Goal: Task Accomplishment & Management: Manage account settings

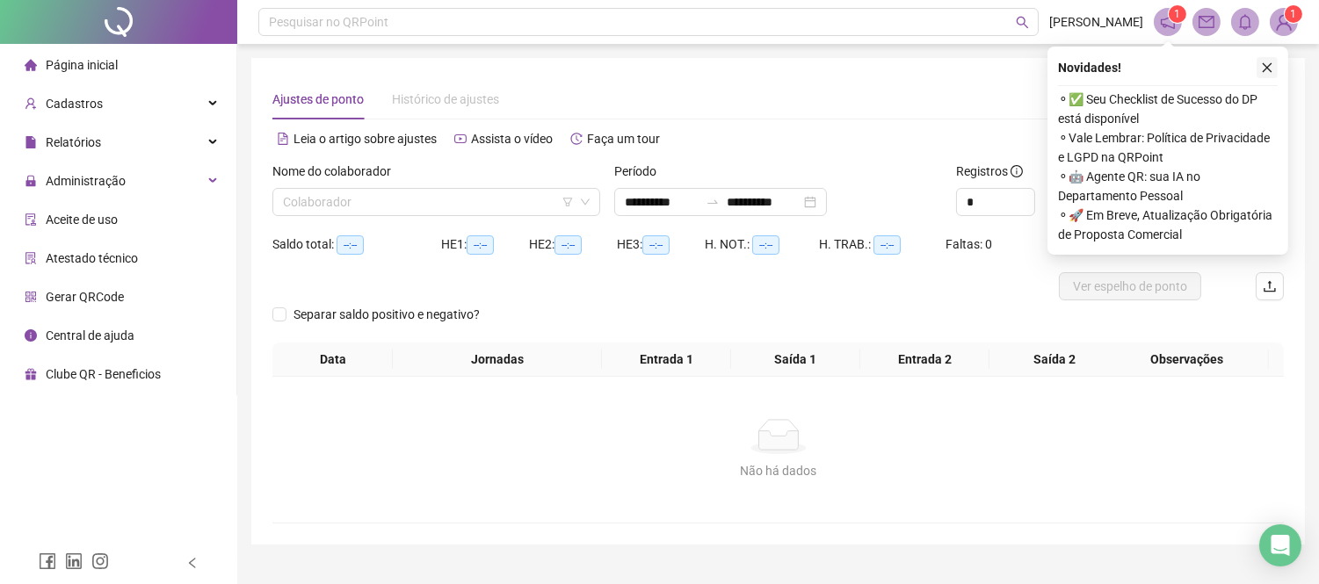
click at [1267, 64] on icon "close" at bounding box center [1267, 67] width 12 height 12
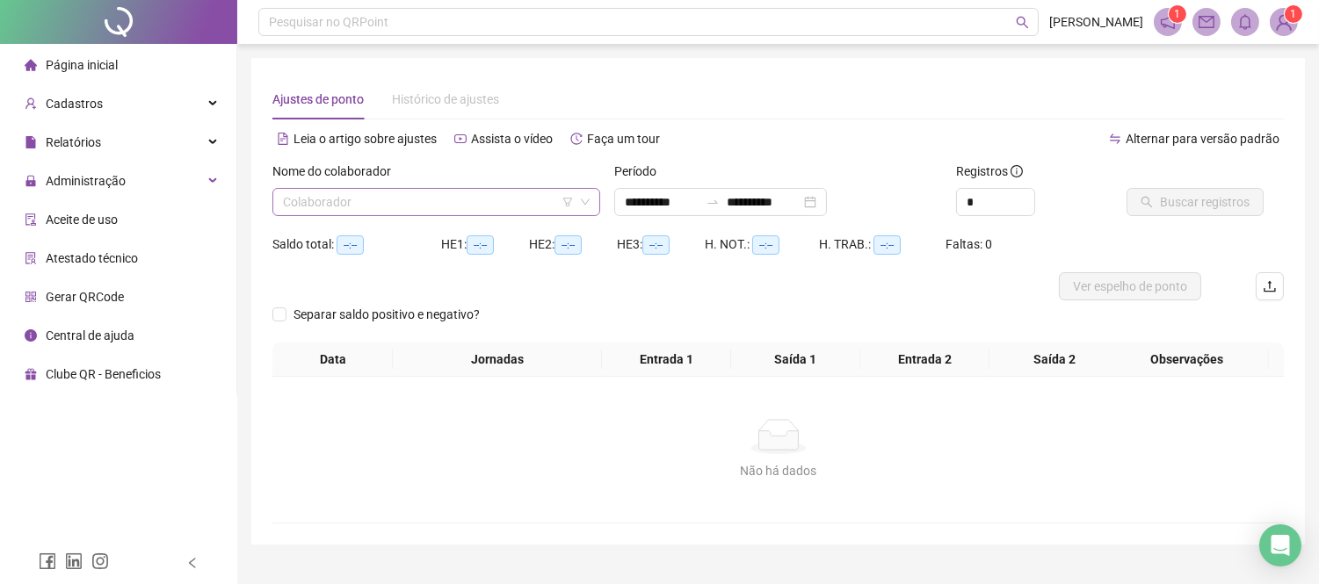
click at [436, 194] on input "search" at bounding box center [428, 202] width 291 height 26
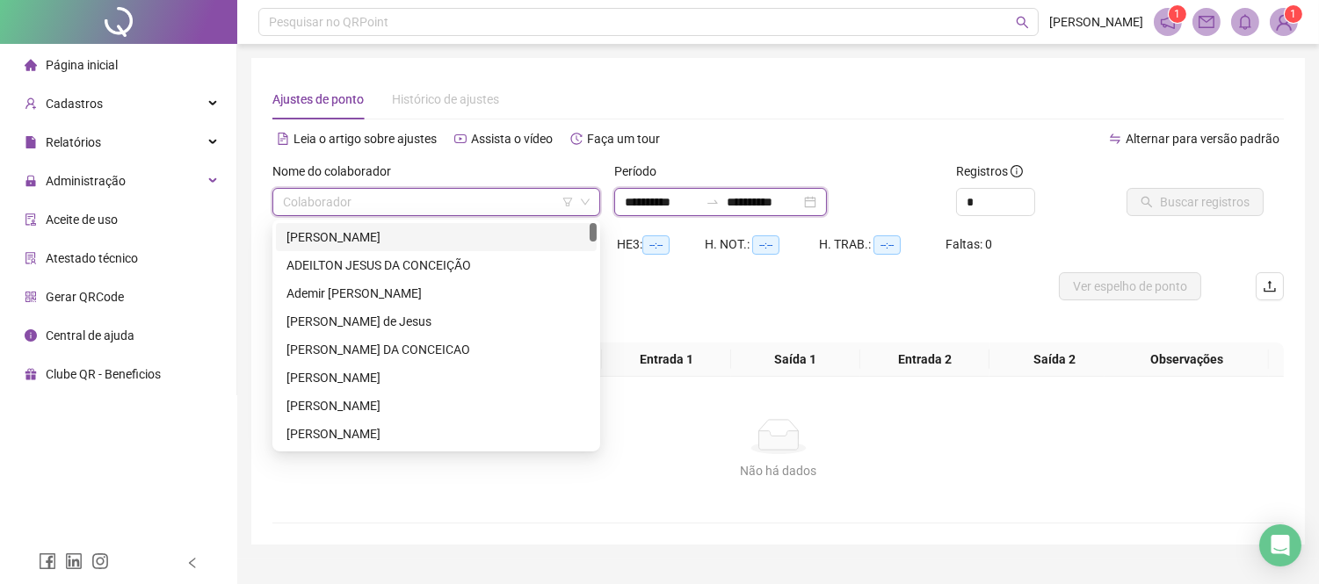
click at [698, 194] on input "**********" at bounding box center [662, 201] width 74 height 19
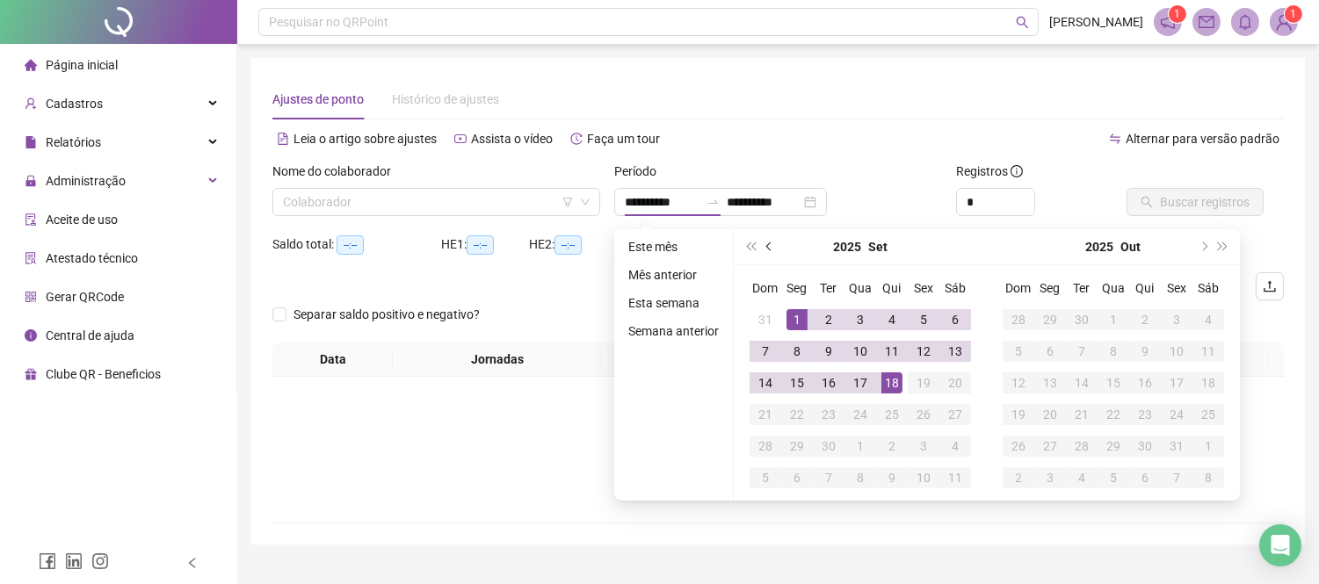
click at [762, 243] on button "prev-year" at bounding box center [769, 246] width 19 height 35
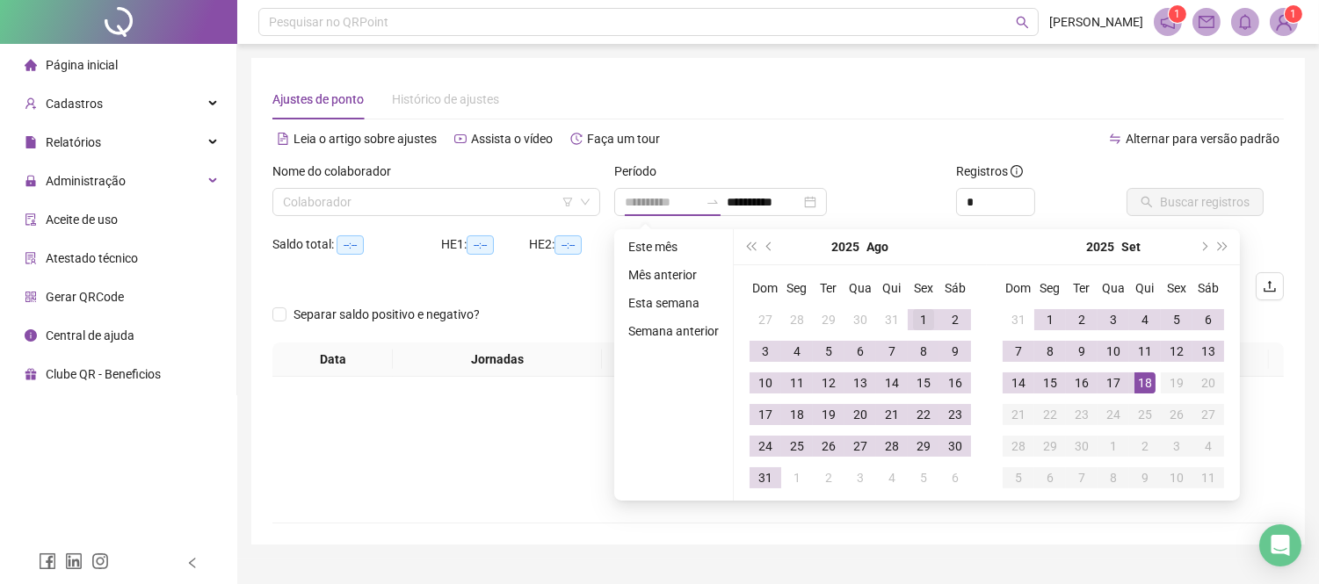
type input "**********"
click at [920, 325] on div "1" at bounding box center [923, 319] width 21 height 21
type input "**********"
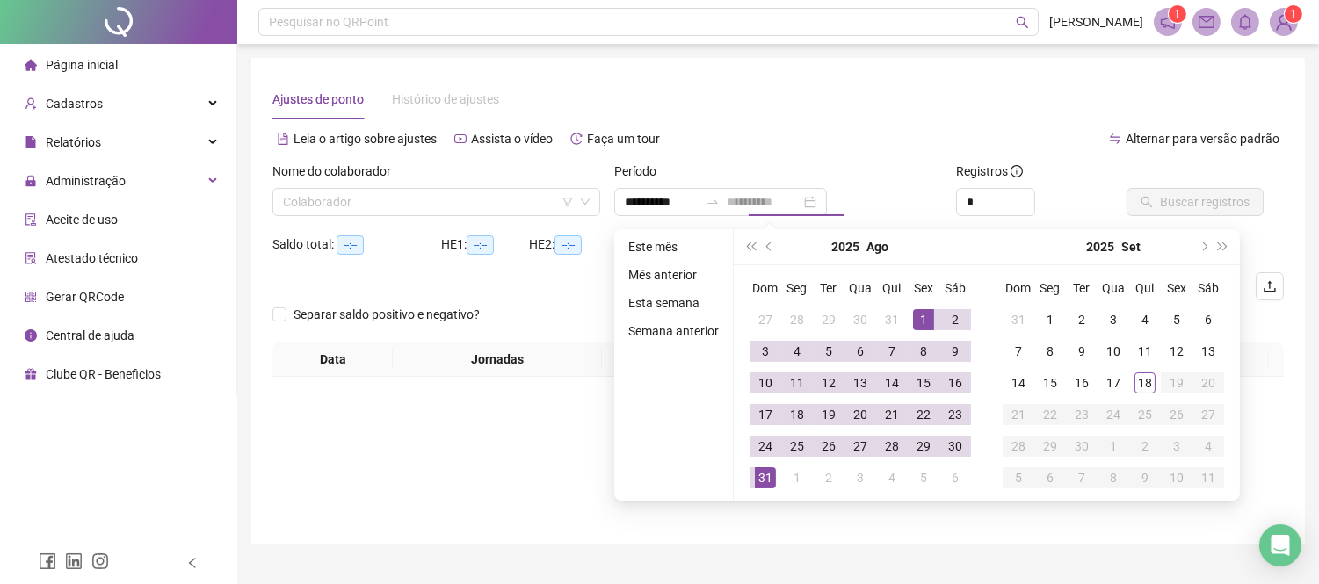
click at [767, 479] on div "31" at bounding box center [765, 477] width 21 height 21
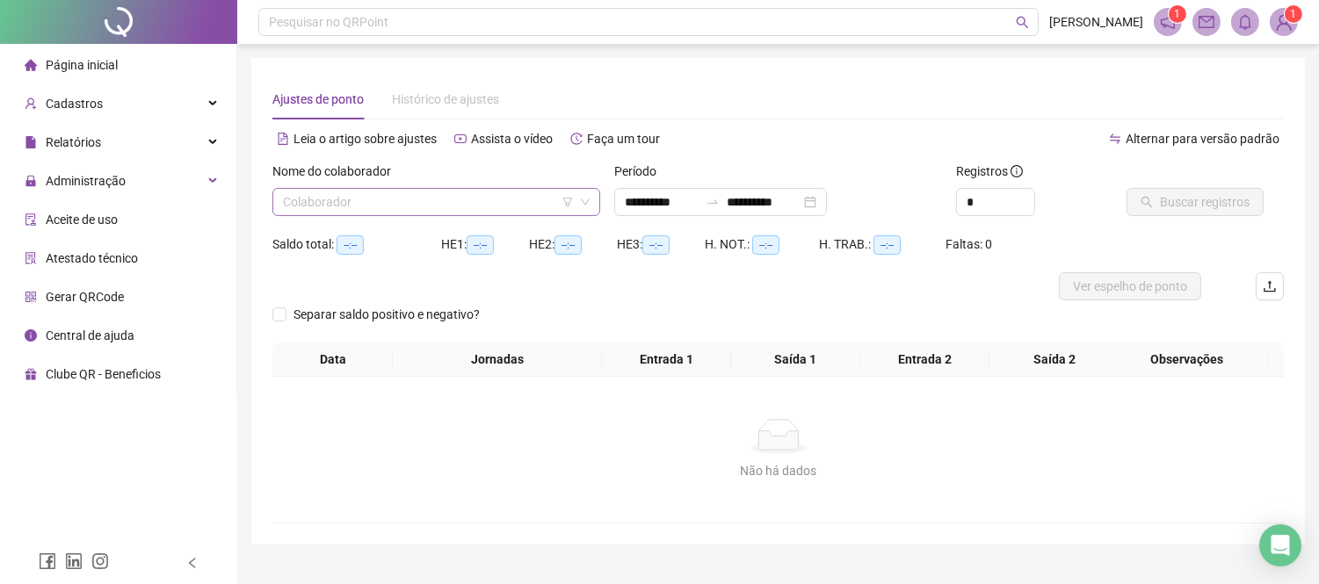
click at [585, 197] on icon "down" at bounding box center [585, 202] width 11 height 11
click at [583, 206] on icon "down" at bounding box center [585, 202] width 11 height 11
click at [589, 203] on icon "down" at bounding box center [585, 202] width 11 height 11
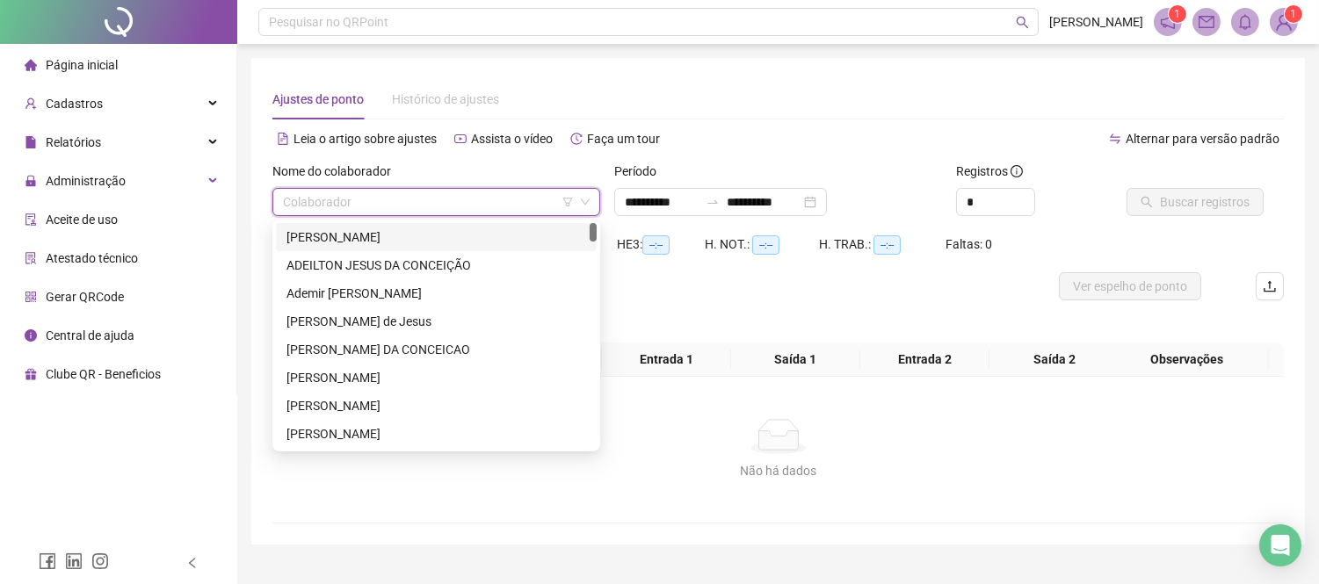
click at [483, 207] on input "search" at bounding box center [428, 202] width 291 height 26
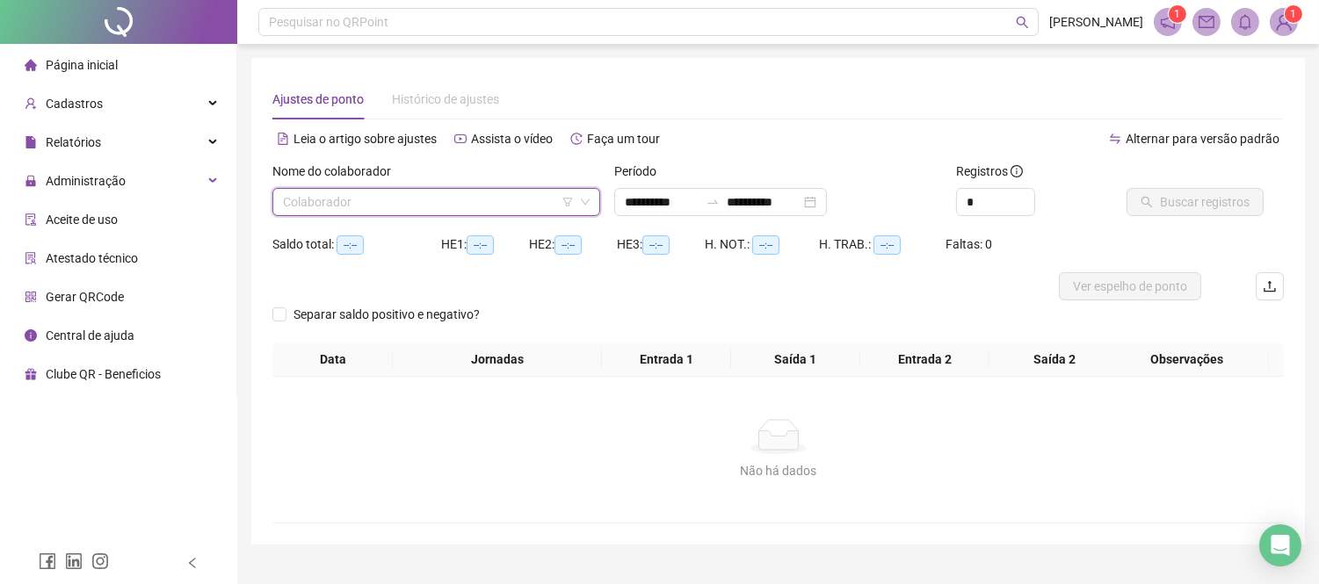
click at [587, 204] on icon "down" at bounding box center [585, 202] width 11 height 11
click at [583, 197] on icon "down" at bounding box center [585, 202] width 11 height 11
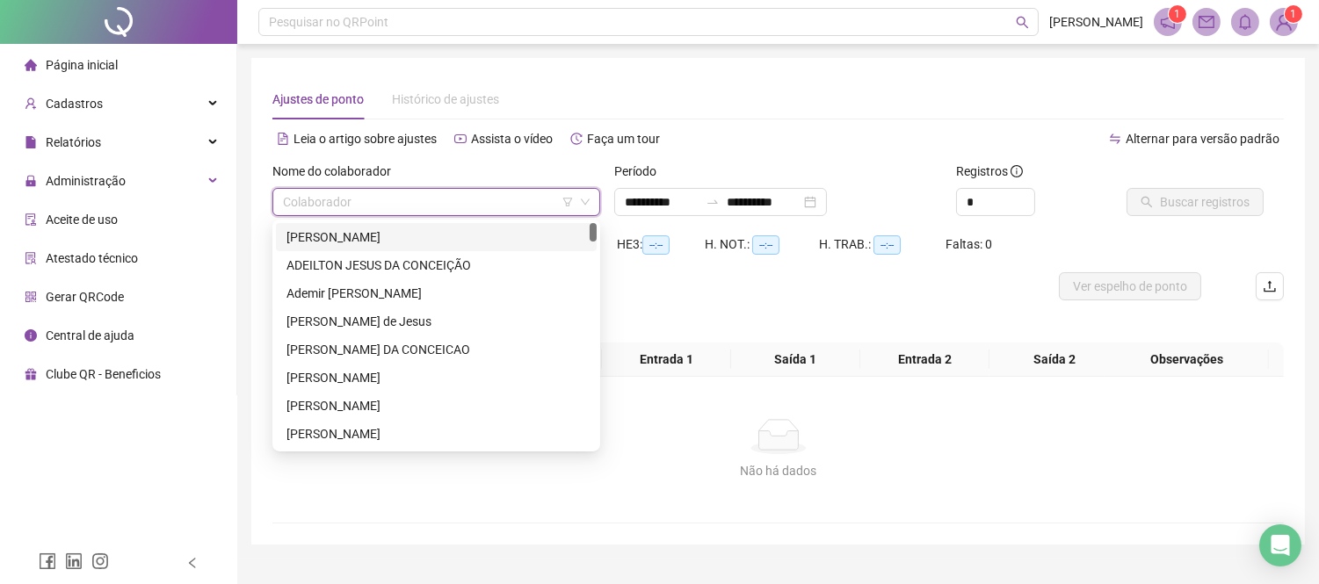
click at [404, 194] on input "search" at bounding box center [428, 202] width 291 height 26
click at [405, 240] on div "[PERSON_NAME]" at bounding box center [436, 237] width 300 height 19
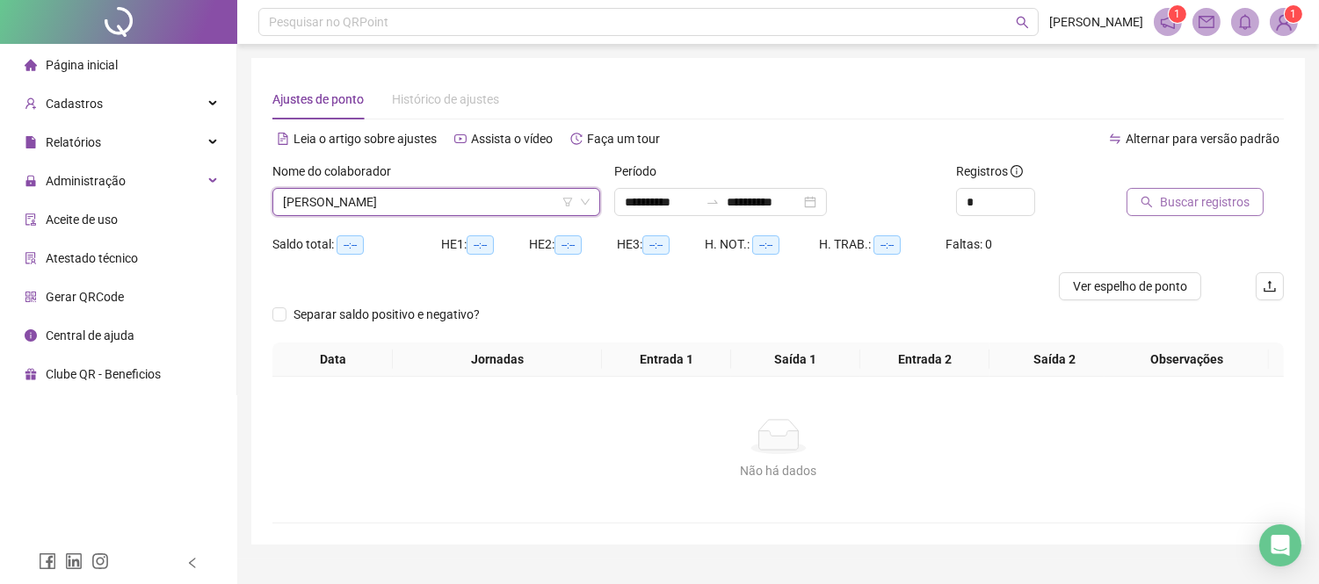
click at [1196, 195] on span "Buscar registros" at bounding box center [1205, 201] width 90 height 19
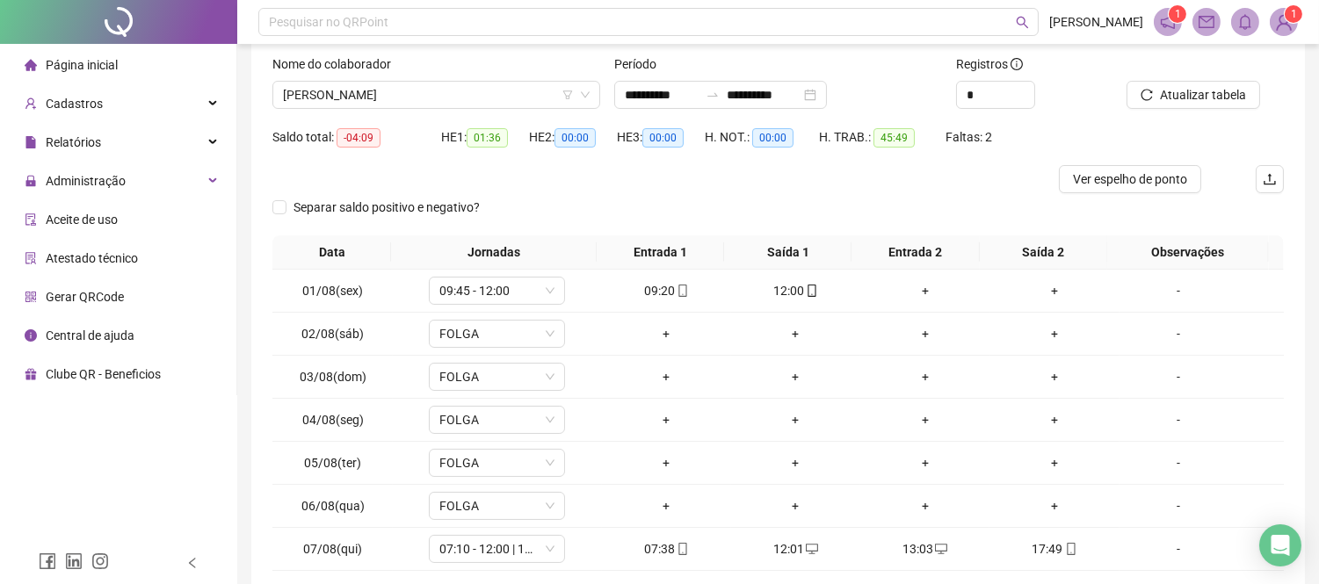
scroll to position [142, 0]
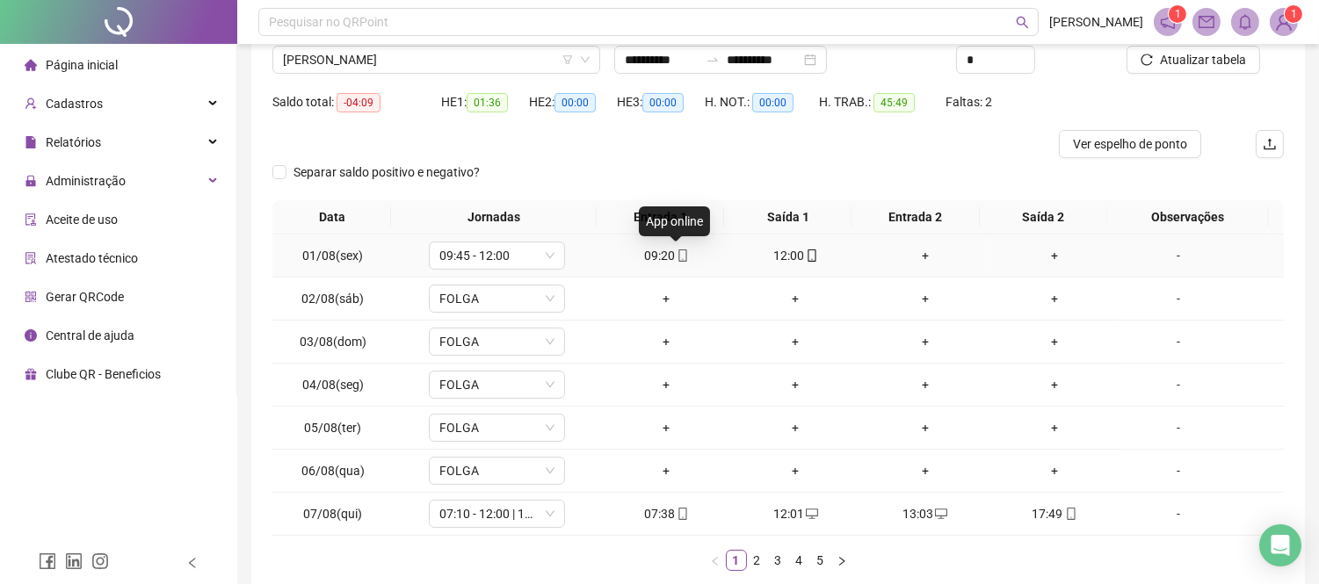
click at [677, 257] on icon "mobile" at bounding box center [682, 255] width 12 height 12
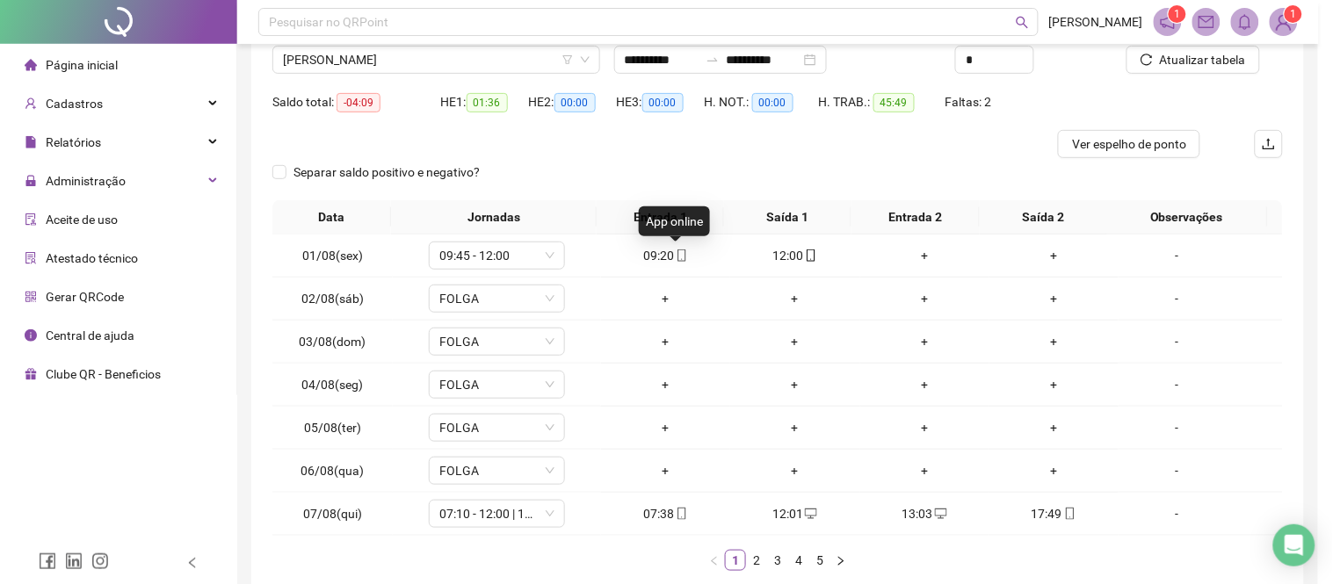
type input "**********"
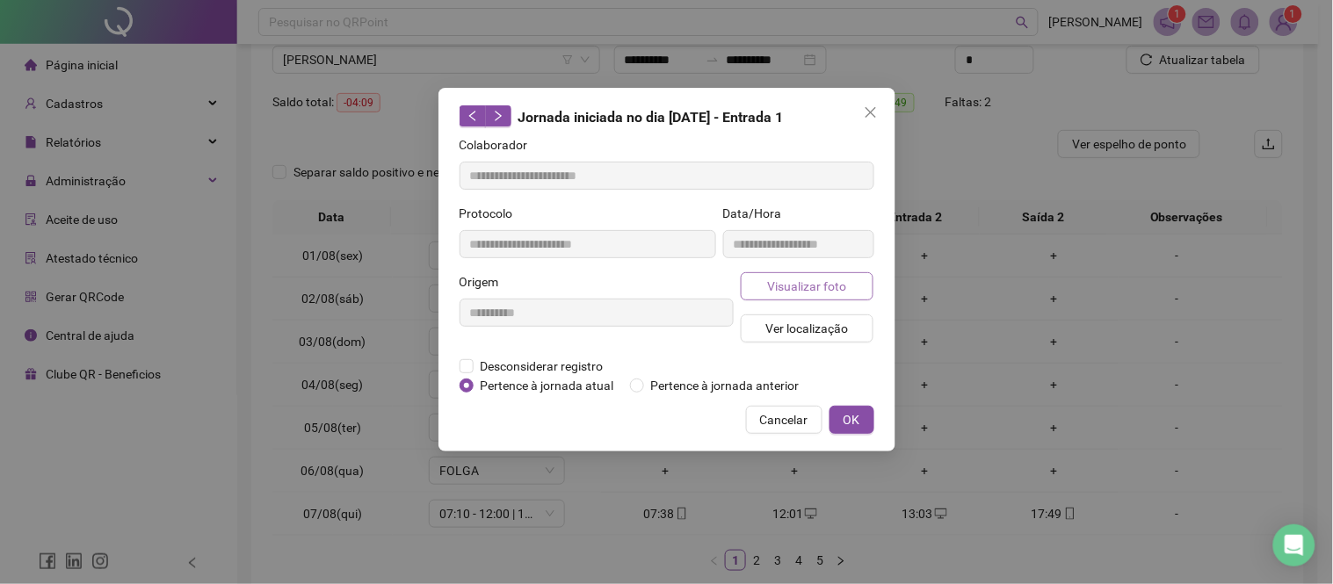
click at [820, 290] on span "Visualizar foto" at bounding box center [806, 286] width 79 height 19
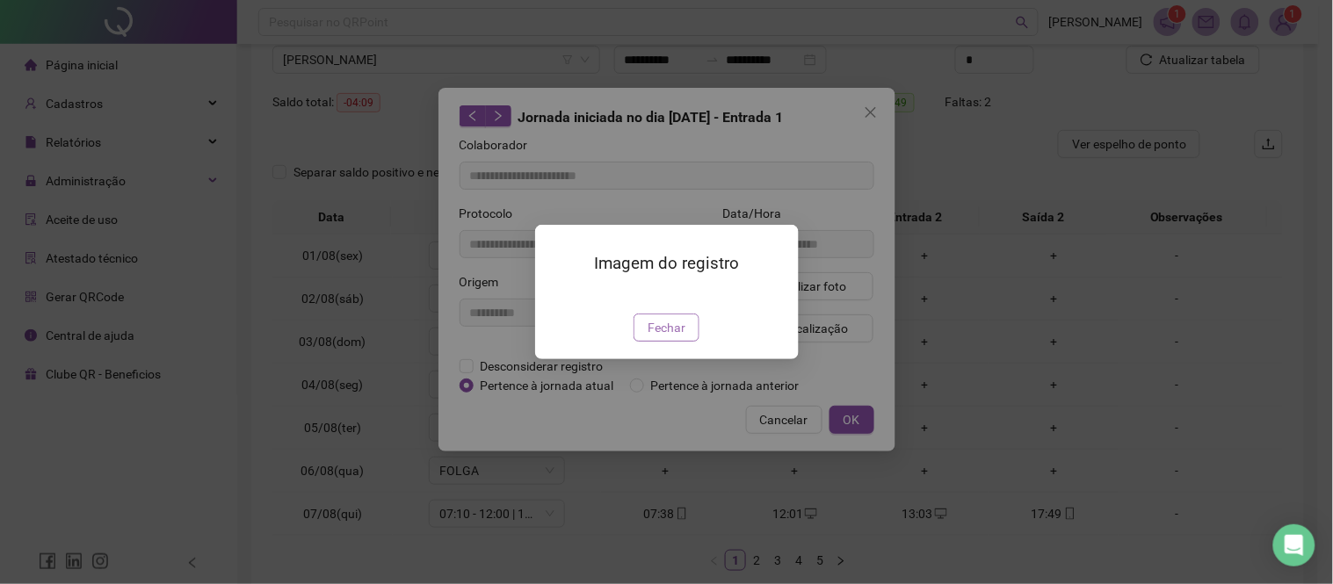
click at [665, 337] on span "Fechar" at bounding box center [666, 327] width 38 height 19
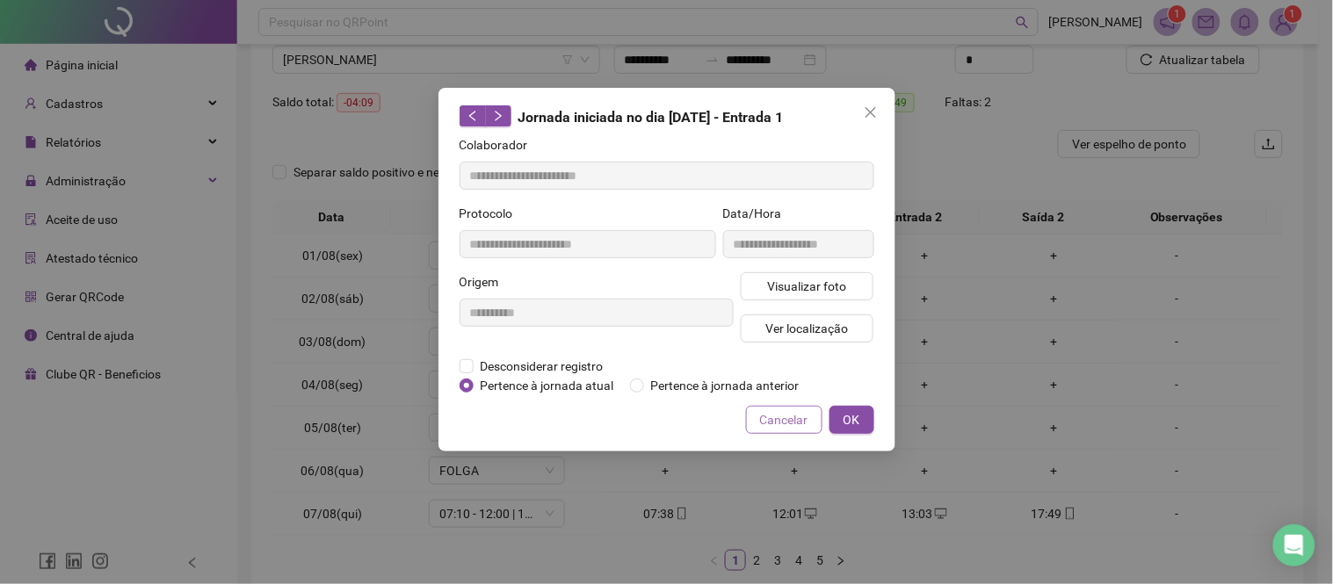
click at [768, 410] on span "Cancelar" at bounding box center [784, 419] width 48 height 19
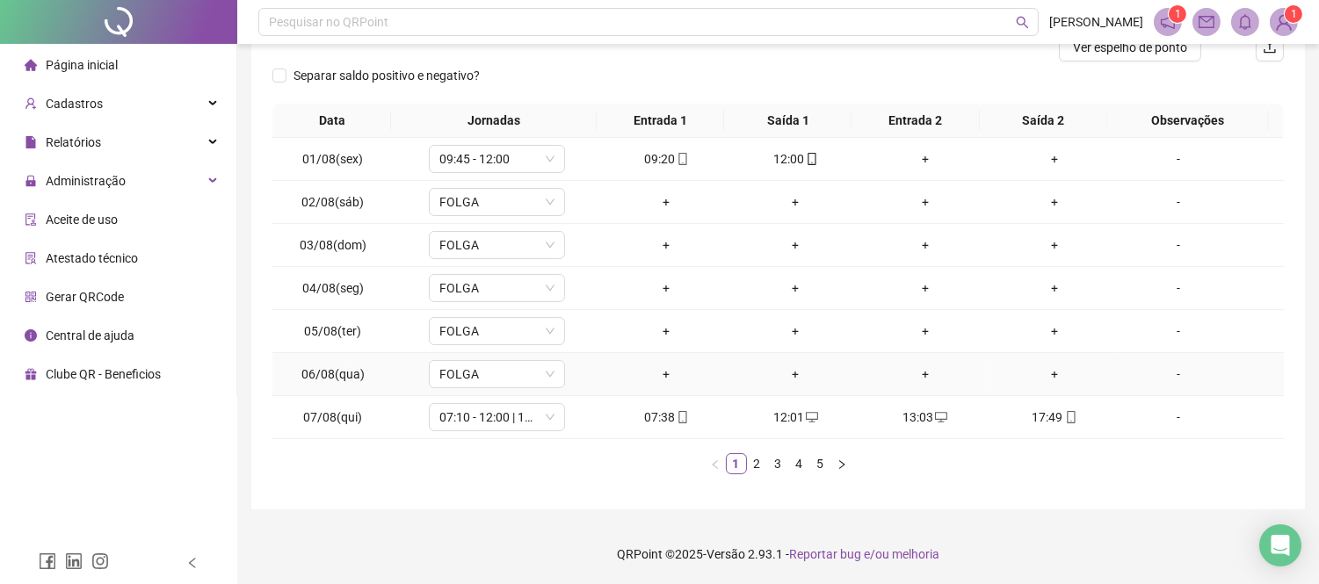
scroll to position [240, 0]
click at [844, 461] on icon "right" at bounding box center [841, 464] width 11 height 11
click at [843, 466] on icon "right" at bounding box center [841, 464] width 11 height 11
click at [1153, 150] on div "Professor foi liberado para participar de um projeto no CALF e compensará essa …" at bounding box center [1178, 157] width 104 height 19
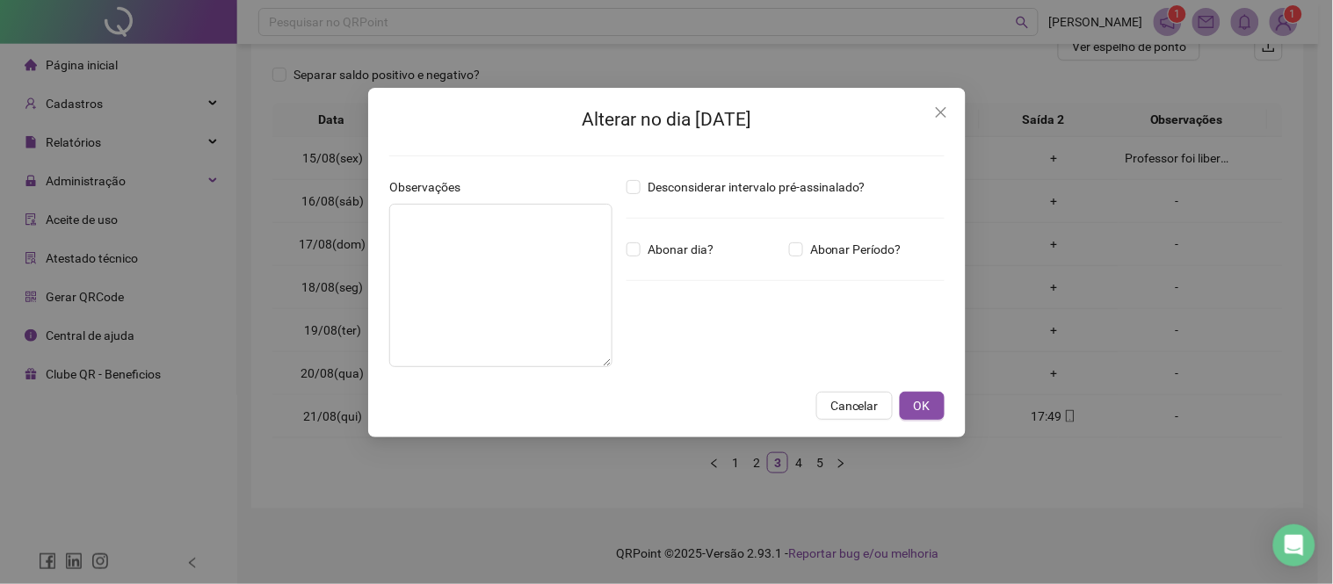
type textarea "**********"
click at [863, 402] on span "Cancelar" at bounding box center [854, 405] width 48 height 19
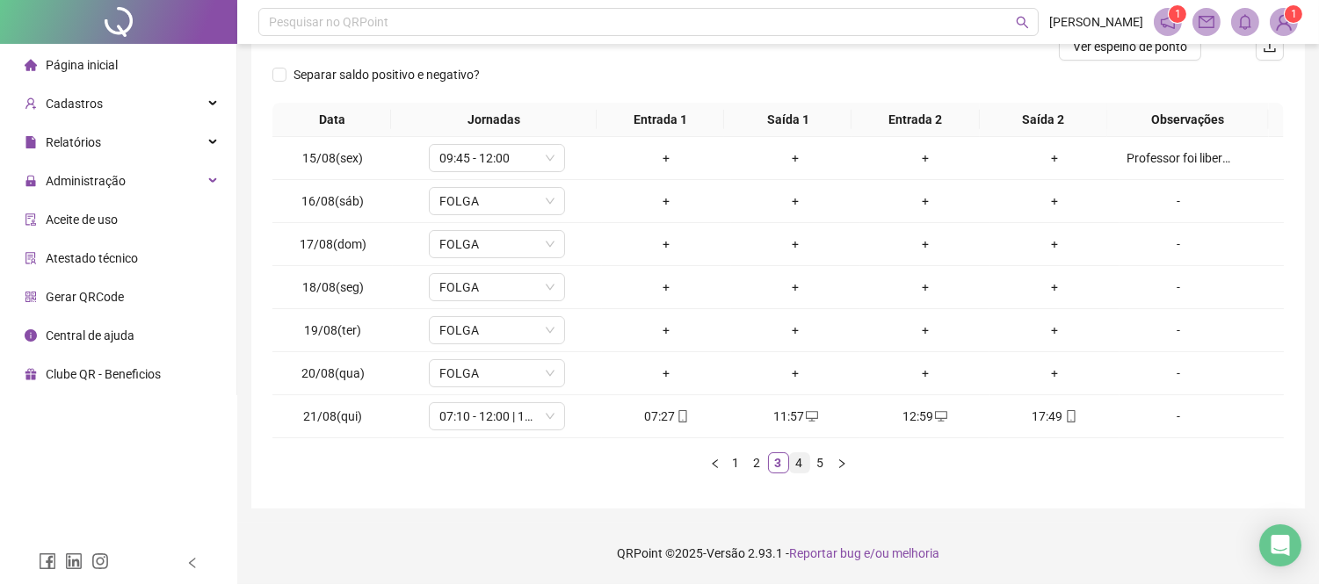
click at [795, 462] on link "4" at bounding box center [799, 462] width 19 height 19
click at [785, 338] on div "+" at bounding box center [795, 330] width 115 height 19
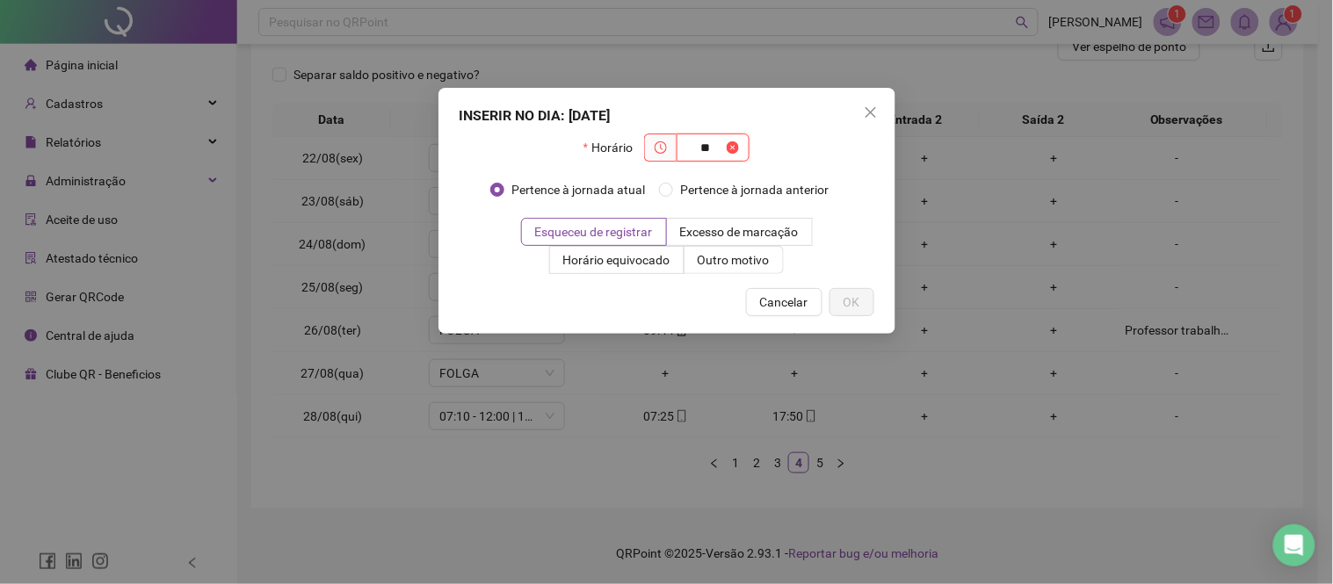
type input "*"
type input "*****"
click at [866, 293] on button "OK" at bounding box center [851, 302] width 45 height 28
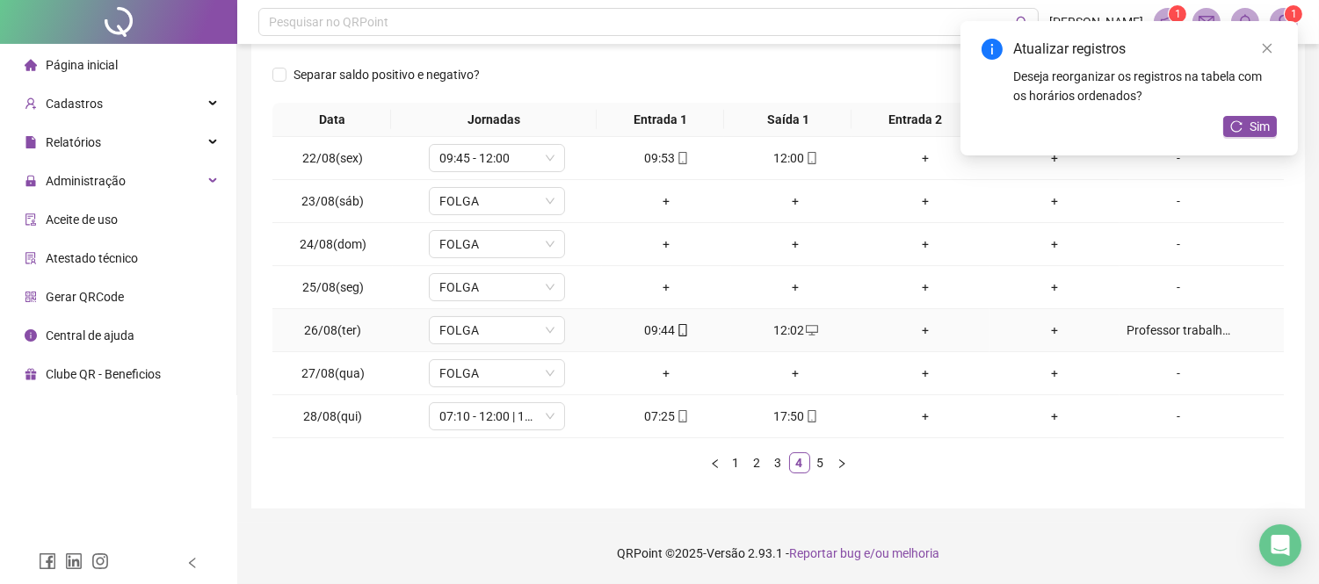
click at [1173, 334] on div "Professor trabalhou no dia de hoje para compensar o dia 15/08 no qual ele falto…" at bounding box center [1178, 330] width 104 height 19
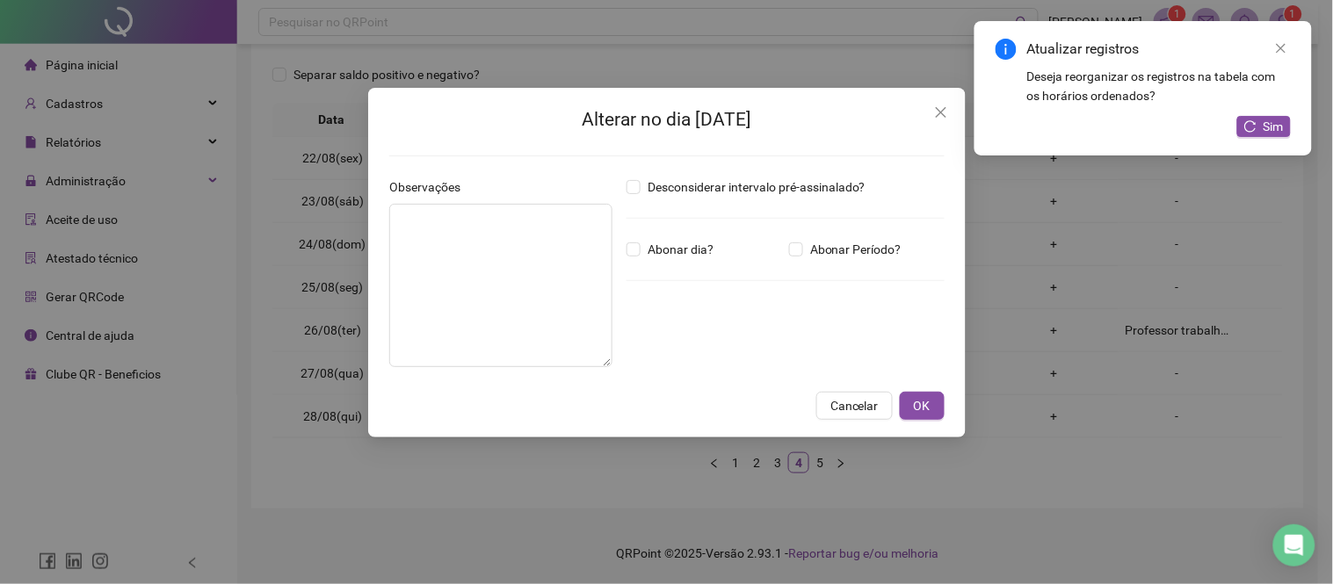
type textarea "**********"
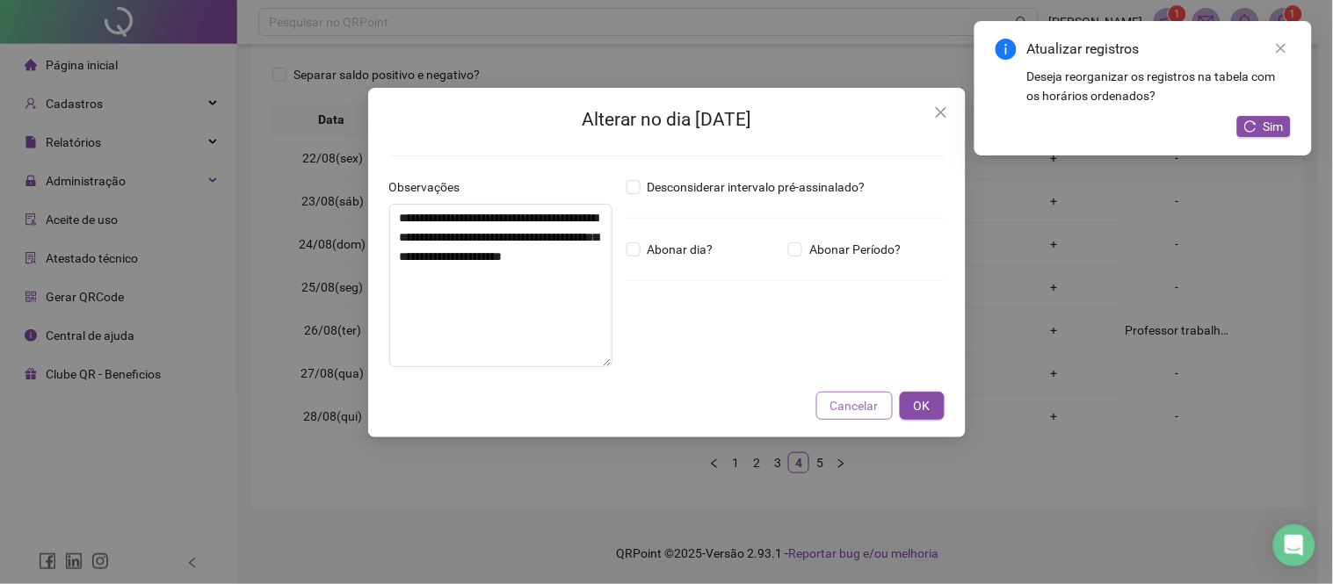
click at [835, 401] on span "Cancelar" at bounding box center [854, 405] width 48 height 19
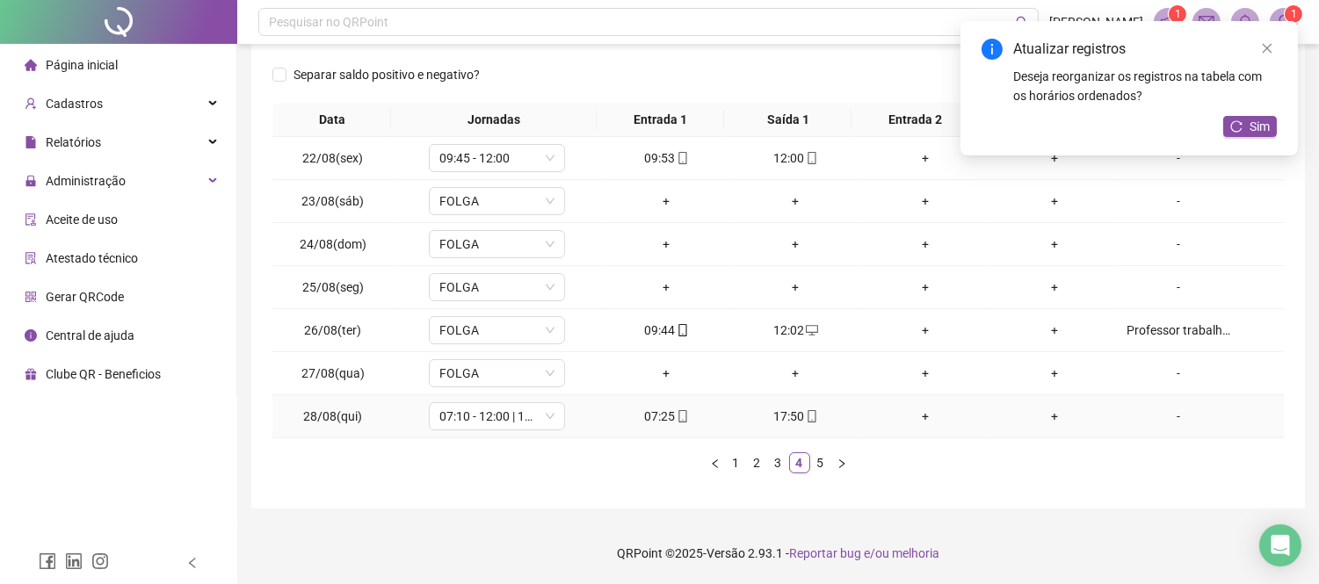
click at [920, 415] on div "+" at bounding box center [924, 416] width 115 height 19
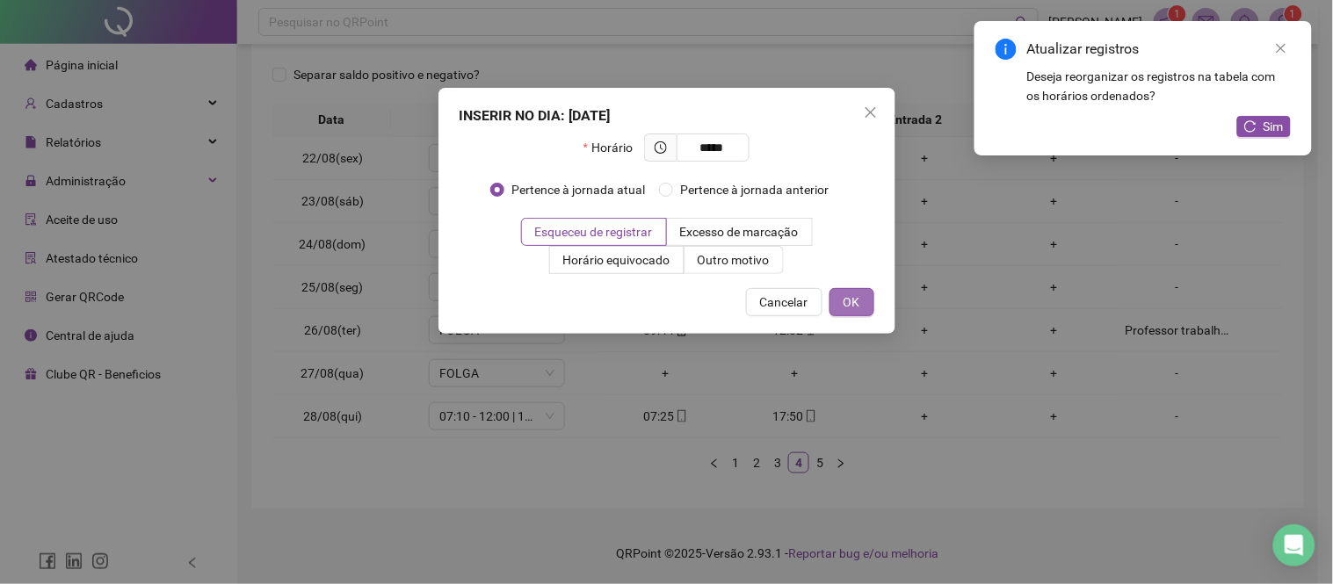
type input "*****"
click at [856, 294] on span "OK" at bounding box center [851, 302] width 17 height 19
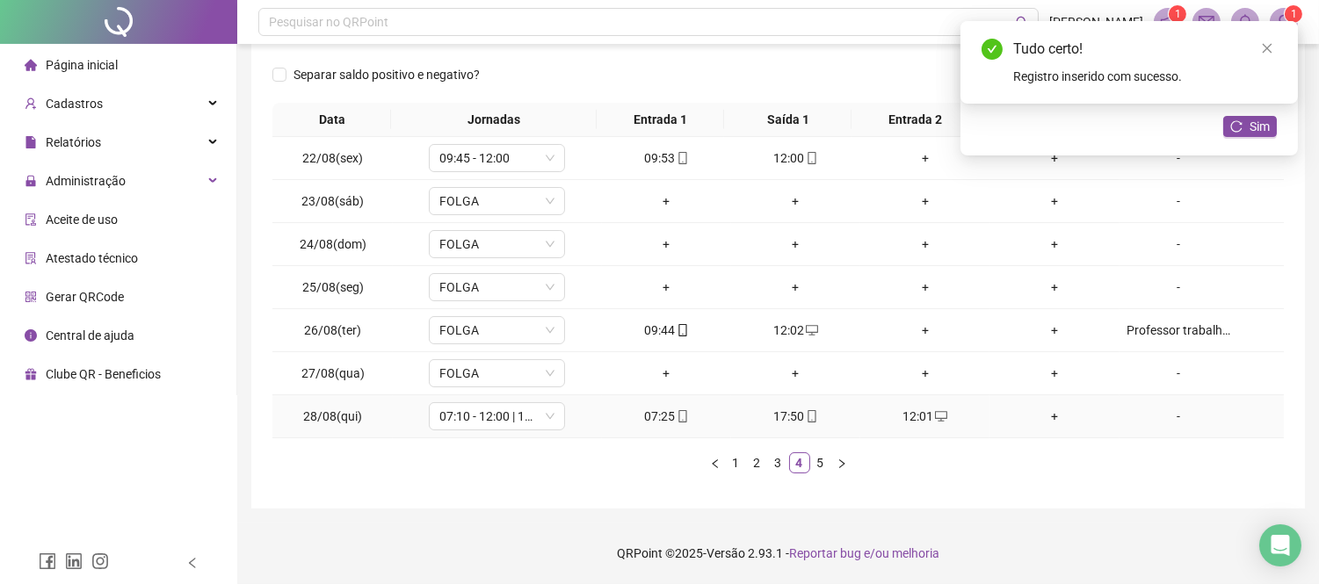
click at [1051, 414] on div "+" at bounding box center [1053, 416] width 115 height 19
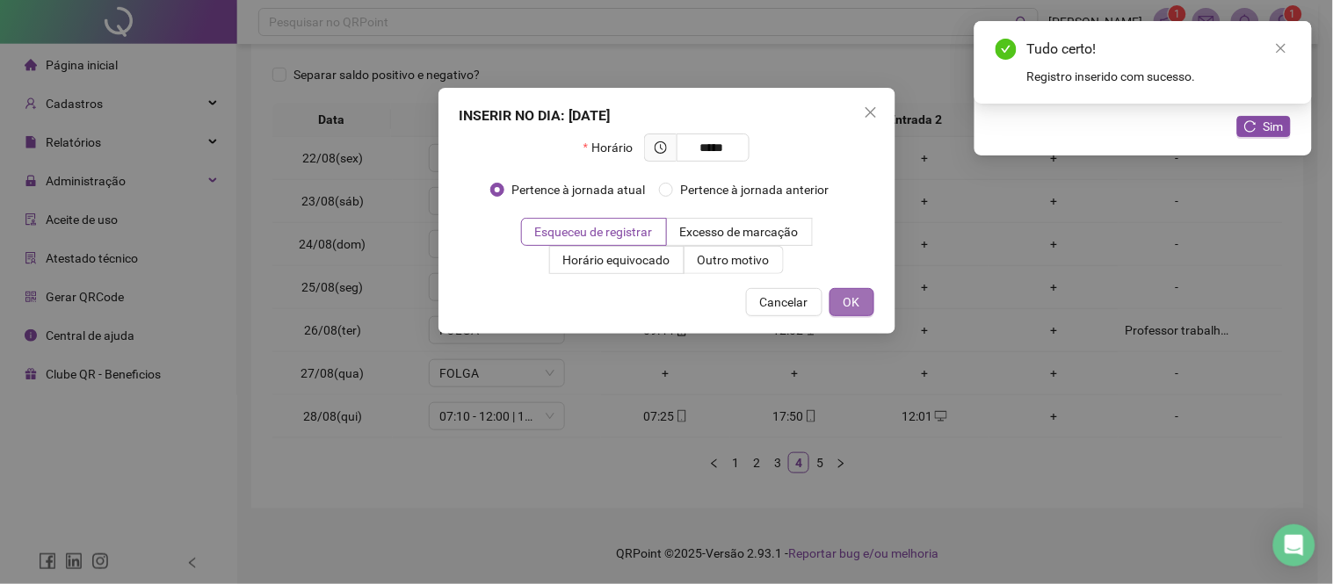
type input "*****"
click at [853, 301] on span "OK" at bounding box center [851, 302] width 17 height 19
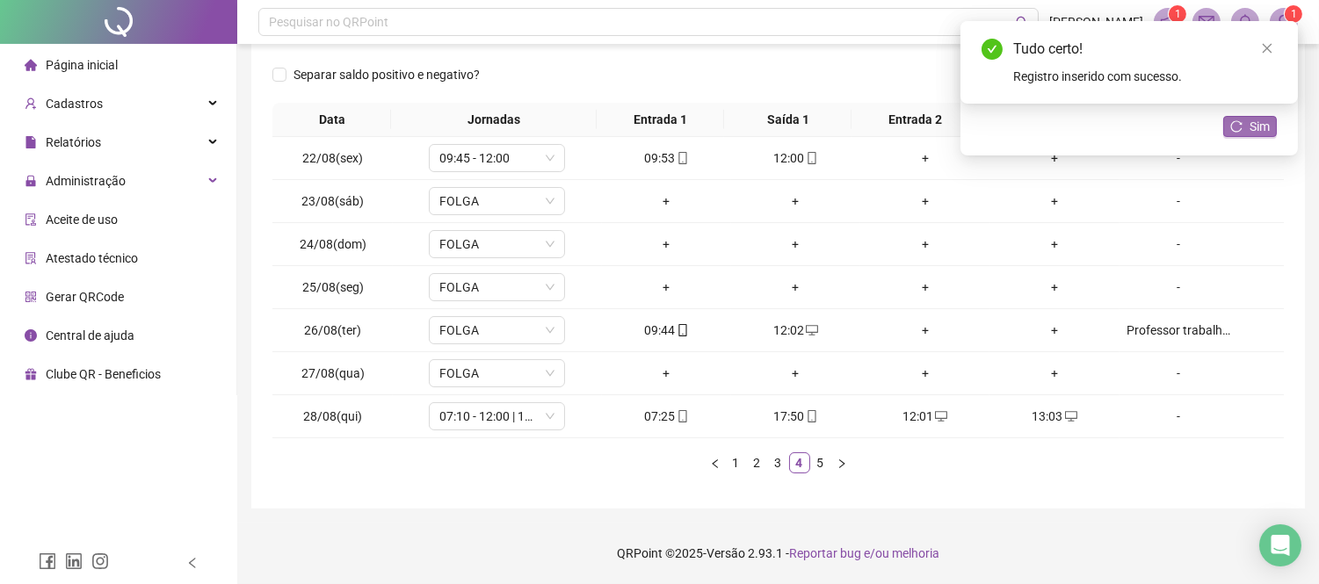
click at [1250, 126] on span "Sim" at bounding box center [1259, 126] width 20 height 19
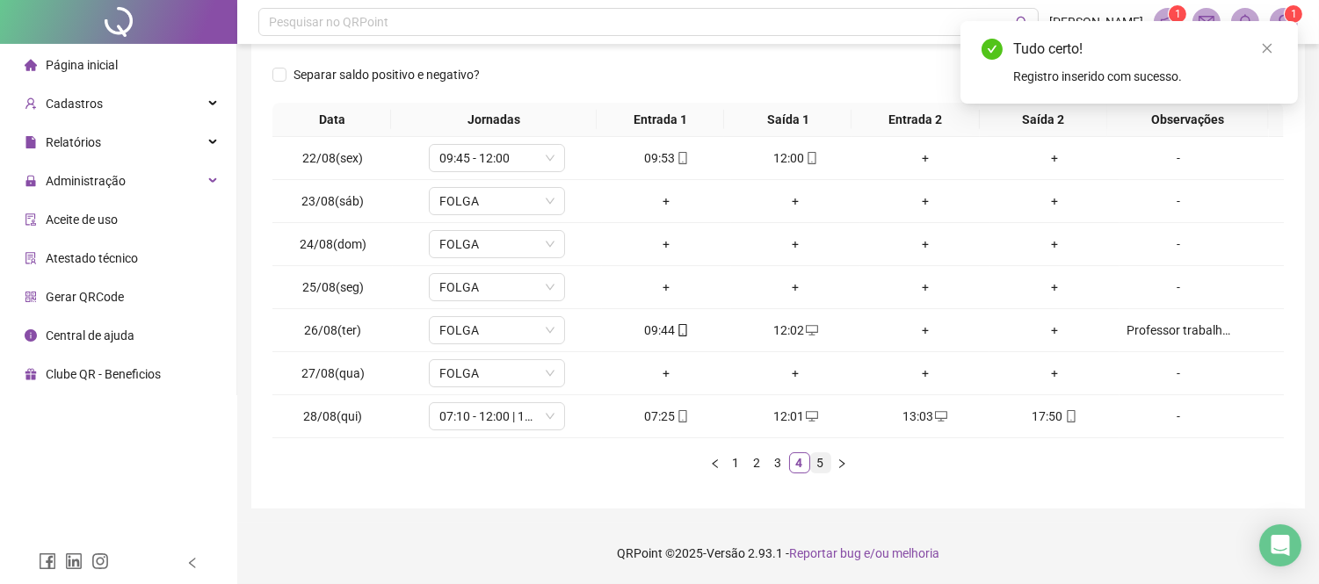
click at [818, 466] on link "5" at bounding box center [820, 462] width 19 height 19
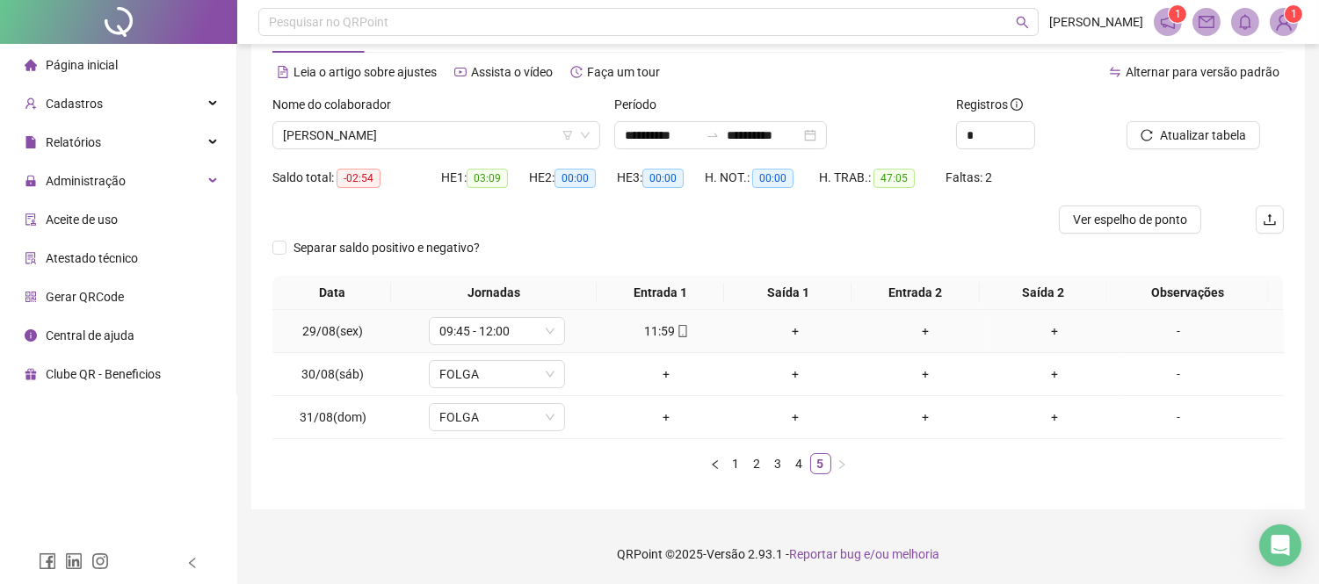
click at [785, 330] on div "+" at bounding box center [795, 331] width 115 height 19
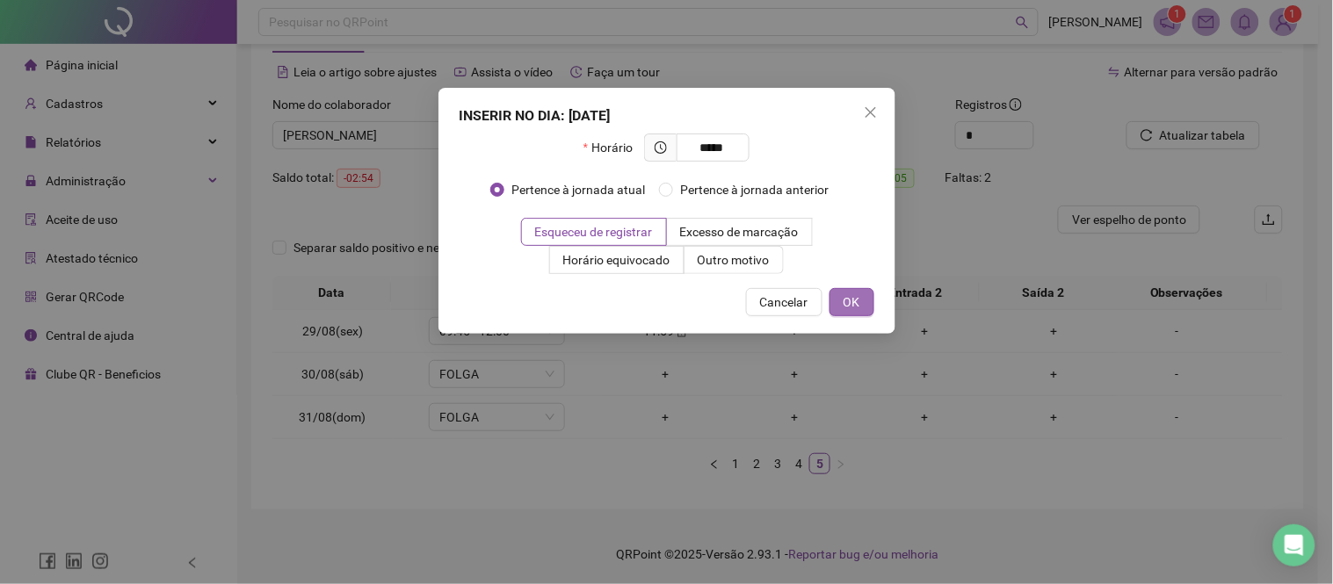
type input "*****"
click at [847, 305] on span "OK" at bounding box center [851, 302] width 17 height 19
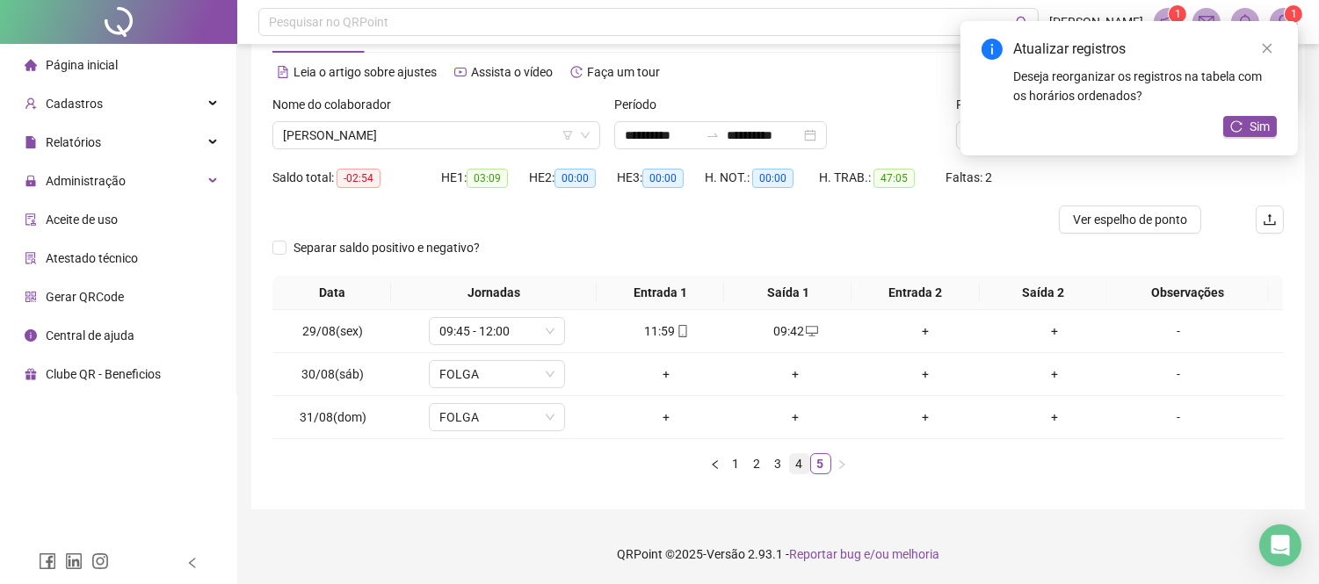
click at [801, 464] on link "4" at bounding box center [799, 463] width 19 height 19
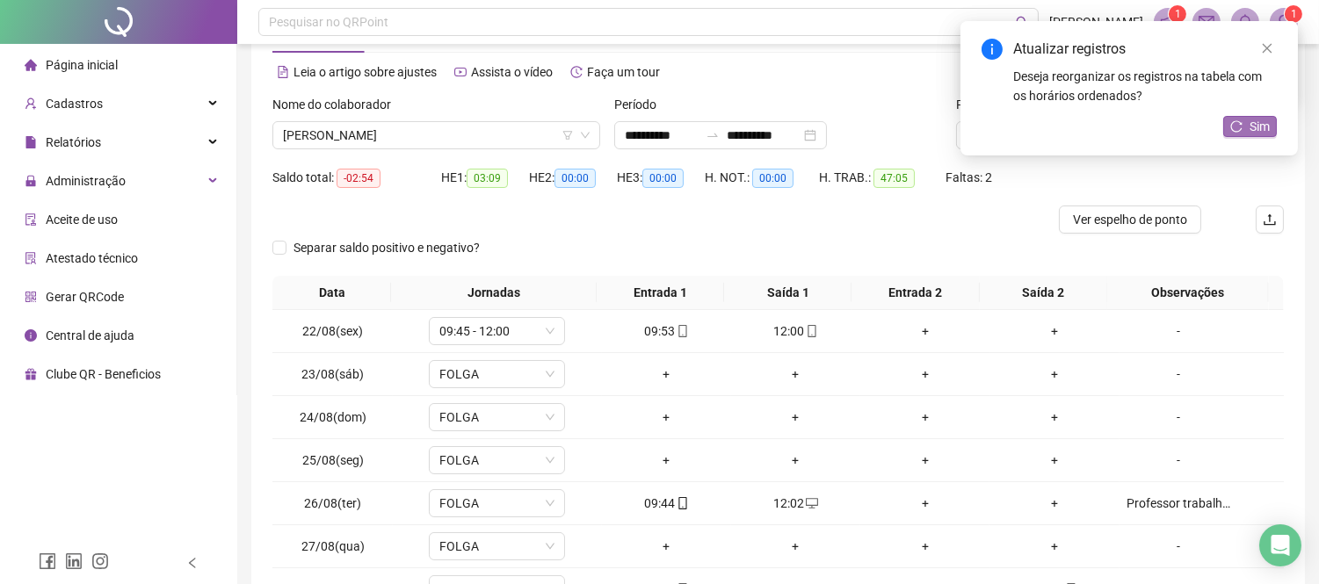
click at [1247, 125] on button "Sim" at bounding box center [1250, 126] width 54 height 21
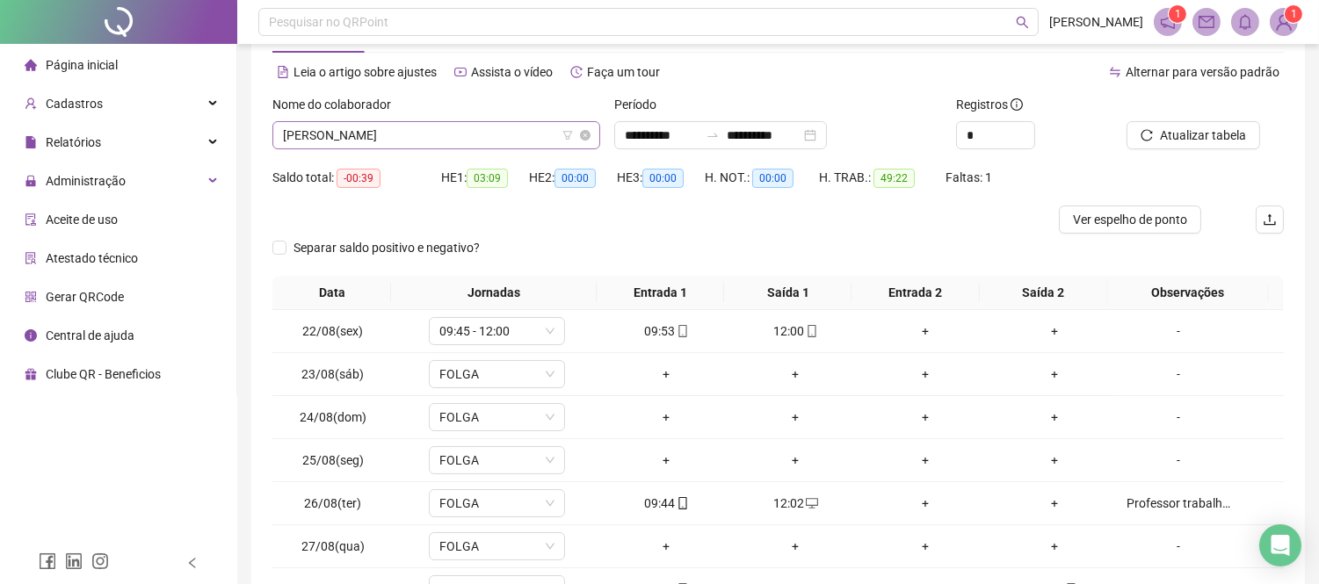
click at [524, 128] on span "[PERSON_NAME]" at bounding box center [436, 135] width 307 height 26
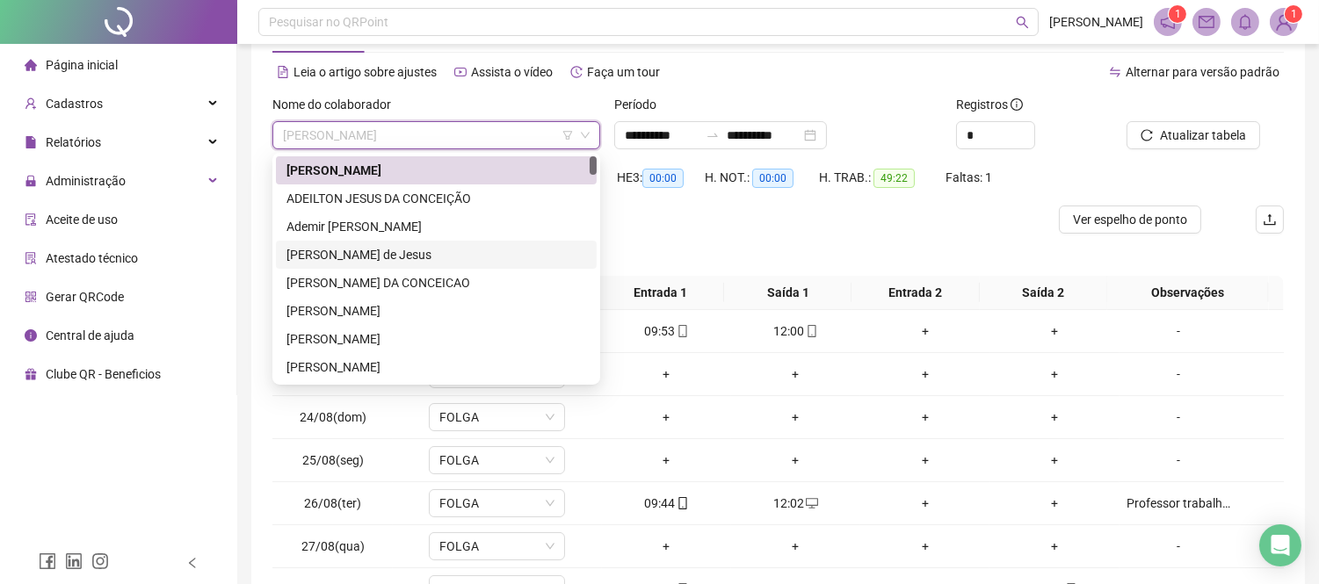
click at [365, 253] on div "[PERSON_NAME] de Jesus" at bounding box center [436, 254] width 300 height 19
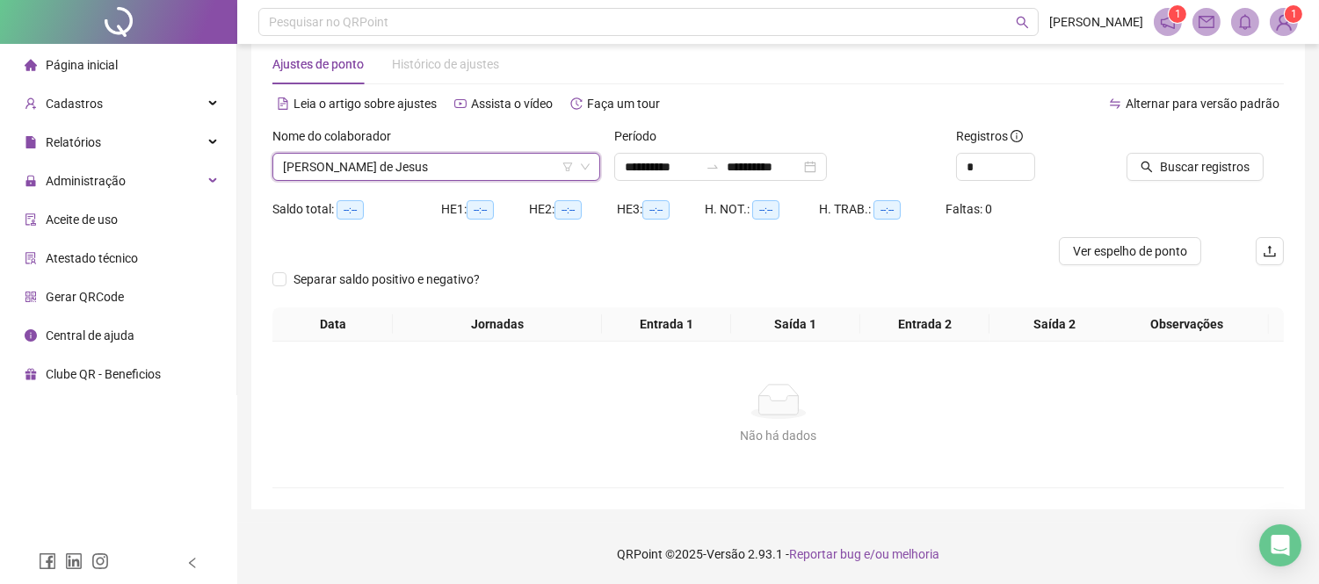
click at [446, 146] on div "Nome do colaborador" at bounding box center [436, 139] width 328 height 26
click at [452, 165] on span "[PERSON_NAME] de Jesus" at bounding box center [436, 167] width 307 height 26
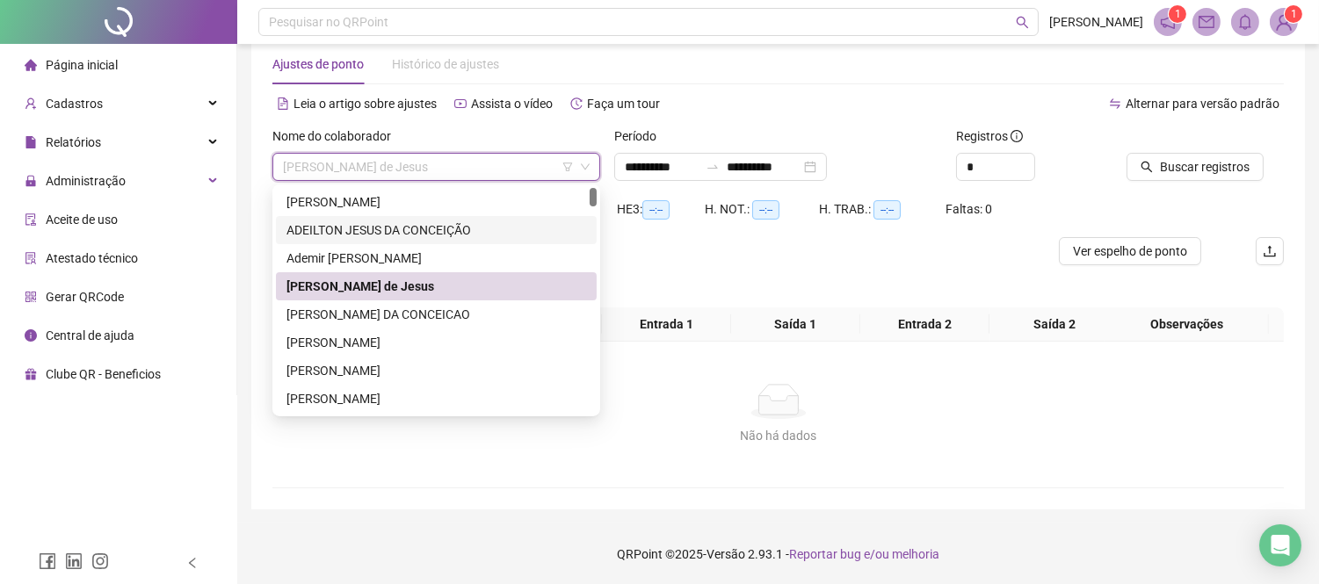
click at [401, 226] on div "ADEILTON JESUS DA CONCEIÇÃO" at bounding box center [436, 229] width 300 height 19
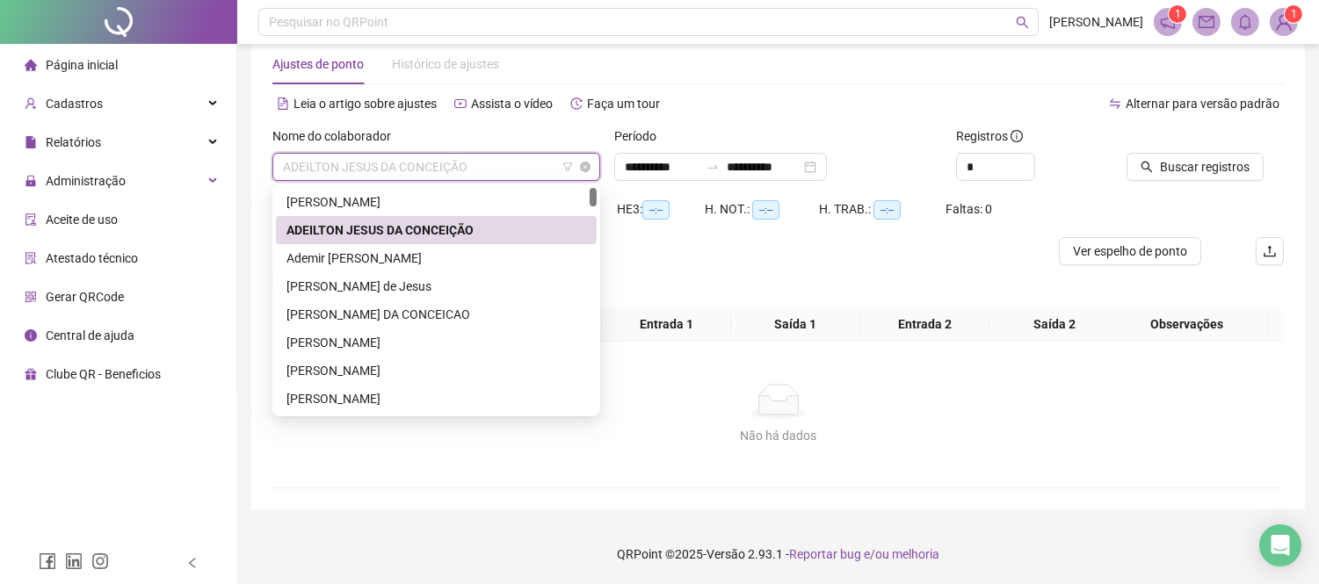
click at [472, 171] on span "ADEILTON JESUS DA CONCEIÇÃO" at bounding box center [436, 167] width 307 height 26
click at [423, 334] on div "[PERSON_NAME]" at bounding box center [436, 342] width 300 height 19
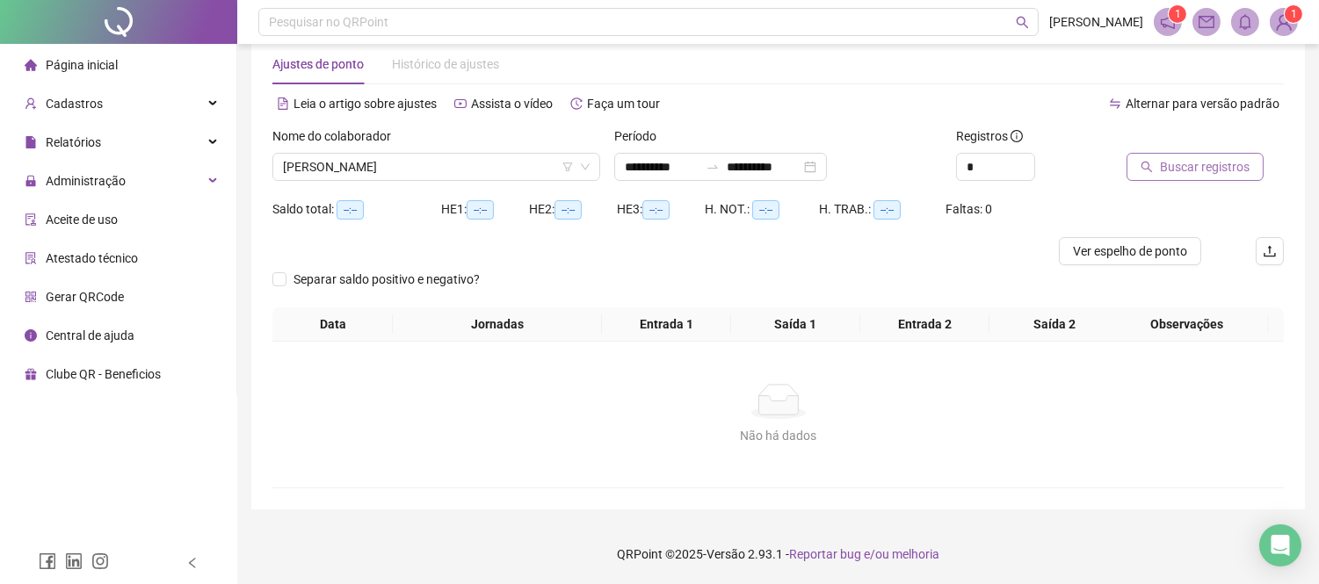
click at [1233, 173] on span "Buscar registros" at bounding box center [1205, 166] width 90 height 19
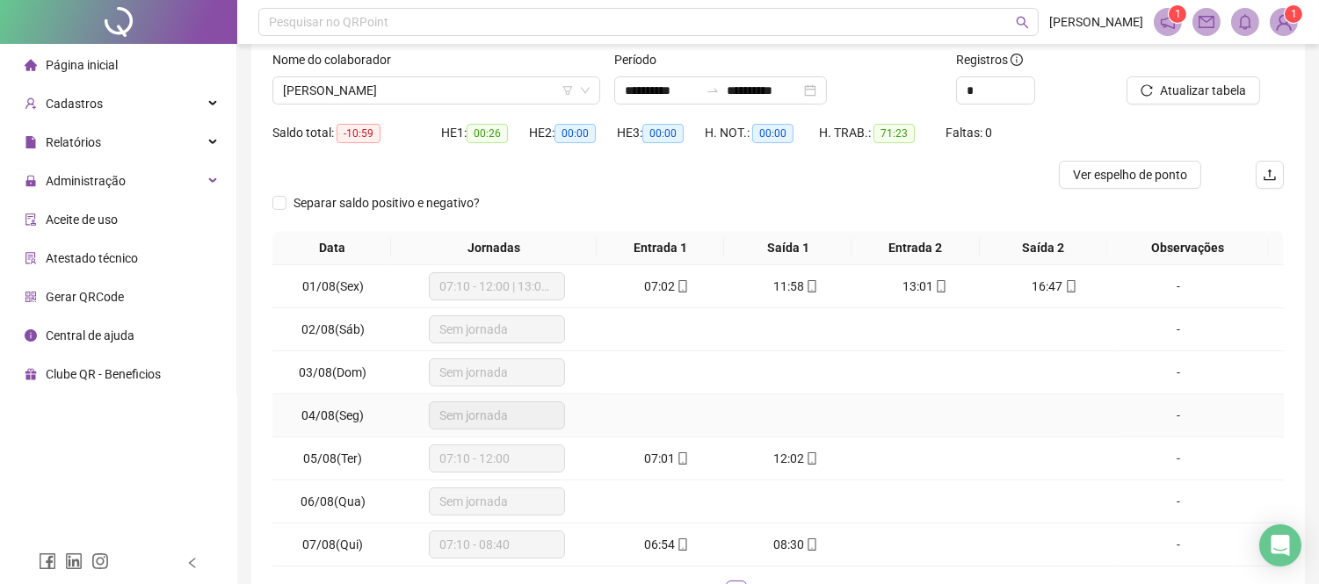
scroll to position [195, 0]
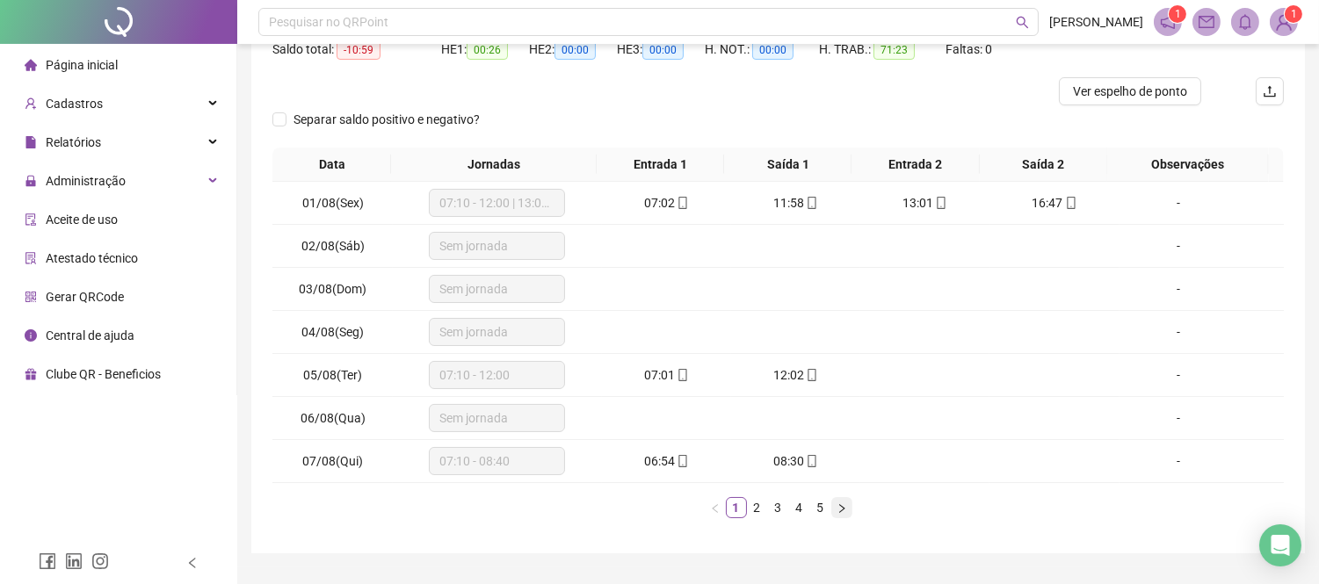
click at [844, 513] on icon "right" at bounding box center [841, 508] width 11 height 11
click at [675, 368] on span at bounding box center [682, 375] width 14 height 14
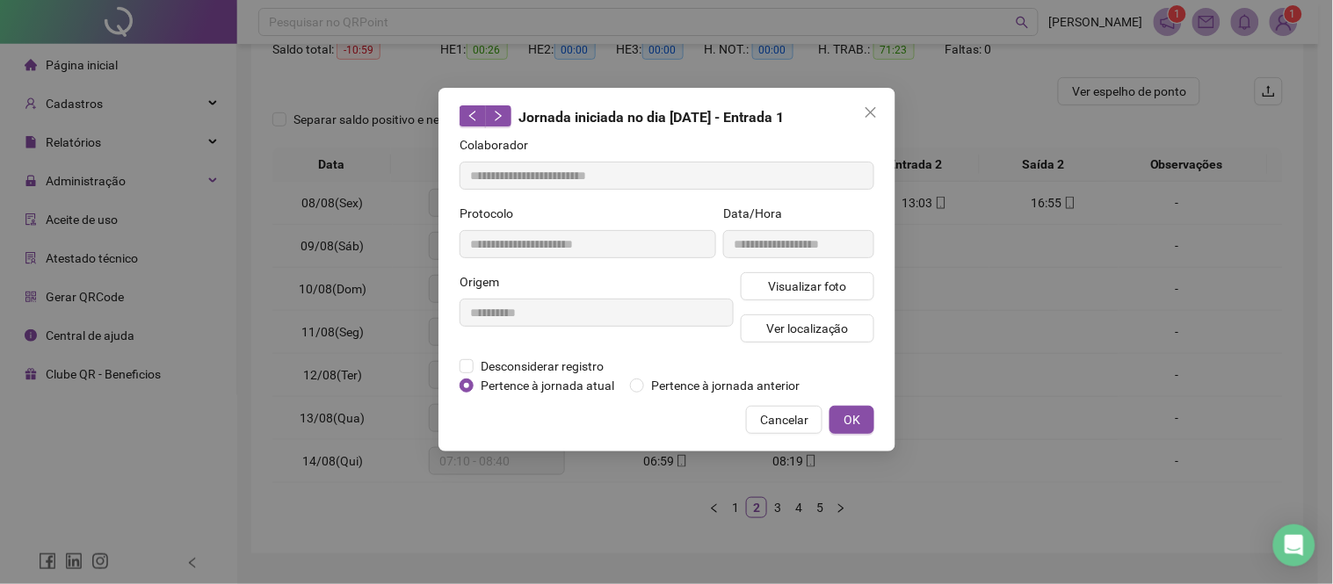
type input "**********"
click at [811, 277] on span "Visualizar foto" at bounding box center [806, 286] width 79 height 19
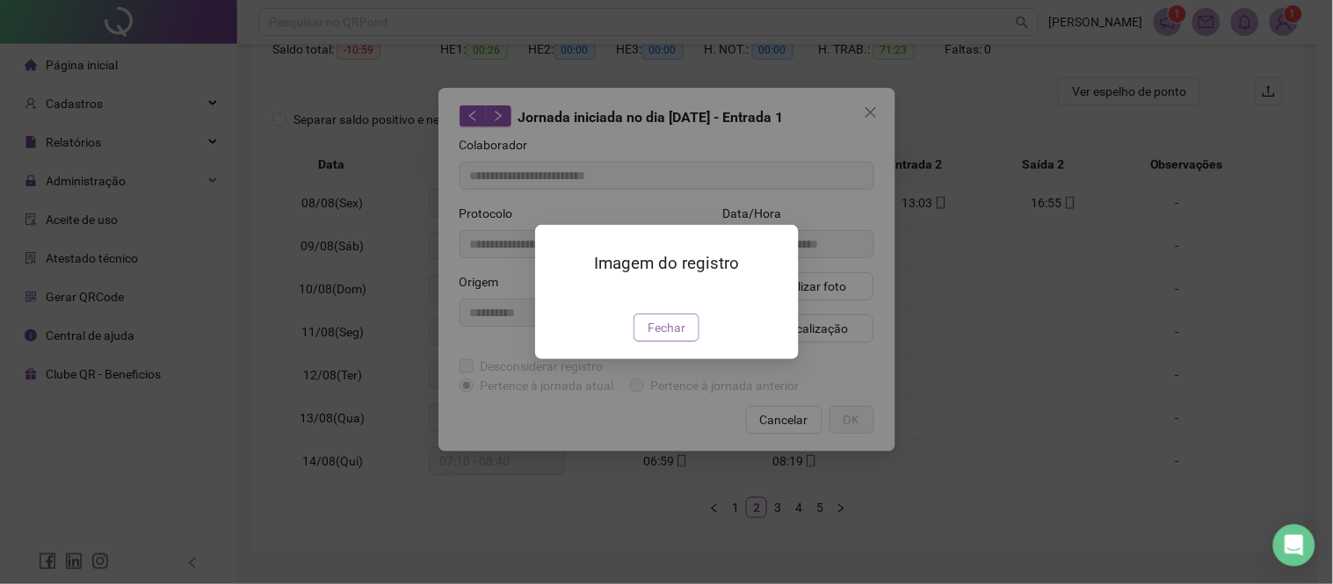
click at [686, 342] on button "Fechar" at bounding box center [666, 328] width 66 height 28
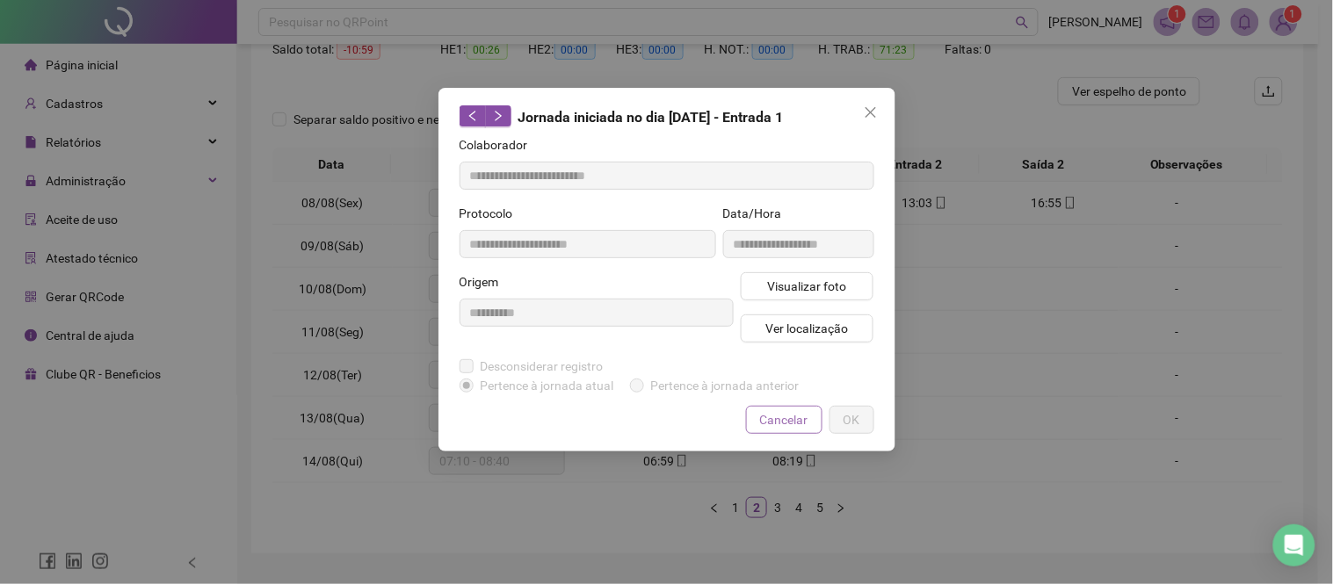
click at [774, 418] on span "Cancelar" at bounding box center [784, 419] width 48 height 19
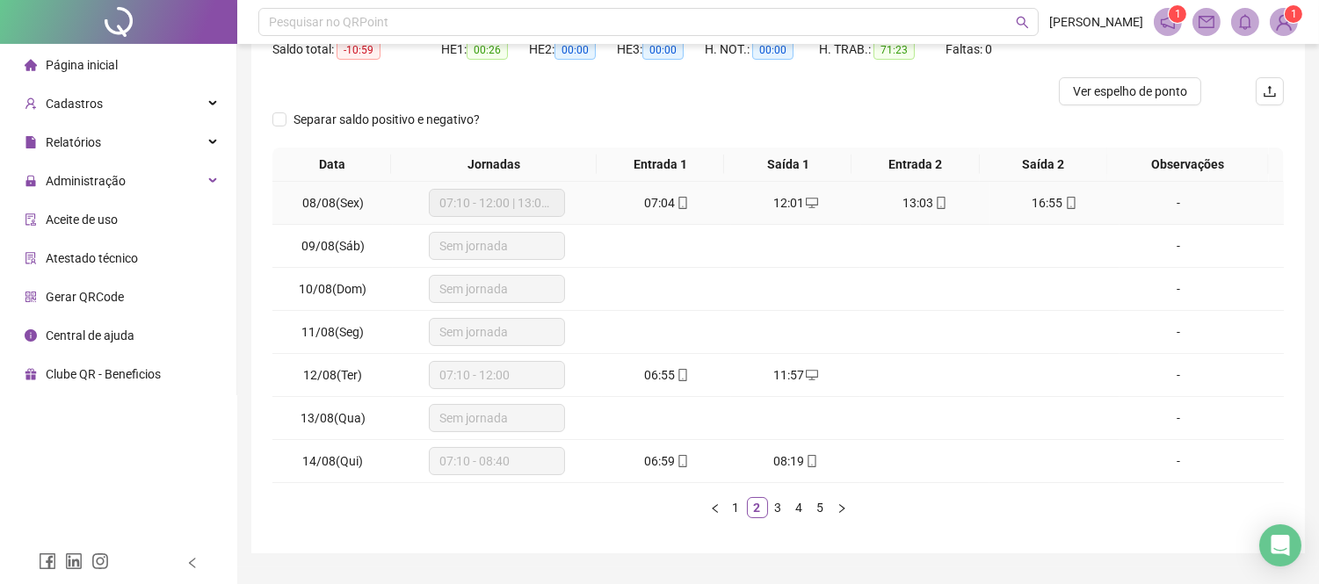
click at [530, 200] on span "07:10 - 12:00 | 13:00 - 18:00" at bounding box center [496, 203] width 115 height 26
click at [777, 506] on link "3" at bounding box center [778, 507] width 19 height 19
click at [676, 462] on icon "mobile" at bounding box center [682, 461] width 12 height 12
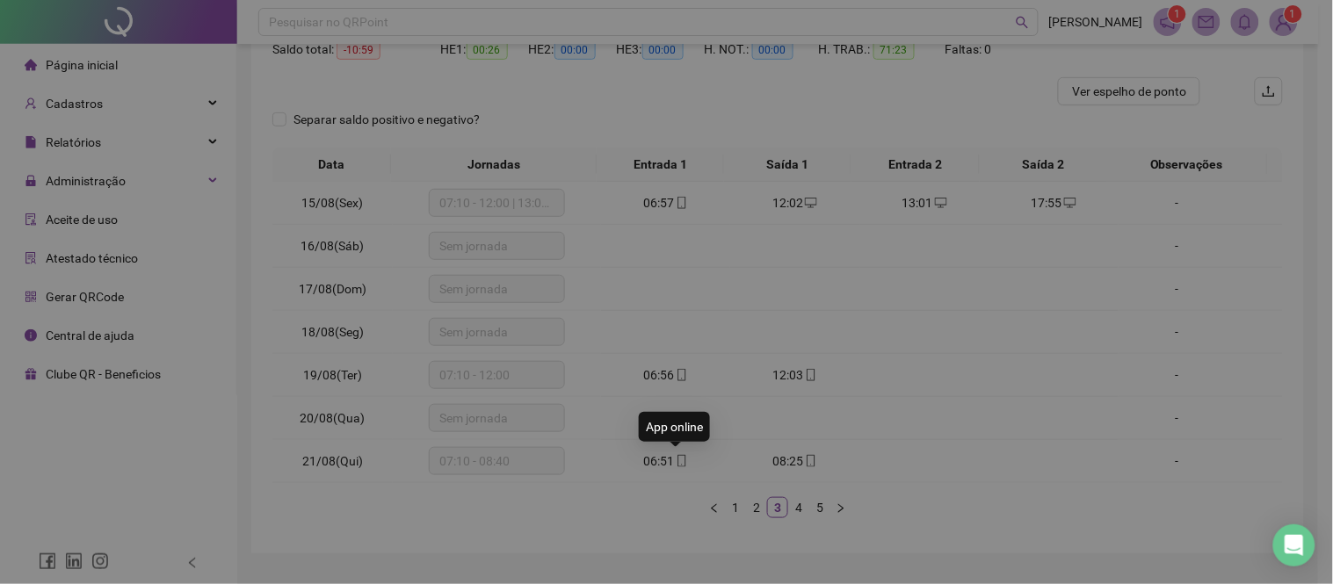
type input "**********"
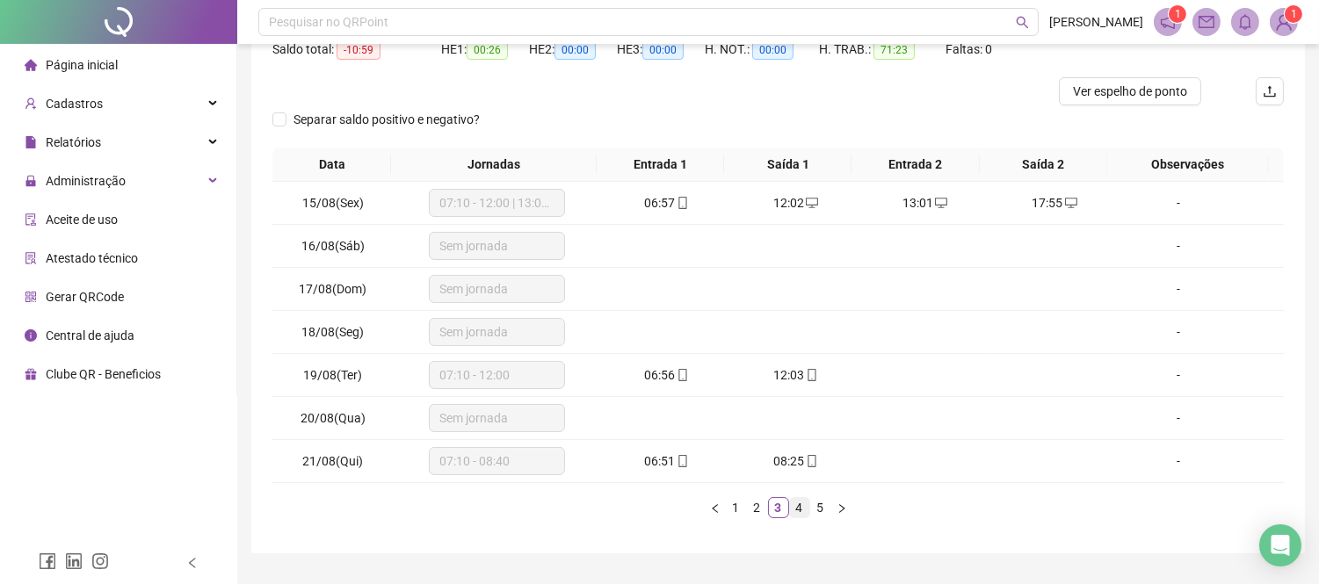
click at [801, 515] on link "4" at bounding box center [799, 507] width 19 height 19
click at [678, 469] on div "06:53" at bounding box center [666, 461] width 115 height 19
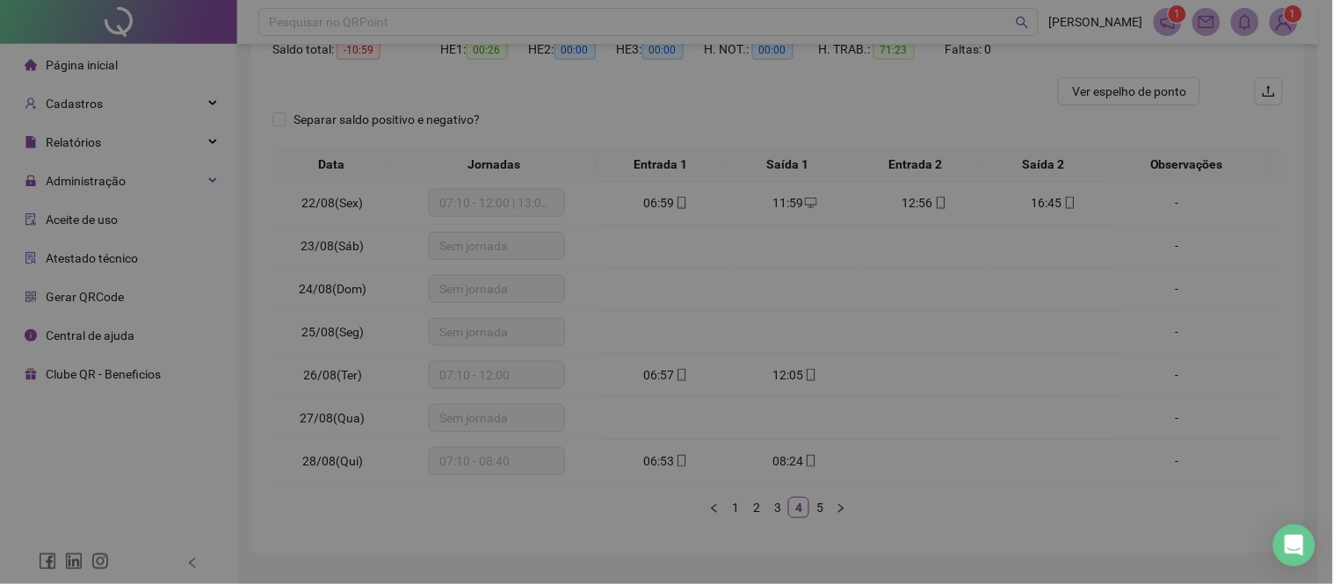
type input "**********"
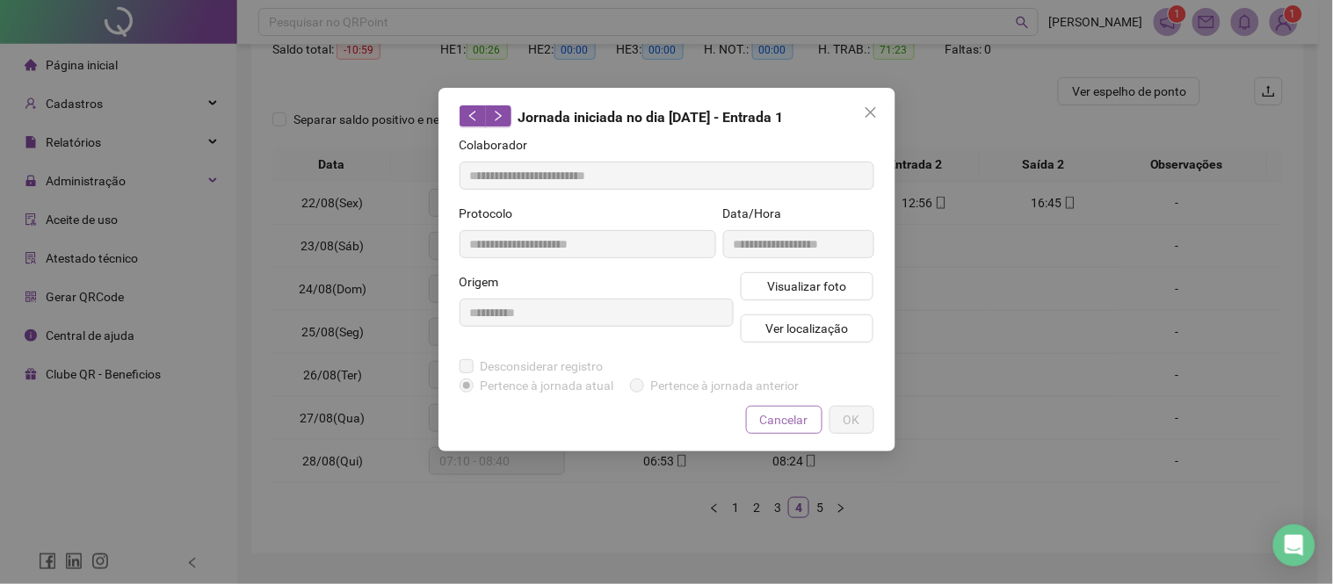
click at [802, 419] on span "Cancelar" at bounding box center [784, 419] width 48 height 19
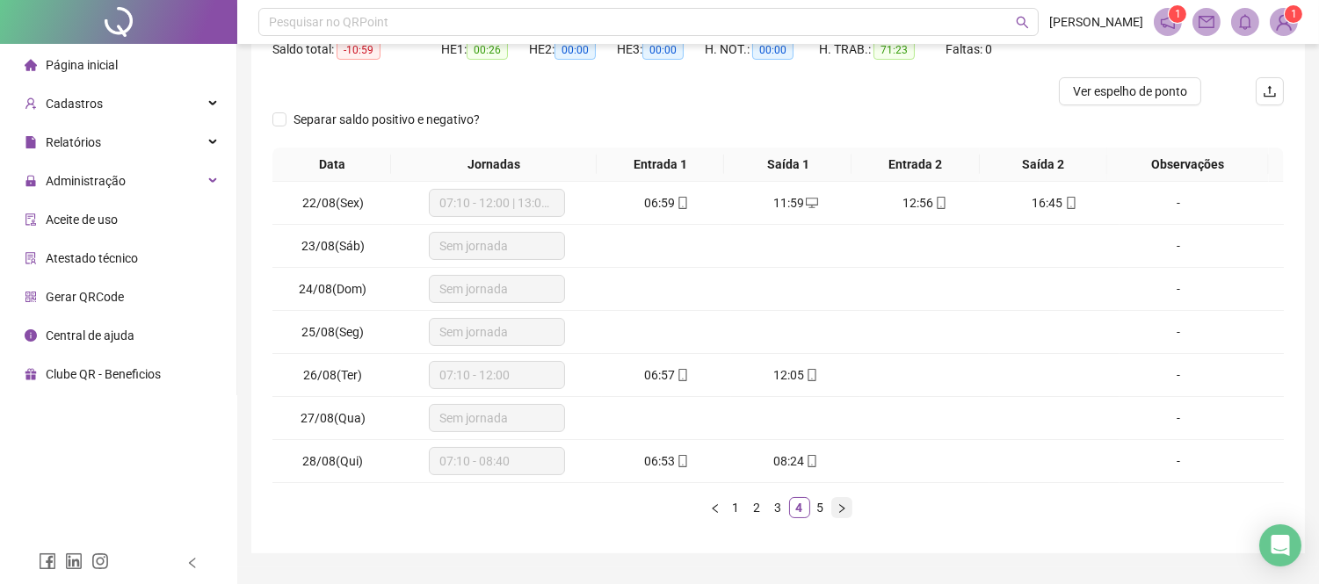
click at [841, 506] on icon "right" at bounding box center [841, 508] width 11 height 11
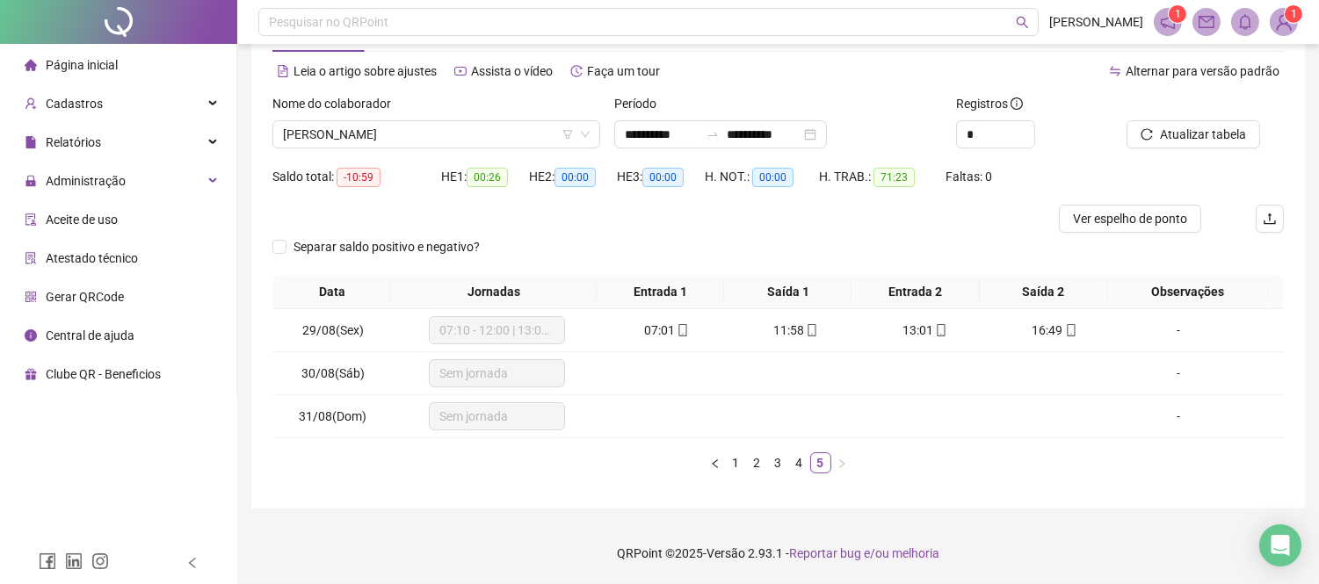
scroll to position [67, 0]
click at [545, 130] on span "[PERSON_NAME]" at bounding box center [436, 135] width 307 height 26
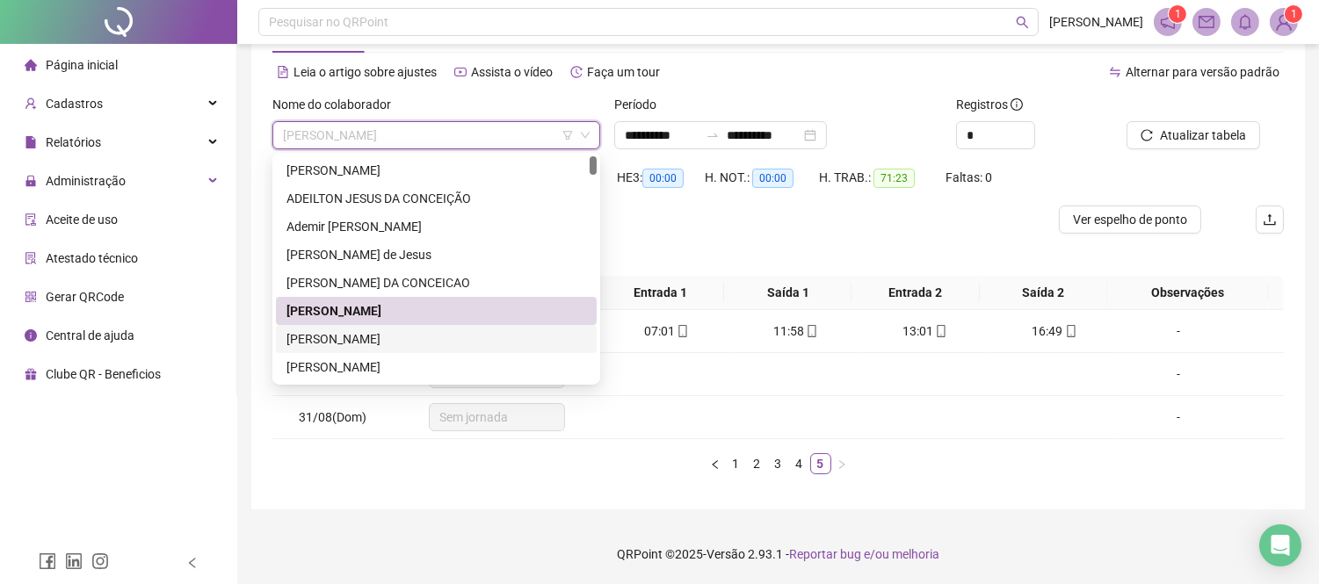
click at [459, 336] on div "[PERSON_NAME]" at bounding box center [436, 338] width 300 height 19
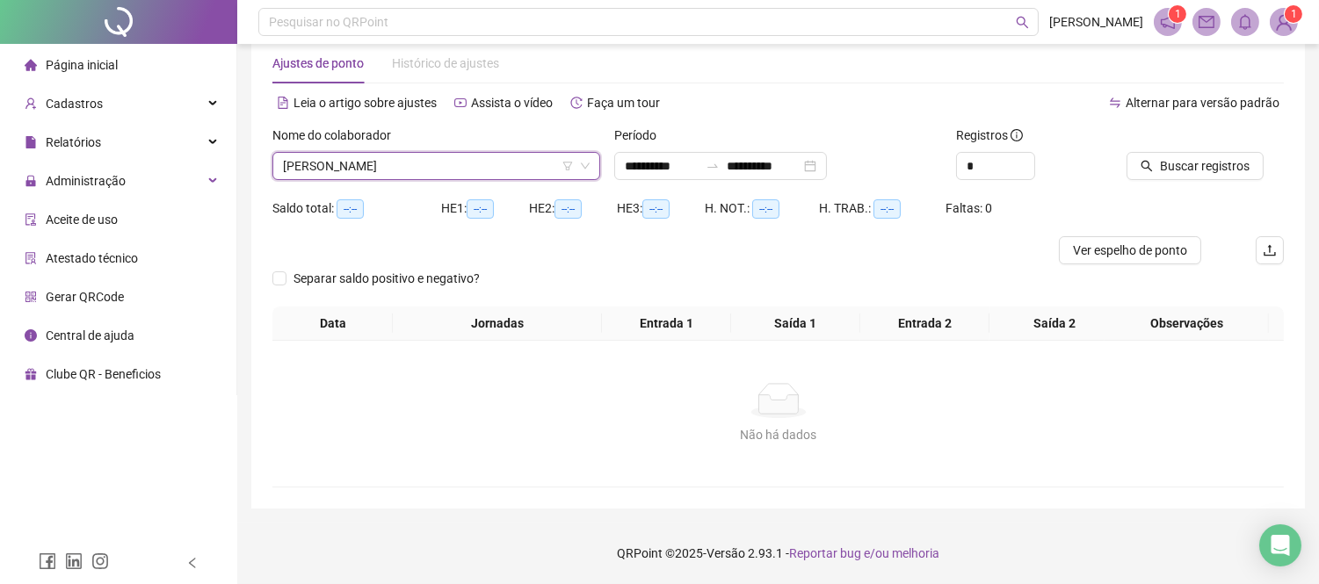
scroll to position [35, 0]
click at [1252, 161] on button "Buscar registros" at bounding box center [1194, 167] width 137 height 28
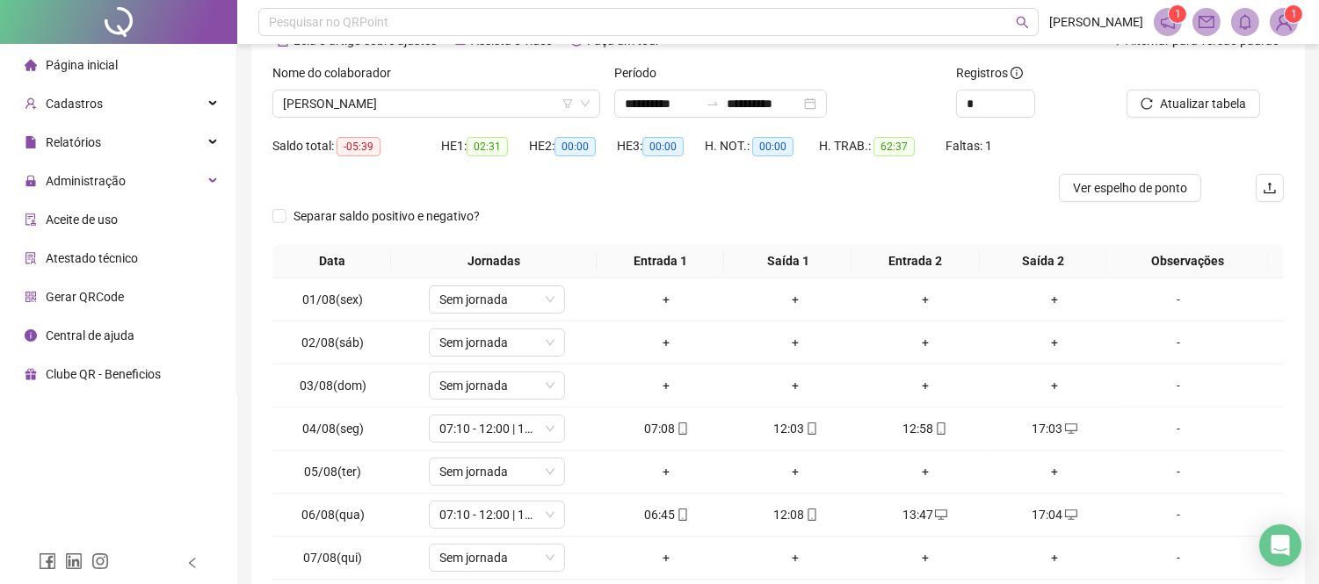
scroll to position [133, 0]
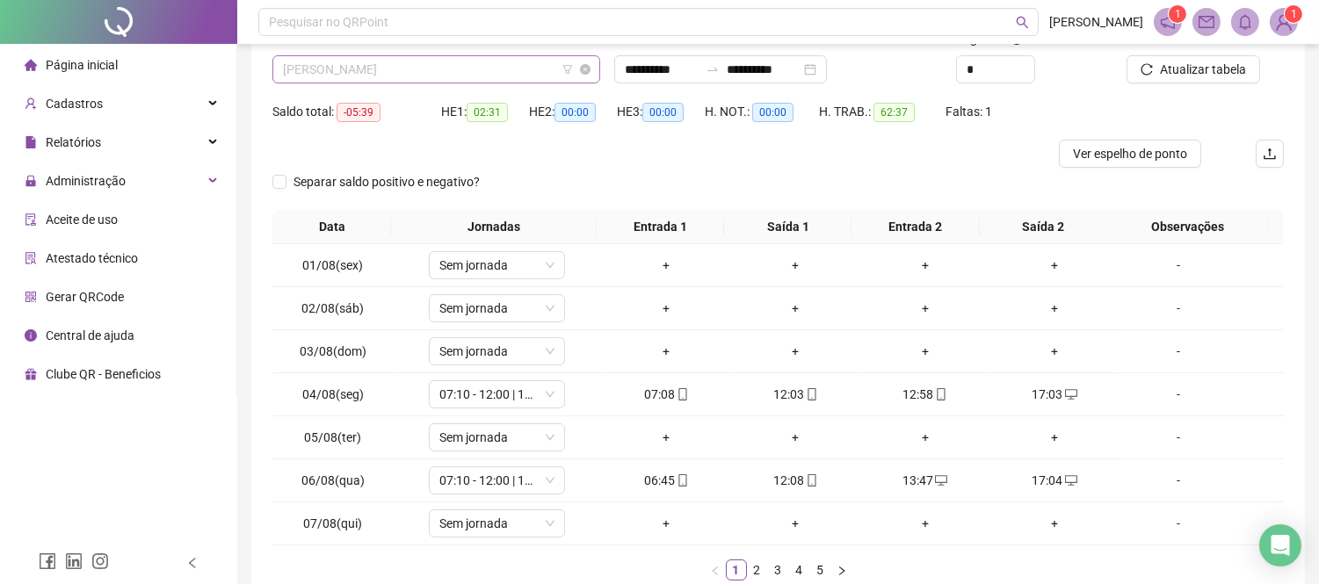
click at [390, 72] on span "[PERSON_NAME]" at bounding box center [436, 69] width 307 height 26
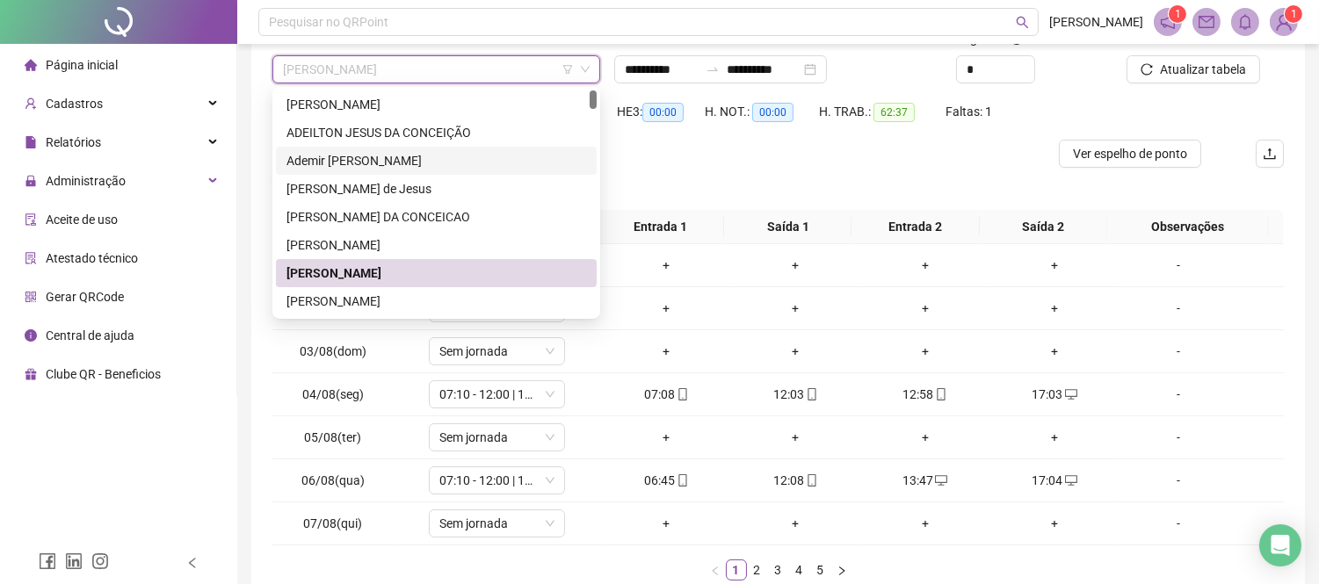
click at [669, 169] on div "Separar saldo positivo e negativo?" at bounding box center [777, 189] width 1011 height 42
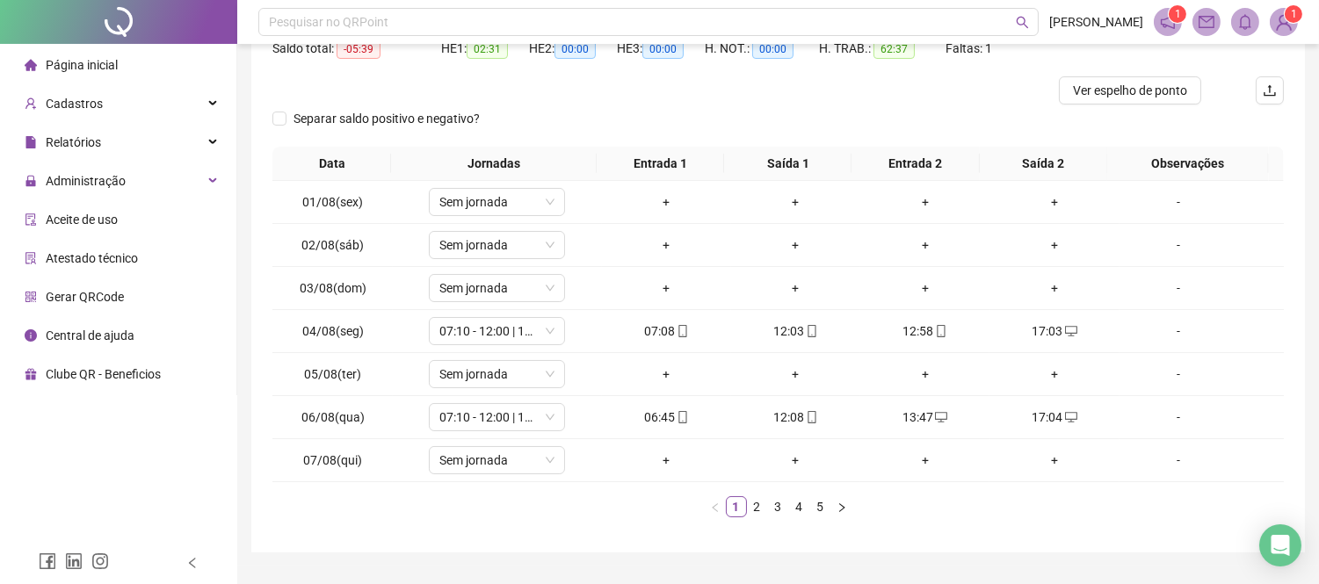
scroll to position [230, 0]
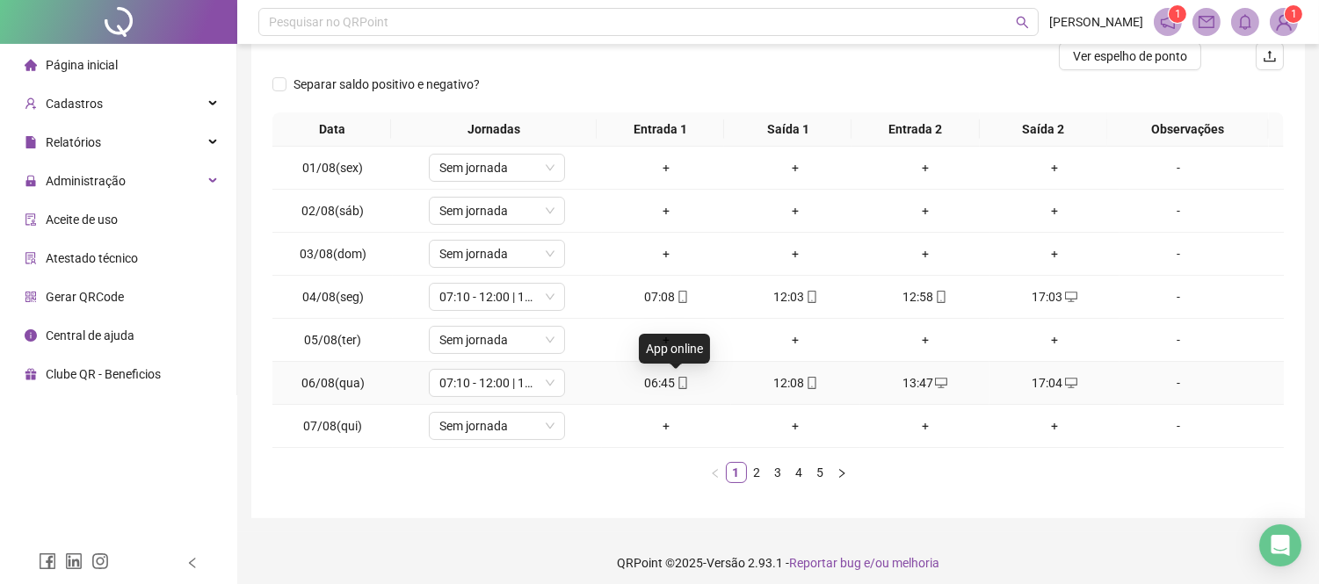
click at [680, 387] on icon "mobile" at bounding box center [682, 383] width 12 height 12
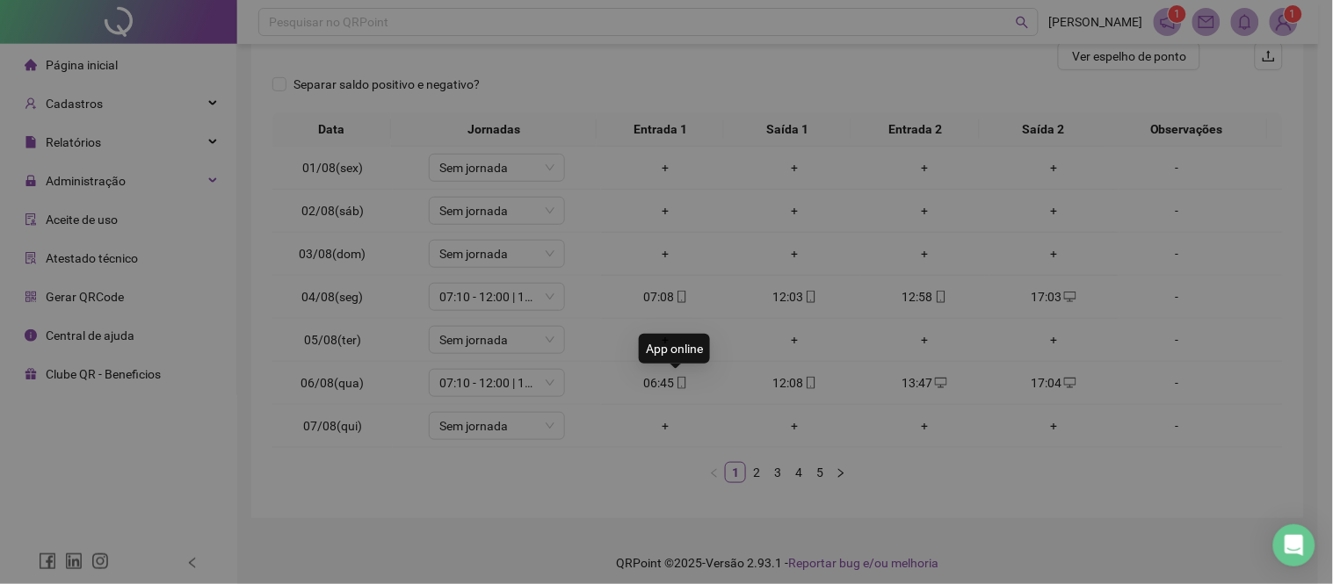
type input "**********"
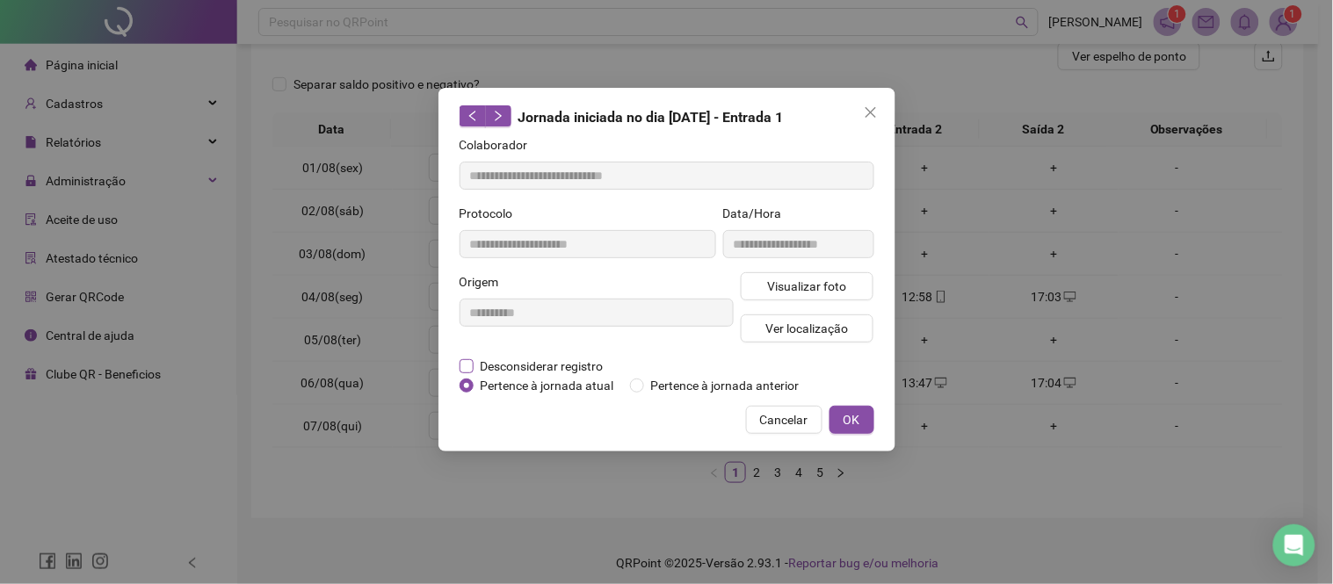
click at [511, 365] on span "Desconsiderar registro" at bounding box center [541, 366] width 137 height 19
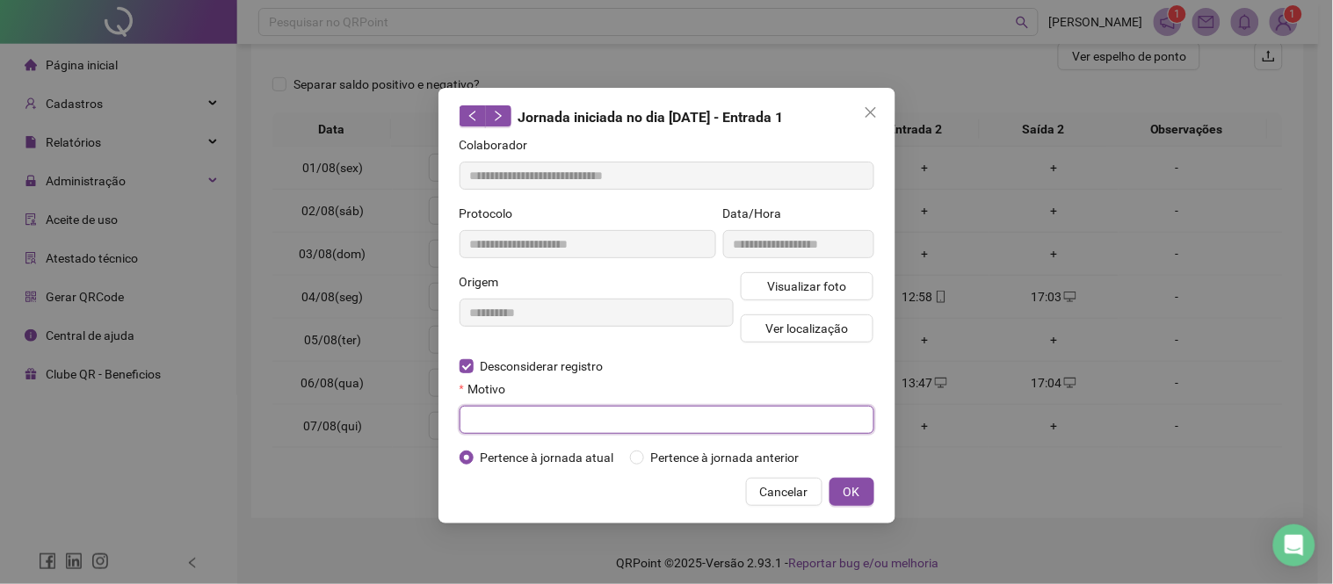
click at [538, 426] on input "text" at bounding box center [666, 420] width 415 height 28
type input "*"
drag, startPoint x: 603, startPoint y: 420, endPoint x: 183, endPoint y: 446, distance: 421.6
click at [183, 446] on div "**********" at bounding box center [666, 292] width 1333 height 584
type input "**********"
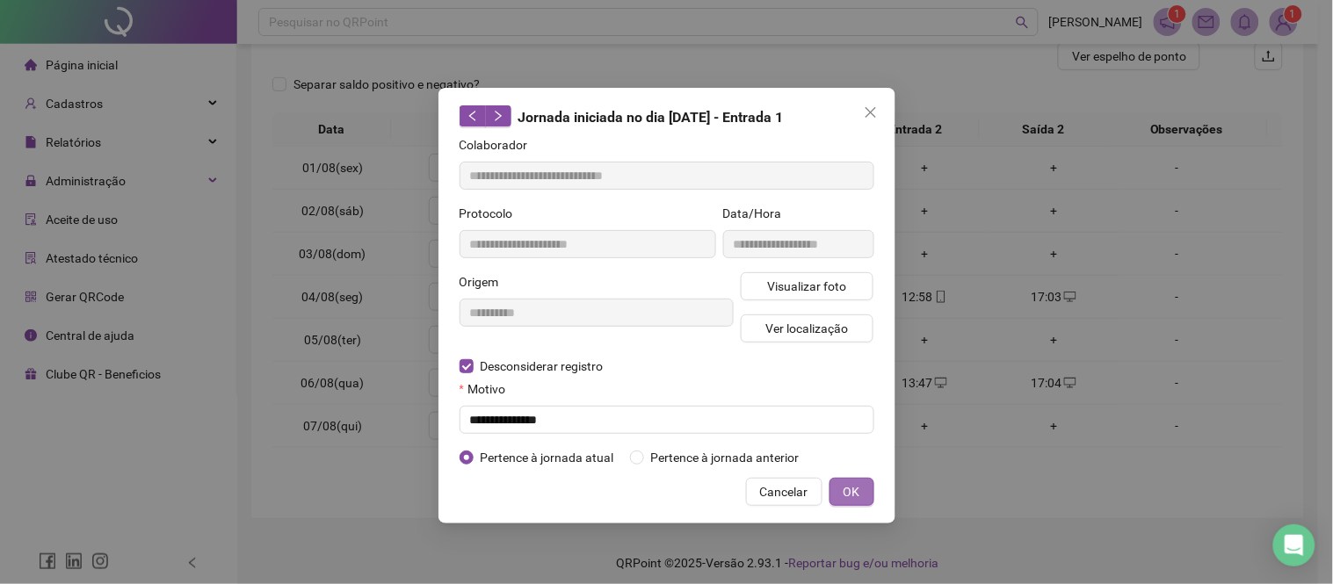
click at [846, 493] on span "OK" at bounding box center [851, 491] width 17 height 19
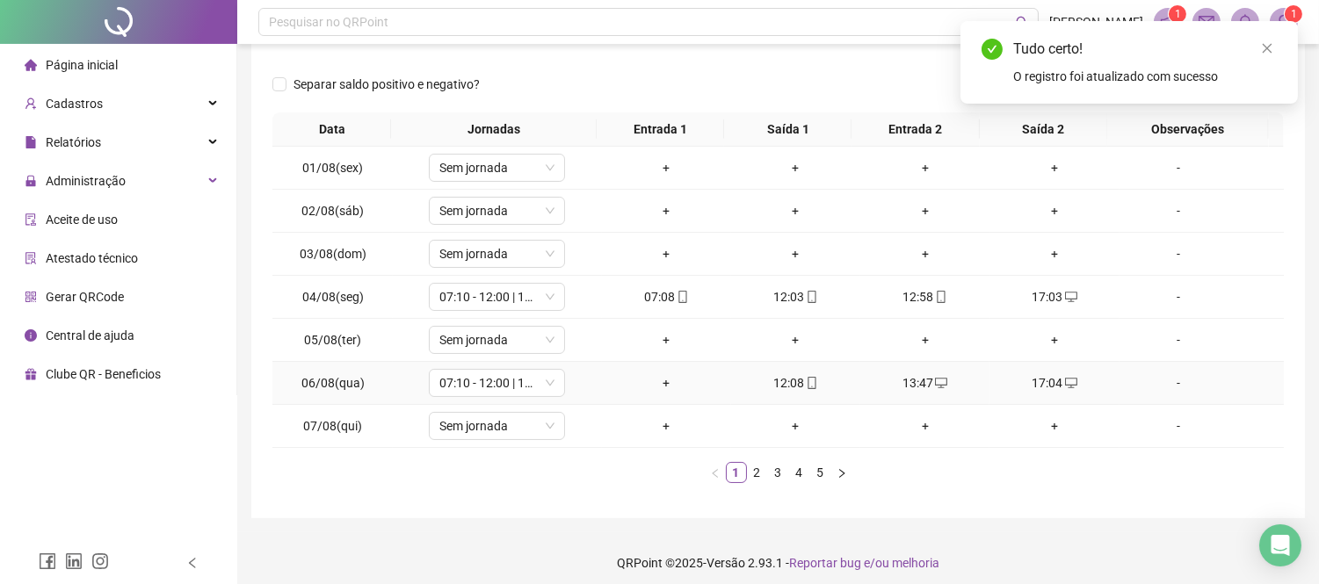
click at [660, 379] on div "+" at bounding box center [666, 382] width 115 height 19
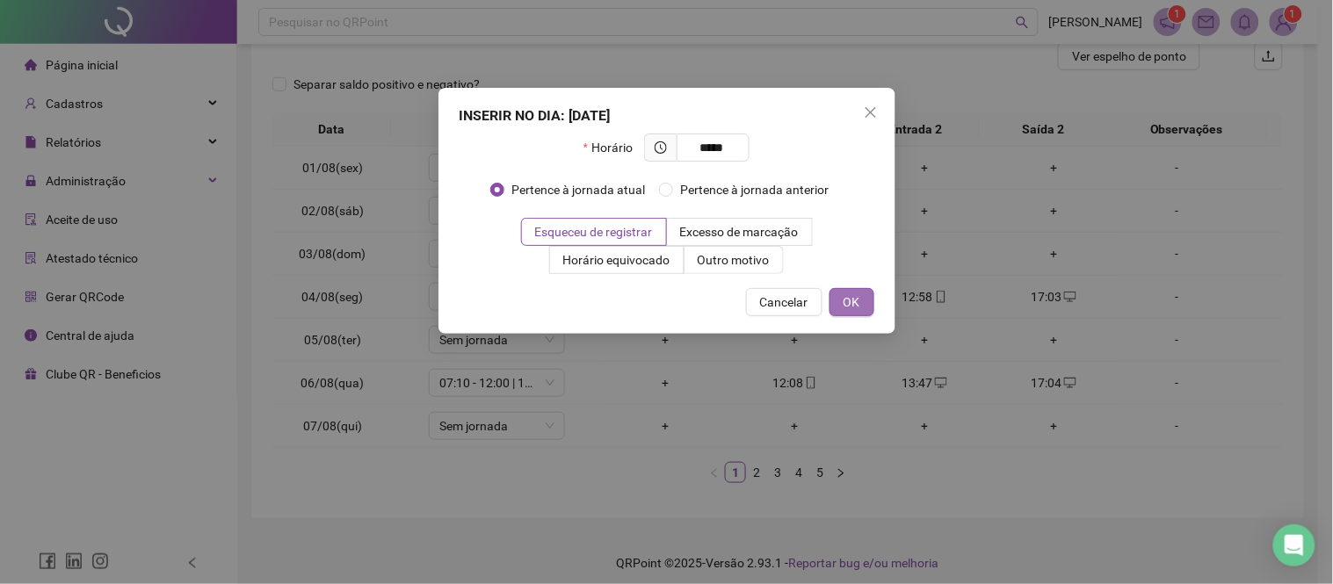
type input "*****"
click at [864, 301] on button "OK" at bounding box center [851, 302] width 45 height 28
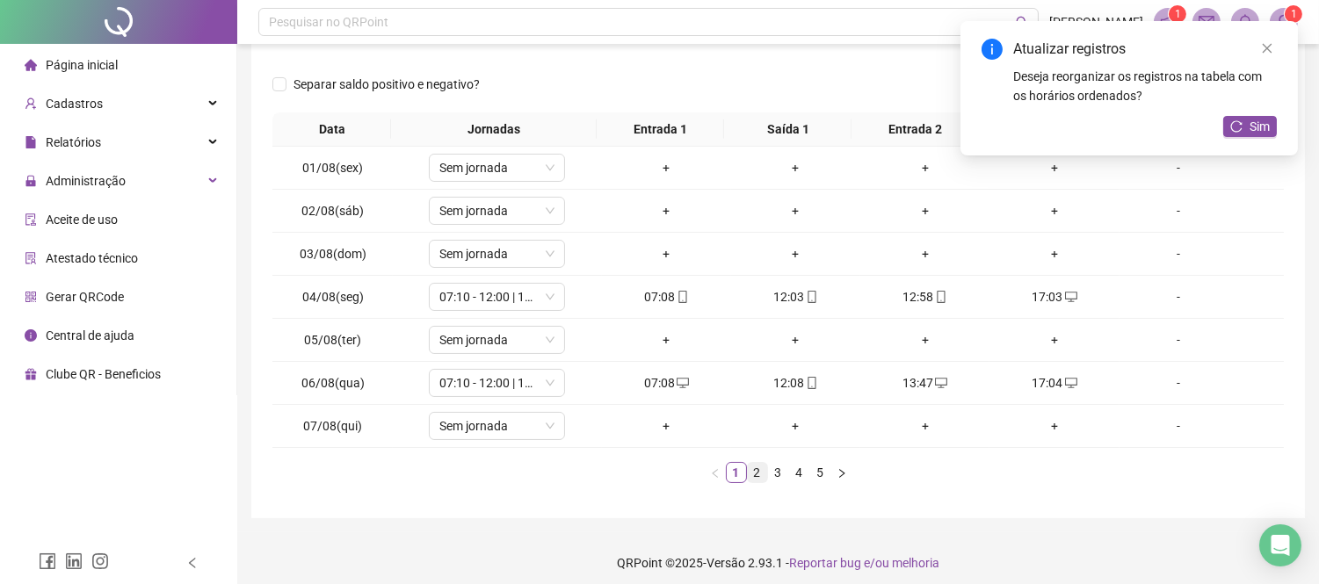
click at [759, 471] on link "2" at bounding box center [757, 472] width 19 height 19
click at [677, 388] on icon "mobile" at bounding box center [682, 383] width 12 height 12
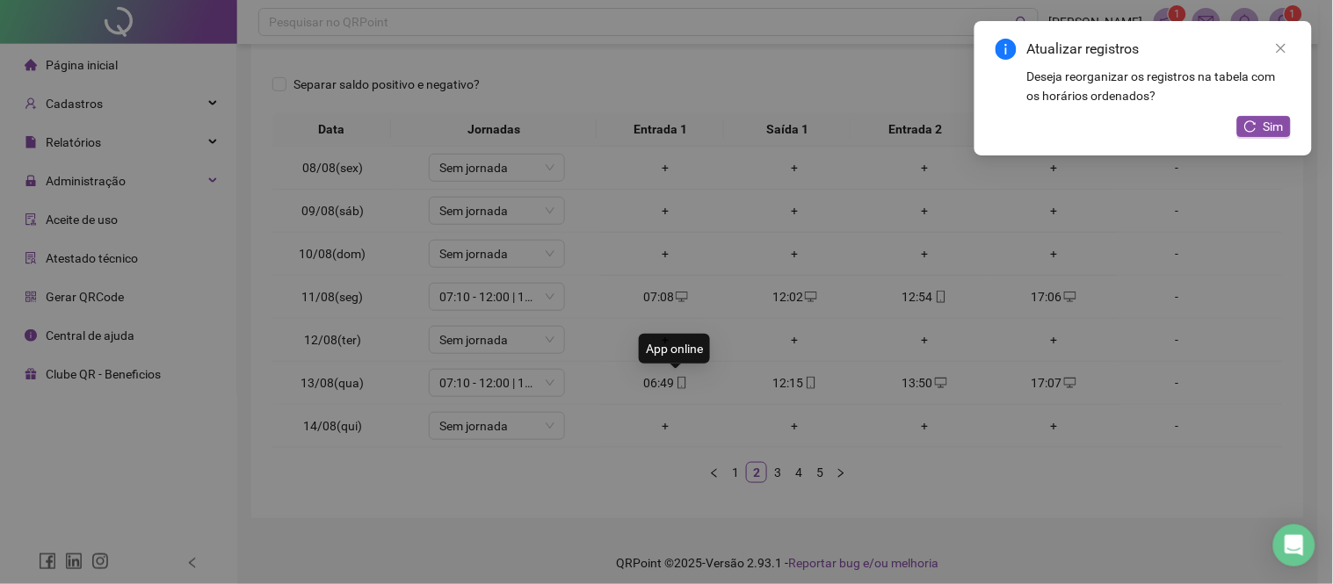
type input "**********"
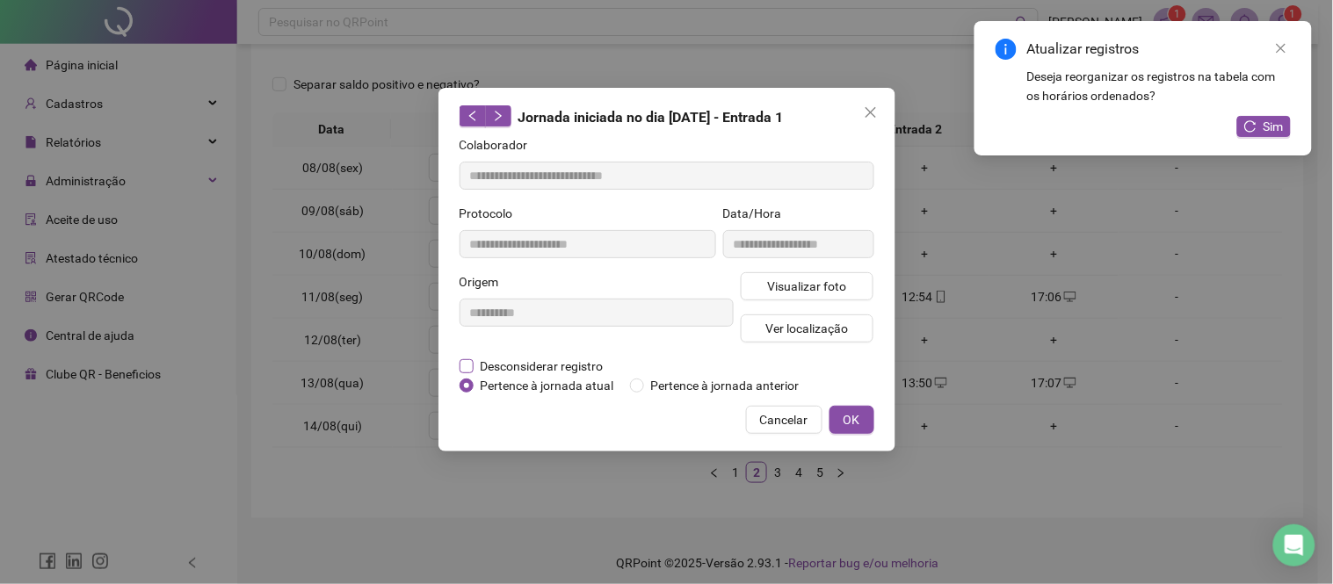
click at [543, 366] on span "Desconsiderar registro" at bounding box center [541, 366] width 137 height 19
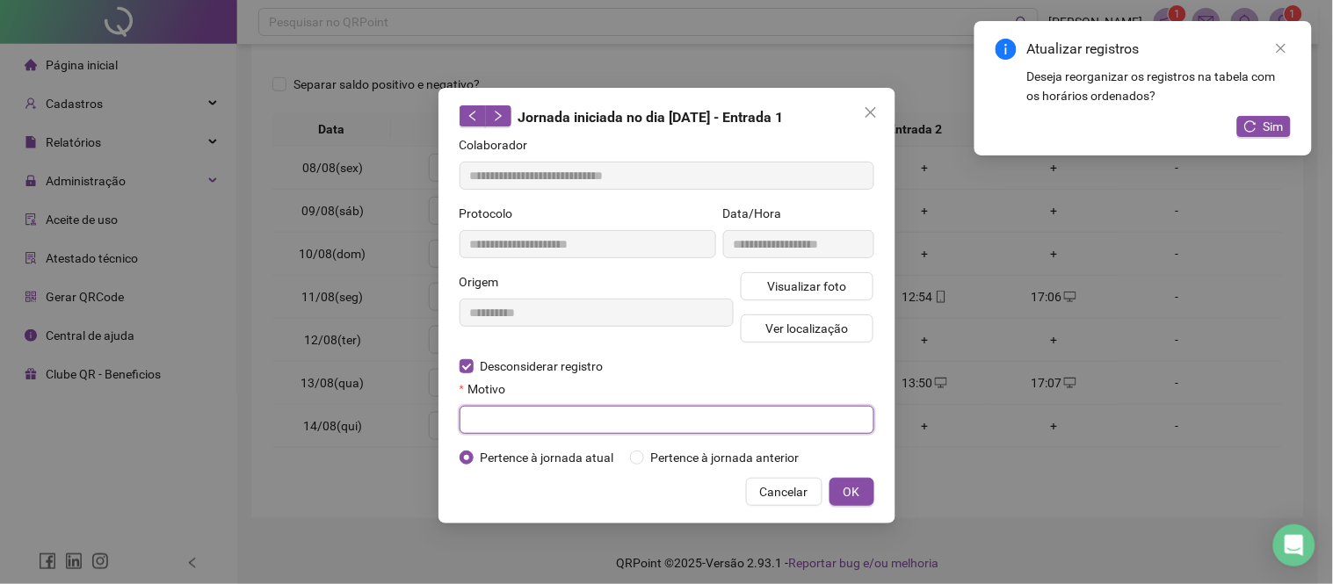
click at [574, 430] on input "text" at bounding box center [666, 420] width 415 height 28
paste input "**********"
type input "**********"
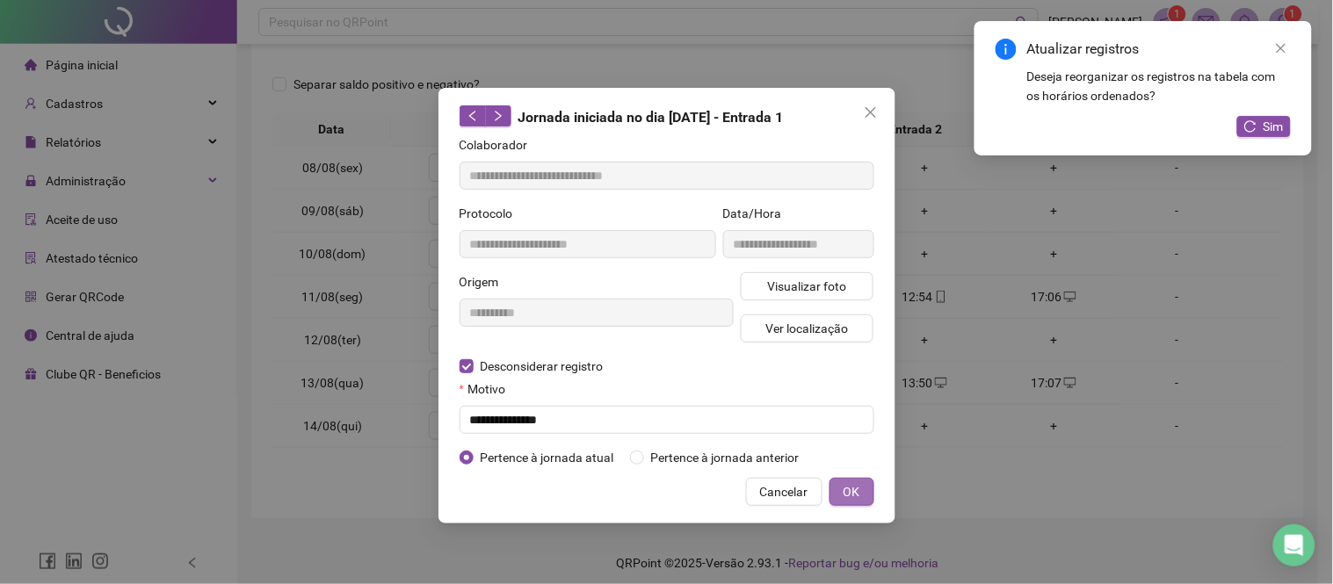
click at [865, 498] on button "OK" at bounding box center [851, 492] width 45 height 28
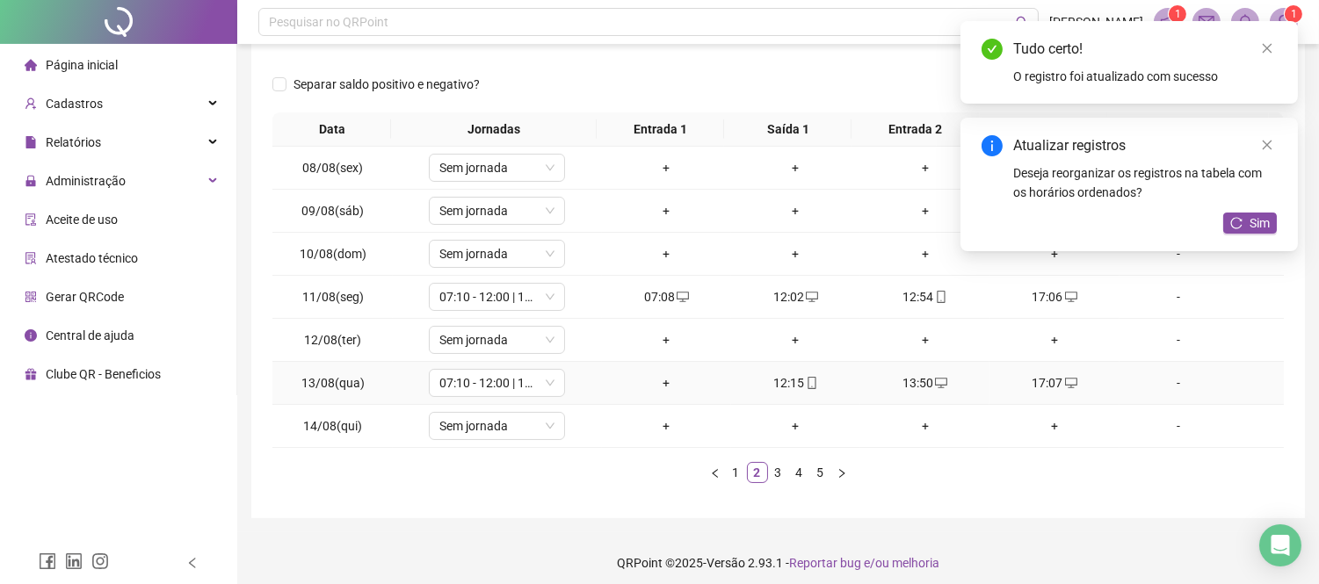
click at [660, 381] on div "+" at bounding box center [666, 382] width 115 height 19
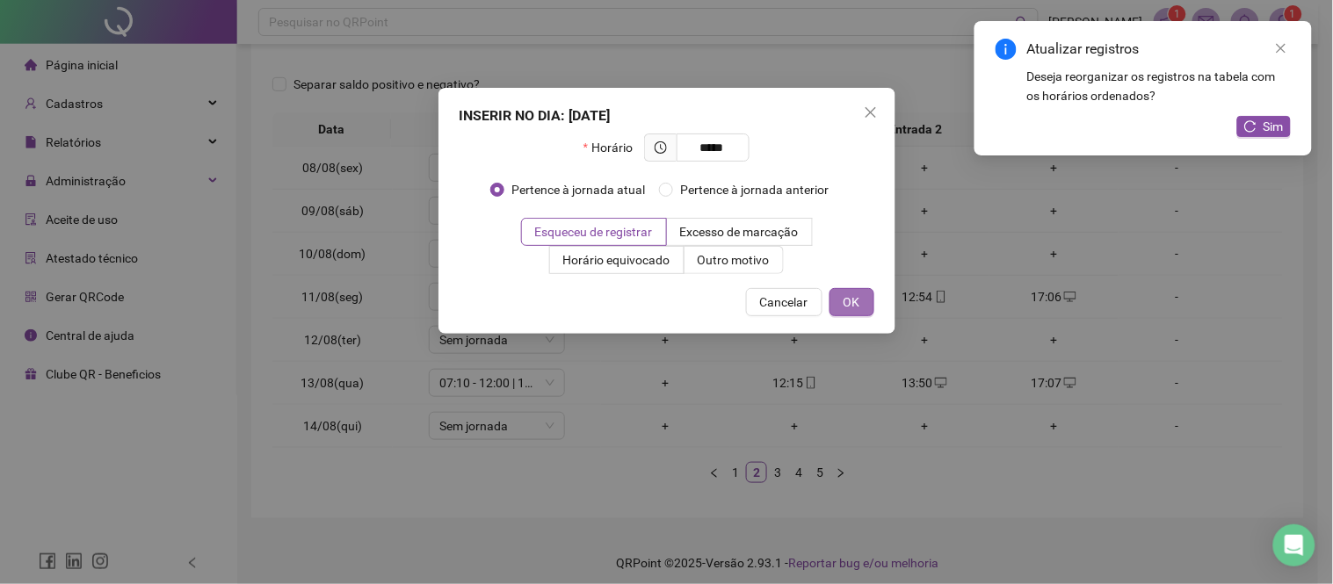
type input "*****"
click at [866, 305] on button "OK" at bounding box center [851, 302] width 45 height 28
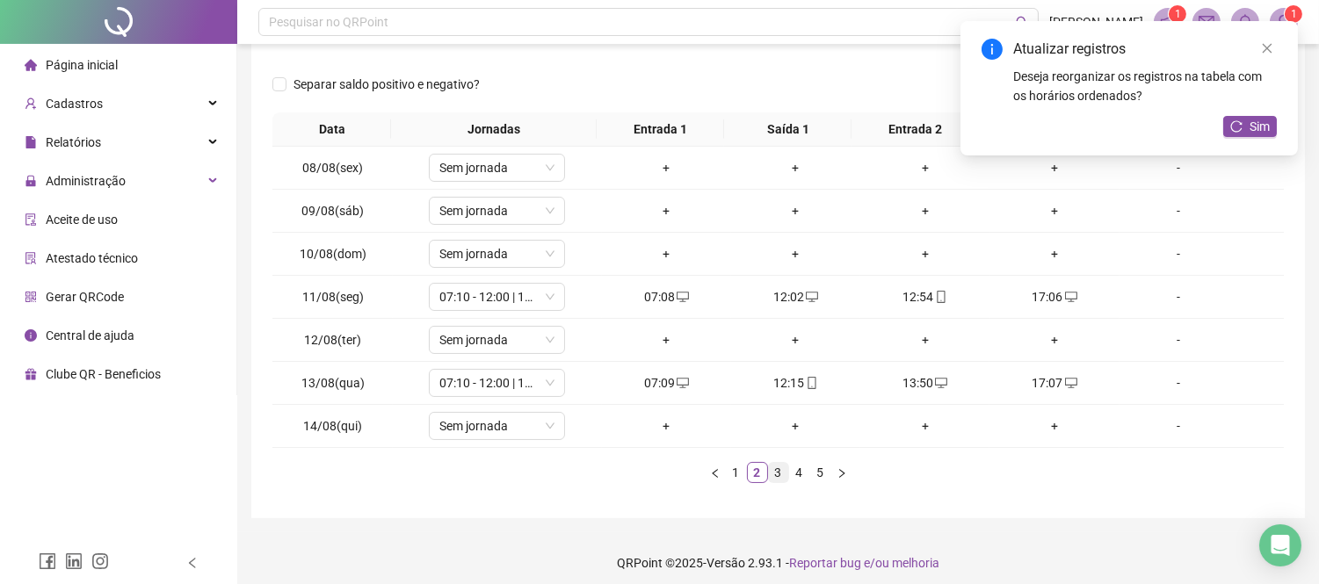
click at [775, 479] on link "3" at bounding box center [778, 472] width 19 height 19
click at [798, 464] on link "4" at bounding box center [799, 472] width 19 height 19
click at [676, 291] on icon "mobile" at bounding box center [682, 297] width 12 height 12
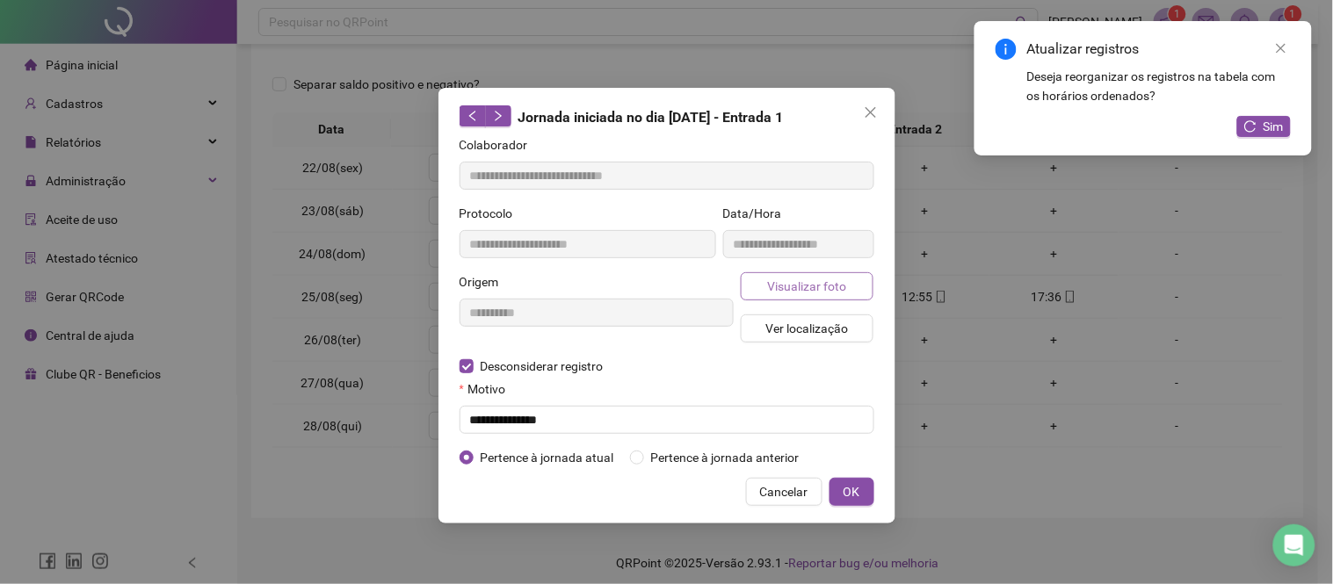
type input "**********"
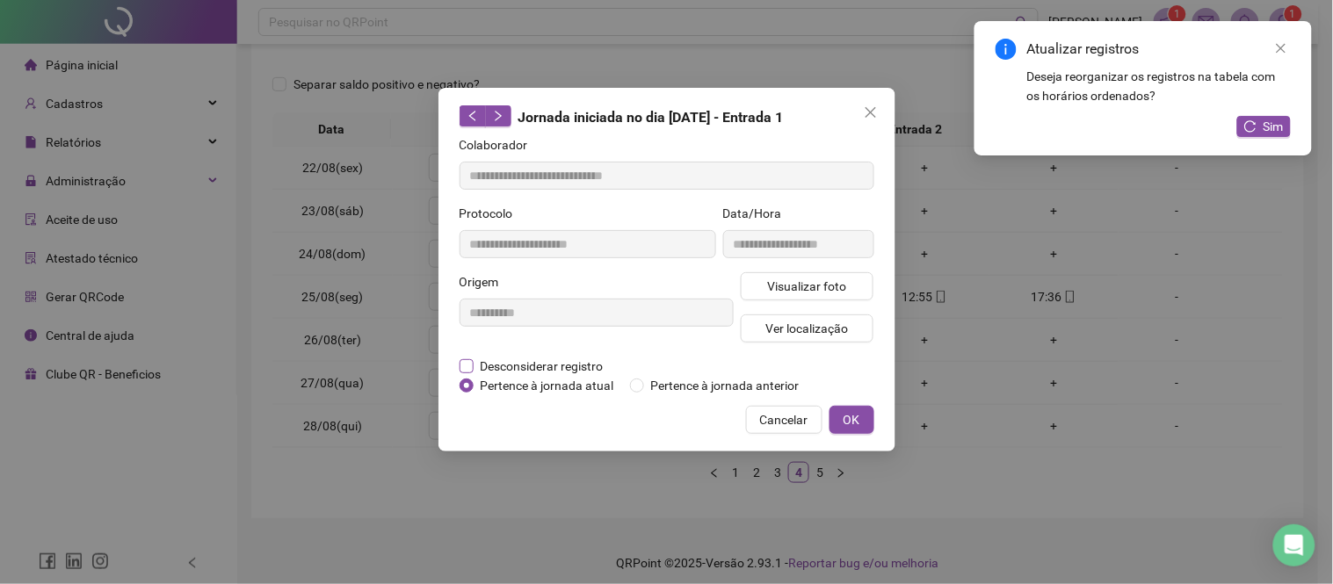
click at [531, 366] on span "Desconsiderar registro" at bounding box center [541, 366] width 137 height 19
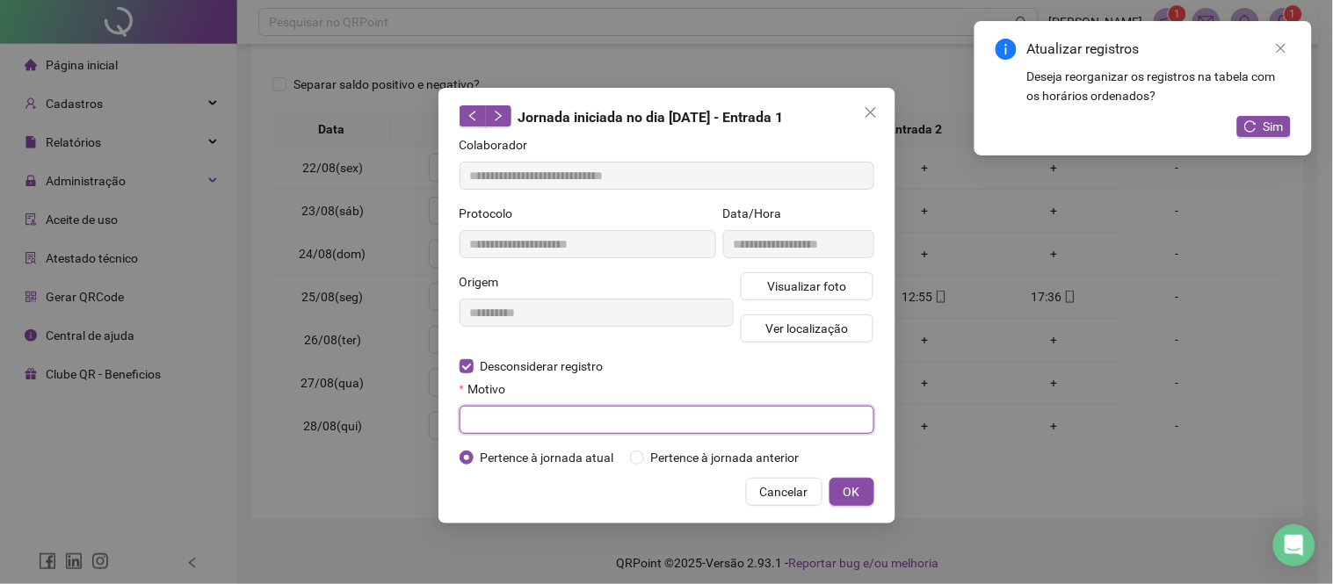
click at [511, 422] on input "text" at bounding box center [666, 420] width 415 height 28
paste input "**********"
type input "**********"
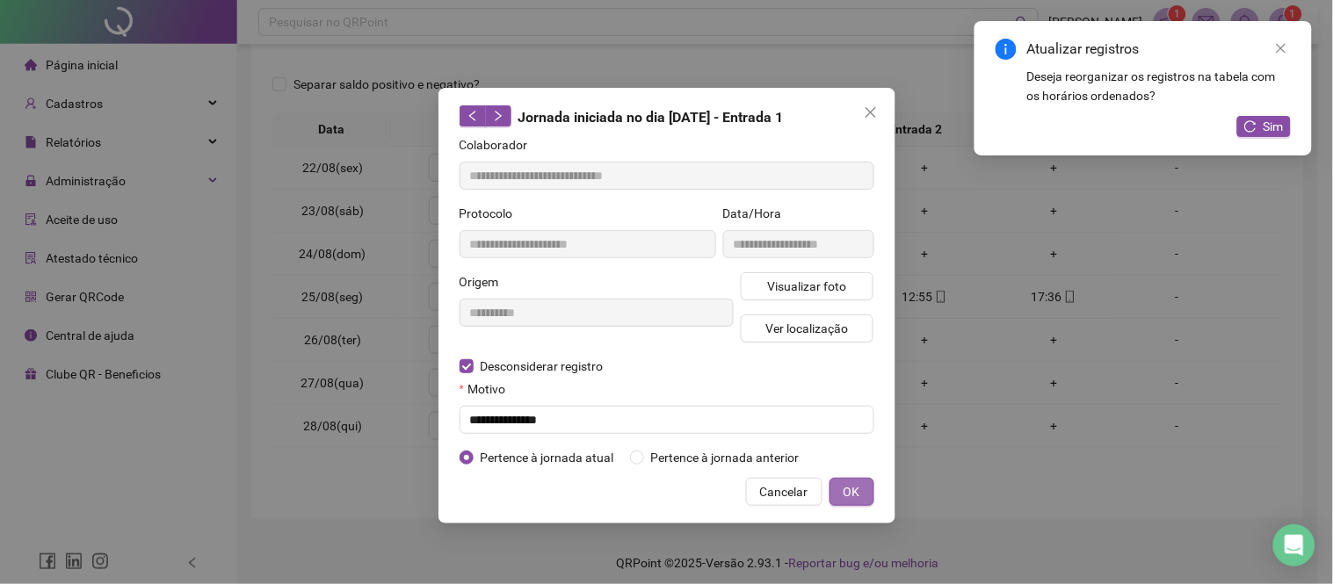
click at [856, 498] on span "OK" at bounding box center [851, 491] width 17 height 19
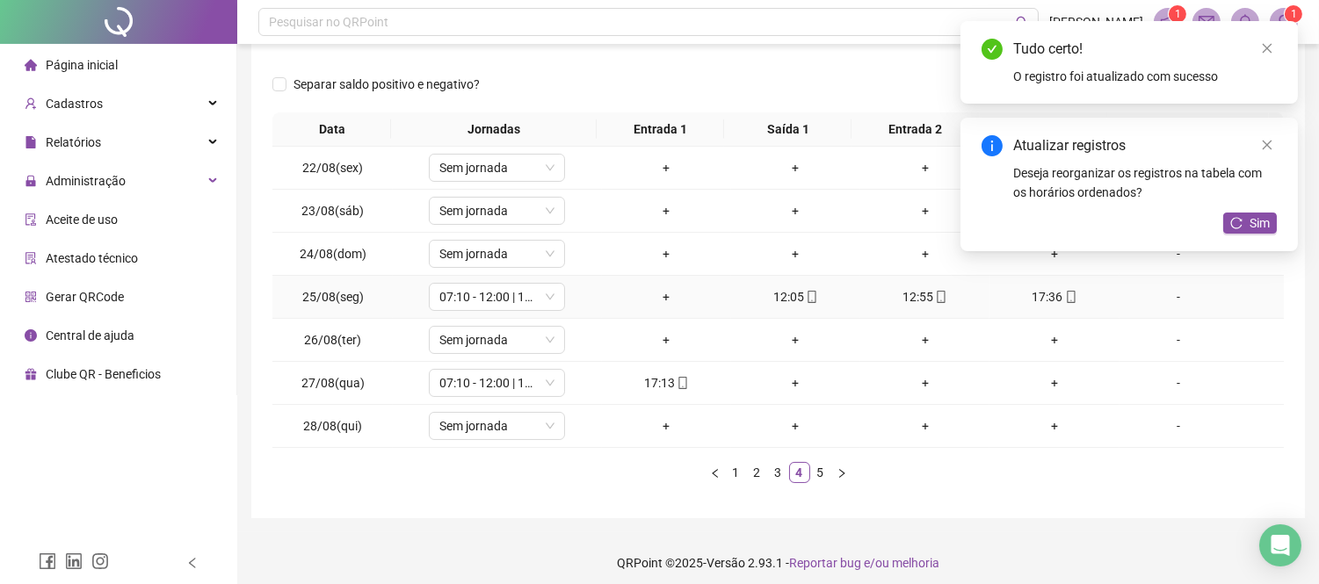
click at [655, 295] on div "+" at bounding box center [666, 296] width 115 height 19
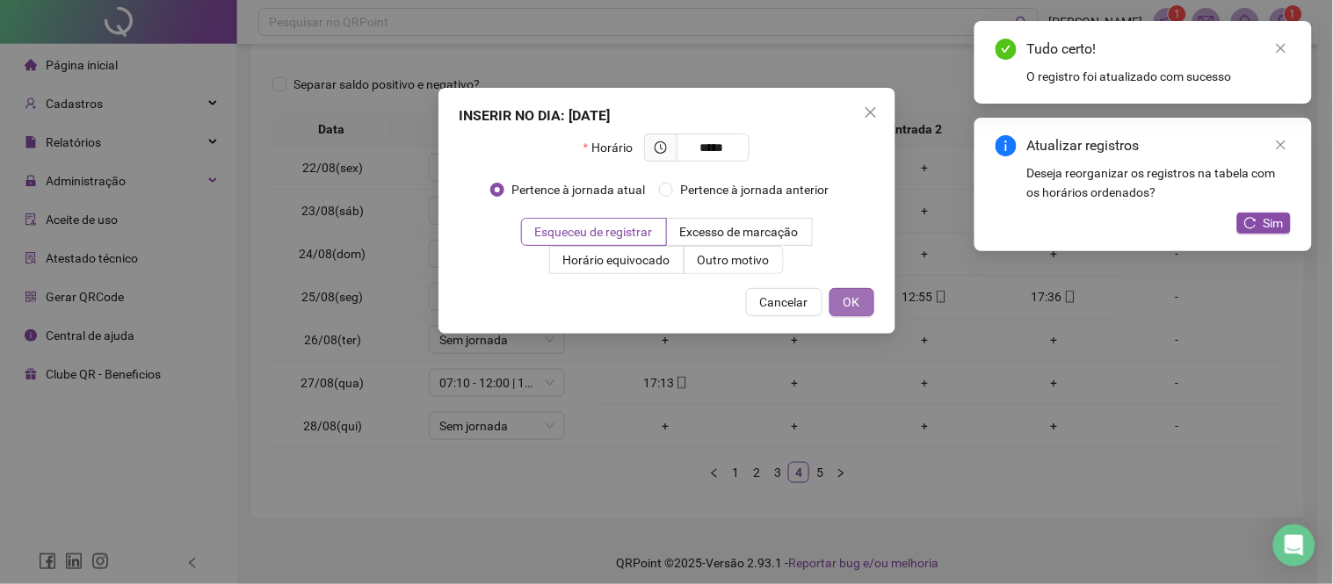
type input "*****"
click at [856, 295] on span "OK" at bounding box center [851, 302] width 17 height 19
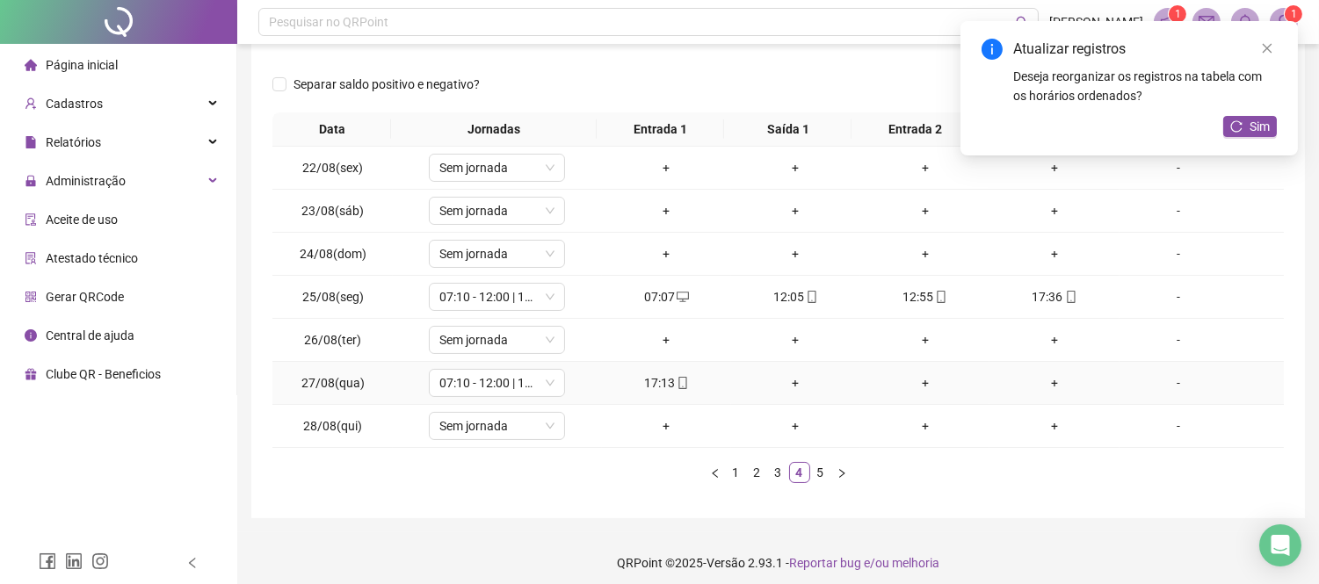
click at [782, 374] on div "+" at bounding box center [795, 382] width 115 height 19
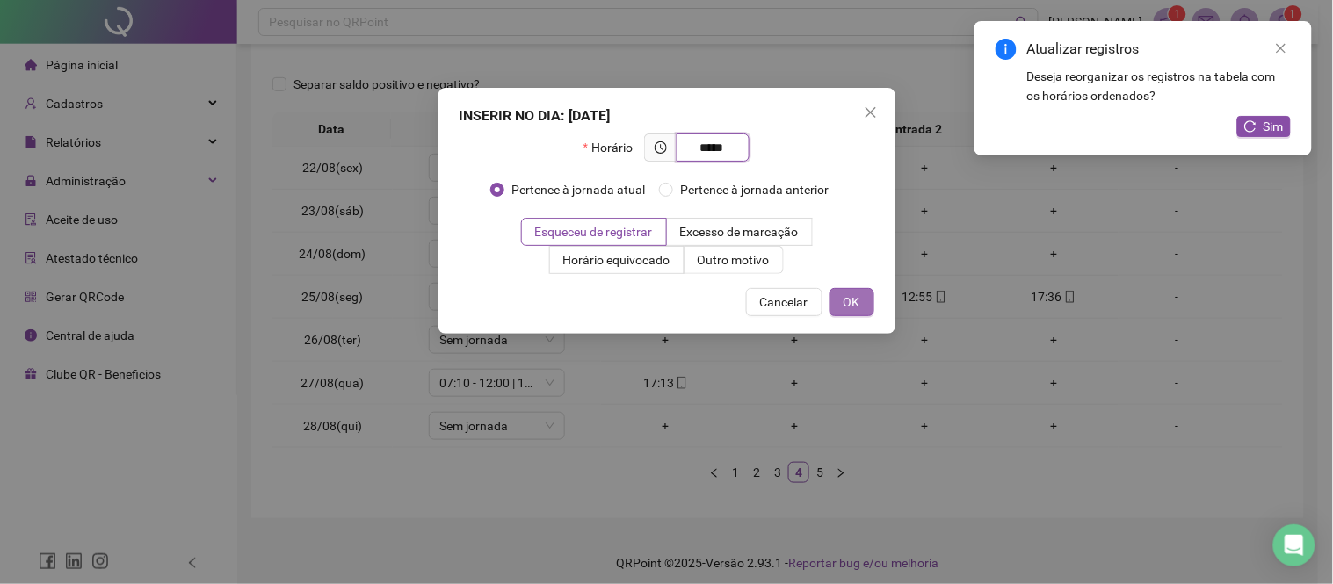
type input "*****"
click at [848, 304] on span "OK" at bounding box center [851, 302] width 17 height 19
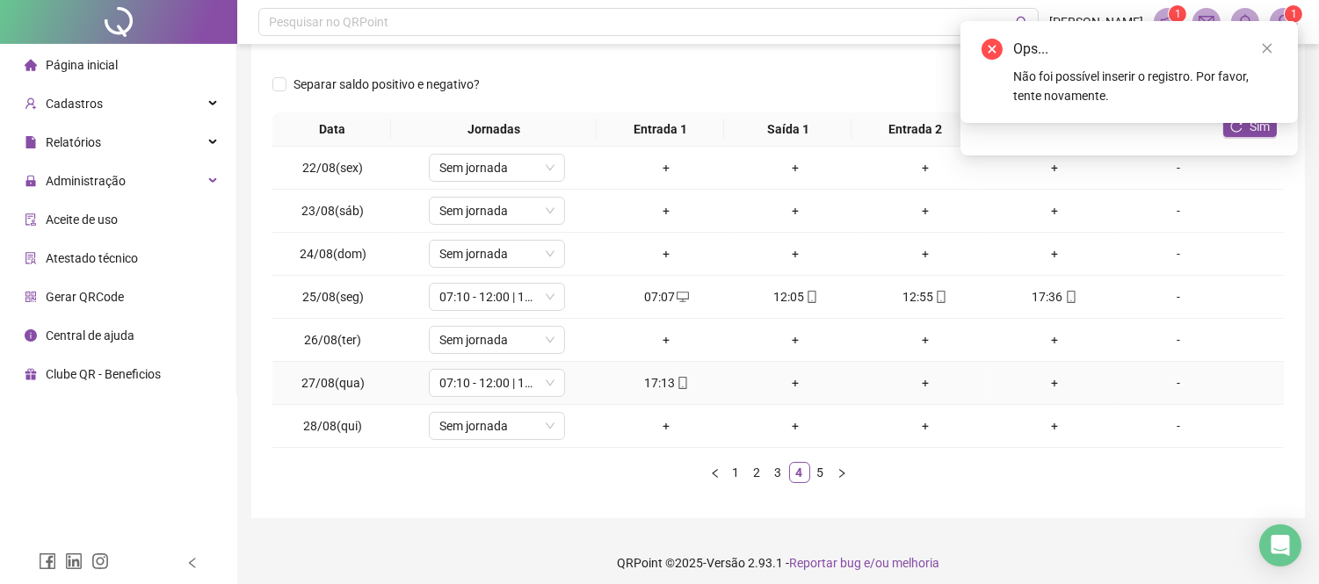
click at [789, 387] on div "+" at bounding box center [795, 382] width 115 height 19
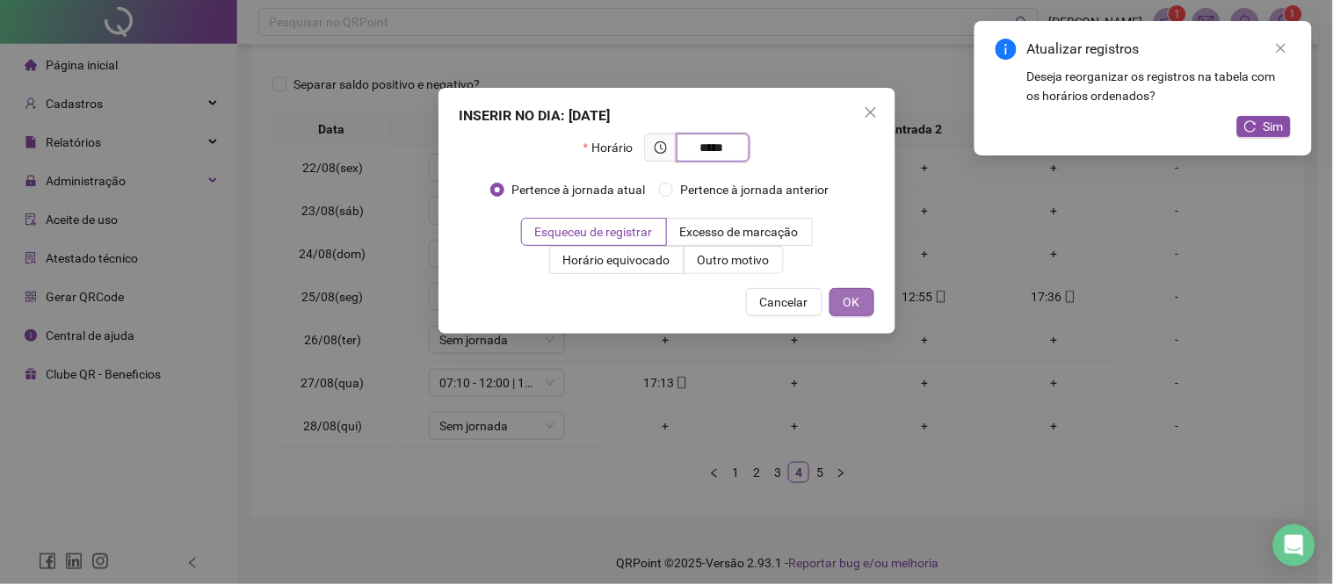
type input "*****"
click at [862, 294] on button "OK" at bounding box center [851, 302] width 45 height 28
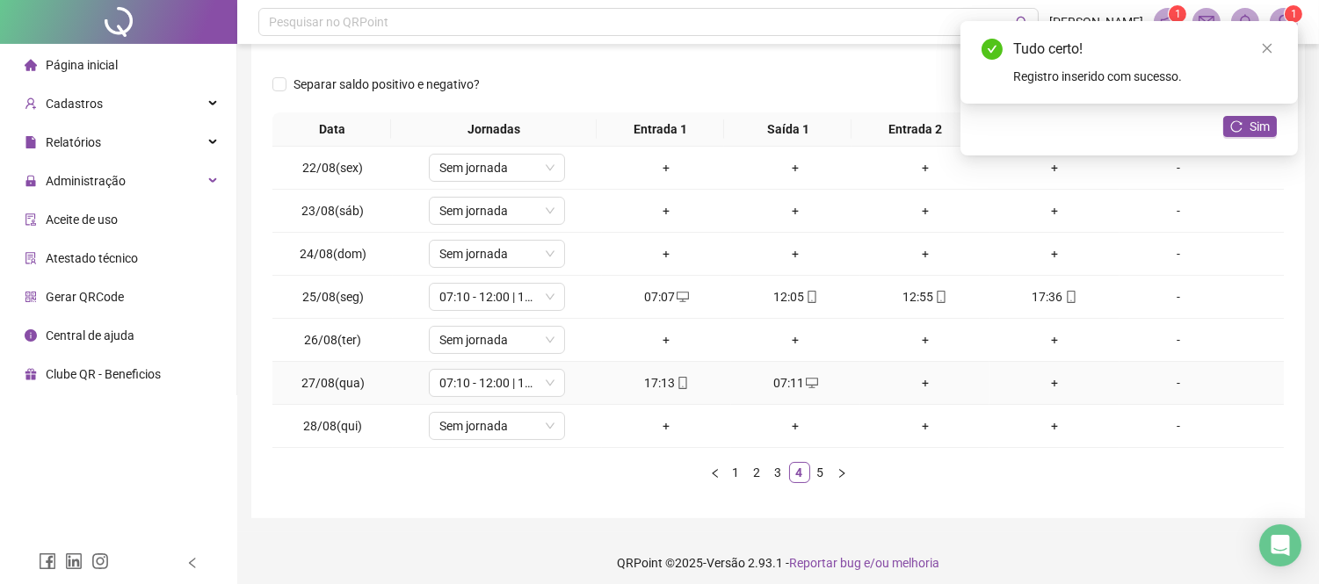
click at [924, 383] on div "+" at bounding box center [924, 382] width 115 height 19
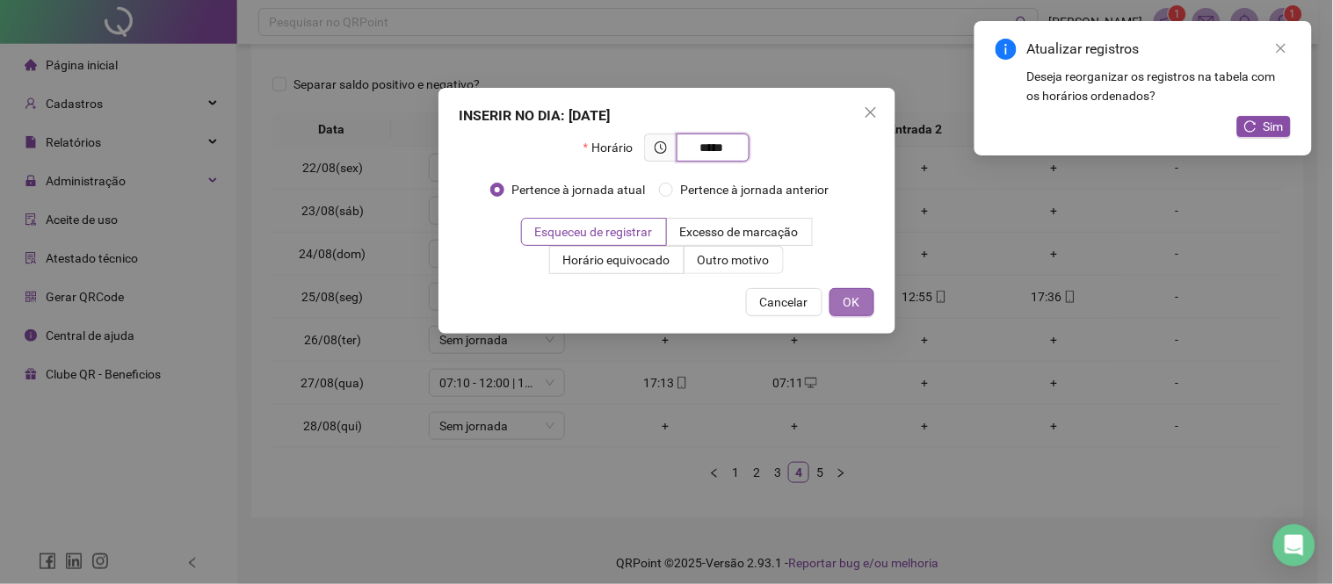
type input "*****"
click at [863, 303] on button "OK" at bounding box center [851, 302] width 45 height 28
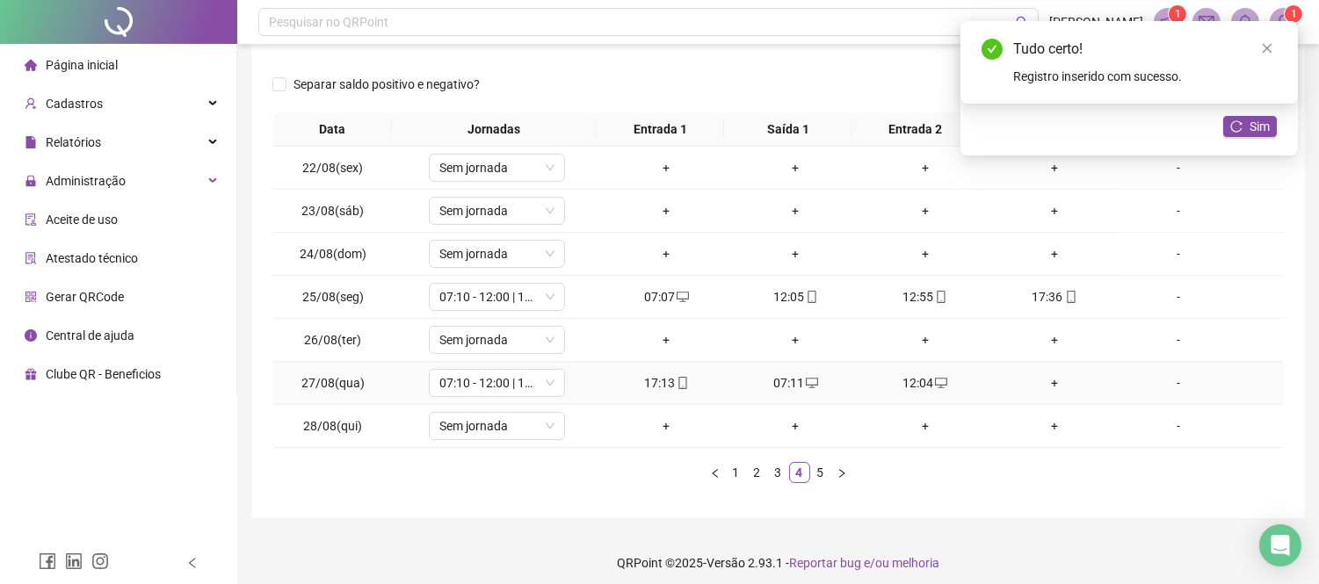
click at [1043, 379] on div "+" at bounding box center [1053, 382] width 115 height 19
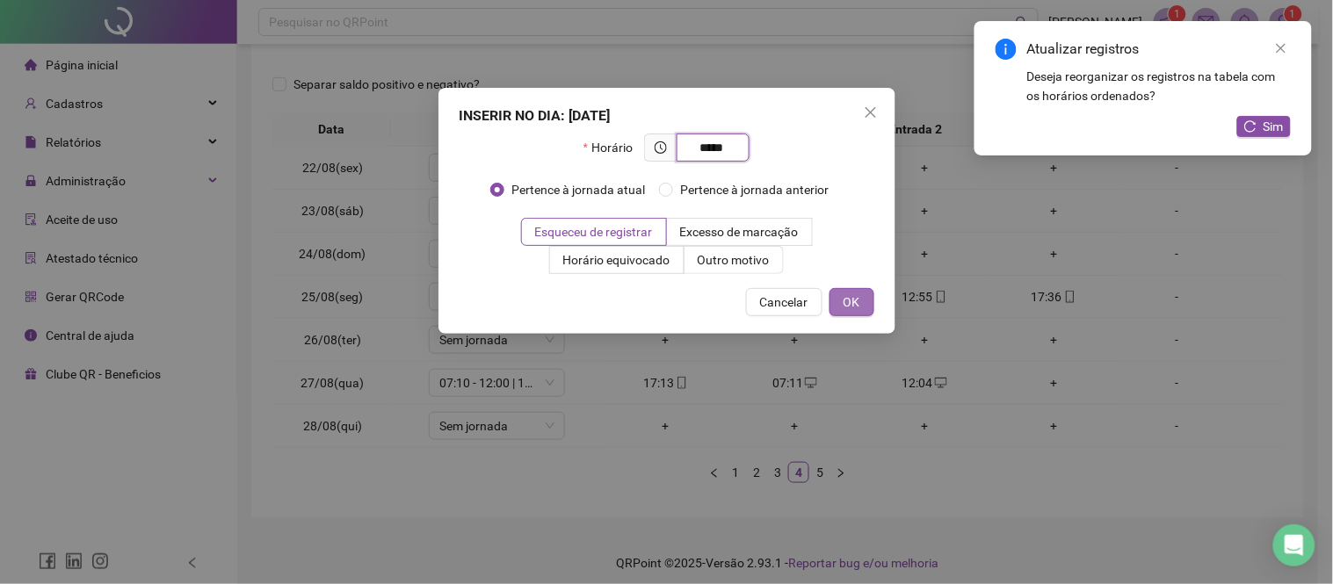
type input "*****"
click at [846, 293] on span "OK" at bounding box center [851, 302] width 17 height 19
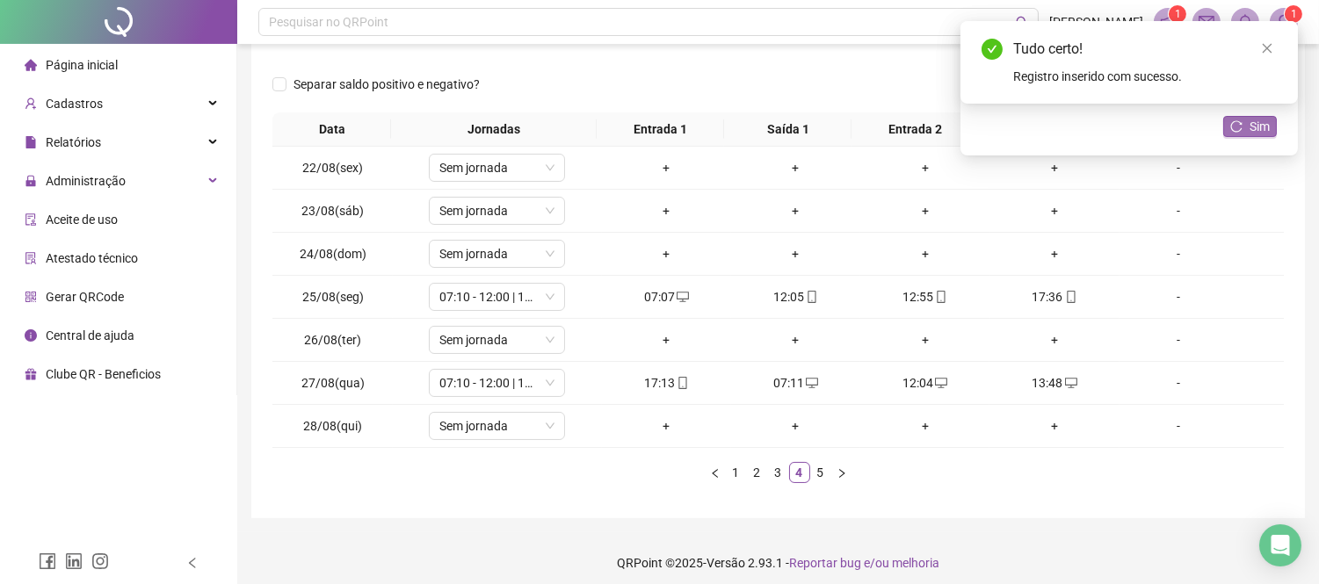
click at [1261, 133] on span "Sim" at bounding box center [1259, 126] width 20 height 19
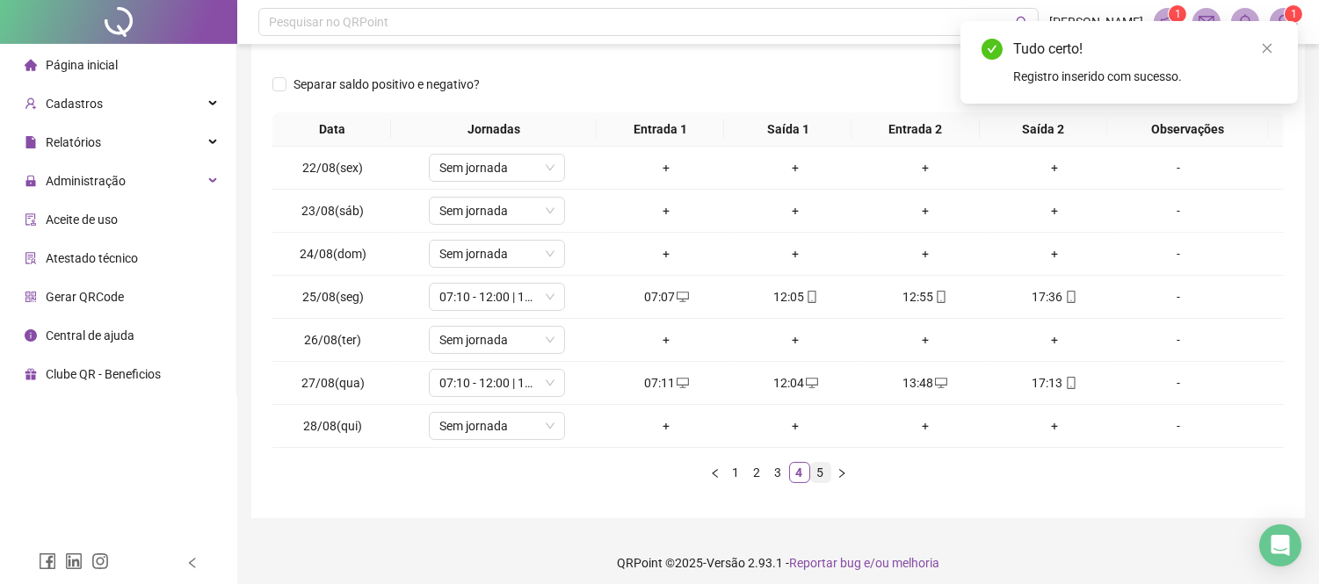
click at [821, 481] on link "5" at bounding box center [820, 472] width 19 height 19
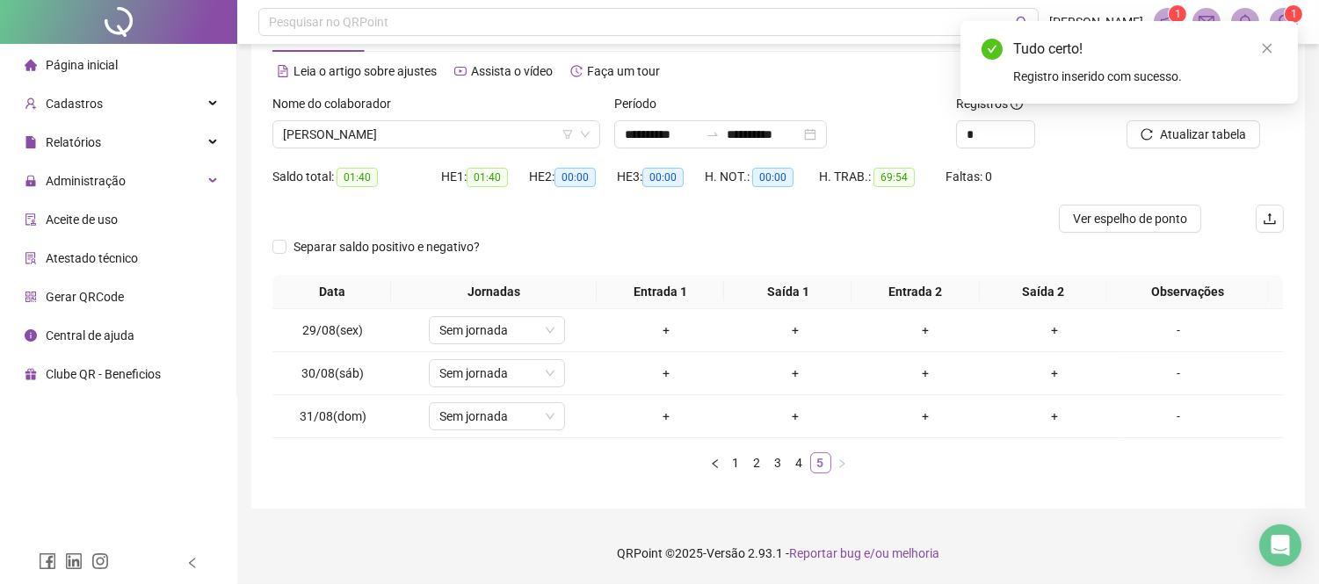
scroll to position [67, 0]
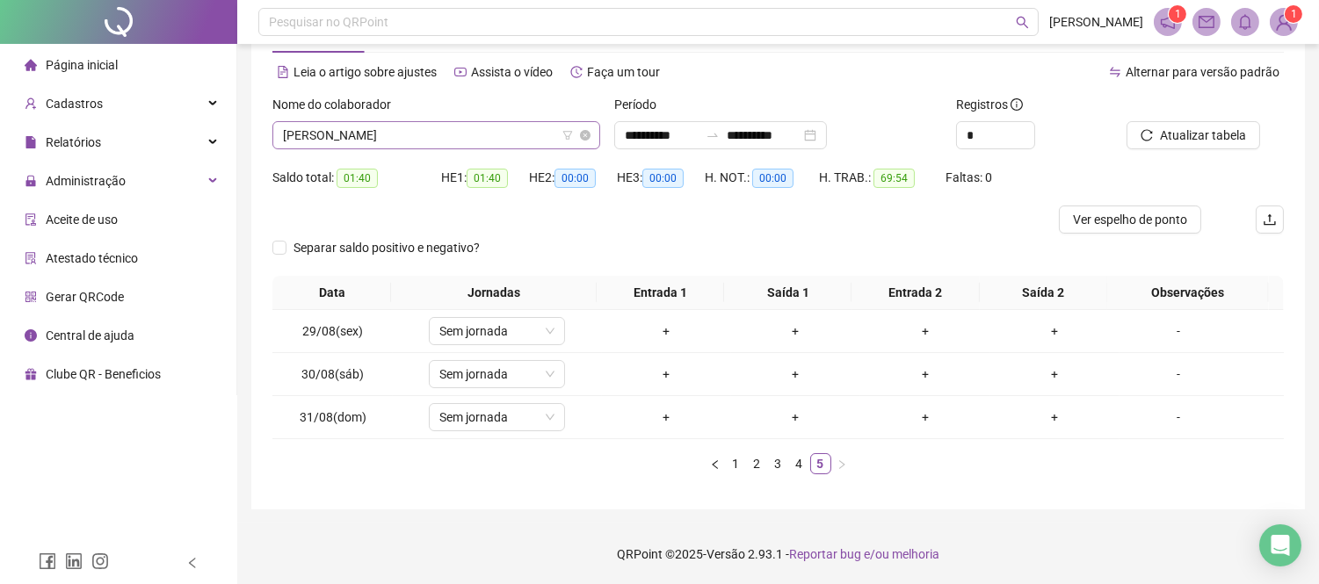
click at [517, 125] on span "[PERSON_NAME]" at bounding box center [436, 135] width 307 height 26
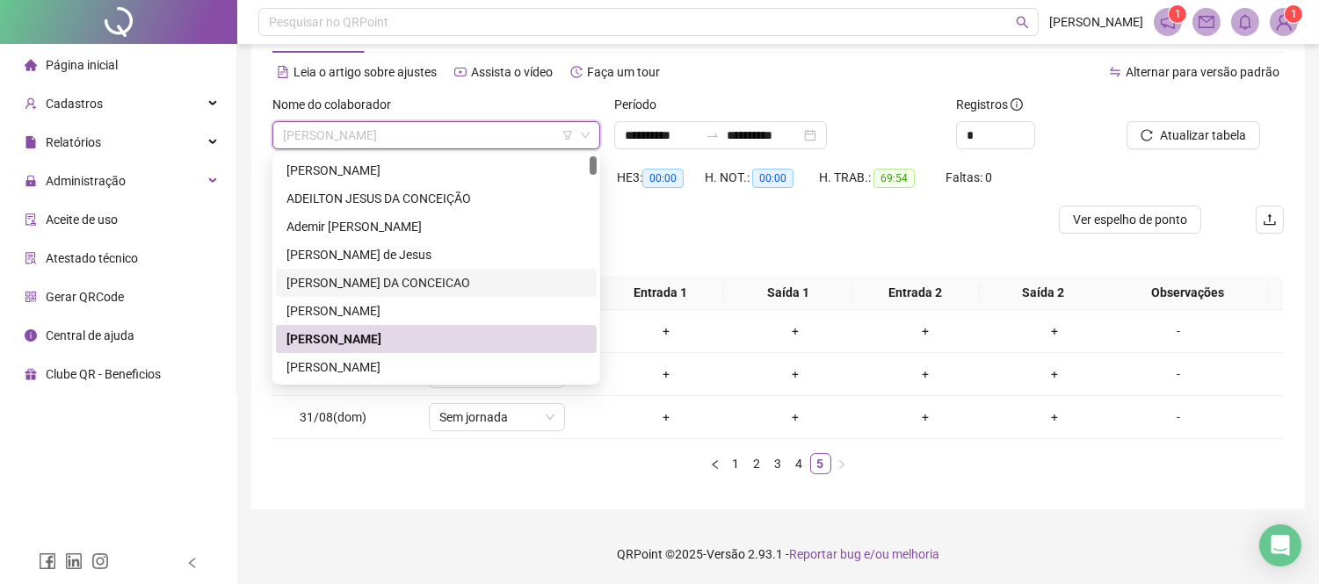
scroll to position [98, 0]
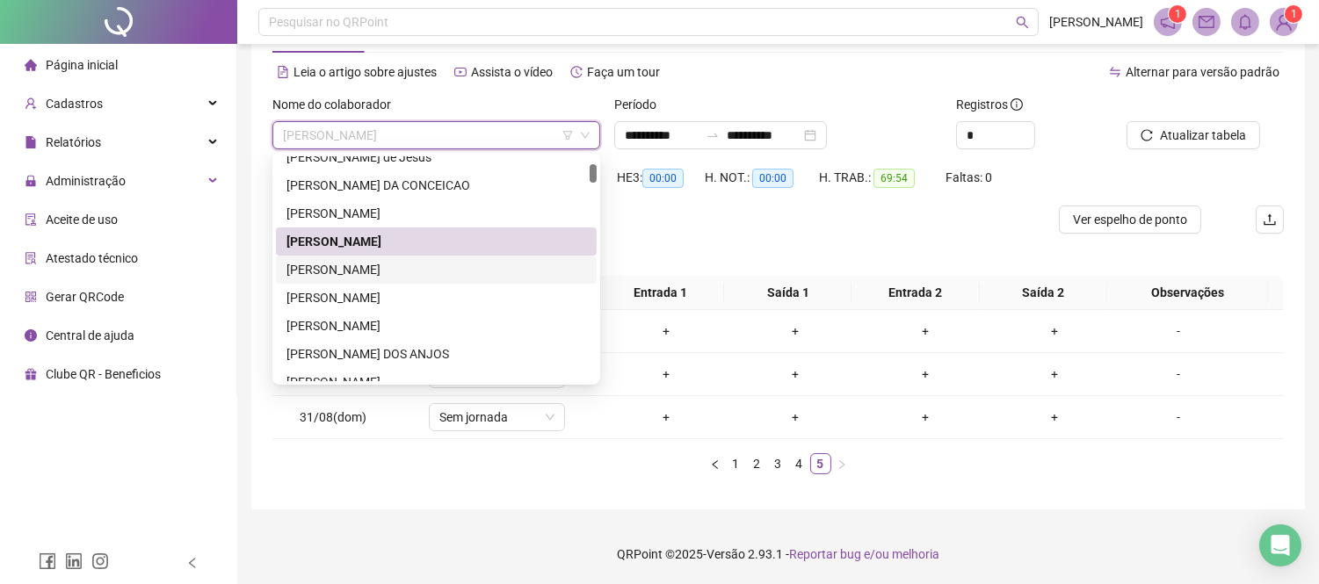
click at [430, 278] on div "[PERSON_NAME]" at bounding box center [436, 270] width 321 height 28
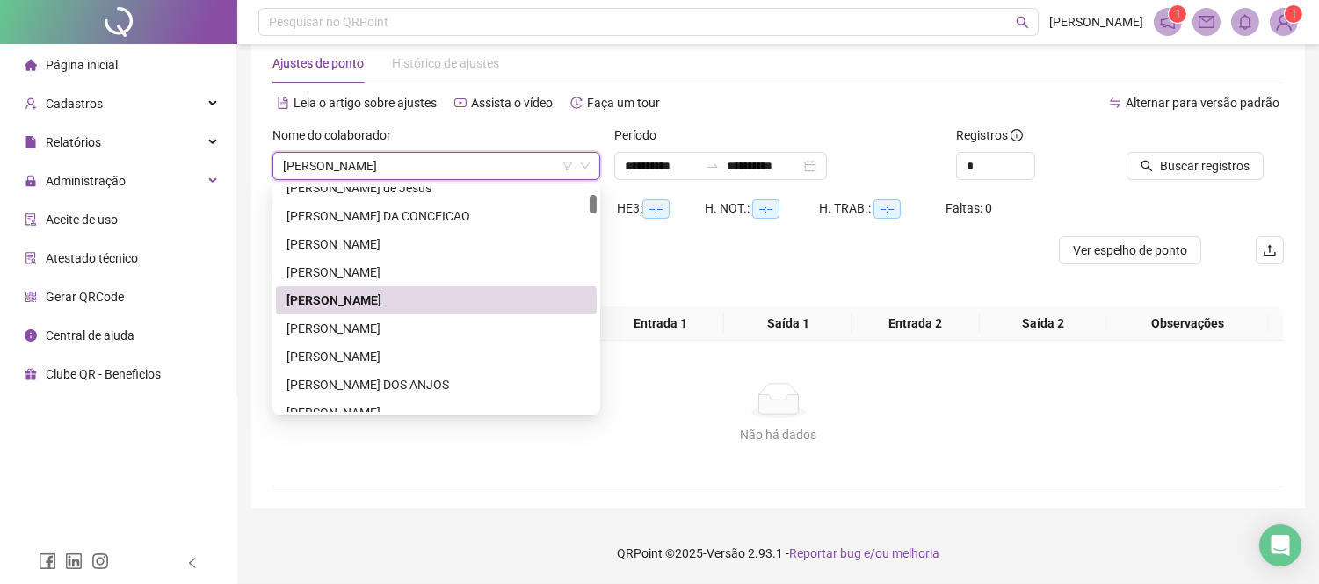
scroll to position [35, 0]
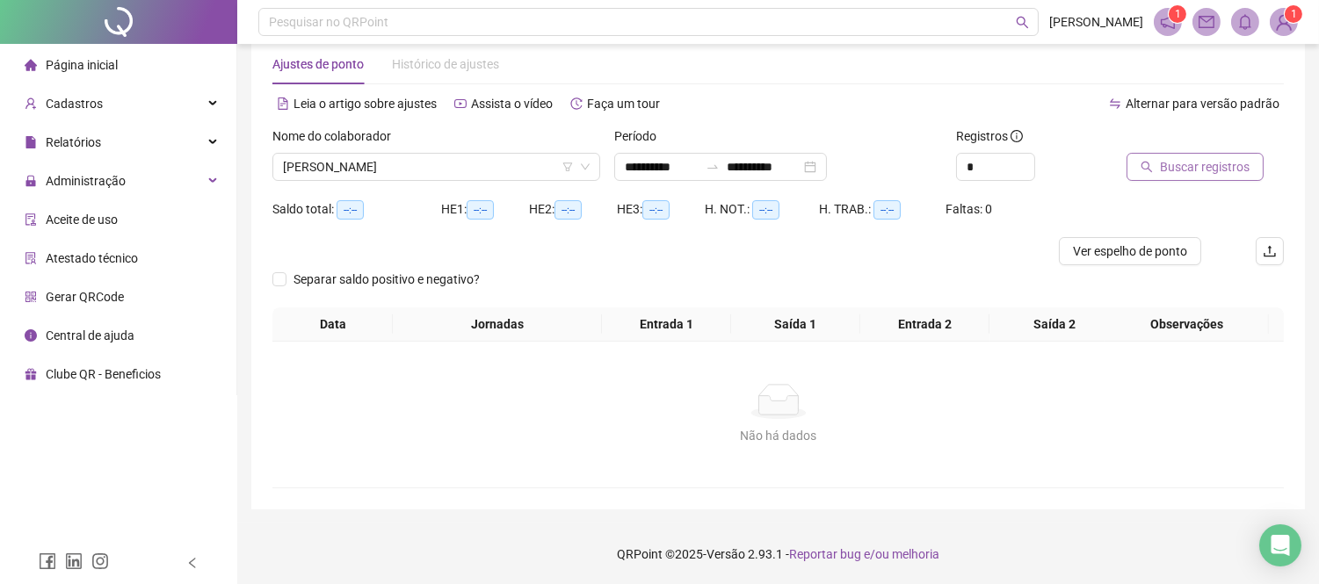
click at [1227, 163] on span "Buscar registros" at bounding box center [1205, 166] width 90 height 19
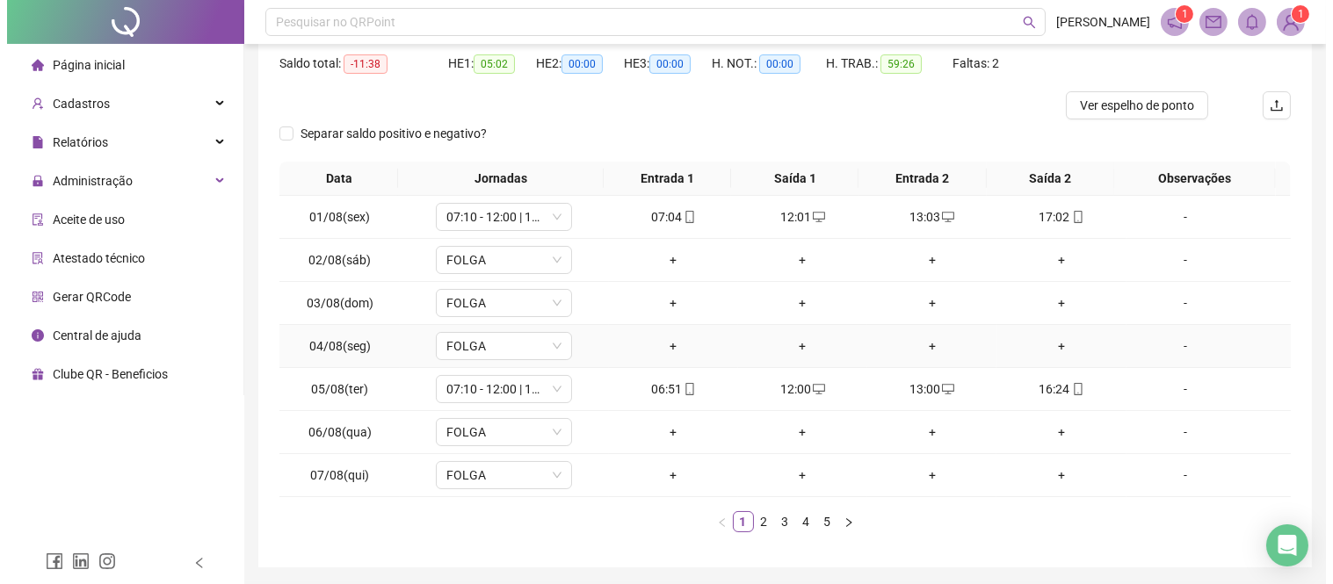
scroll to position [230, 0]
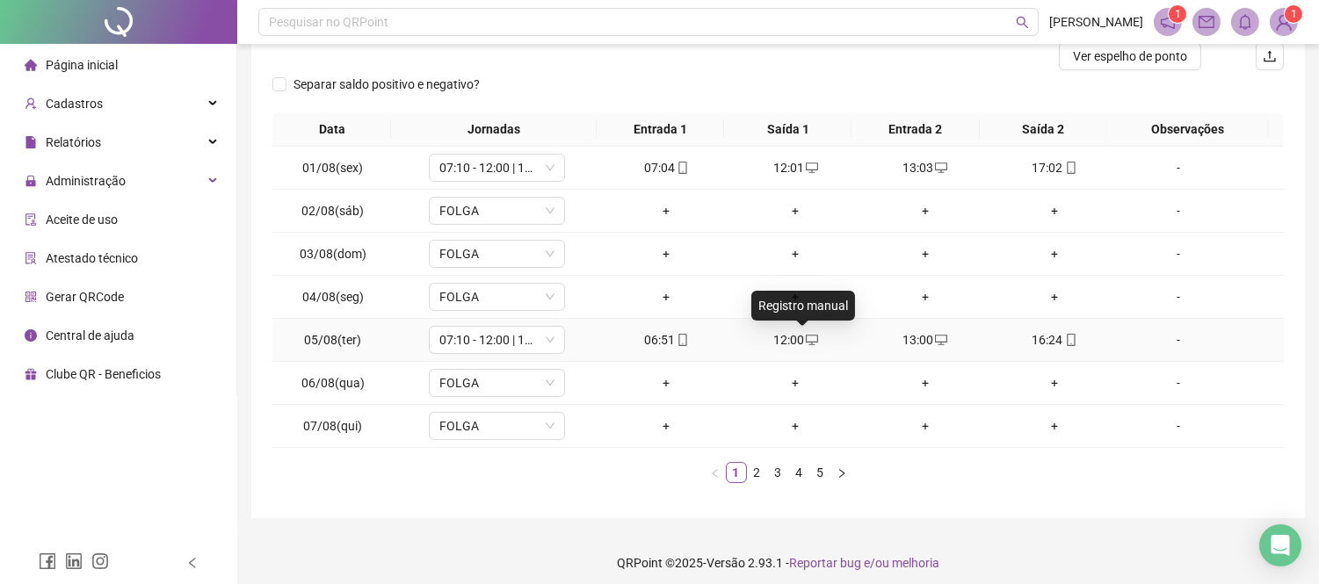
click at [806, 339] on icon "desktop" at bounding box center [812, 340] width 12 height 12
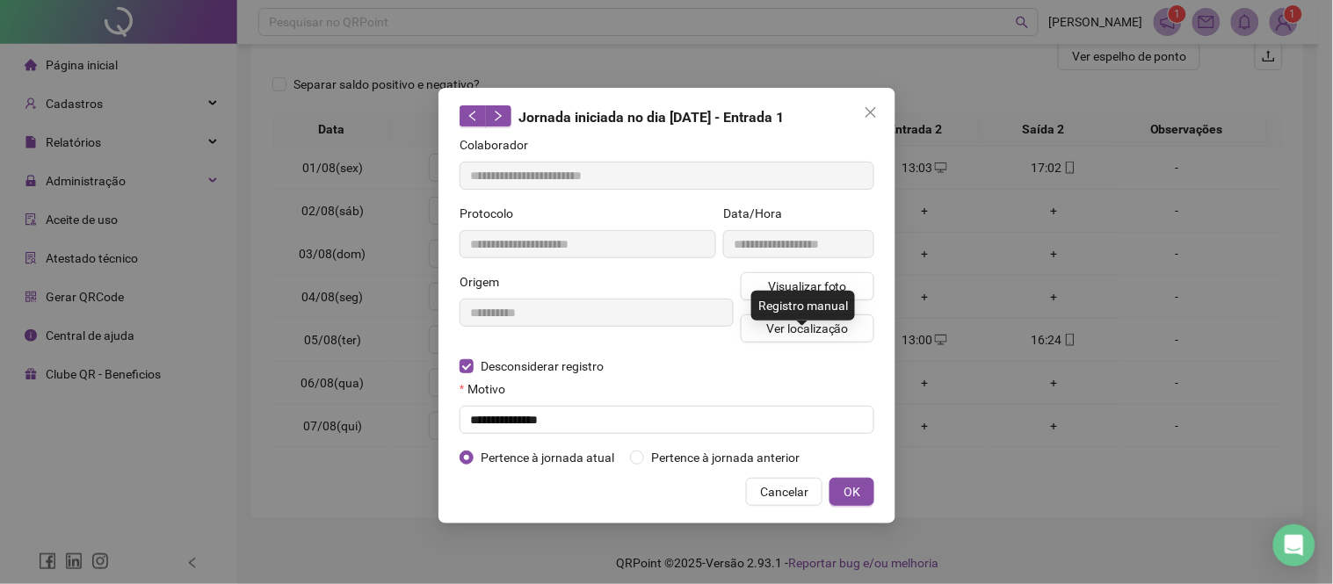
type input "**********"
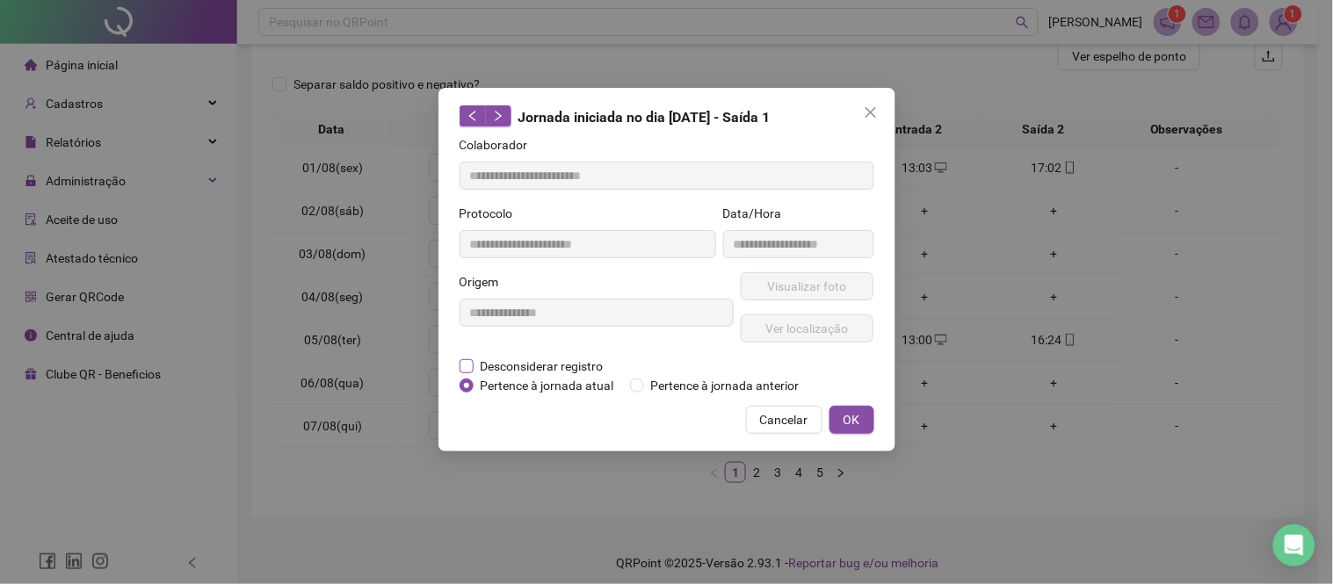
click at [551, 370] on span "Desconsiderar registro" at bounding box center [541, 366] width 137 height 19
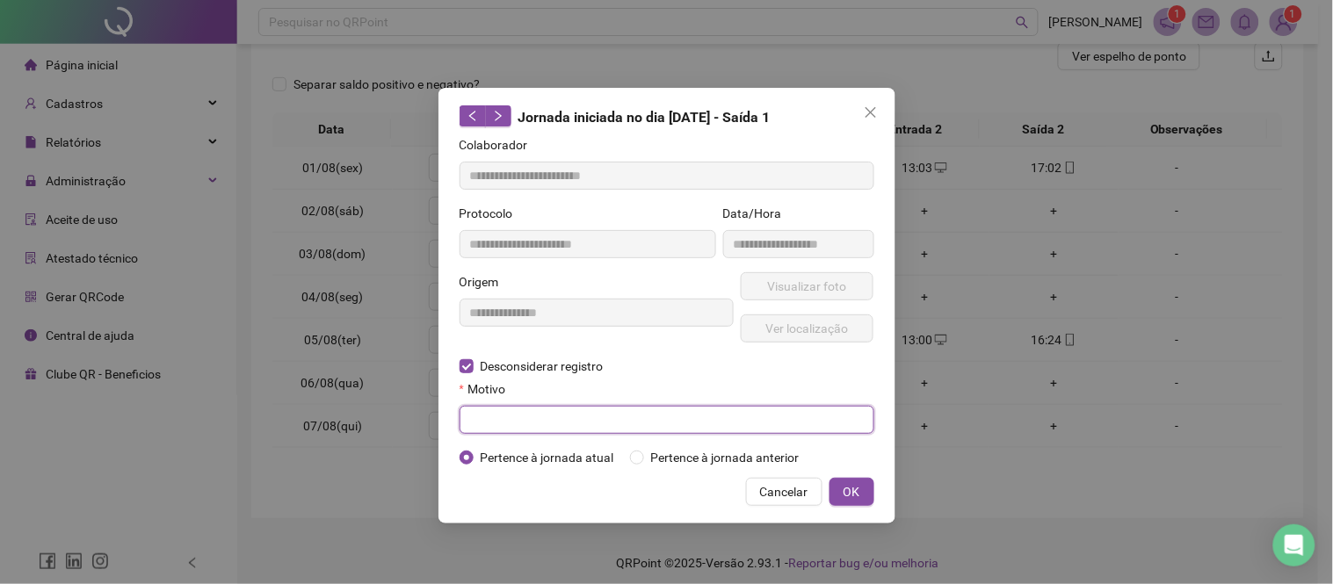
click at [547, 424] on input "text" at bounding box center [666, 420] width 415 height 28
paste input "**********"
type input "**********"
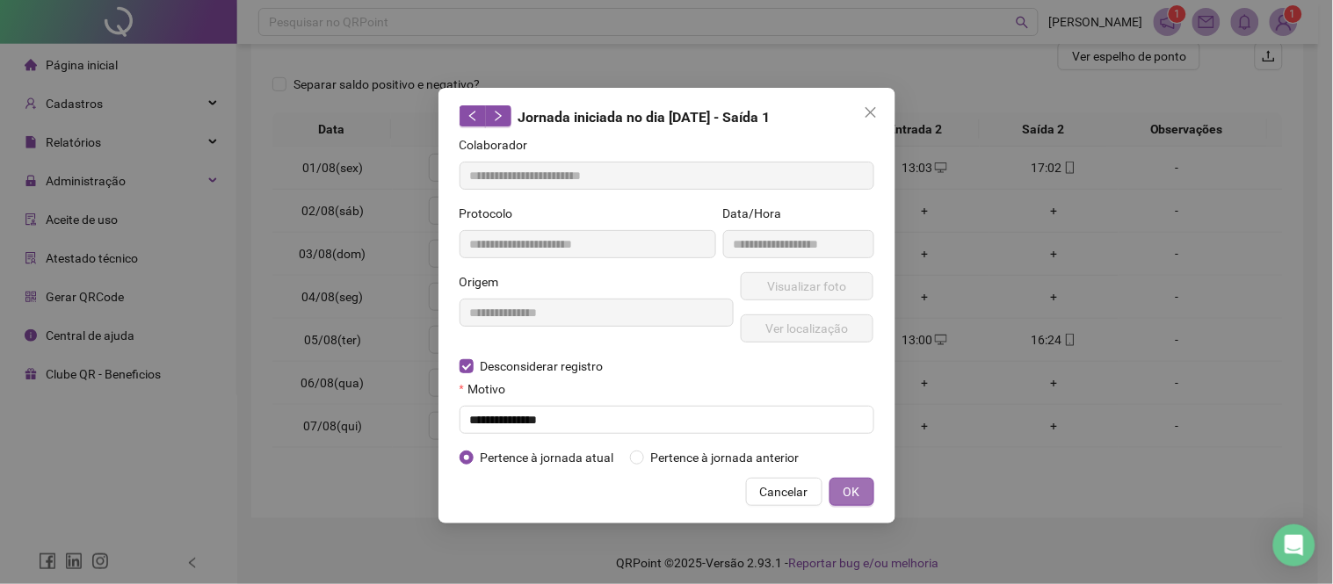
click at [852, 479] on button "OK" at bounding box center [851, 492] width 45 height 28
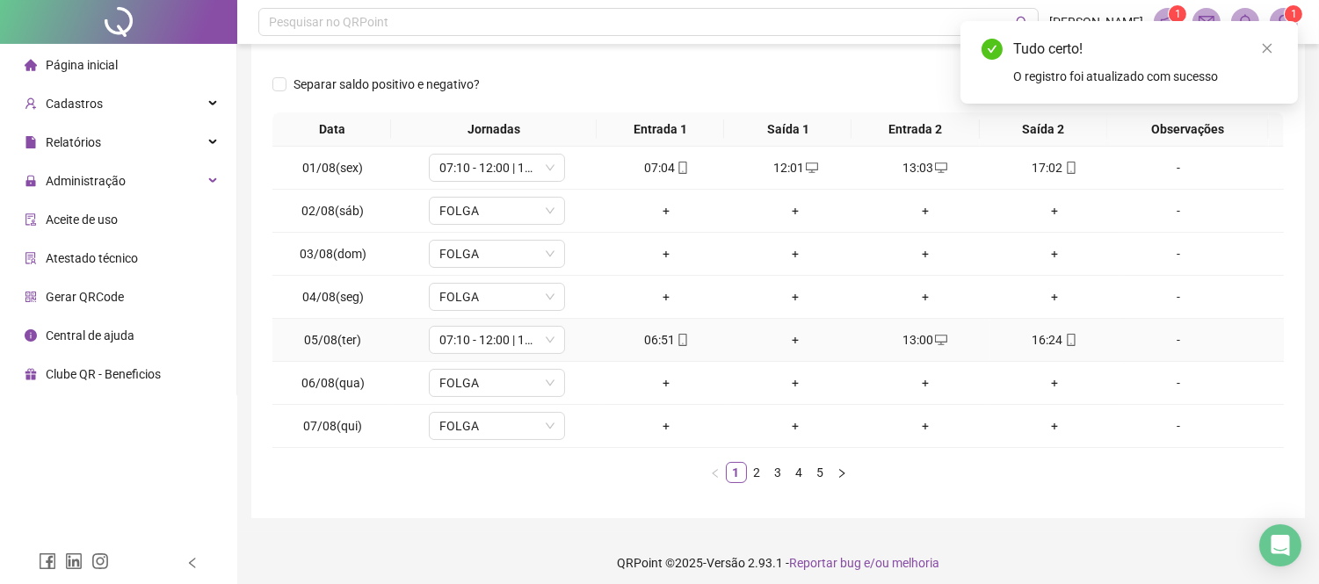
click at [787, 336] on div "+" at bounding box center [795, 339] width 115 height 19
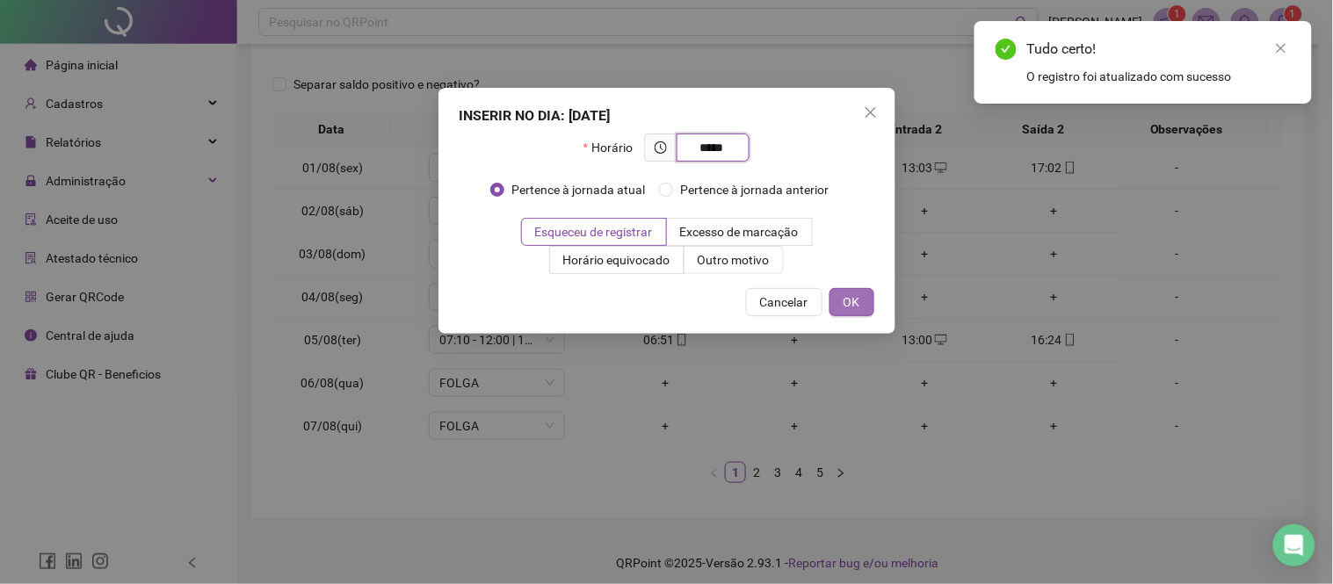
type input "*****"
click at [854, 301] on span "OK" at bounding box center [851, 302] width 17 height 19
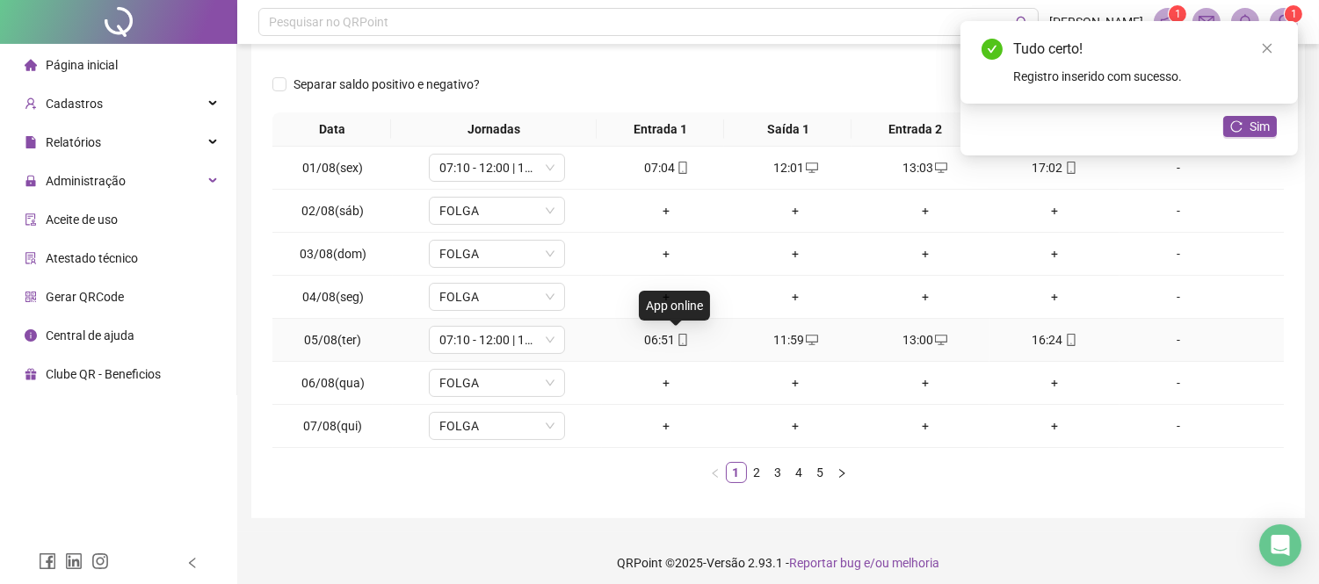
click at [677, 338] on icon "mobile" at bounding box center [682, 340] width 12 height 12
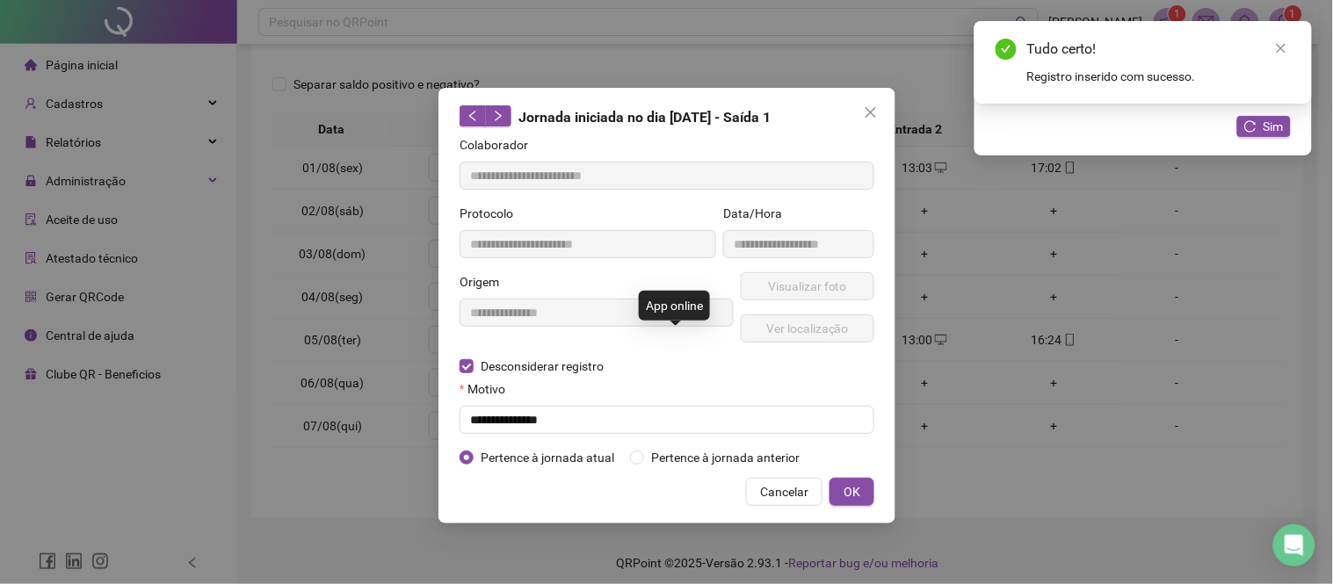
type input "**********"
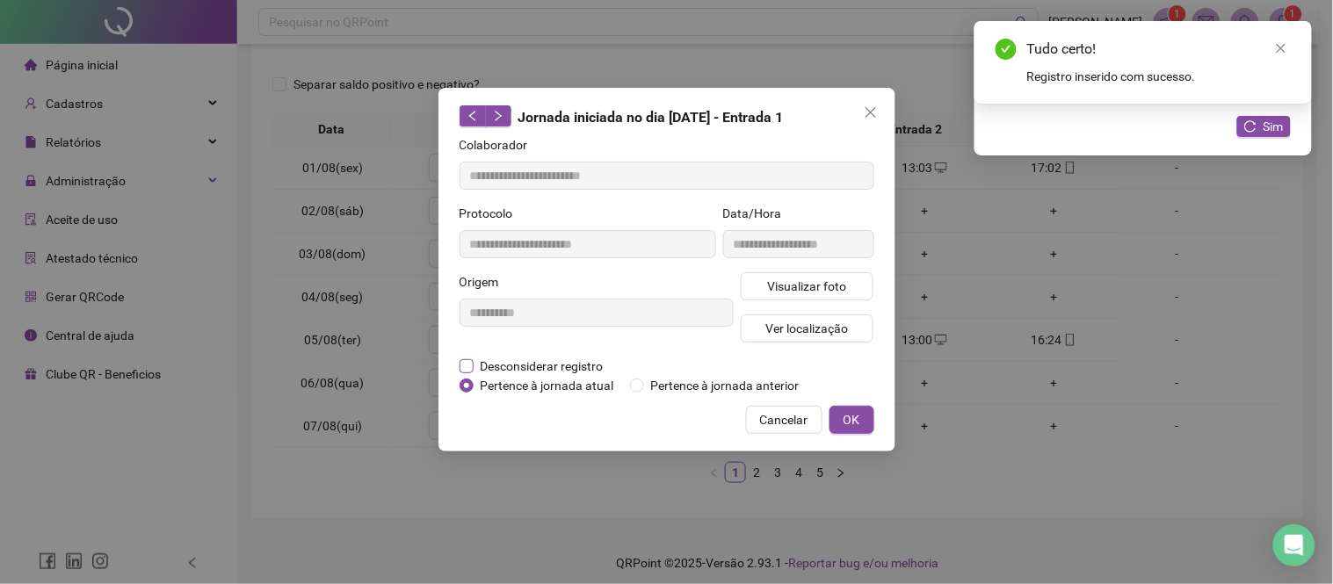
click at [558, 366] on span "Desconsiderar registro" at bounding box center [541, 366] width 137 height 19
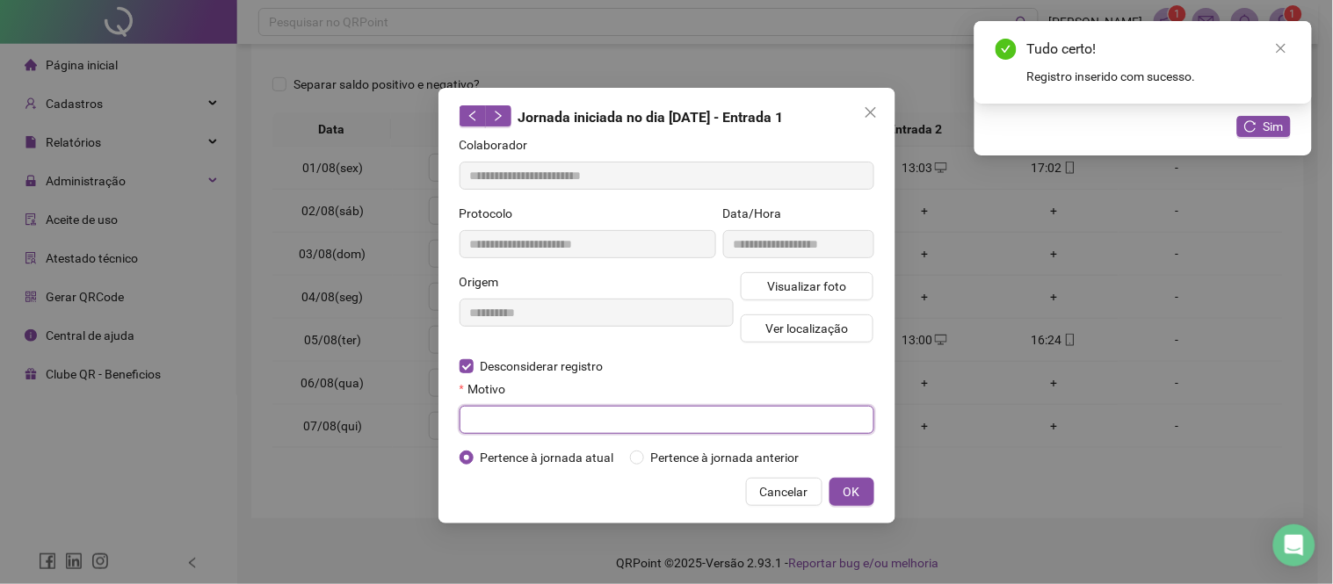
click at [571, 420] on input "text" at bounding box center [666, 420] width 415 height 28
paste input "**********"
type input "**********"
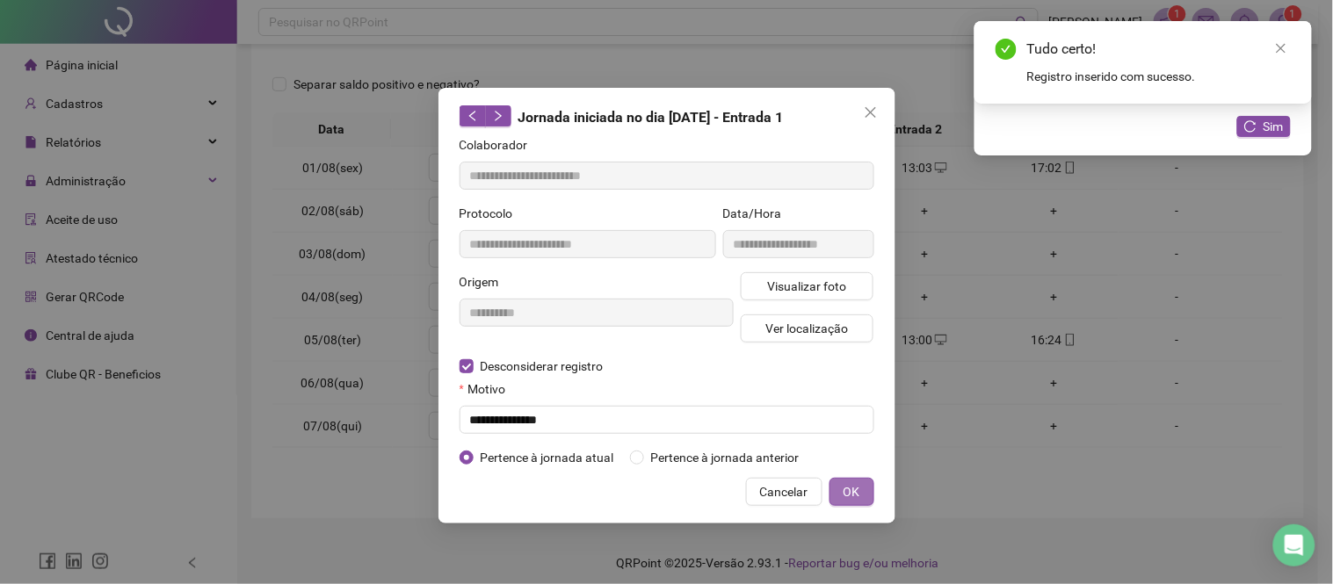
click at [850, 481] on button "OK" at bounding box center [851, 492] width 45 height 28
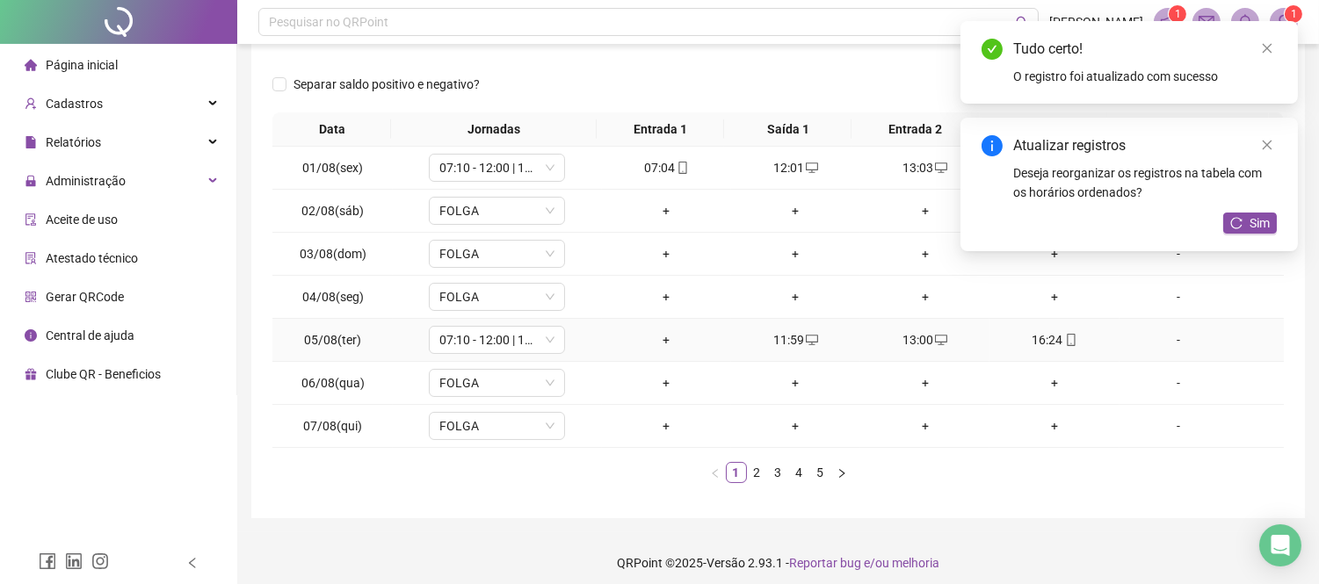
click at [661, 339] on div "+" at bounding box center [666, 339] width 115 height 19
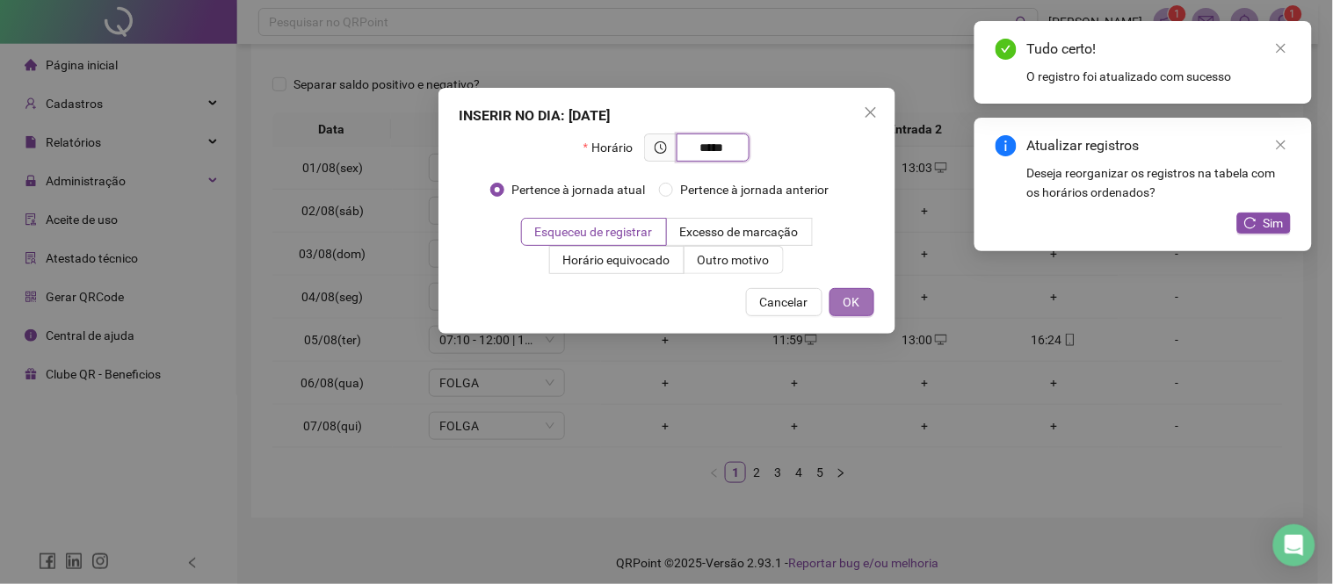
type input "*****"
click at [864, 300] on button "OK" at bounding box center [851, 302] width 45 height 28
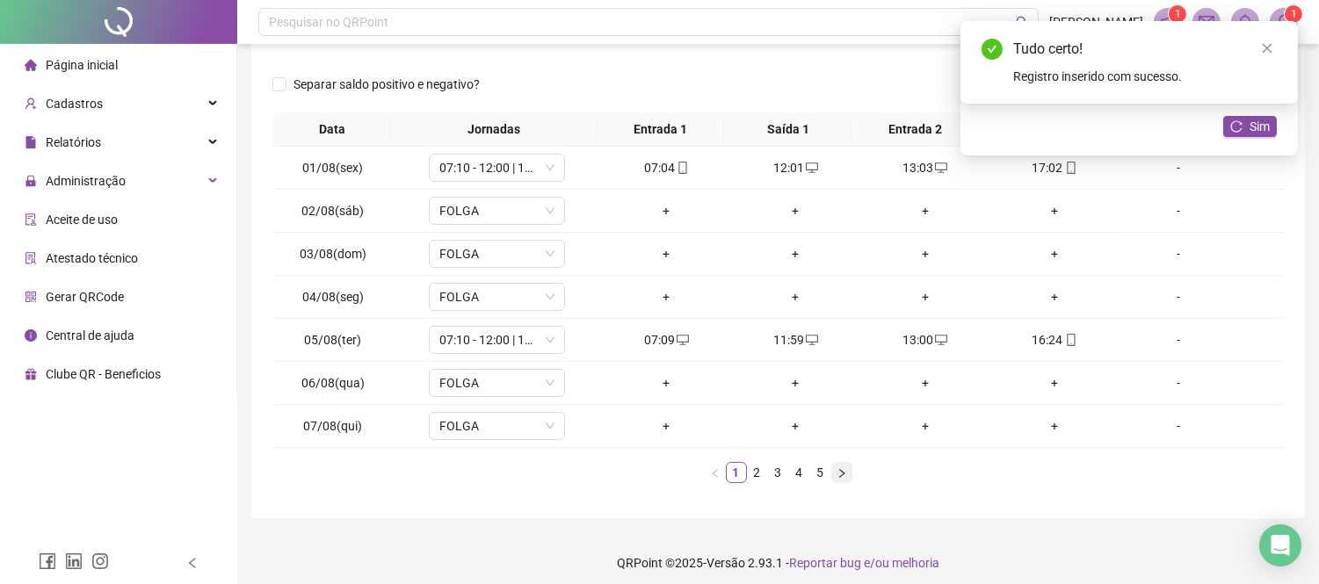
click at [844, 474] on icon "right" at bounding box center [841, 473] width 11 height 11
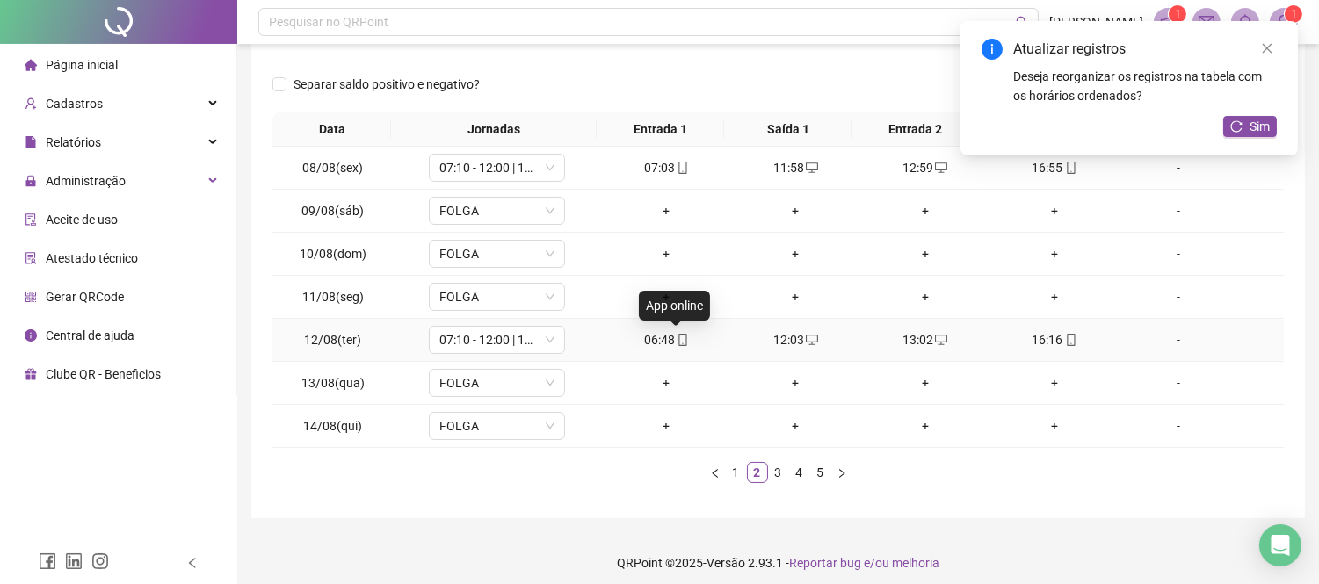
click at [676, 343] on icon "mobile" at bounding box center [682, 340] width 12 height 12
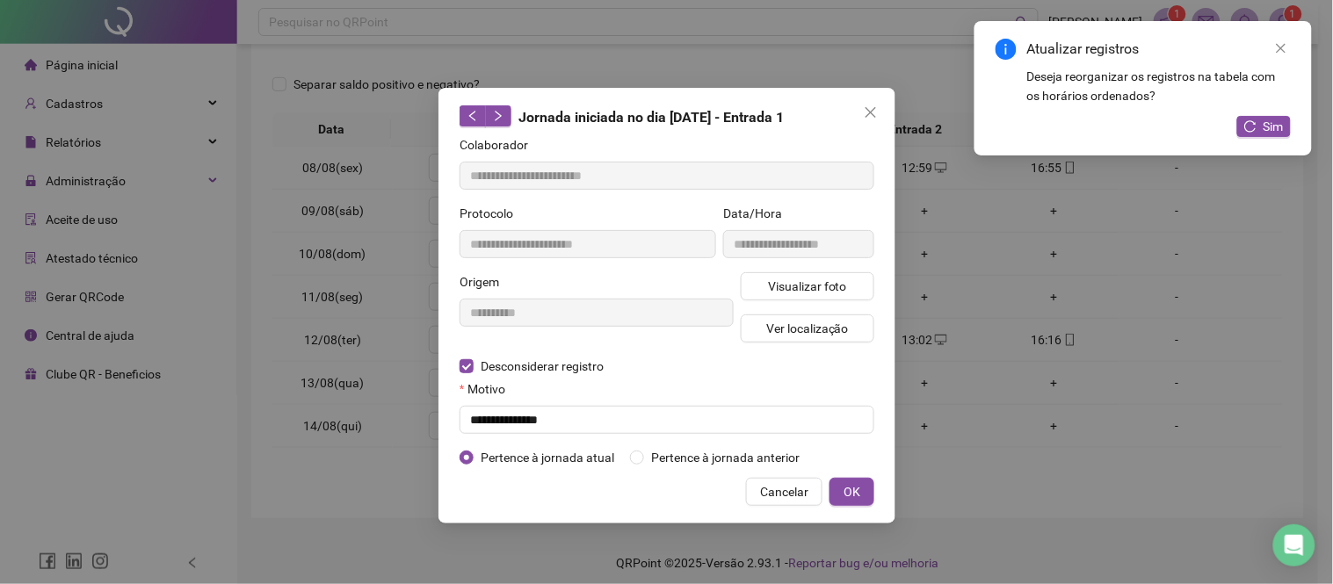
type input "**********"
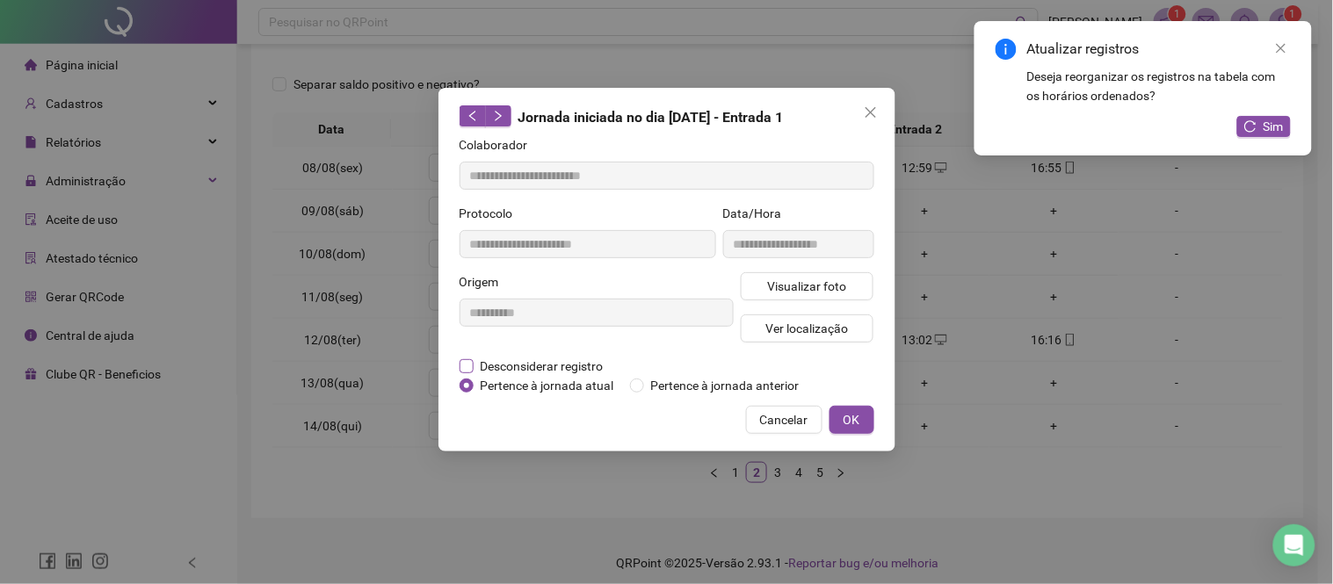
click at [529, 372] on span "Desconsiderar registro" at bounding box center [541, 366] width 137 height 19
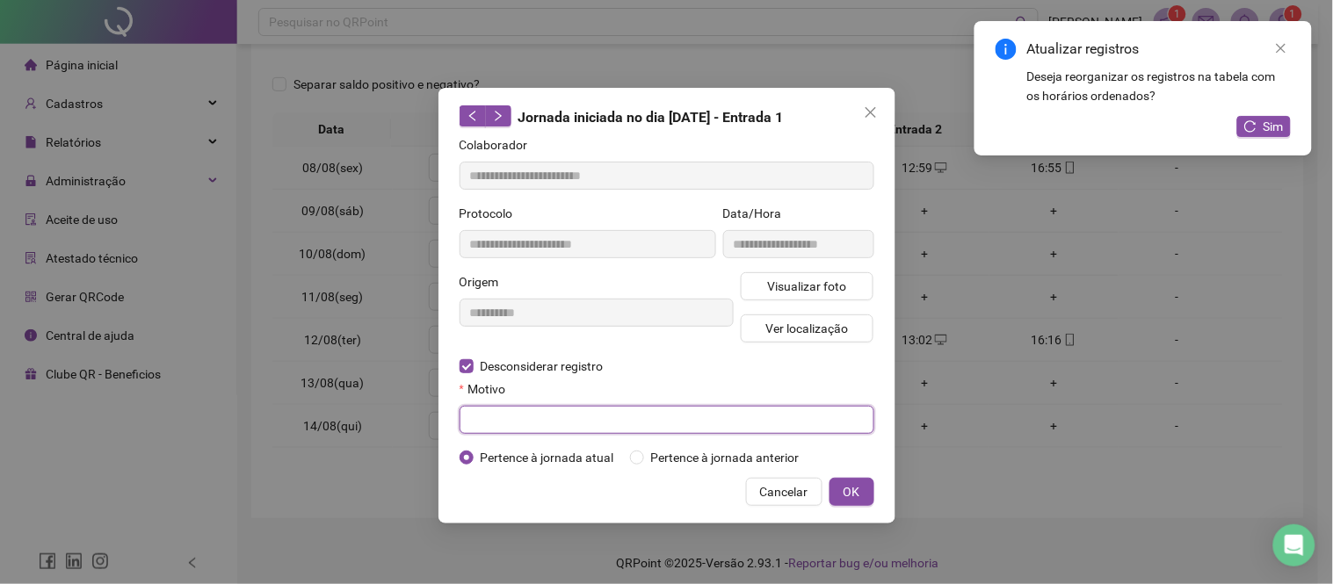
click at [539, 407] on input "text" at bounding box center [666, 420] width 415 height 28
paste input "**********"
type input "**********"
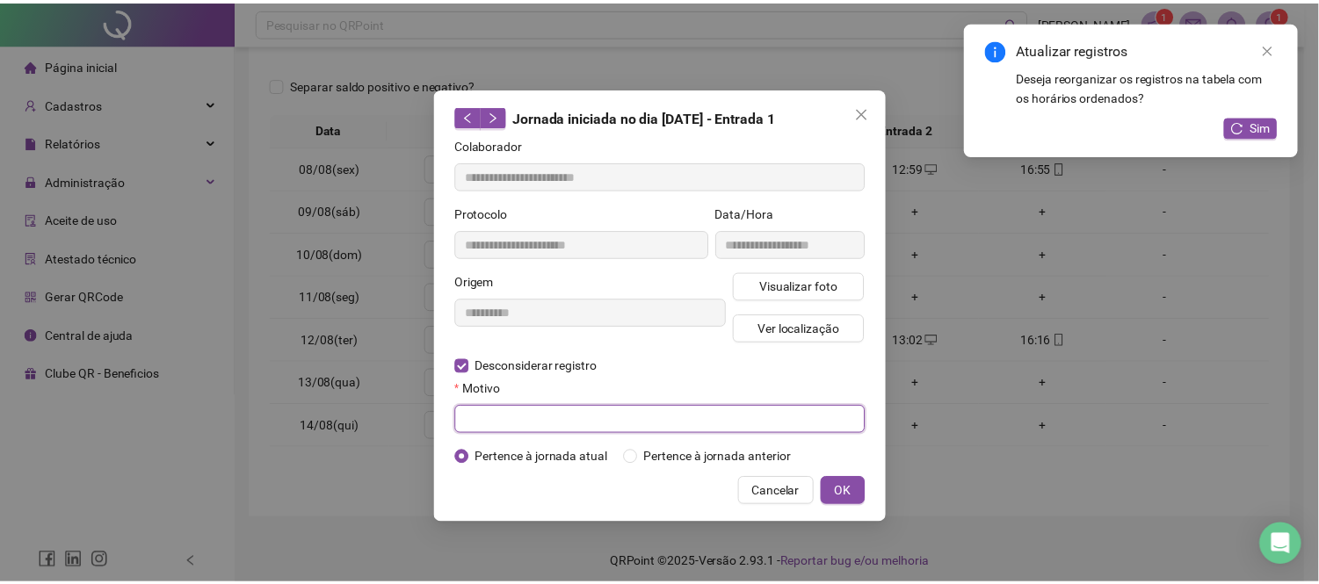
scroll to position [0, 0]
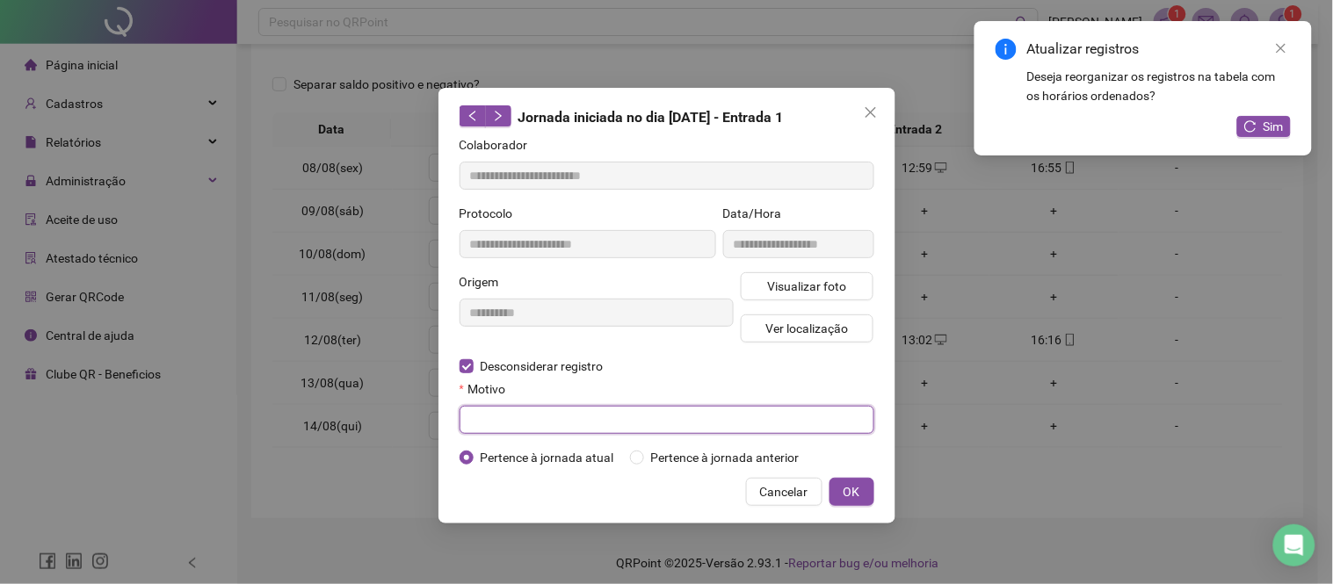
paste input "**********"
drag, startPoint x: 549, startPoint y: 427, endPoint x: 381, endPoint y: 427, distance: 167.8
click at [381, 427] on div "**********" at bounding box center [666, 292] width 1333 height 584
type input "**********"
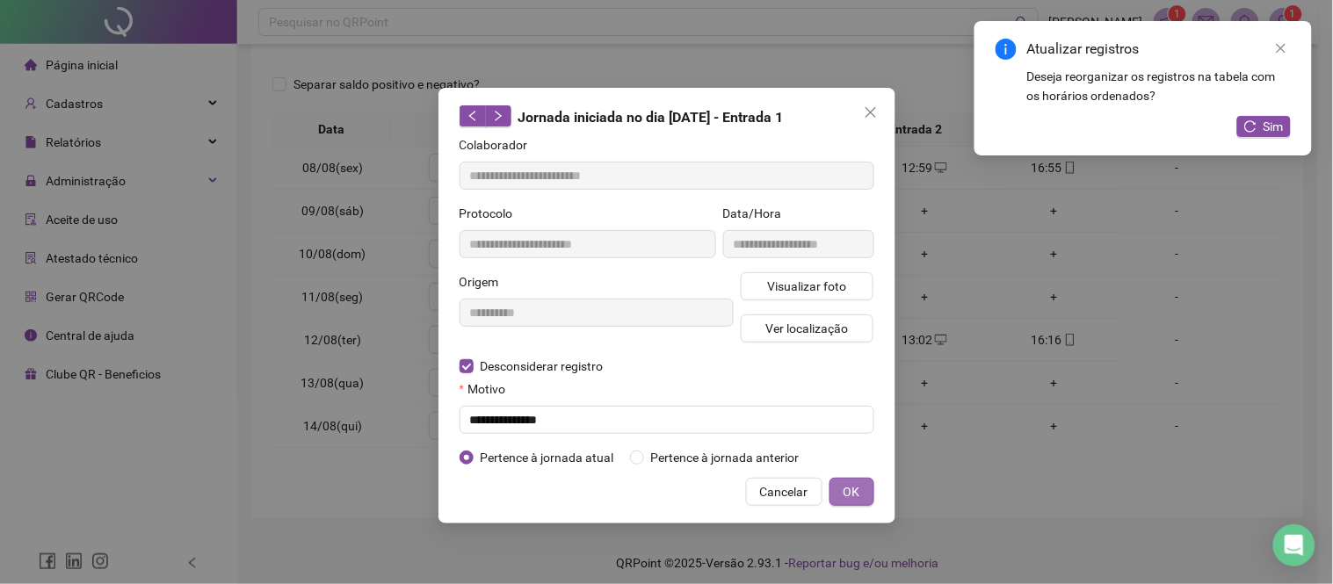
click at [848, 489] on span "OK" at bounding box center [851, 491] width 17 height 19
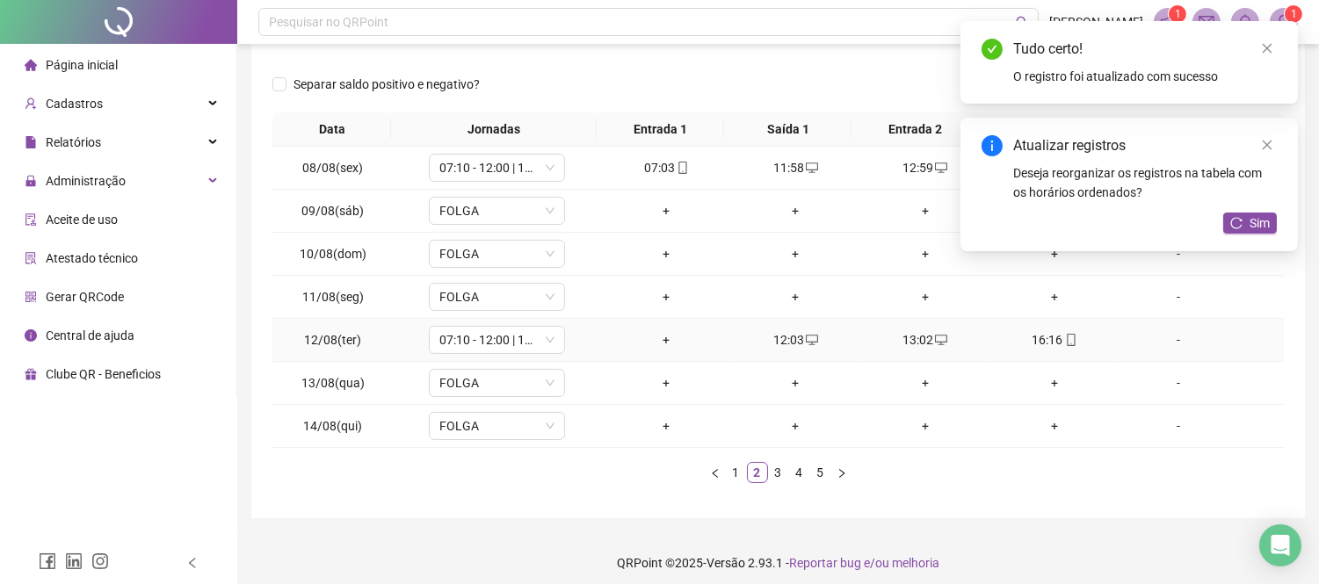
click at [659, 336] on div "+" at bounding box center [666, 339] width 115 height 19
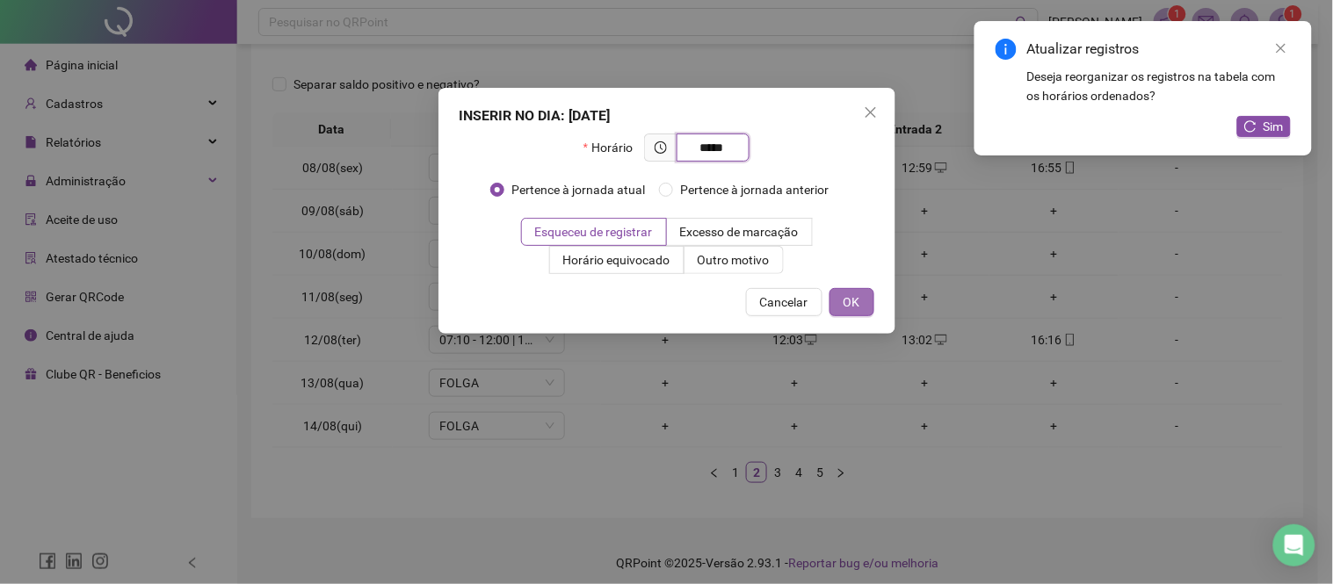
type input "*****"
click at [848, 294] on span "OK" at bounding box center [851, 302] width 17 height 19
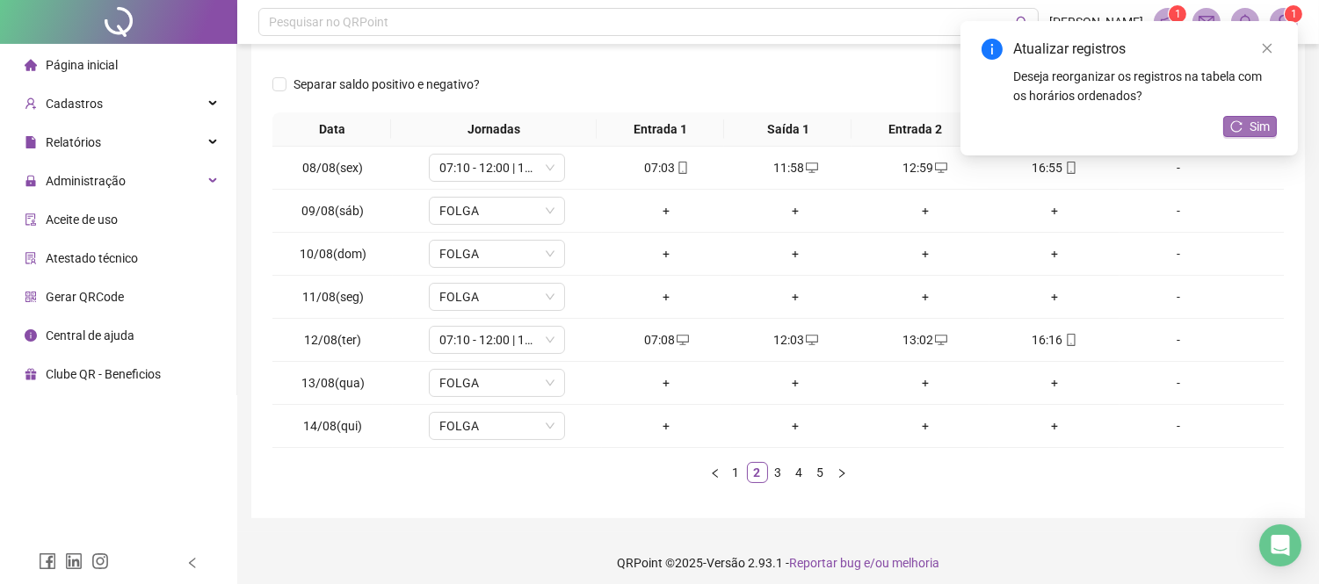
click at [1263, 127] on span "Sim" at bounding box center [1259, 126] width 20 height 19
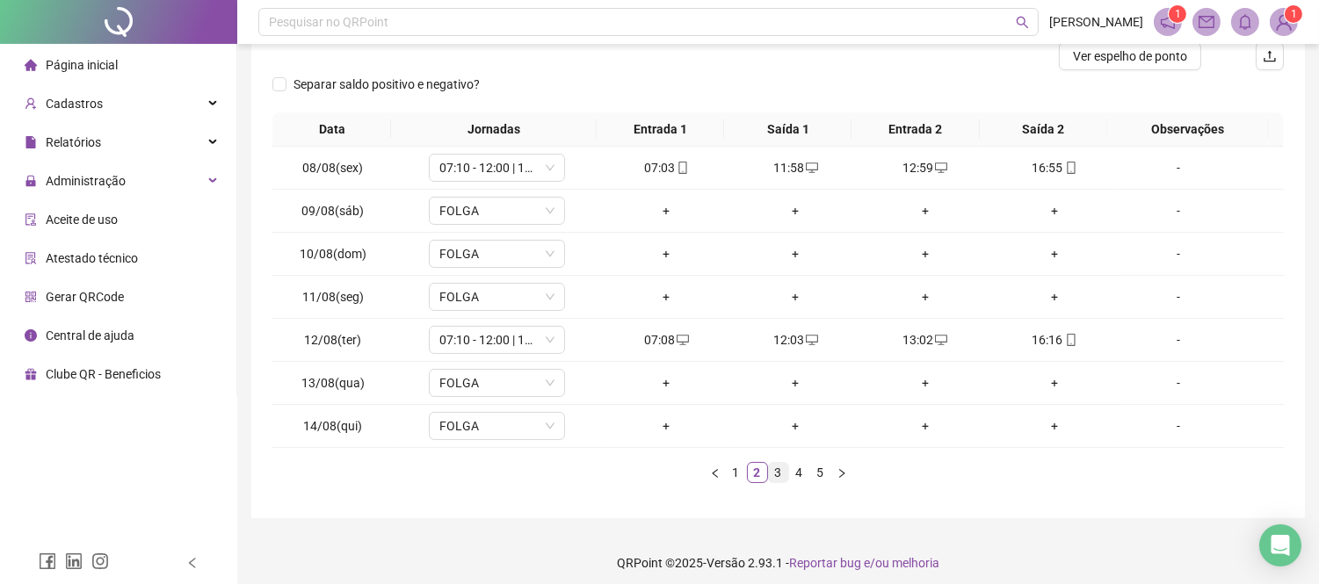
click at [775, 474] on link "3" at bounding box center [778, 472] width 19 height 19
click at [676, 341] on icon "mobile" at bounding box center [682, 340] width 12 height 12
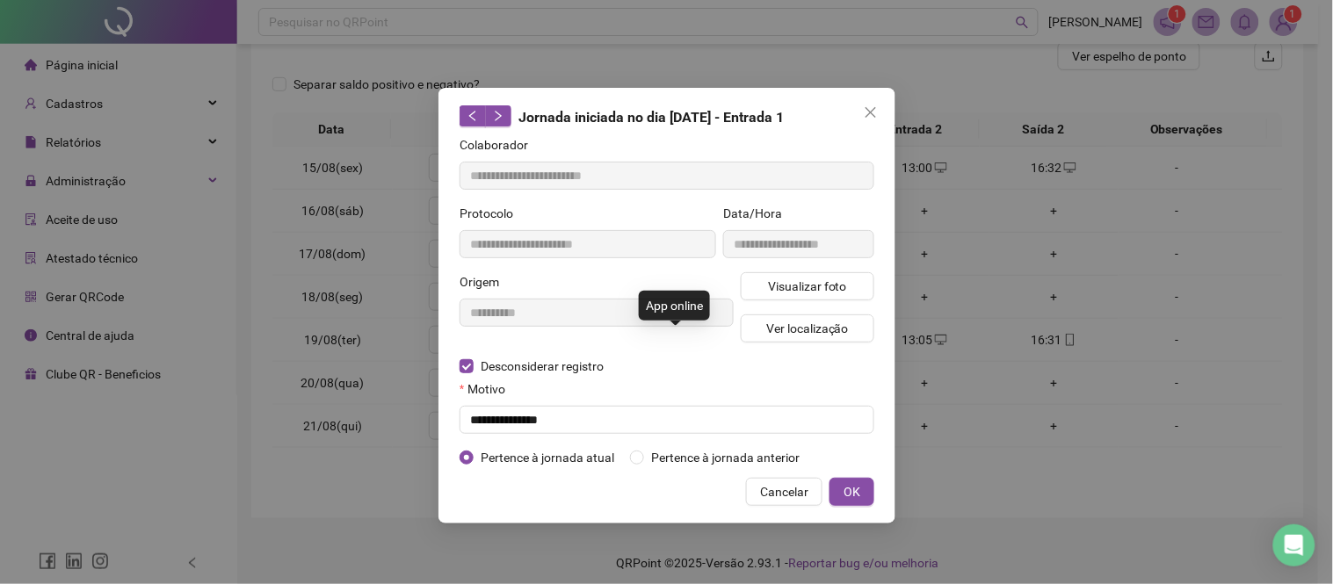
type input "**********"
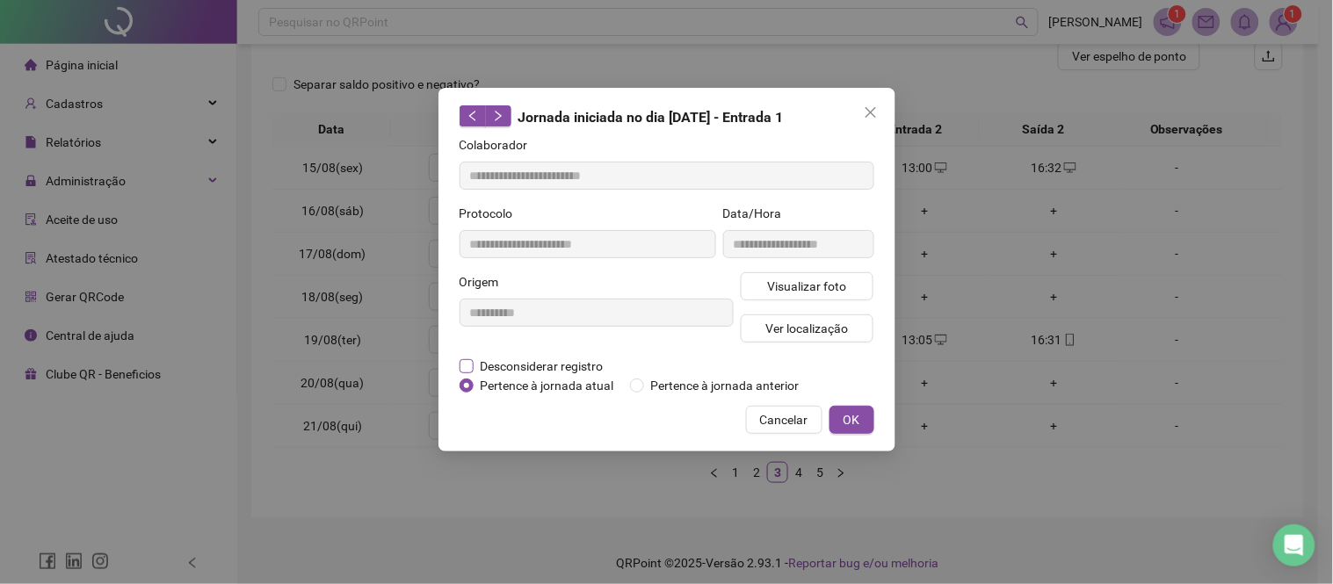
click at [546, 357] on span "Desconsiderar registro" at bounding box center [541, 366] width 137 height 19
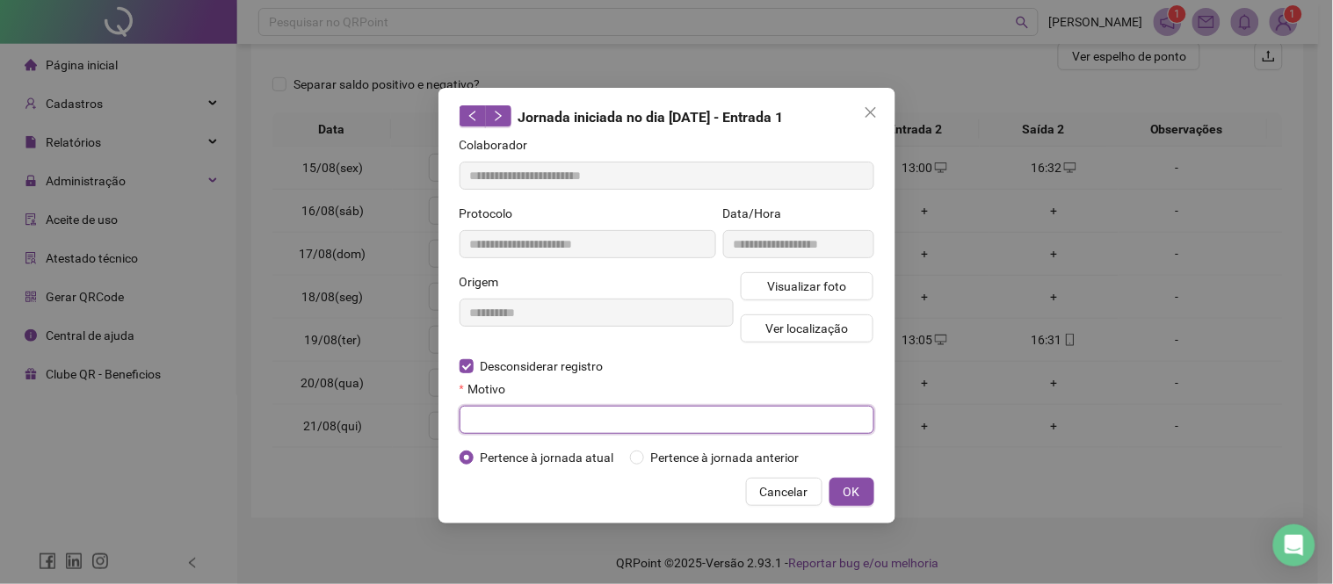
click at [554, 419] on input "text" at bounding box center [666, 420] width 415 height 28
paste input "**********"
type input "**********"
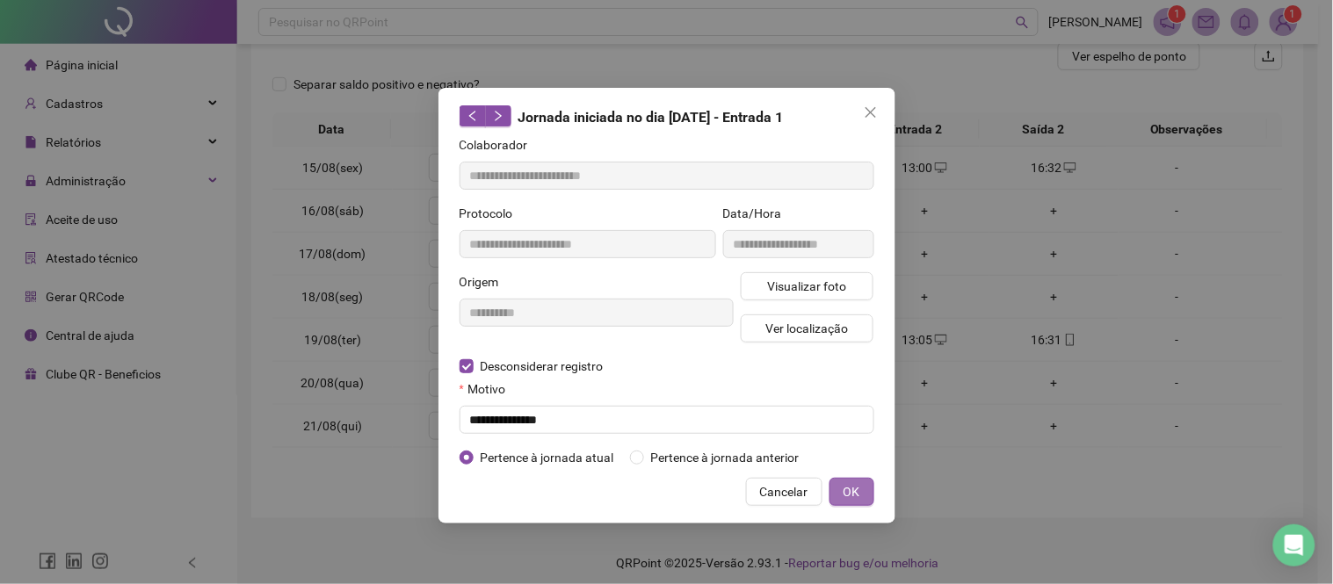
click at [856, 488] on span "OK" at bounding box center [851, 491] width 17 height 19
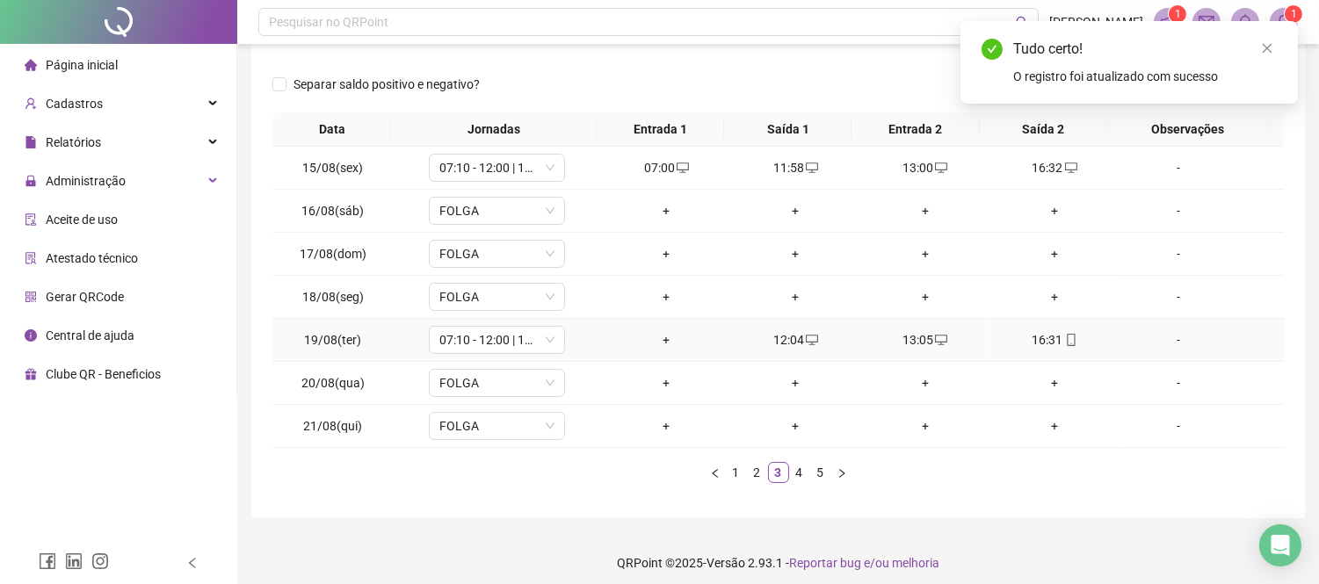
click at [662, 337] on div "+" at bounding box center [666, 339] width 115 height 19
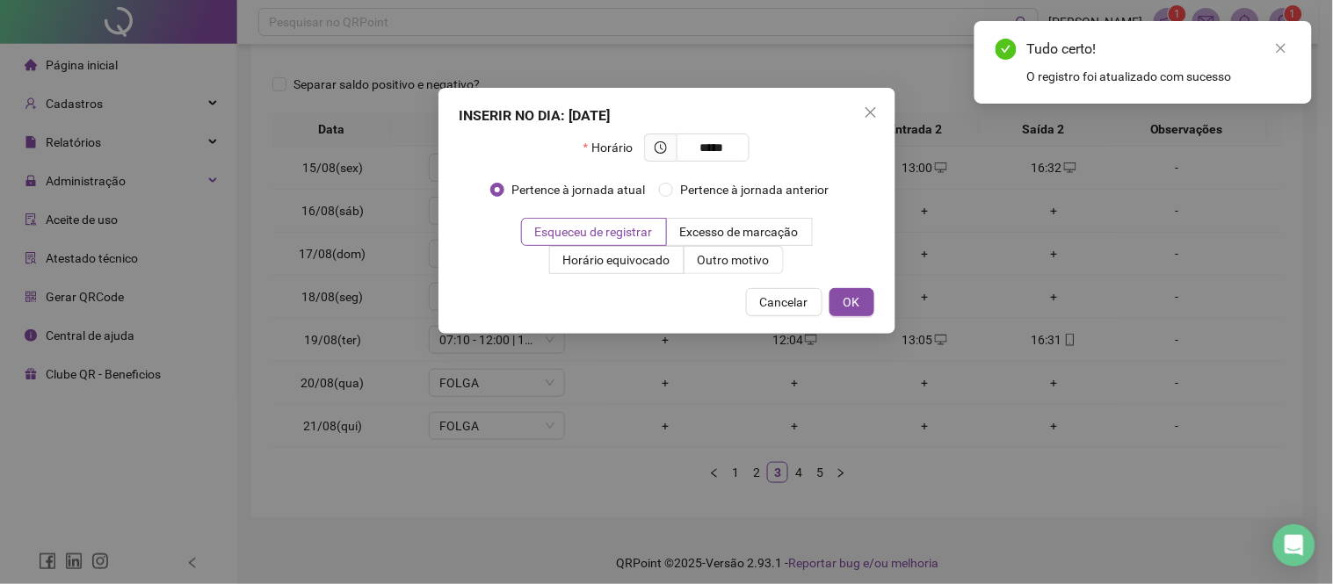
type input "*****"
click at [855, 286] on div "INSERIR NO DIA : [DATE] Horário ***** Pertence à jornada atual Pertence à jorna…" at bounding box center [666, 211] width 457 height 246
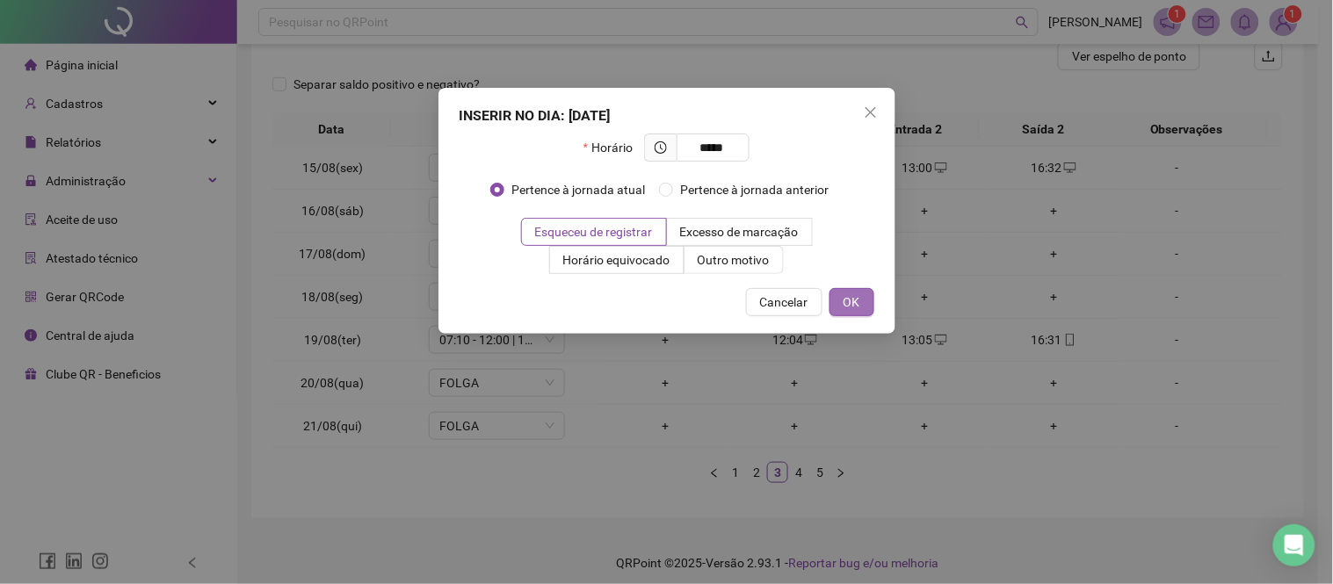
click at [856, 302] on span "OK" at bounding box center [851, 302] width 17 height 19
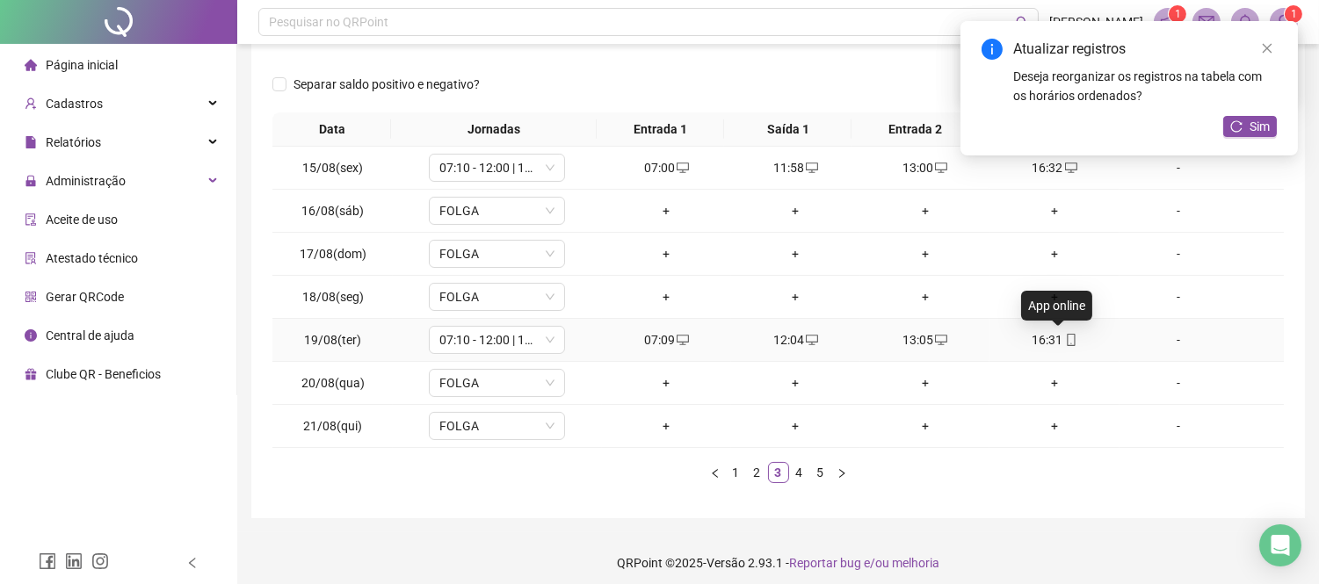
click at [1065, 345] on icon "mobile" at bounding box center [1071, 340] width 12 height 12
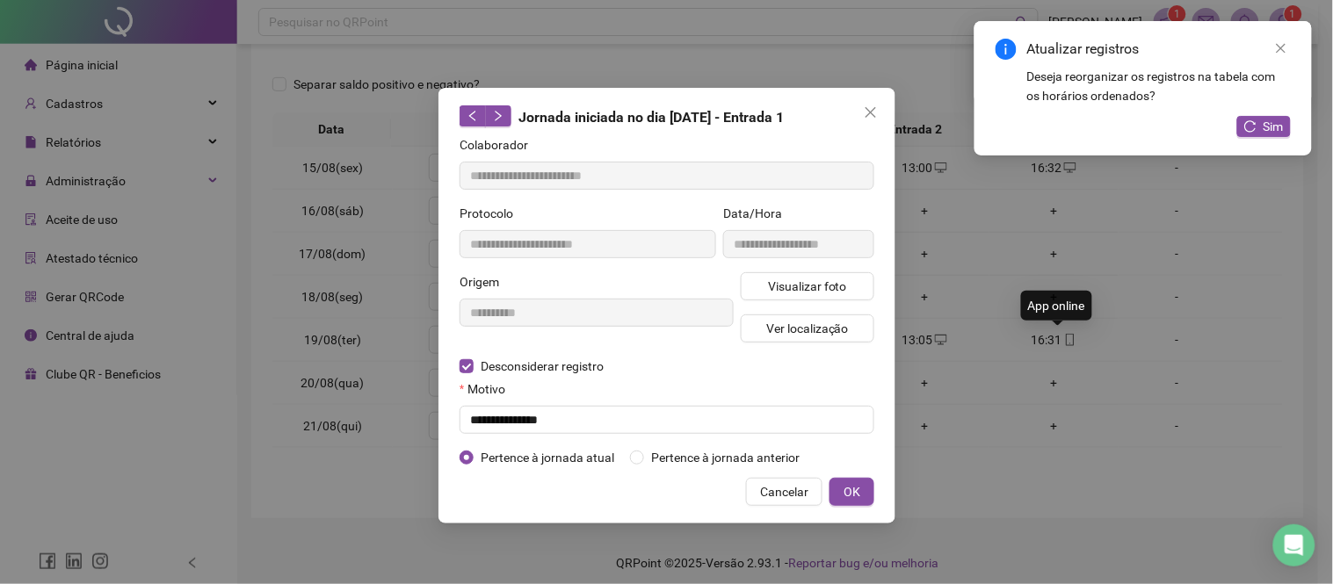
type input "**********"
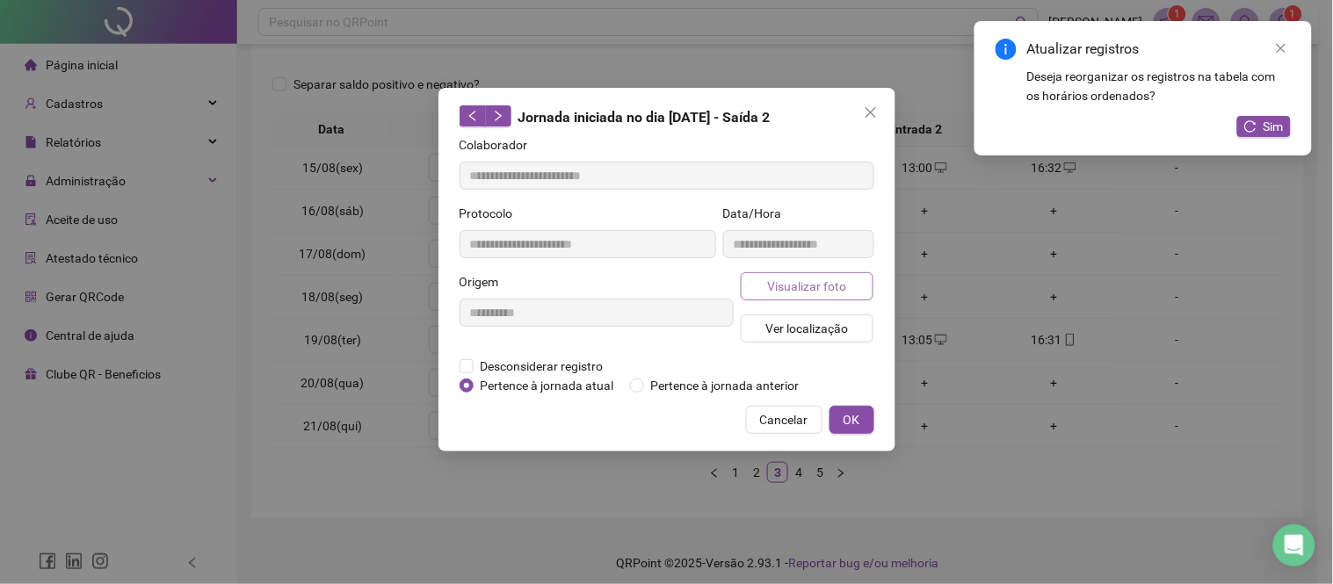
click at [784, 294] on span "Visualizar foto" at bounding box center [806, 286] width 79 height 19
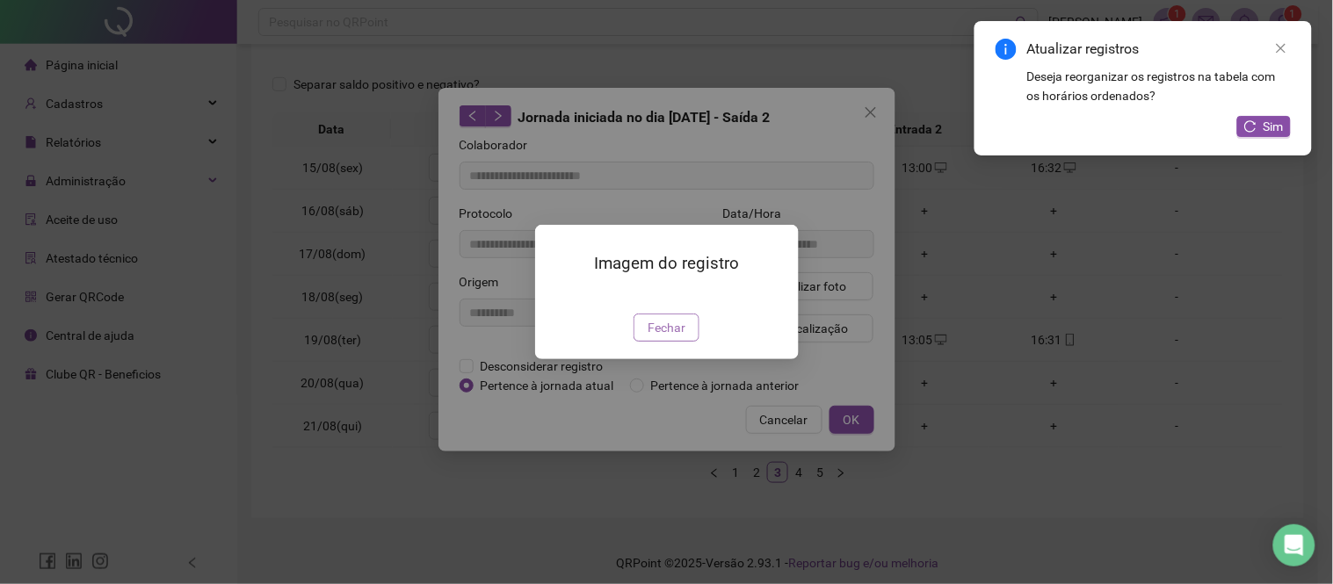
click at [680, 337] on span "Fechar" at bounding box center [666, 327] width 38 height 19
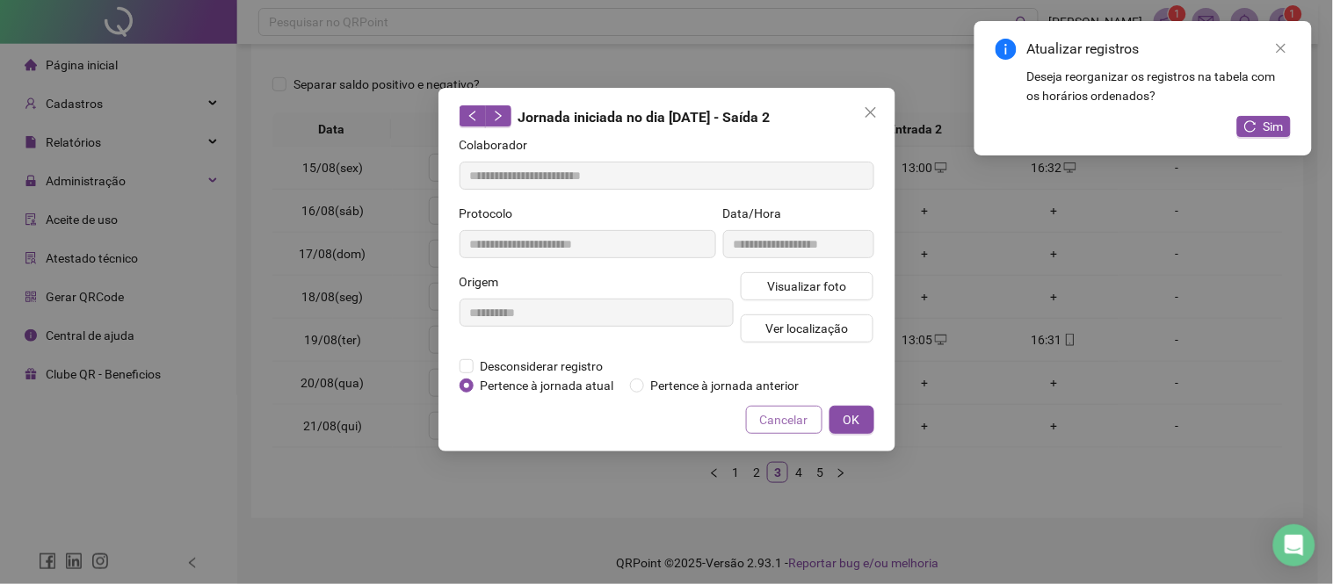
click at [779, 422] on span "Cancelar" at bounding box center [784, 419] width 48 height 19
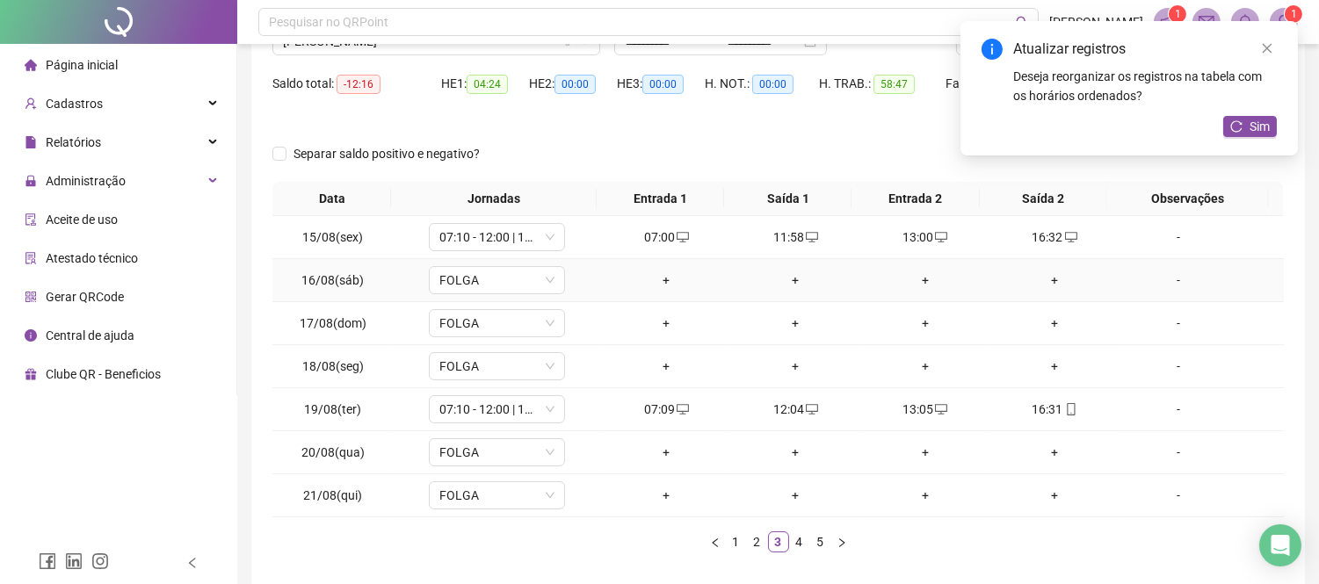
scroll to position [240, 0]
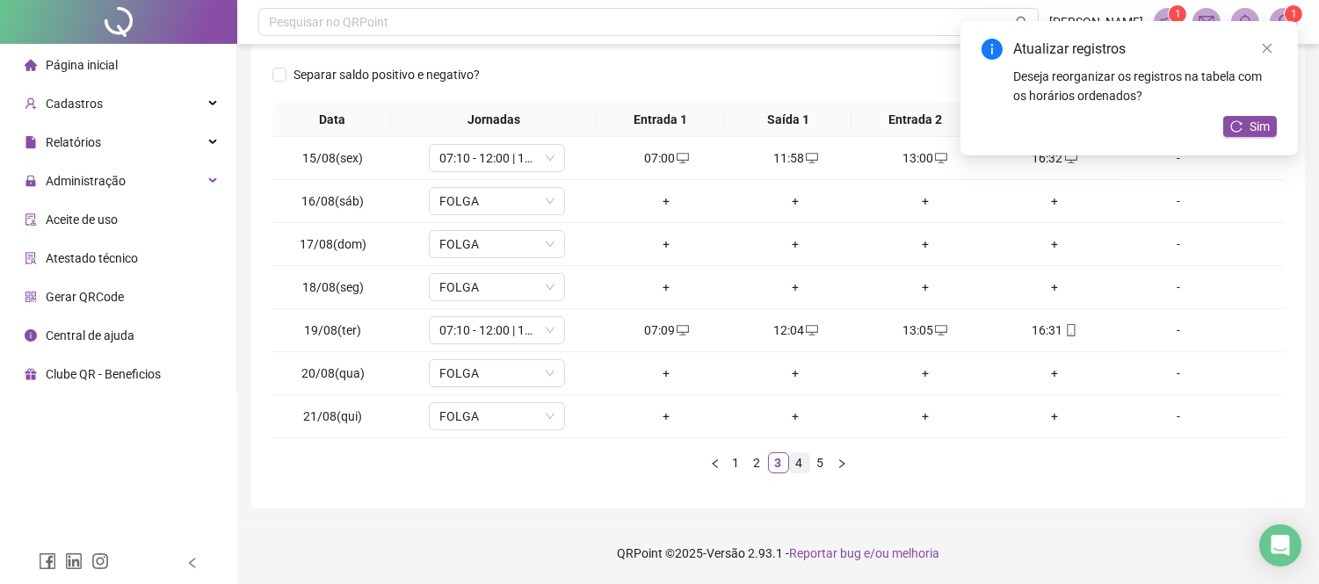
click at [803, 459] on link "4" at bounding box center [799, 462] width 19 height 19
click at [681, 424] on div "12:08" at bounding box center [666, 416] width 115 height 19
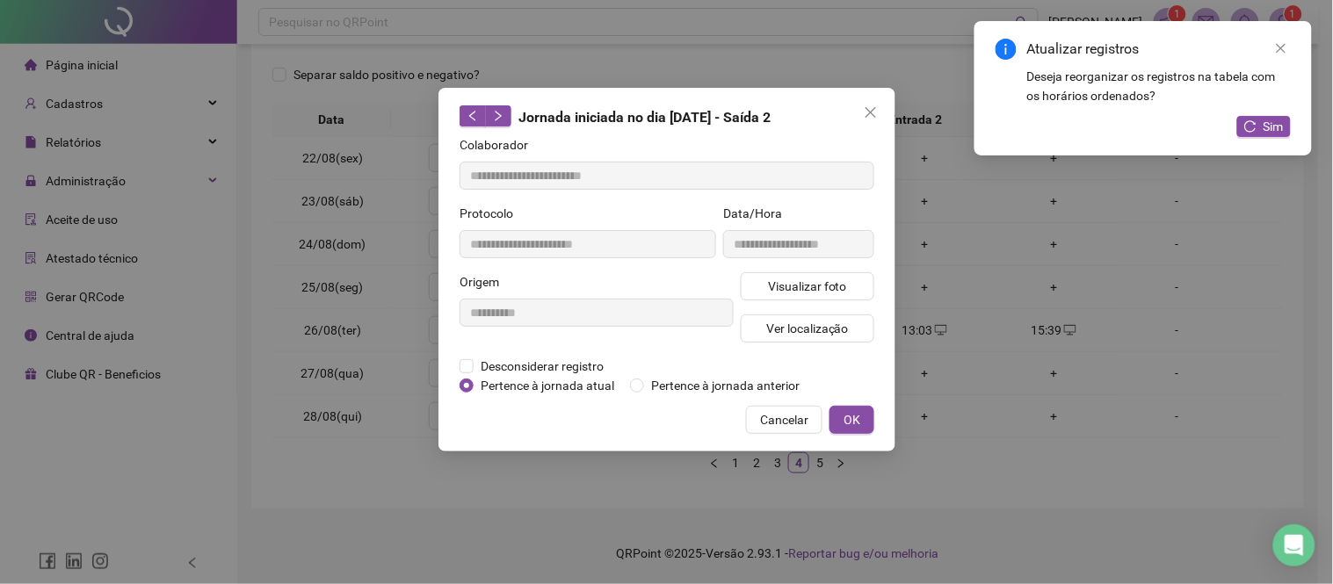
type input "**********"
click at [782, 297] on button "Visualizar foto" at bounding box center [808, 286] width 134 height 28
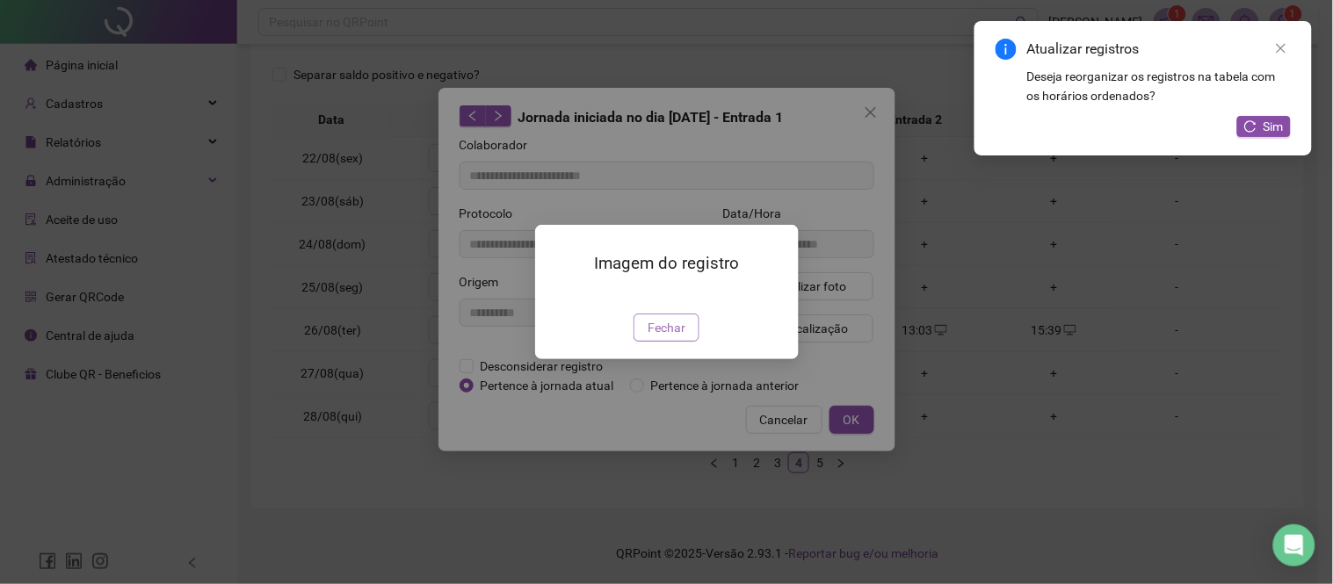
click at [670, 342] on button "Fechar" at bounding box center [666, 328] width 66 height 28
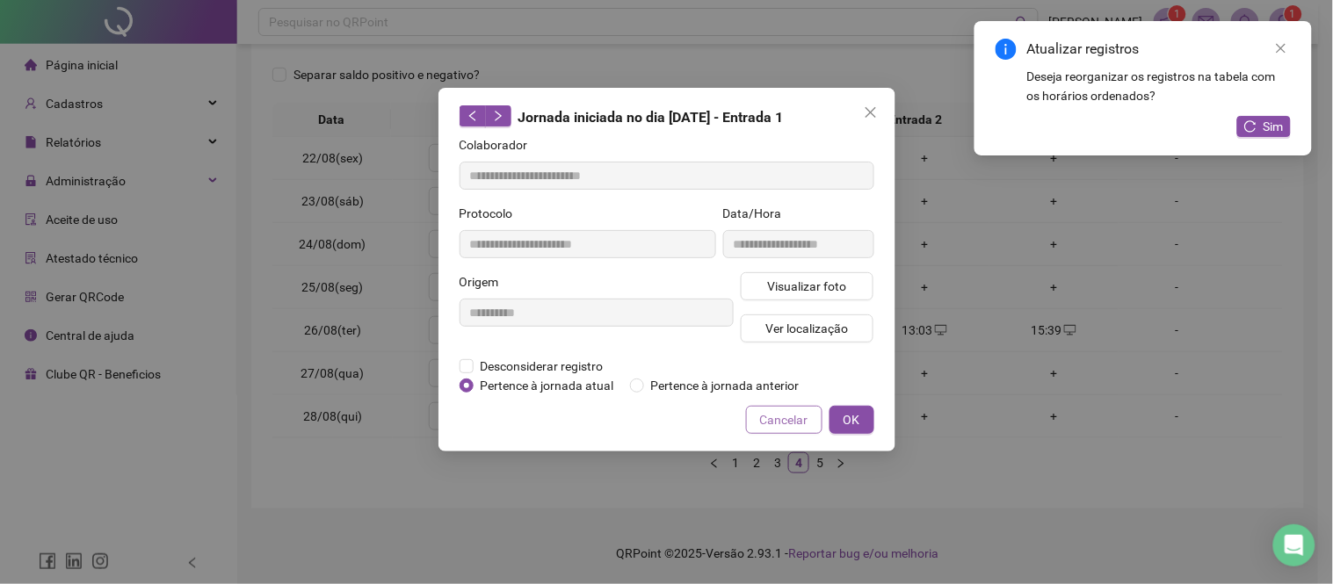
click at [778, 414] on span "Cancelar" at bounding box center [784, 419] width 48 height 19
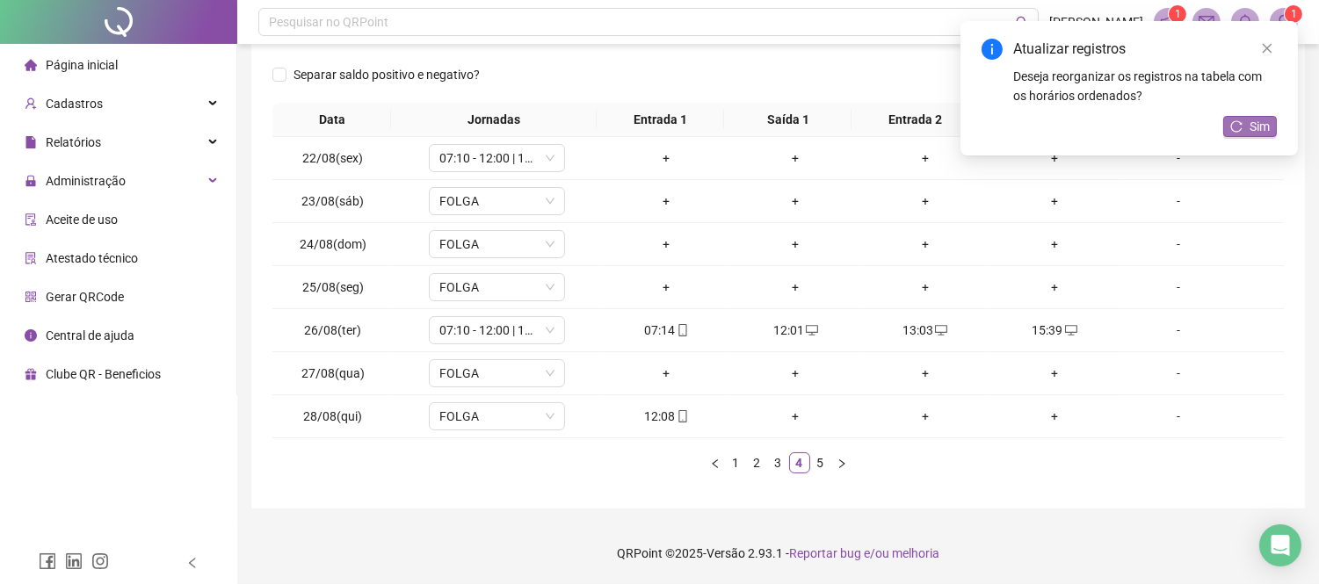
click at [1266, 130] on span "Sim" at bounding box center [1259, 126] width 20 height 19
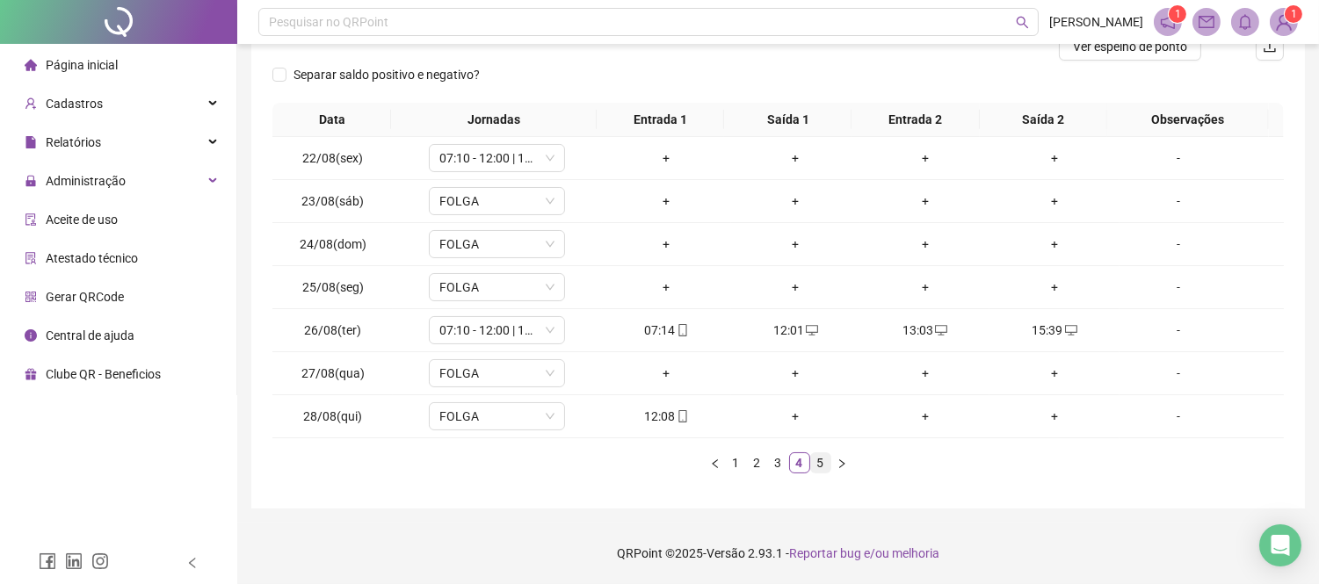
click at [826, 459] on link "5" at bounding box center [820, 462] width 19 height 19
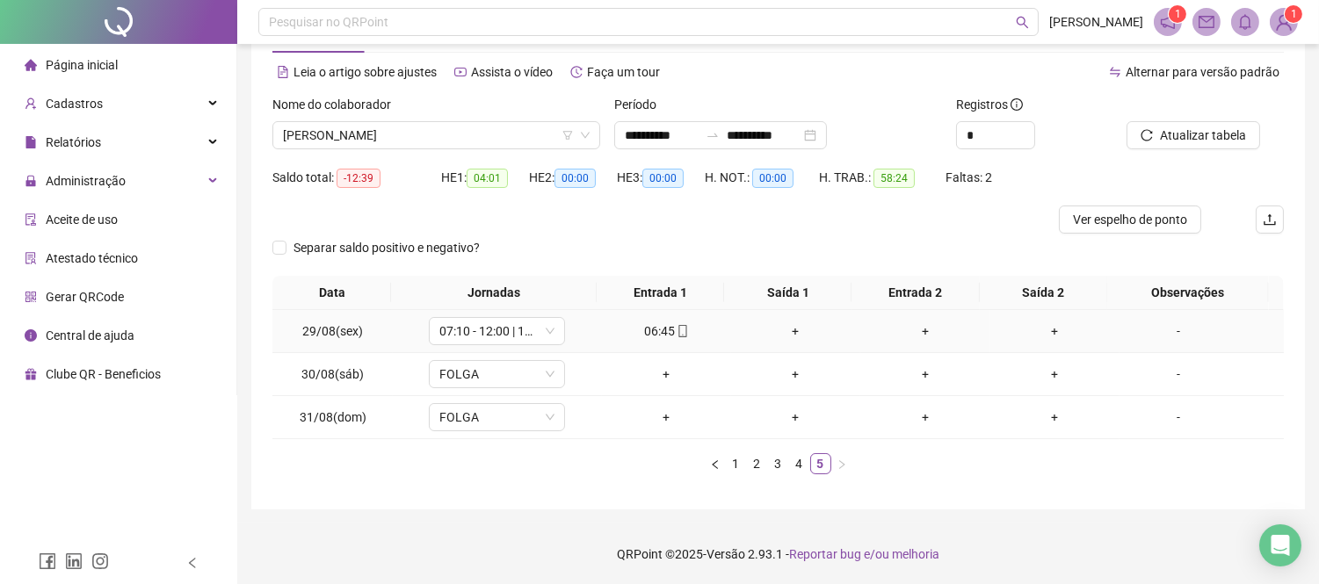
click at [677, 331] on icon "mobile" at bounding box center [682, 331] width 12 height 12
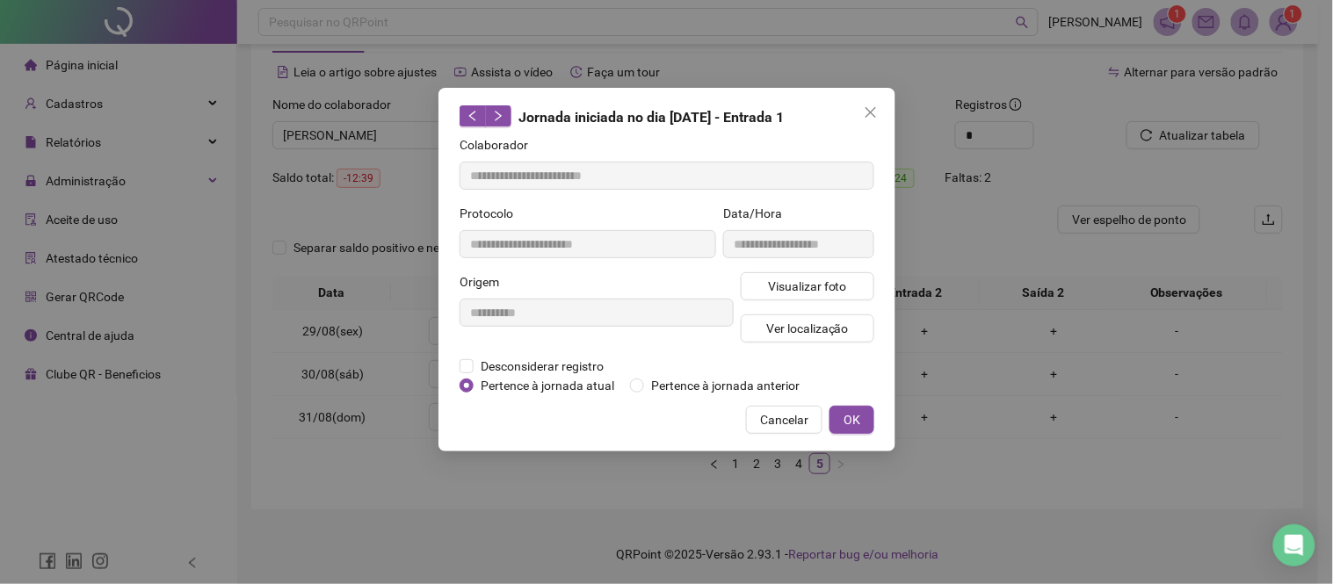
type input "**********"
click at [531, 364] on span "Desconsiderar registro" at bounding box center [541, 366] width 137 height 19
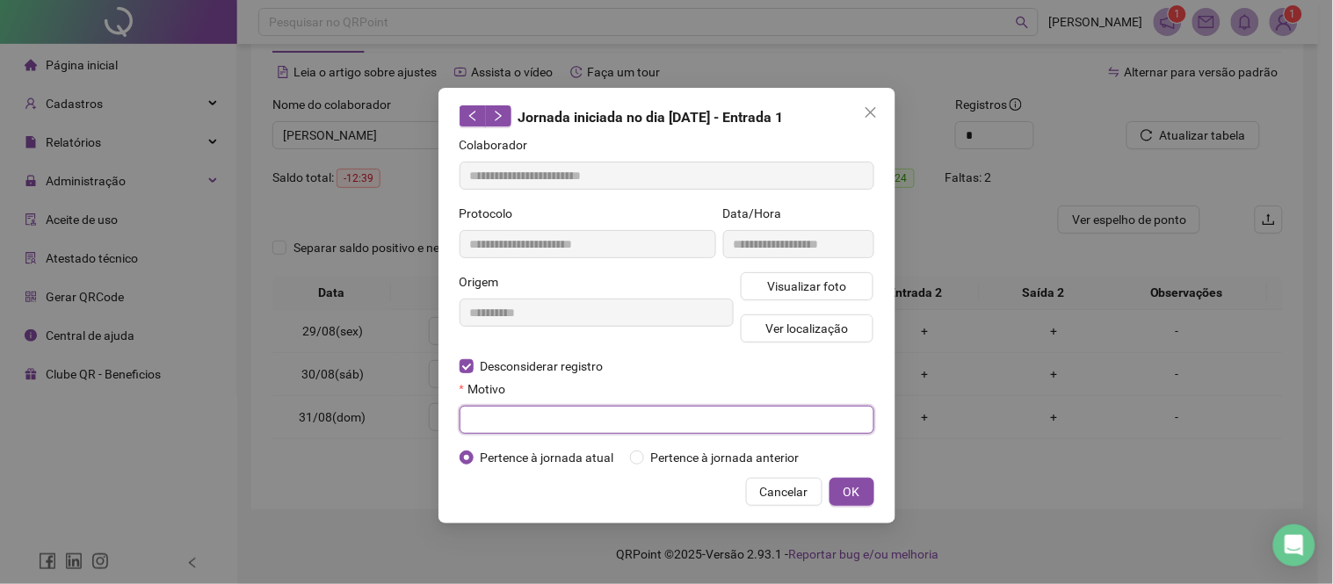
click at [555, 422] on input "text" at bounding box center [666, 420] width 415 height 28
paste input "**********"
type input "**********"
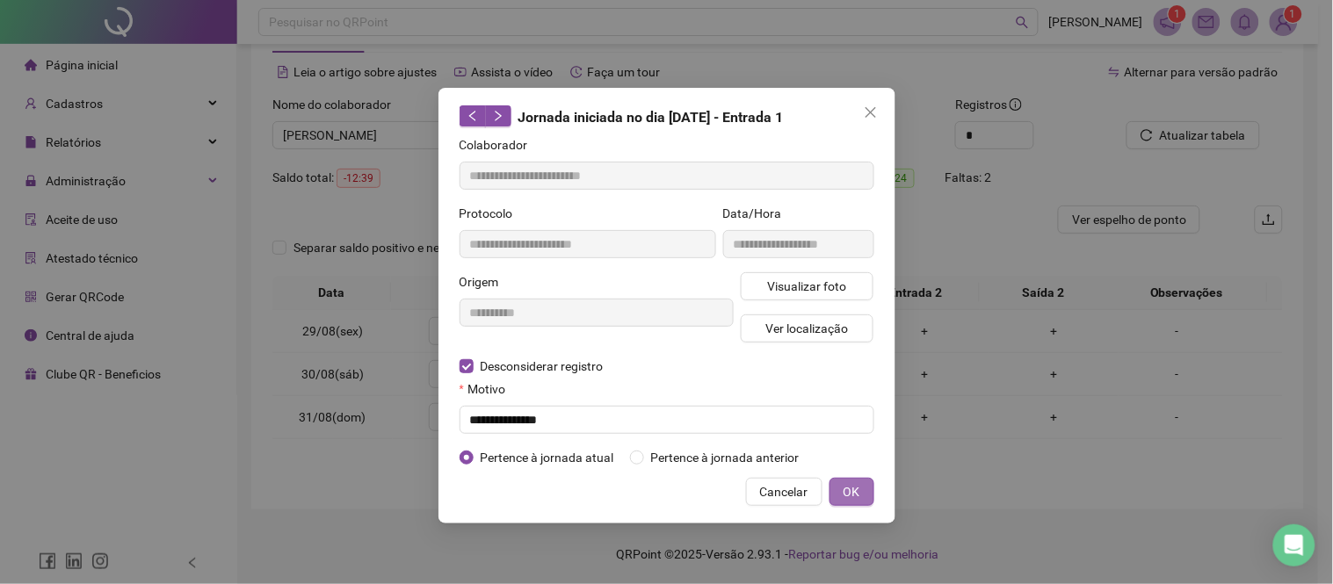
click at [856, 490] on span "OK" at bounding box center [851, 491] width 17 height 19
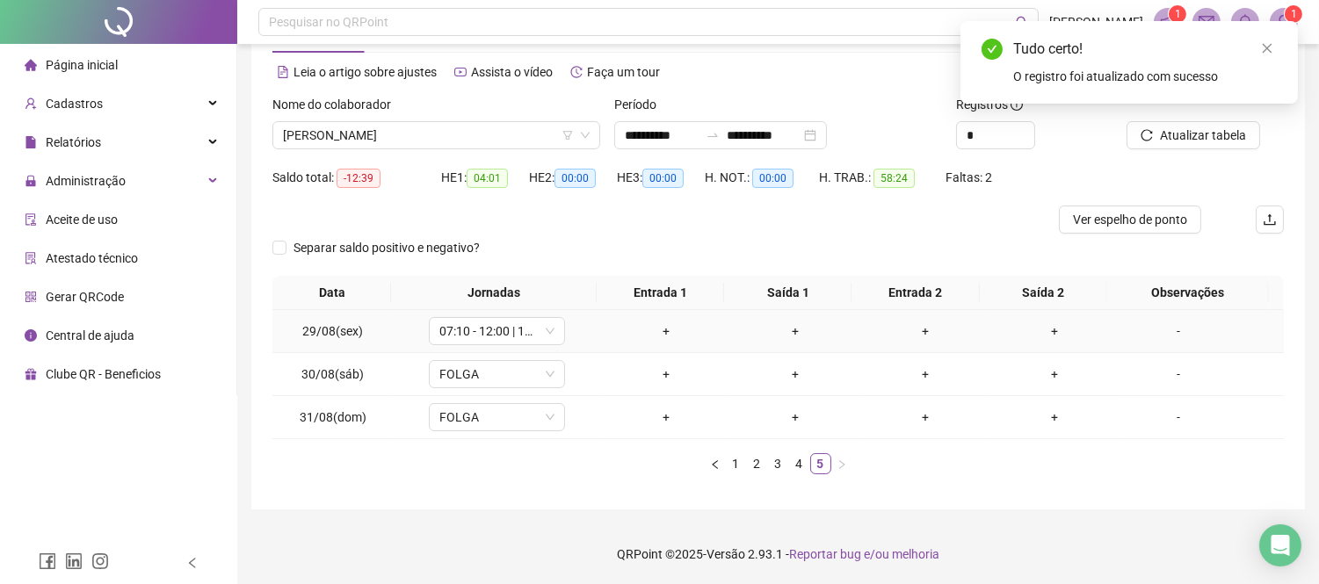
click at [655, 327] on div "+" at bounding box center [666, 331] width 115 height 19
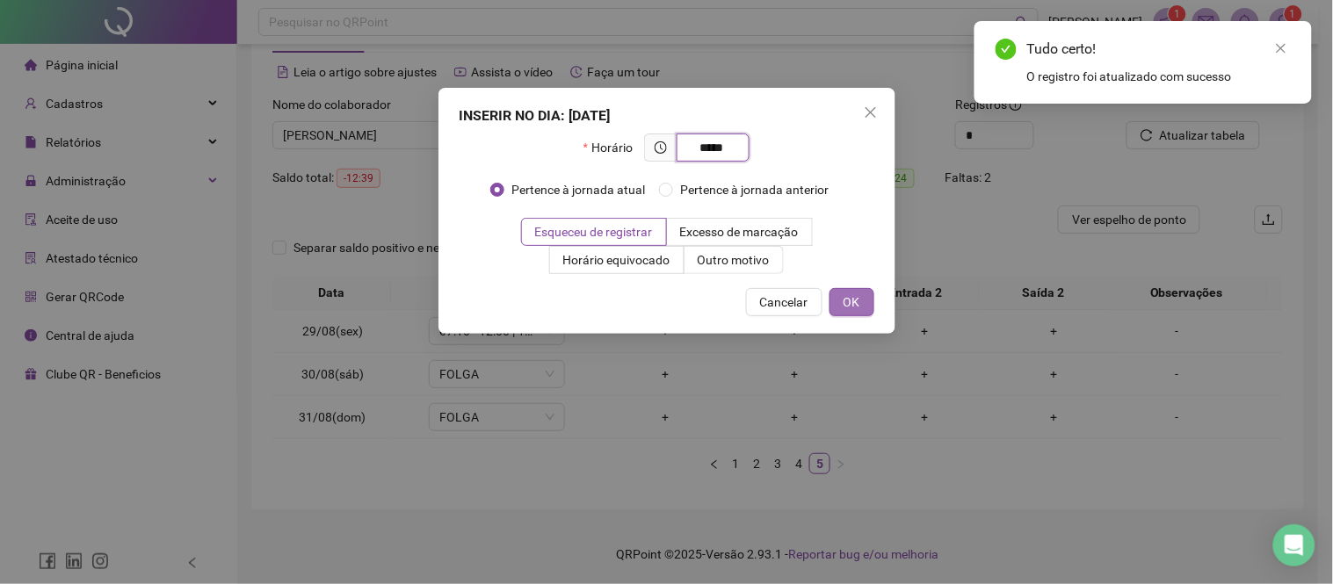
type input "*****"
click at [863, 308] on button "OK" at bounding box center [851, 302] width 45 height 28
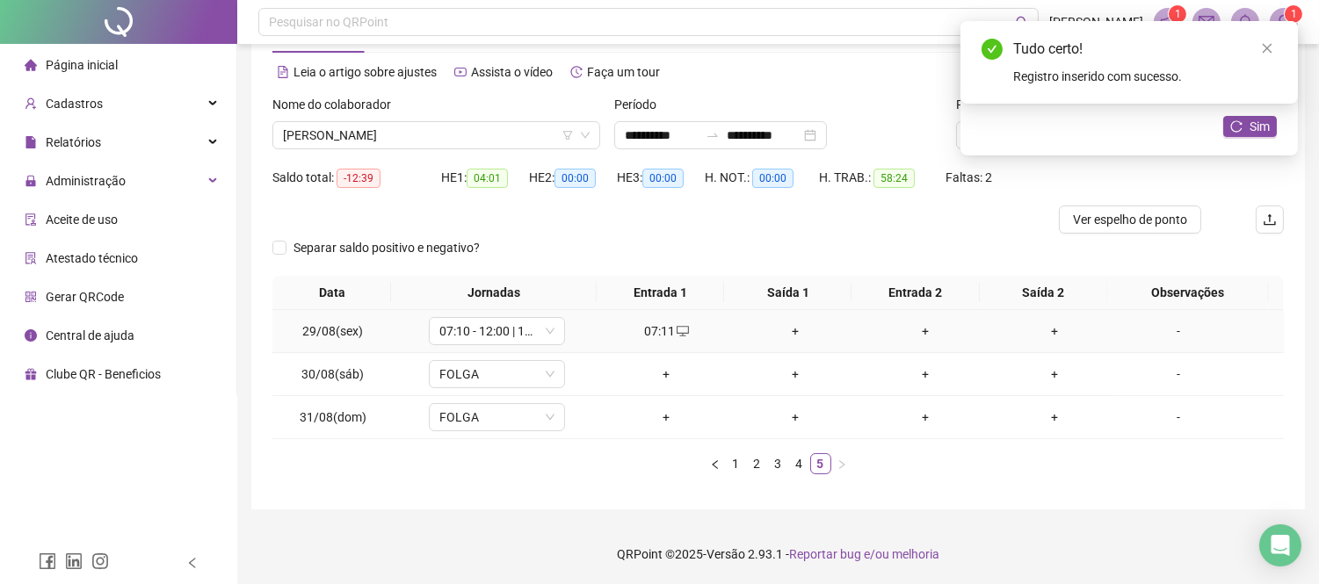
click at [784, 323] on div "+" at bounding box center [795, 331] width 115 height 19
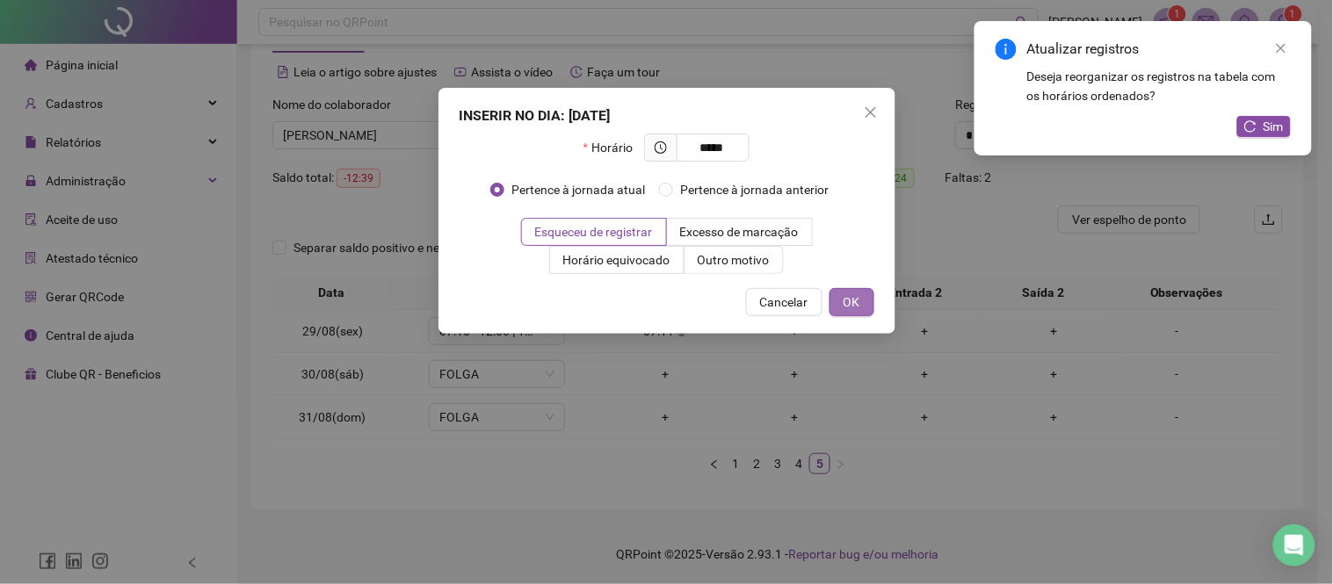
type input "*****"
click at [863, 288] on button "OK" at bounding box center [851, 302] width 45 height 28
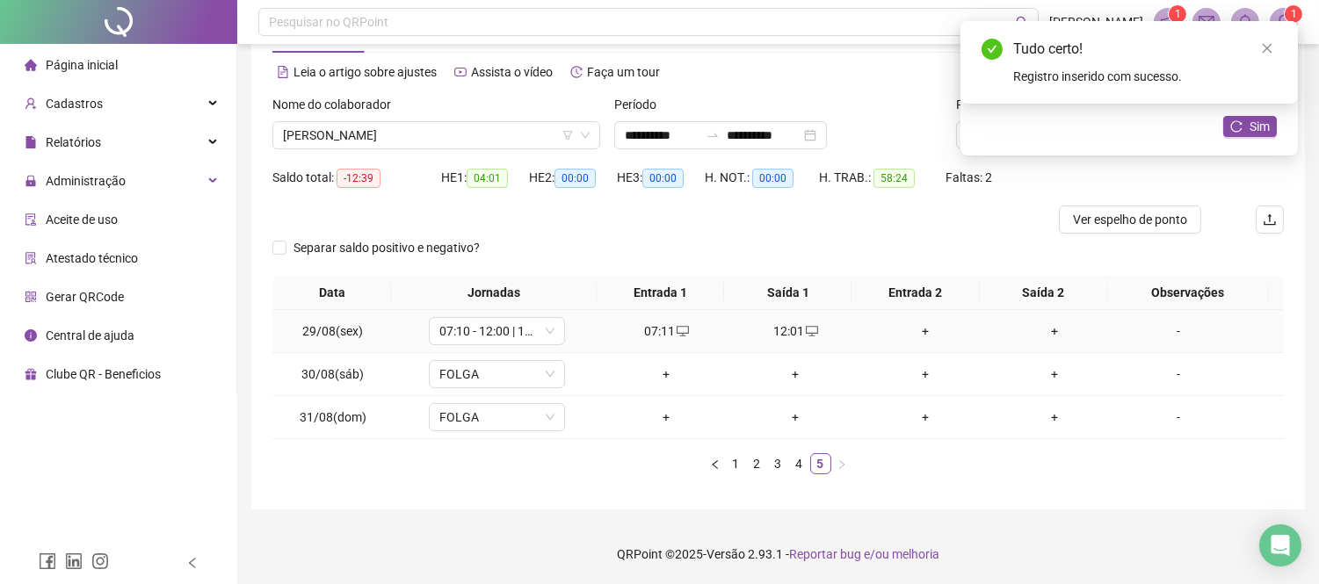
click at [917, 329] on div "+" at bounding box center [924, 331] width 115 height 19
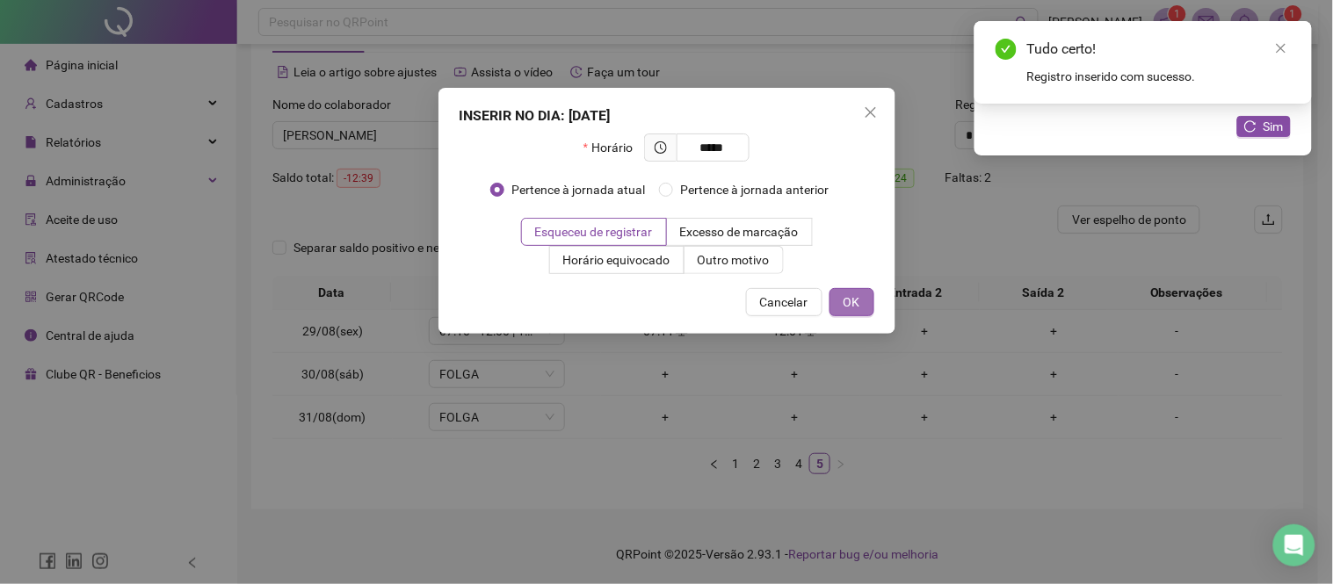
type input "*****"
click at [857, 294] on span "OK" at bounding box center [851, 302] width 17 height 19
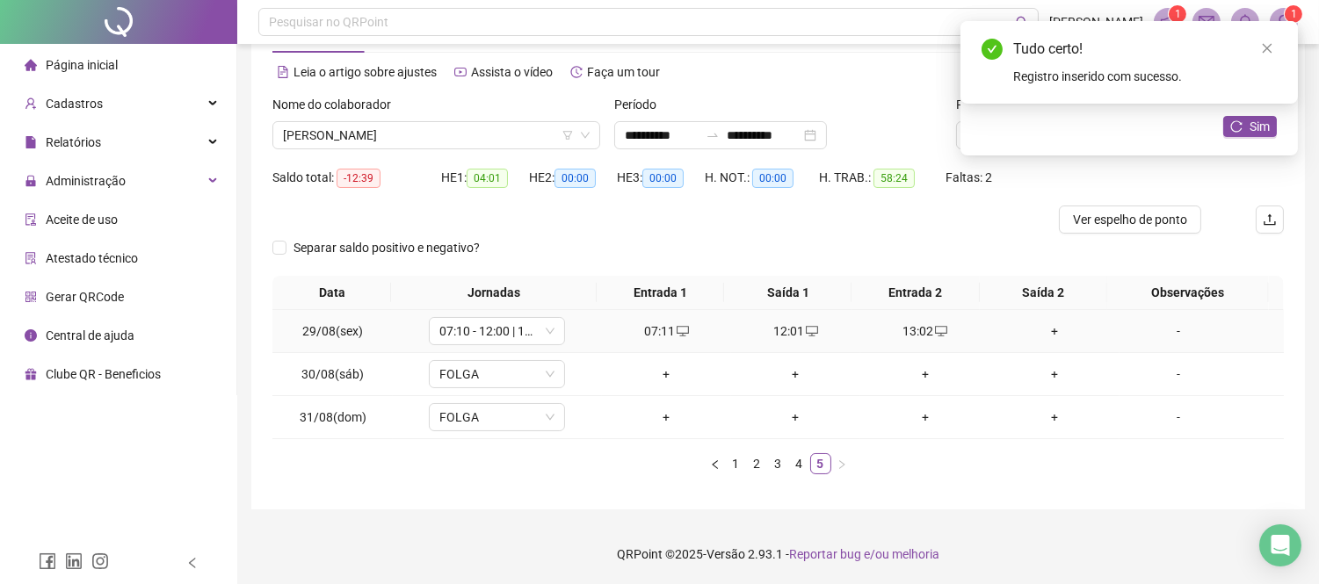
click at [1041, 335] on div "+" at bounding box center [1053, 331] width 115 height 19
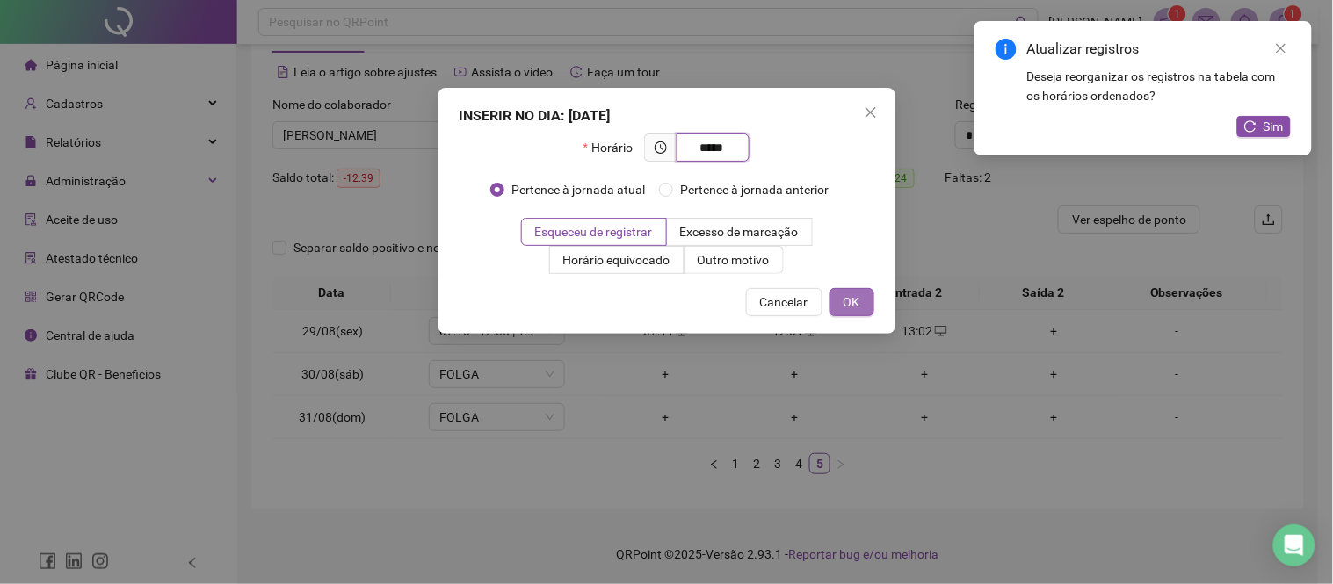
type input "*****"
click at [850, 302] on span "OK" at bounding box center [851, 302] width 17 height 19
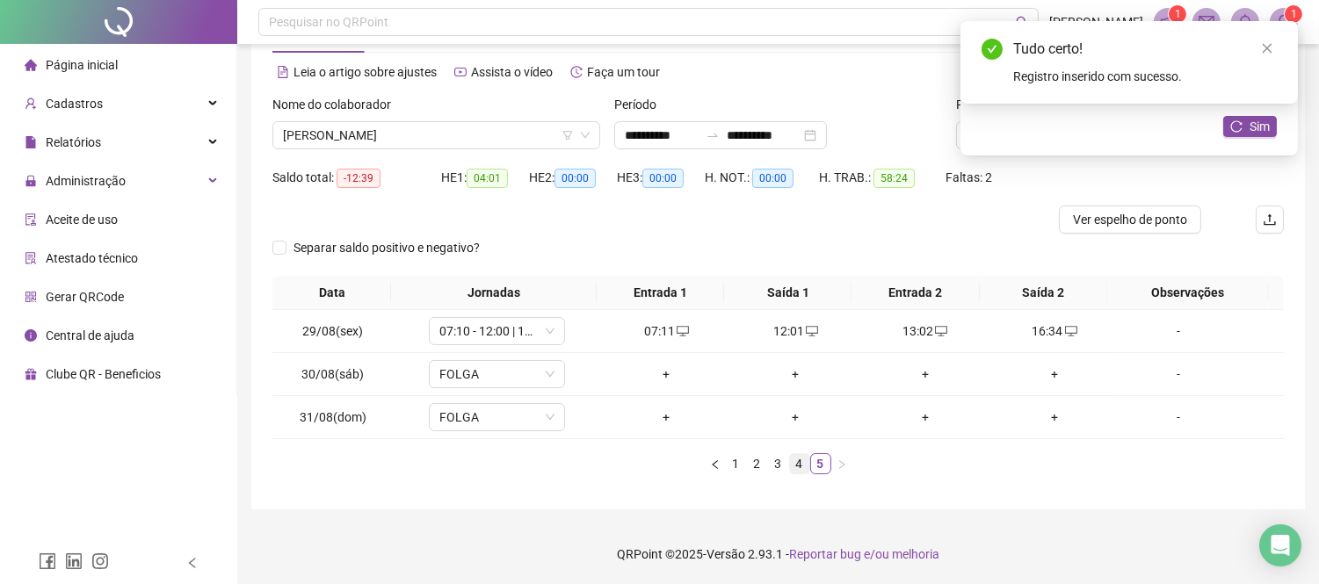
click at [798, 462] on link "4" at bounding box center [799, 463] width 19 height 19
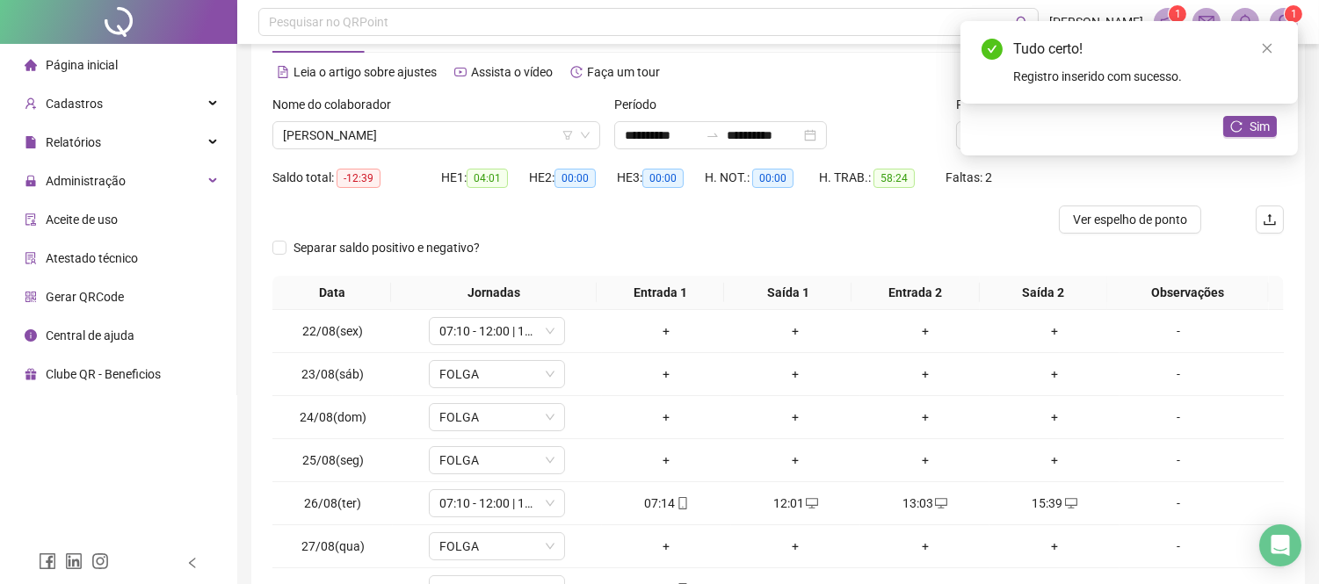
scroll to position [164, 0]
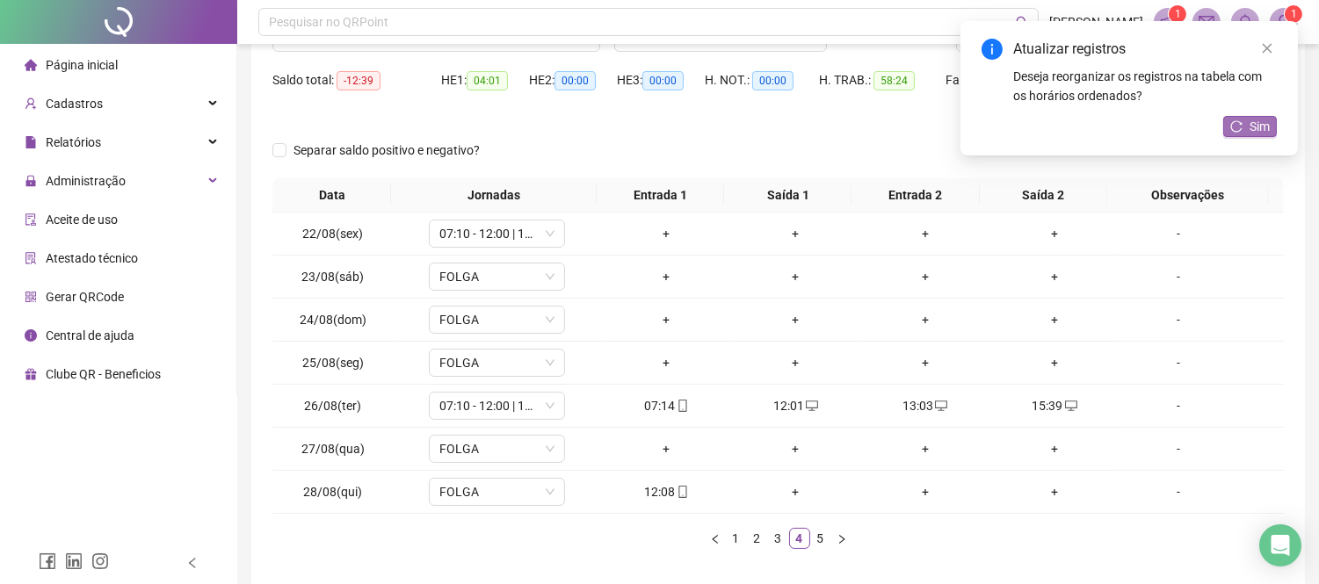
click at [1244, 124] on button "Sim" at bounding box center [1250, 126] width 54 height 21
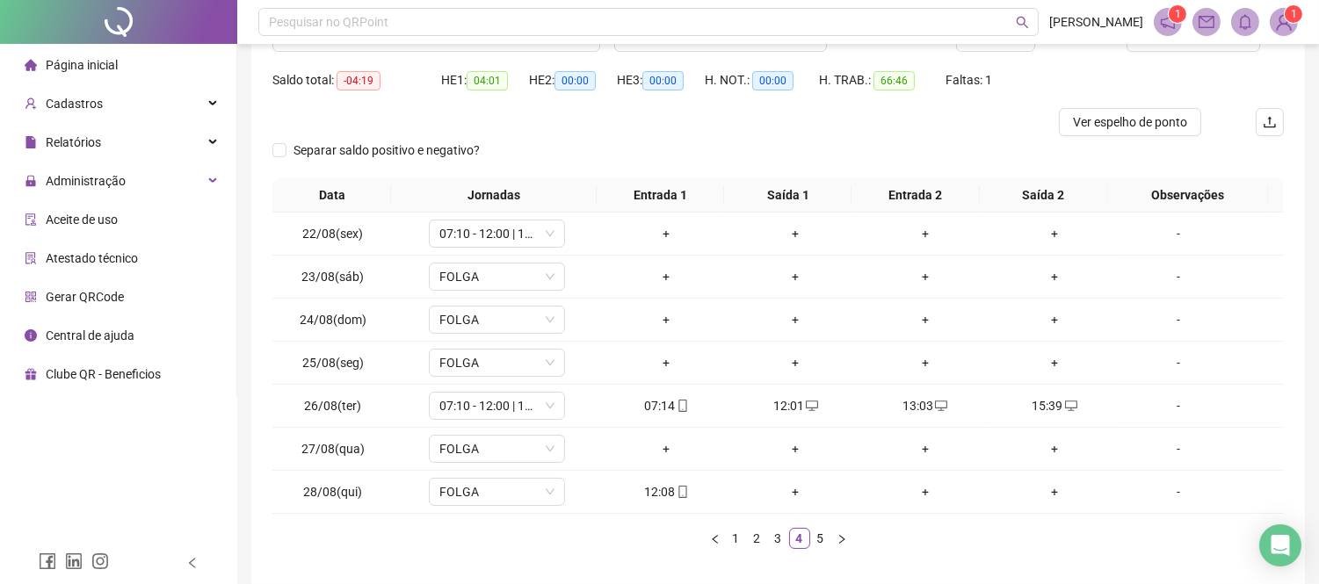
scroll to position [0, 0]
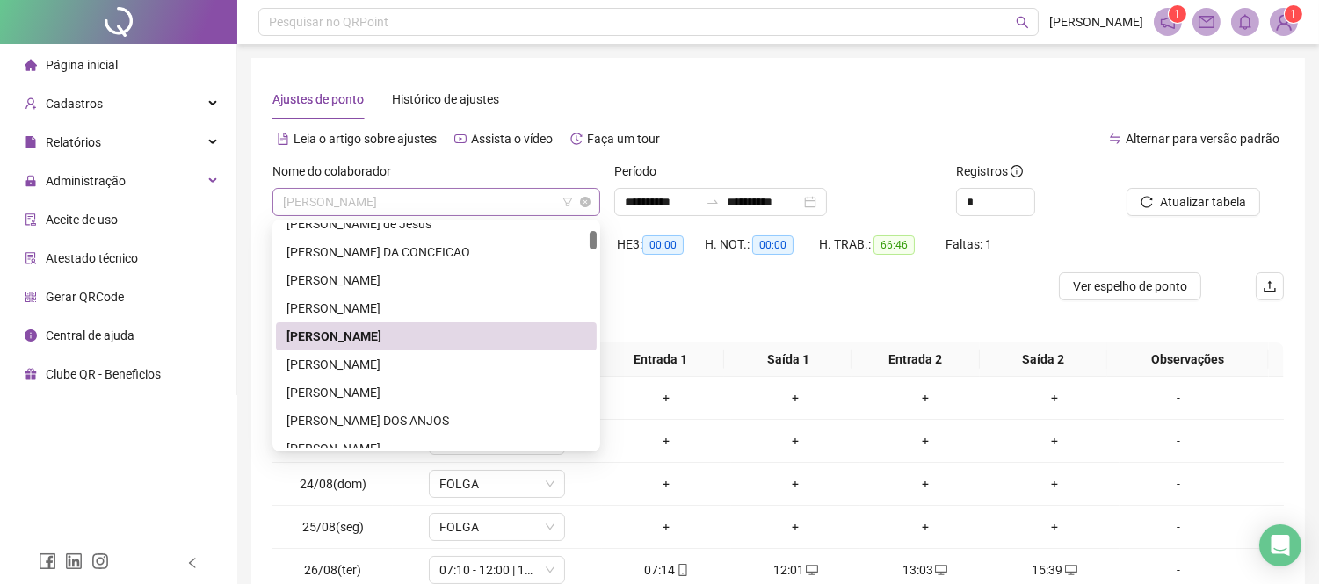
click at [469, 206] on span "[PERSON_NAME]" at bounding box center [436, 202] width 307 height 26
click at [751, 132] on div "Leia o artigo sobre ajustes Assista o vídeo Faça um tour" at bounding box center [525, 139] width 506 height 28
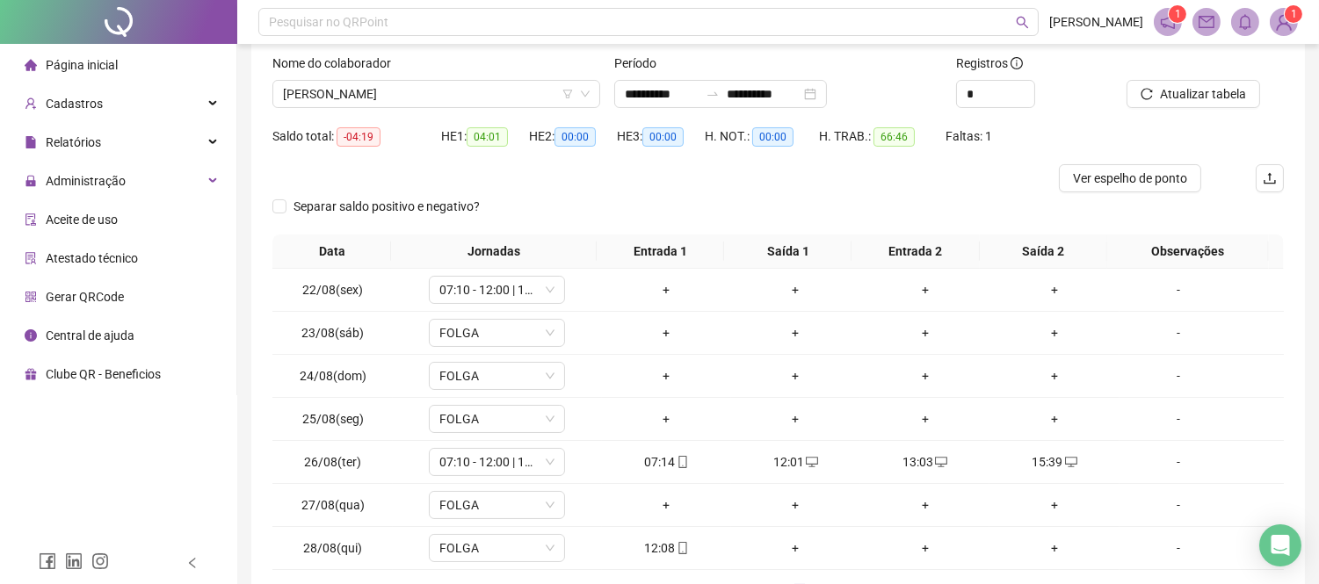
scroll to position [142, 0]
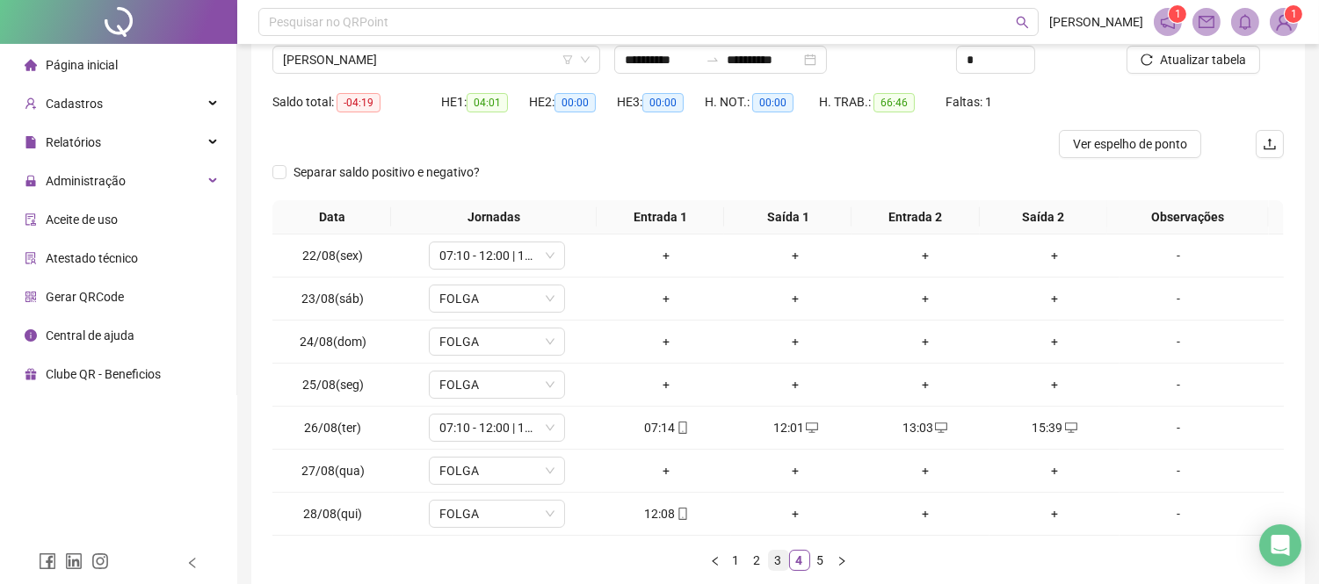
click at [777, 553] on link "3" at bounding box center [778, 560] width 19 height 19
click at [735, 564] on link "1" at bounding box center [735, 560] width 19 height 19
click at [750, 554] on link "2" at bounding box center [757, 560] width 19 height 19
click at [783, 566] on link "3" at bounding box center [778, 560] width 19 height 19
click at [801, 563] on link "4" at bounding box center [799, 560] width 19 height 19
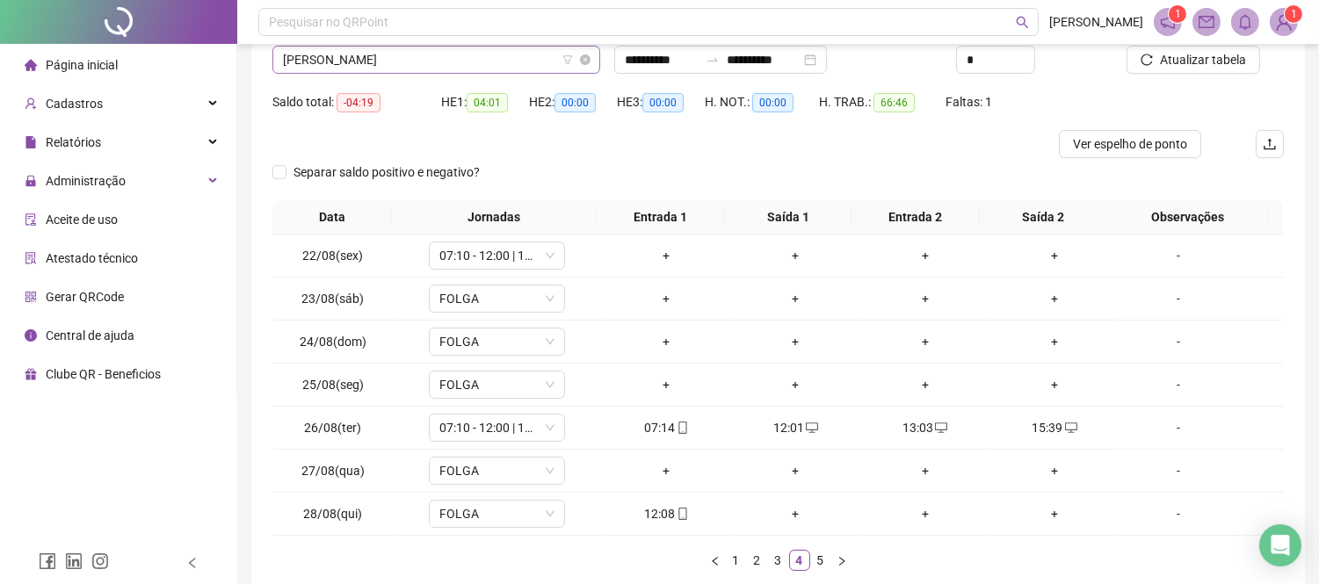
click at [452, 57] on span "[PERSON_NAME]" at bounding box center [436, 60] width 307 height 26
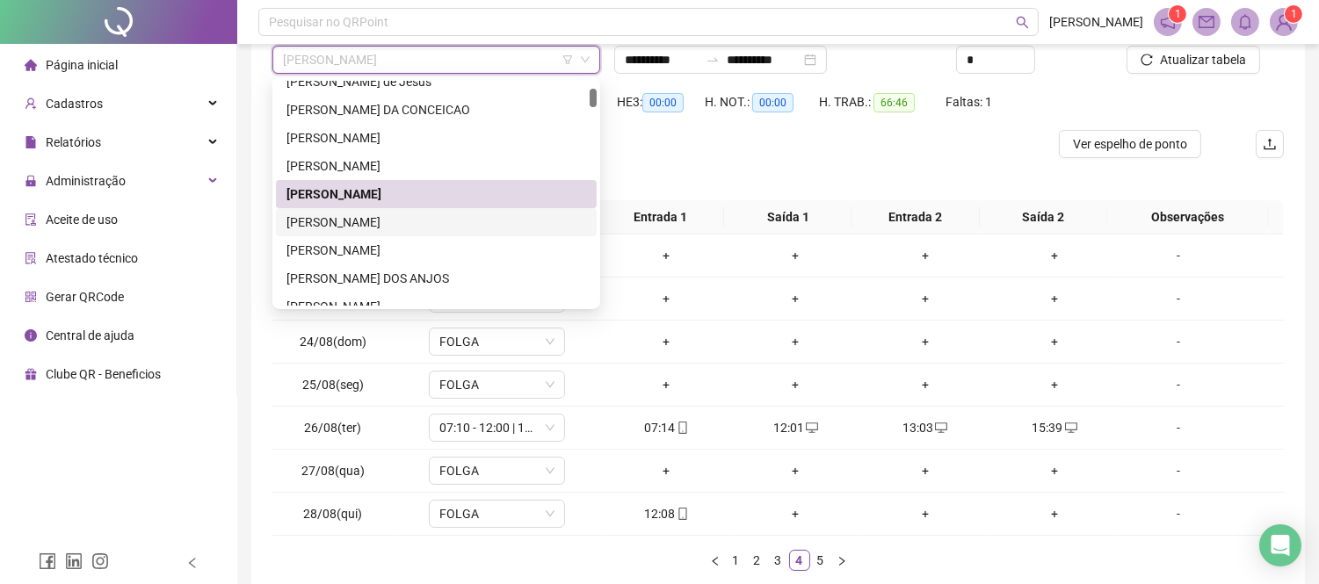
click at [452, 220] on div "[PERSON_NAME]" at bounding box center [436, 222] width 300 height 19
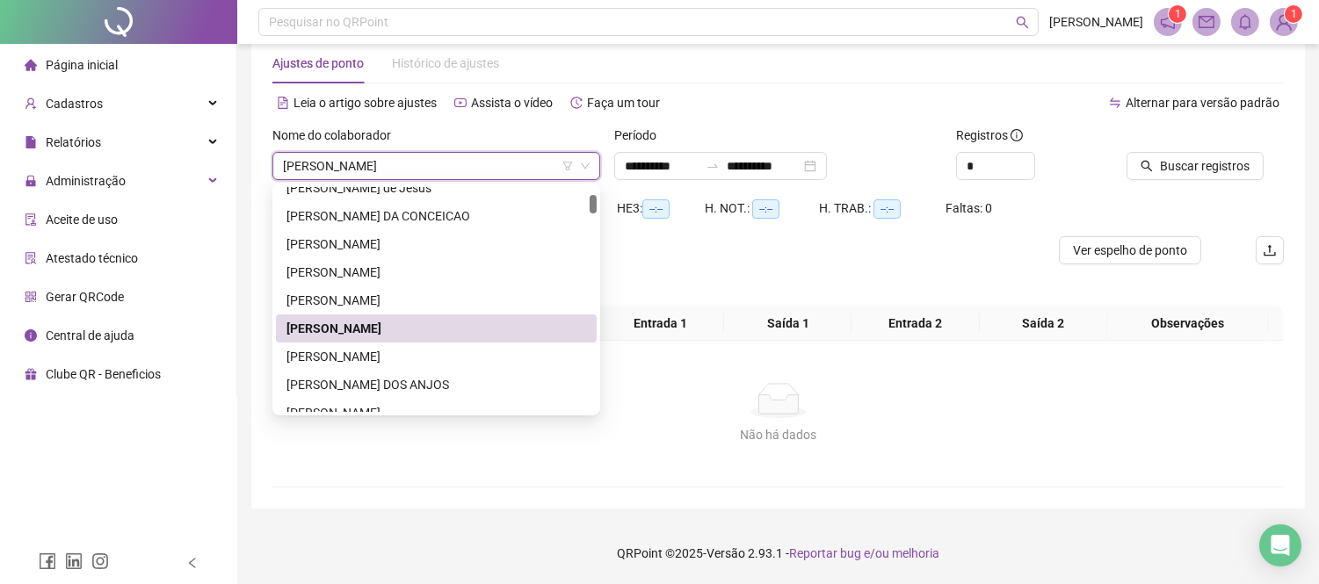
scroll to position [35, 0]
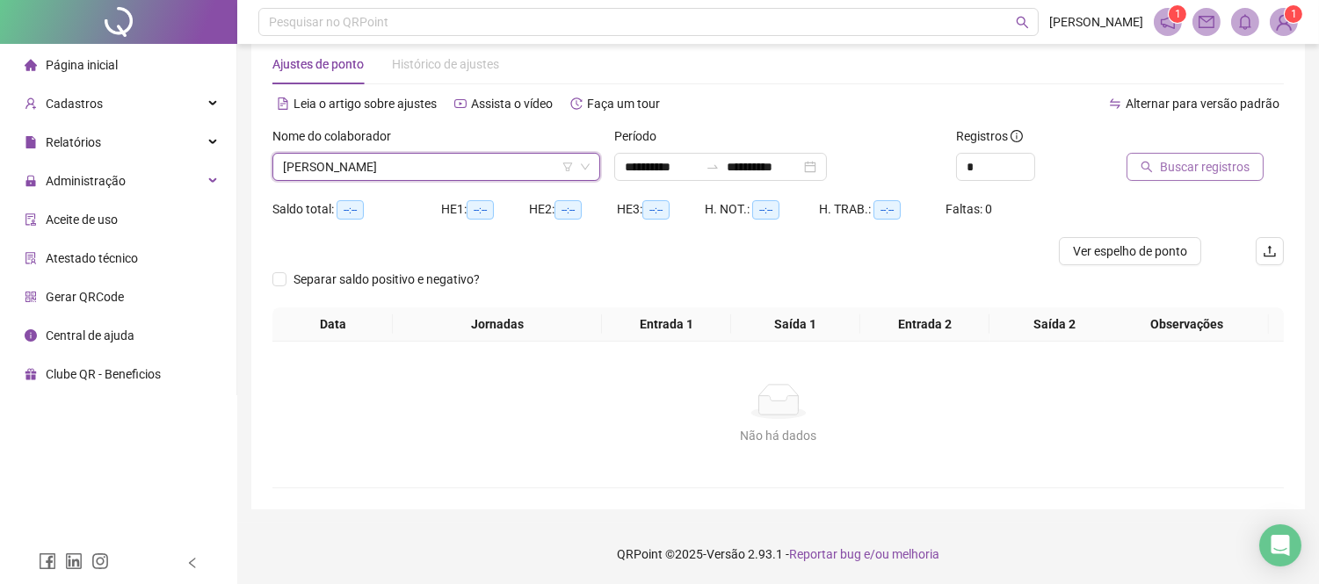
click at [1190, 169] on span "Buscar registros" at bounding box center [1205, 166] width 90 height 19
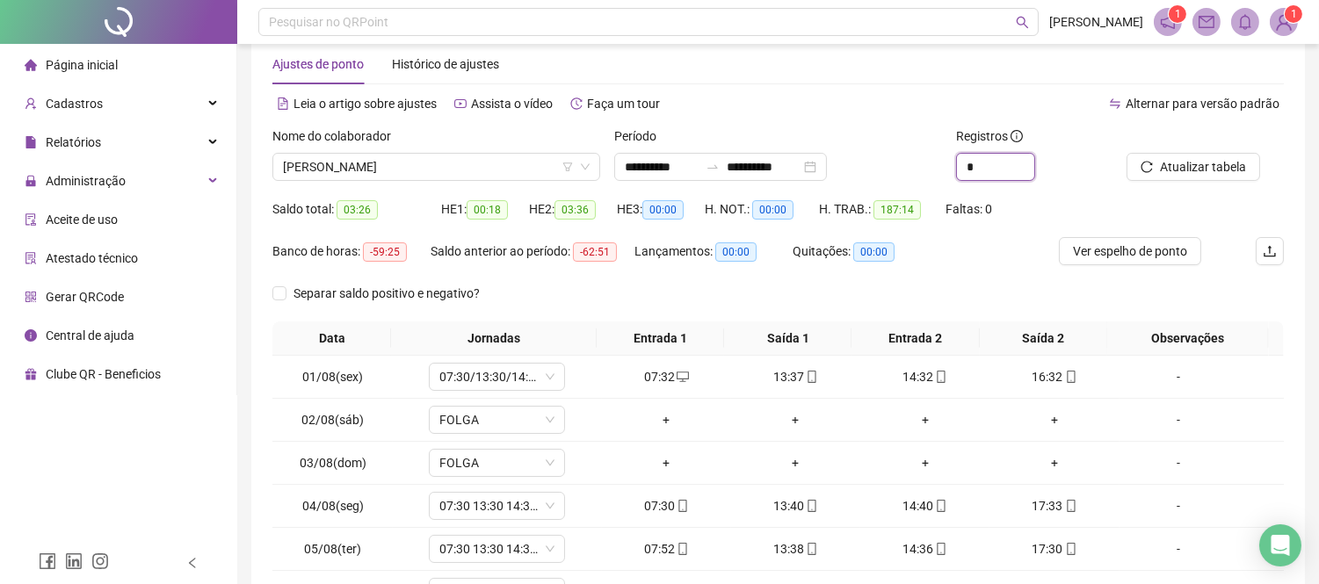
click at [1031, 162] on icon "up" at bounding box center [1034, 160] width 6 height 6
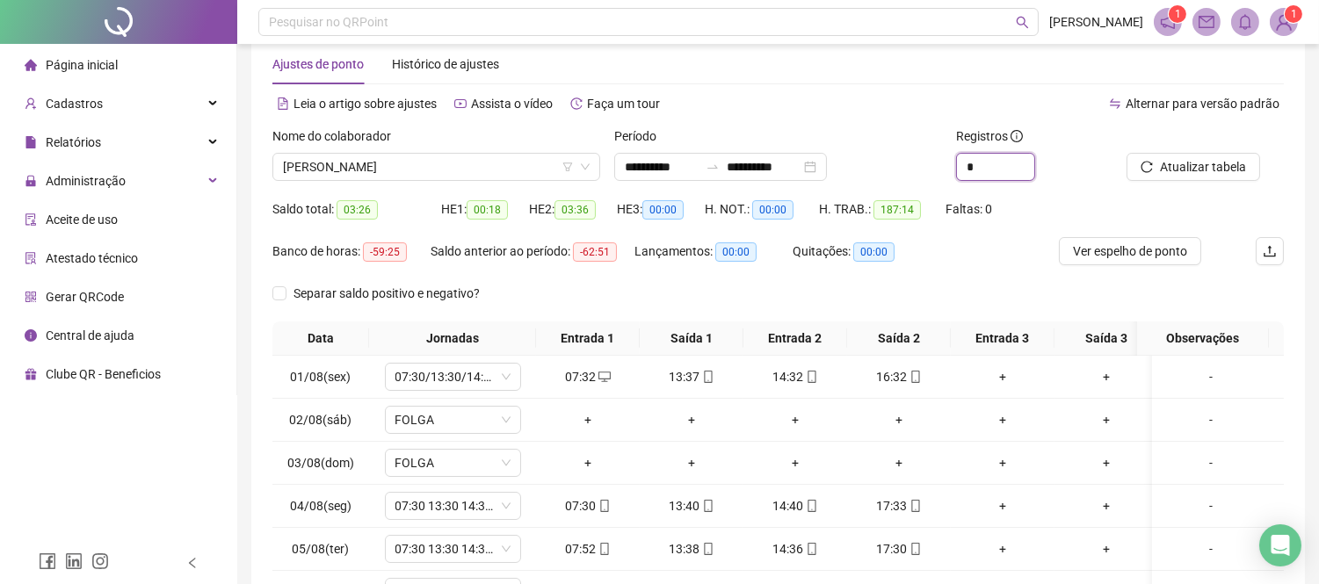
click at [1031, 162] on icon "up" at bounding box center [1034, 160] width 6 height 6
type input "*"
click at [515, 159] on span "[PERSON_NAME]" at bounding box center [436, 167] width 307 height 26
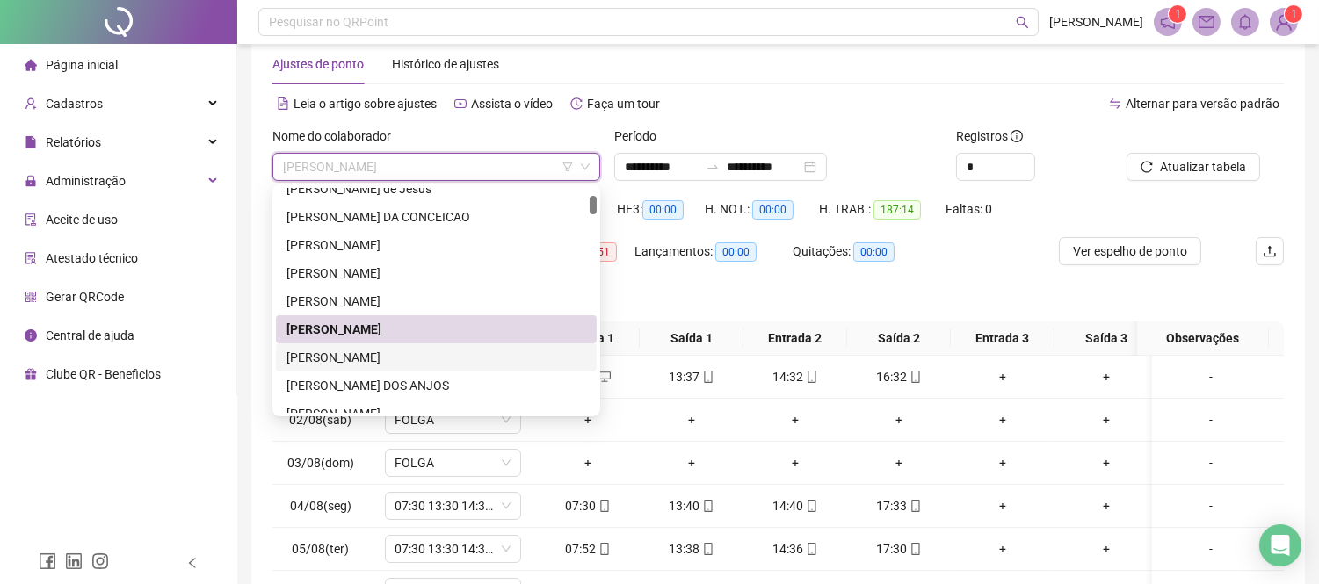
drag, startPoint x: 434, startPoint y: 354, endPoint x: 802, endPoint y: 305, distance: 371.3
click at [436, 354] on div "[PERSON_NAME]" at bounding box center [436, 357] width 300 height 19
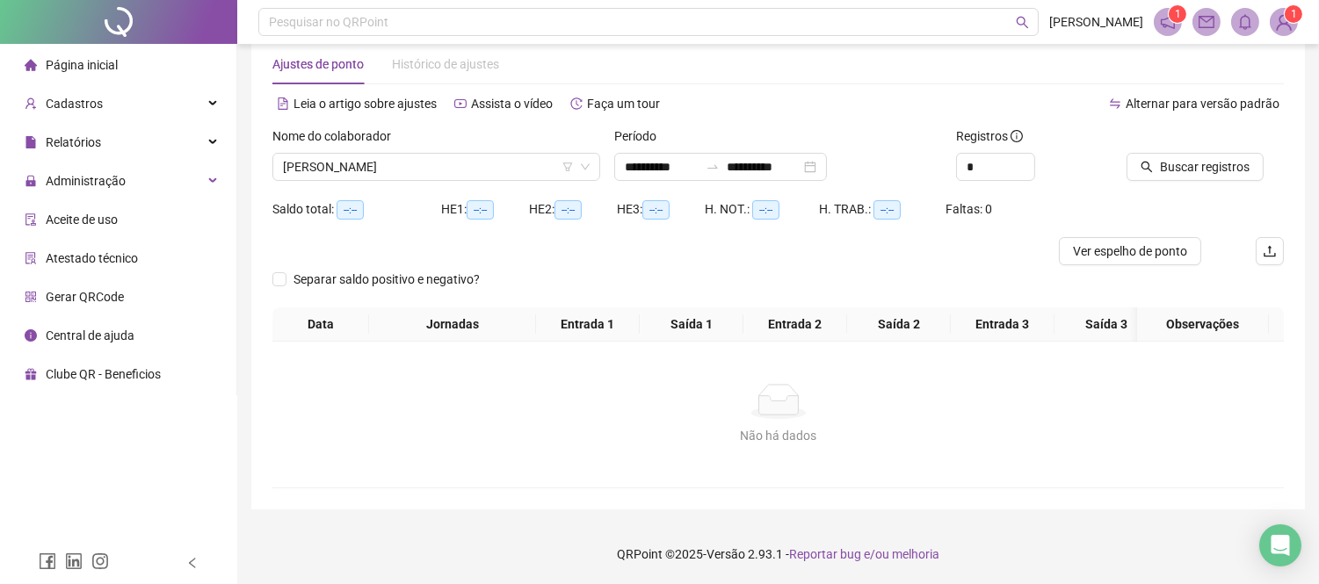
click at [1248, 183] on div "Buscar registros" at bounding box center [1204, 160] width 171 height 69
click at [1239, 167] on span "Buscar registros" at bounding box center [1205, 166] width 90 height 19
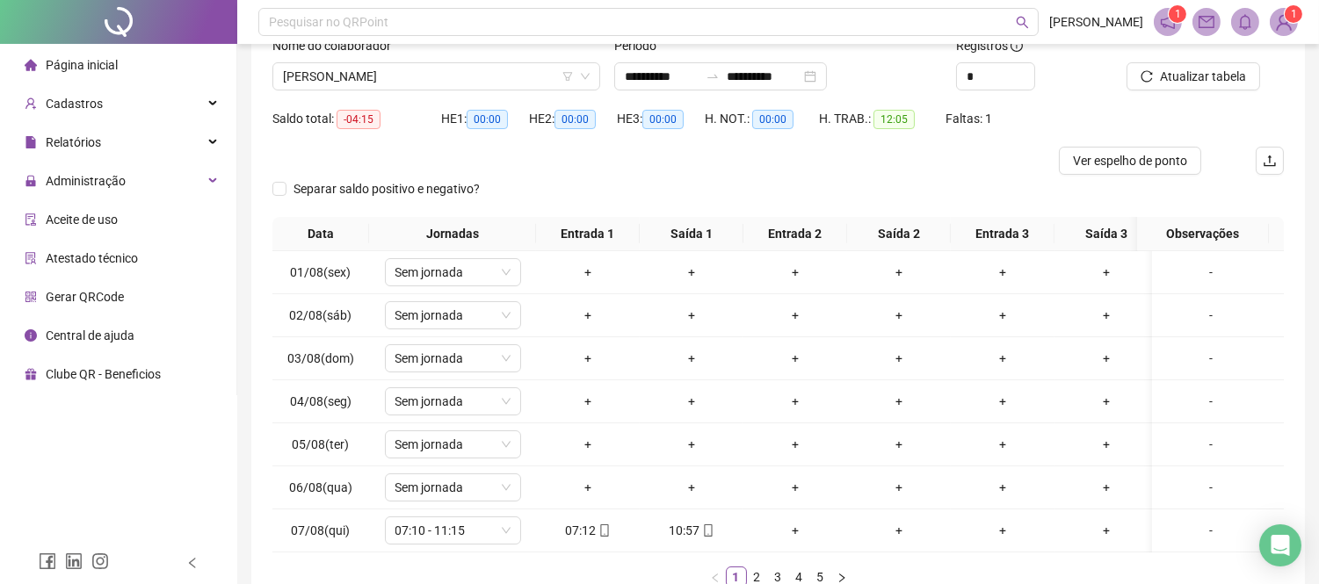
scroll to position [230, 0]
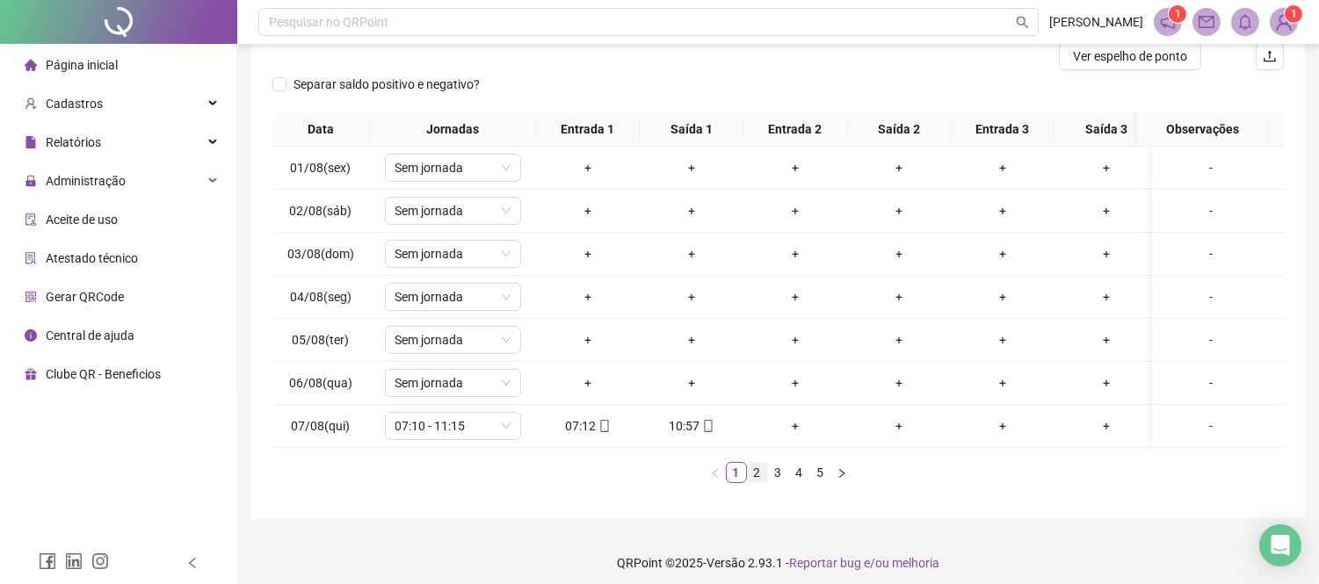
click at [755, 482] on link "2" at bounding box center [757, 472] width 19 height 19
click at [777, 482] on link "3" at bounding box center [778, 472] width 19 height 19
click at [796, 482] on link "4" at bounding box center [799, 472] width 19 height 19
click at [820, 482] on link "5" at bounding box center [820, 472] width 19 height 19
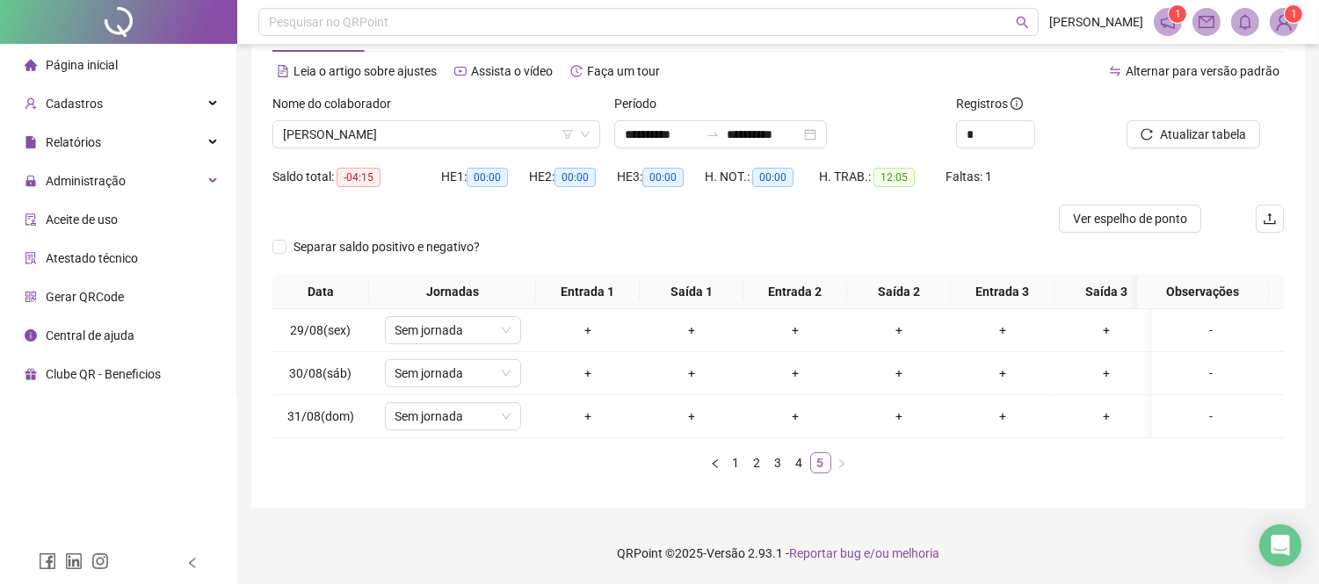
scroll to position [82, 0]
click at [784, 466] on link "3" at bounding box center [778, 462] width 19 height 19
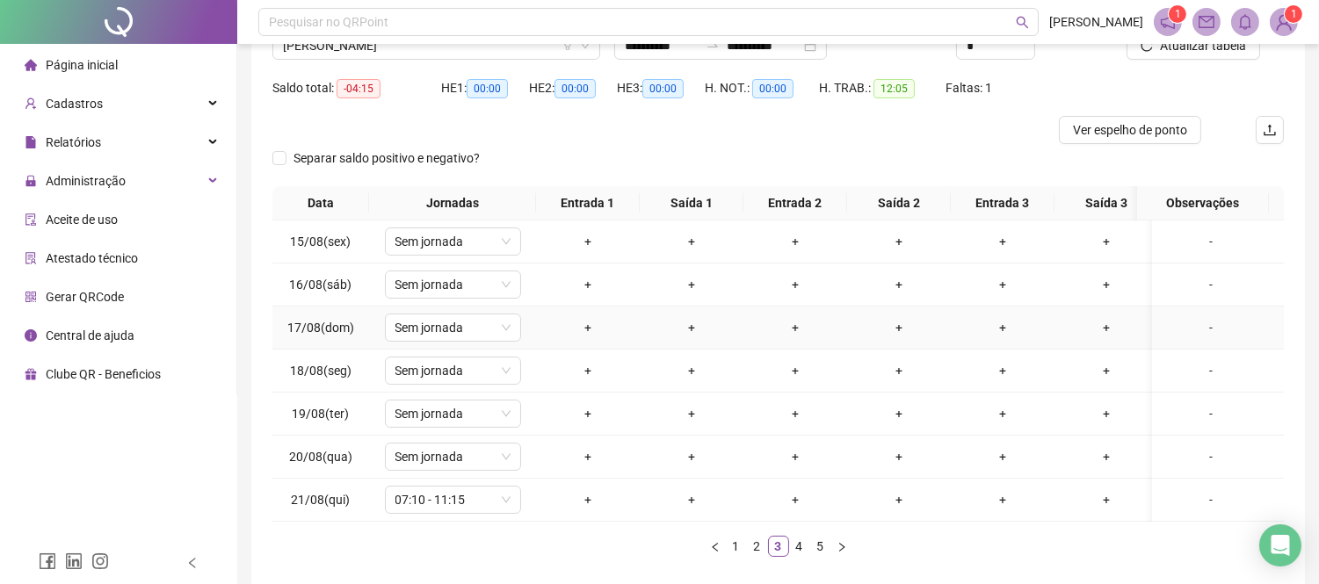
scroll to position [0, 0]
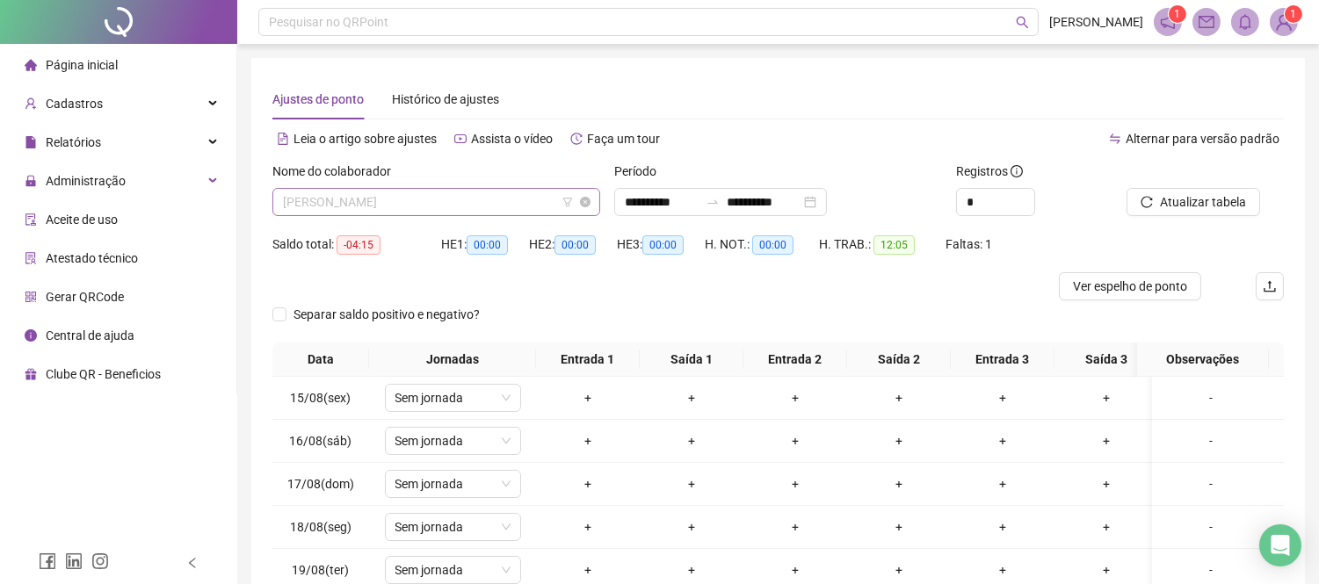
click at [487, 194] on span "[PERSON_NAME]" at bounding box center [436, 202] width 307 height 26
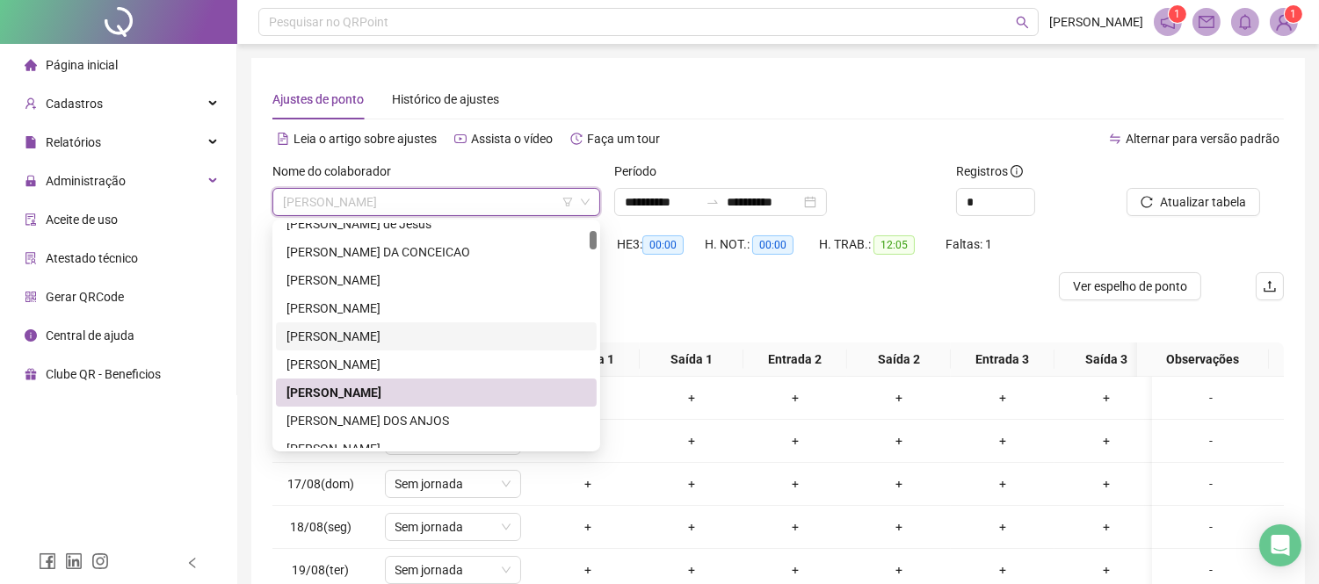
click at [362, 335] on div "[PERSON_NAME]" at bounding box center [436, 336] width 300 height 19
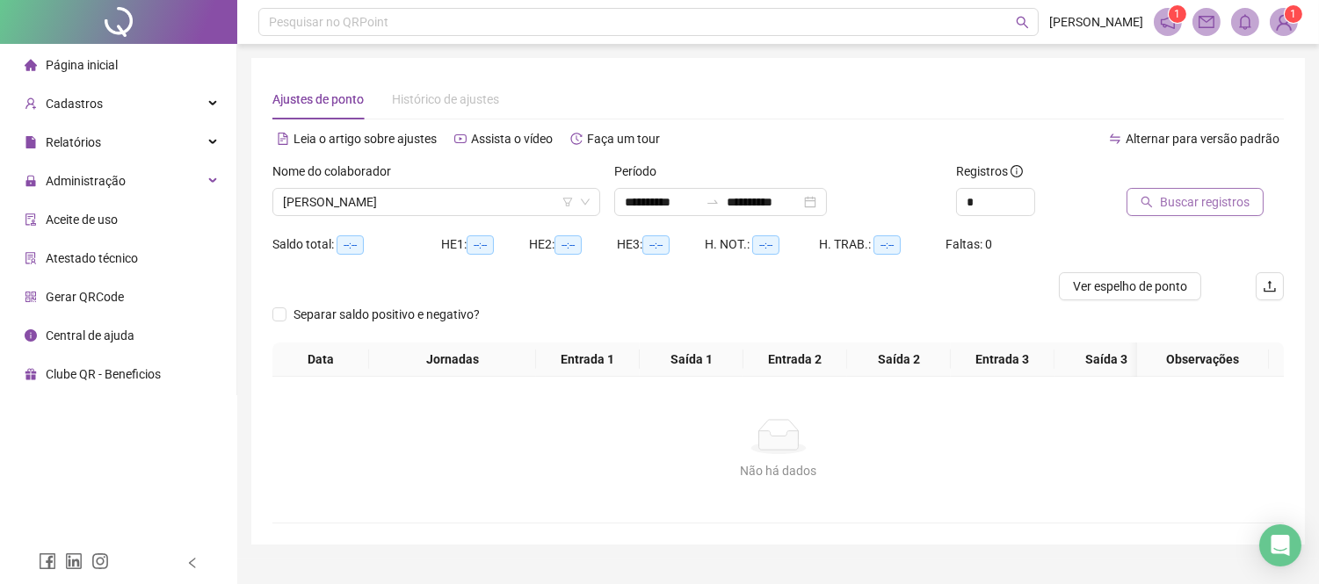
click at [1204, 200] on span "Buscar registros" at bounding box center [1205, 201] width 90 height 19
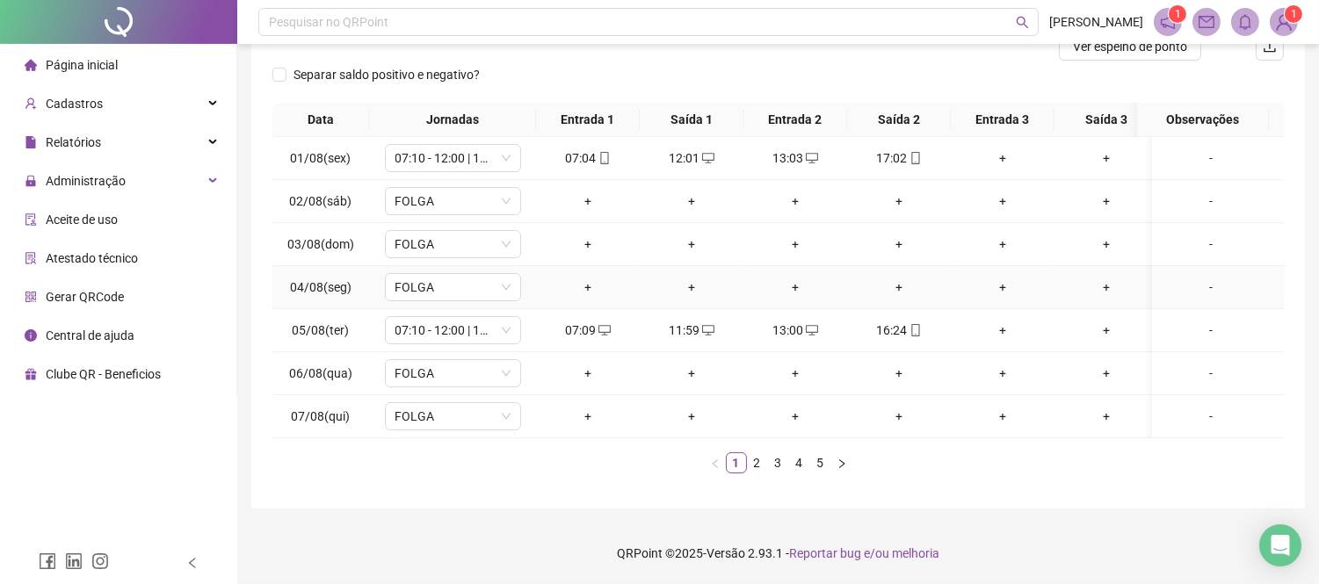
scroll to position [255, 0]
click at [742, 472] on link "1" at bounding box center [735, 462] width 19 height 19
click at [752, 468] on link "2" at bounding box center [757, 462] width 19 height 19
click at [770, 464] on link "3" at bounding box center [778, 462] width 19 height 19
click at [794, 464] on link "4" at bounding box center [799, 462] width 19 height 19
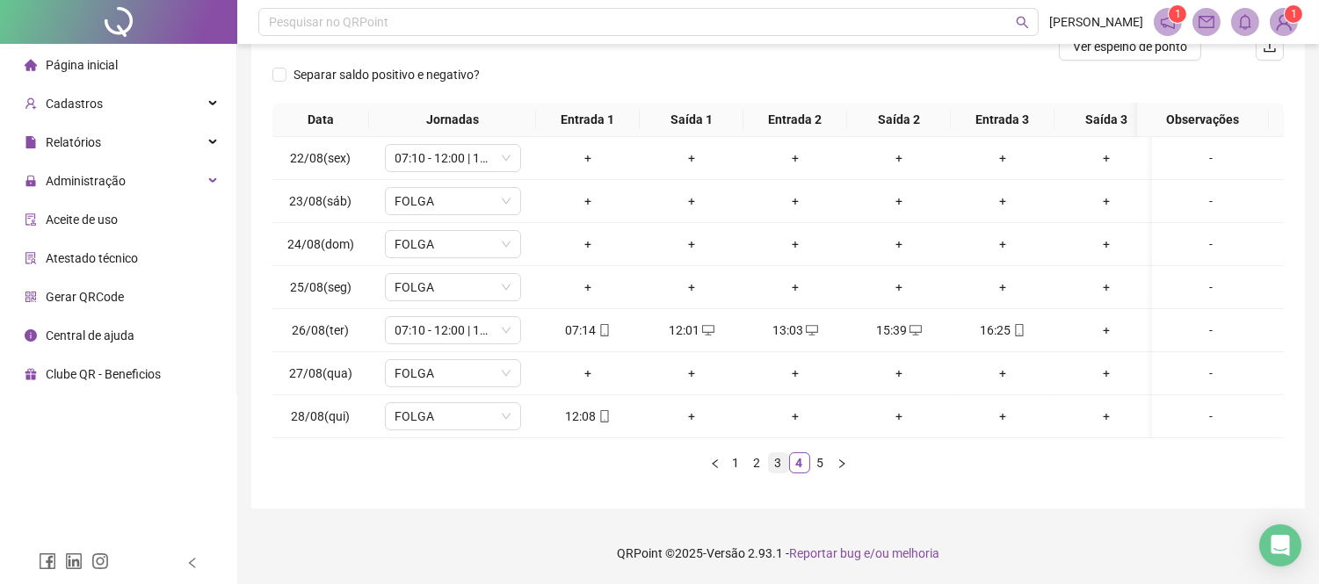
click at [782, 464] on link "3" at bounding box center [778, 462] width 19 height 19
click at [793, 463] on link "4" at bounding box center [799, 462] width 19 height 19
click at [820, 459] on link "5" at bounding box center [820, 462] width 19 height 19
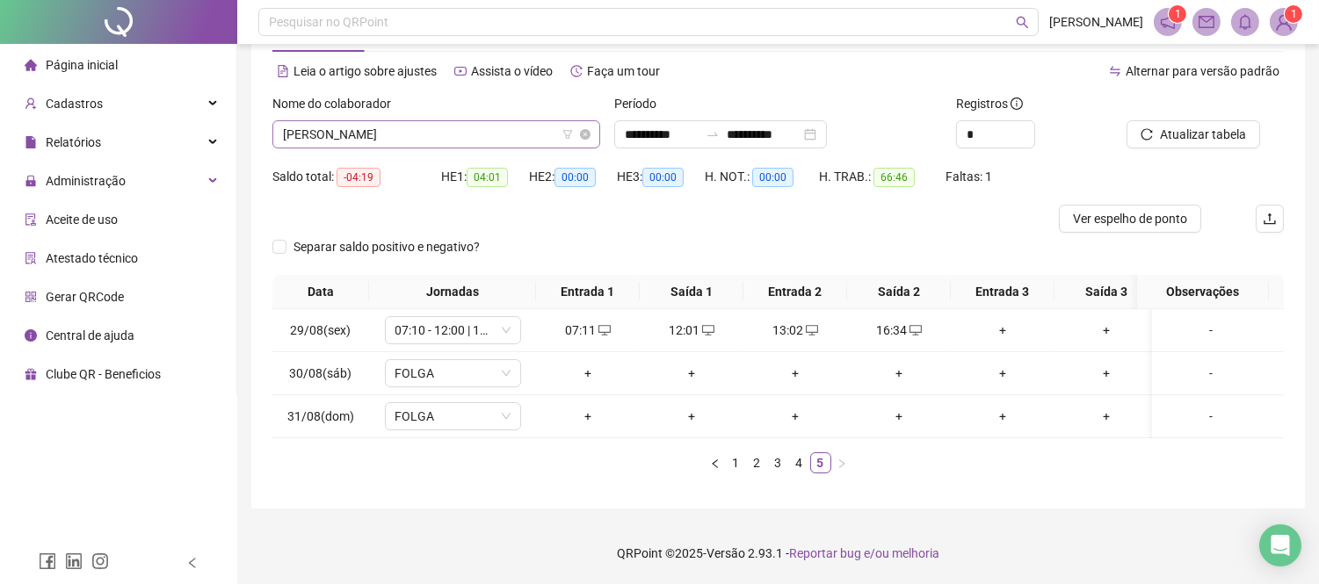
click at [494, 121] on span "[PERSON_NAME]" at bounding box center [436, 134] width 307 height 26
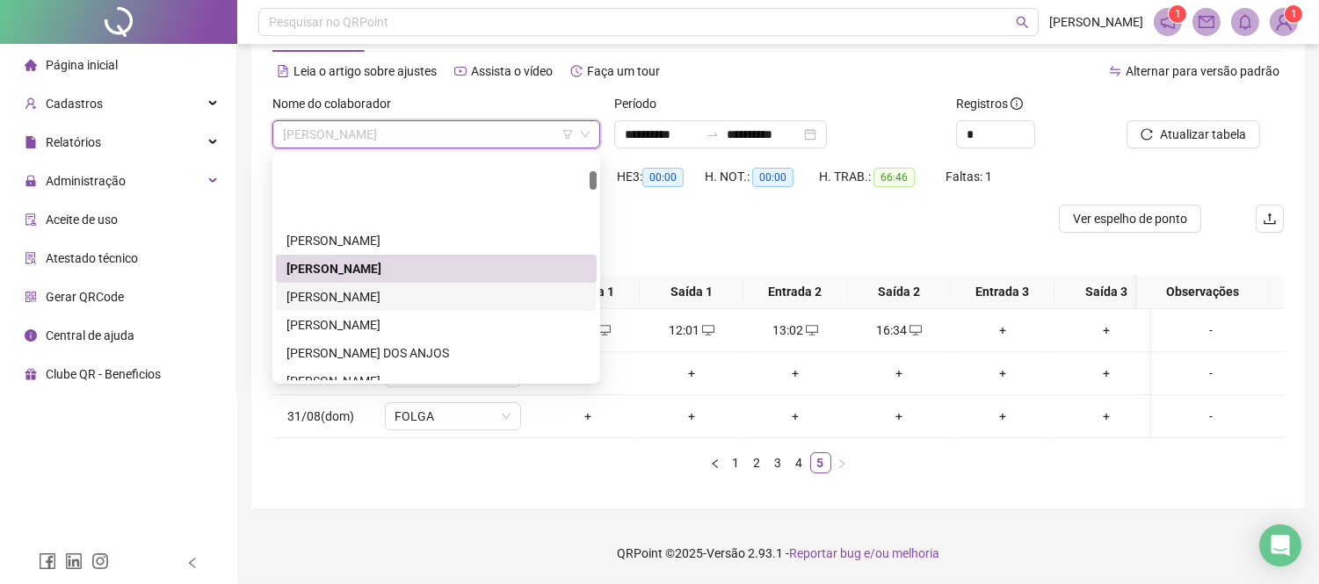
scroll to position [195, 0]
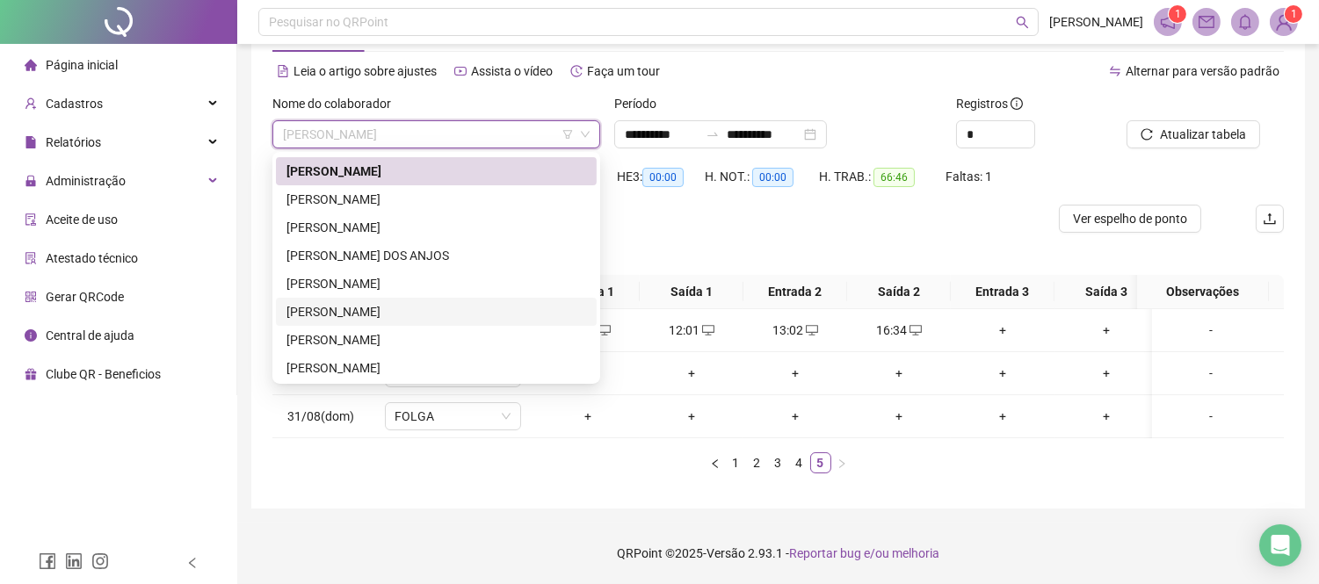
click at [432, 302] on div "[PERSON_NAME]" at bounding box center [436, 311] width 300 height 19
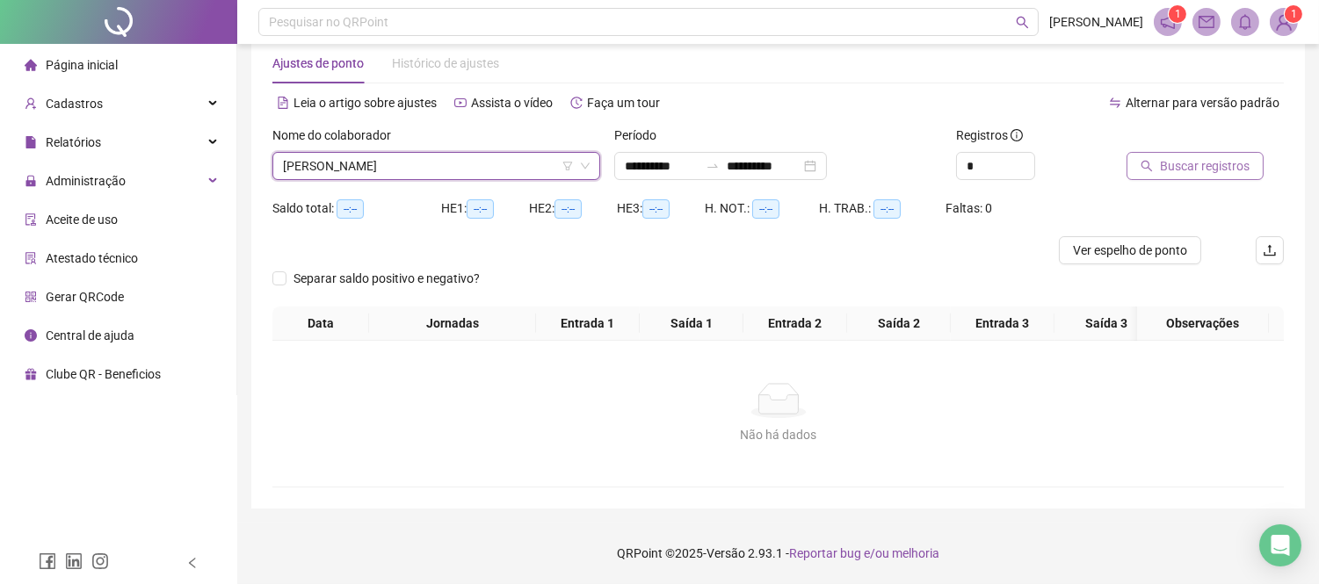
click at [1196, 159] on span "Buscar registros" at bounding box center [1205, 165] width 90 height 19
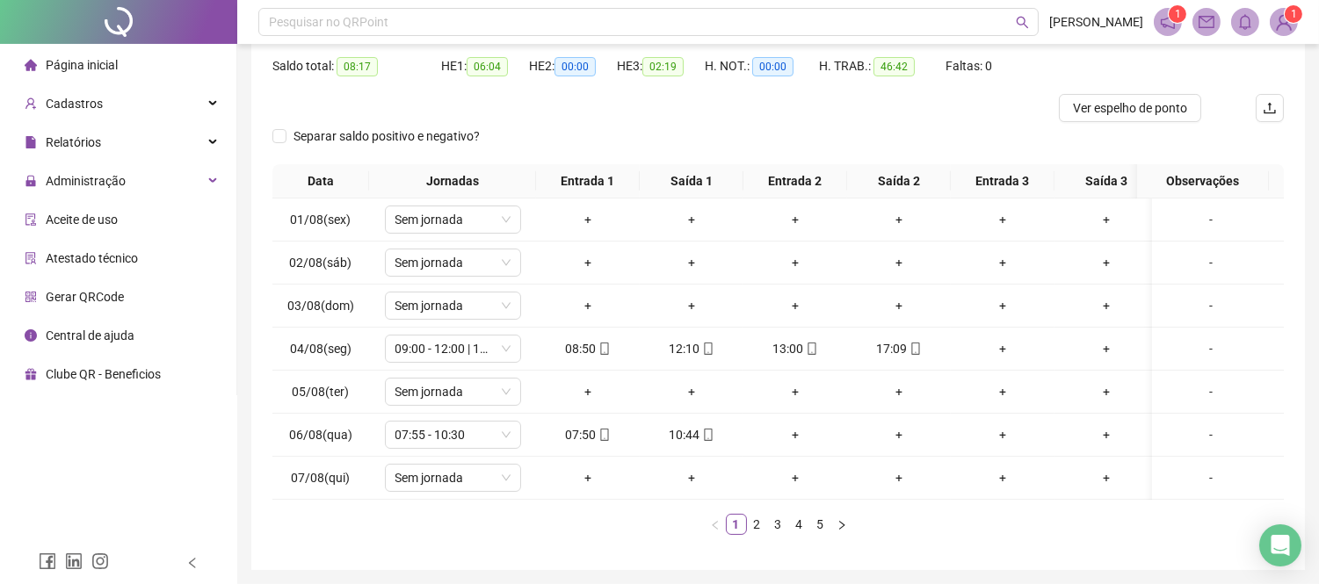
scroll to position [244, 0]
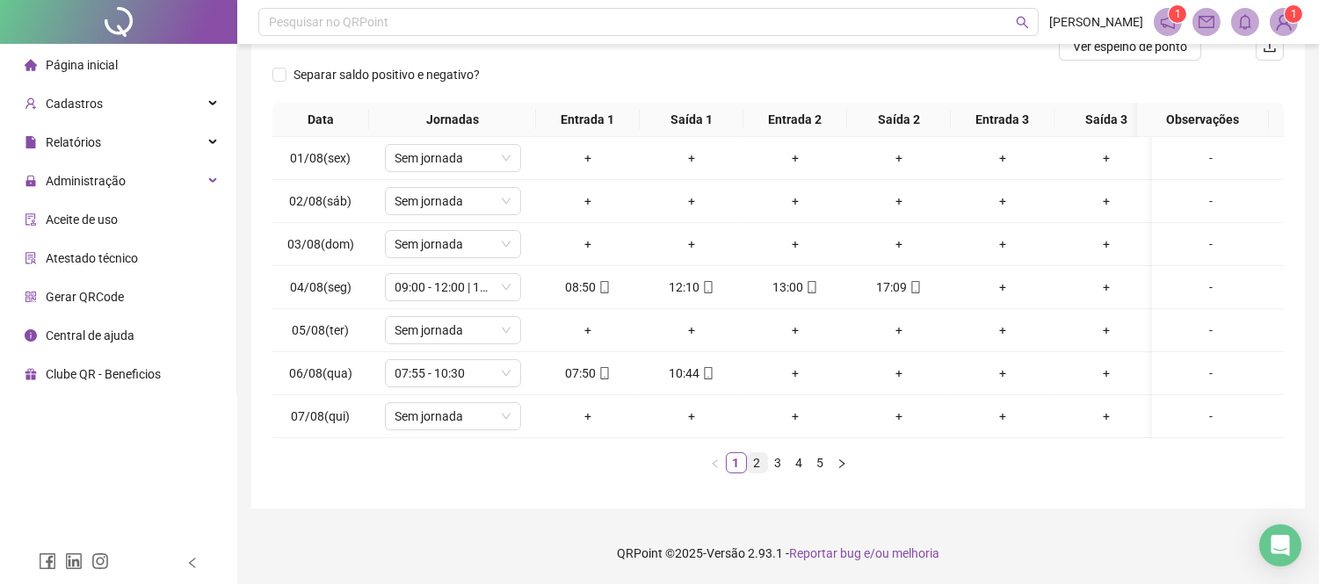
click at [762, 471] on link "2" at bounding box center [757, 462] width 19 height 19
click at [708, 373] on icon "mobile" at bounding box center [708, 373] width 12 height 12
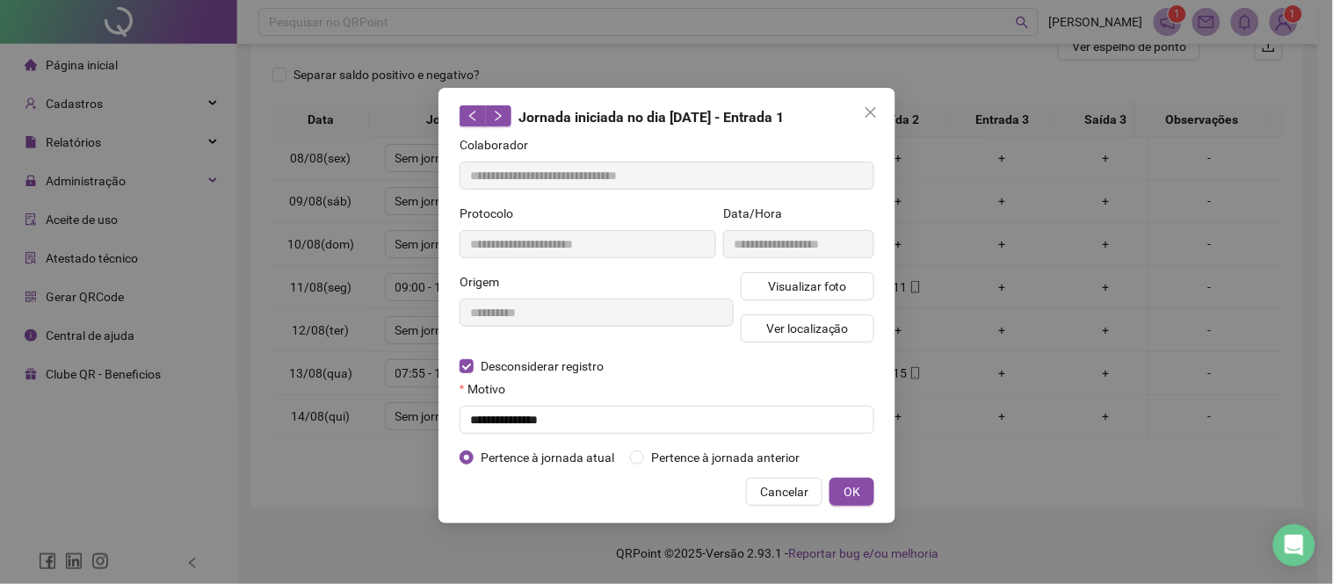
type input "**********"
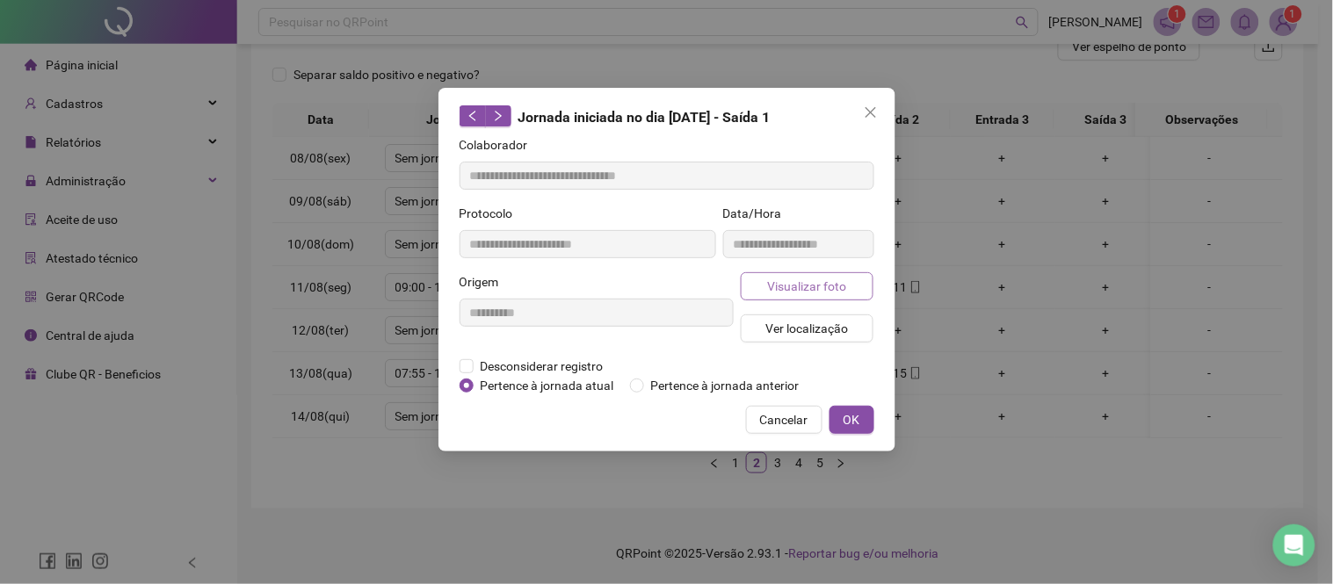
click at [797, 291] on span "Visualizar foto" at bounding box center [806, 286] width 79 height 19
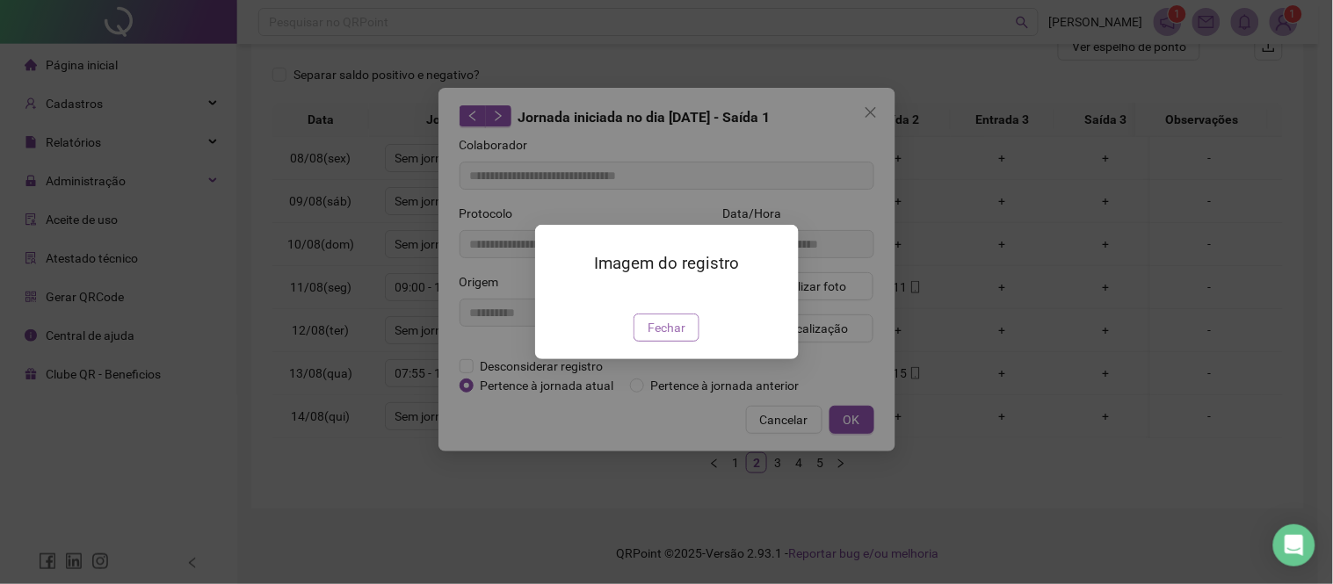
click at [656, 337] on span "Fechar" at bounding box center [666, 327] width 38 height 19
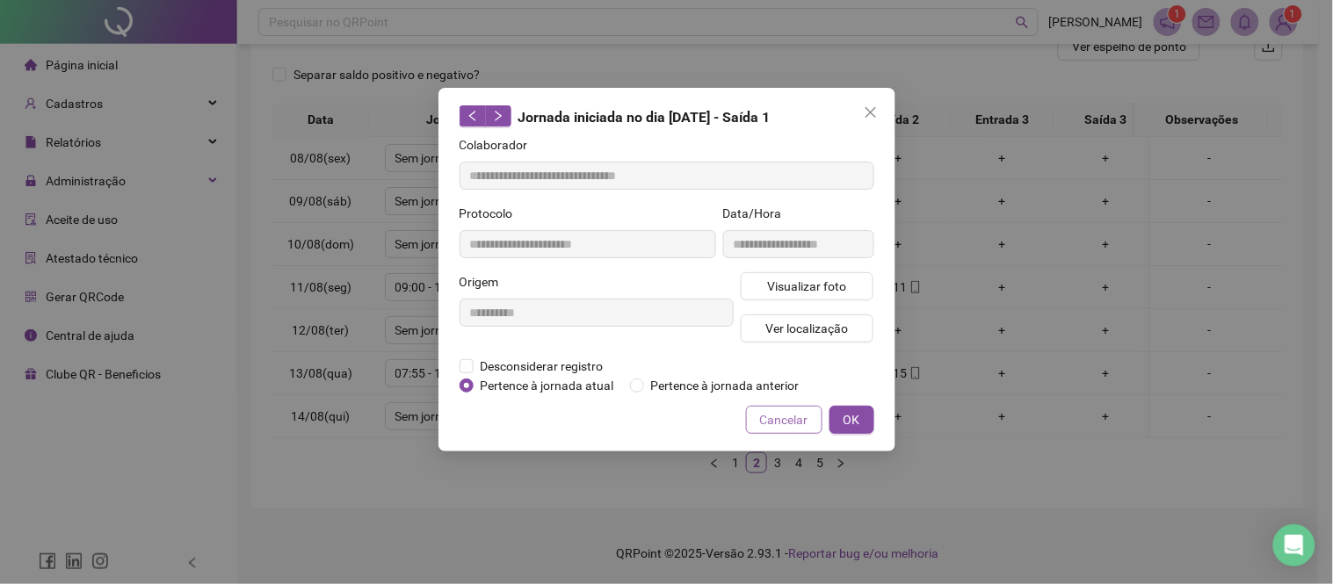
click at [764, 423] on span "Cancelar" at bounding box center [784, 419] width 48 height 19
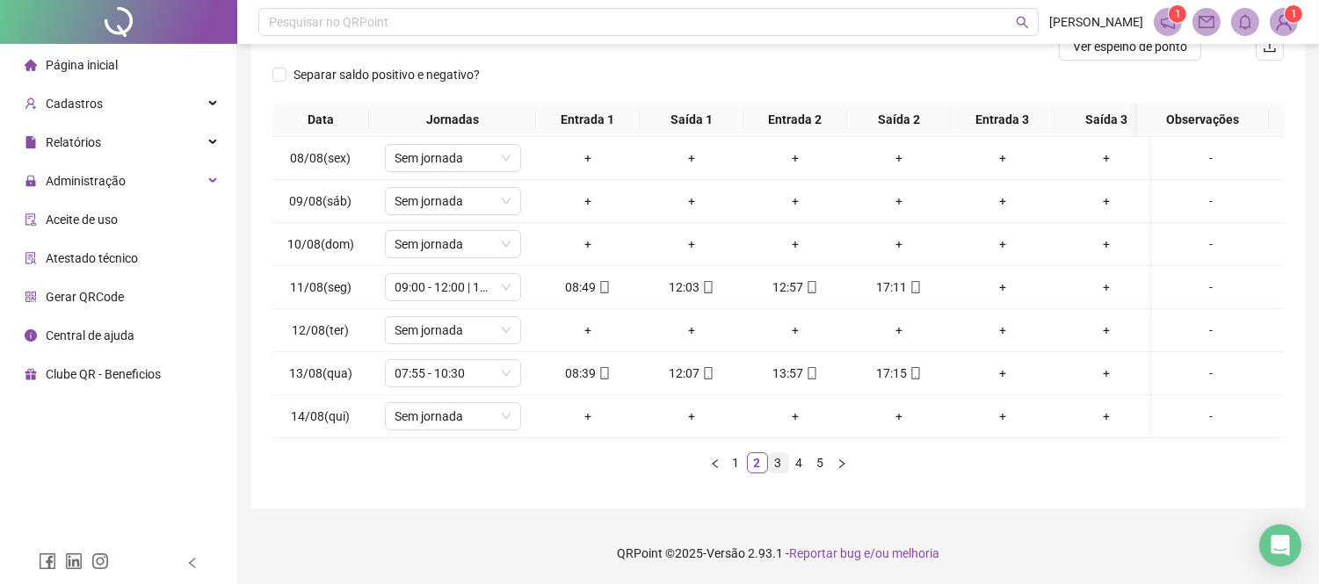
click at [776, 473] on link "3" at bounding box center [778, 462] width 19 height 19
click at [608, 241] on icon "mobile" at bounding box center [604, 244] width 12 height 12
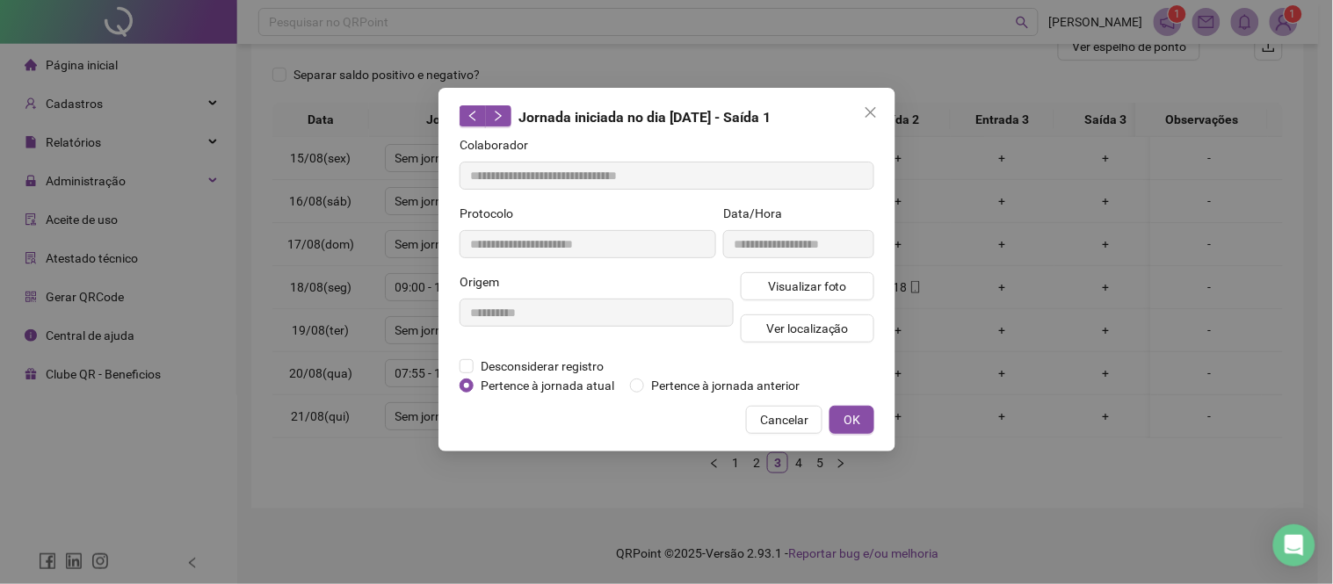
type input "**********"
click at [759, 282] on button "Visualizar foto" at bounding box center [808, 286] width 134 height 28
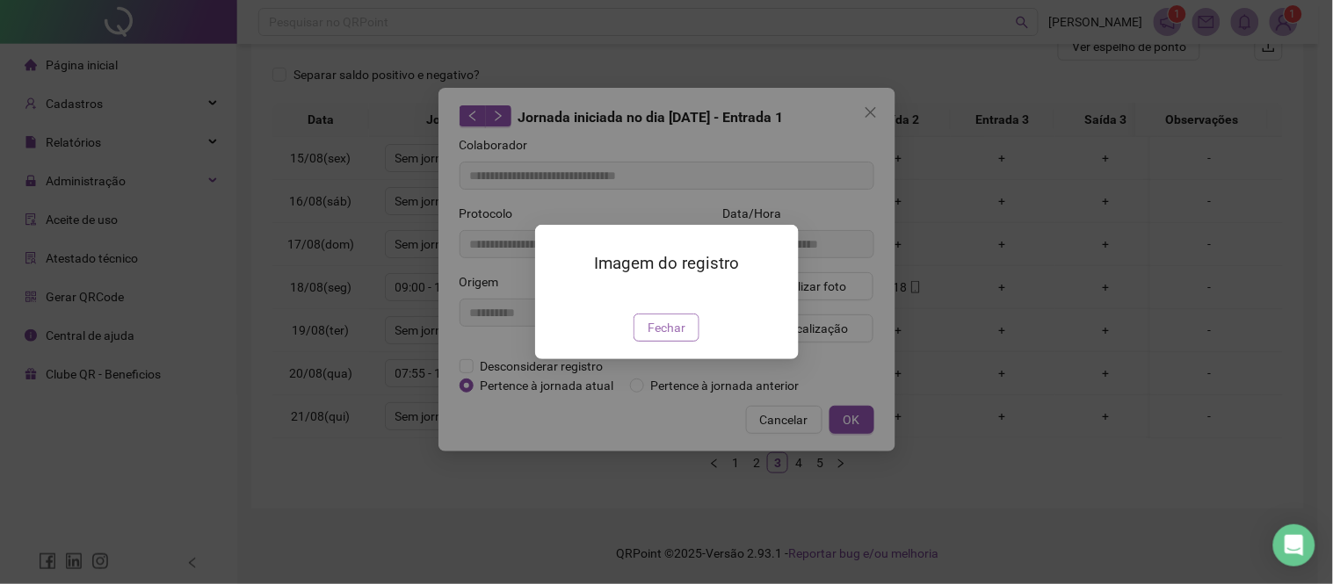
click at [683, 337] on span "Fechar" at bounding box center [666, 327] width 38 height 19
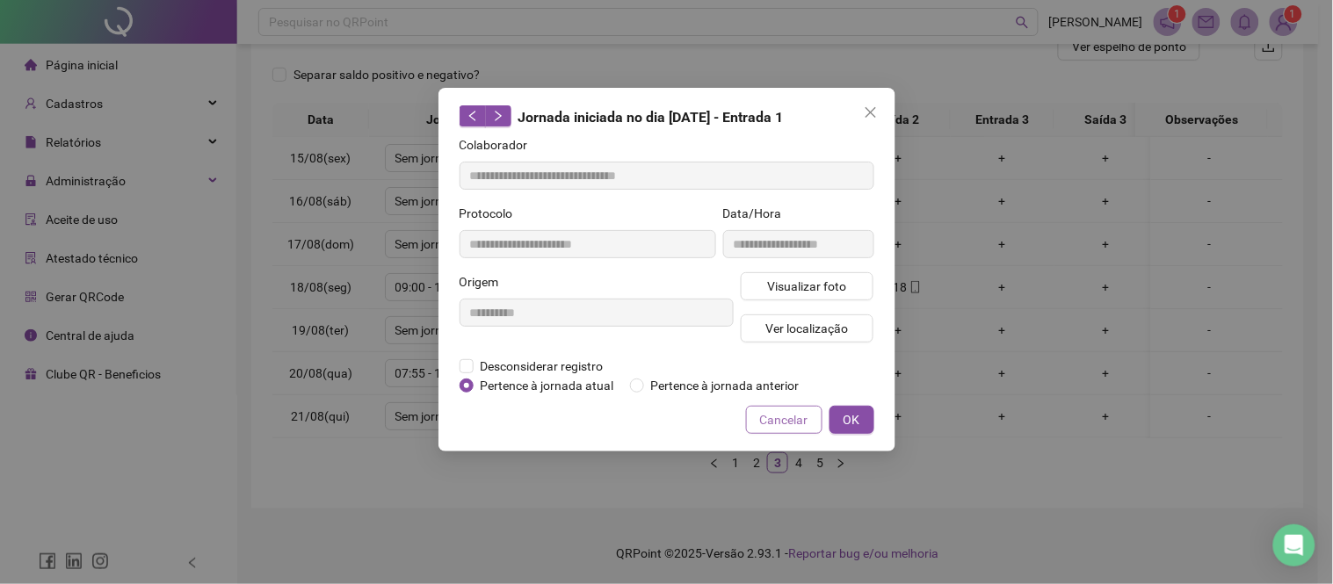
click at [787, 423] on span "Cancelar" at bounding box center [784, 419] width 48 height 19
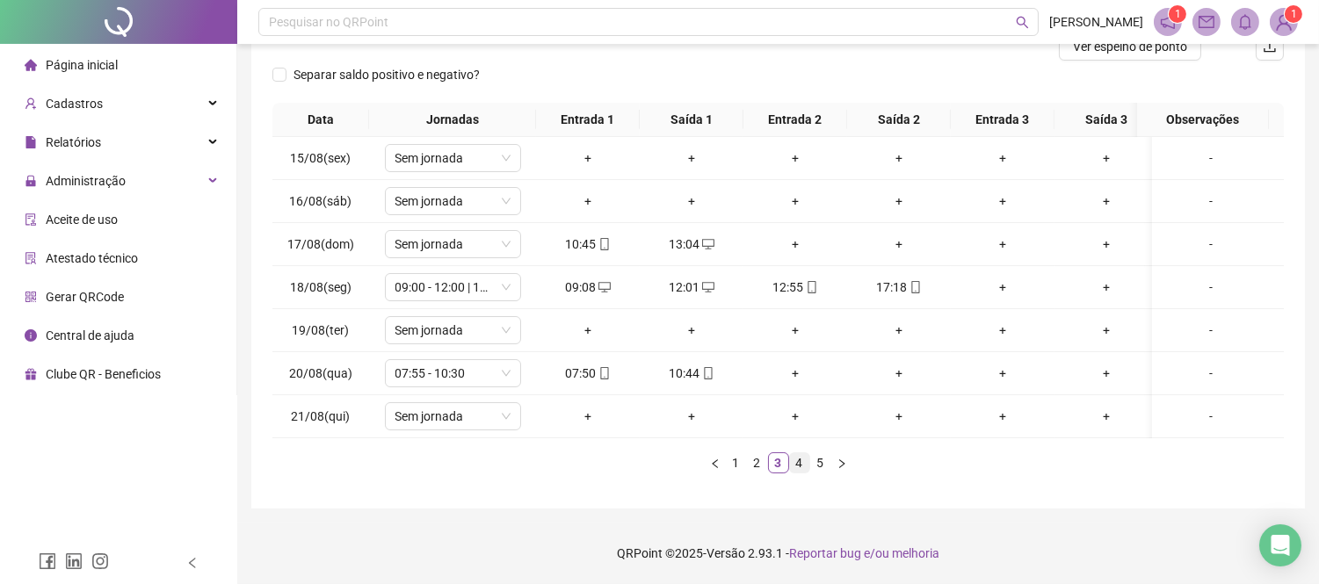
click at [800, 473] on link "4" at bounding box center [799, 462] width 19 height 19
click at [817, 473] on link "5" at bounding box center [820, 462] width 19 height 19
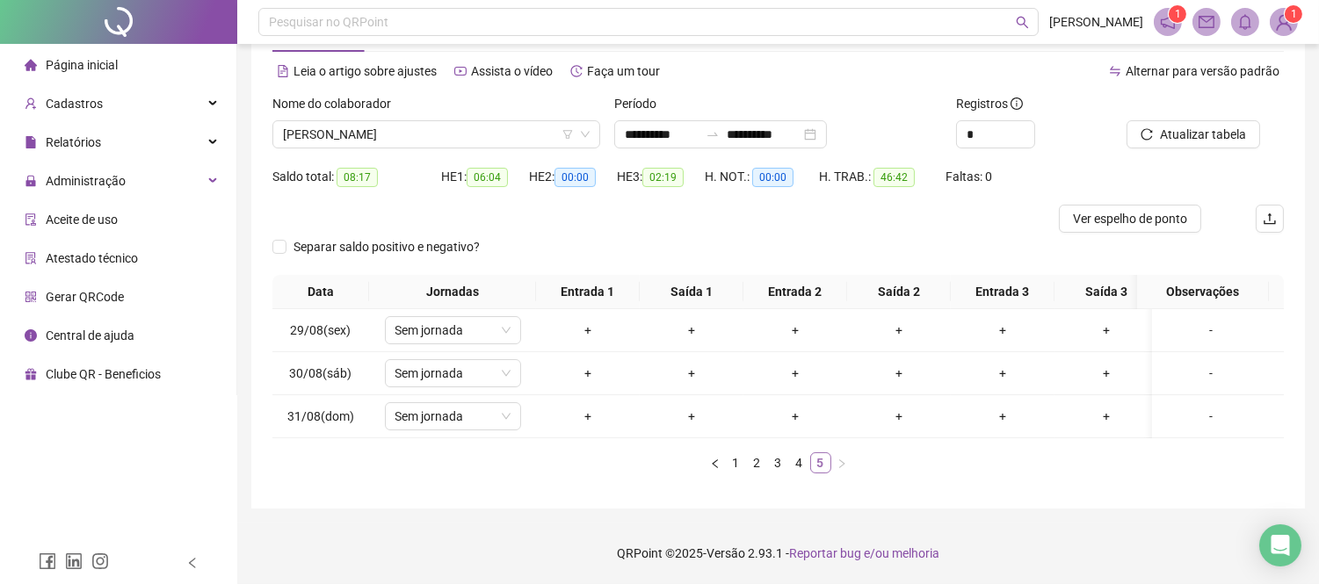
scroll to position [82, 0]
click at [467, 121] on span "[PERSON_NAME]" at bounding box center [436, 134] width 307 height 26
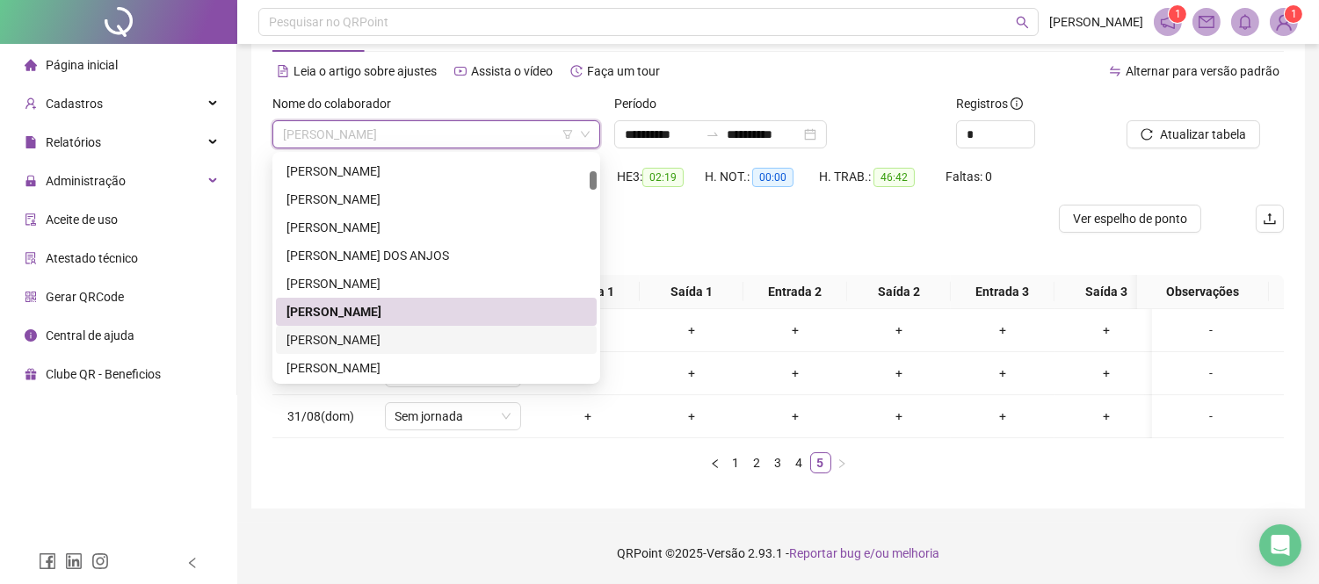
click at [392, 330] on div "[PERSON_NAME]" at bounding box center [436, 339] width 300 height 19
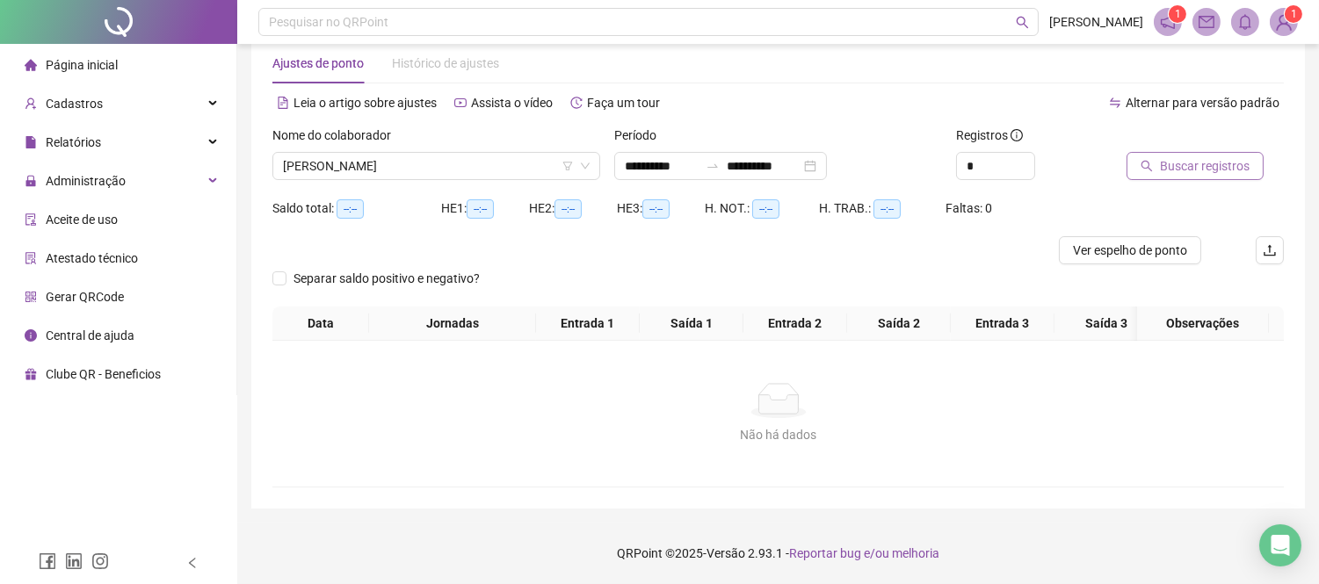
click at [1162, 156] on span "Buscar registros" at bounding box center [1205, 165] width 90 height 19
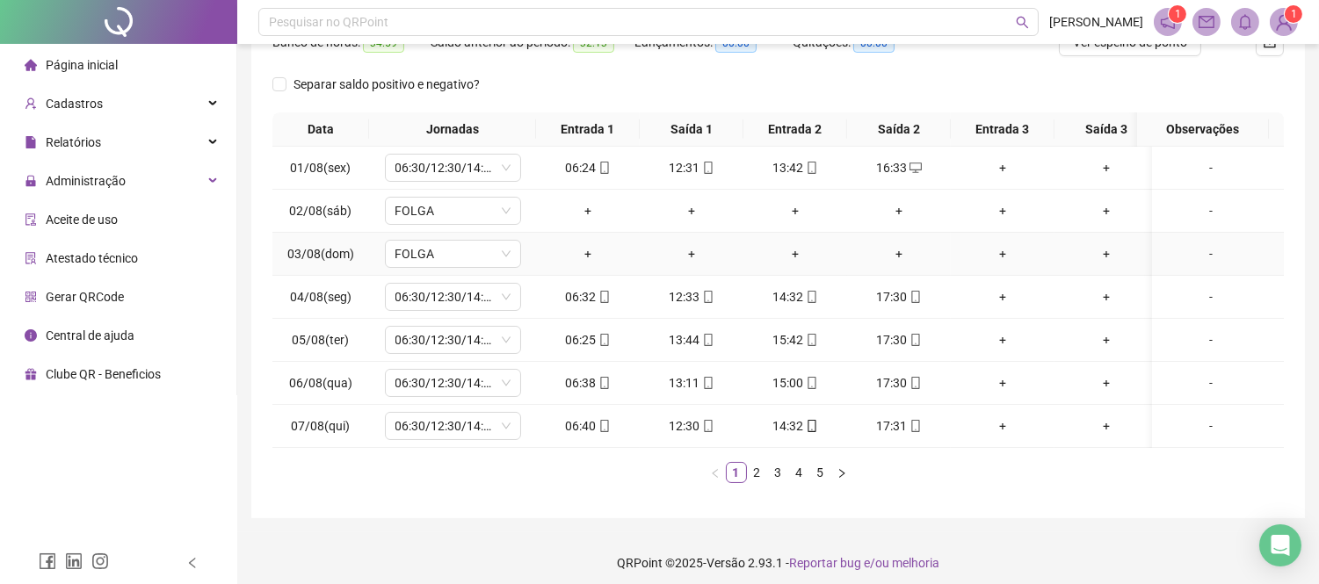
scroll to position [0, 0]
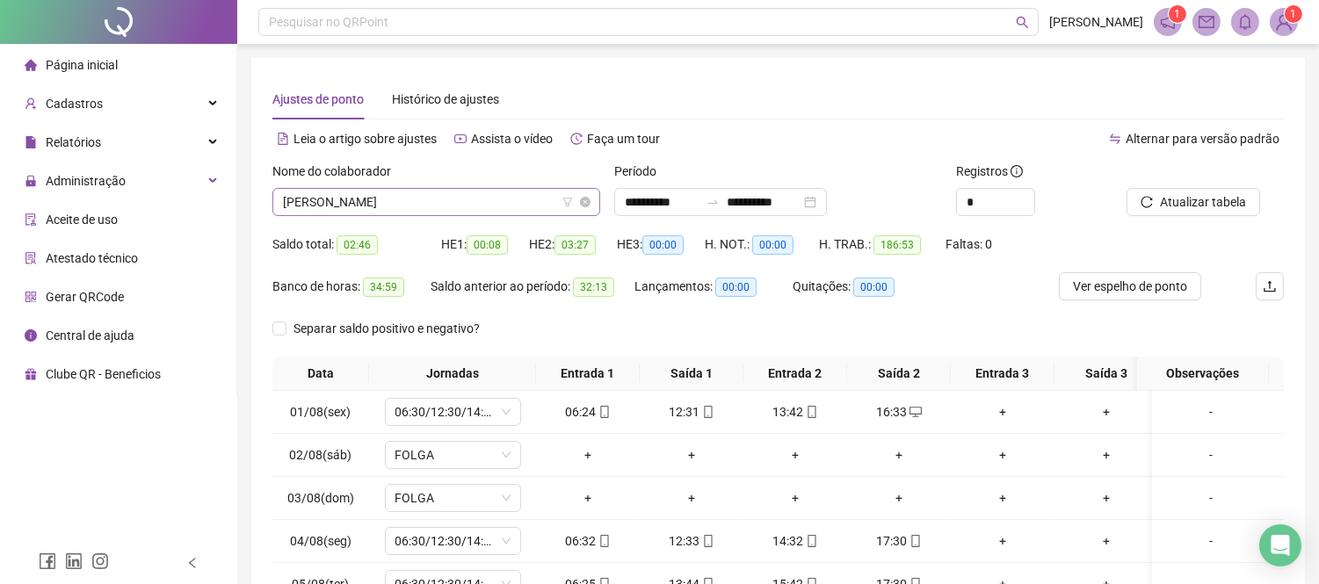
click at [361, 203] on span "[PERSON_NAME]" at bounding box center [436, 202] width 307 height 26
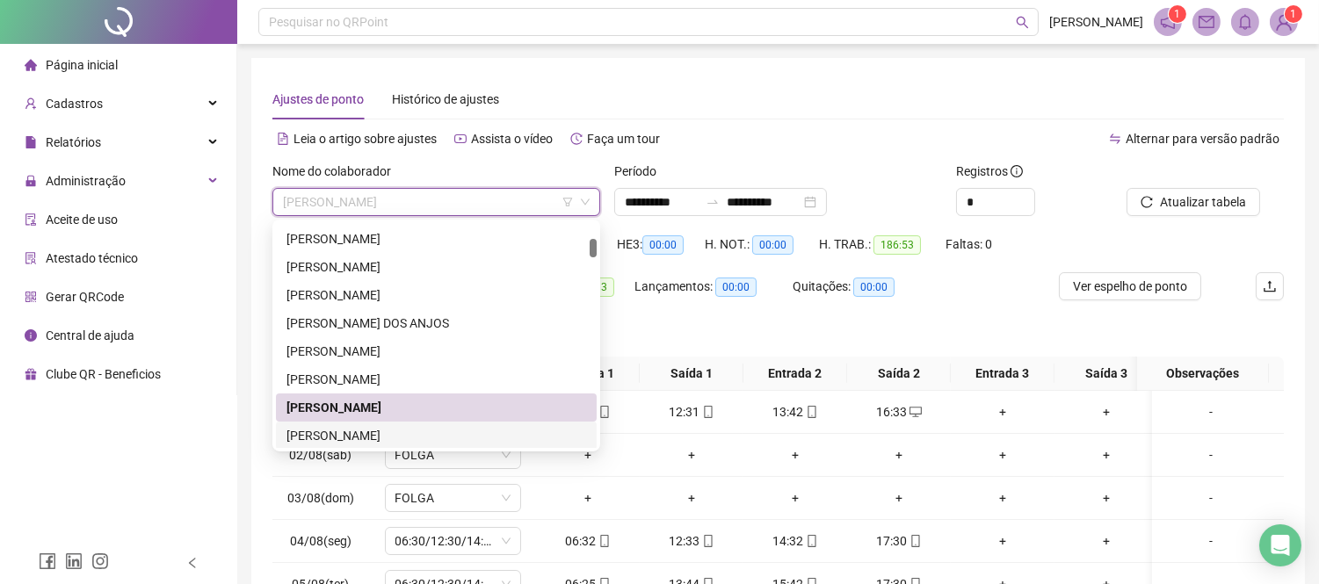
click at [379, 430] on div "[PERSON_NAME]" at bounding box center [436, 435] width 300 height 19
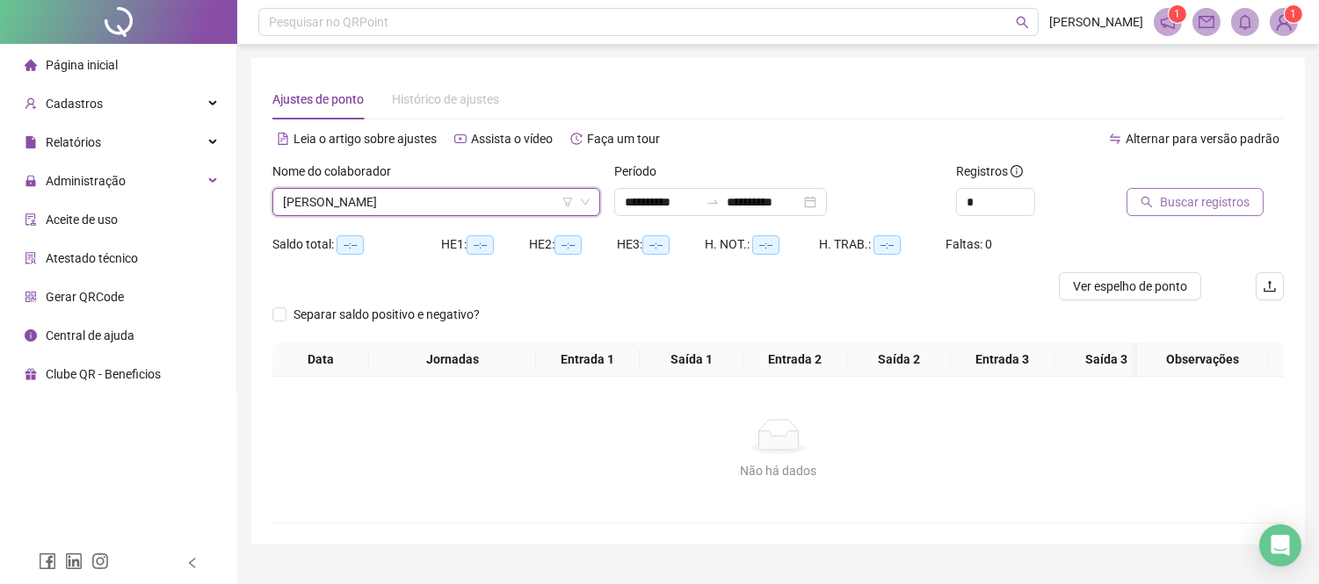
click at [1189, 203] on span "Buscar registros" at bounding box center [1205, 201] width 90 height 19
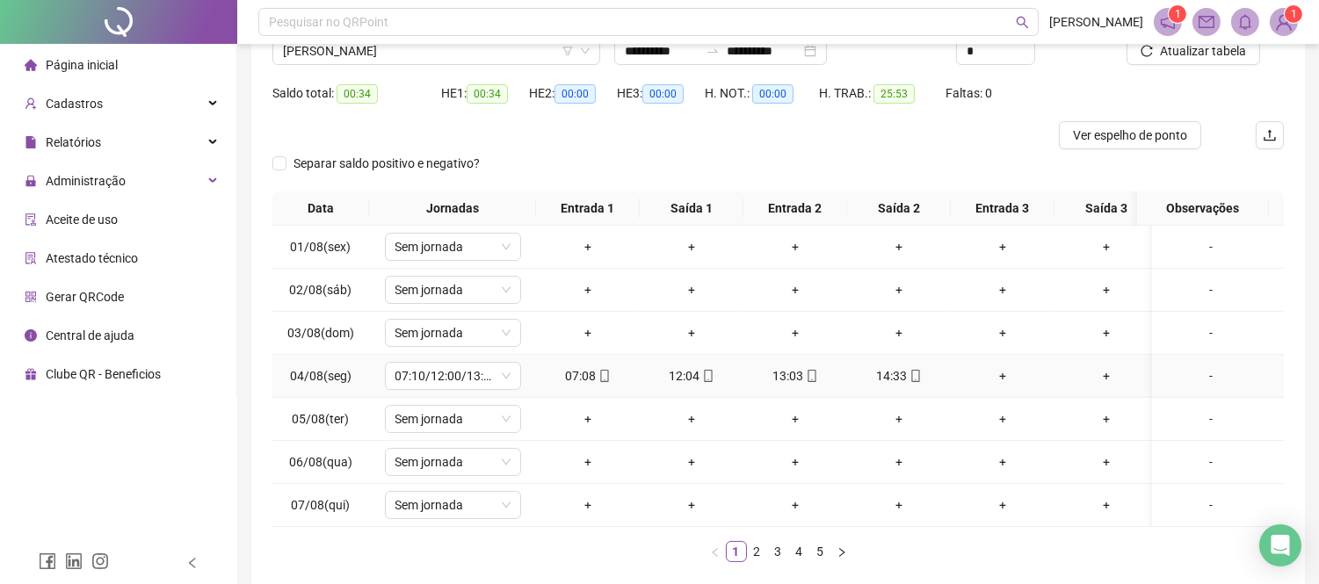
scroll to position [195, 0]
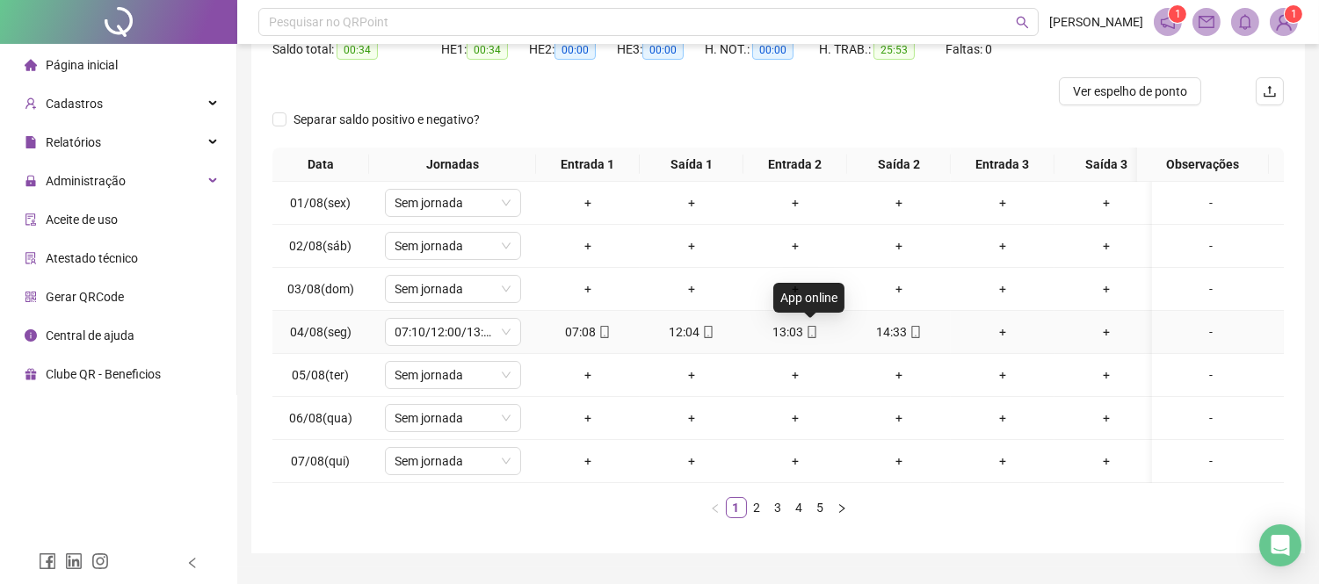
click at [813, 328] on icon "mobile" at bounding box center [812, 332] width 12 height 12
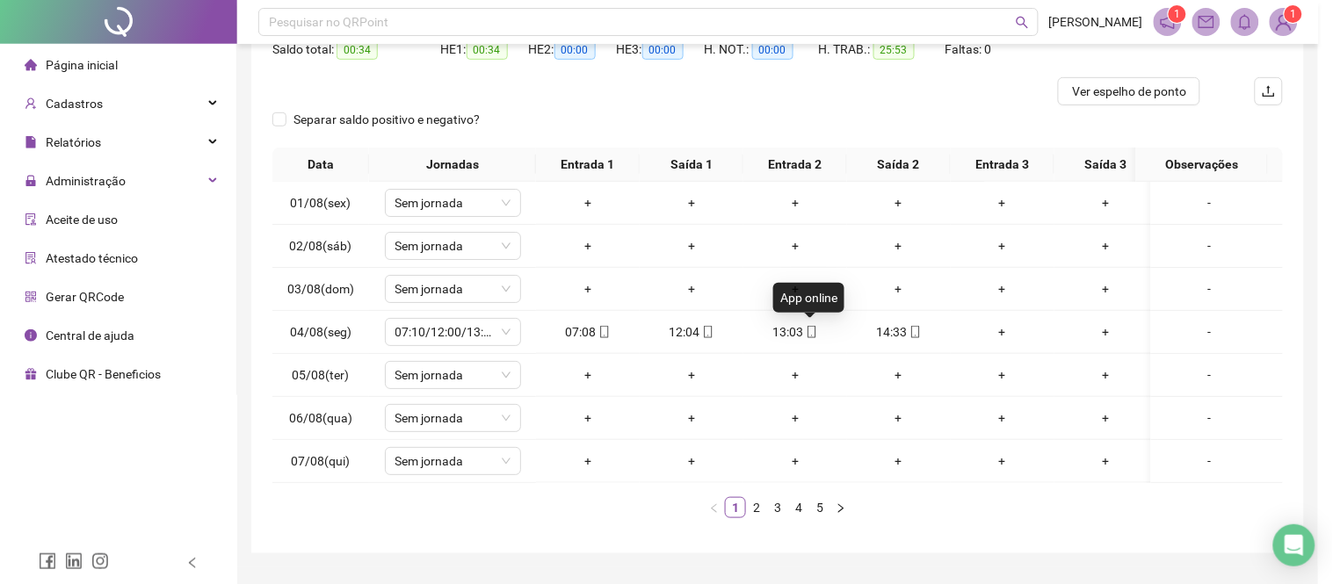
type input "**********"
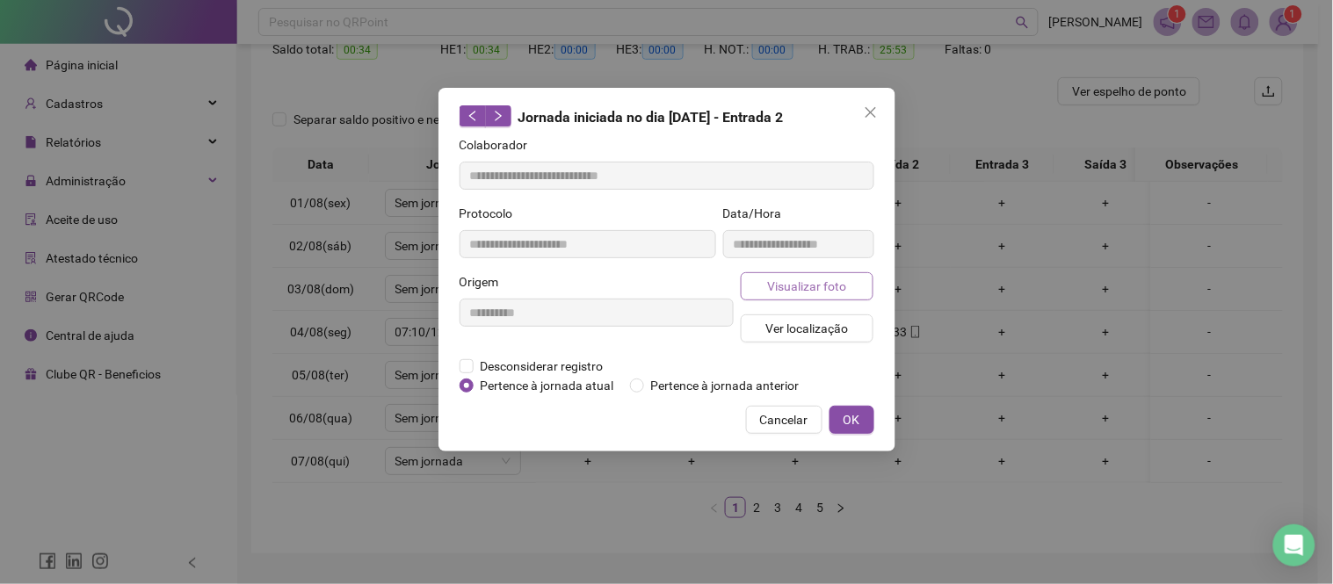
click at [809, 278] on span "Visualizar foto" at bounding box center [806, 286] width 79 height 19
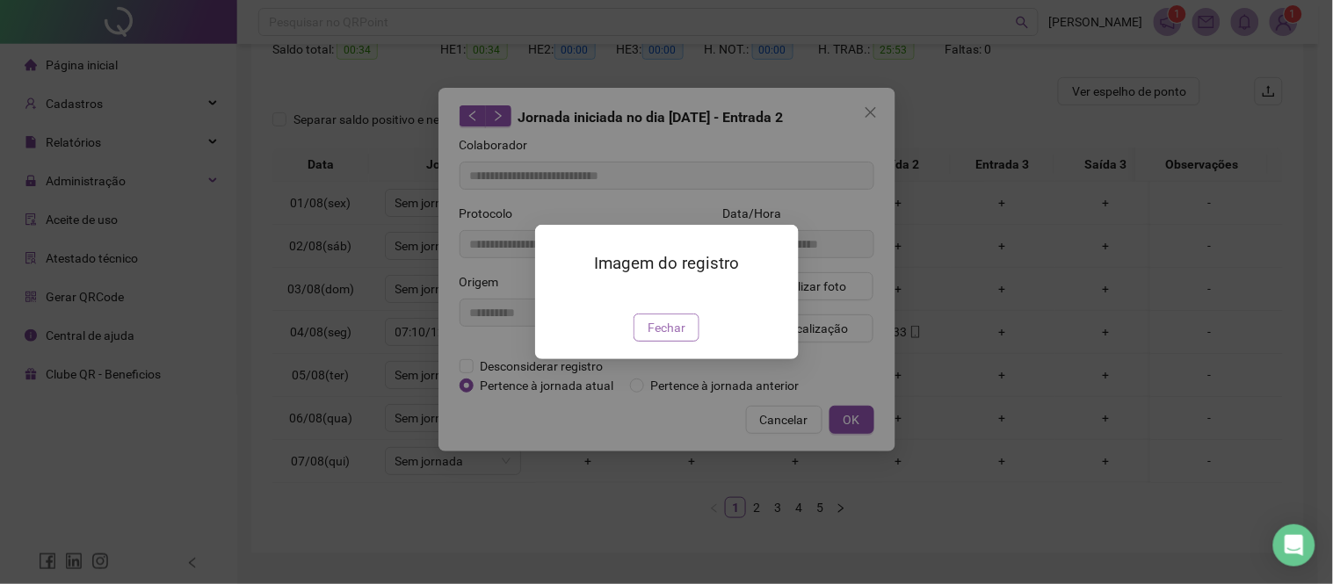
click at [669, 337] on span "Fechar" at bounding box center [666, 327] width 38 height 19
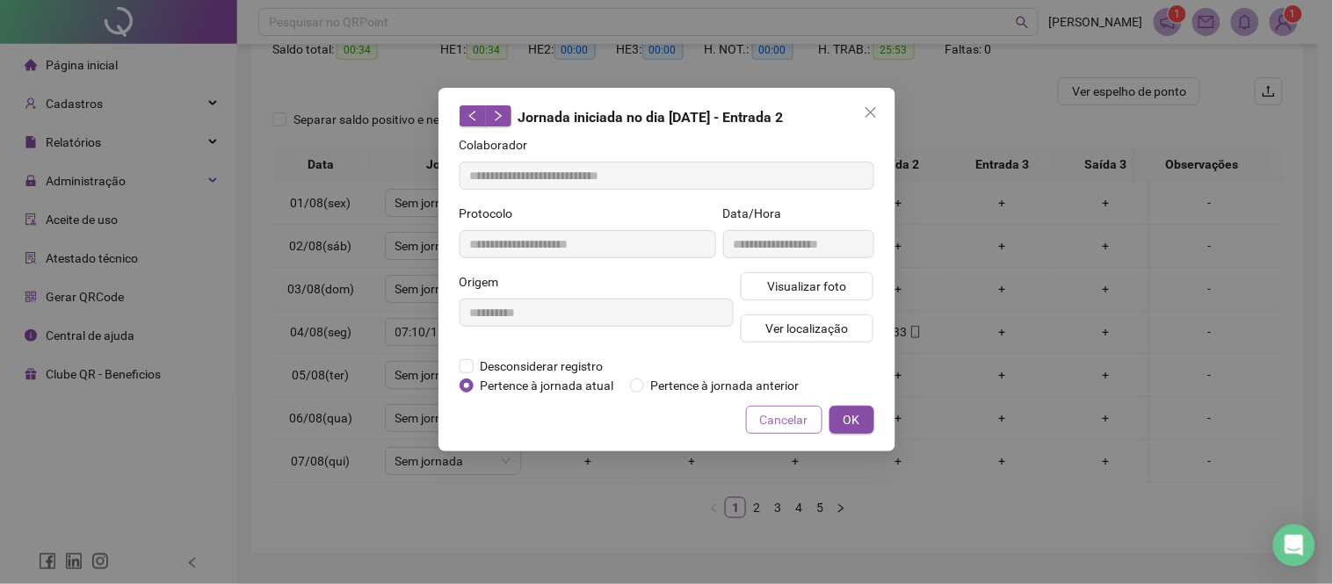
click at [782, 422] on span "Cancelar" at bounding box center [784, 419] width 48 height 19
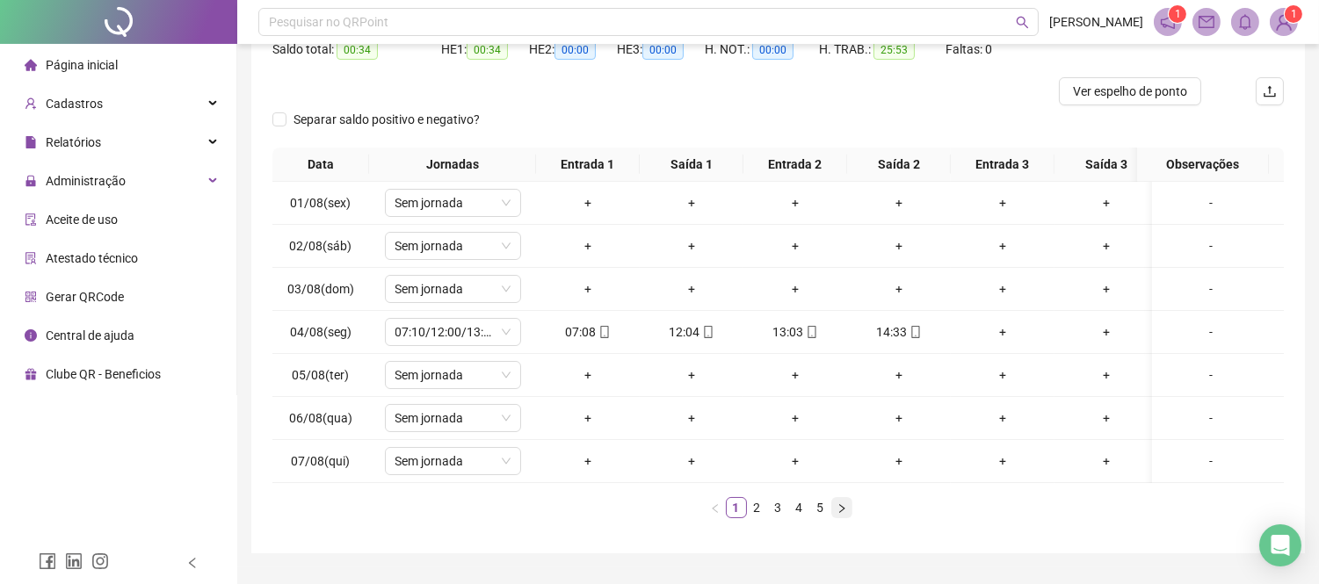
click at [841, 512] on icon "right" at bounding box center [841, 507] width 5 height 9
click at [841, 514] on icon "right" at bounding box center [841, 508] width 11 height 11
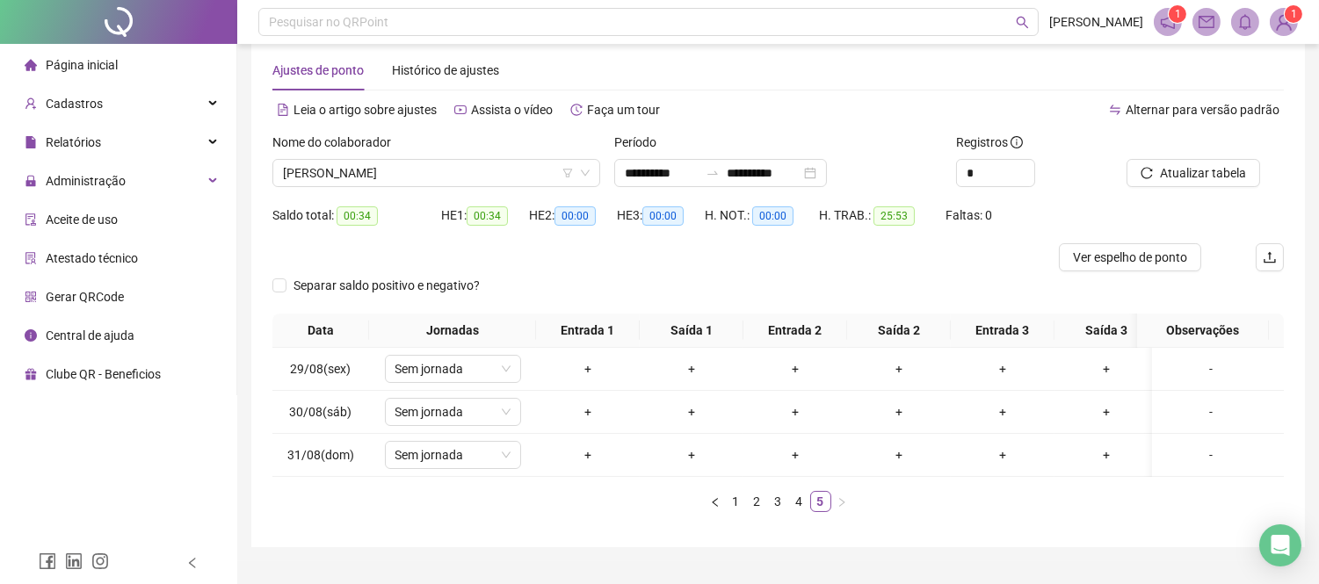
scroll to position [0, 0]
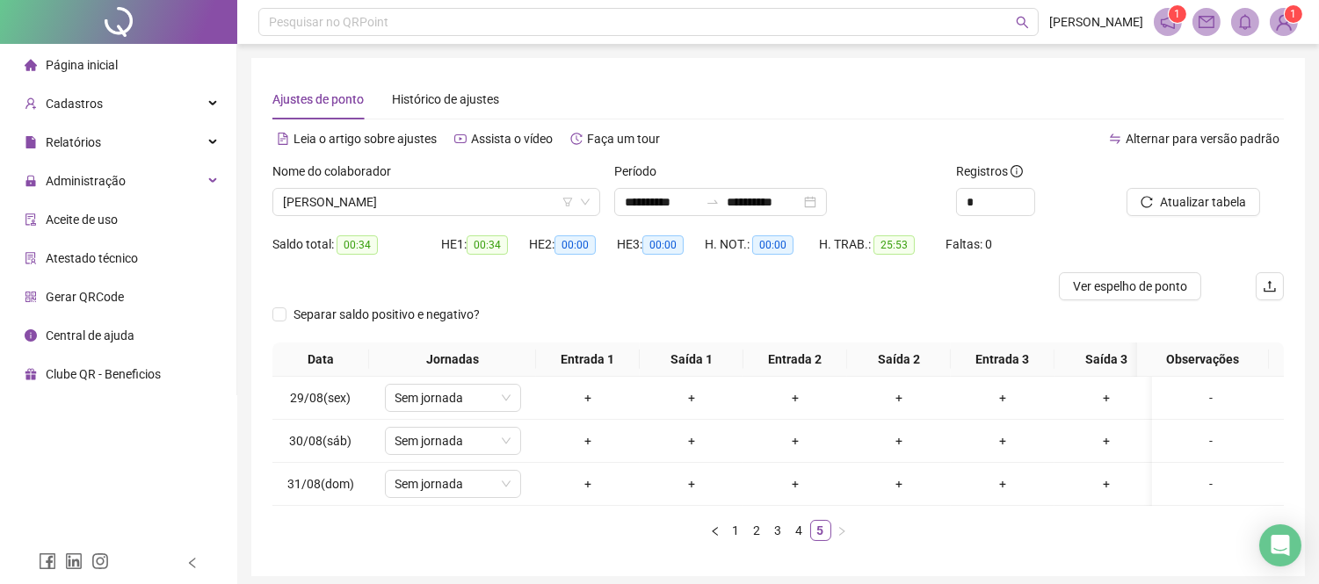
click at [452, 185] on div "Nome do colaborador" at bounding box center [436, 175] width 328 height 26
click at [452, 198] on span "[PERSON_NAME]" at bounding box center [436, 202] width 307 height 26
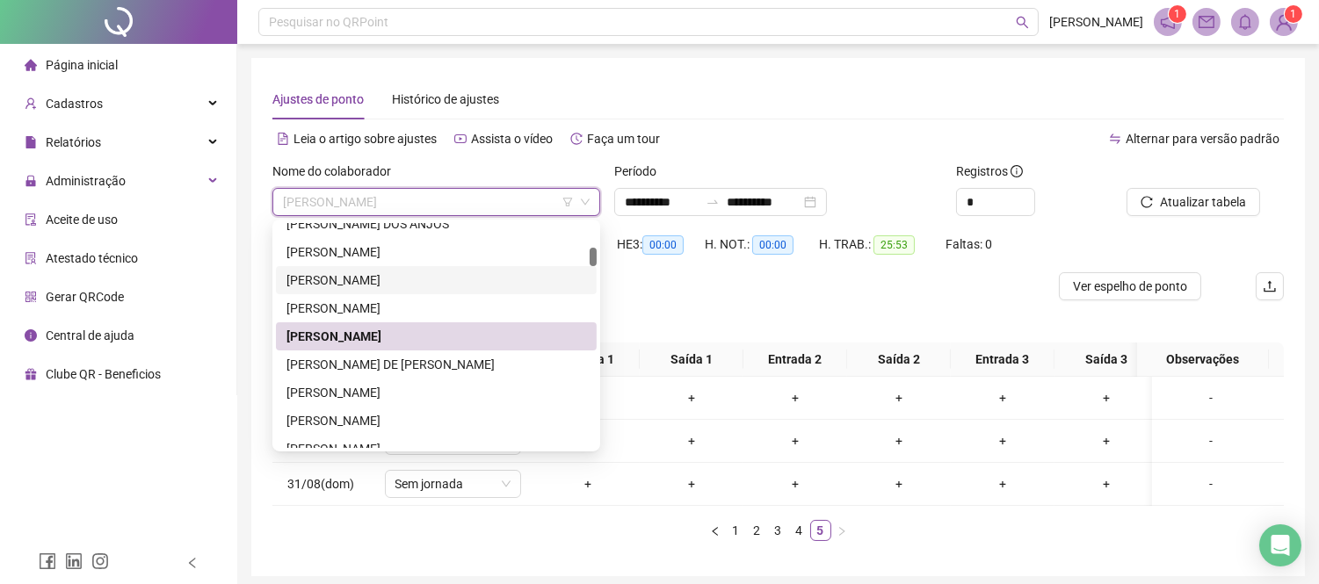
scroll to position [392, 0]
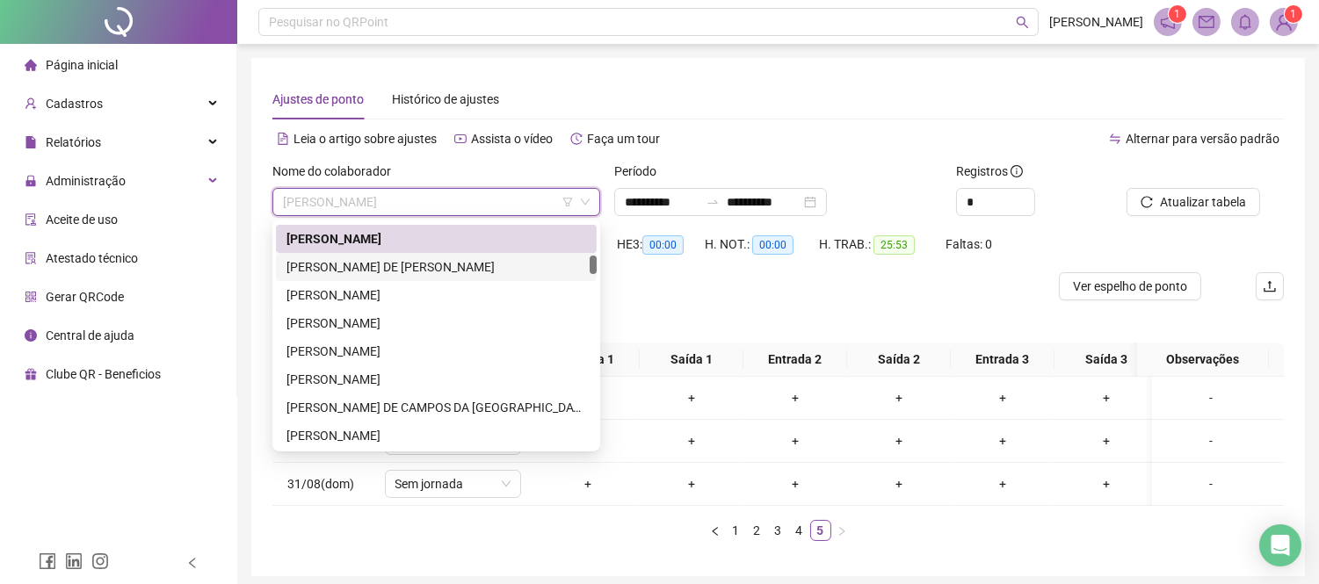
click at [410, 256] on div "[PERSON_NAME] DE [PERSON_NAME]" at bounding box center [436, 267] width 321 height 28
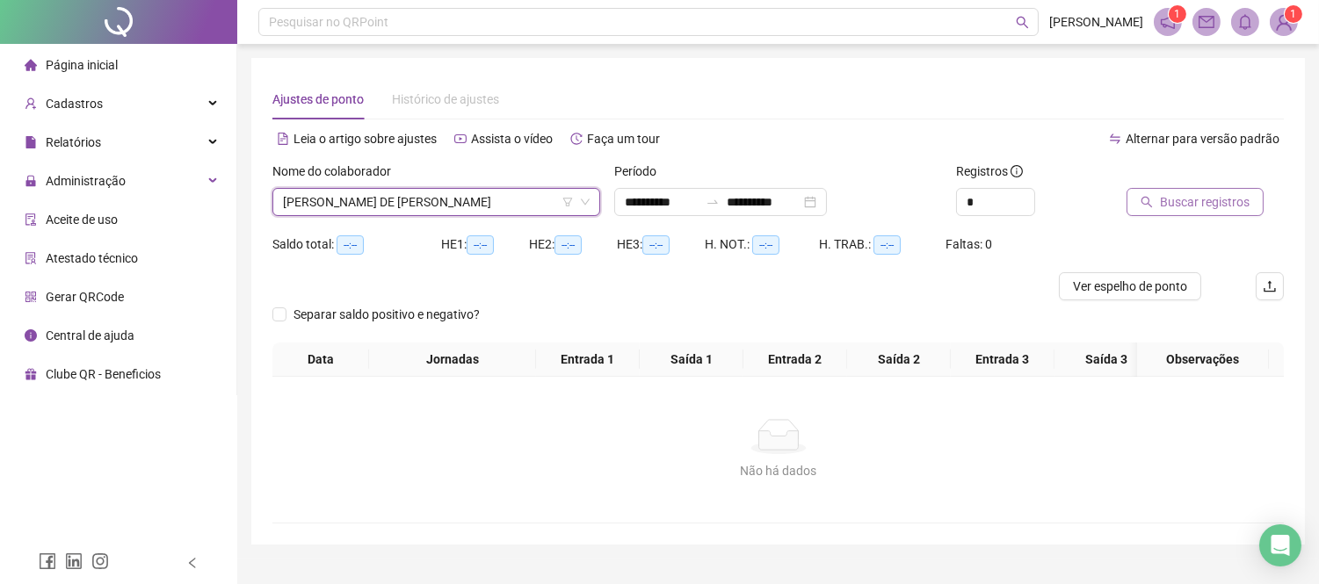
click at [1164, 204] on span "Buscar registros" at bounding box center [1205, 201] width 90 height 19
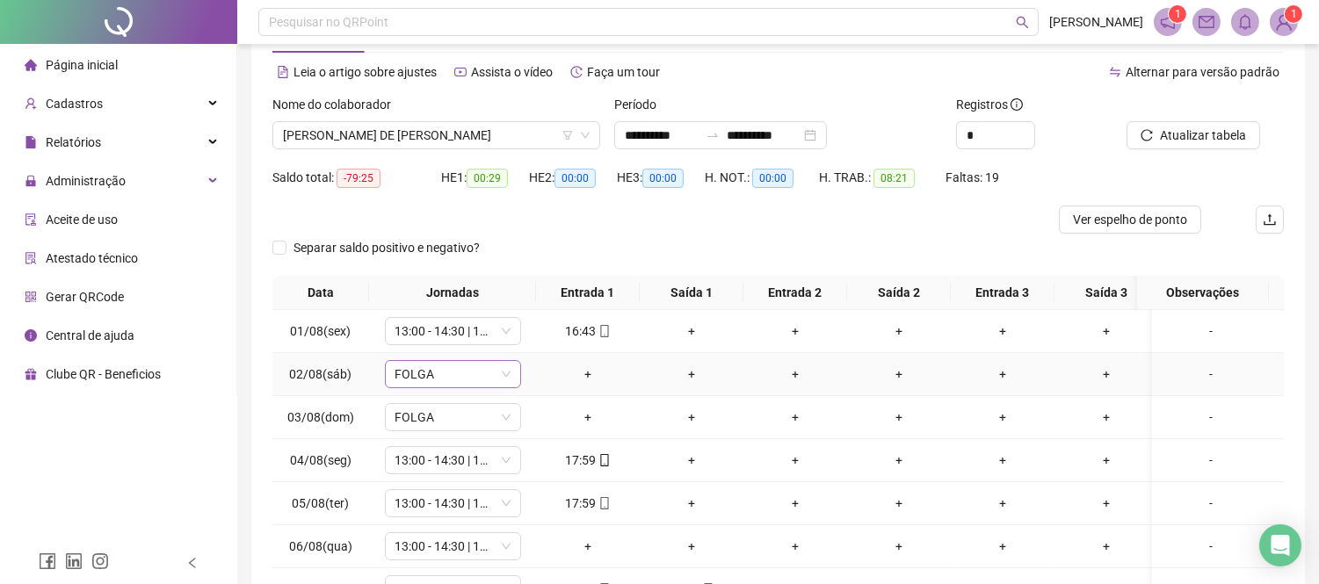
scroll to position [98, 0]
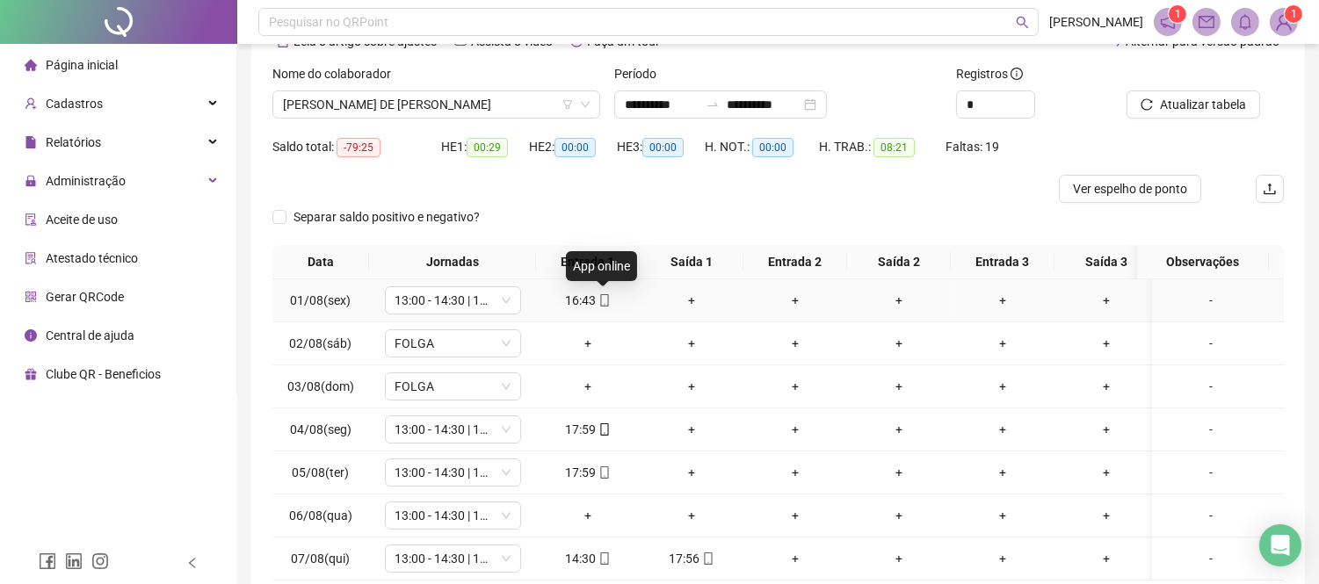
click at [603, 295] on icon "mobile" at bounding box center [604, 300] width 12 height 12
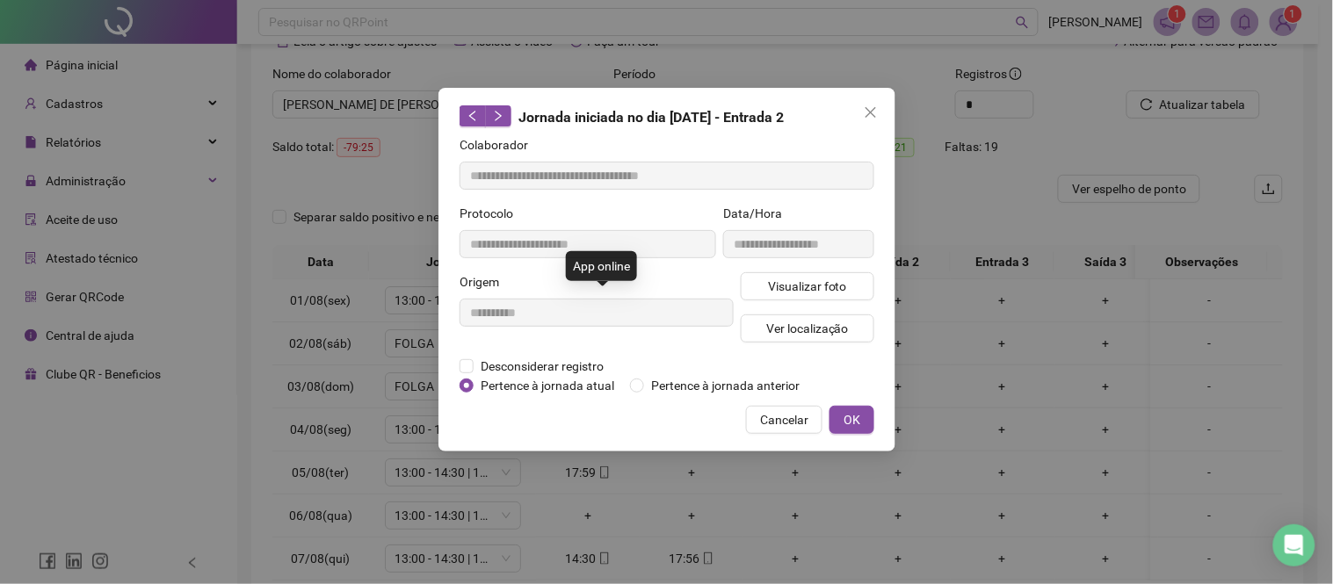
type input "**********"
click at [770, 281] on span "Visualizar foto" at bounding box center [806, 286] width 79 height 19
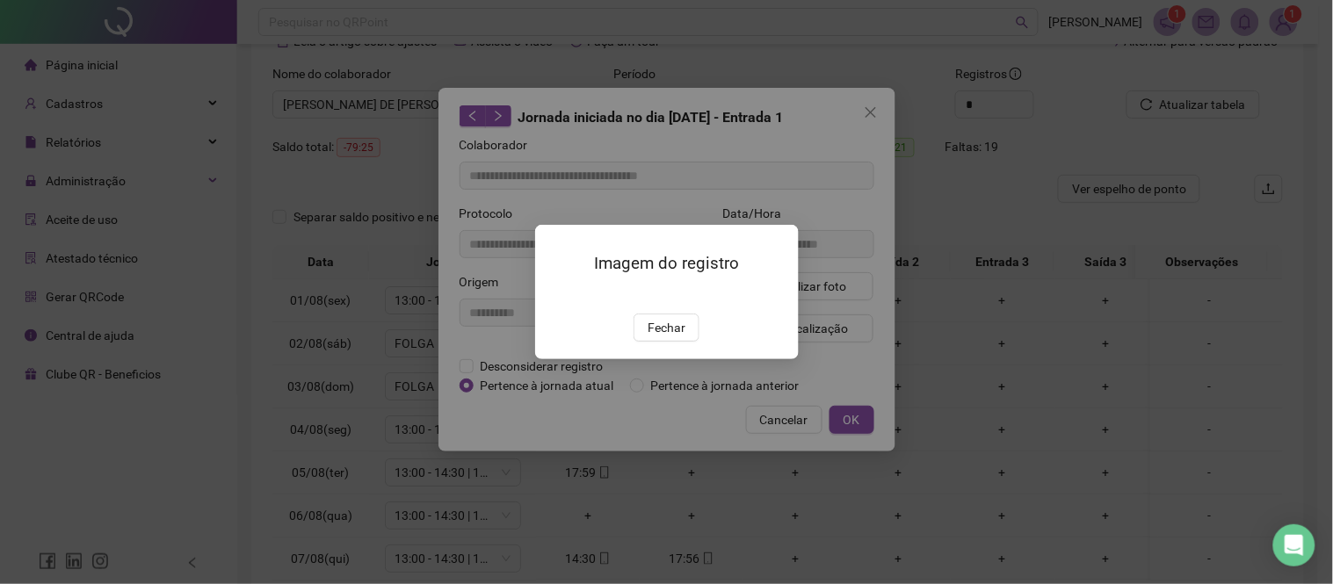
click at [643, 342] on button "Fechar" at bounding box center [666, 328] width 66 height 28
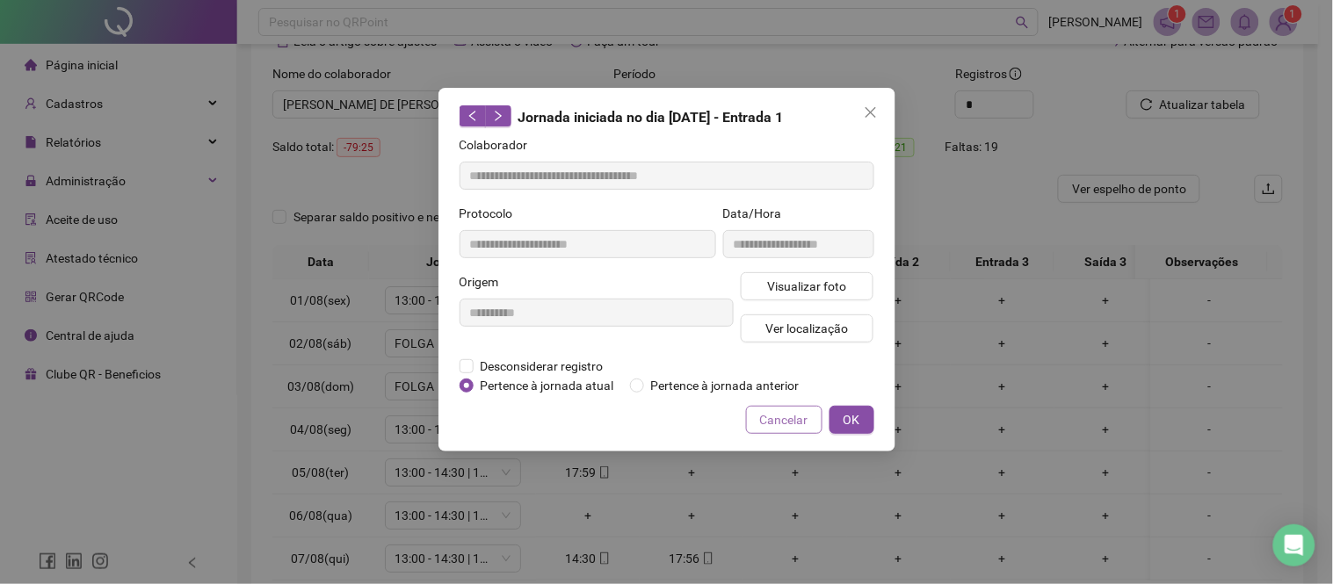
click at [770, 410] on span "Cancelar" at bounding box center [784, 419] width 48 height 19
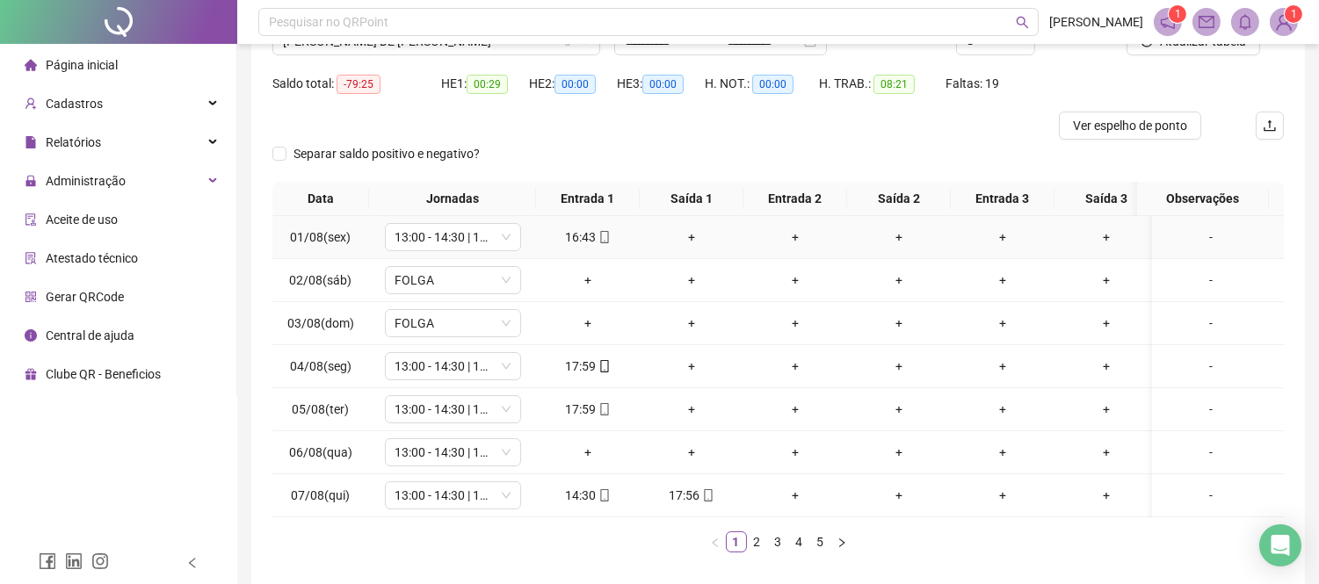
scroll to position [195, 0]
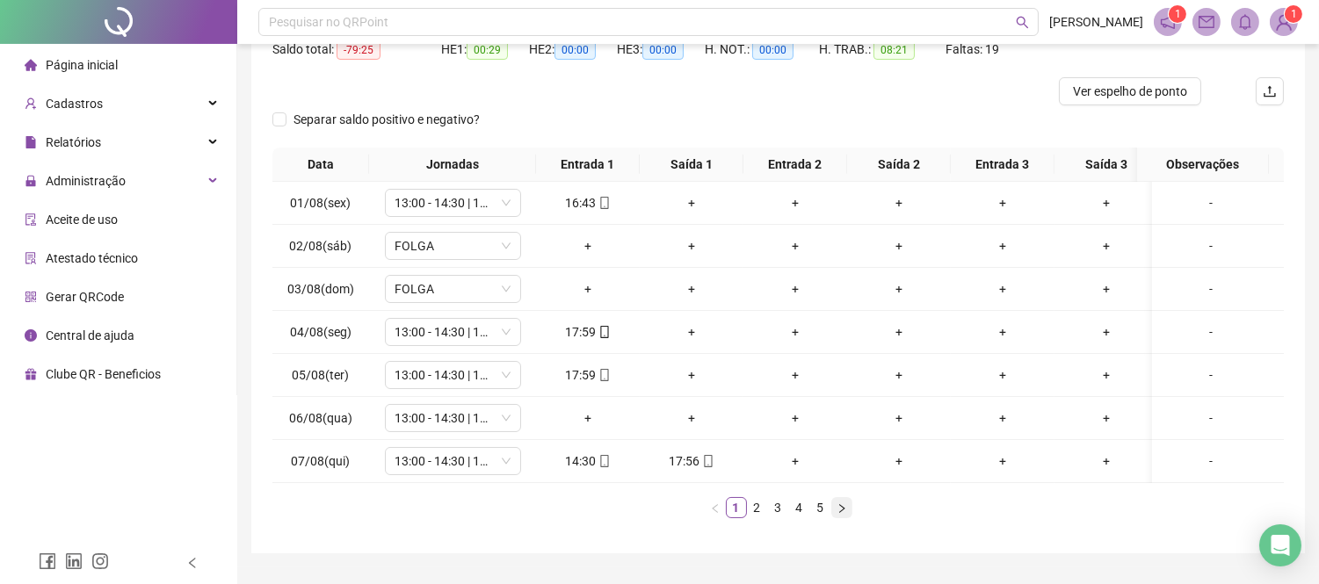
click at [843, 512] on icon "right" at bounding box center [841, 507] width 5 height 9
click at [838, 514] on icon "right" at bounding box center [841, 508] width 11 height 11
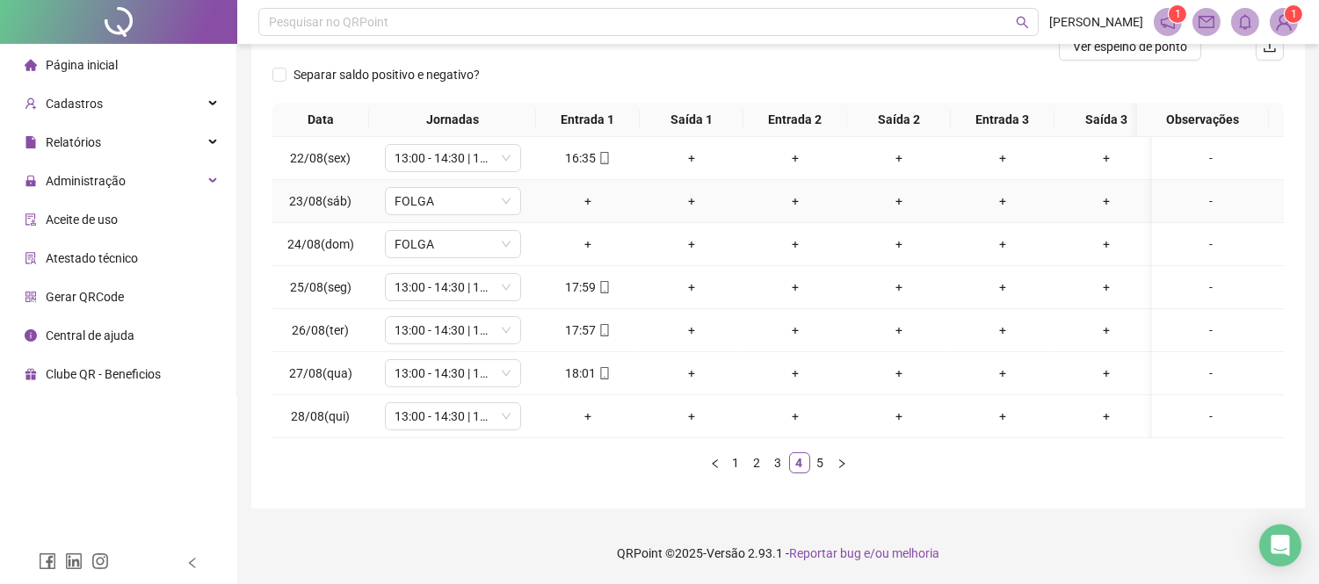
scroll to position [255, 0]
click at [813, 466] on link "5" at bounding box center [820, 462] width 19 height 19
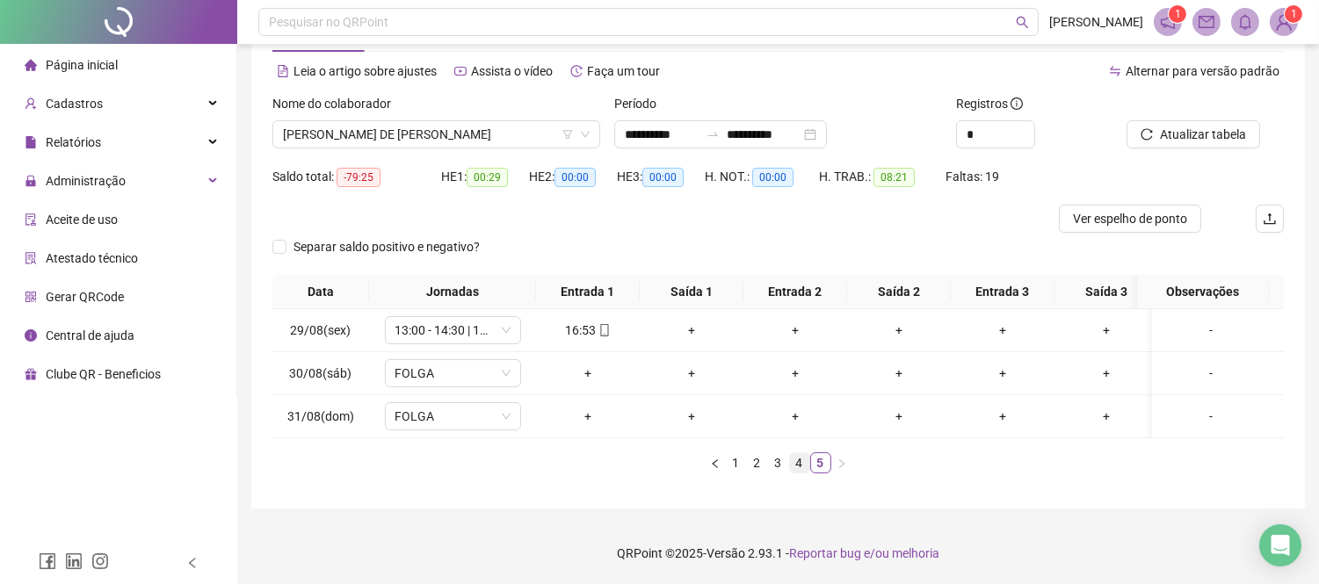
click at [792, 466] on link "4" at bounding box center [799, 462] width 19 height 19
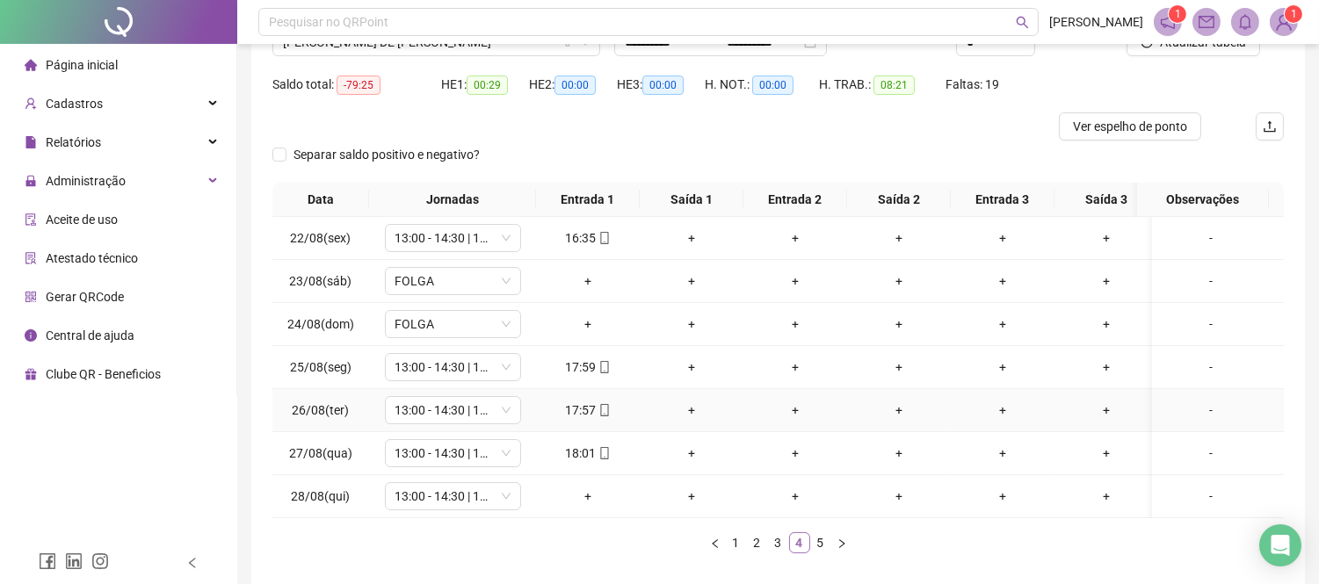
scroll to position [255, 0]
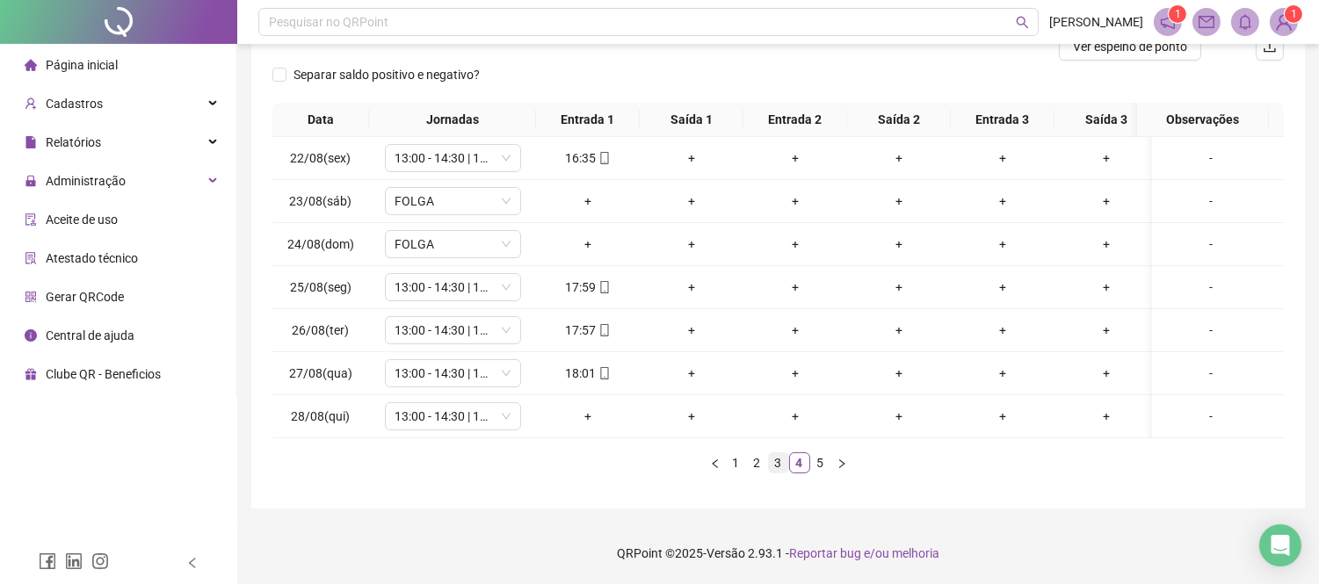
click at [777, 460] on link "3" at bounding box center [778, 462] width 19 height 19
click at [768, 462] on li "3" at bounding box center [778, 462] width 21 height 21
click at [762, 463] on link "2" at bounding box center [757, 462] width 19 height 19
click at [747, 466] on li "2" at bounding box center [757, 462] width 21 height 21
click at [742, 464] on link "1" at bounding box center [735, 462] width 19 height 19
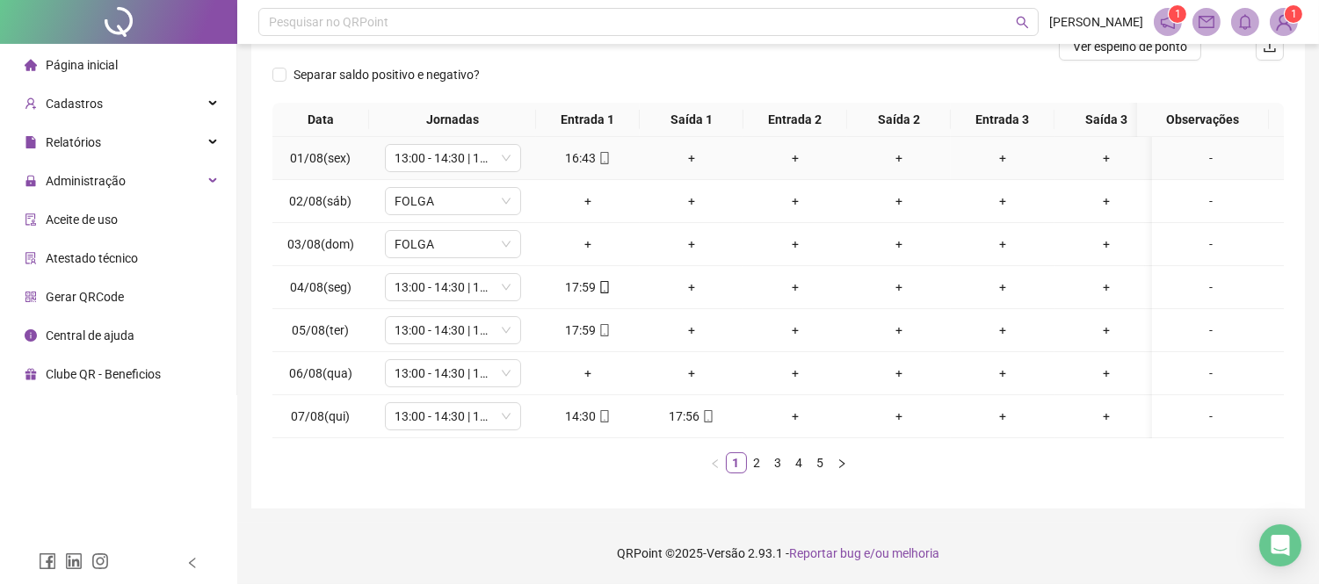
click at [690, 148] on div "+" at bounding box center [692, 157] width 90 height 19
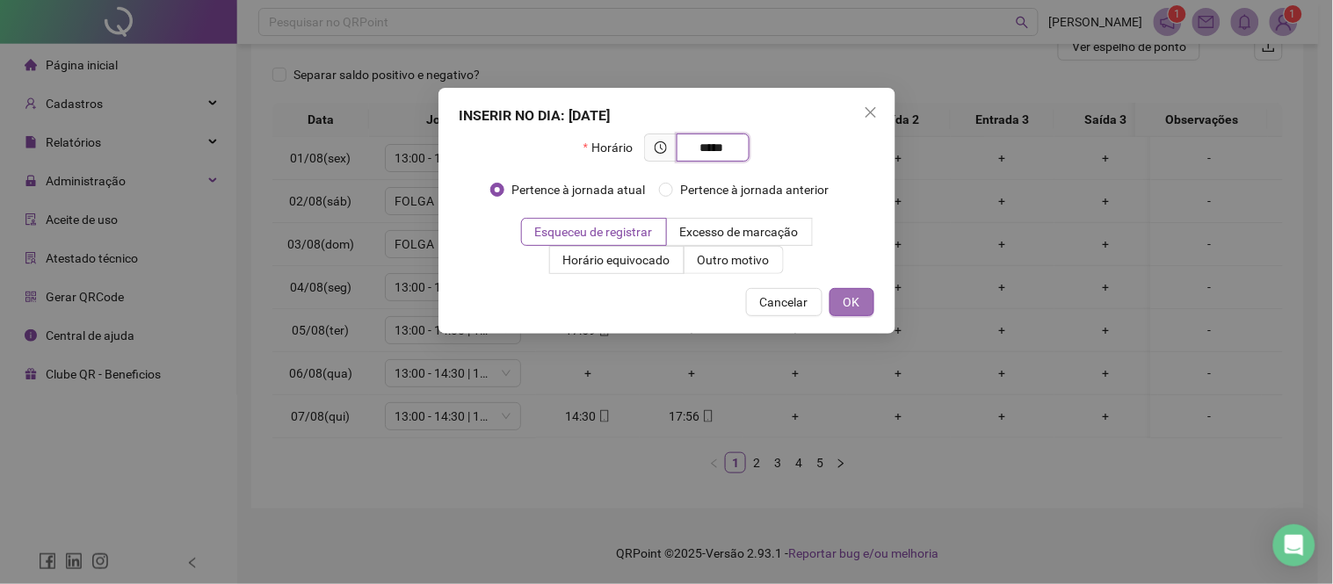
type input "*****"
click at [849, 294] on span "OK" at bounding box center [851, 302] width 17 height 19
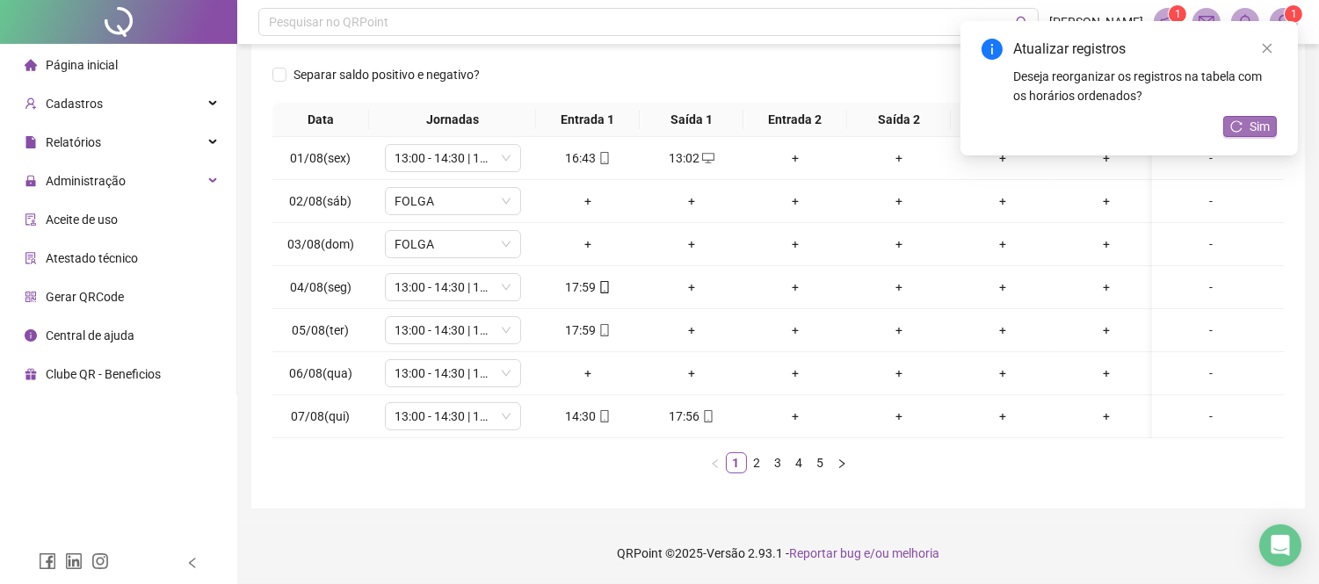
click at [1253, 126] on span "Sim" at bounding box center [1259, 126] width 20 height 19
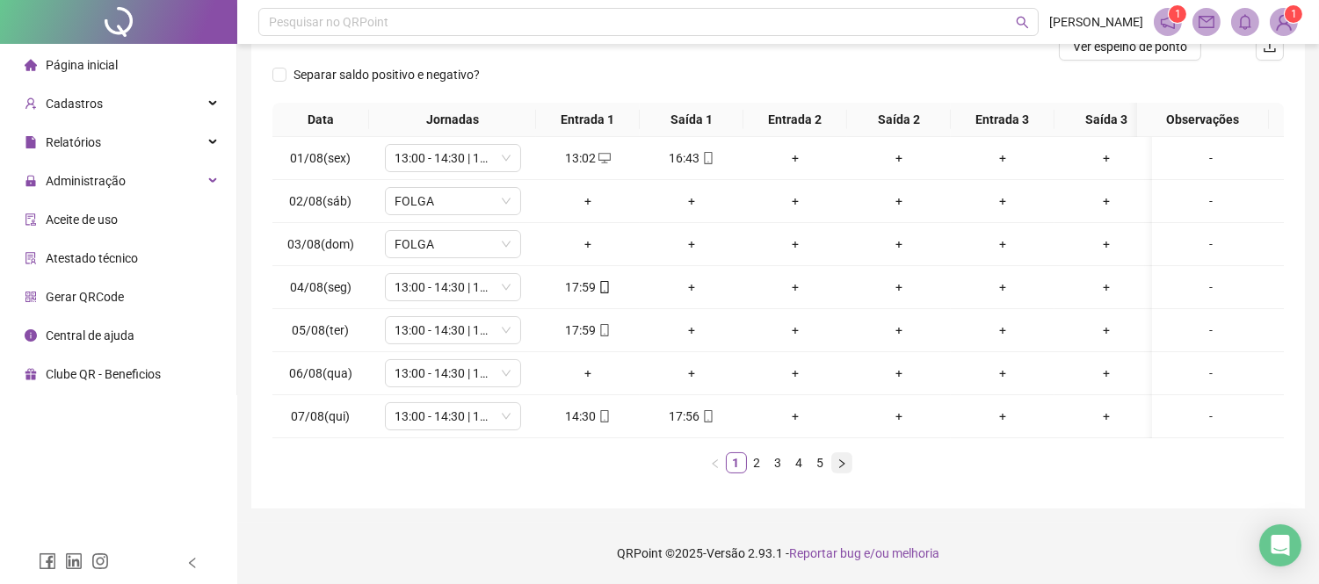
click at [841, 469] on icon "right" at bounding box center [841, 464] width 11 height 11
click at [842, 469] on icon "right" at bounding box center [841, 464] width 11 height 11
click at [815, 467] on link "5" at bounding box center [820, 462] width 19 height 19
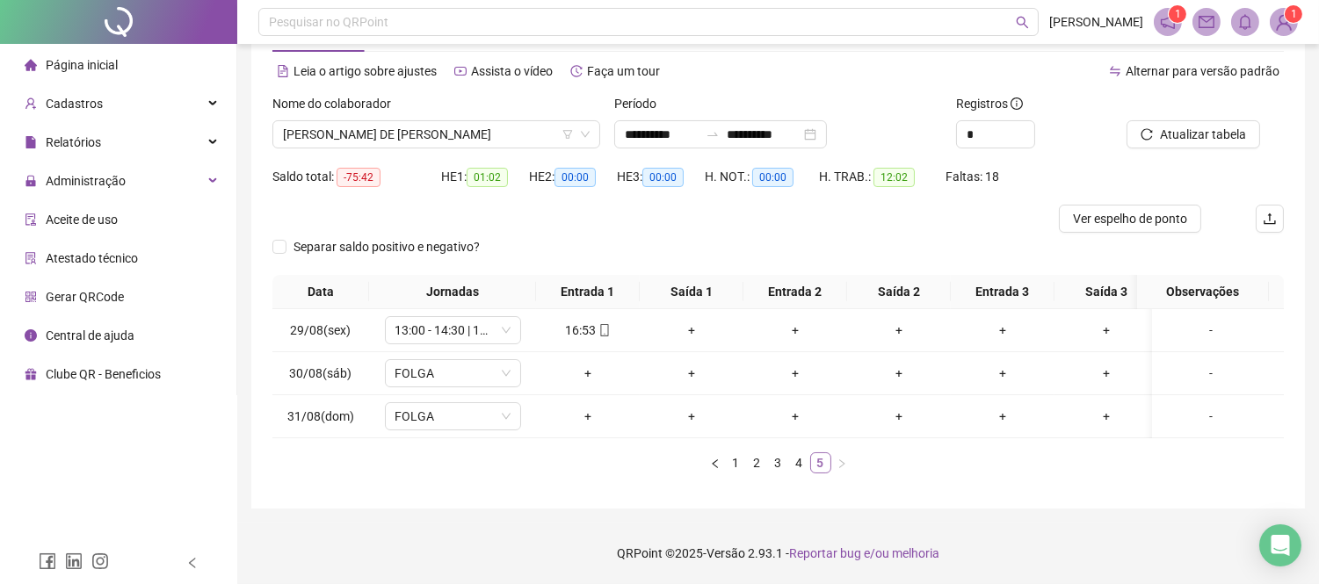
scroll to position [82, 0]
click at [797, 464] on link "4" at bounding box center [799, 462] width 19 height 19
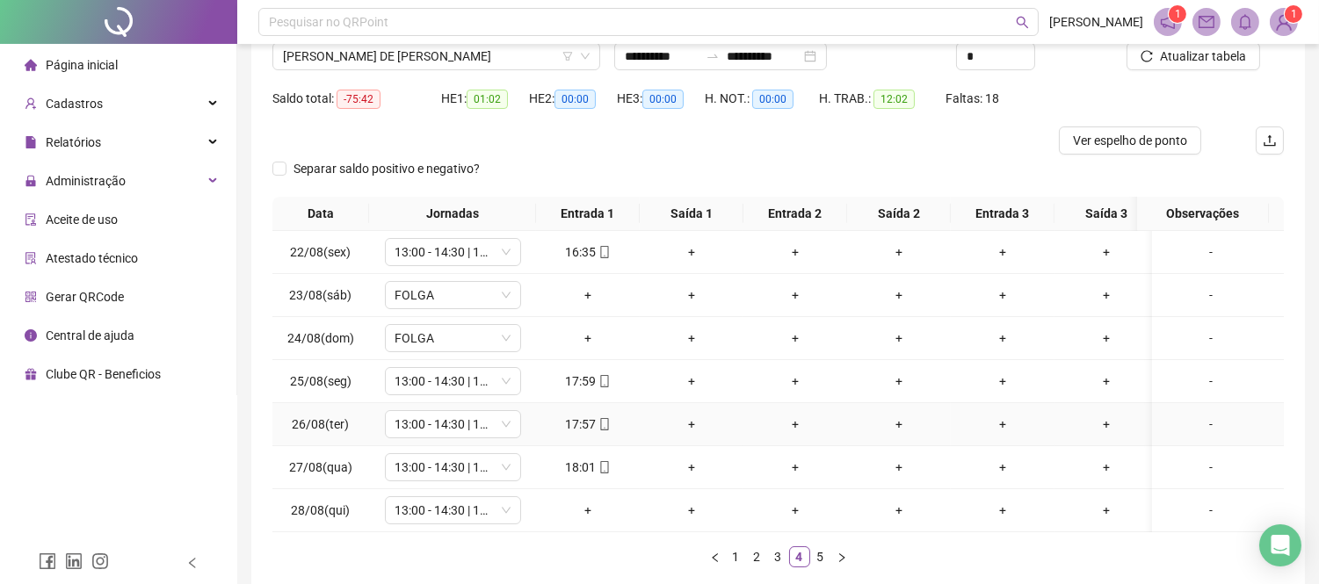
scroll to position [255, 0]
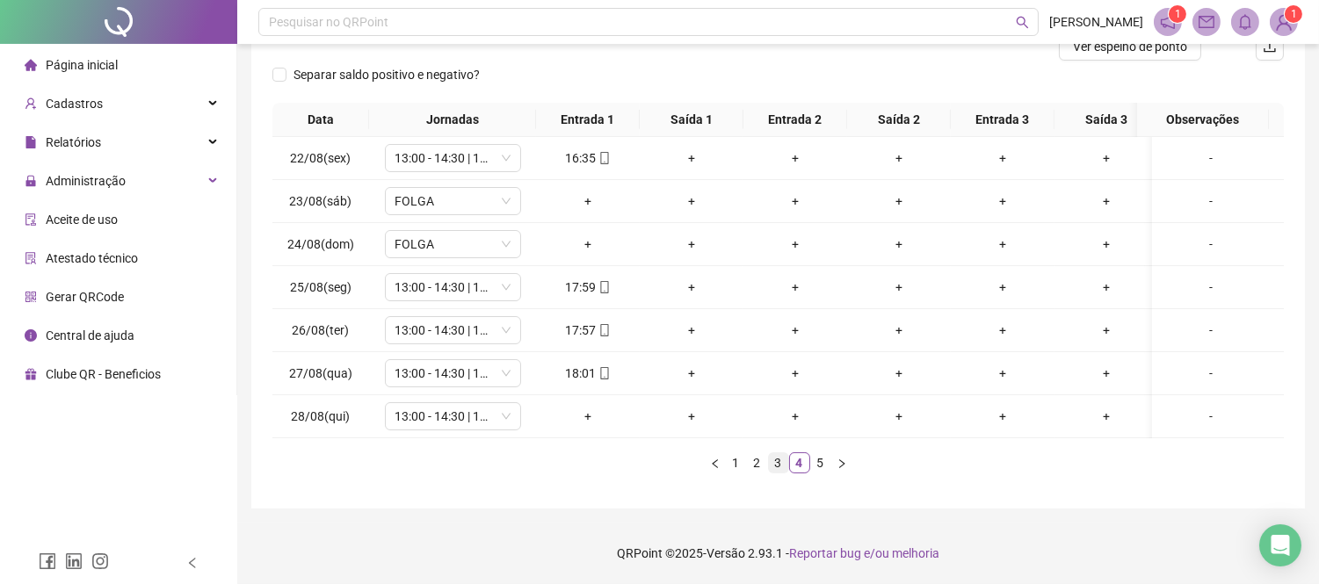
click at [780, 466] on link "3" at bounding box center [778, 462] width 19 height 19
click at [758, 467] on link "2" at bounding box center [757, 462] width 19 height 19
click at [736, 466] on link "1" at bounding box center [735, 462] width 19 height 19
click at [602, 410] on icon "mobile" at bounding box center [604, 416] width 12 height 12
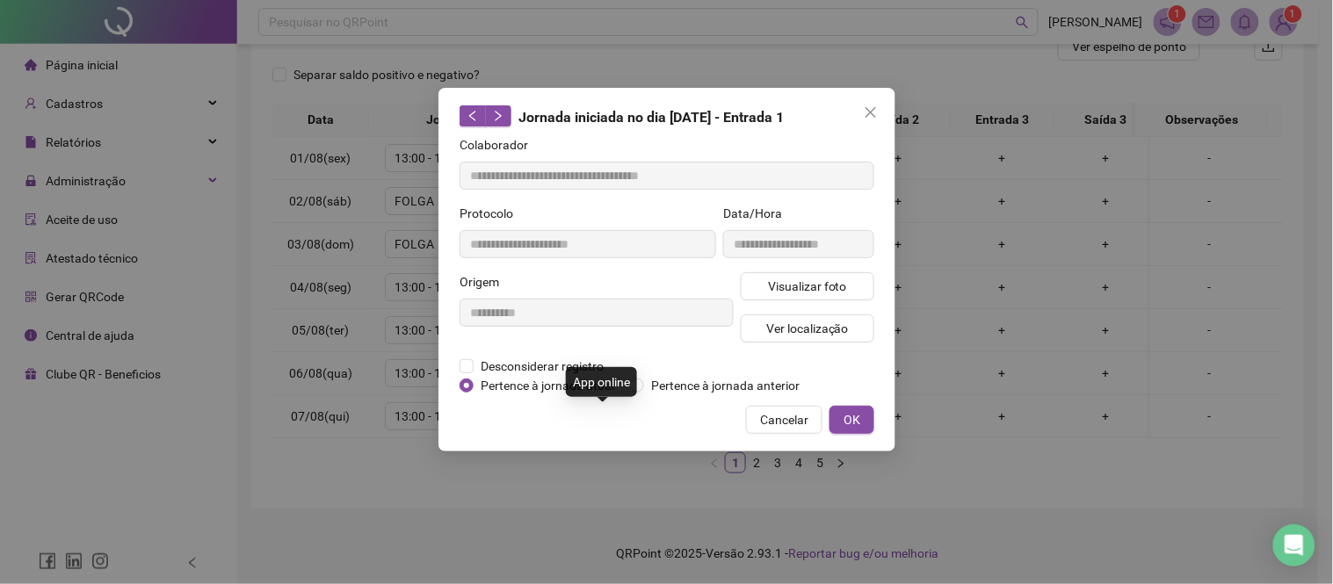
type input "**********"
click at [782, 282] on span "Visualizar foto" at bounding box center [806, 286] width 79 height 19
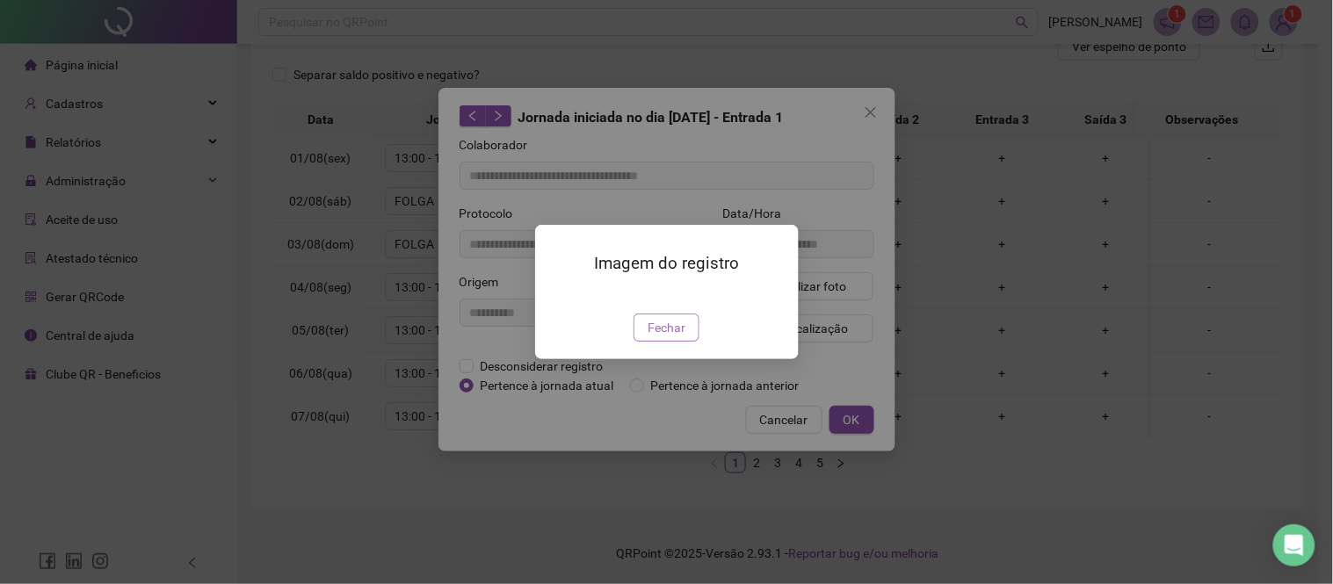
click at [680, 337] on span "Fechar" at bounding box center [666, 327] width 38 height 19
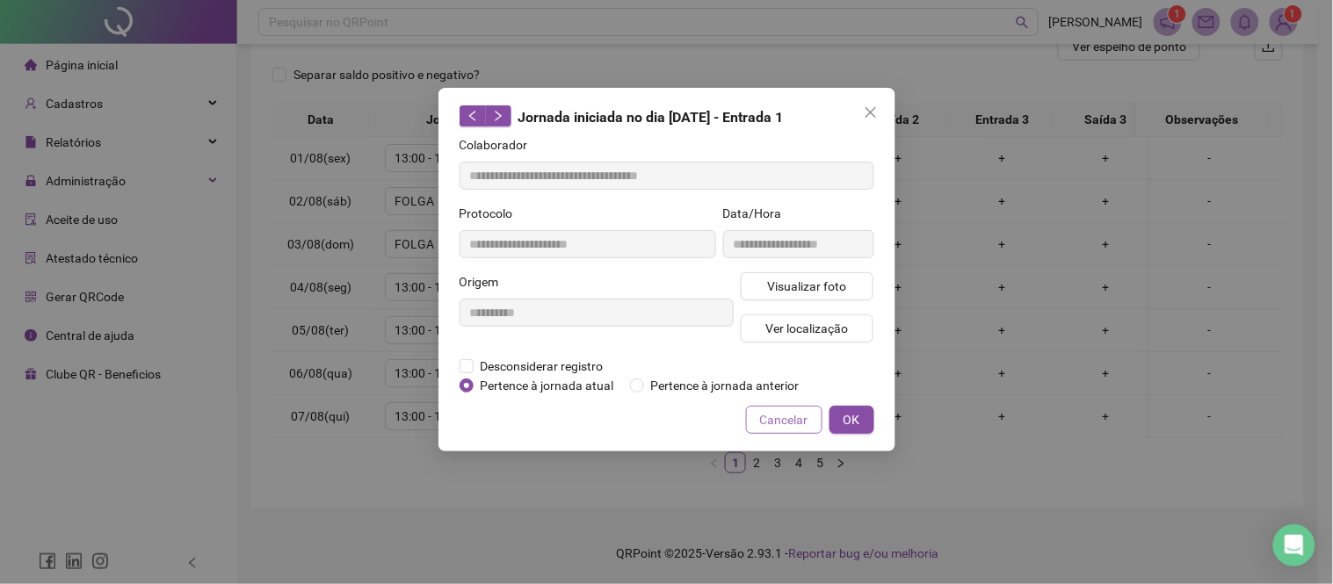
click at [783, 410] on span "Cancelar" at bounding box center [784, 419] width 48 height 19
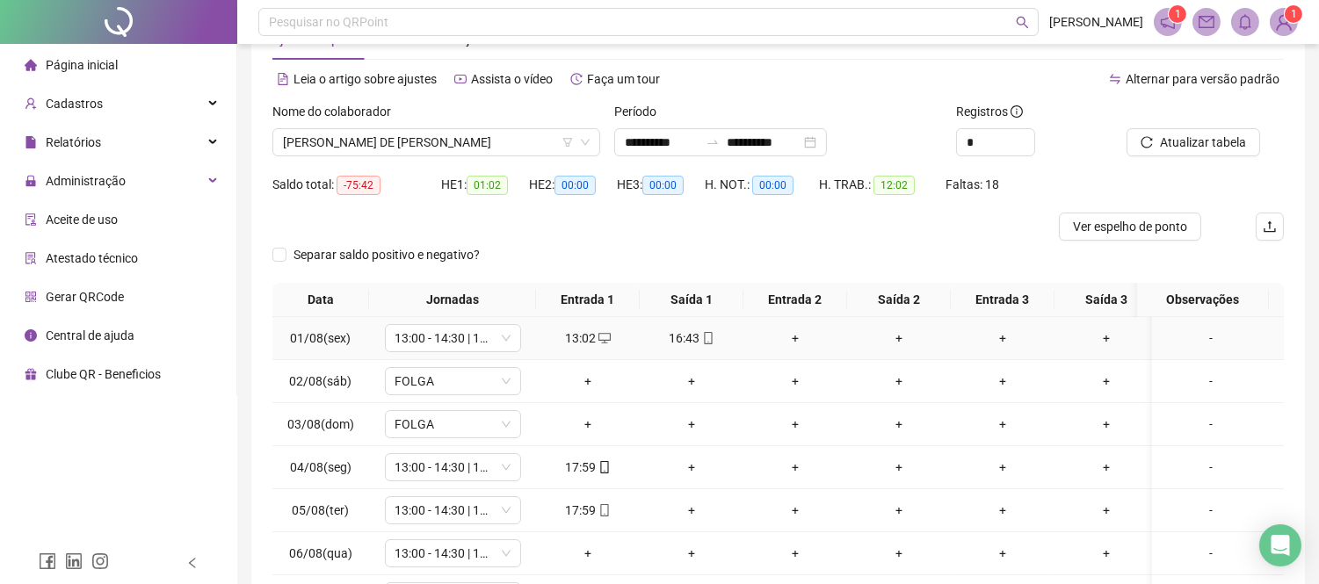
scroll to position [59, 0]
click at [452, 125] on div "Nome do colaborador" at bounding box center [436, 116] width 328 height 26
click at [453, 146] on span "[PERSON_NAME] DE [PERSON_NAME]" at bounding box center [436, 143] width 307 height 26
click at [705, 246] on div "Separar saldo positivo e negativo?" at bounding box center [777, 263] width 1011 height 42
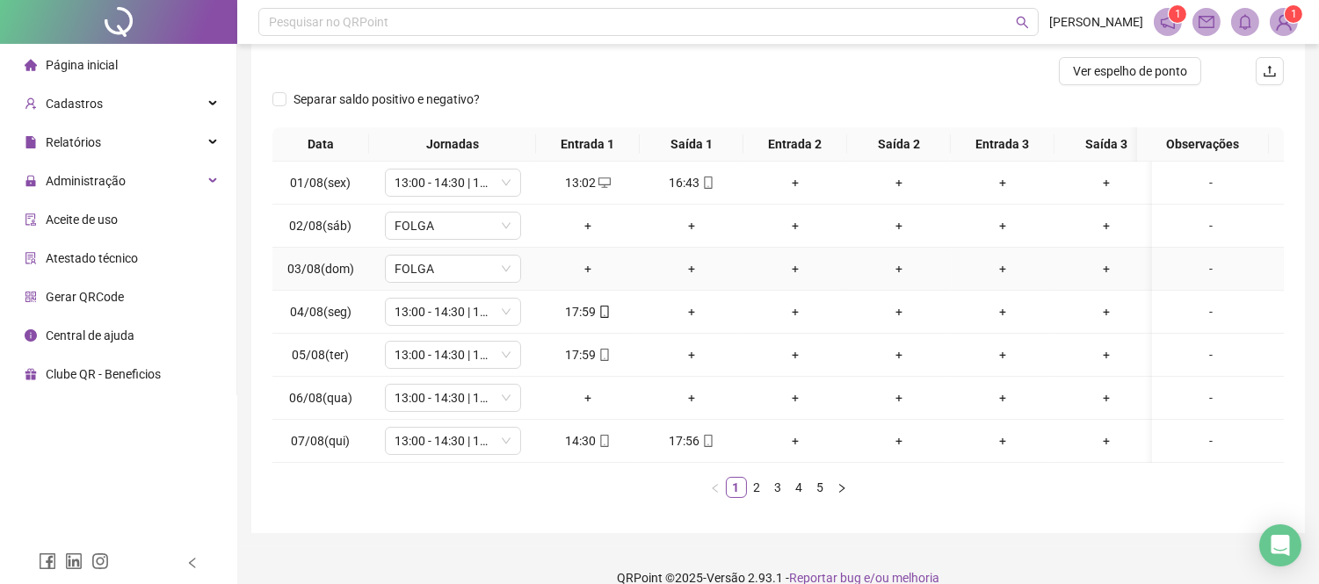
scroll to position [156, 0]
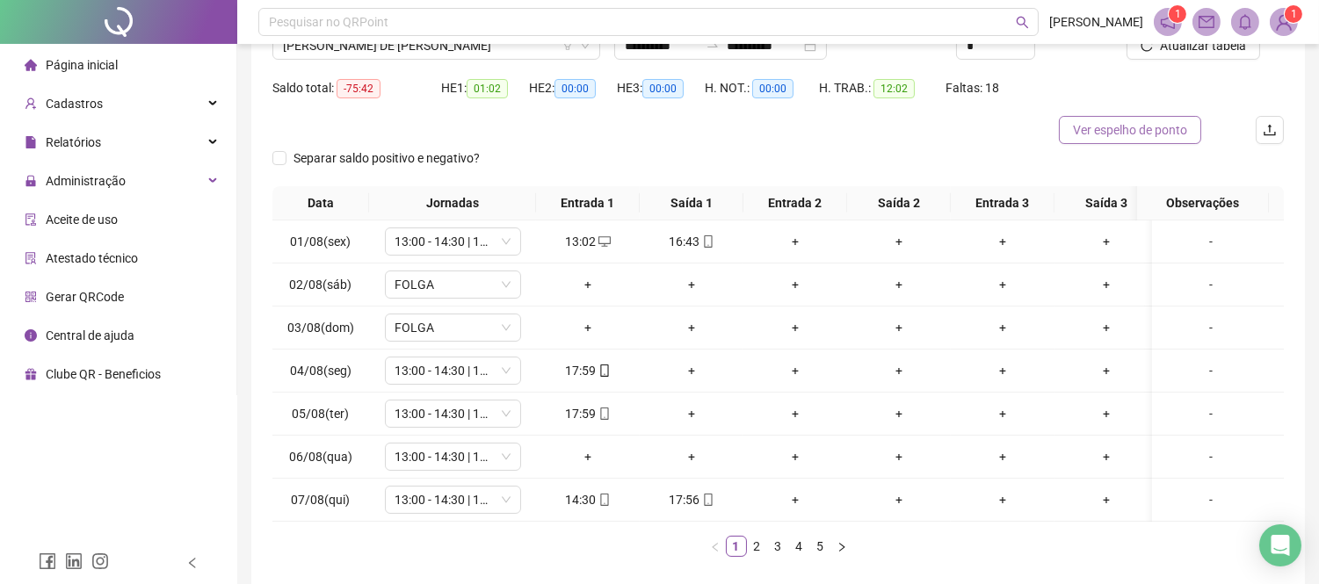
click at [1138, 125] on span "Ver espelho de ponto" at bounding box center [1130, 129] width 114 height 19
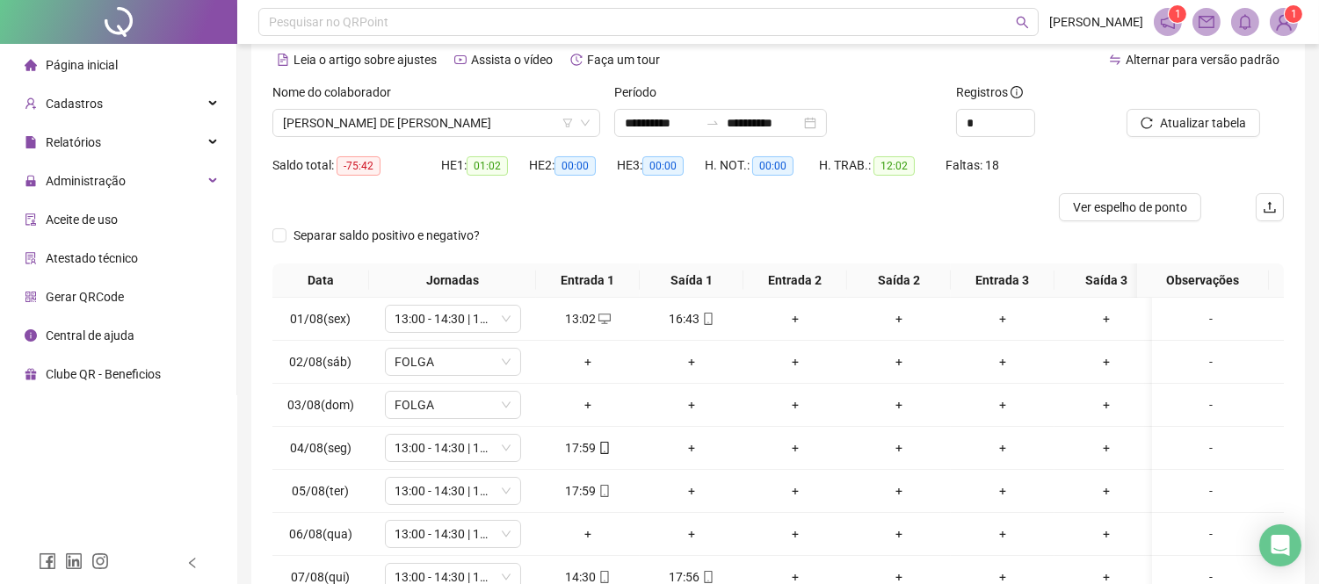
scroll to position [0, 0]
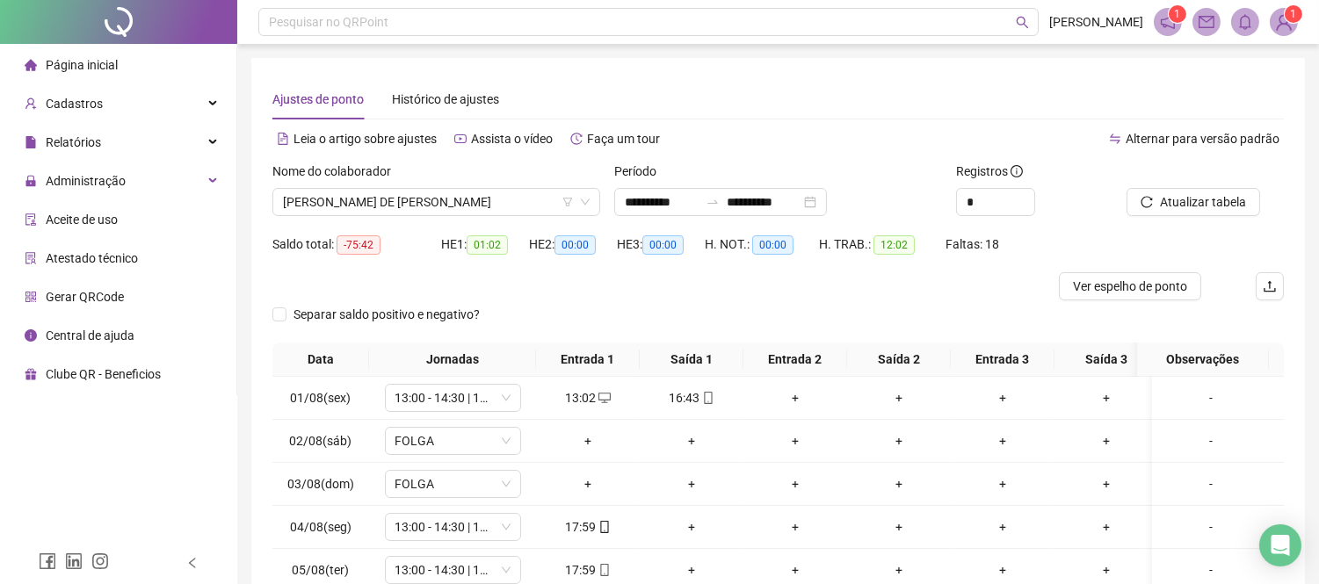
click at [1283, 23] on img at bounding box center [1283, 22] width 26 height 26
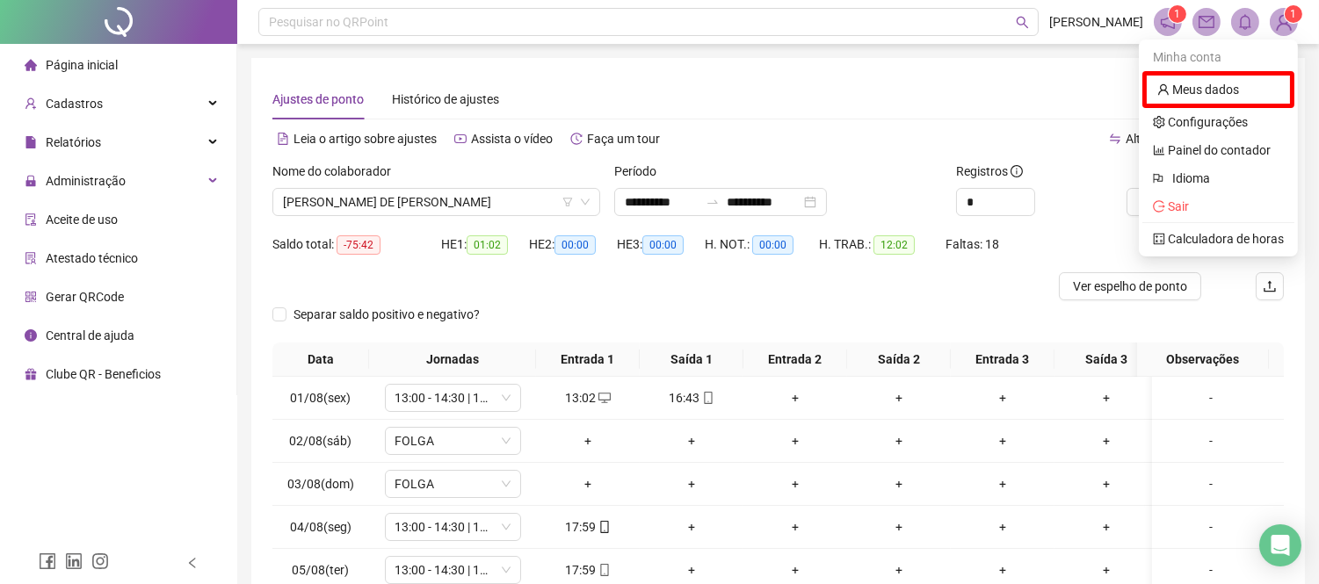
click at [1283, 23] on img at bounding box center [1283, 22] width 26 height 26
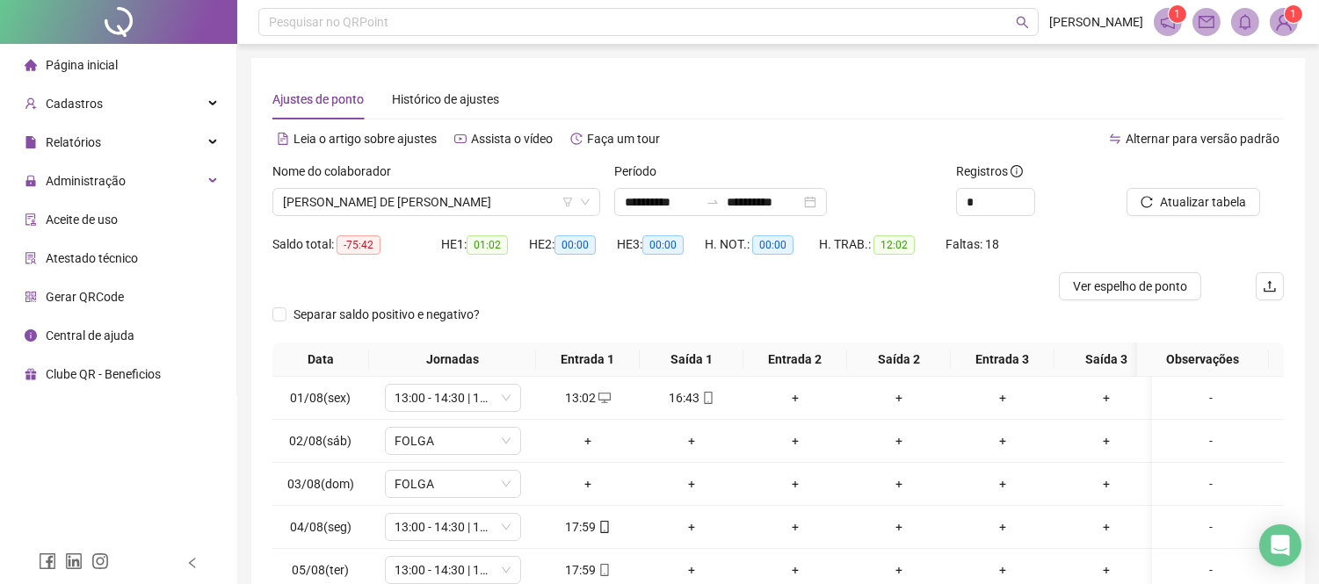
click at [1172, 18] on sup "1" at bounding box center [1177, 14] width 18 height 18
click at [1170, 21] on icon "notification" at bounding box center [1168, 22] width 16 height 16
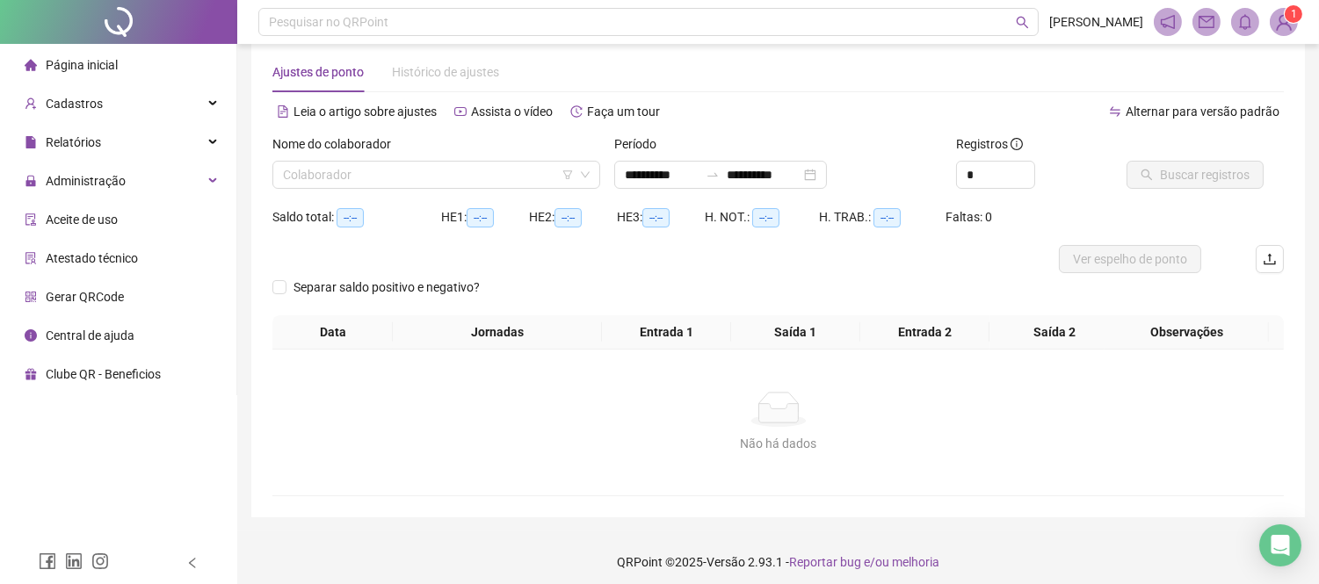
scroll to position [35, 0]
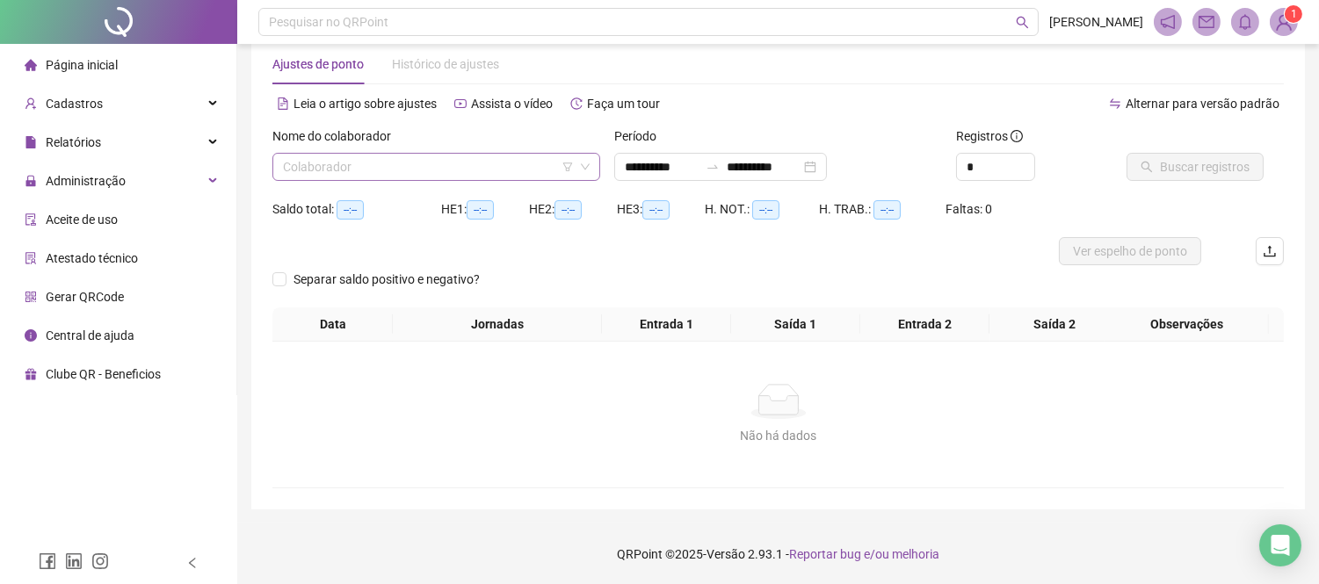
click at [408, 160] on input "search" at bounding box center [428, 167] width 291 height 26
click at [726, 163] on div at bounding box center [712, 167] width 28 height 14
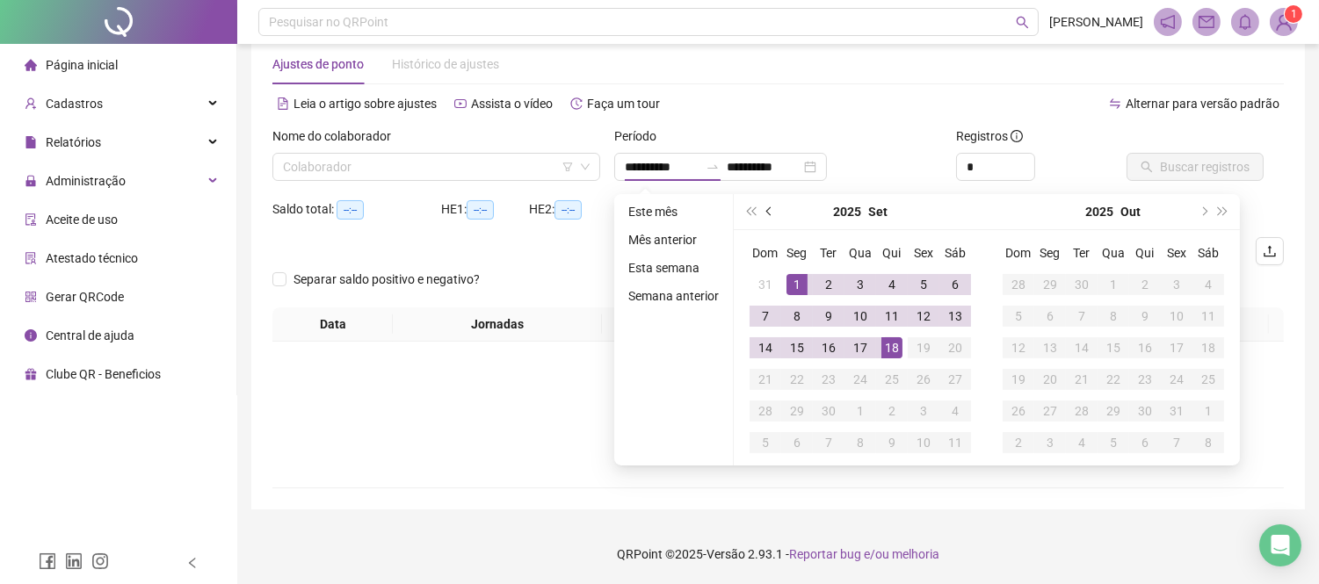
click at [766, 213] on span "prev-year" at bounding box center [770, 211] width 9 height 9
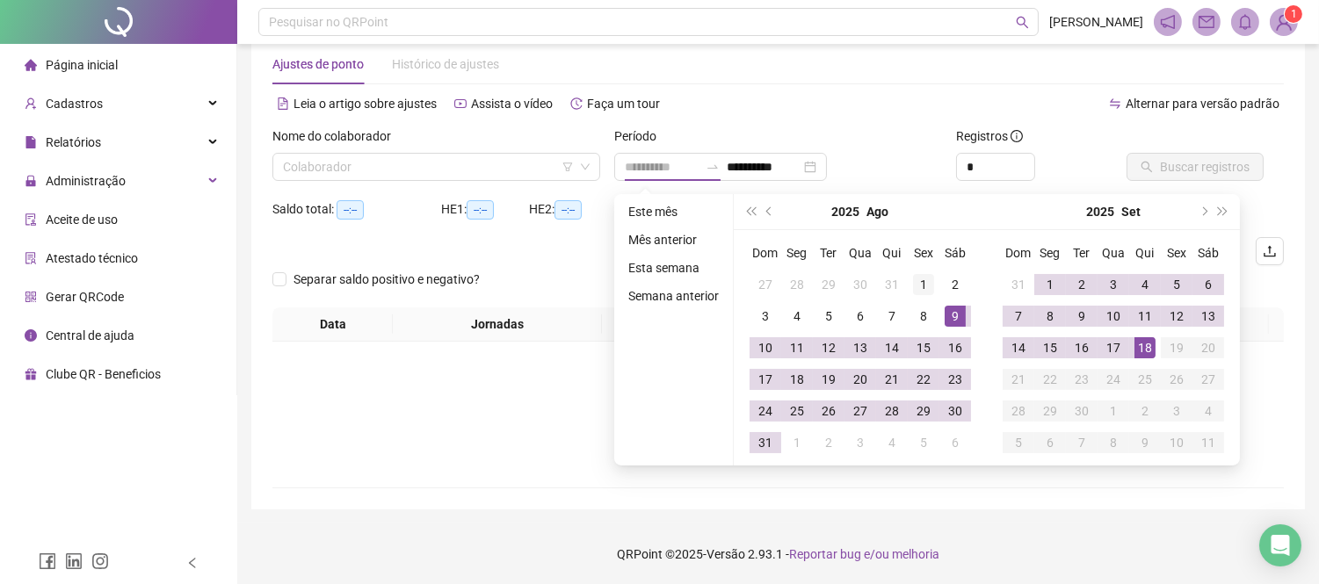
type input "**********"
click at [928, 288] on div "1" at bounding box center [923, 284] width 21 height 21
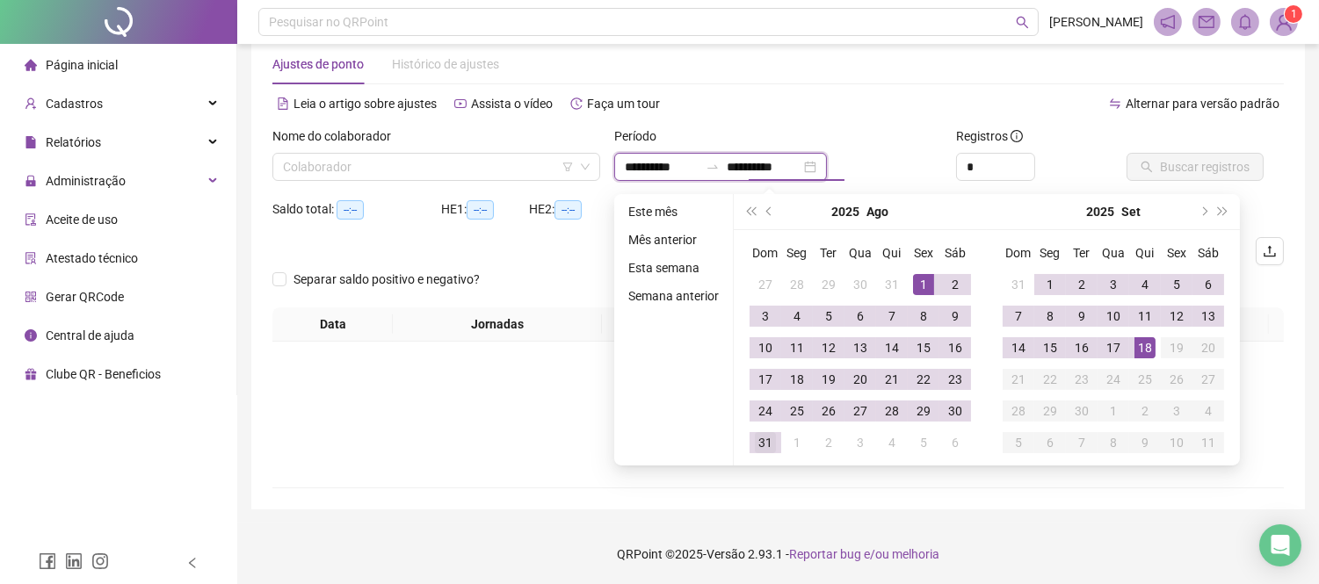
type input "**********"
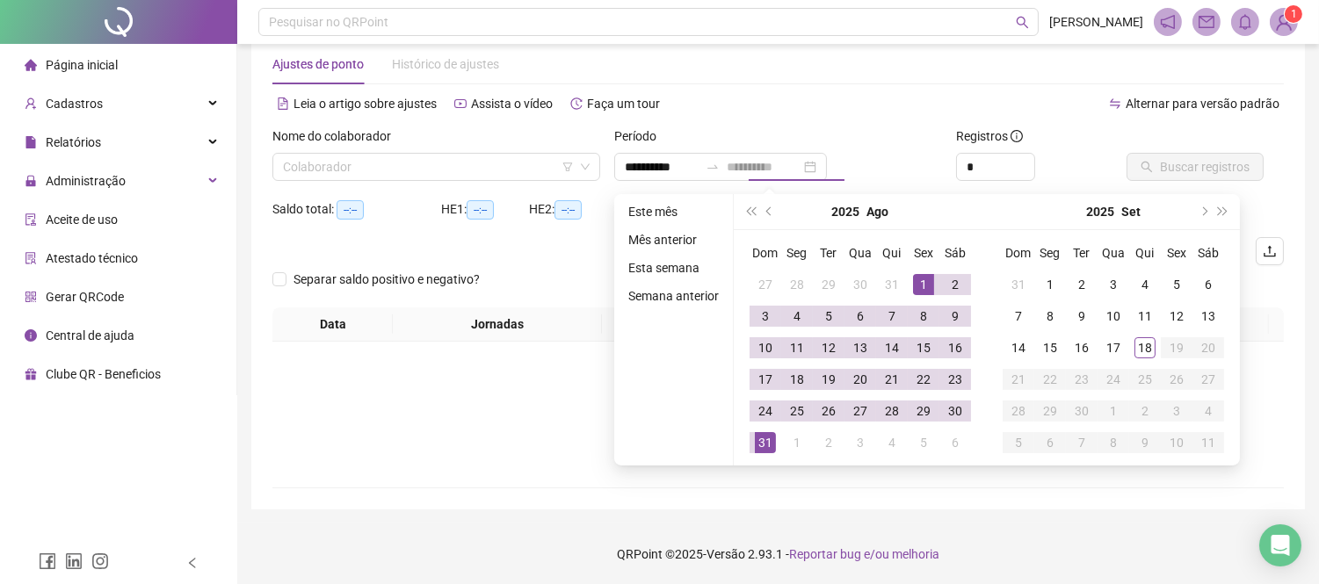
click at [764, 445] on div "31" at bounding box center [765, 442] width 21 height 21
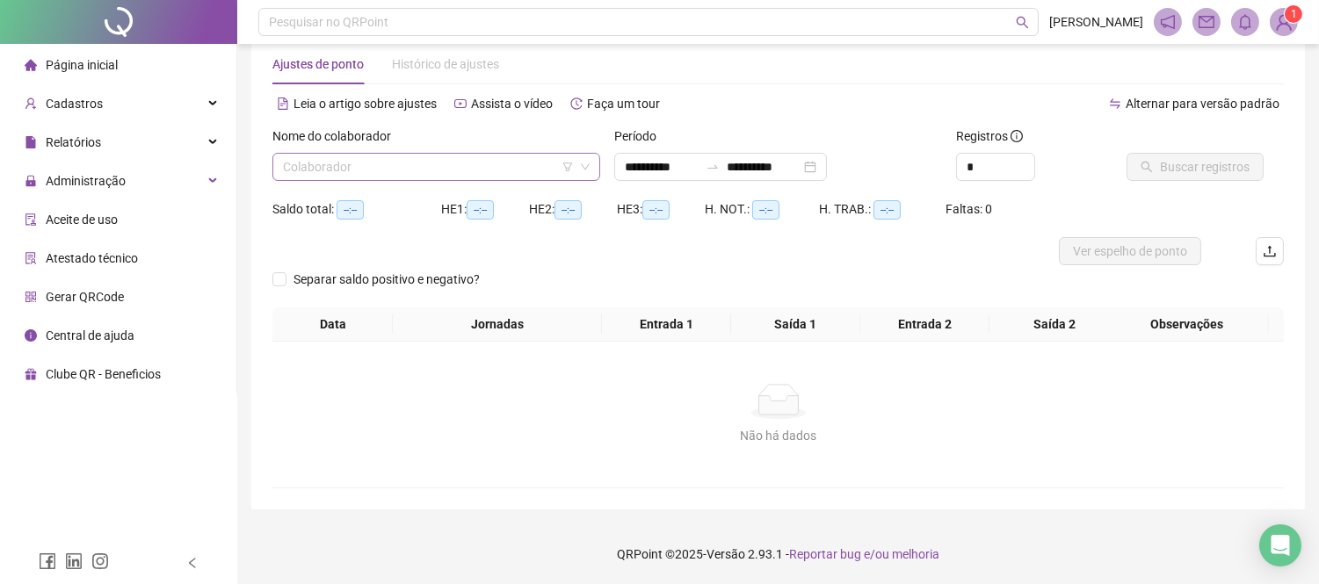
click at [479, 165] on input "search" at bounding box center [428, 167] width 291 height 26
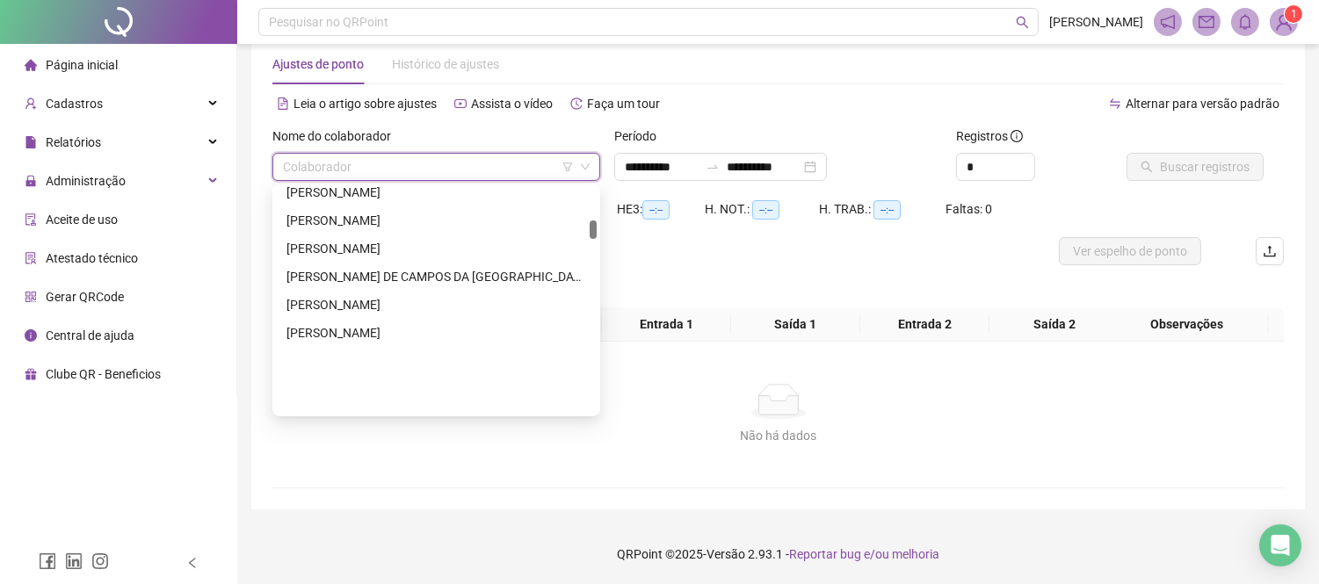
scroll to position [293, 0]
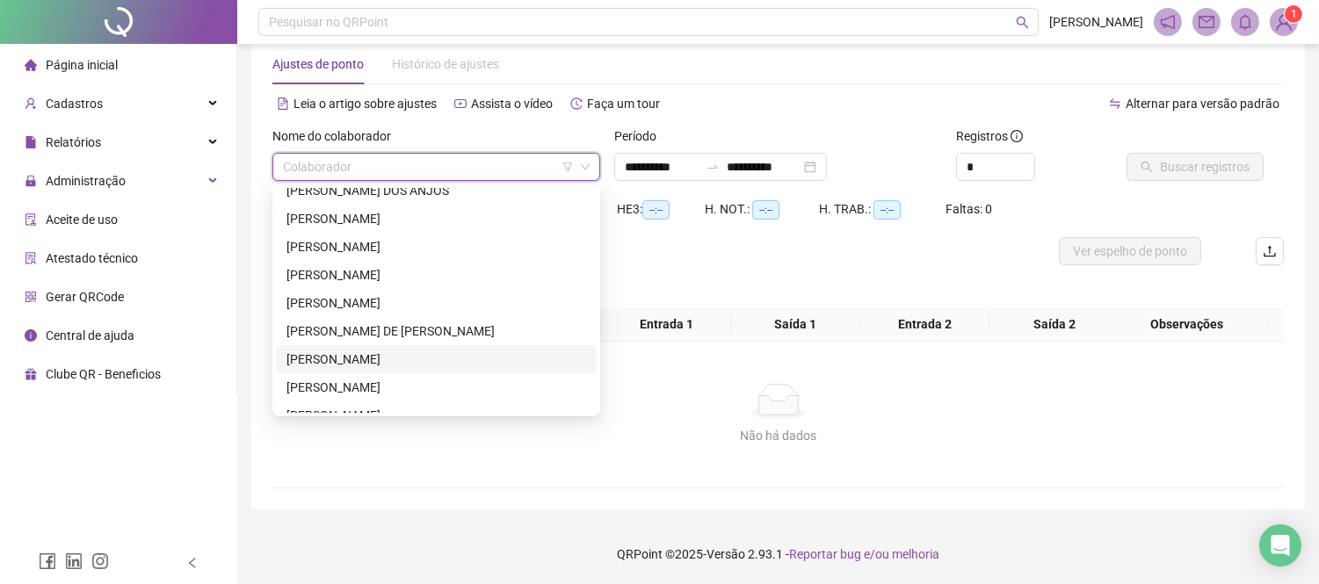
click at [407, 353] on div "[PERSON_NAME]" at bounding box center [436, 359] width 300 height 19
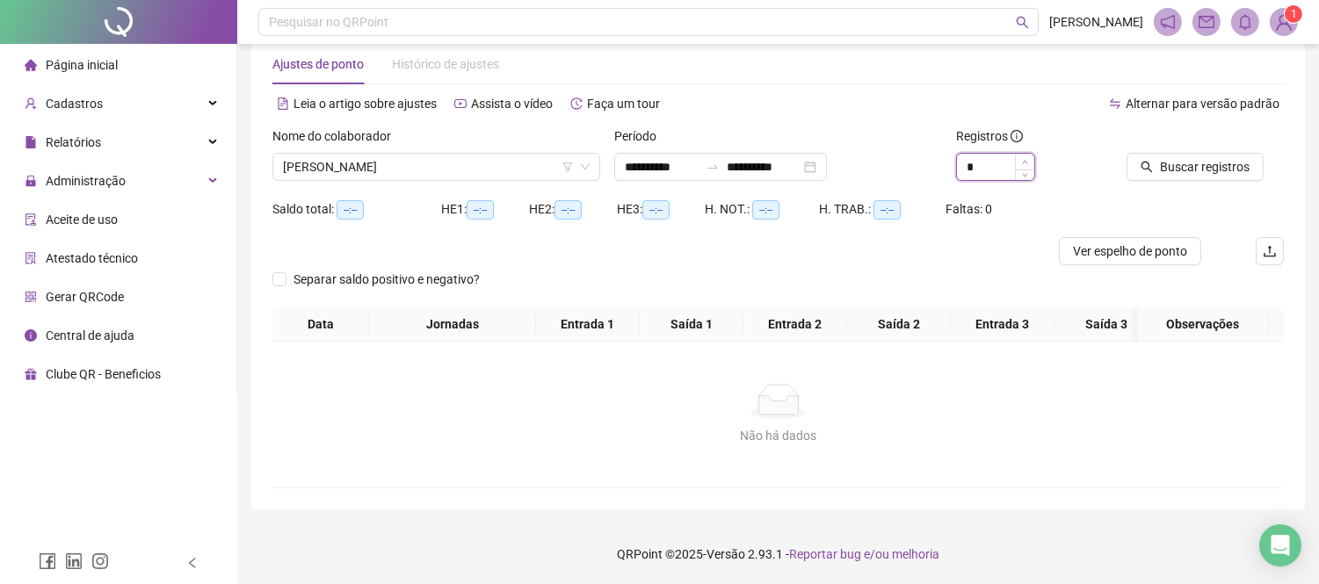
click at [1025, 162] on icon "up" at bounding box center [1024, 162] width 5 height 4
type input "*"
click at [1025, 162] on icon "up" at bounding box center [1024, 162] width 5 height 4
click at [1175, 163] on span "Buscar registros" at bounding box center [1205, 166] width 90 height 19
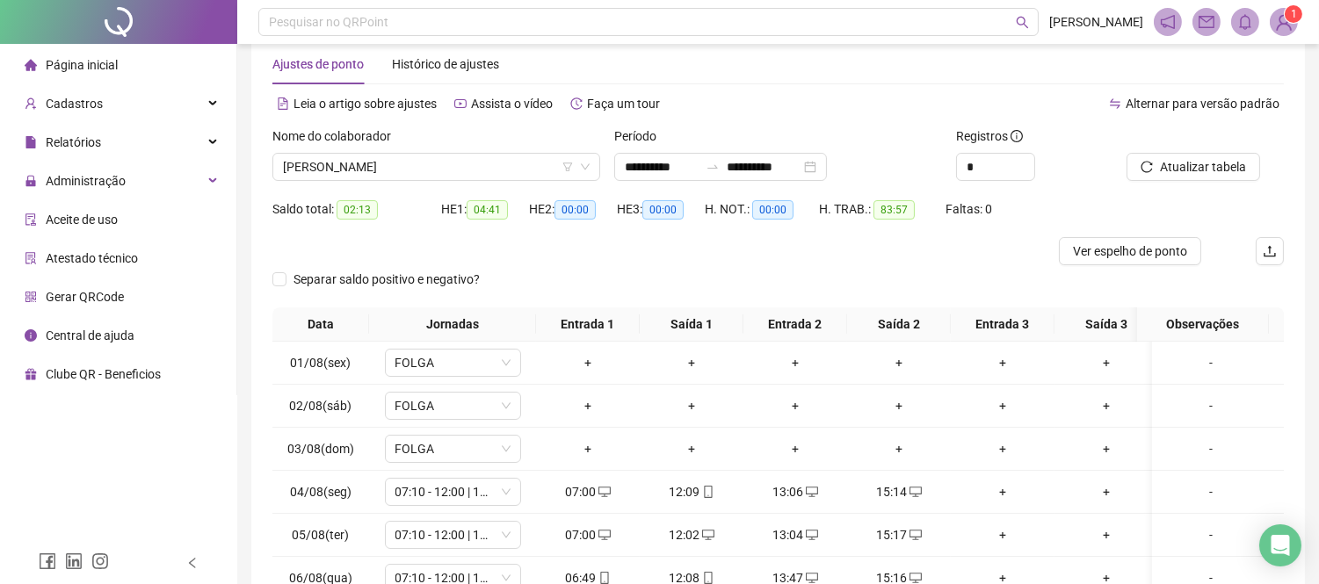
scroll to position [133, 0]
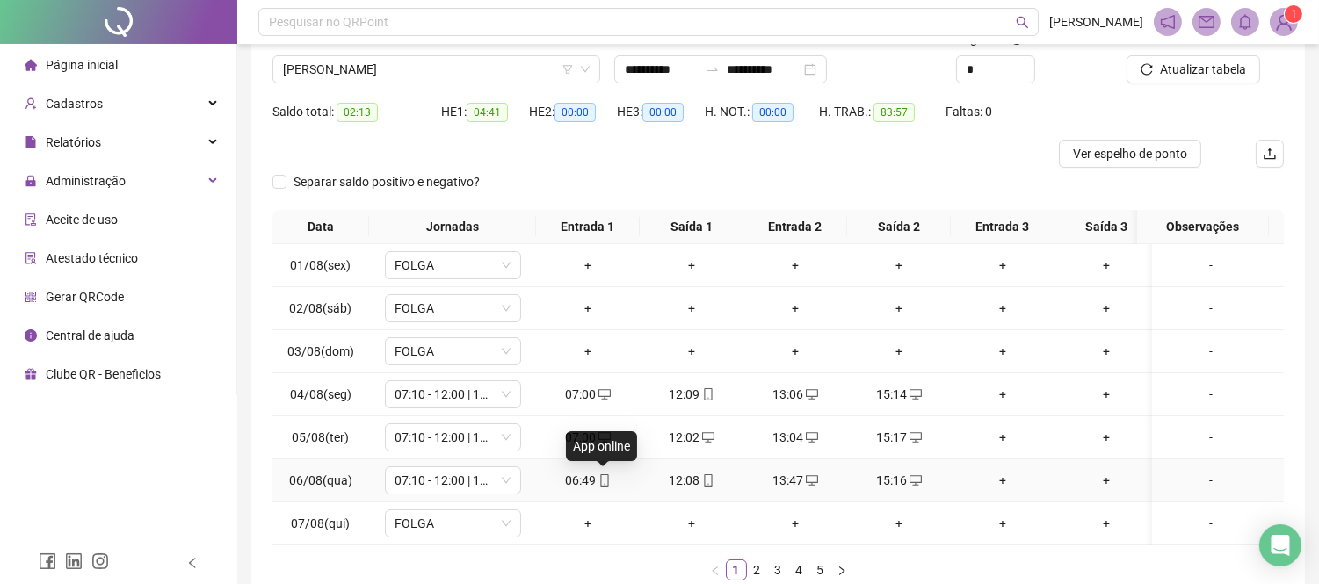
click at [603, 481] on icon "mobile" at bounding box center [604, 480] width 12 height 12
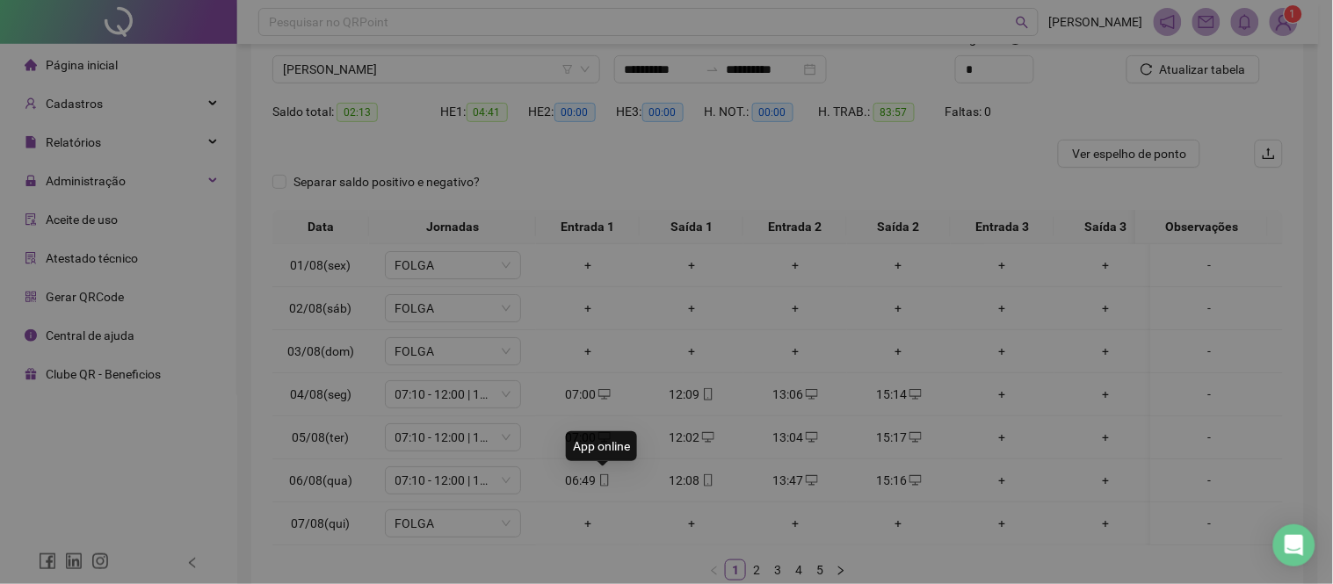
type input "**********"
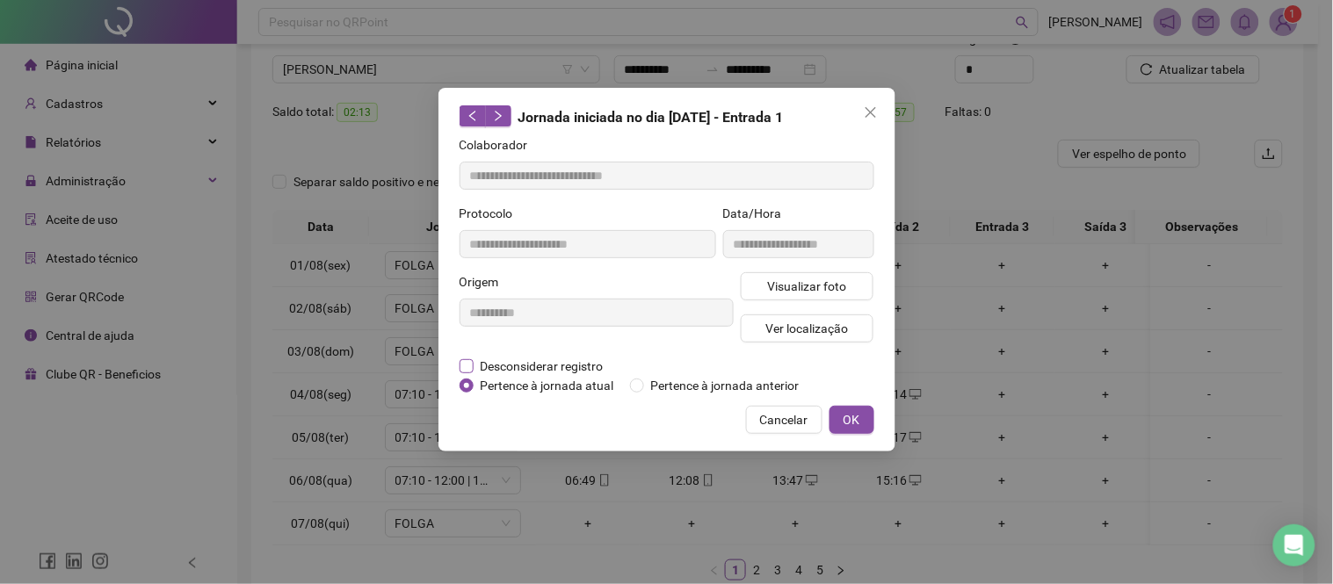
click at [563, 361] on span "Desconsiderar registro" at bounding box center [541, 366] width 137 height 19
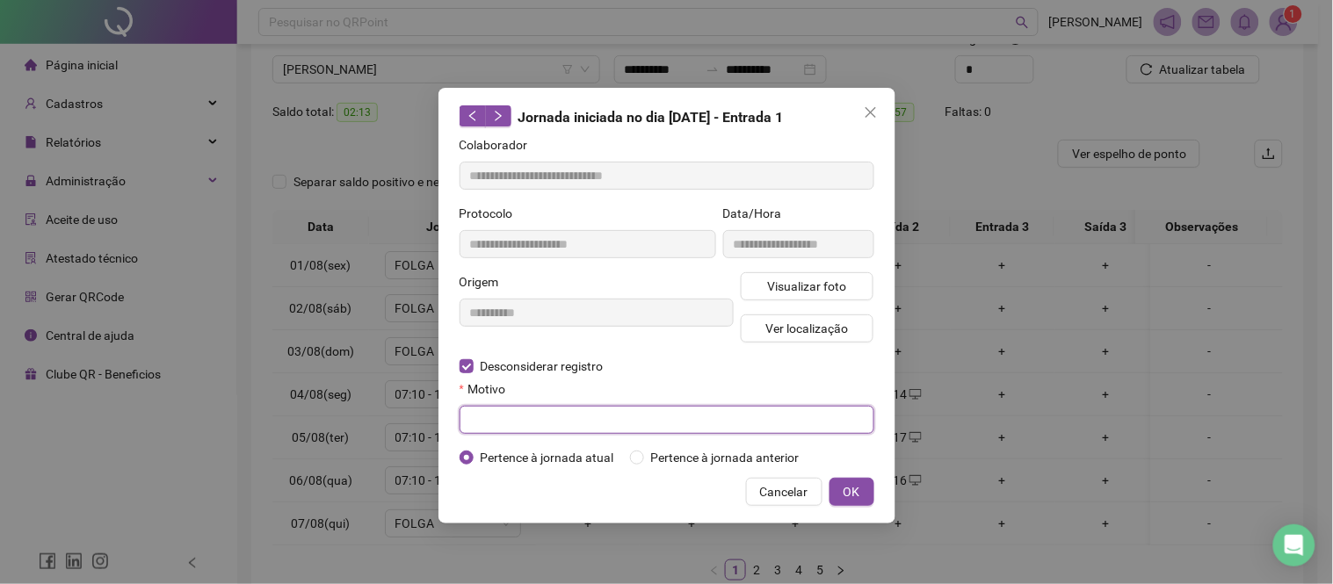
click at [553, 418] on input "text" at bounding box center [666, 420] width 415 height 28
paste input "**********"
type input "**********"
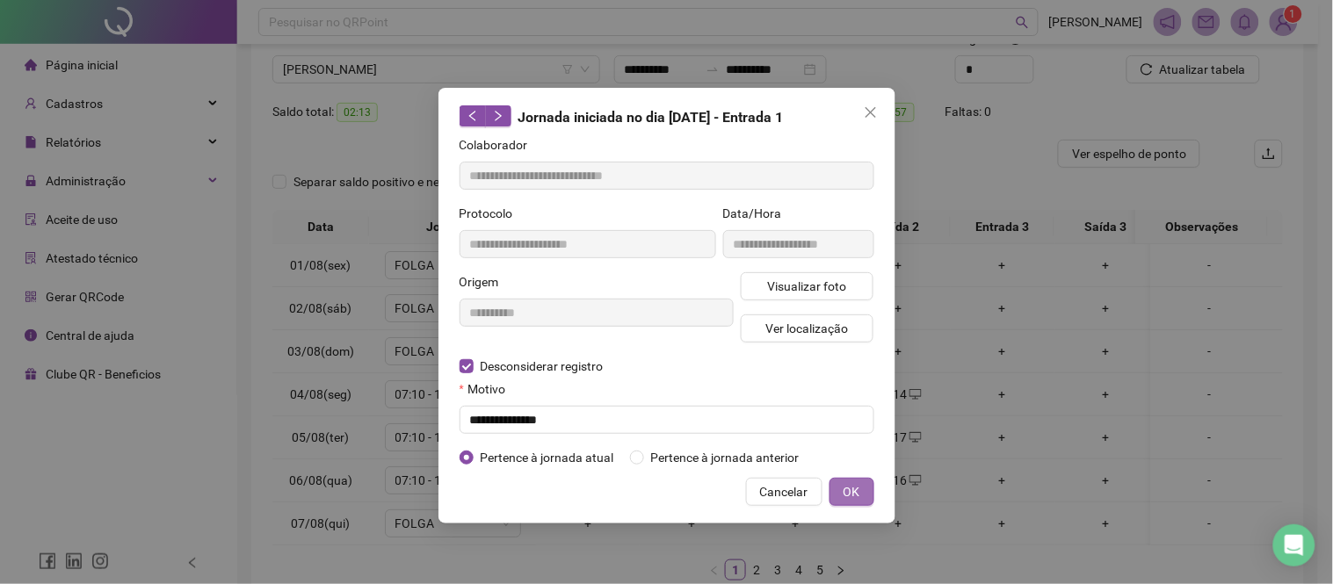
click at [841, 494] on button "OK" at bounding box center [851, 492] width 45 height 28
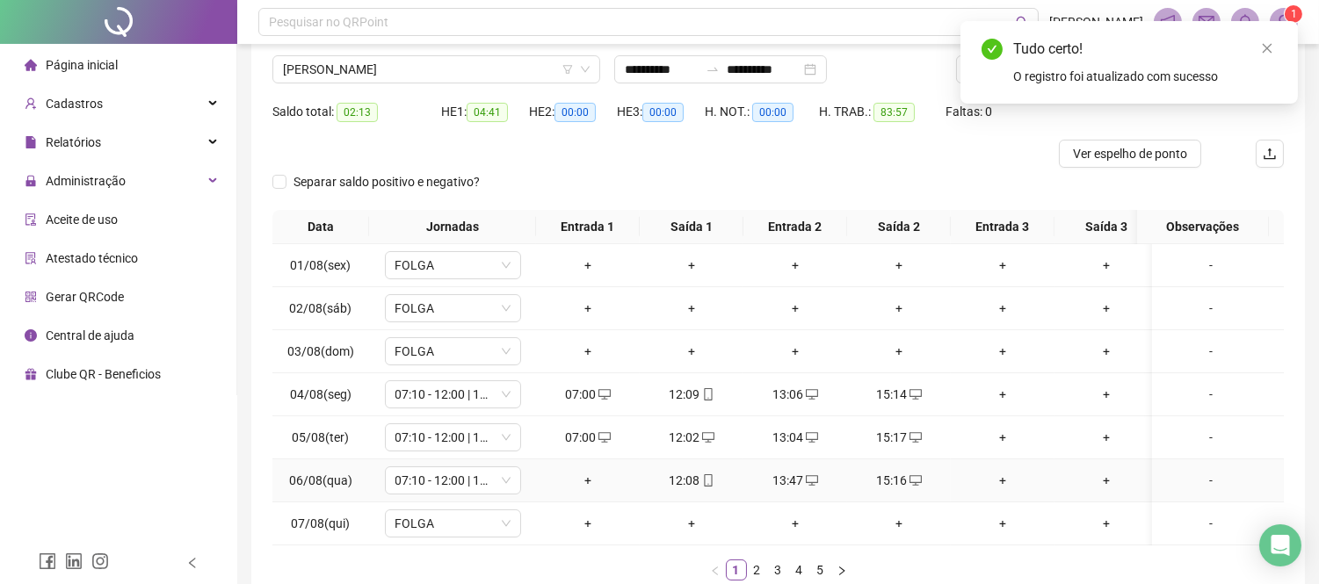
click at [589, 480] on div "+" at bounding box center [588, 480] width 90 height 19
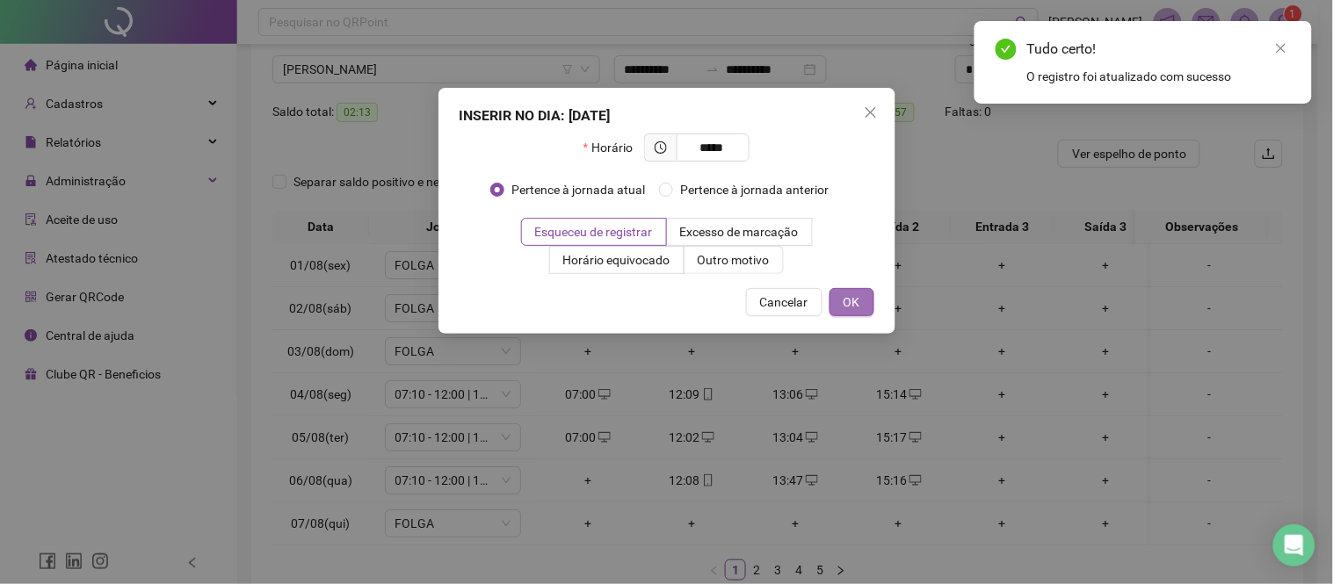
type input "*****"
click at [850, 291] on button "OK" at bounding box center [851, 302] width 45 height 28
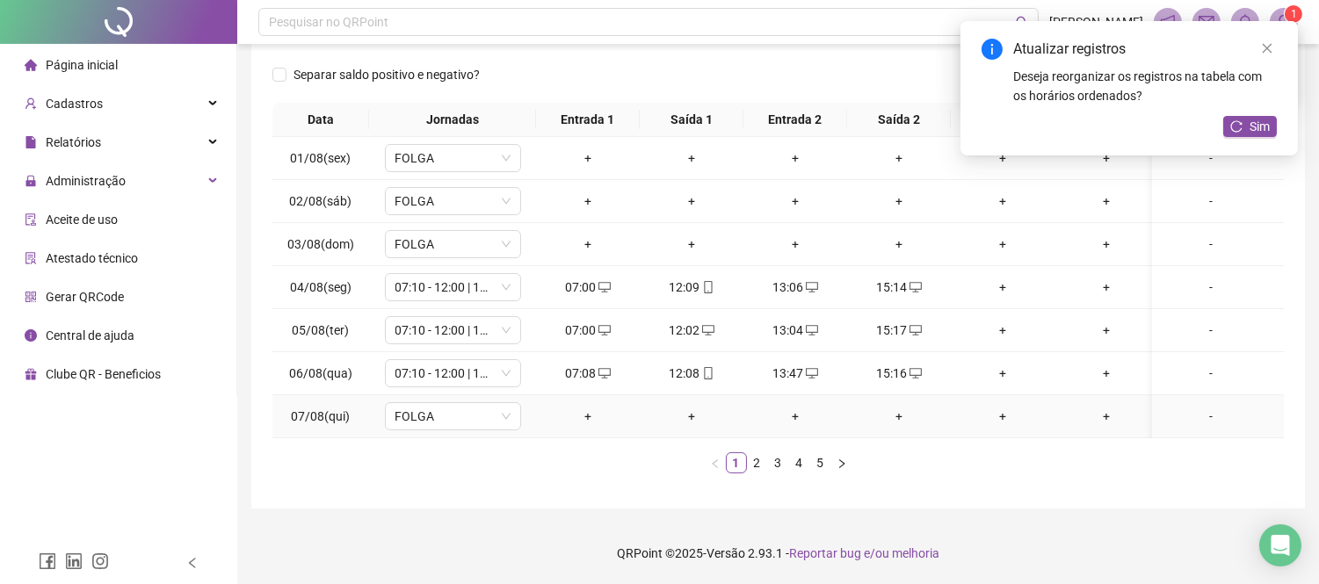
scroll to position [255, 0]
click at [842, 460] on icon "right" at bounding box center [841, 464] width 11 height 11
click at [914, 324] on icon "mobile" at bounding box center [915, 330] width 12 height 12
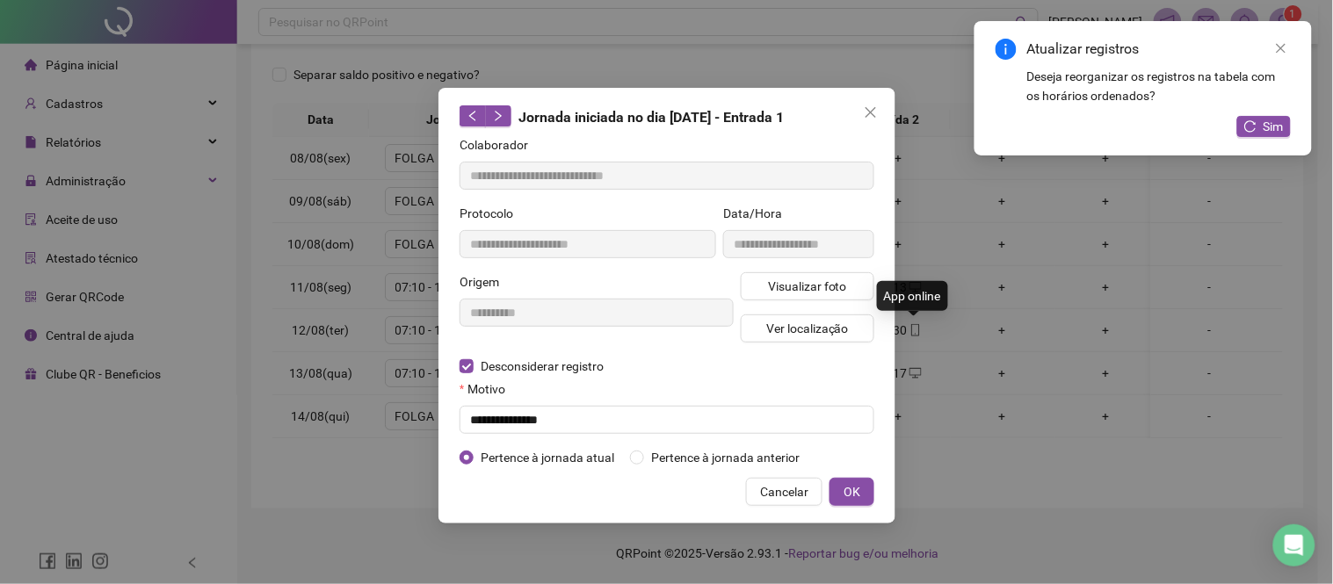
type input "**********"
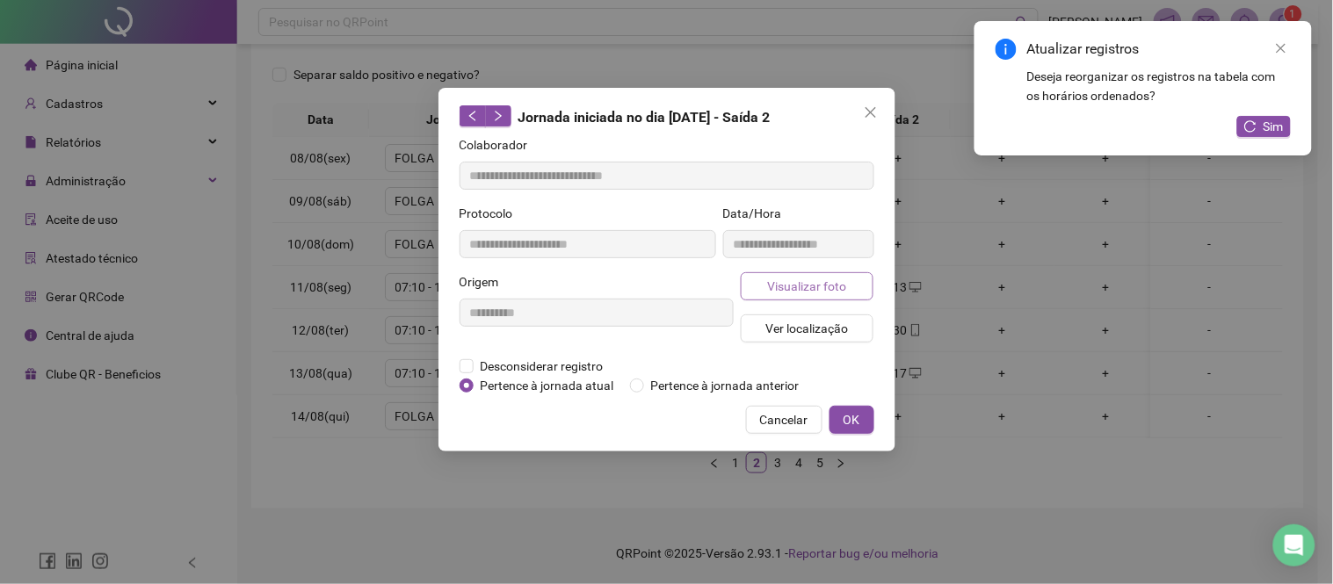
click at [812, 290] on span "Visualizar foto" at bounding box center [806, 286] width 79 height 19
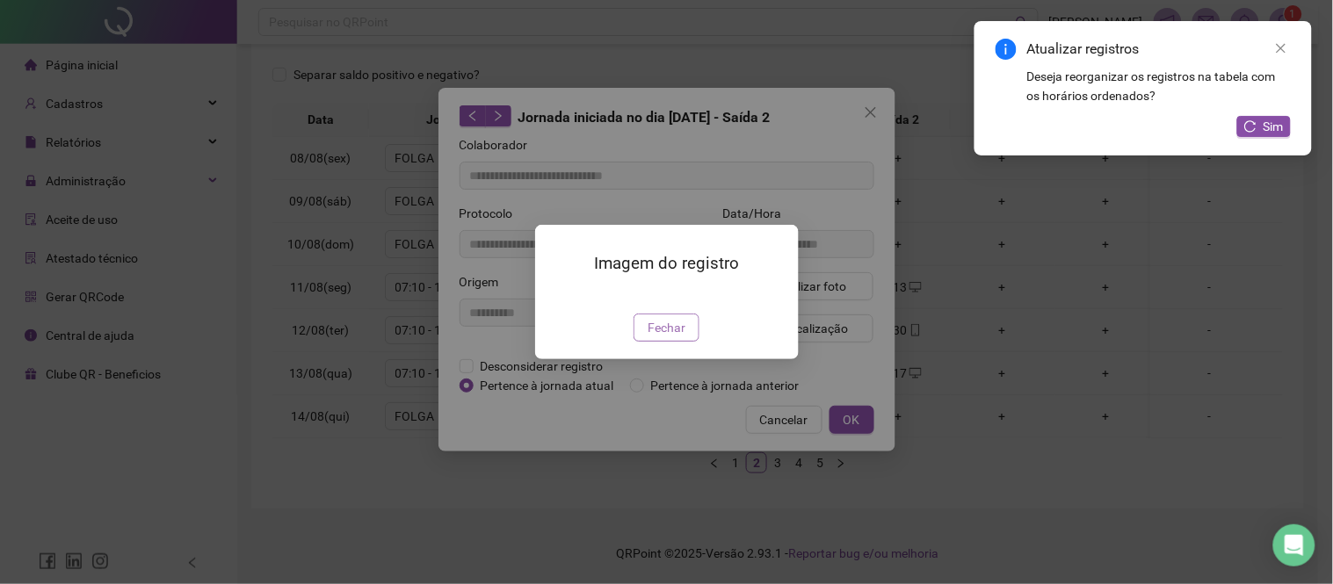
click at [666, 337] on span "Fechar" at bounding box center [666, 327] width 38 height 19
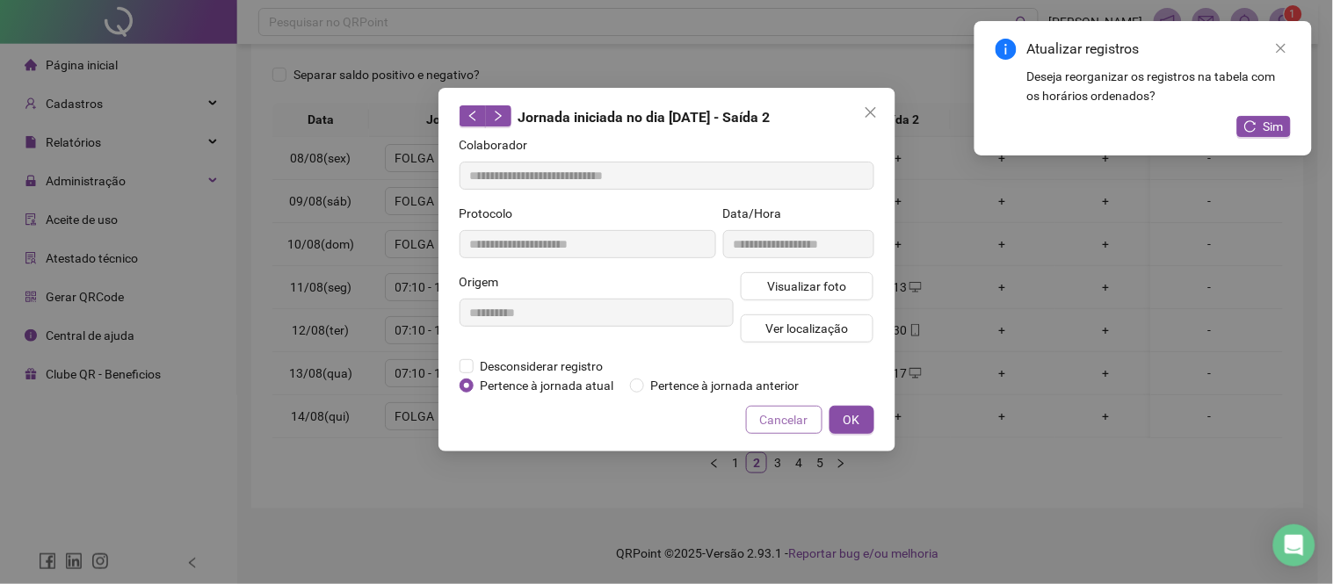
click at [793, 408] on button "Cancelar" at bounding box center [784, 420] width 76 height 28
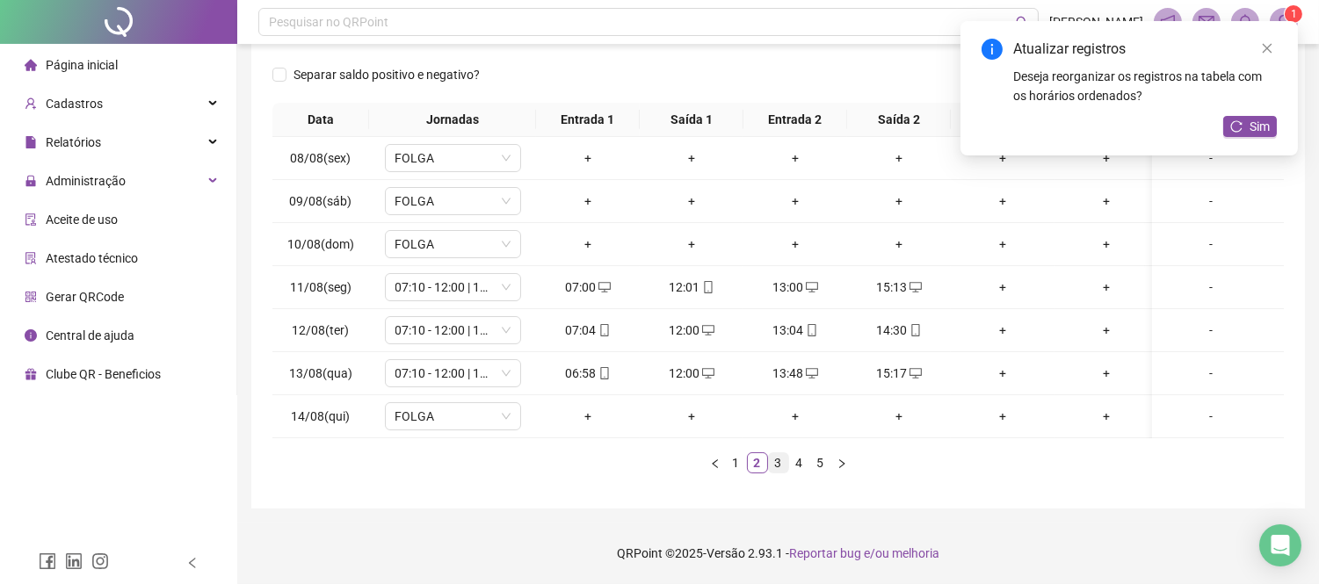
click at [779, 459] on link "3" at bounding box center [778, 462] width 19 height 19
click at [617, 321] on div "06:56" at bounding box center [588, 330] width 90 height 19
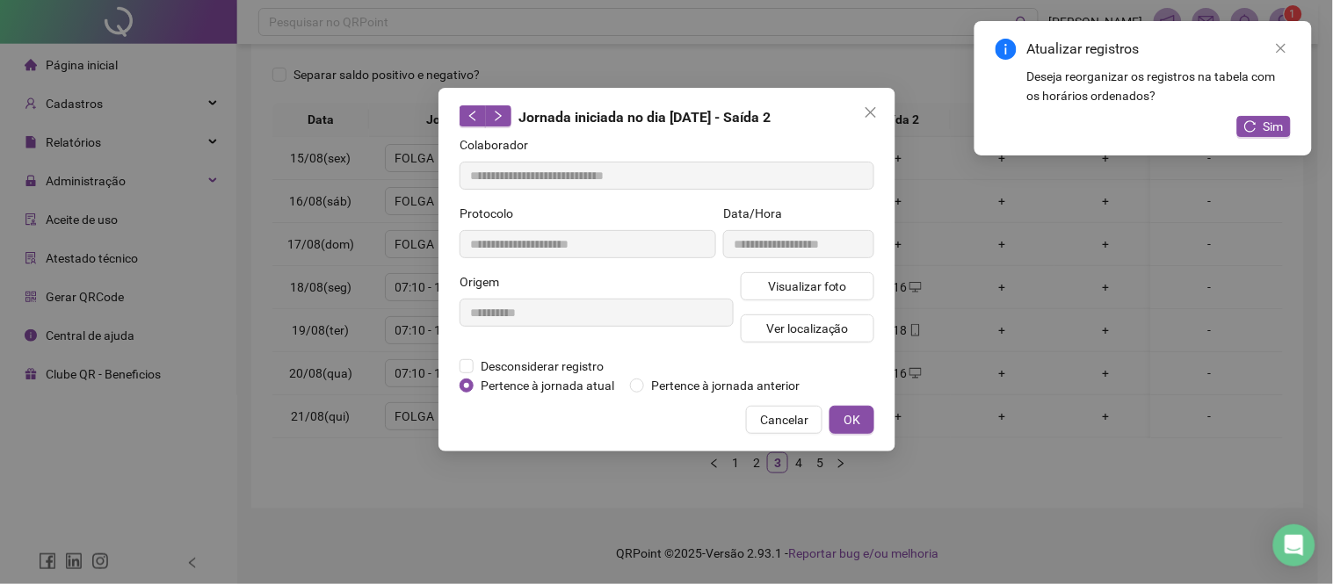
type input "**********"
click at [538, 365] on span "Desconsiderar registro" at bounding box center [541, 366] width 137 height 19
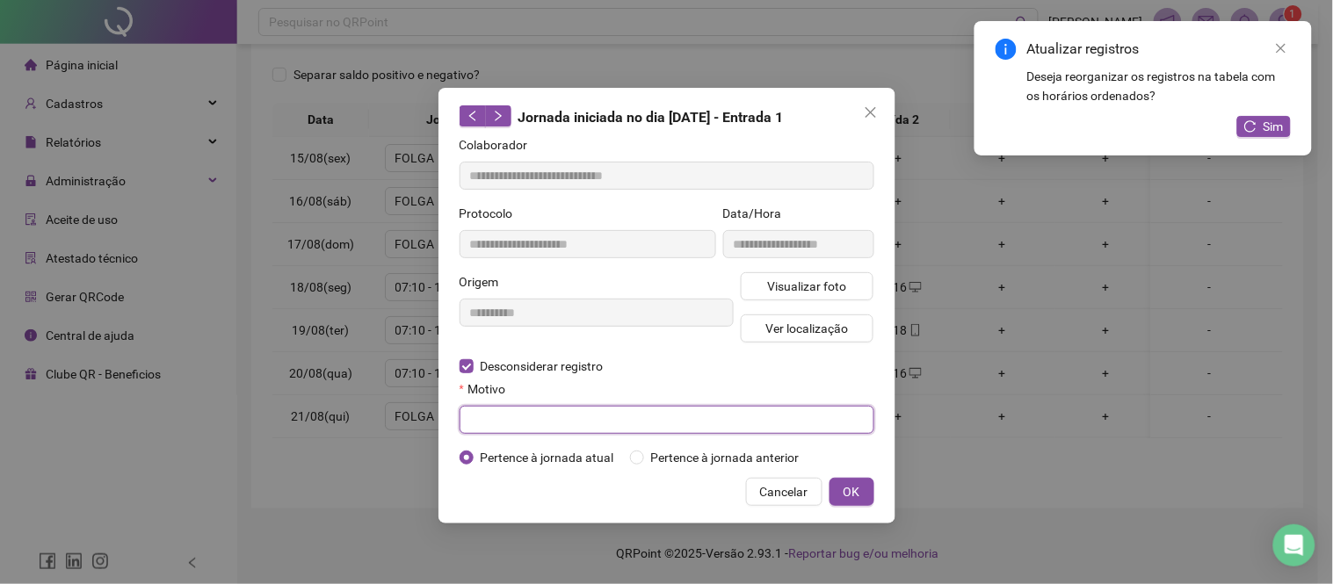
click at [543, 416] on input "text" at bounding box center [666, 420] width 415 height 28
paste input "**********"
type input "**********"
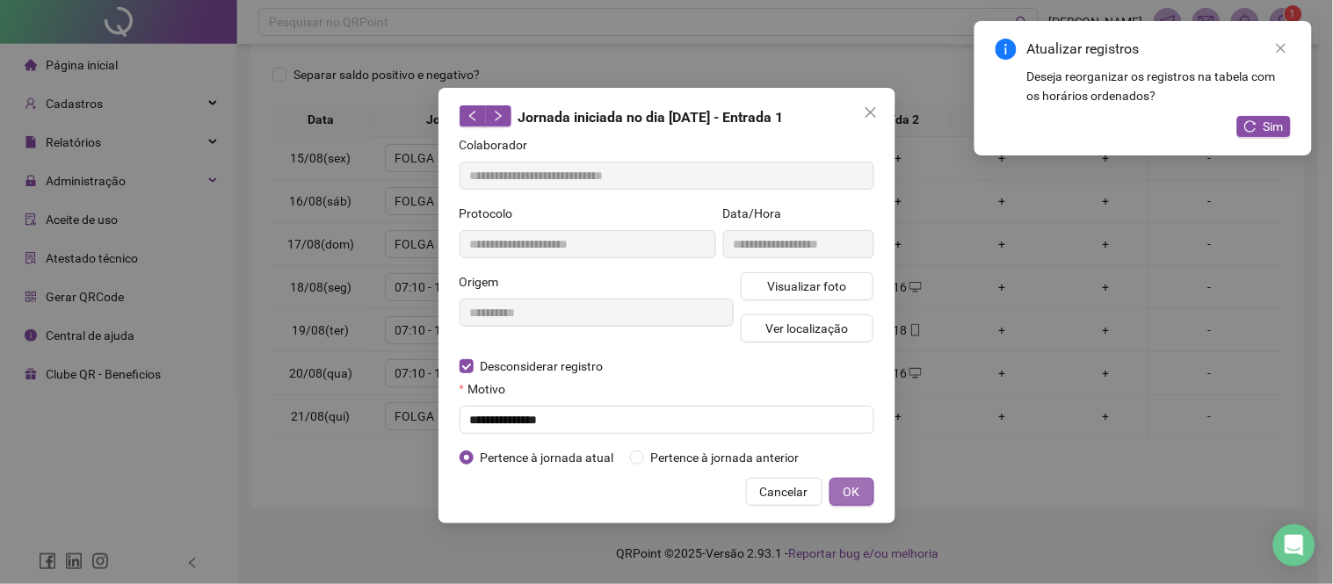
click at [849, 480] on button "OK" at bounding box center [851, 492] width 45 height 28
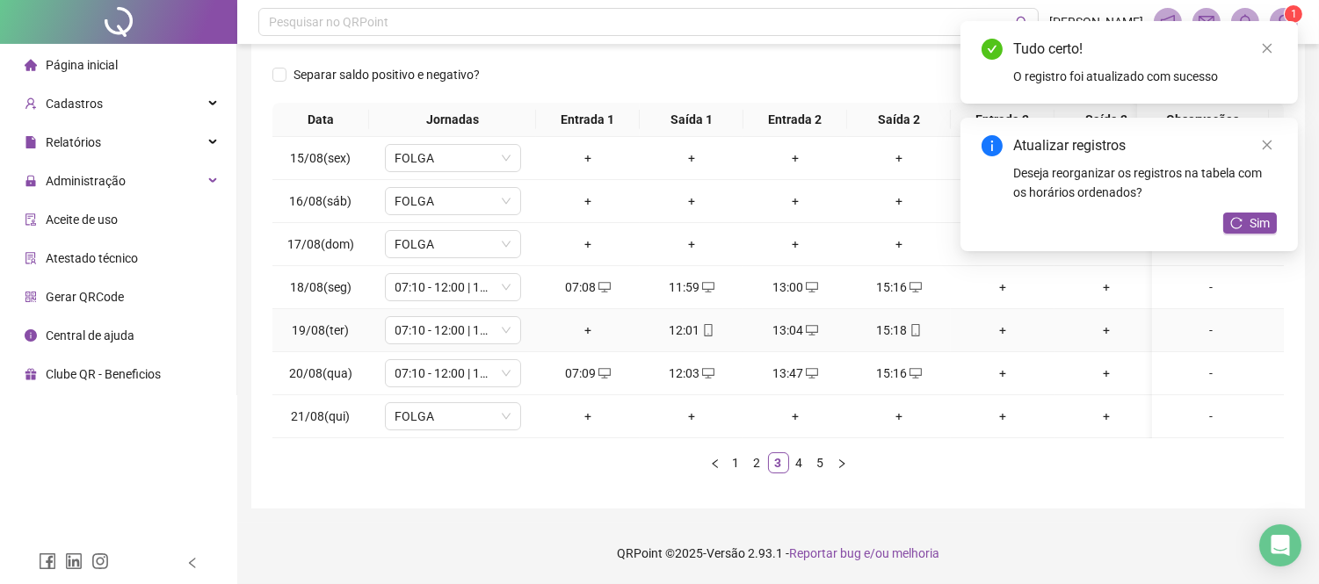
click at [589, 321] on div "+" at bounding box center [588, 330] width 90 height 19
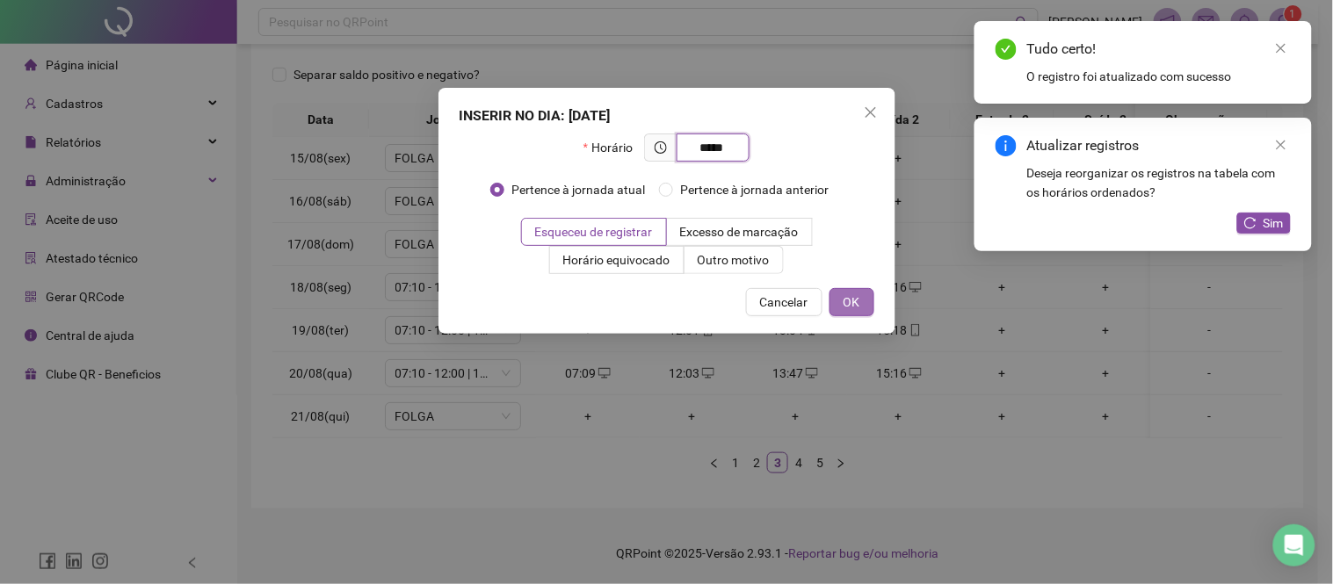
type input "*****"
click at [849, 300] on span "OK" at bounding box center [851, 302] width 17 height 19
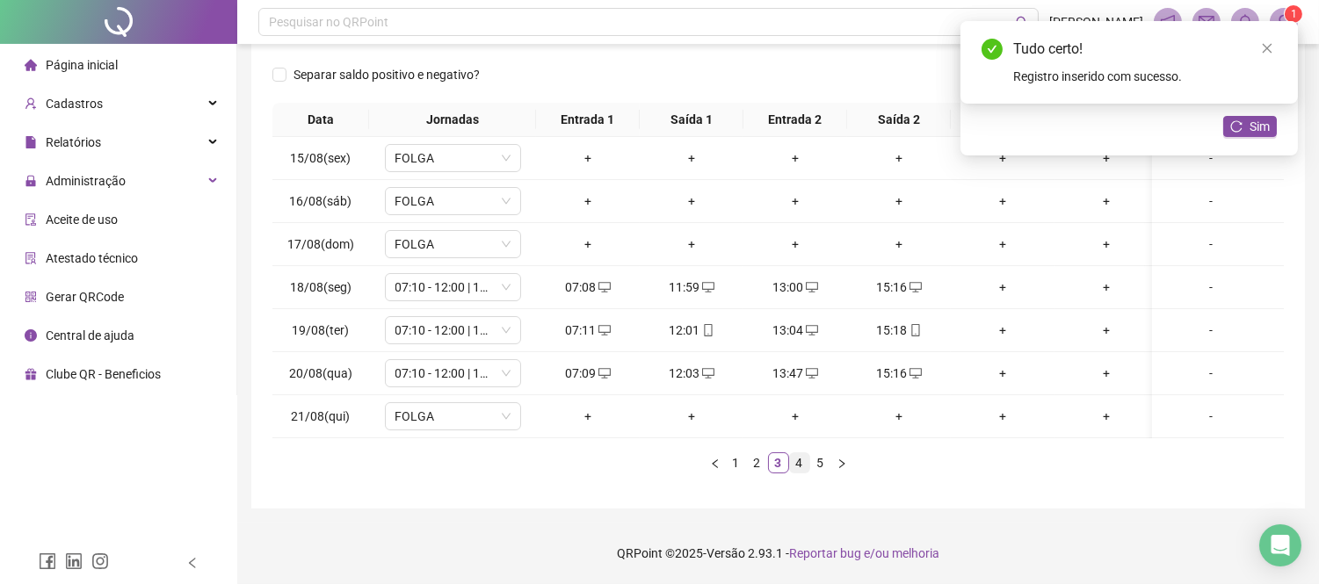
click at [803, 464] on link "4" at bounding box center [799, 462] width 19 height 19
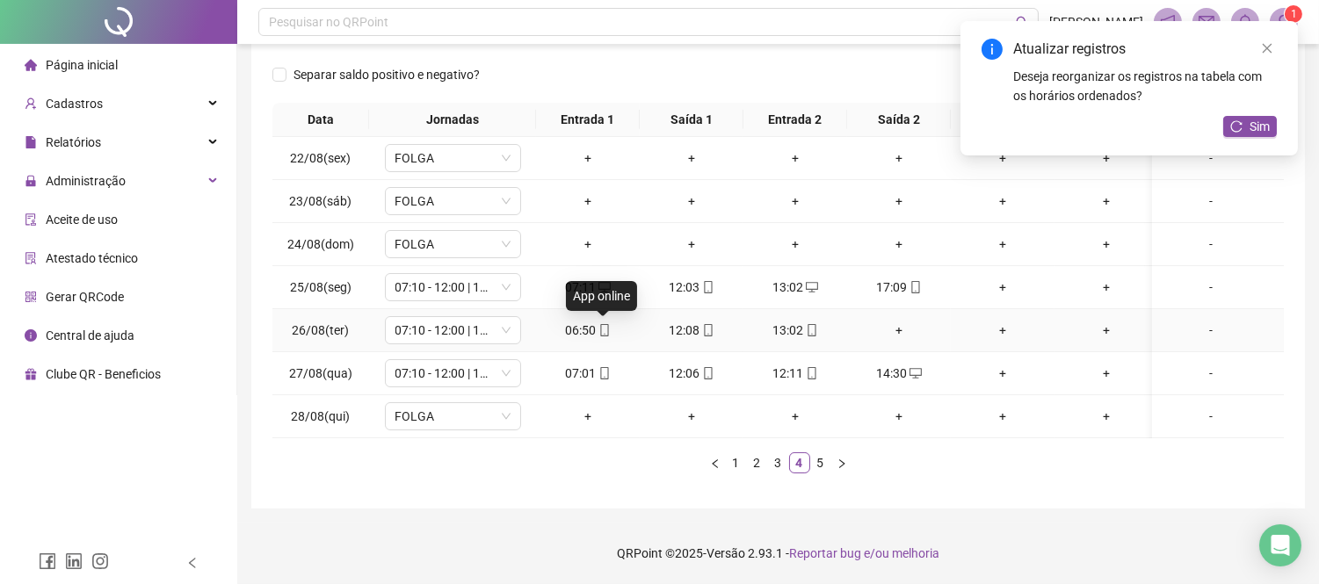
click at [601, 324] on icon "mobile" at bounding box center [604, 330] width 12 height 12
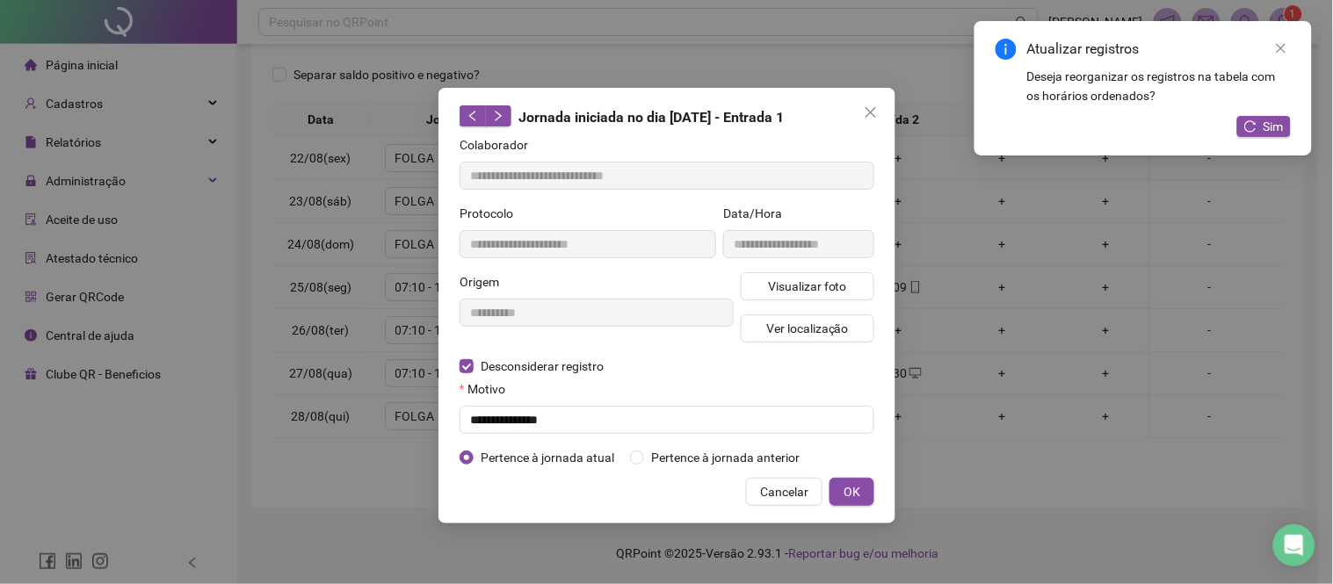
type input "**********"
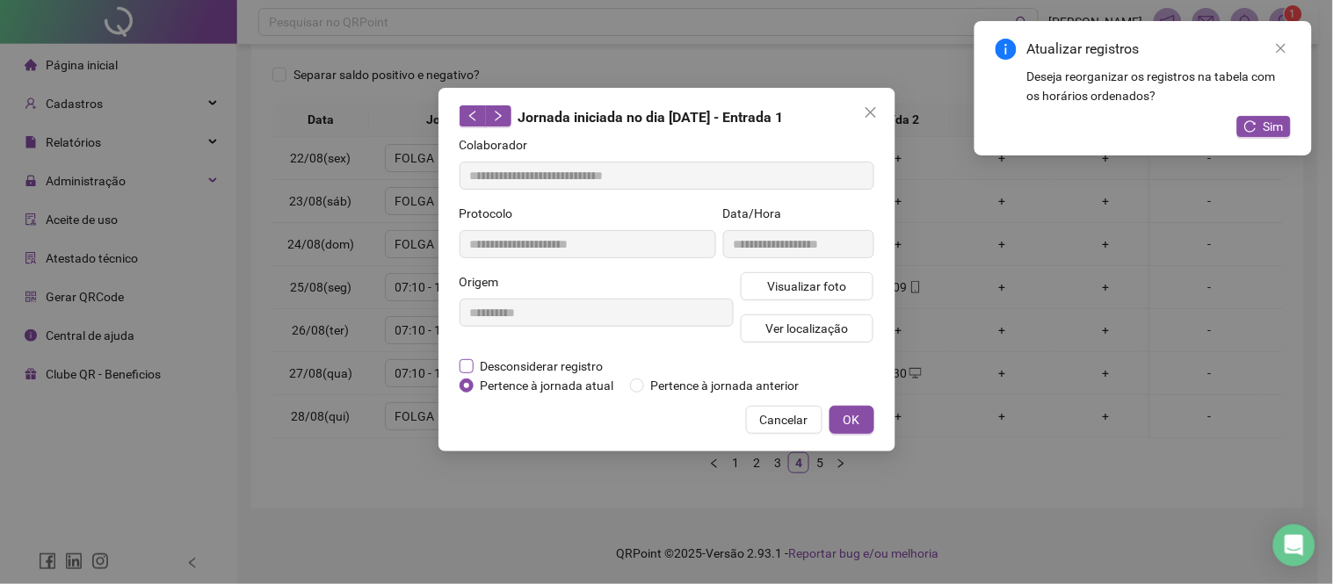
click at [556, 365] on span "Desconsiderar registro" at bounding box center [541, 366] width 137 height 19
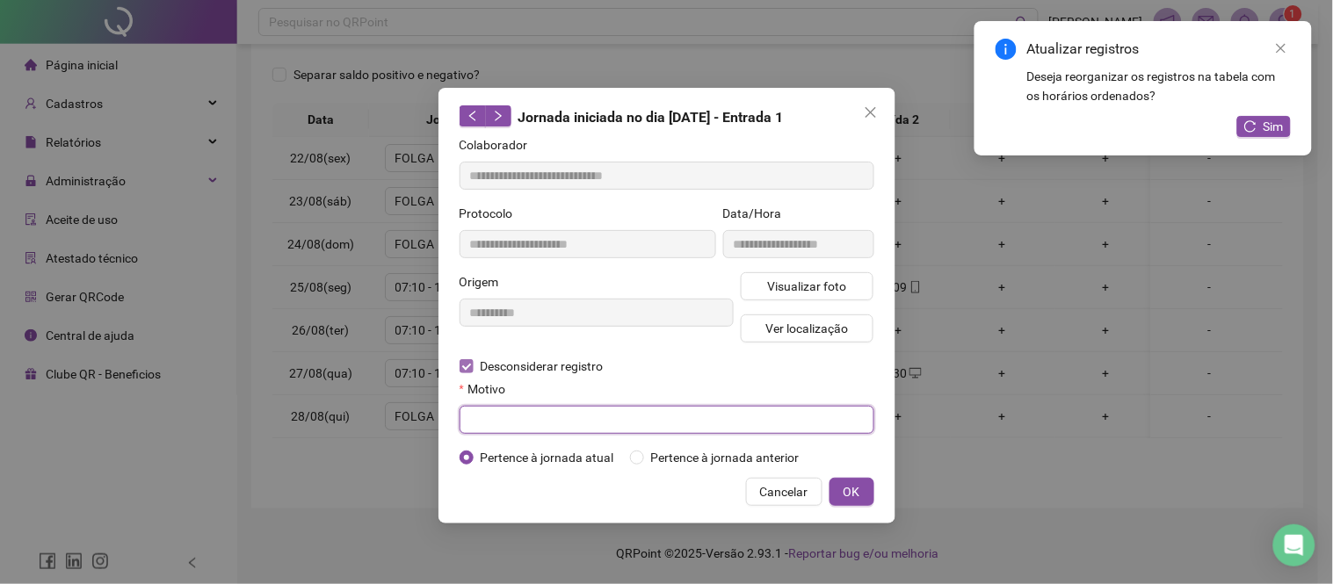
click at [567, 423] on input "text" at bounding box center [666, 420] width 415 height 28
paste input "**********"
type input "**********"
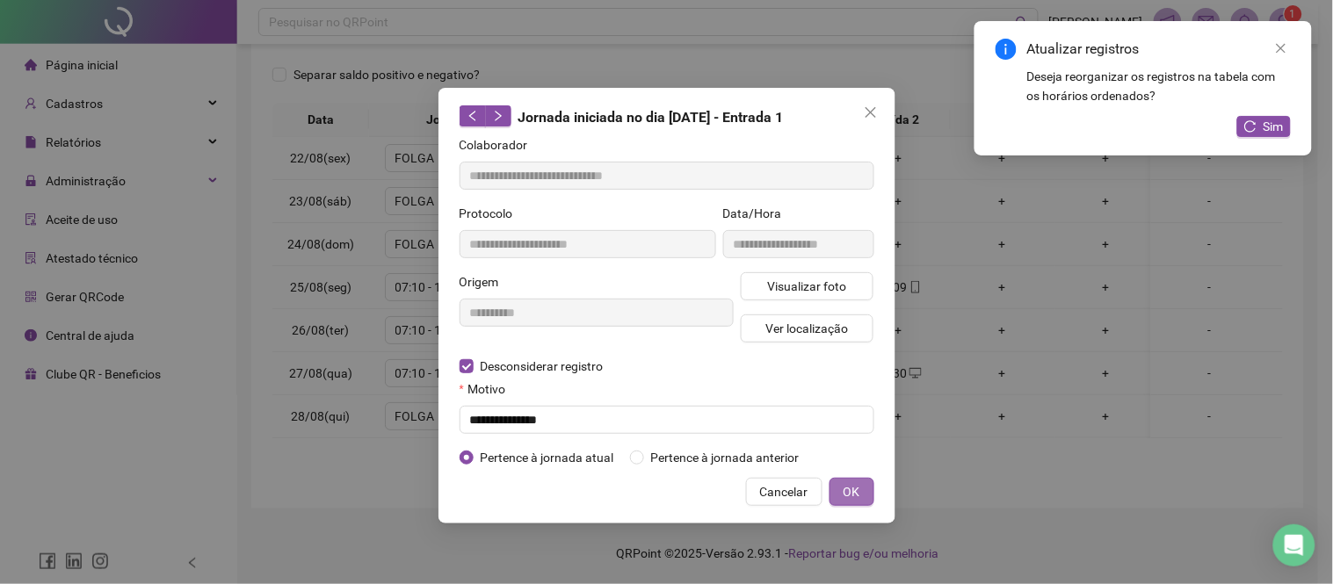
click at [849, 499] on span "OK" at bounding box center [851, 491] width 17 height 19
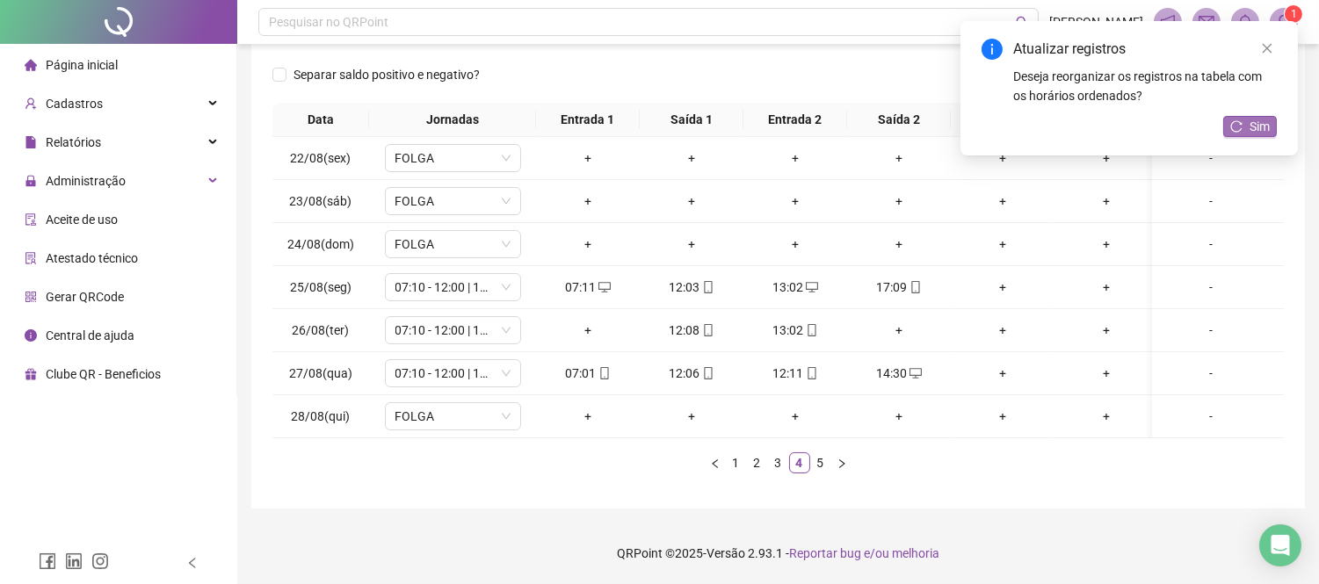
click at [1247, 119] on button "Sim" at bounding box center [1250, 126] width 54 height 21
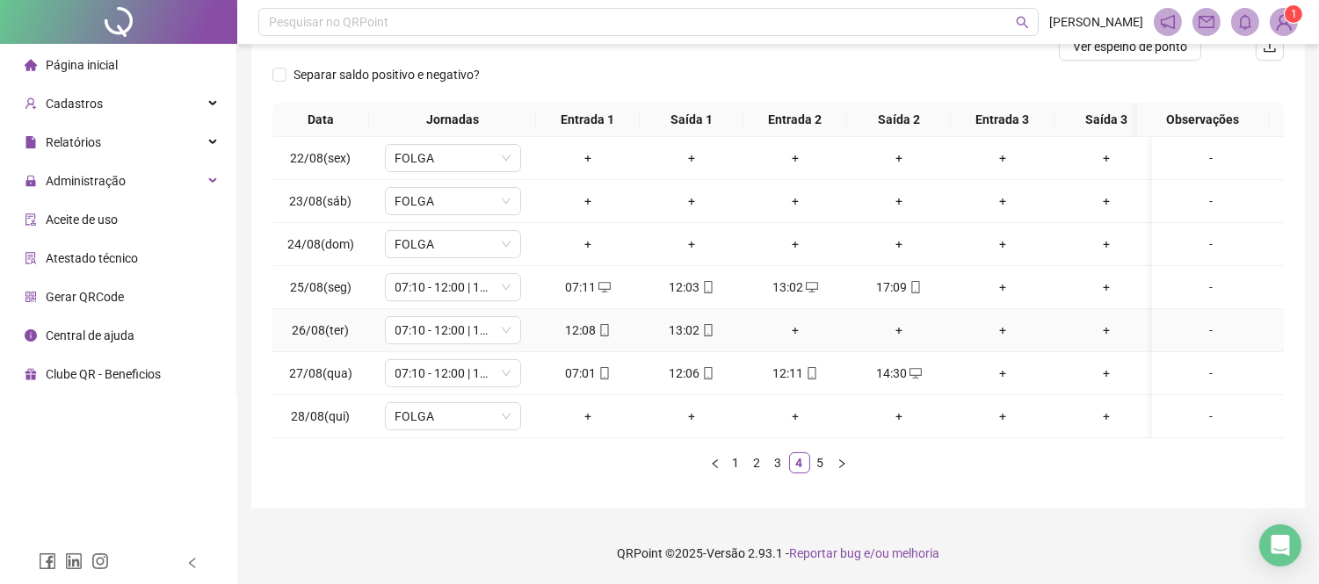
click at [793, 321] on div "+" at bounding box center [795, 330] width 90 height 19
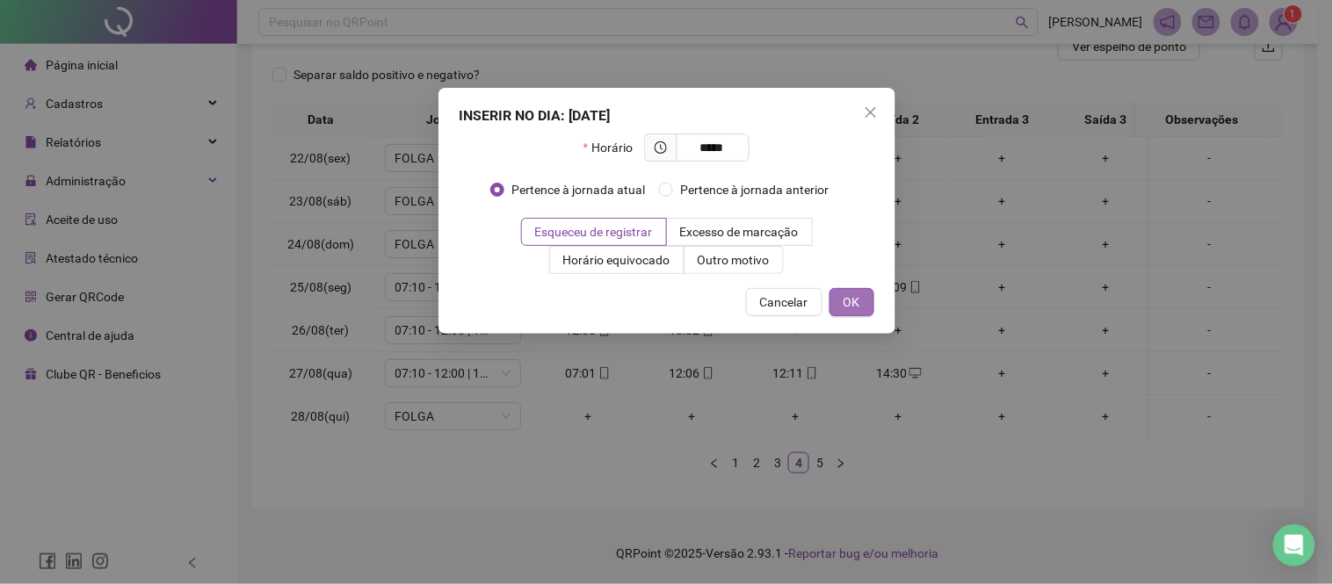
type input "*****"
click at [871, 300] on button "OK" at bounding box center [851, 302] width 45 height 28
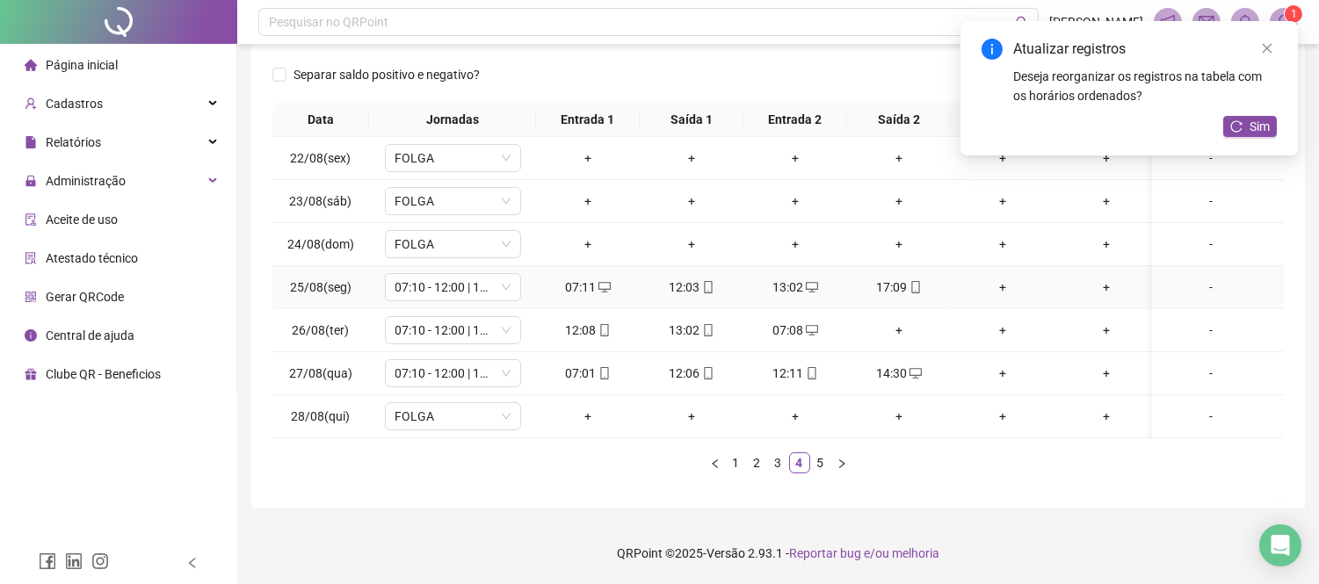
click at [912, 281] on icon "mobile" at bounding box center [915, 287] width 12 height 12
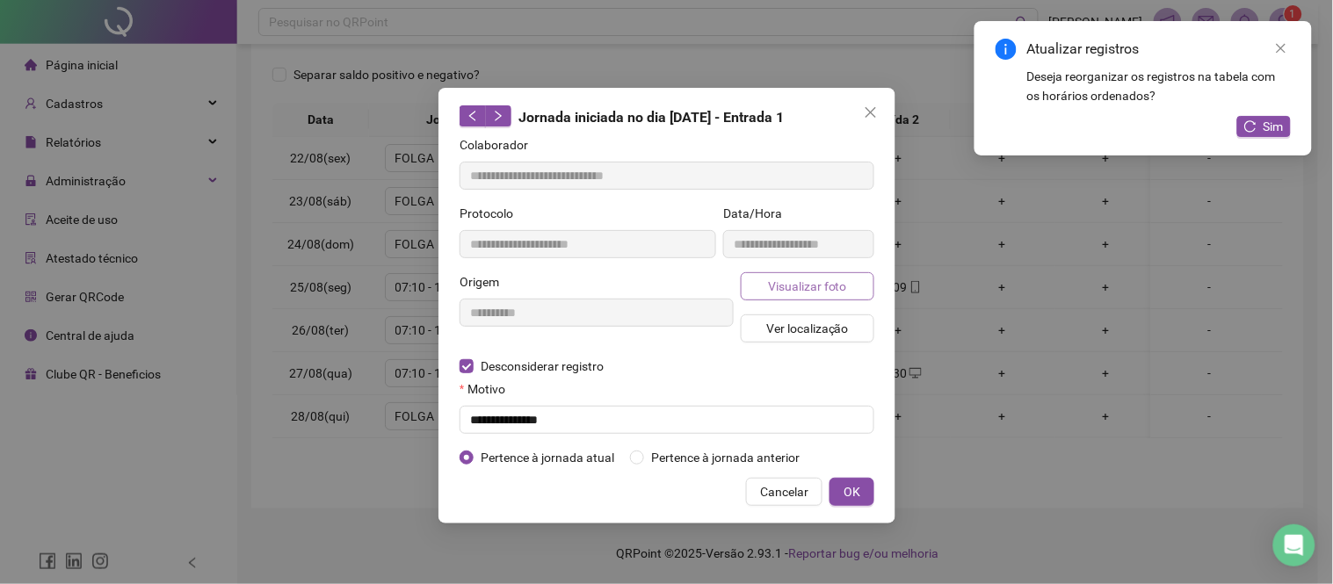
type input "**********"
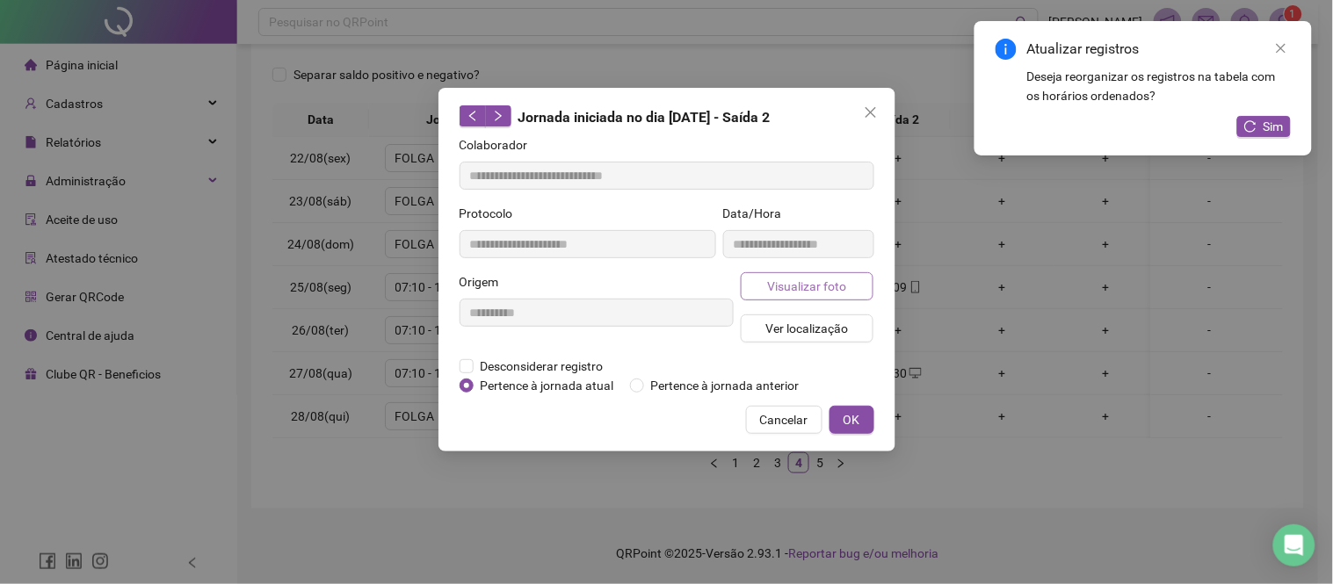
click at [787, 277] on span "Visualizar foto" at bounding box center [806, 286] width 79 height 19
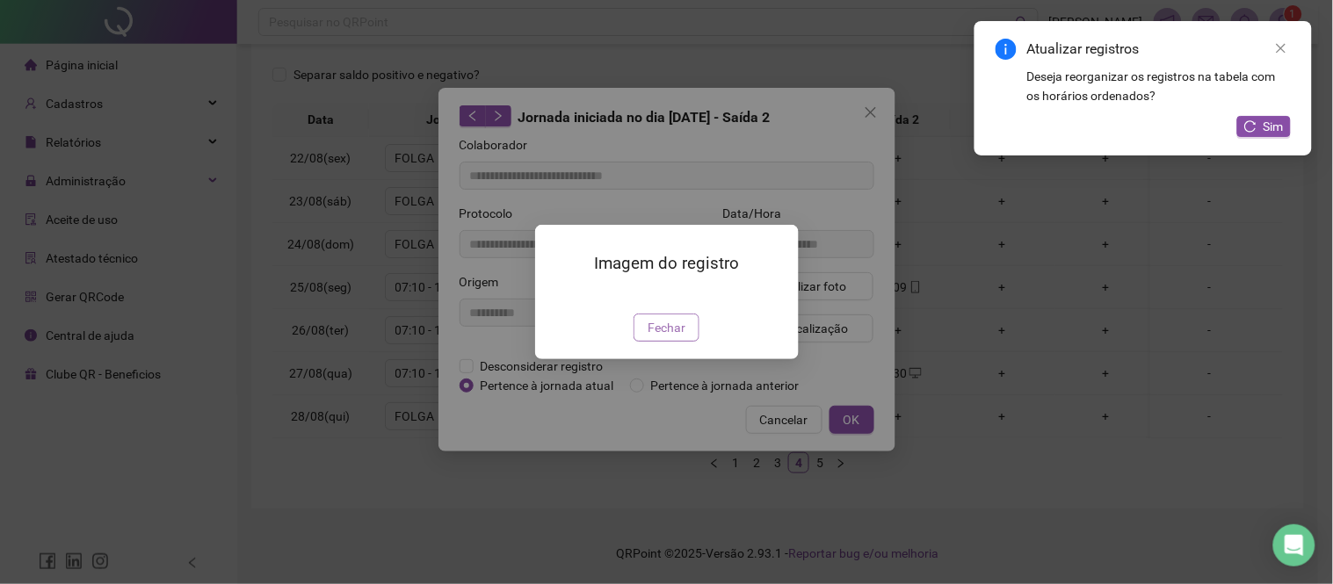
click at [680, 337] on span "Fechar" at bounding box center [666, 327] width 38 height 19
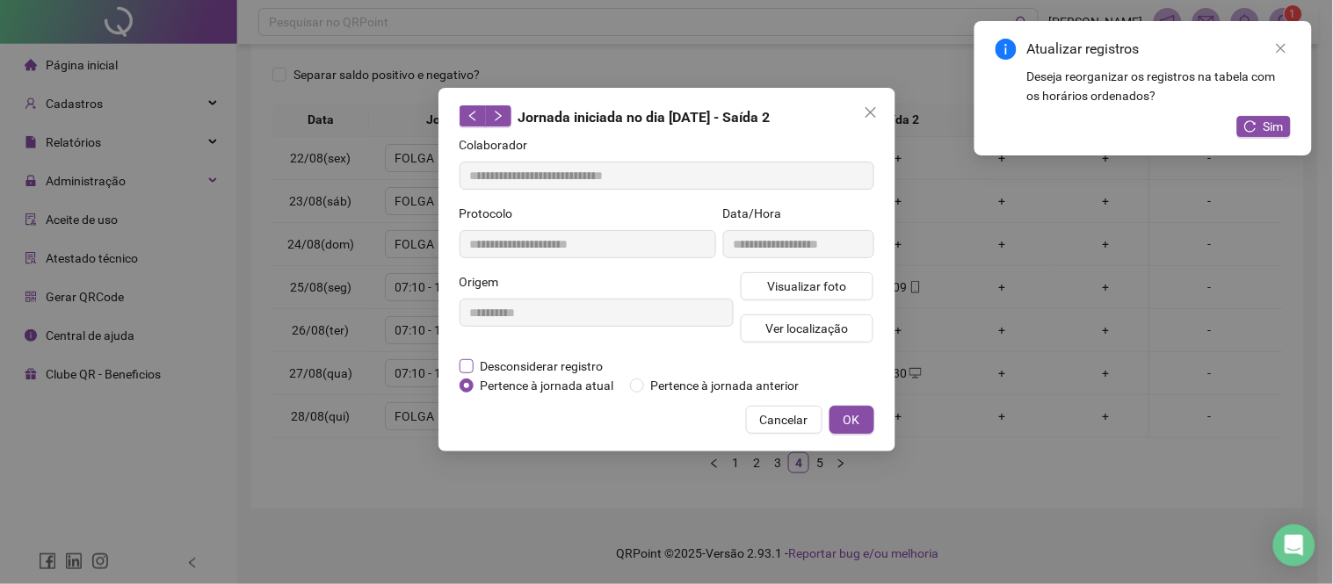
click at [546, 367] on span "Desconsiderar registro" at bounding box center [541, 366] width 137 height 19
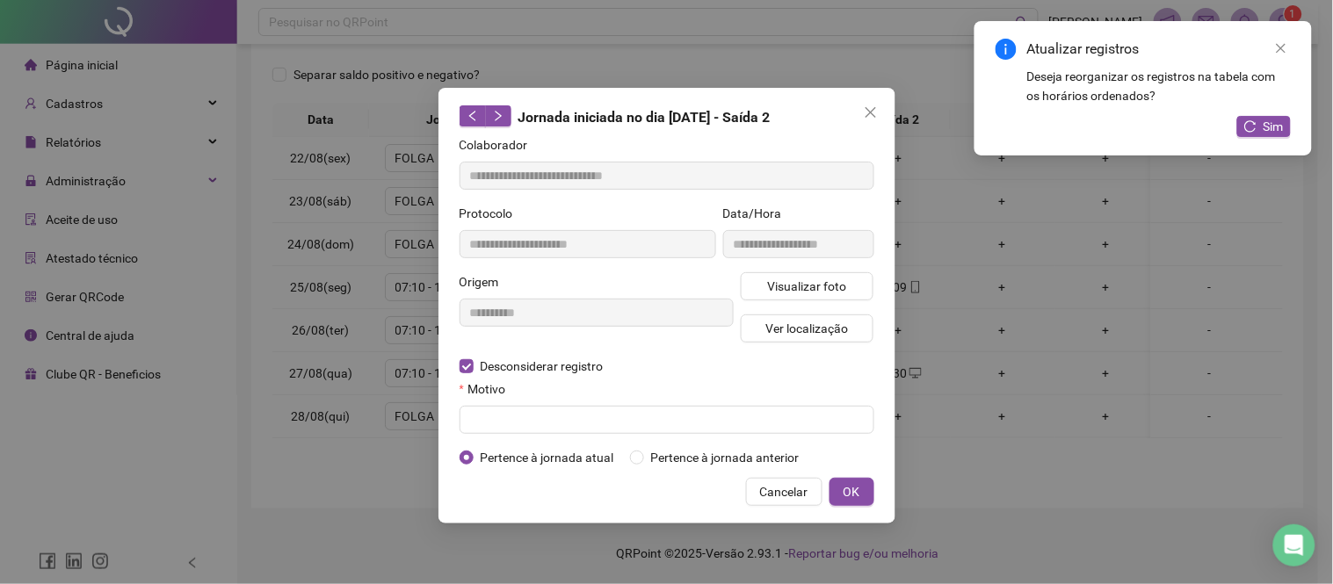
click at [534, 400] on div "Motivo" at bounding box center [666, 392] width 415 height 26
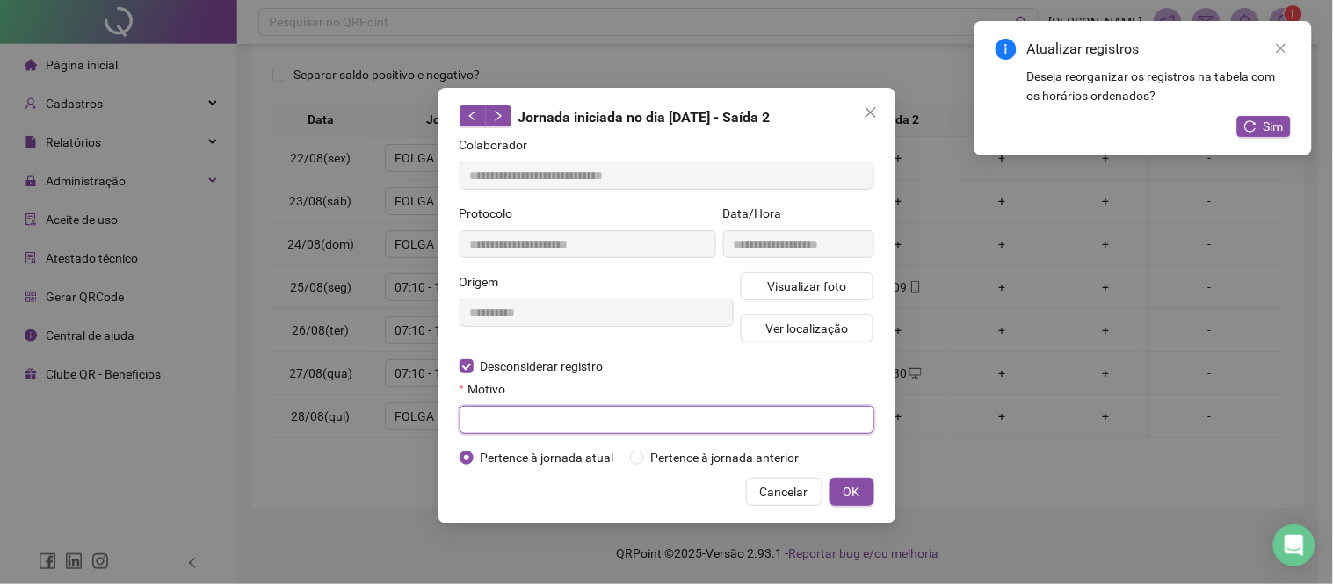
click at [536, 415] on input "text" at bounding box center [666, 420] width 415 height 28
paste input "**********"
type input "**********"
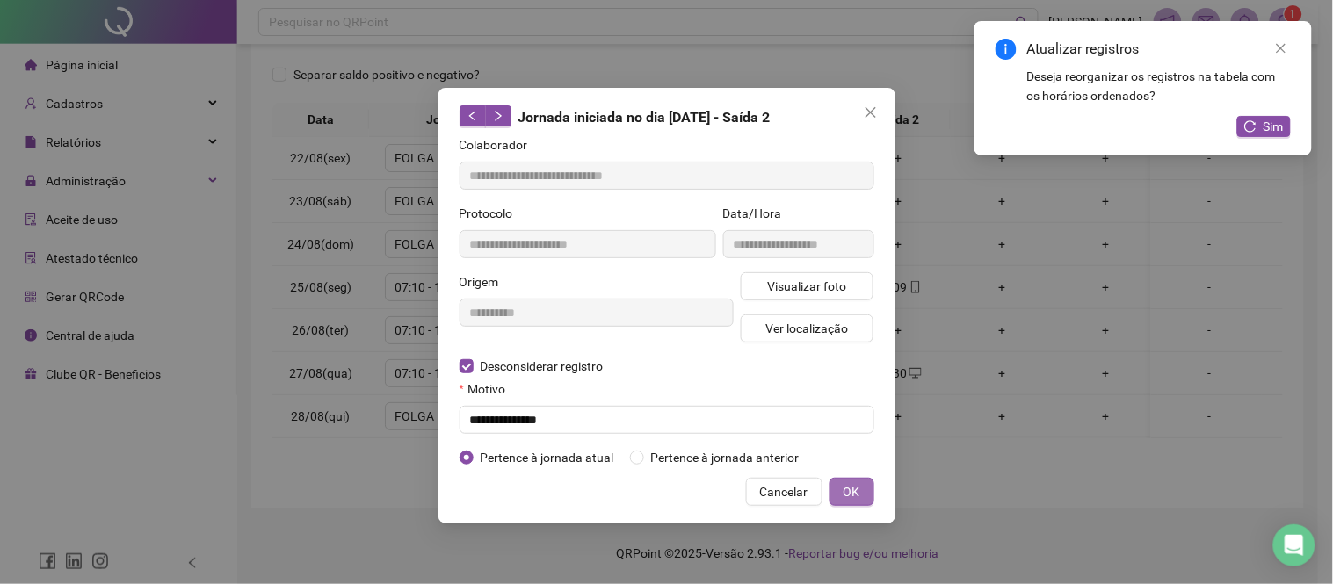
click at [857, 487] on span "OK" at bounding box center [851, 491] width 17 height 19
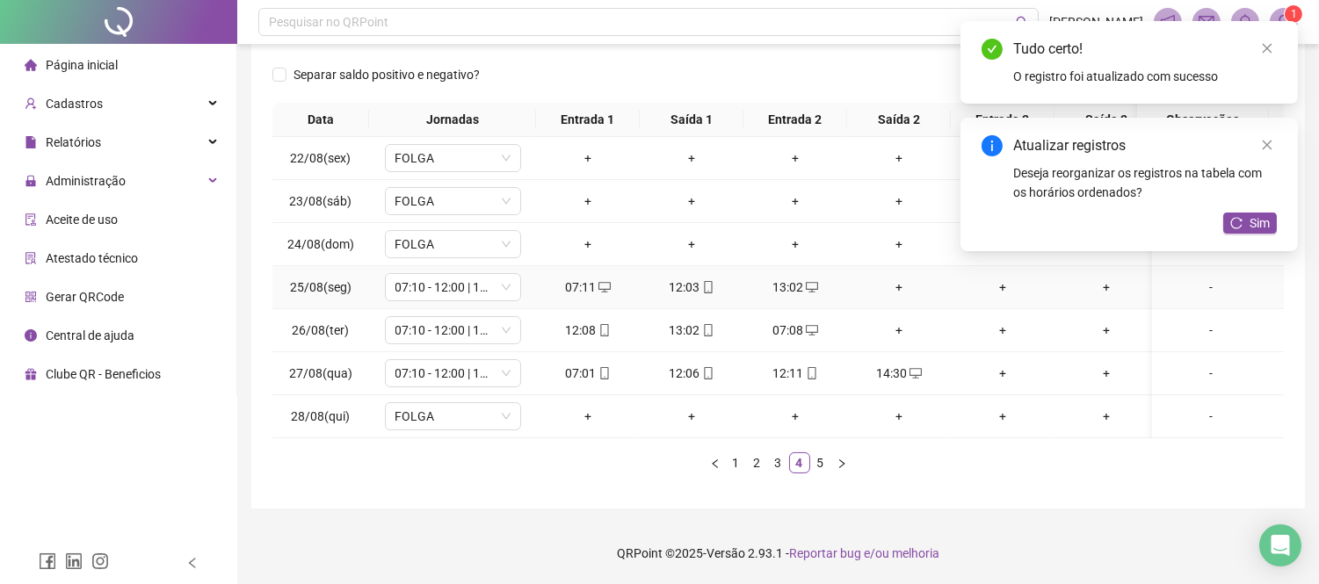
click at [898, 278] on div "+" at bounding box center [899, 287] width 90 height 19
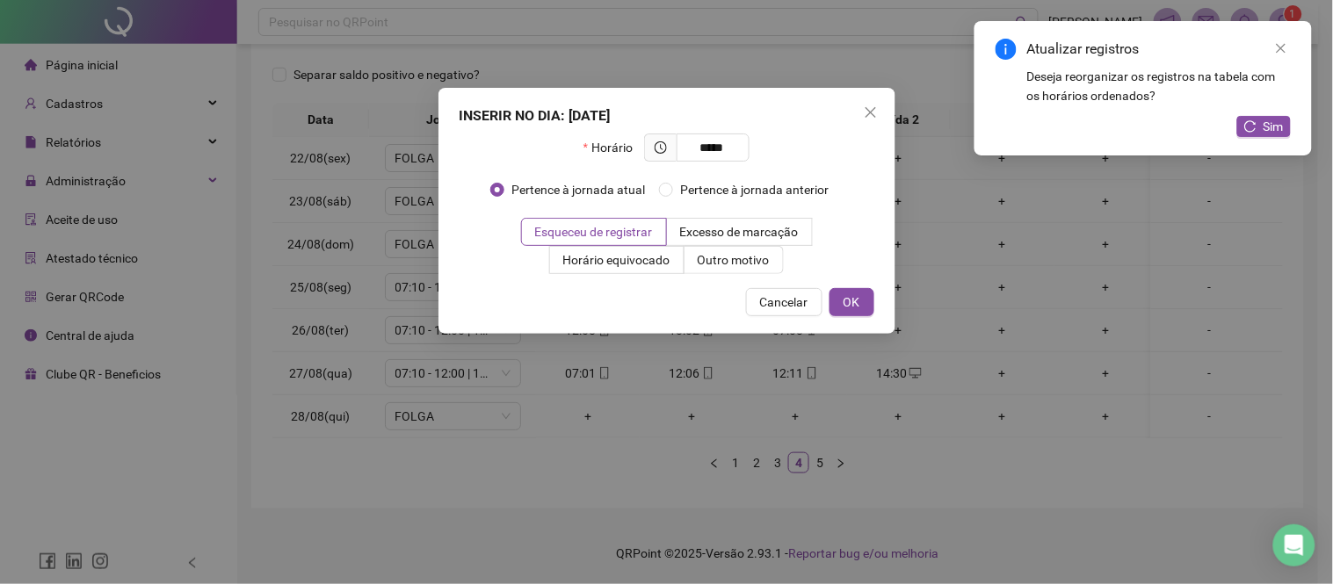
type input "*****"
click at [857, 314] on div "INSERIR NO DIA : [DATE] Horário ***** Pertence à jornada atual Pertence à jorna…" at bounding box center [666, 211] width 457 height 246
click at [857, 299] on span "OK" at bounding box center [851, 302] width 17 height 19
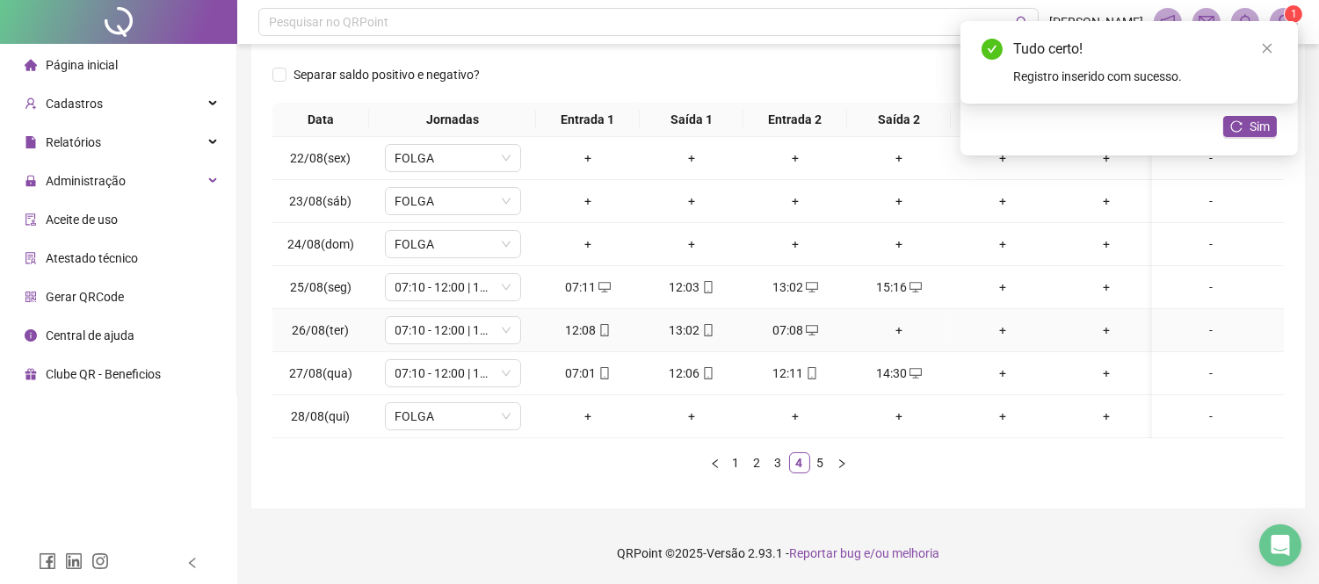
click at [900, 321] on div "+" at bounding box center [899, 330] width 90 height 19
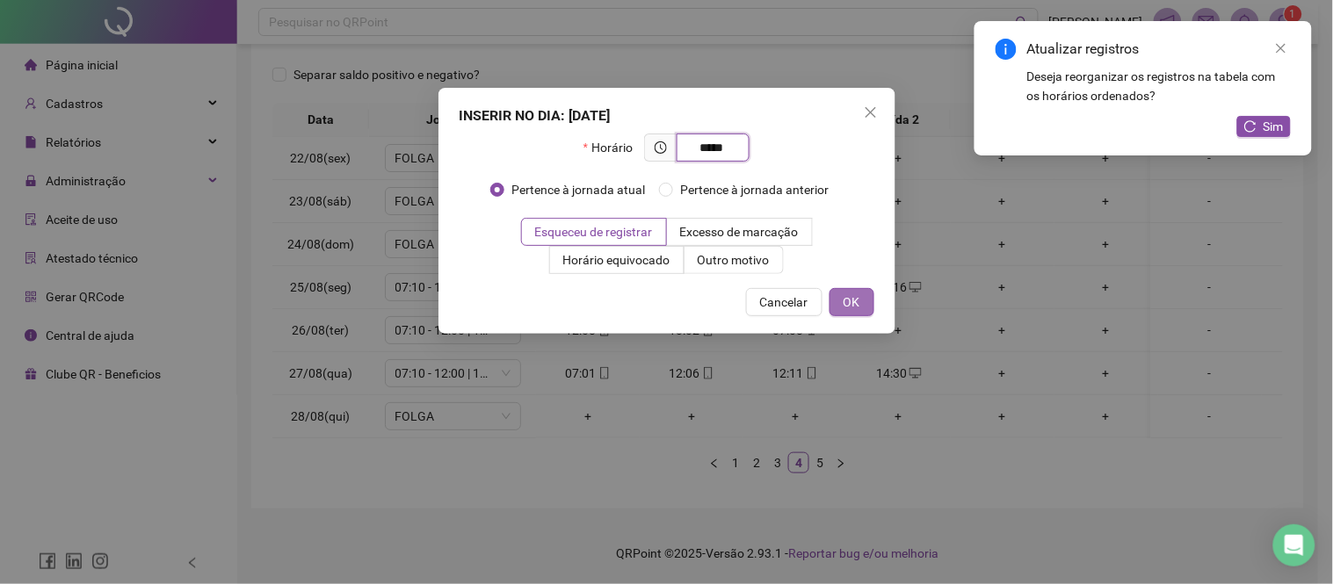
type input "*****"
click at [862, 292] on button "OK" at bounding box center [851, 302] width 45 height 28
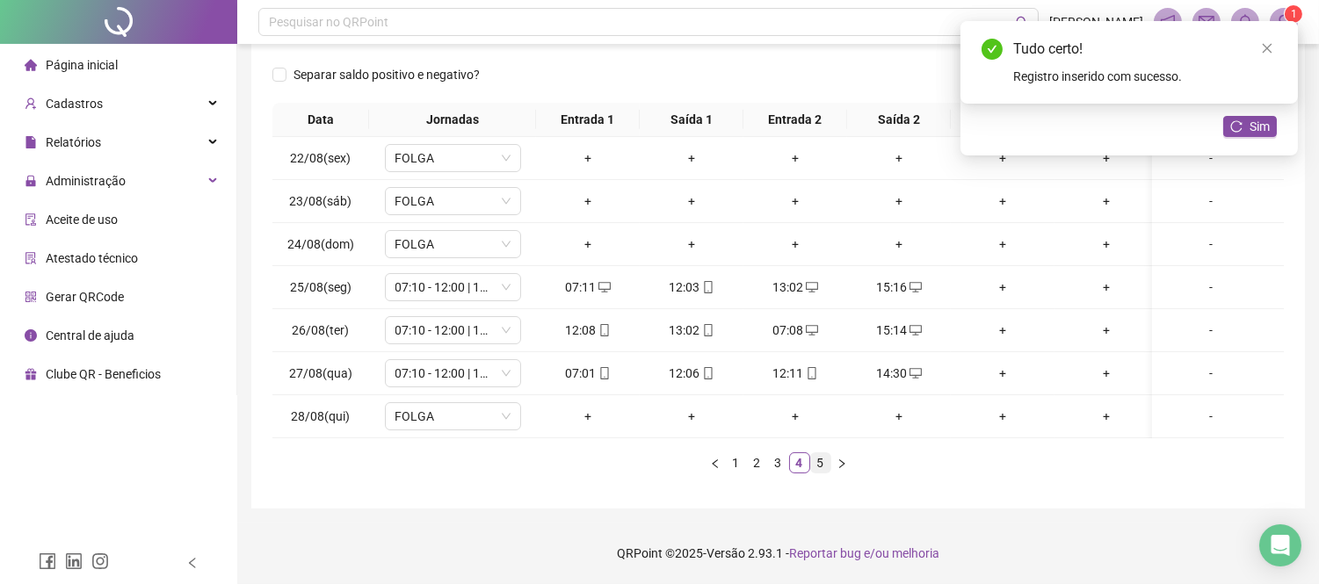
click at [819, 460] on link "5" at bounding box center [820, 462] width 19 height 19
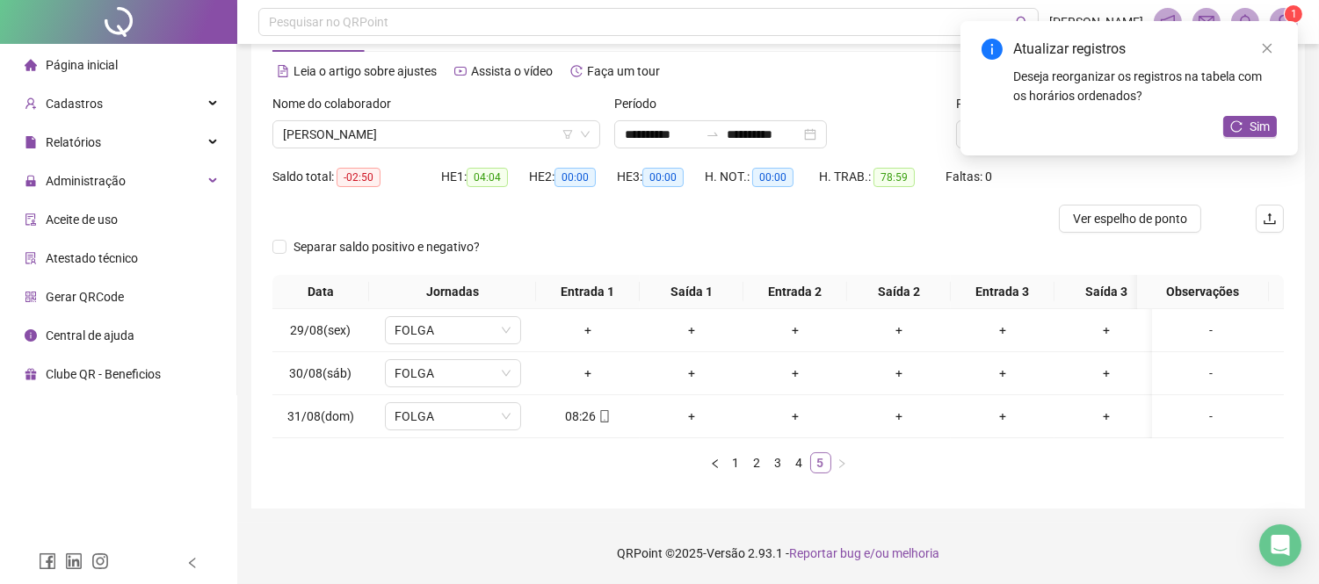
scroll to position [82, 0]
click at [602, 410] on icon "mobile" at bounding box center [604, 416] width 12 height 12
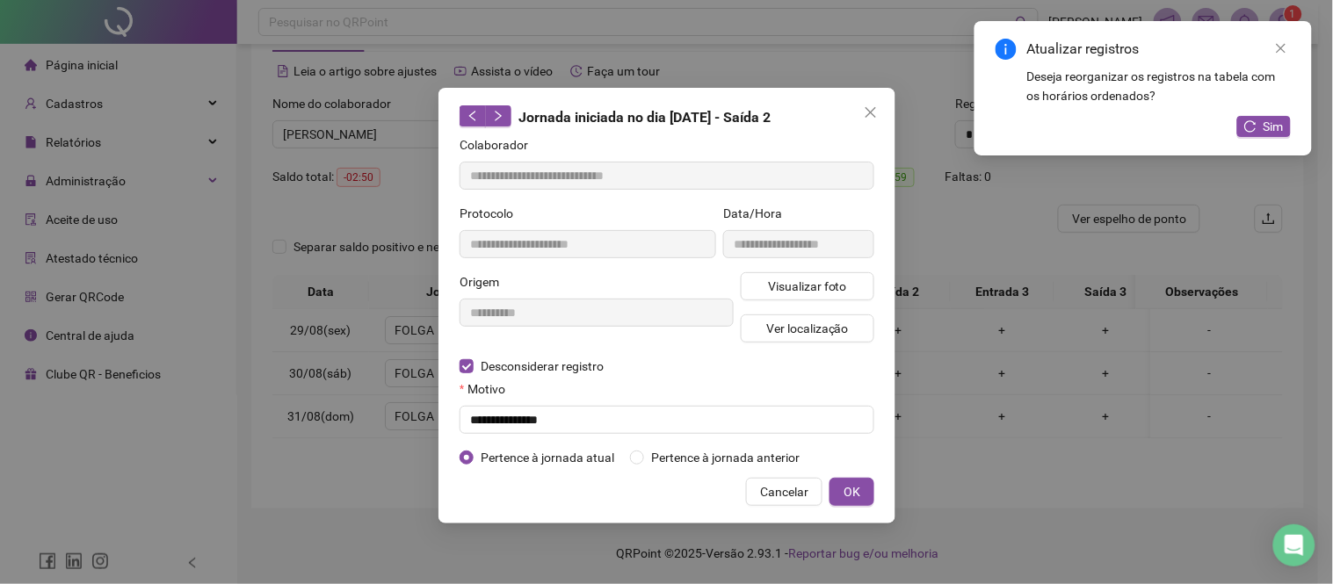
type input "**********"
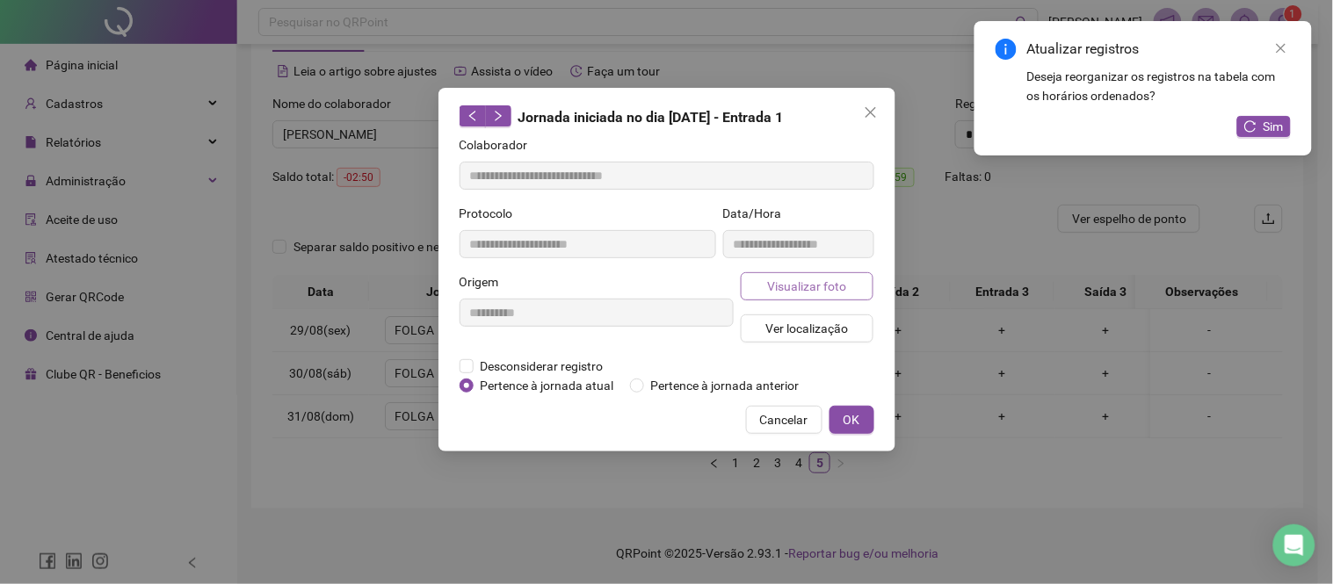
click at [796, 288] on span "Visualizar foto" at bounding box center [806, 286] width 79 height 19
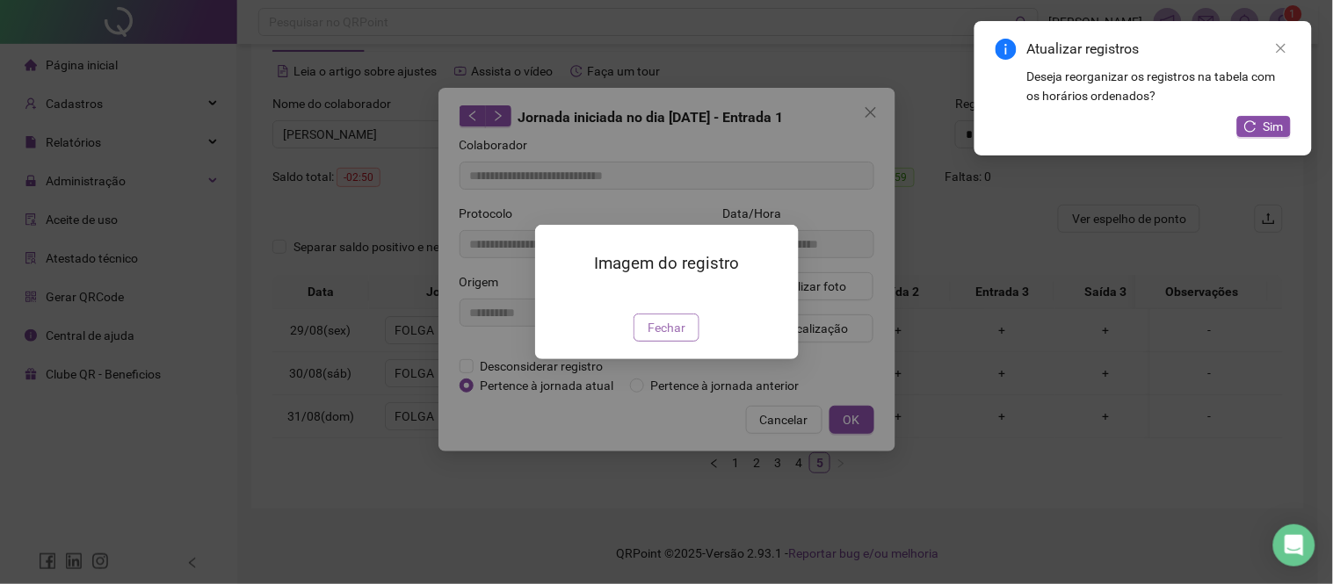
click at [661, 337] on span "Fechar" at bounding box center [666, 327] width 38 height 19
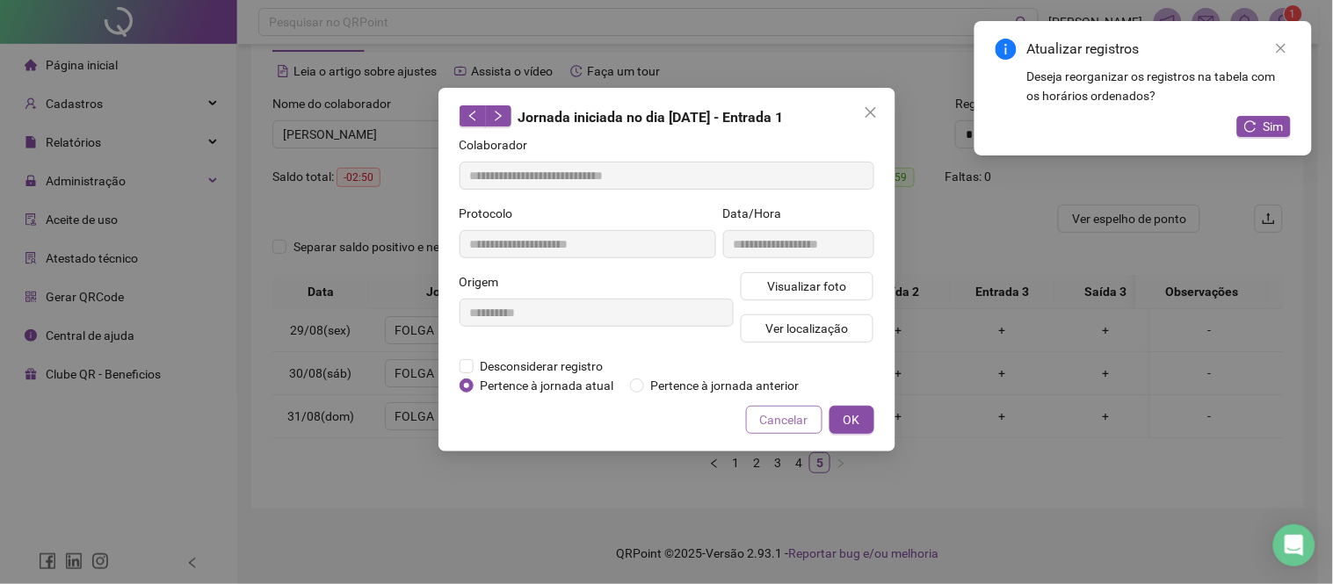
click at [760, 414] on button "Cancelar" at bounding box center [784, 420] width 76 height 28
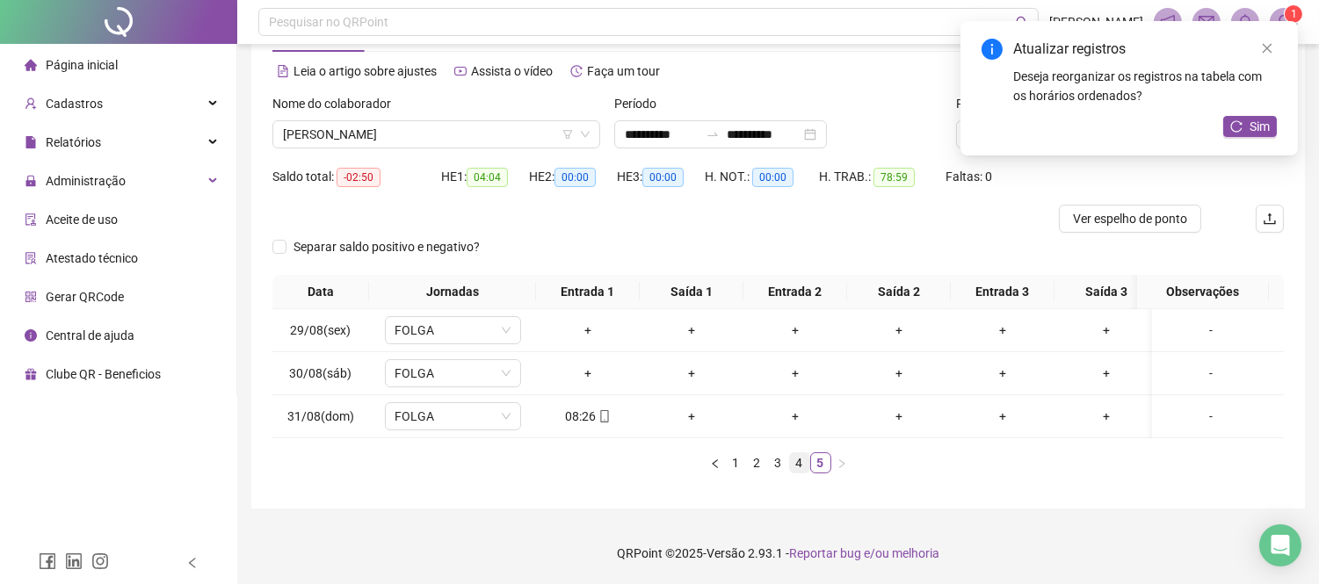
click at [803, 466] on link "4" at bounding box center [799, 462] width 19 height 19
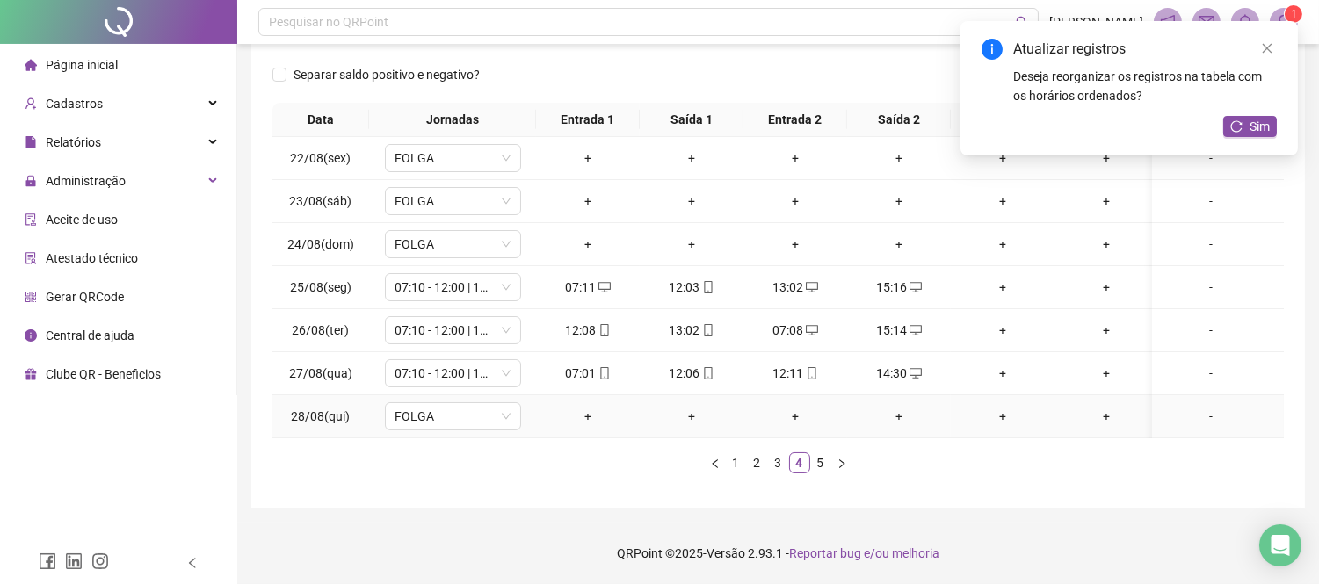
scroll to position [255, 0]
click at [828, 462] on link "5" at bounding box center [820, 462] width 19 height 19
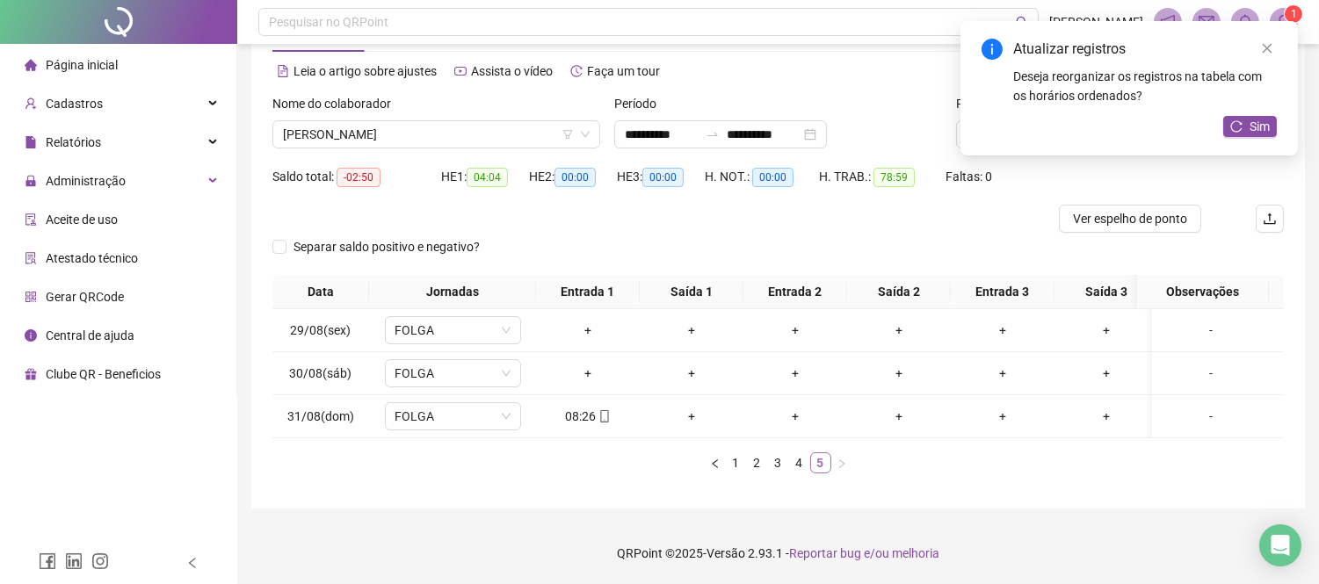
scroll to position [82, 0]
click at [1249, 128] on span "Sim" at bounding box center [1259, 126] width 20 height 19
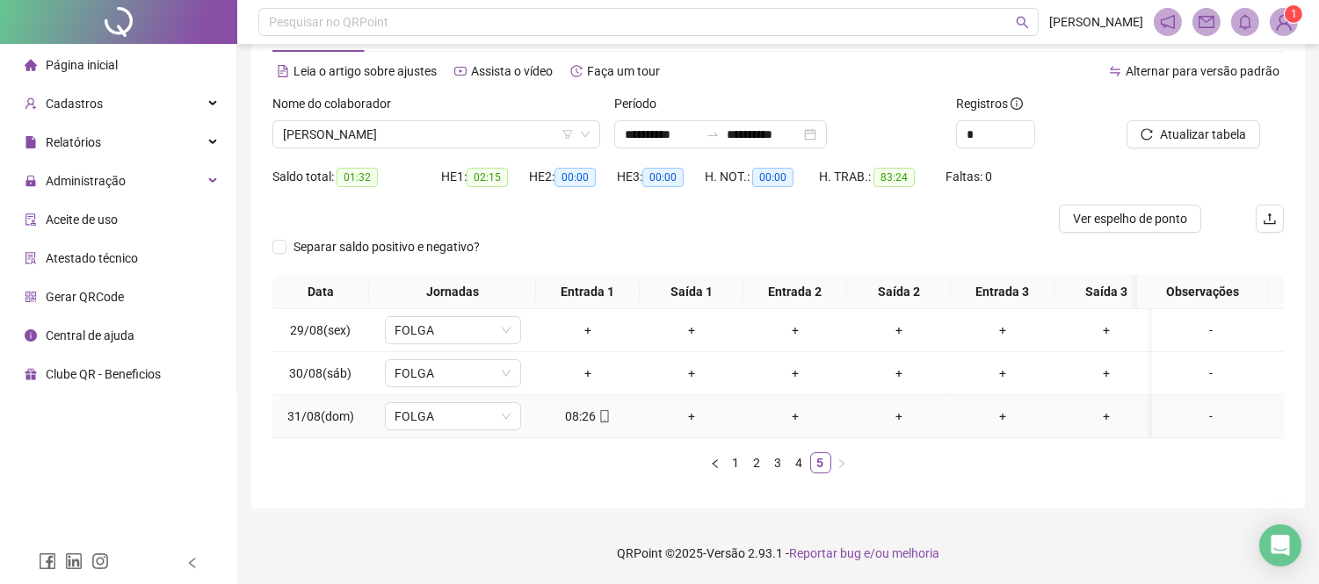
click at [600, 410] on icon "mobile" at bounding box center [604, 416] width 8 height 12
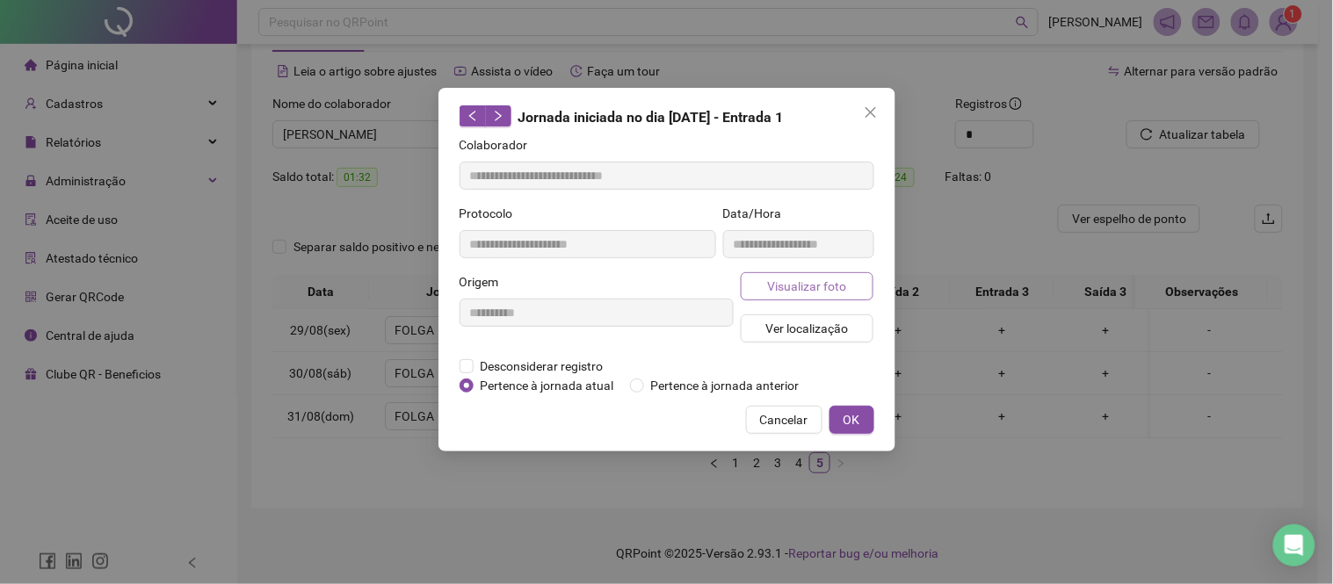
click at [824, 288] on span "Visualizar foto" at bounding box center [806, 286] width 79 height 19
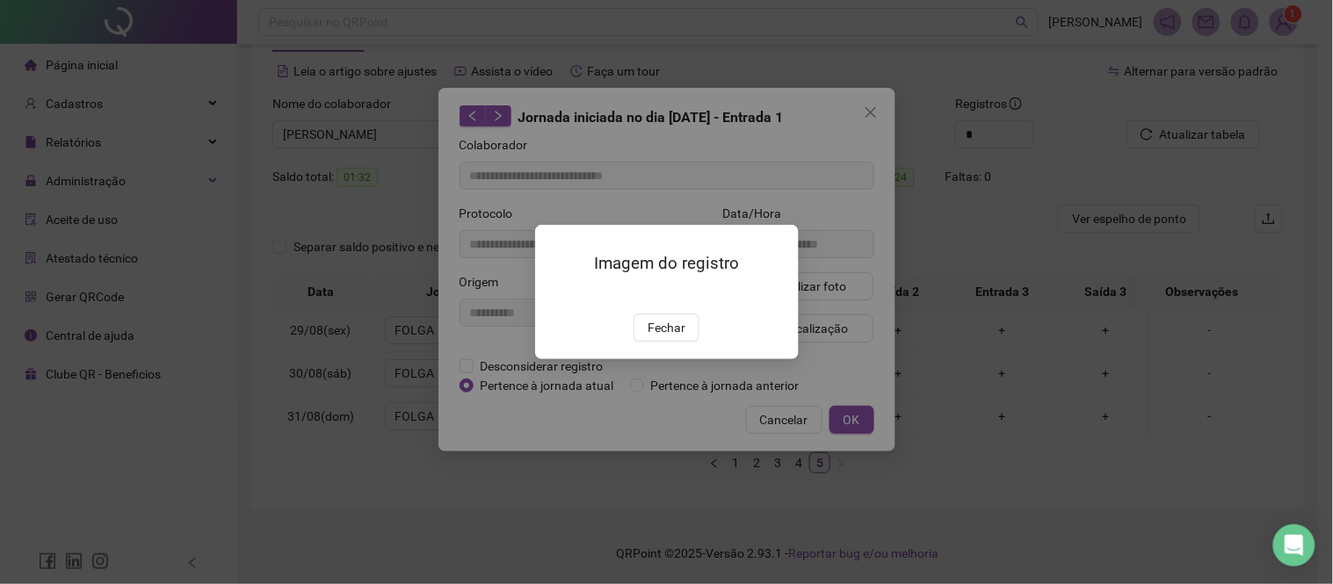
click at [556, 295] on img at bounding box center [556, 295] width 0 height 0
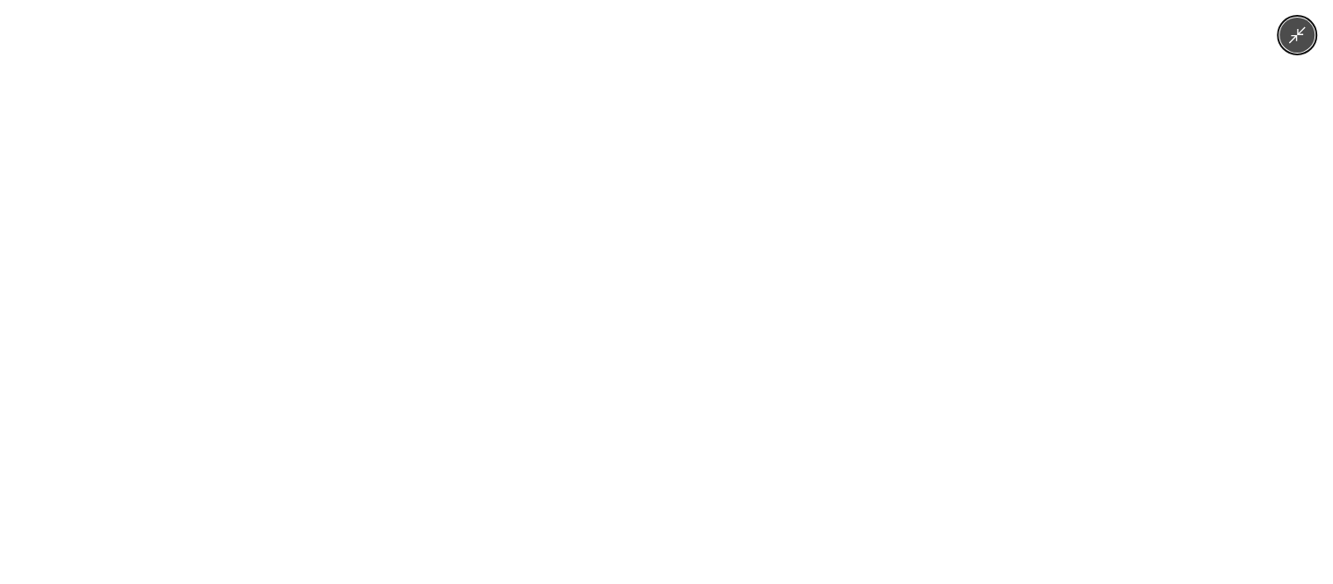
click at [750, 317] on img at bounding box center [666, 292] width 438 height 584
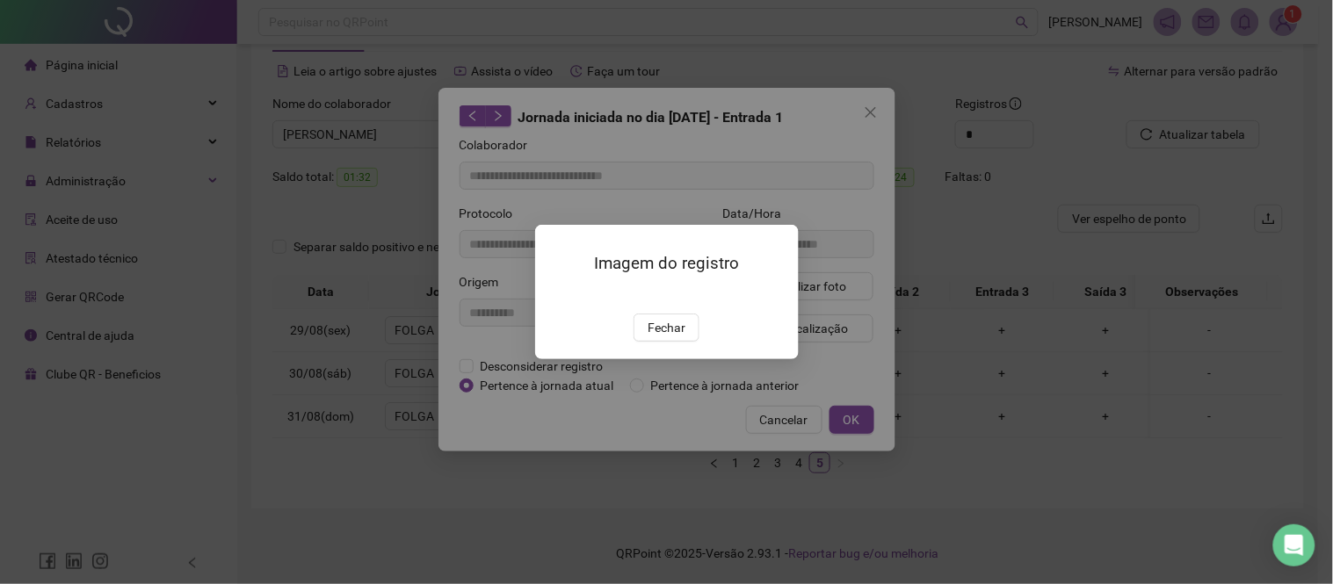
click at [687, 342] on button "Fechar" at bounding box center [666, 328] width 66 height 28
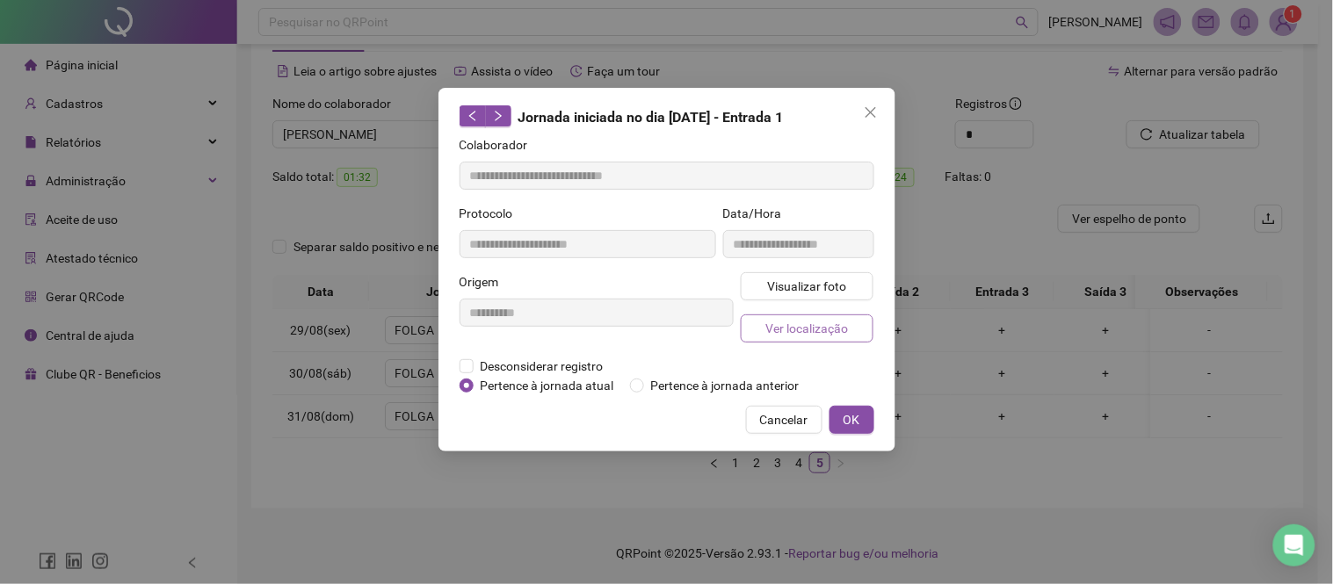
click at [835, 332] on span "Ver localização" at bounding box center [806, 328] width 83 height 19
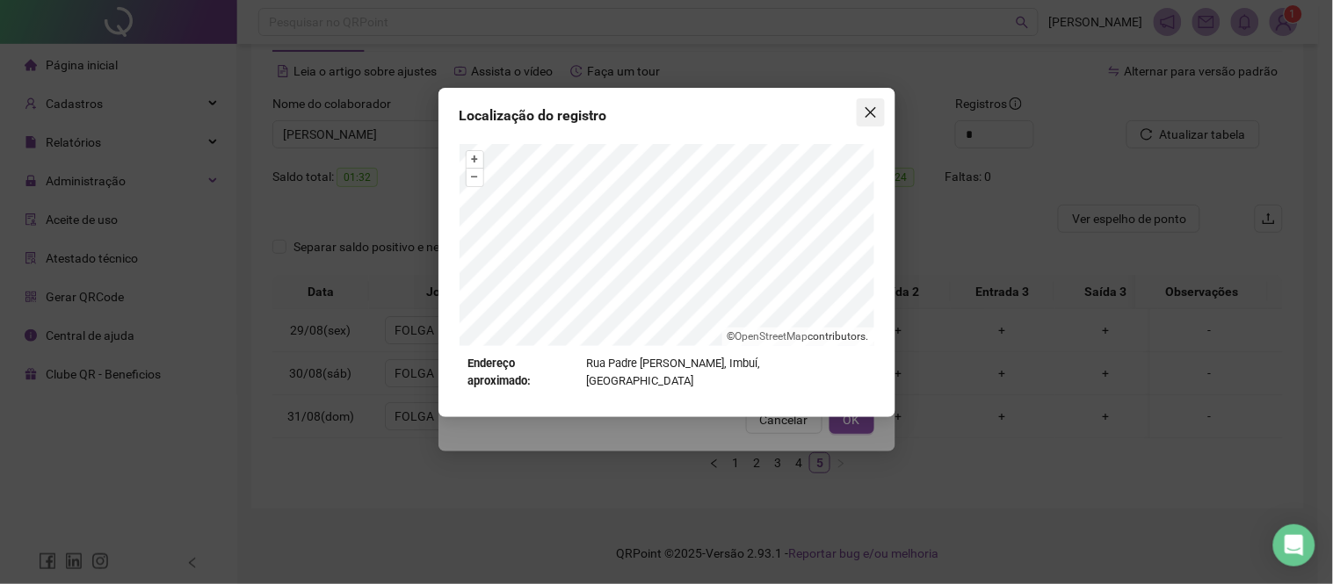
click at [865, 106] on icon "close" at bounding box center [870, 112] width 14 height 14
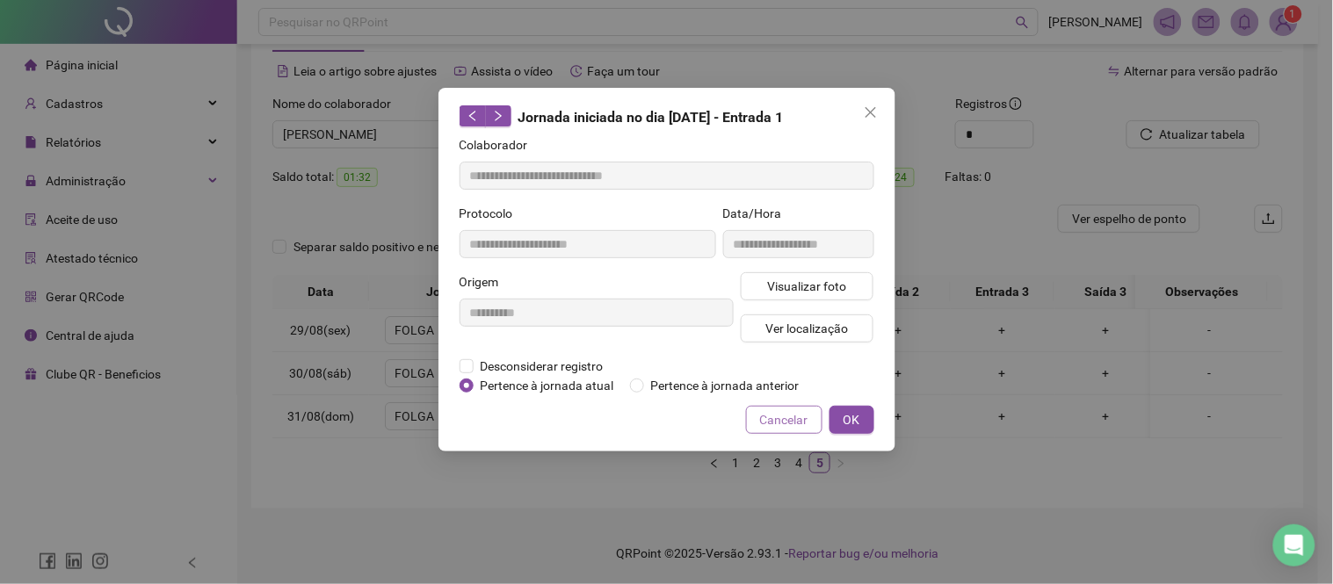
click at [794, 422] on span "Cancelar" at bounding box center [784, 419] width 48 height 19
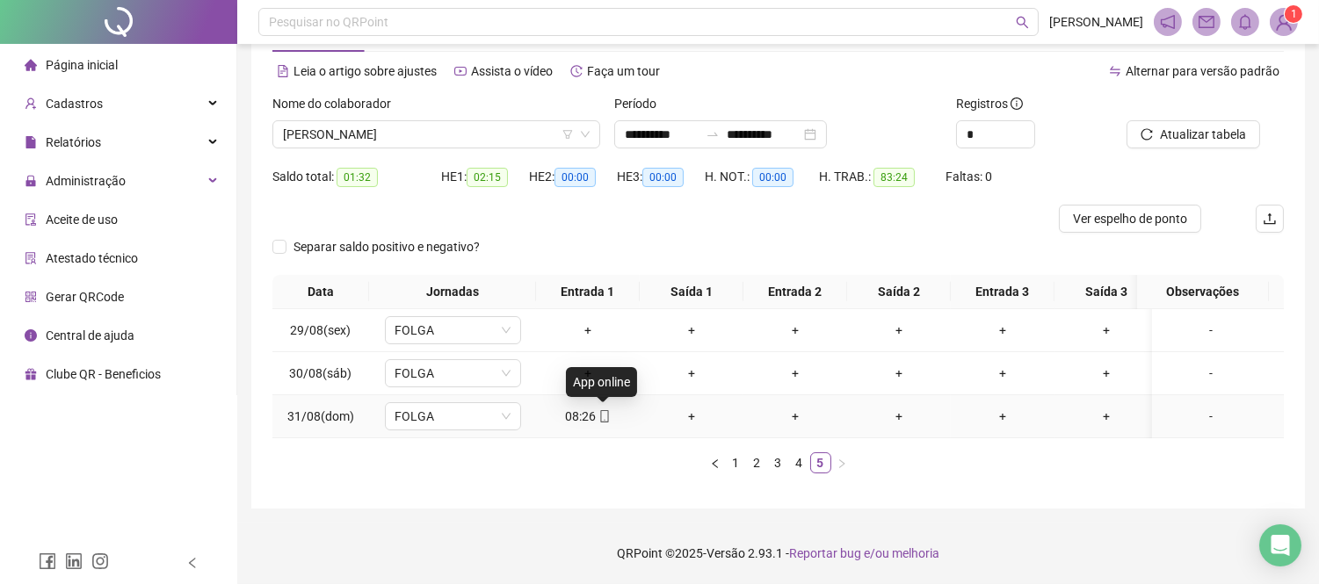
click at [601, 410] on icon "mobile" at bounding box center [604, 416] width 12 height 12
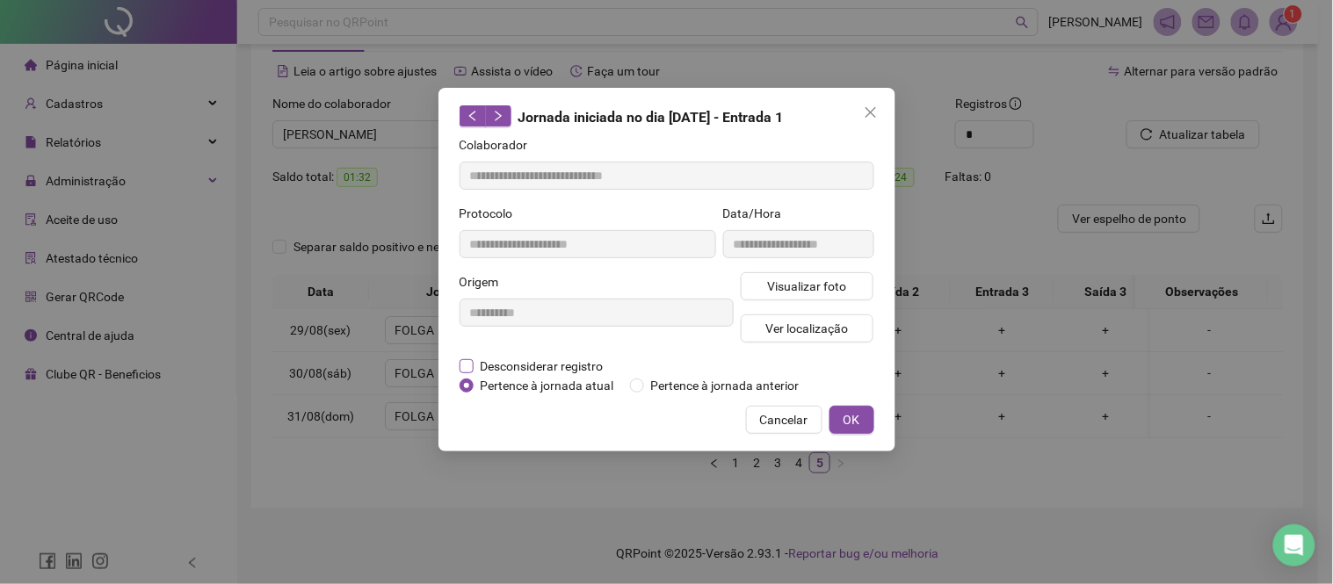
click at [531, 365] on span "Desconsiderar registro" at bounding box center [541, 366] width 137 height 19
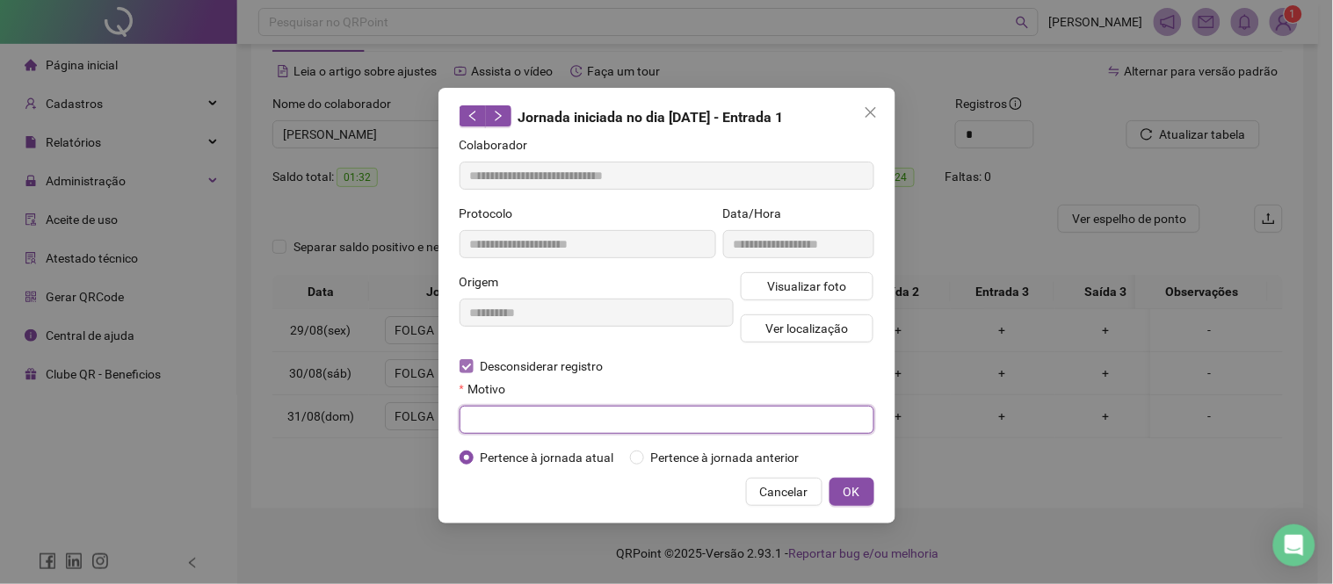
click at [537, 411] on input "text" at bounding box center [666, 420] width 415 height 28
paste input "**********"
type input "**********"
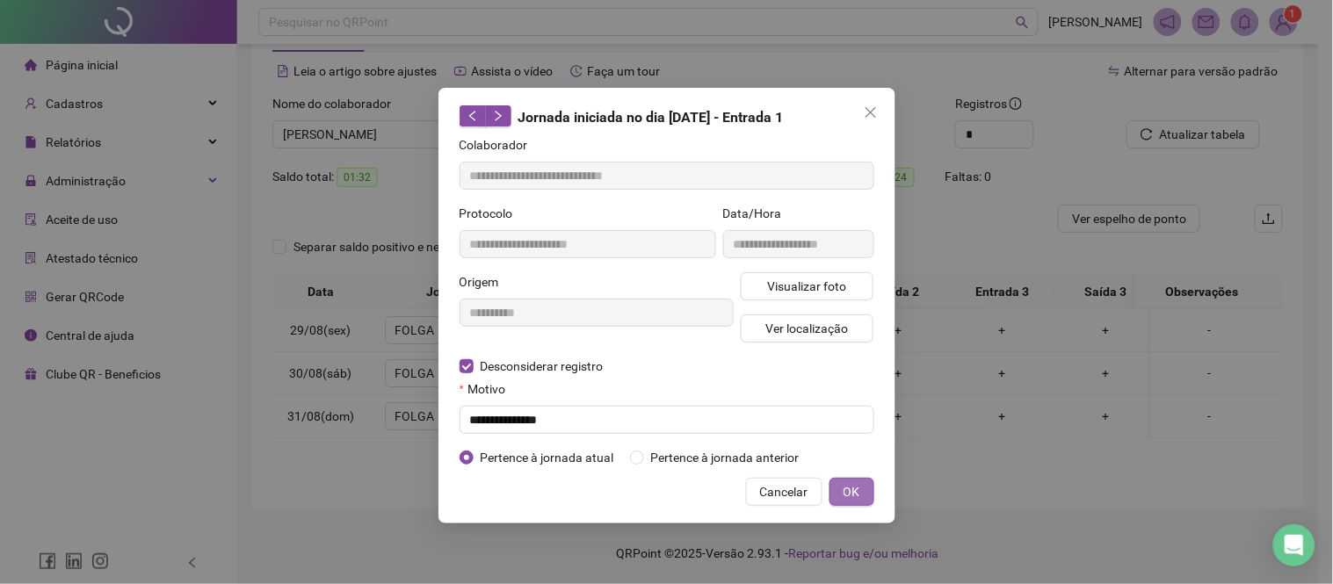
click at [840, 487] on button "OK" at bounding box center [851, 492] width 45 height 28
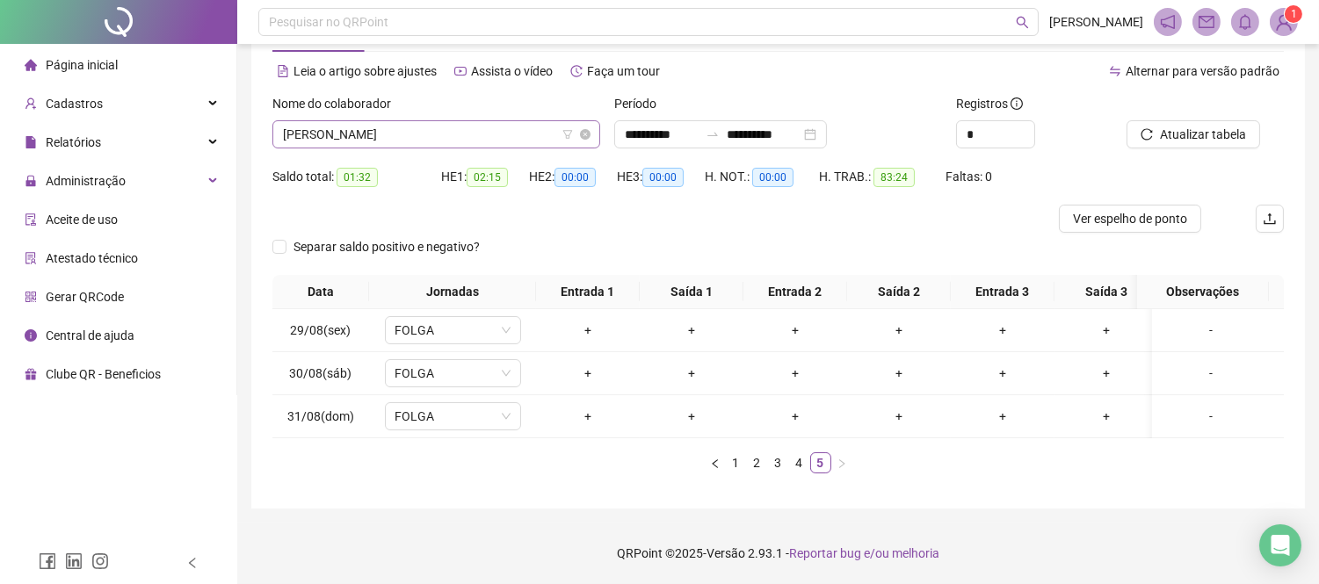
click at [436, 121] on span "[PERSON_NAME]" at bounding box center [436, 134] width 307 height 26
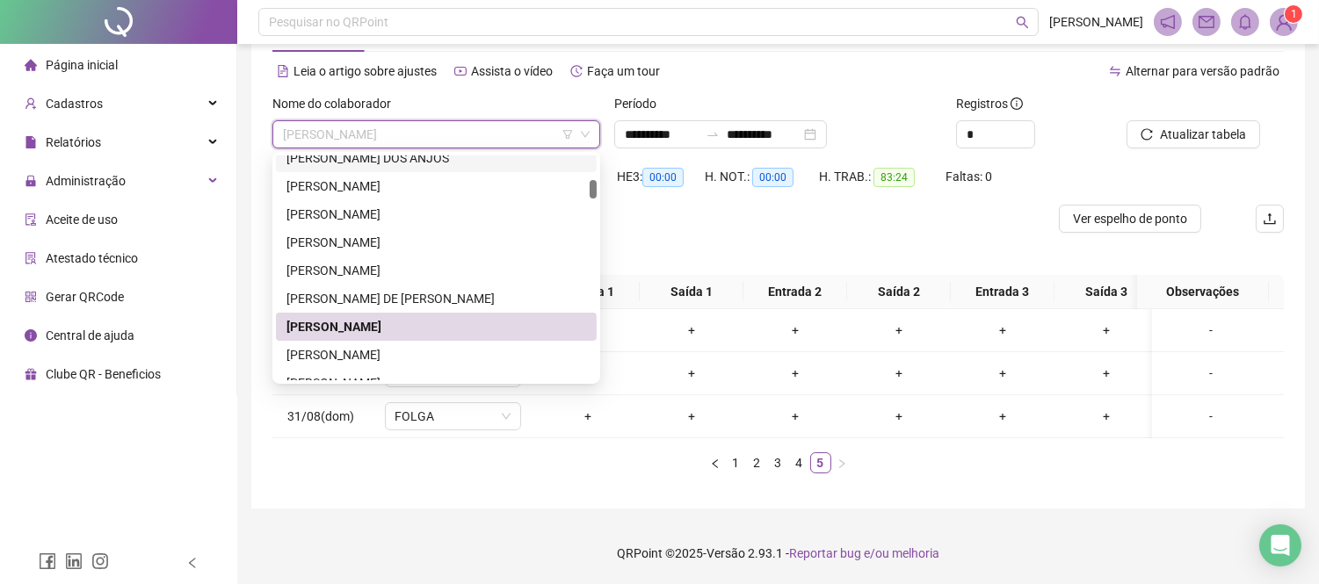
drag, startPoint x: 707, startPoint y: 223, endPoint x: 747, endPoint y: 339, distance: 122.5
click at [707, 233] on div "Separar saldo positivo e negativo?" at bounding box center [777, 254] width 1011 height 42
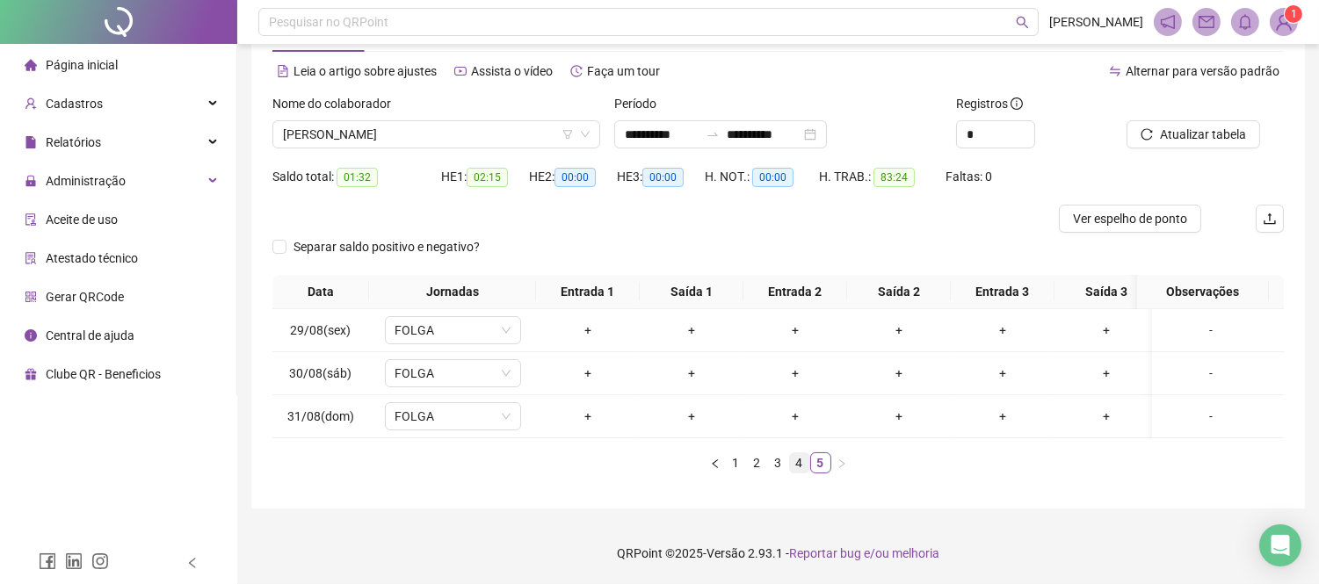
click at [798, 466] on link "4" at bounding box center [799, 462] width 19 height 19
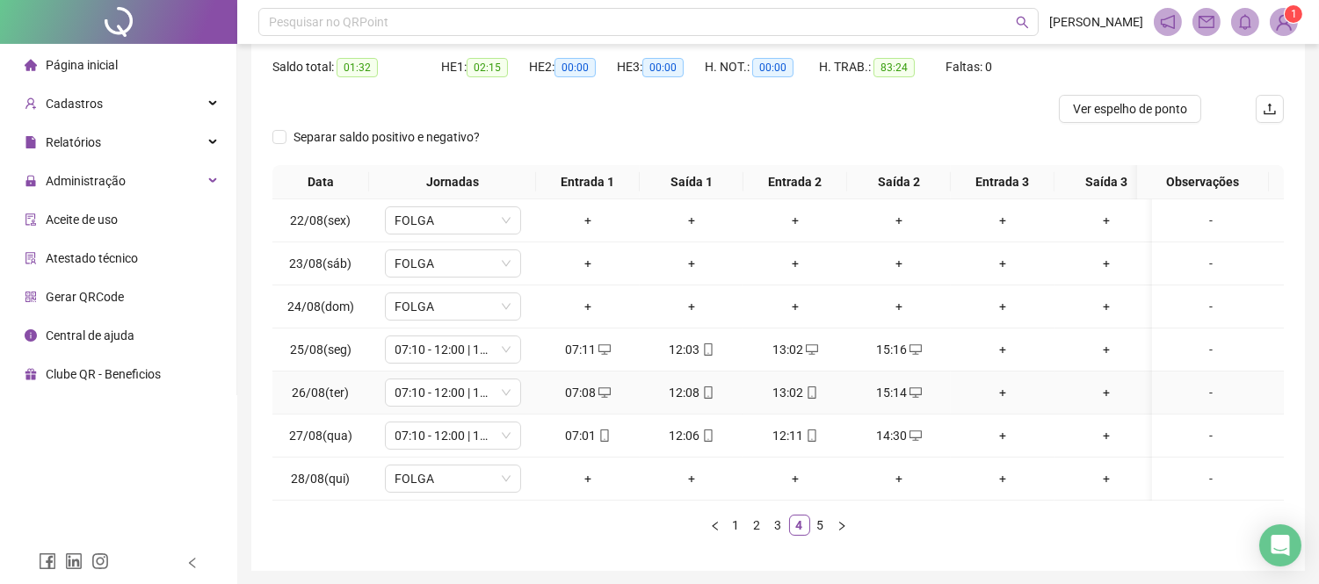
scroll to position [255, 0]
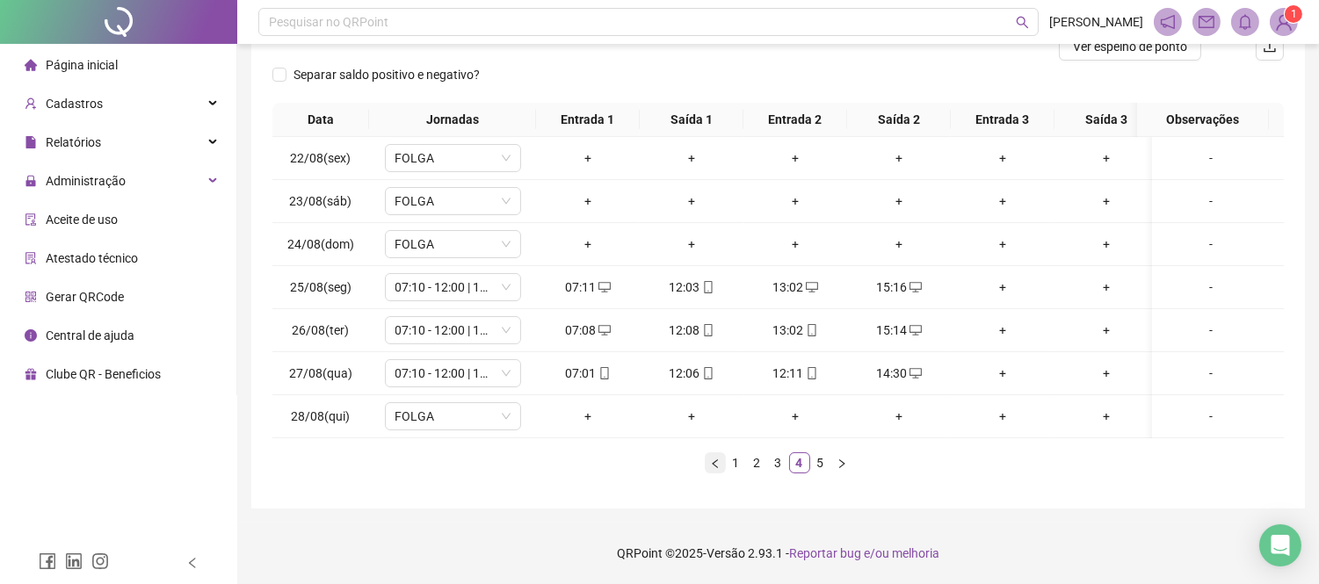
click at [716, 462] on icon "left" at bounding box center [715, 464] width 11 height 11
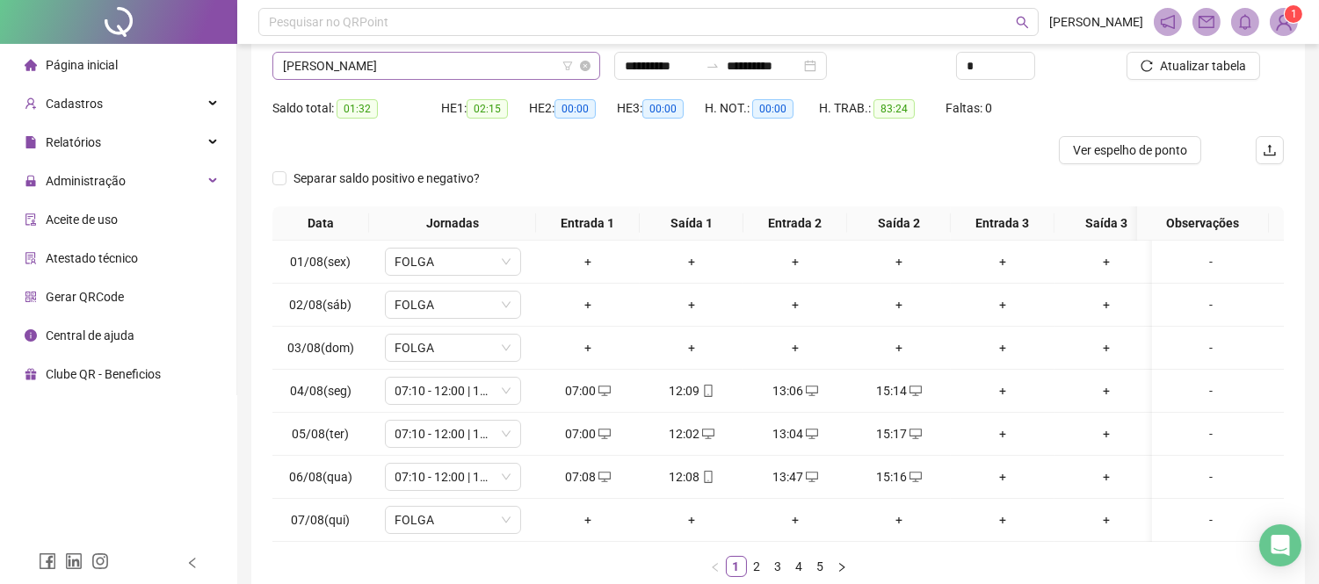
scroll to position [0, 0]
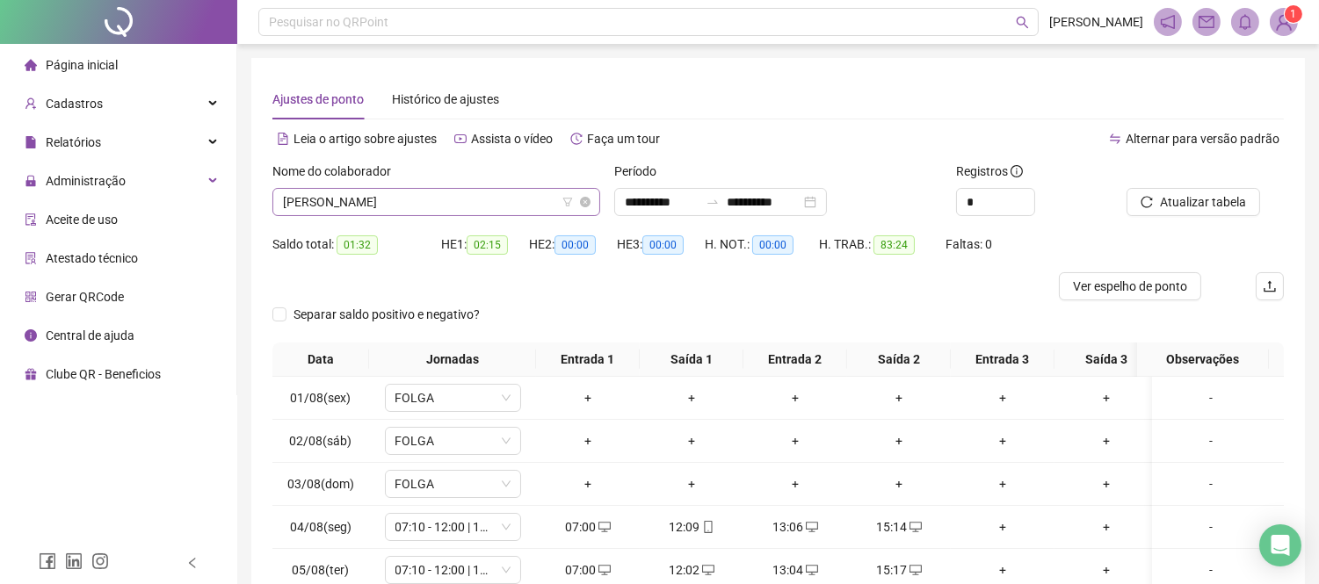
click at [418, 207] on span "[PERSON_NAME]" at bounding box center [436, 202] width 307 height 26
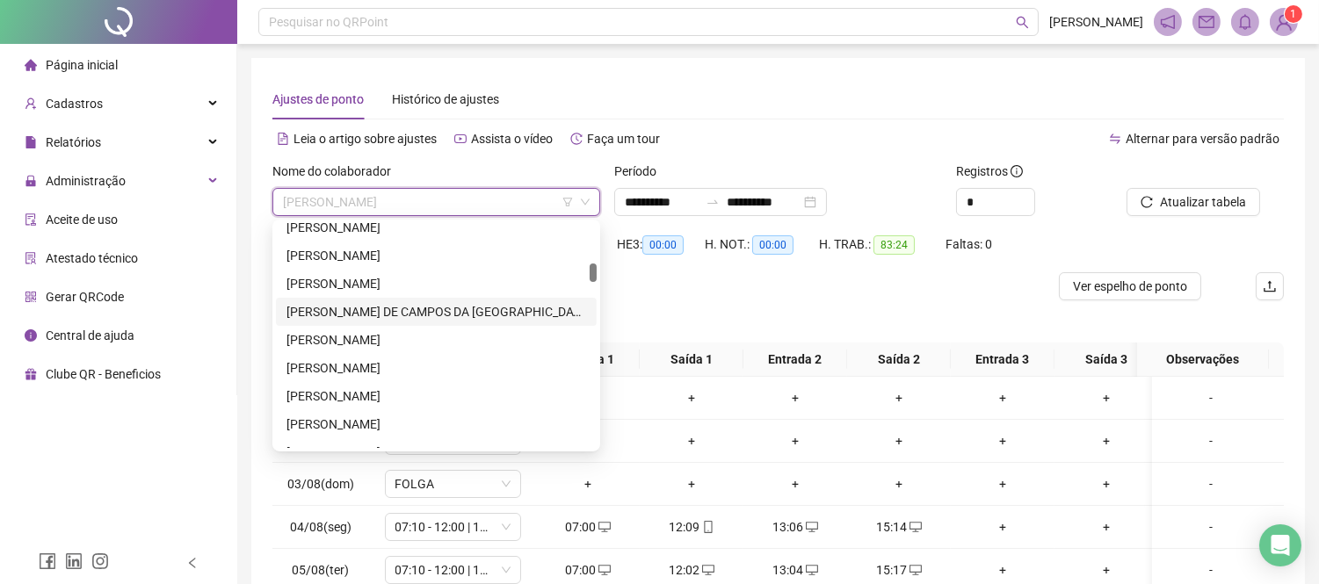
scroll to position [390, 0]
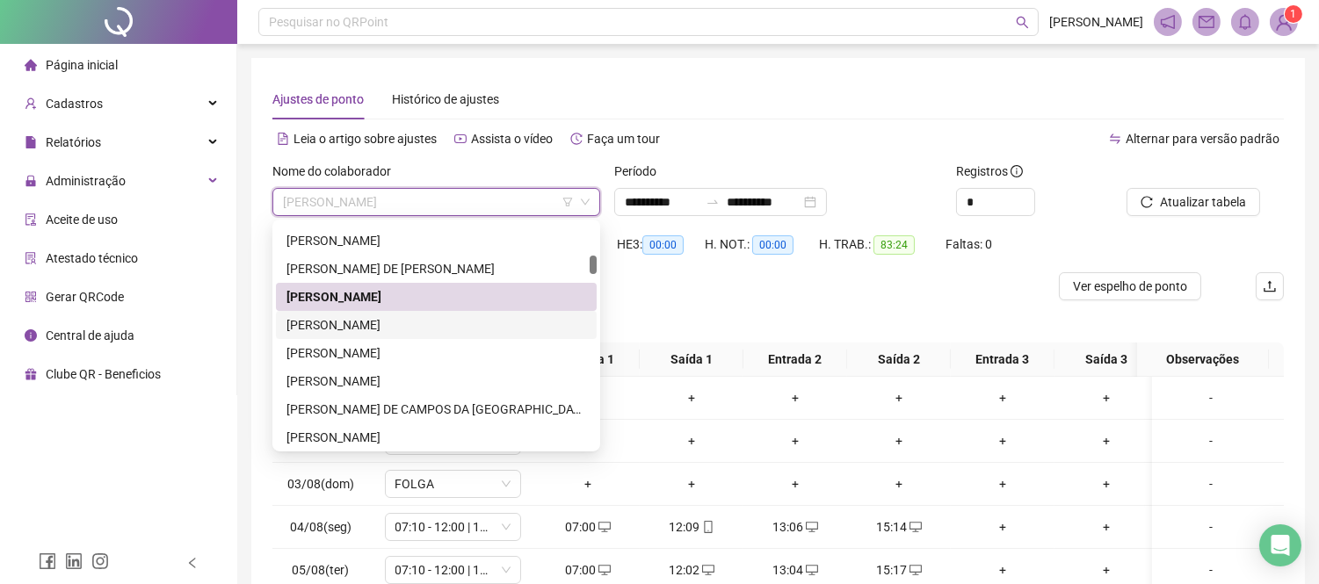
click at [401, 321] on div "[PERSON_NAME]" at bounding box center [436, 324] width 300 height 19
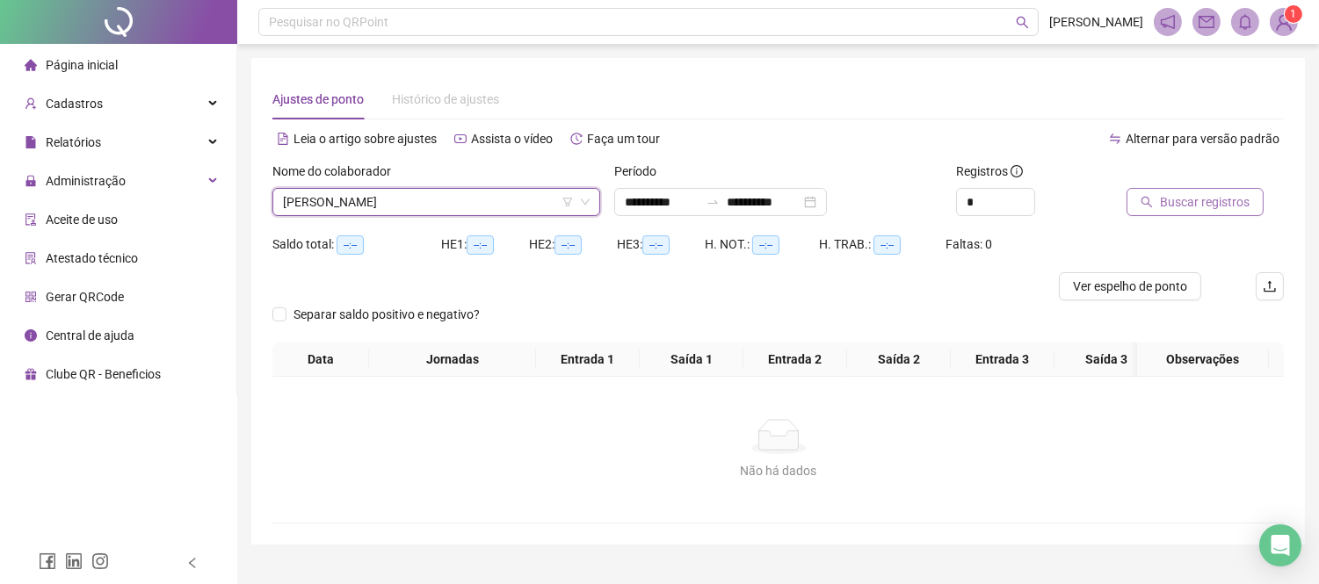
click at [1198, 195] on span "Buscar registros" at bounding box center [1205, 201] width 90 height 19
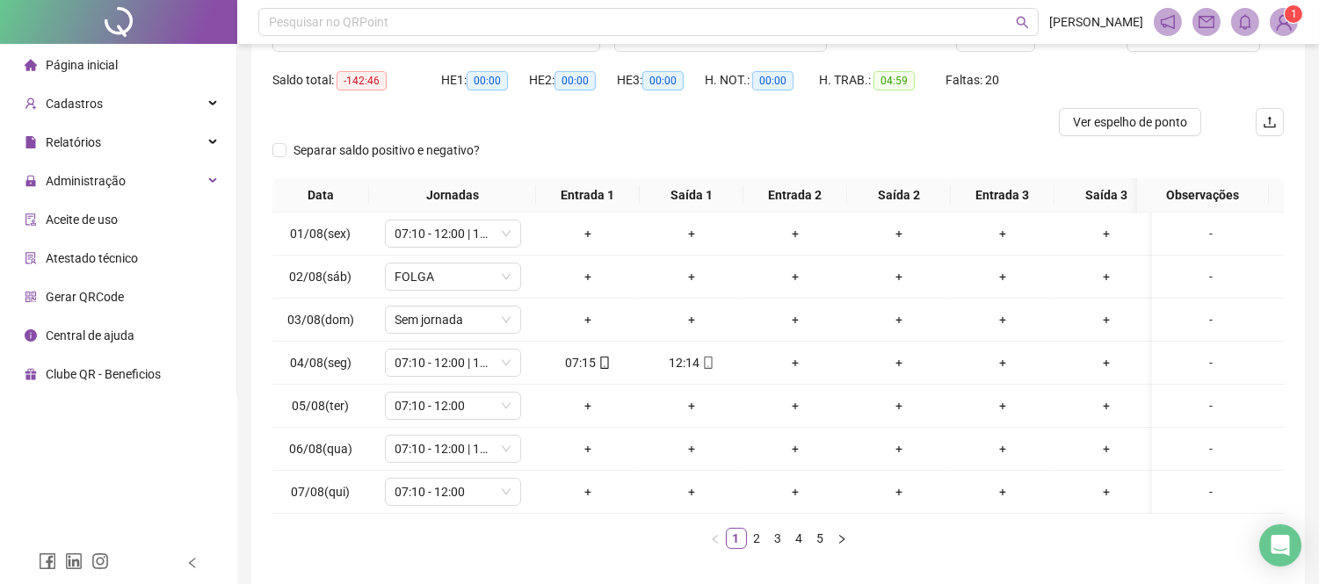
scroll to position [195, 0]
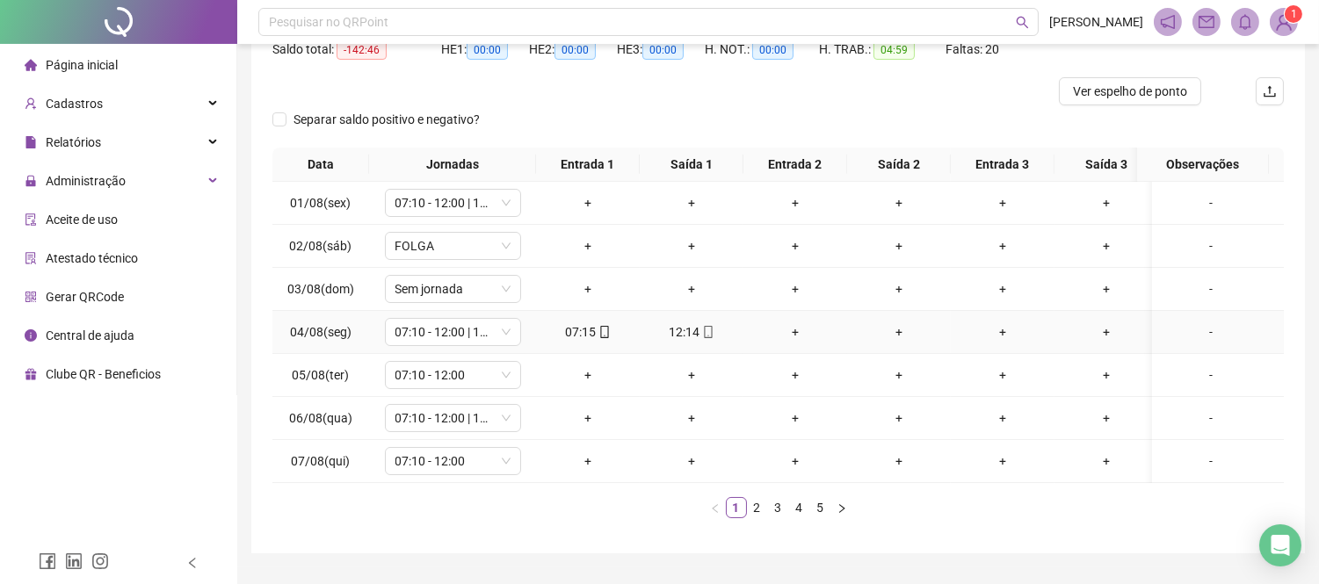
click at [791, 327] on div "+" at bounding box center [795, 331] width 90 height 19
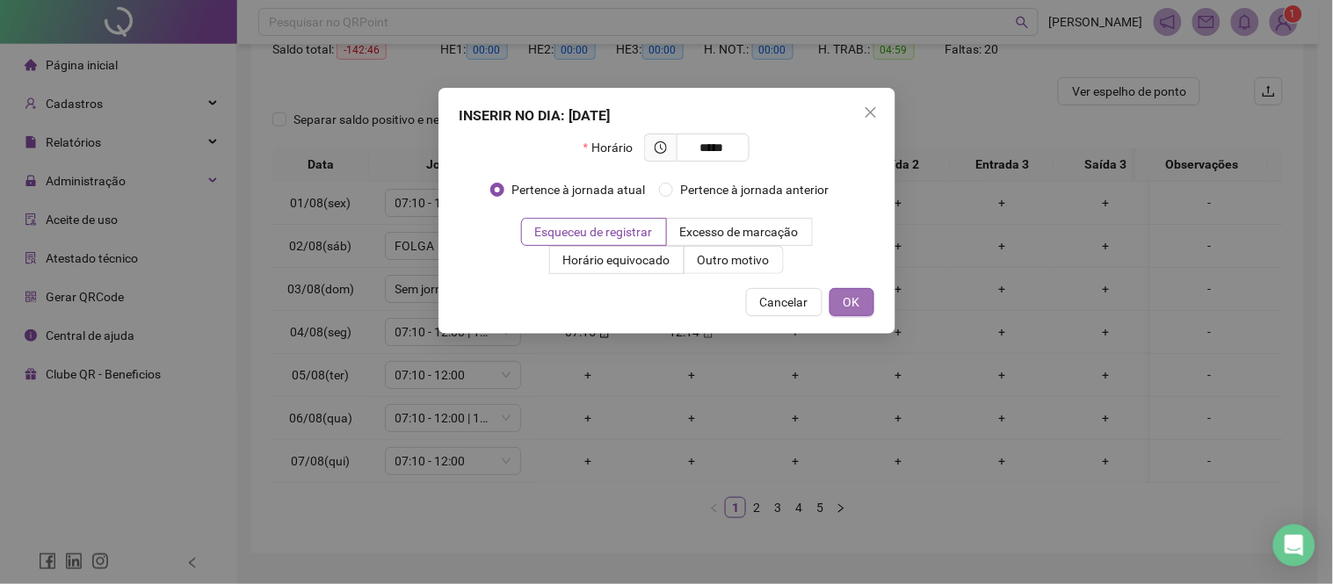
type input "*****"
click at [853, 291] on button "OK" at bounding box center [851, 302] width 45 height 28
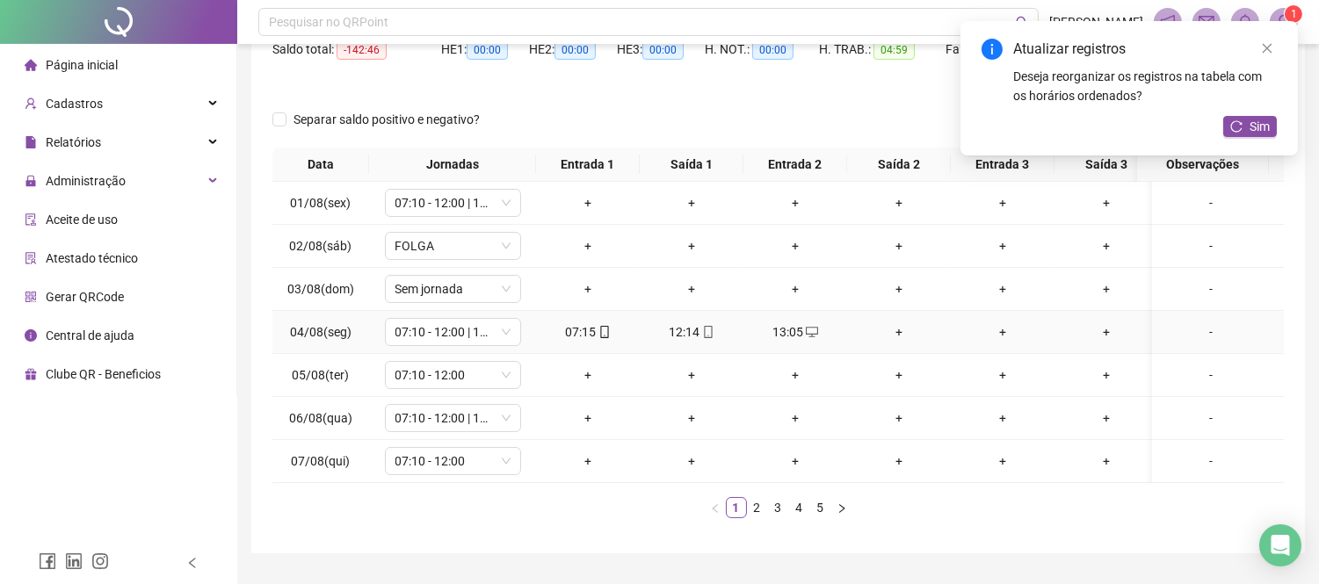
click at [897, 329] on div "+" at bounding box center [899, 331] width 90 height 19
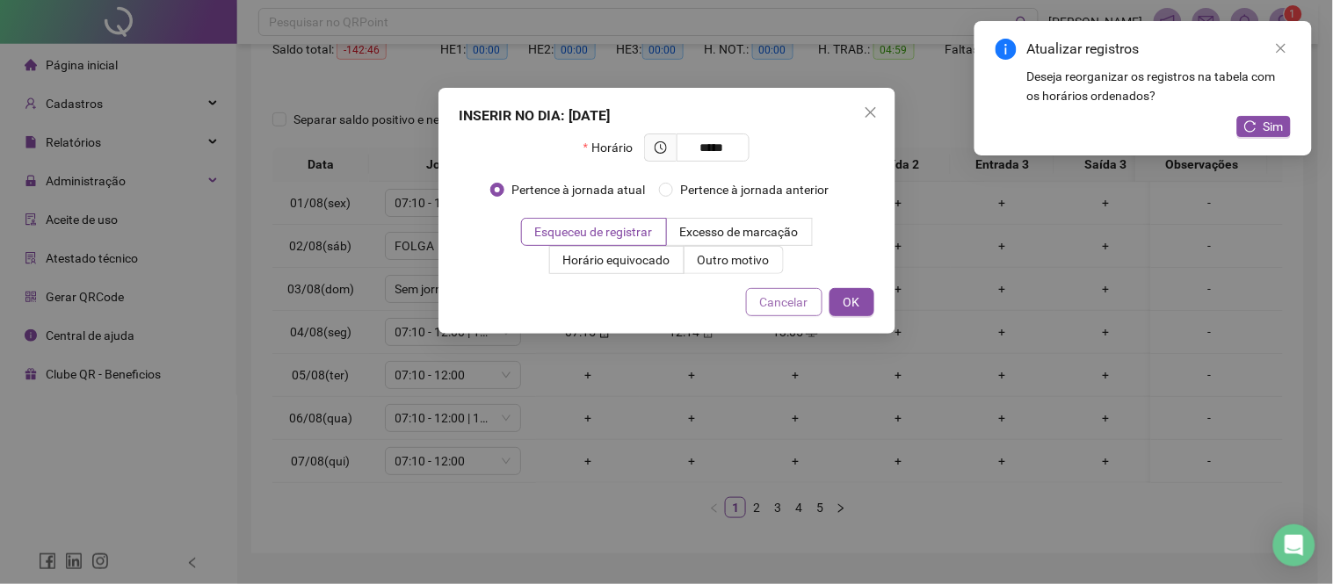
type input "*****"
click at [792, 306] on span "Cancelar" at bounding box center [784, 302] width 48 height 19
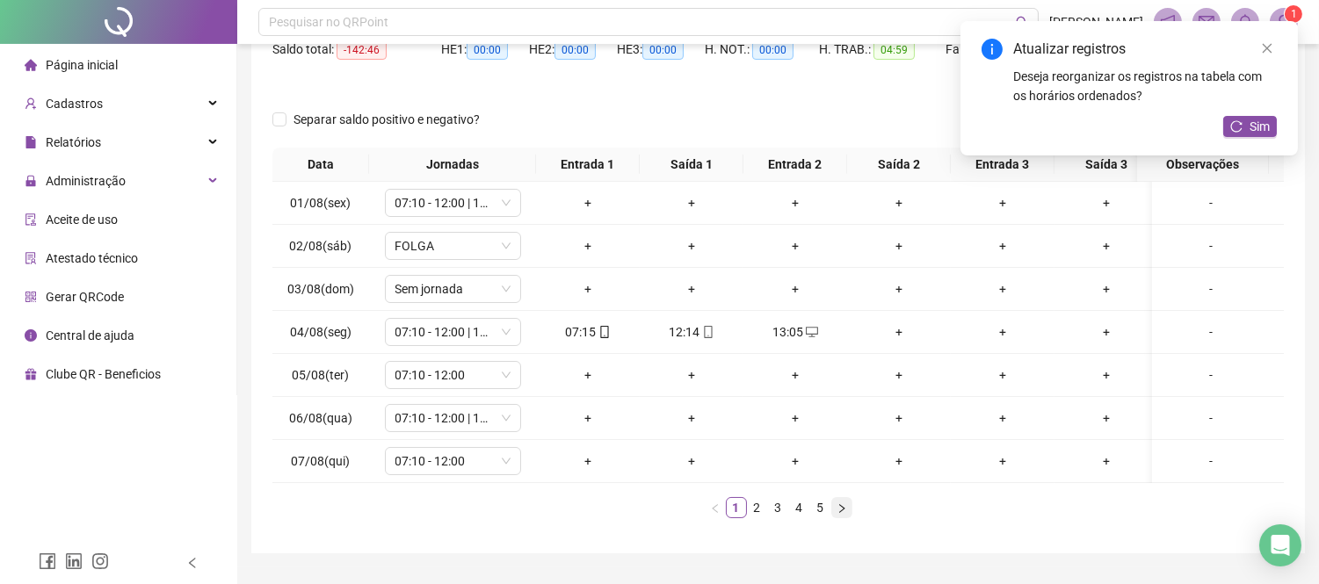
click at [841, 514] on icon "right" at bounding box center [841, 508] width 11 height 11
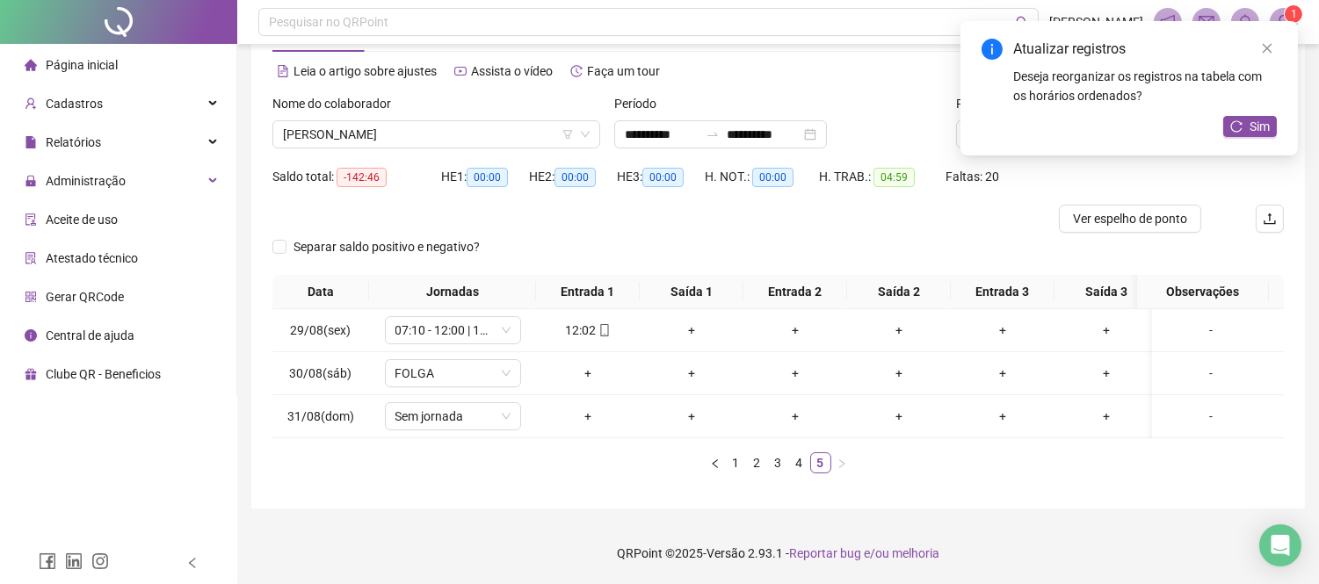
scroll to position [82, 0]
click at [713, 461] on icon "left" at bounding box center [715, 464] width 11 height 11
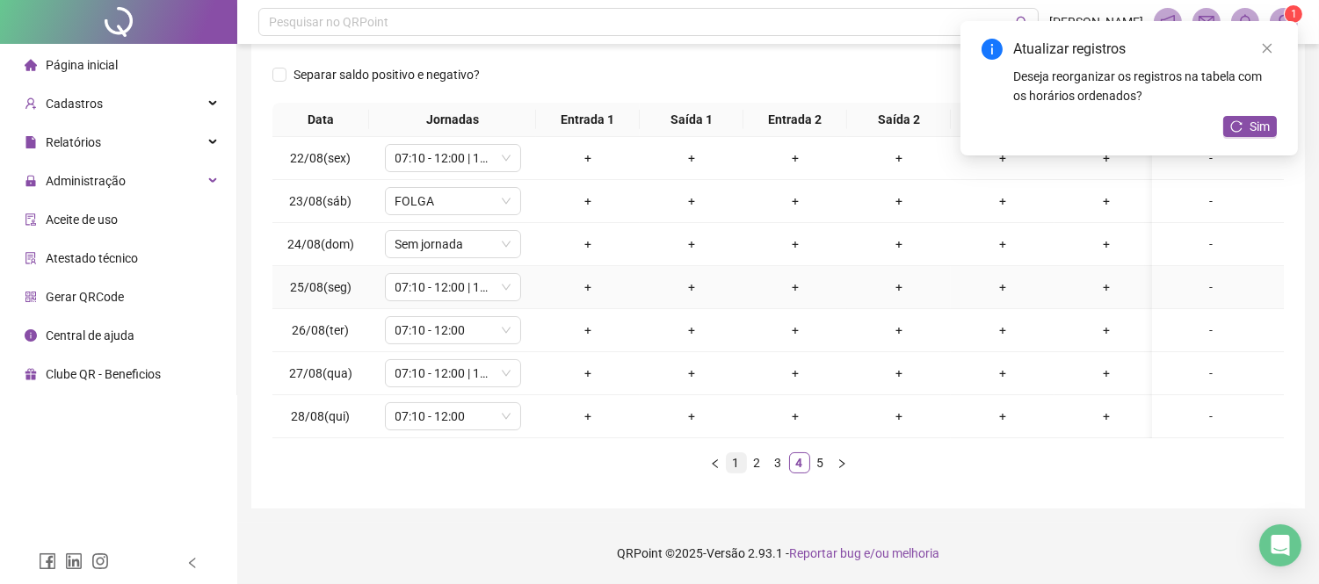
scroll to position [255, 0]
click at [719, 462] on icon "left" at bounding box center [715, 464] width 11 height 11
click at [839, 466] on icon "right" at bounding box center [841, 464] width 11 height 11
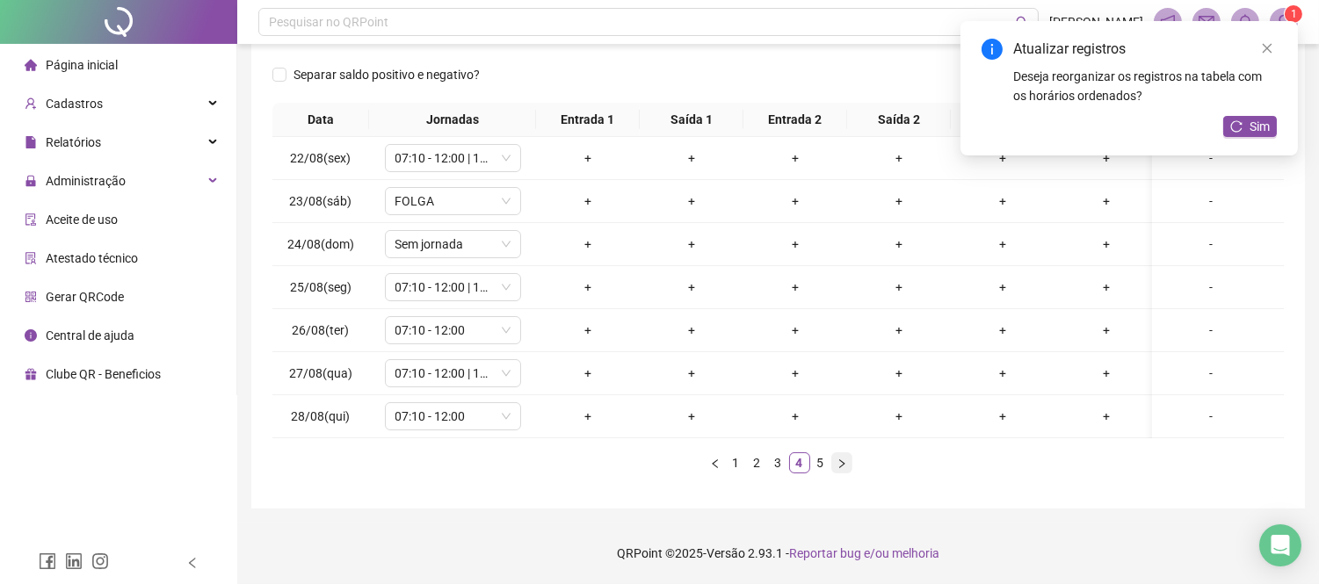
click at [839, 466] on icon "right" at bounding box center [841, 464] width 11 height 11
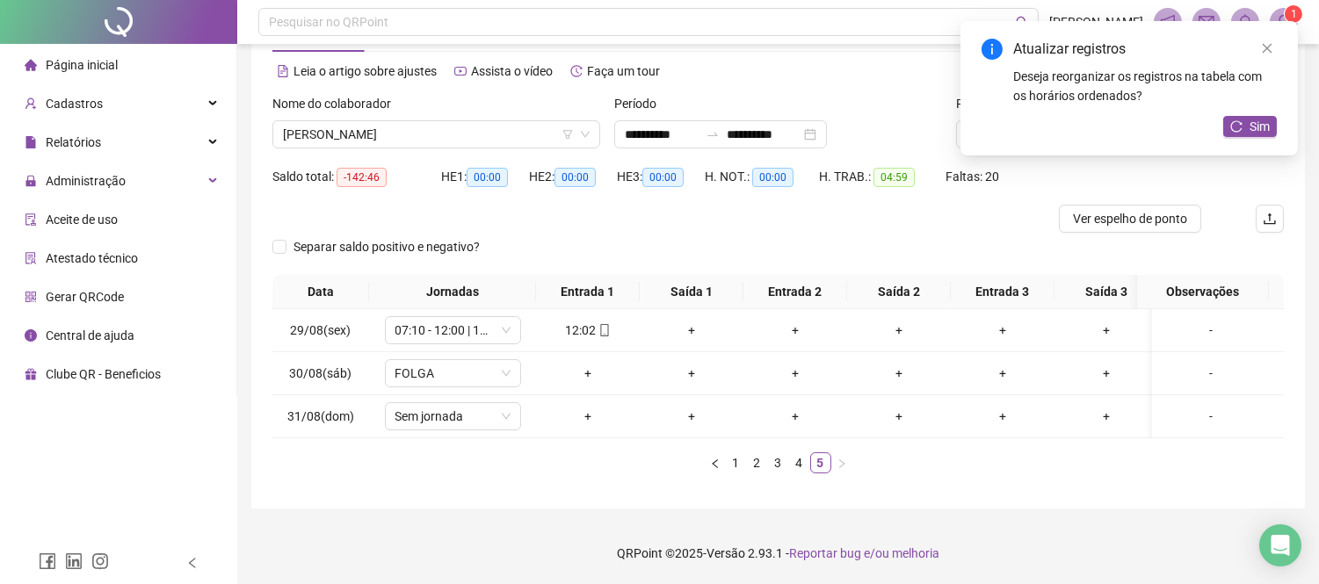
scroll to position [82, 0]
click at [716, 466] on icon "left" at bounding box center [715, 464] width 11 height 11
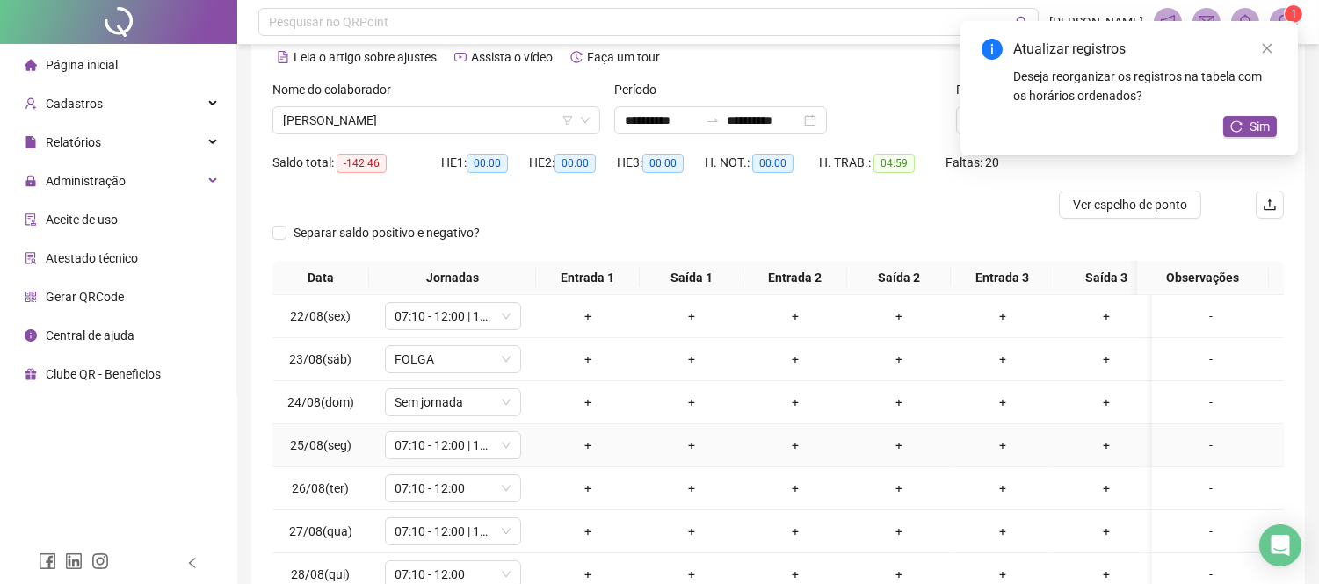
click at [716, 466] on td "+" at bounding box center [691, 445] width 104 height 43
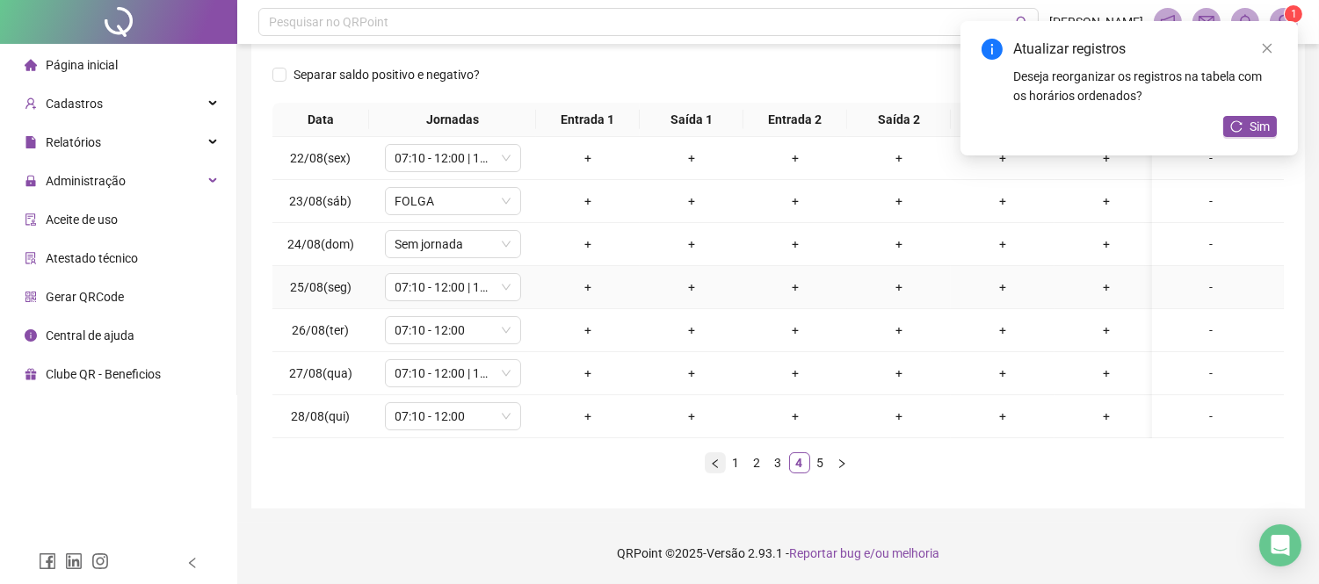
scroll to position [255, 0]
click at [717, 466] on icon "left" at bounding box center [715, 464] width 11 height 11
click at [836, 463] on icon "right" at bounding box center [841, 464] width 11 height 11
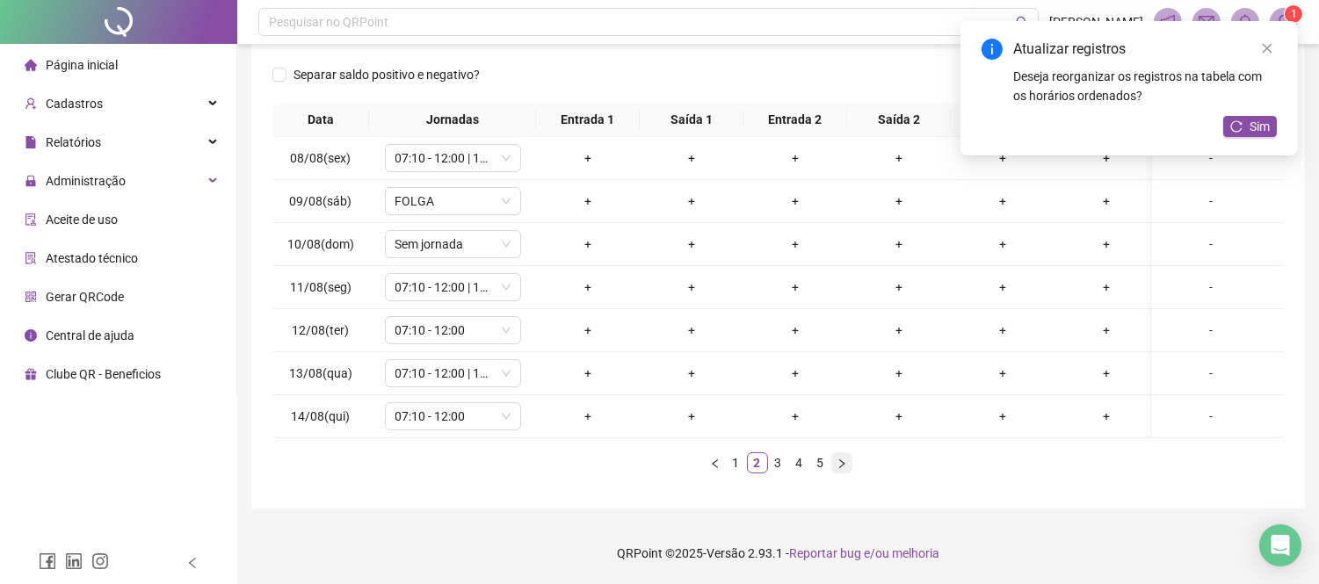
click at [836, 463] on icon "right" at bounding box center [841, 464] width 11 height 11
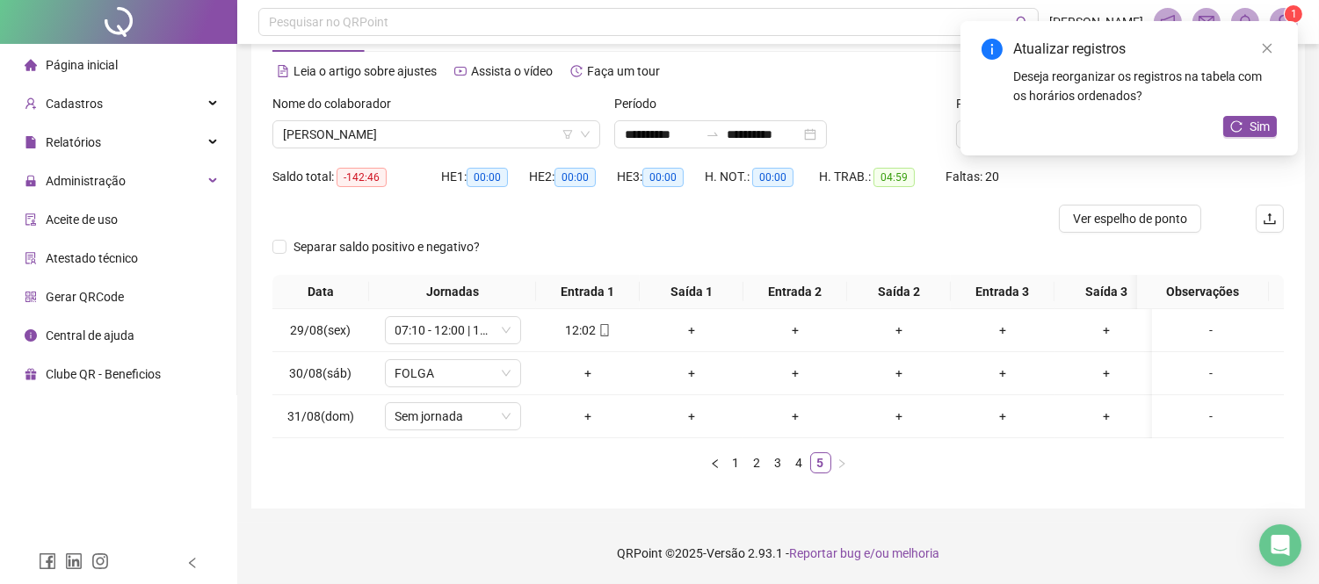
scroll to position [82, 0]
click at [1268, 132] on span "Sim" at bounding box center [1259, 126] width 20 height 19
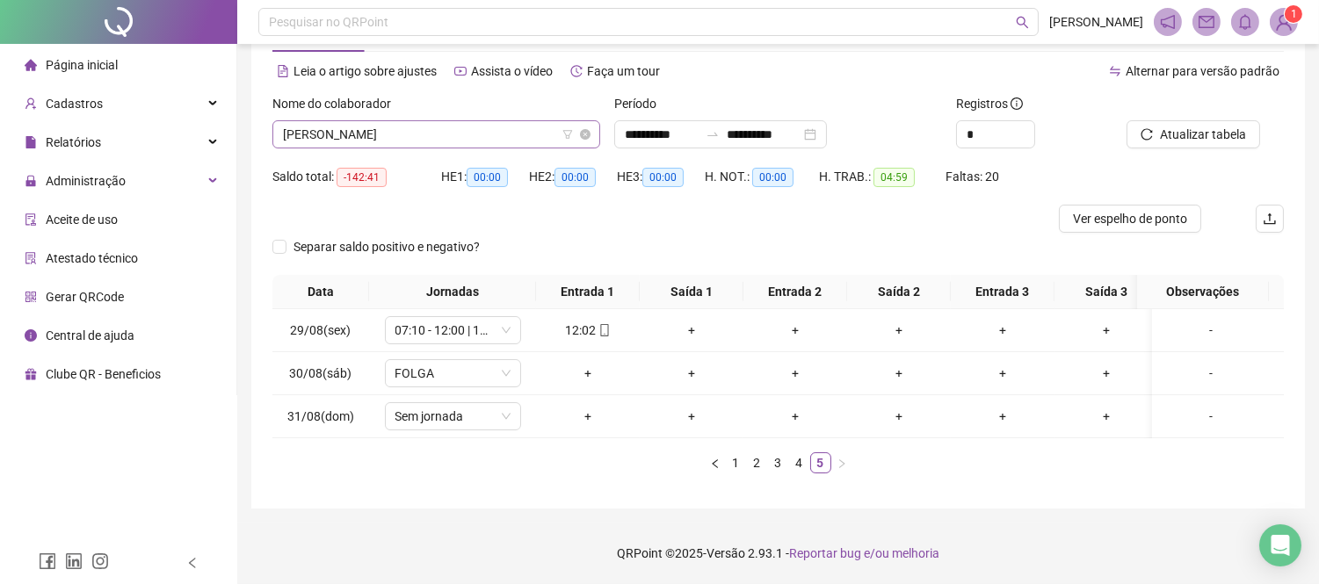
click at [400, 121] on span "[PERSON_NAME]" at bounding box center [436, 134] width 307 height 26
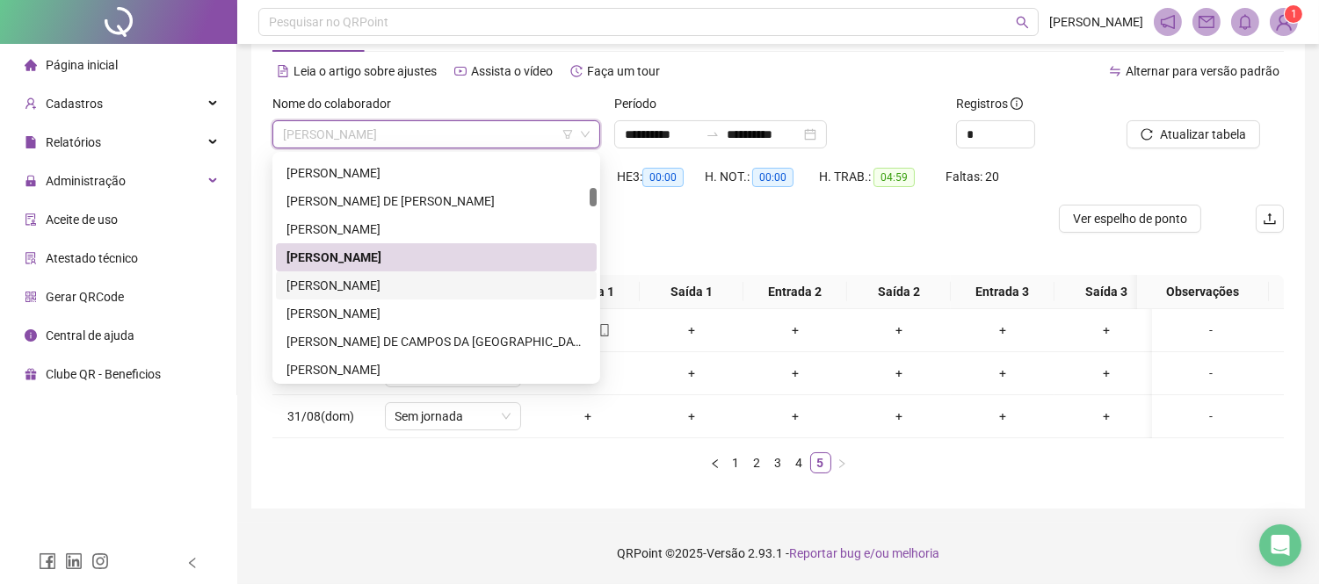
click at [364, 276] on div "[PERSON_NAME]" at bounding box center [436, 285] width 300 height 19
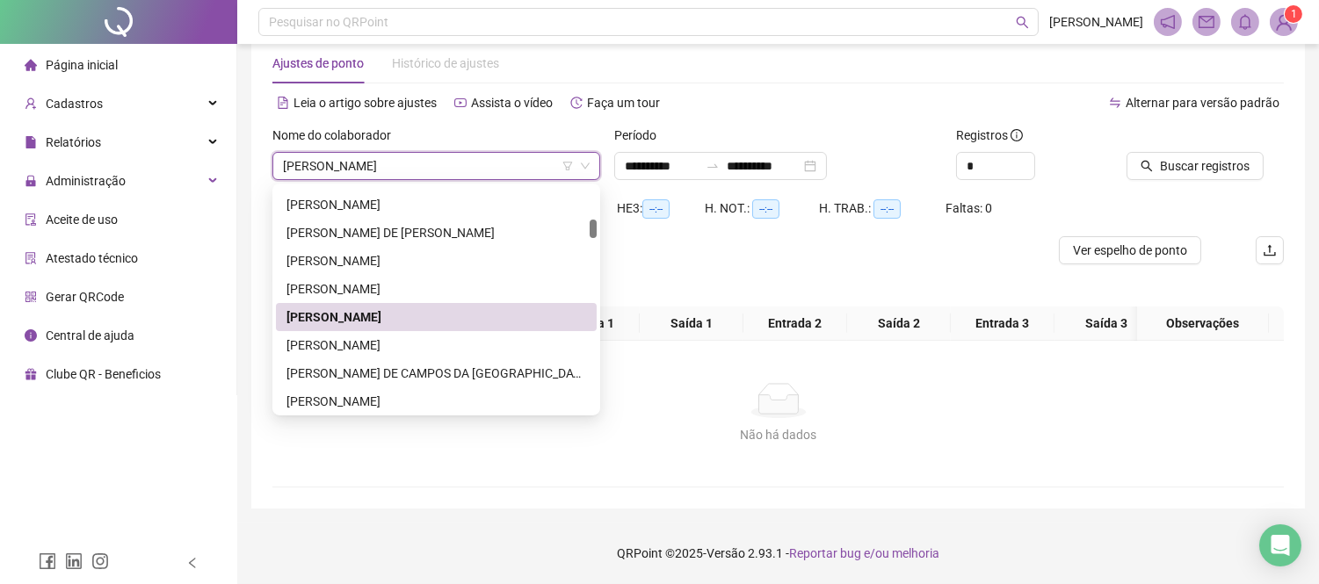
scroll to position [49, 0]
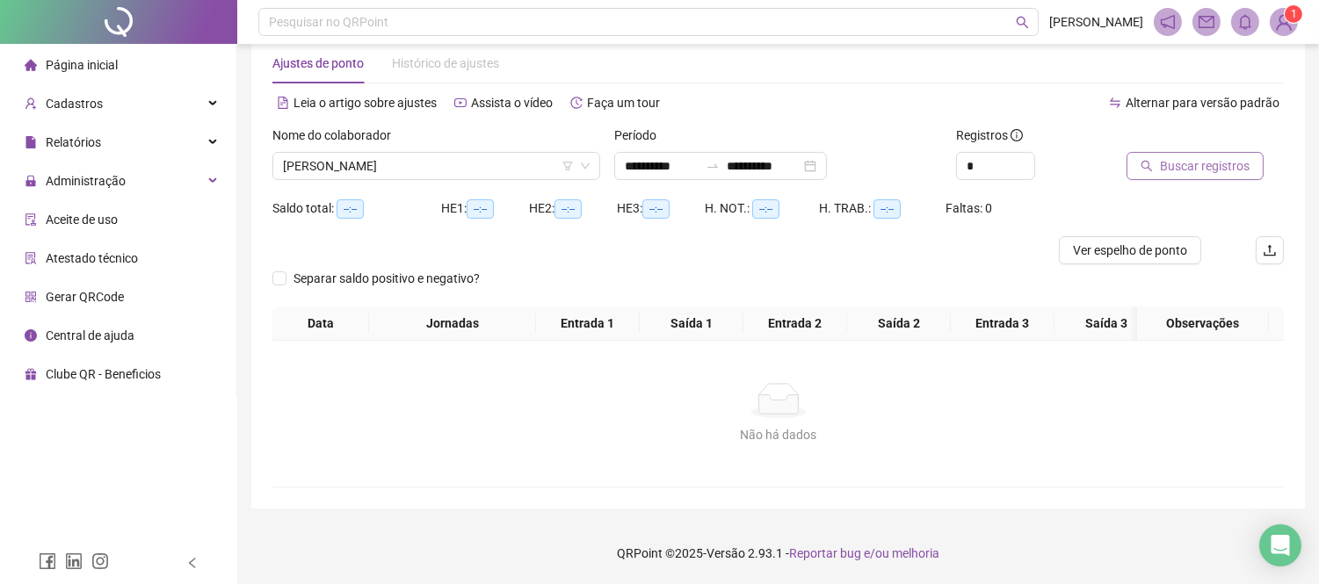
click at [1219, 152] on button "Buscar registros" at bounding box center [1194, 166] width 137 height 28
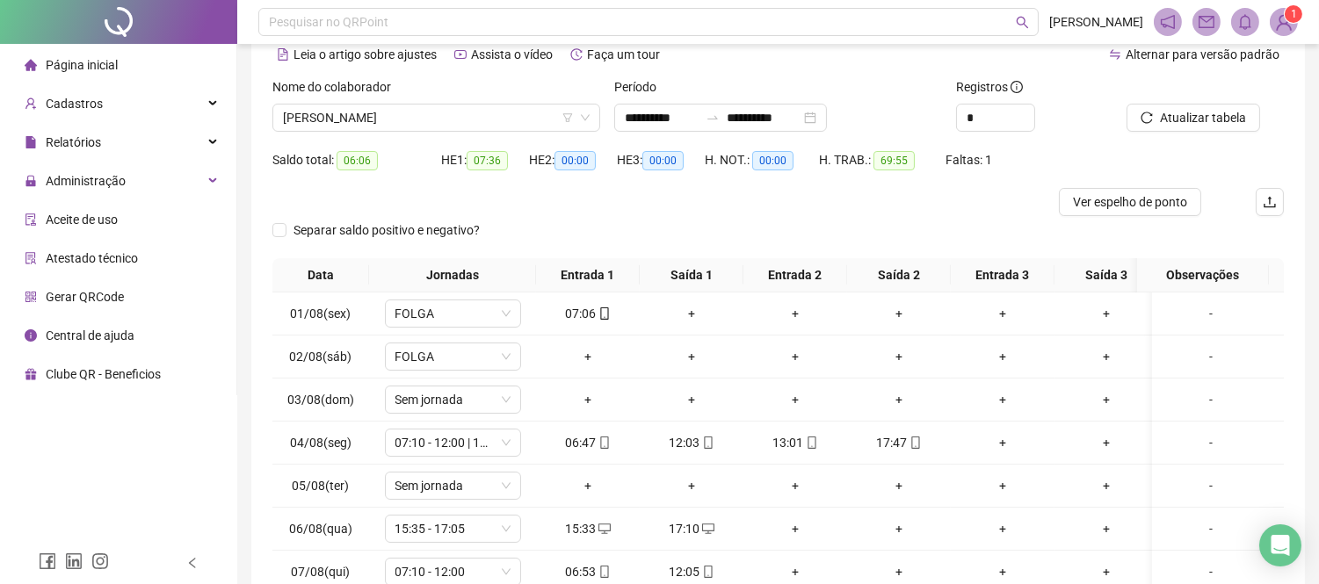
scroll to position [147, 0]
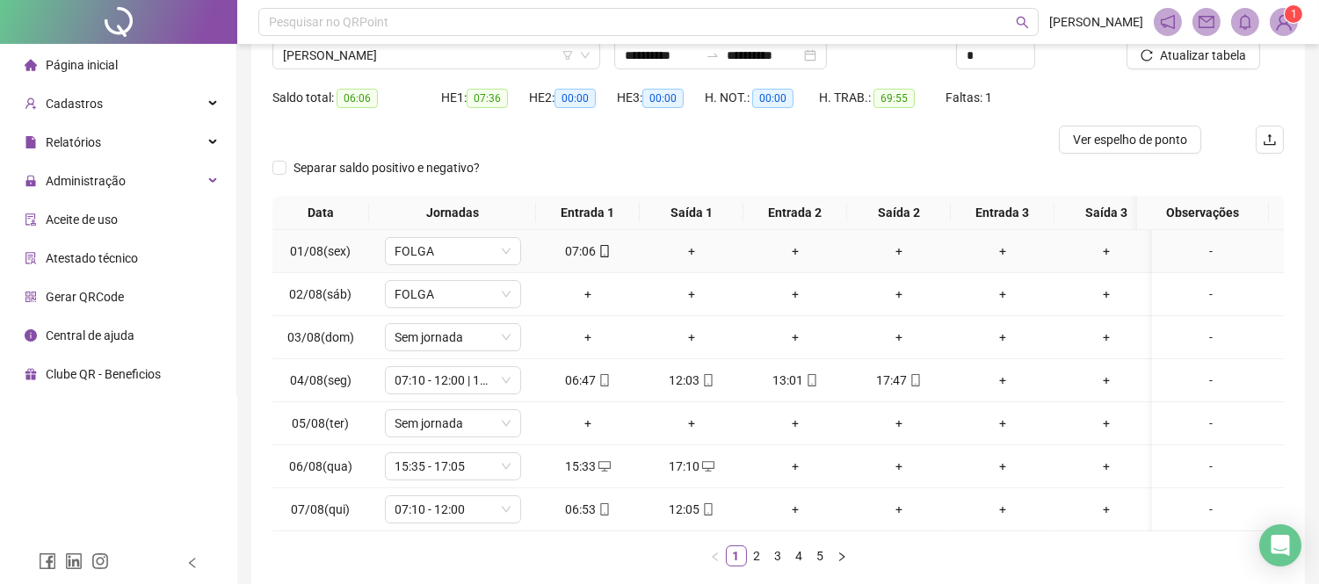
click at [601, 245] on icon "mobile" at bounding box center [604, 251] width 8 height 12
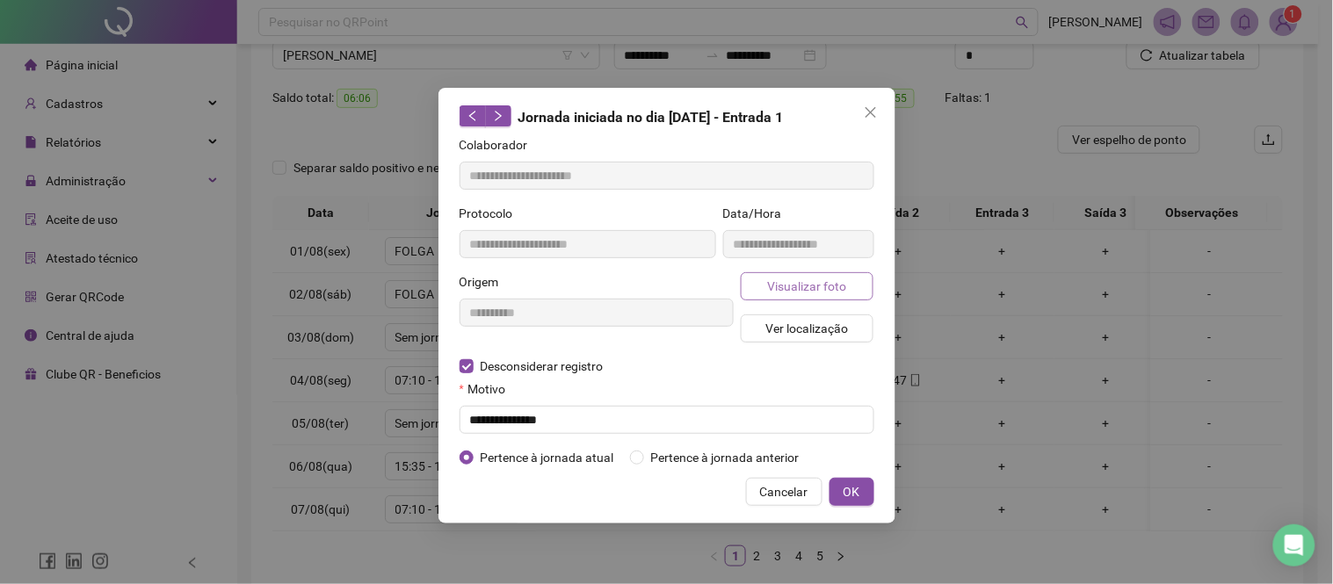
click at [762, 277] on button "Visualizar foto" at bounding box center [808, 286] width 134 height 28
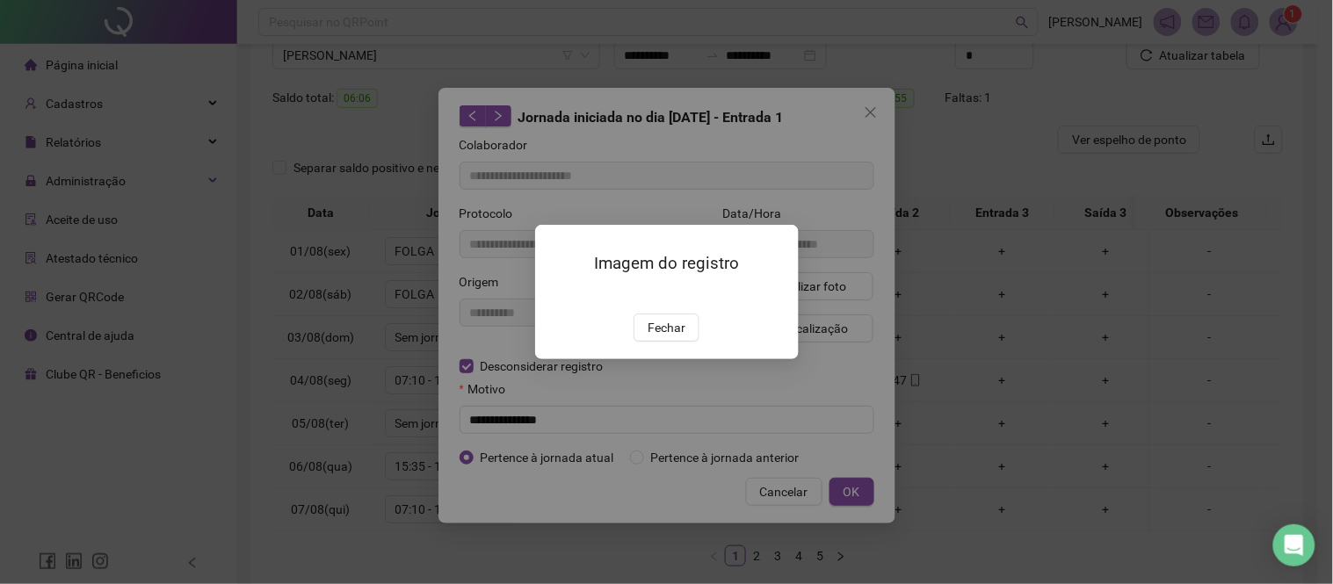
type input "**********"
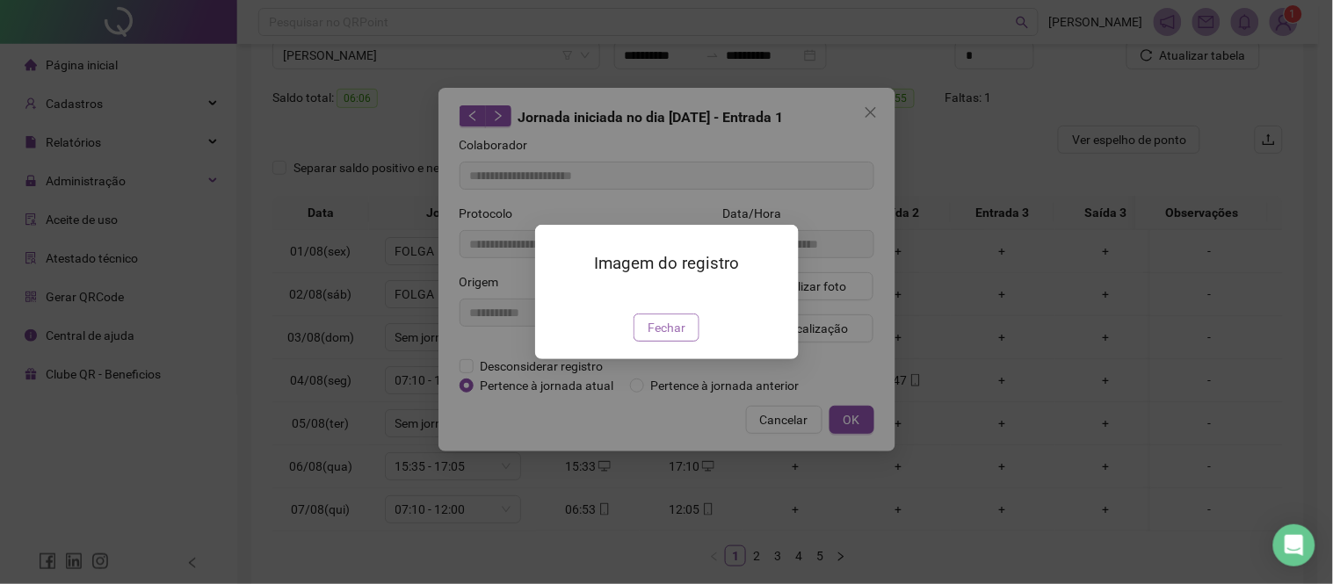
click at [668, 337] on span "Fechar" at bounding box center [666, 327] width 38 height 19
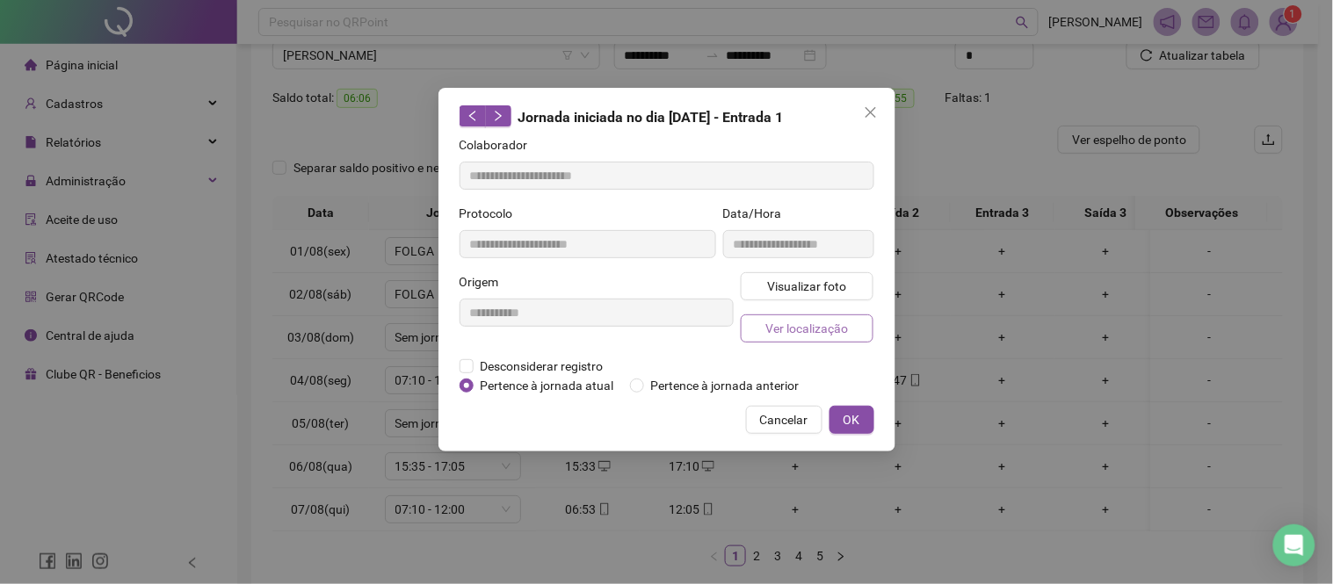
click at [799, 321] on span "Ver localização" at bounding box center [806, 328] width 83 height 19
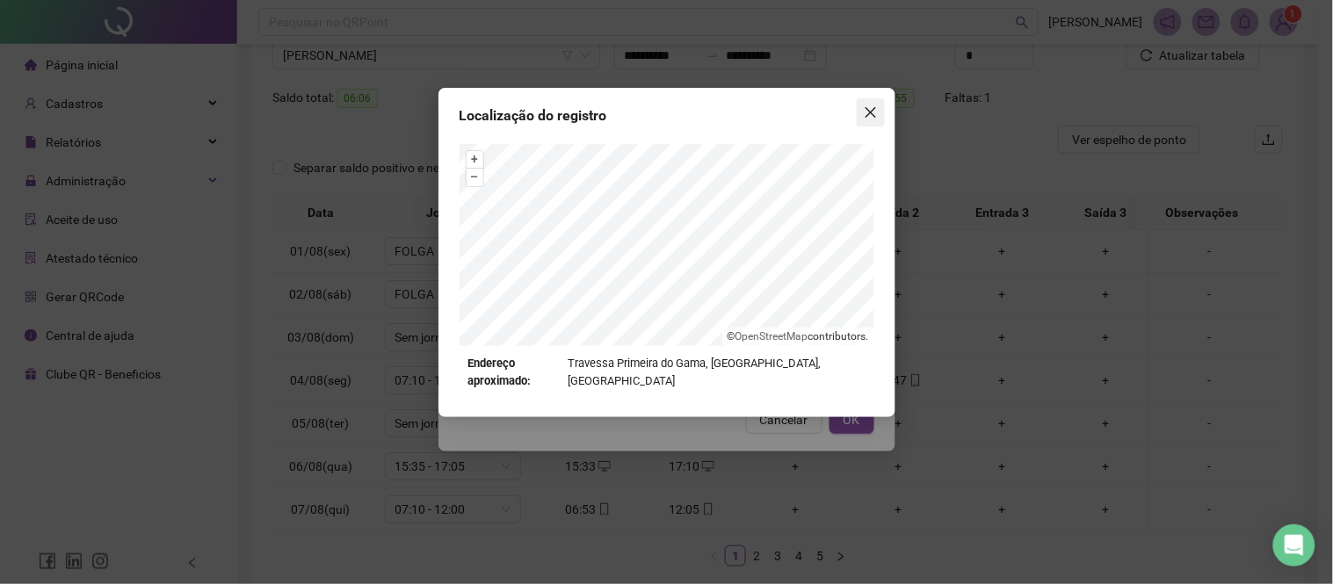
click at [865, 119] on button "Close" at bounding box center [870, 112] width 28 height 28
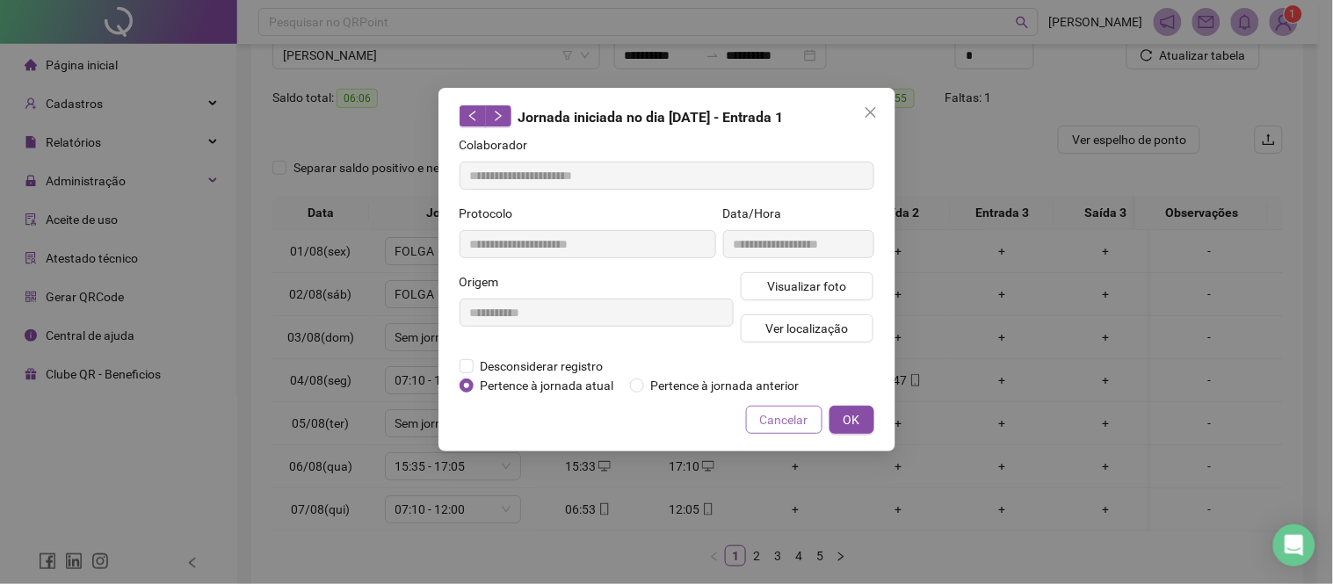
click at [799, 408] on button "Cancelar" at bounding box center [784, 420] width 76 height 28
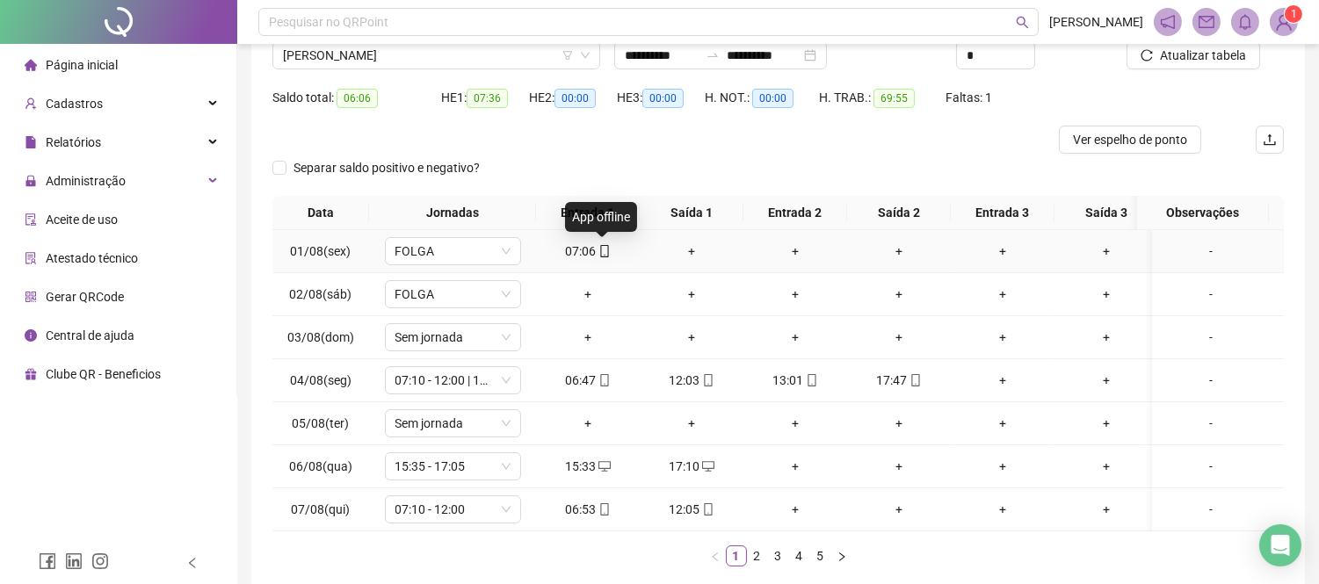
click at [602, 246] on icon "mobile" at bounding box center [604, 251] width 12 height 12
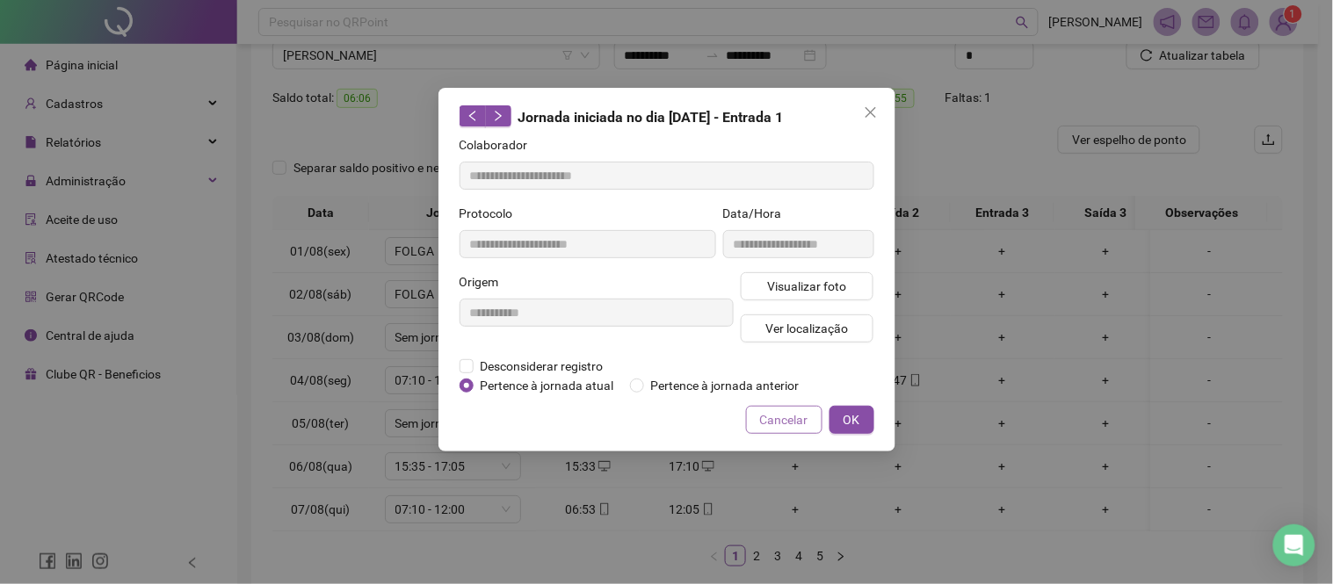
click at [775, 415] on span "Cancelar" at bounding box center [784, 419] width 48 height 19
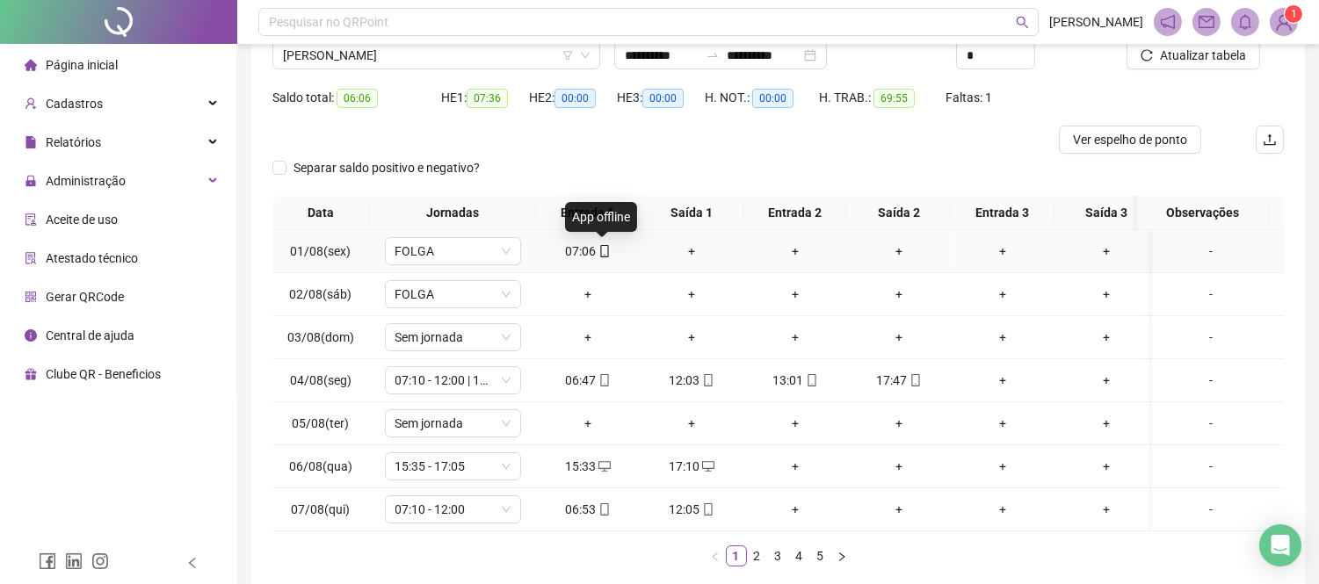
click at [603, 255] on icon "mobile" at bounding box center [604, 251] width 8 height 12
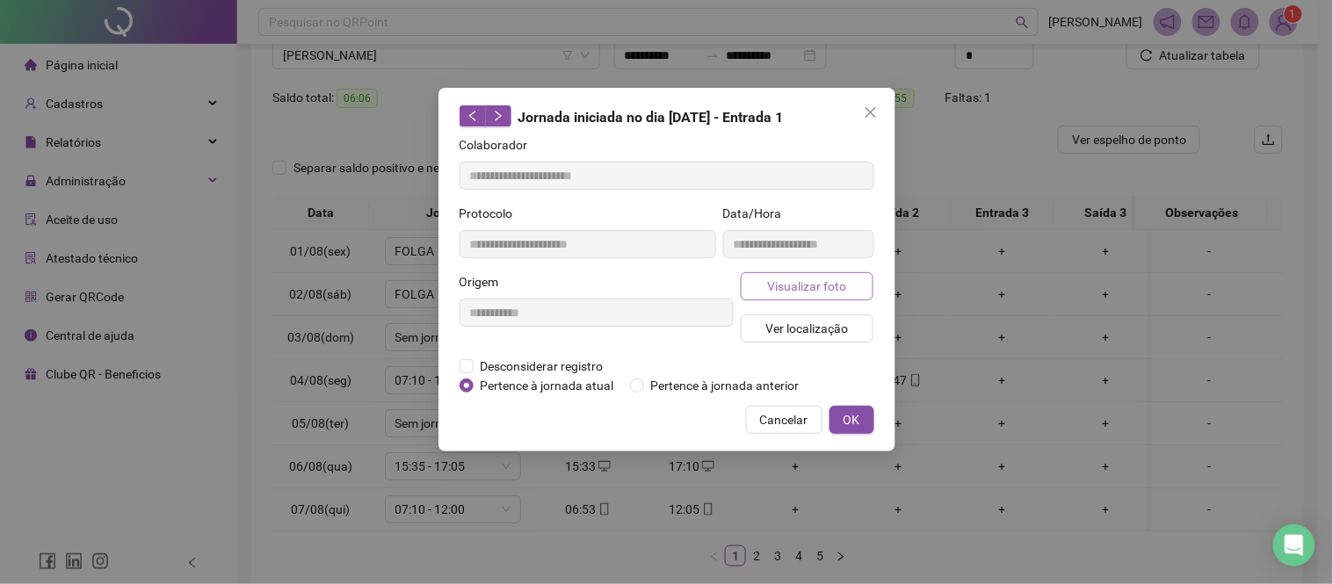
click at [771, 283] on span "Visualizar foto" at bounding box center [806, 286] width 79 height 19
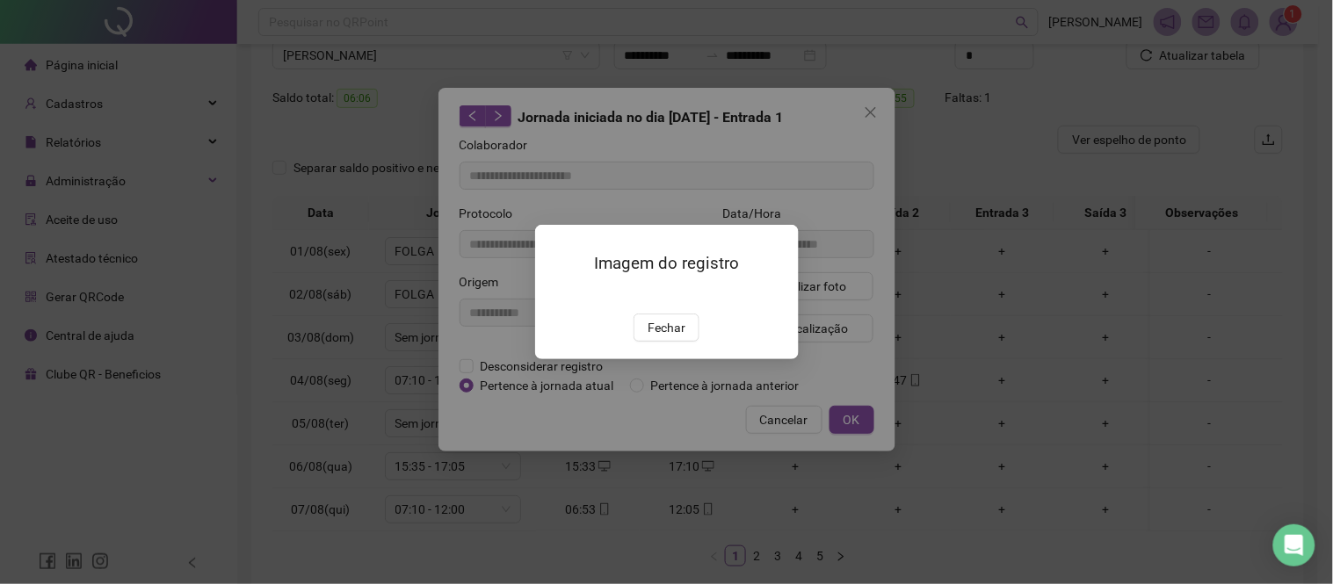
click at [678, 337] on span "Fechar" at bounding box center [666, 327] width 38 height 19
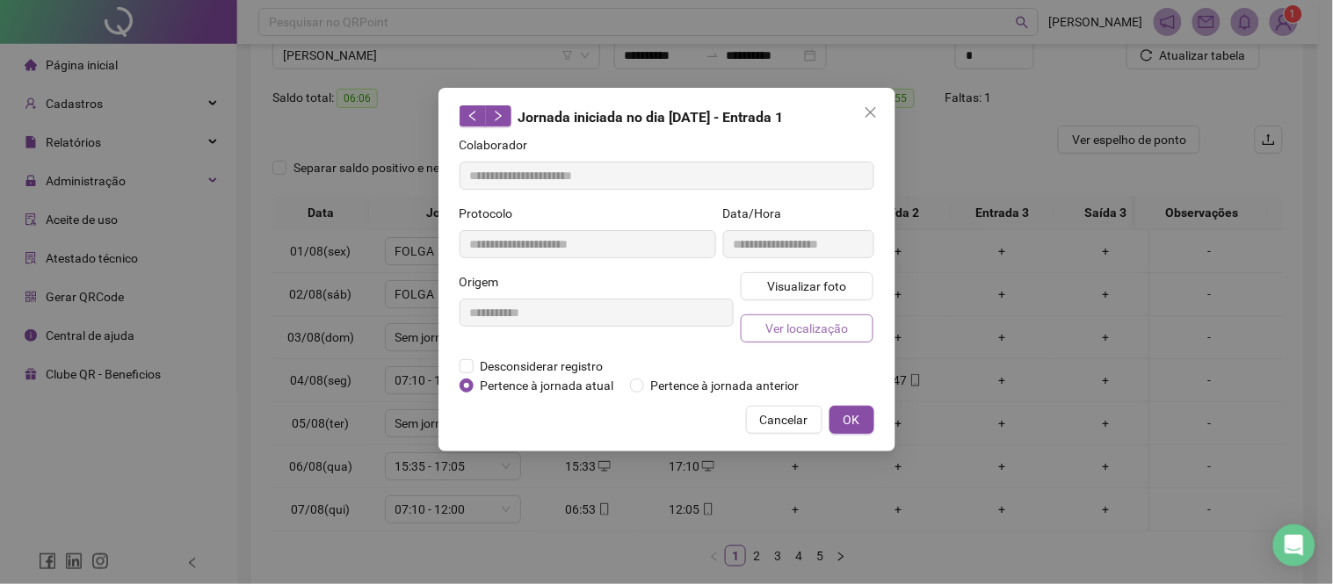
click at [833, 328] on span "Ver localização" at bounding box center [806, 328] width 83 height 19
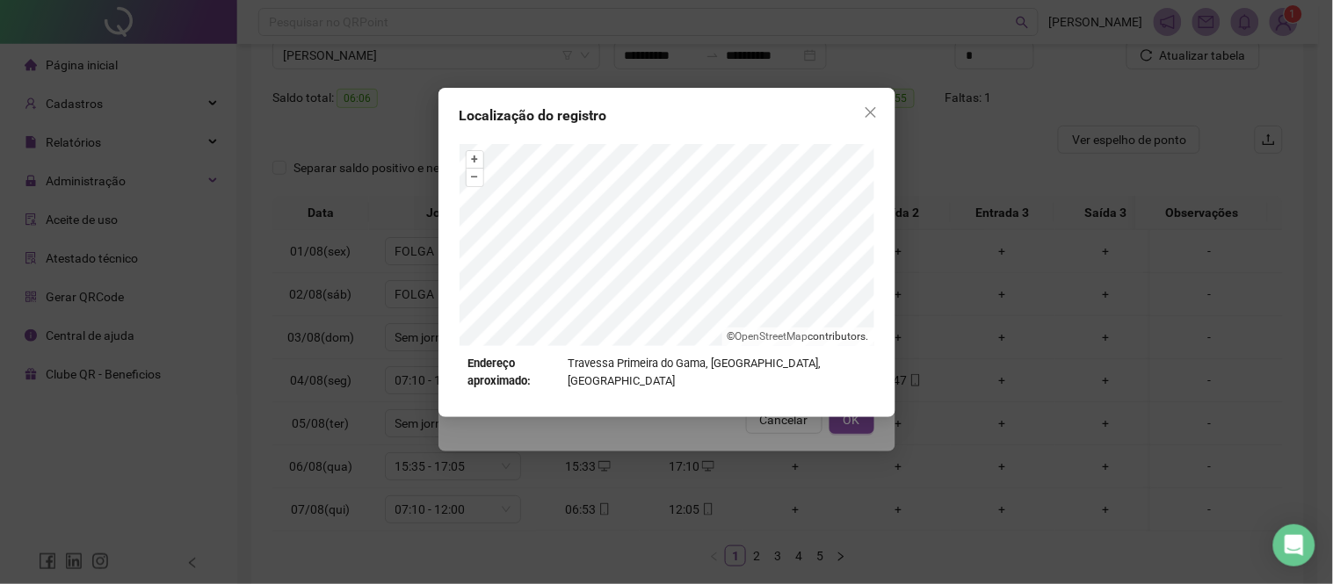
drag, startPoint x: 867, startPoint y: 114, endPoint x: 776, endPoint y: 399, distance: 298.9
click at [870, 114] on icon "close" at bounding box center [870, 112] width 14 height 14
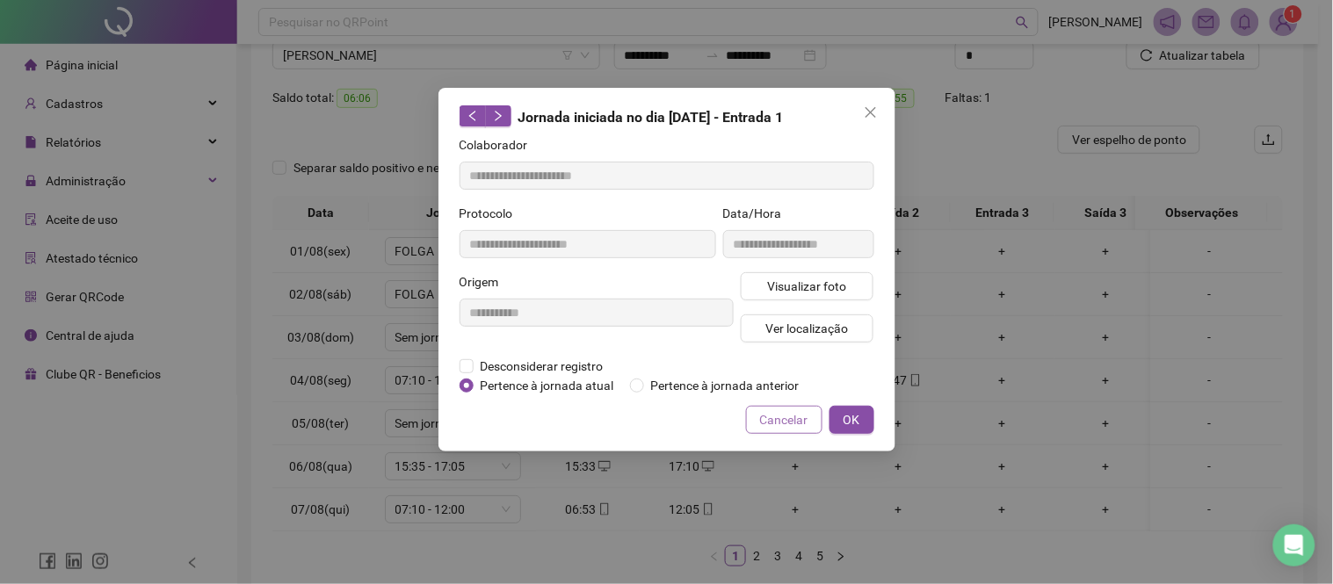
click at [791, 420] on span "Cancelar" at bounding box center [784, 419] width 48 height 19
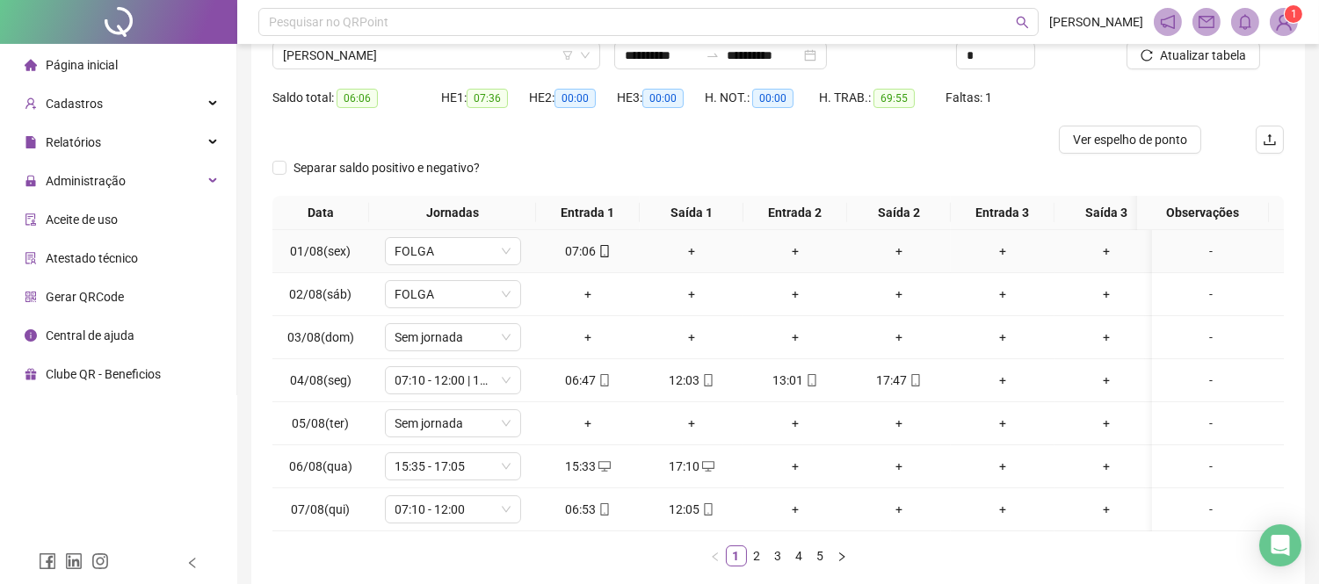
click at [603, 246] on icon "mobile" at bounding box center [604, 251] width 12 height 12
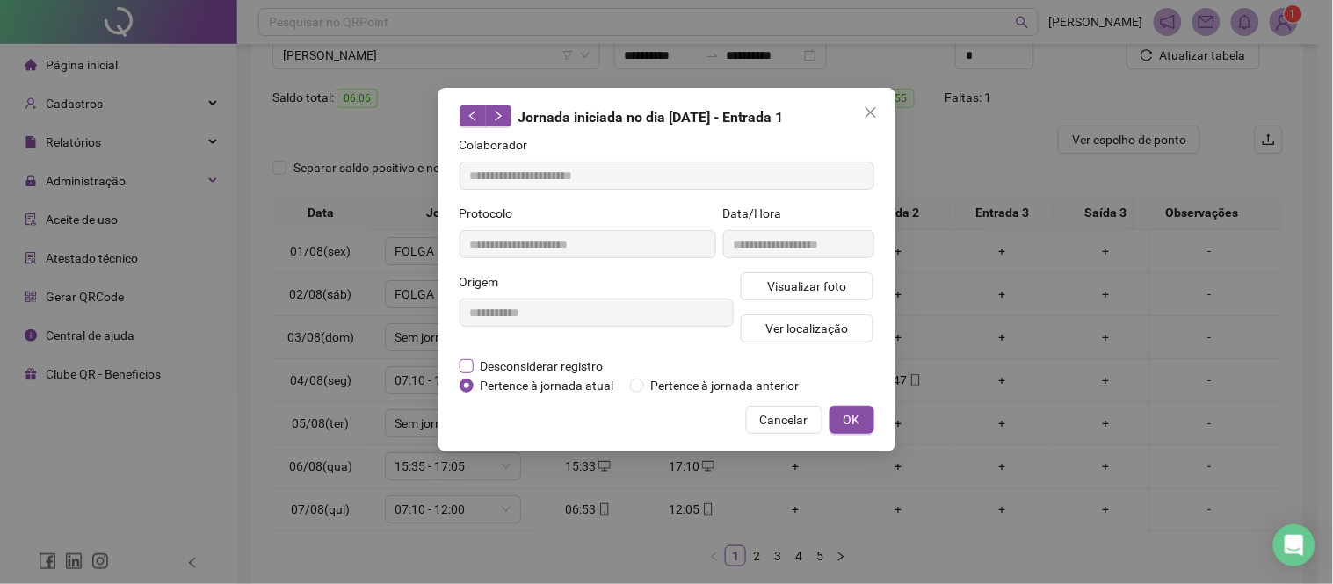
drag, startPoint x: 484, startPoint y: 362, endPoint x: 484, endPoint y: 374, distance: 12.3
click at [483, 366] on span "Desconsiderar registro" at bounding box center [541, 366] width 137 height 19
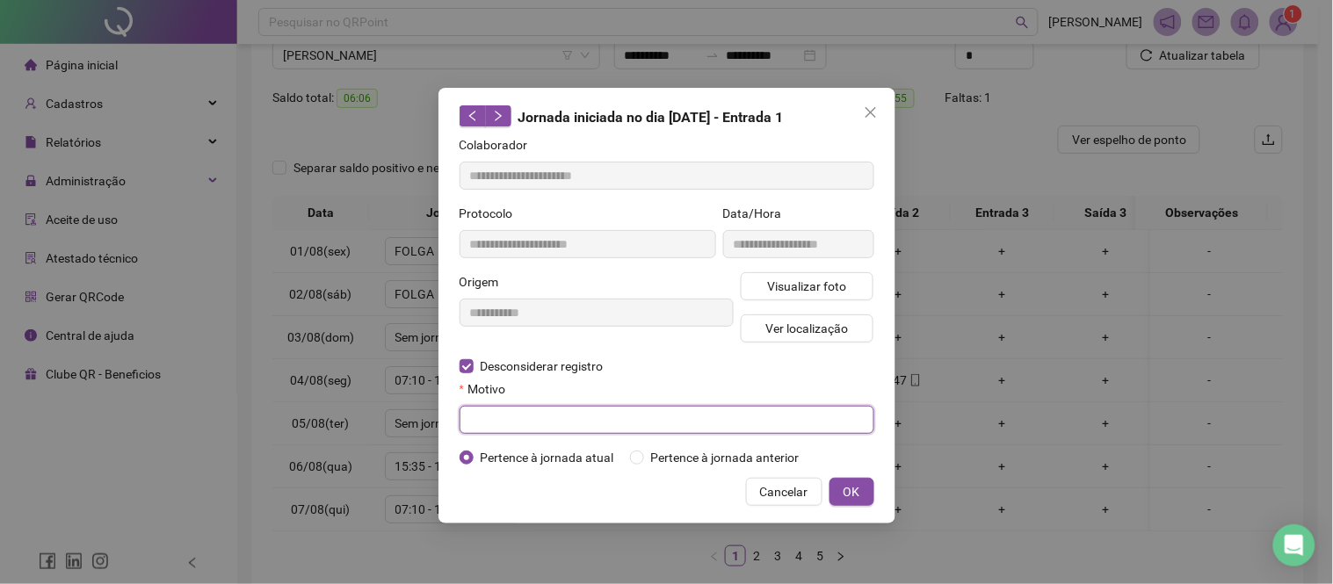
click at [514, 419] on input "text" at bounding box center [666, 420] width 415 height 28
paste input "**********"
type input "**********"
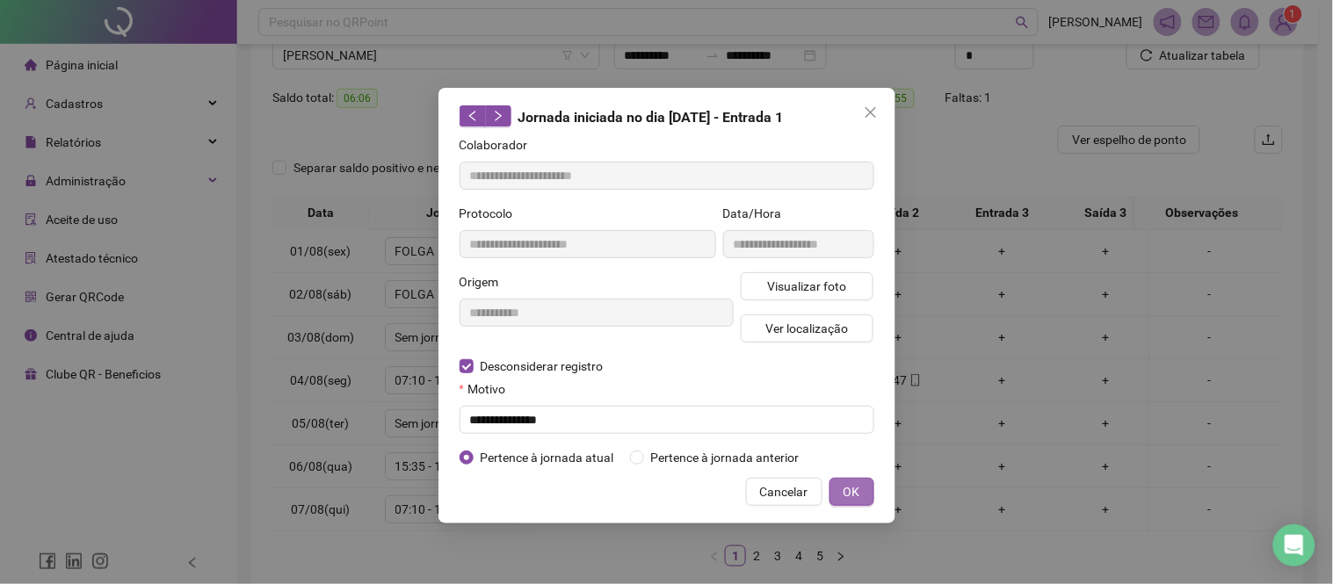
click at [847, 488] on span "OK" at bounding box center [851, 491] width 17 height 19
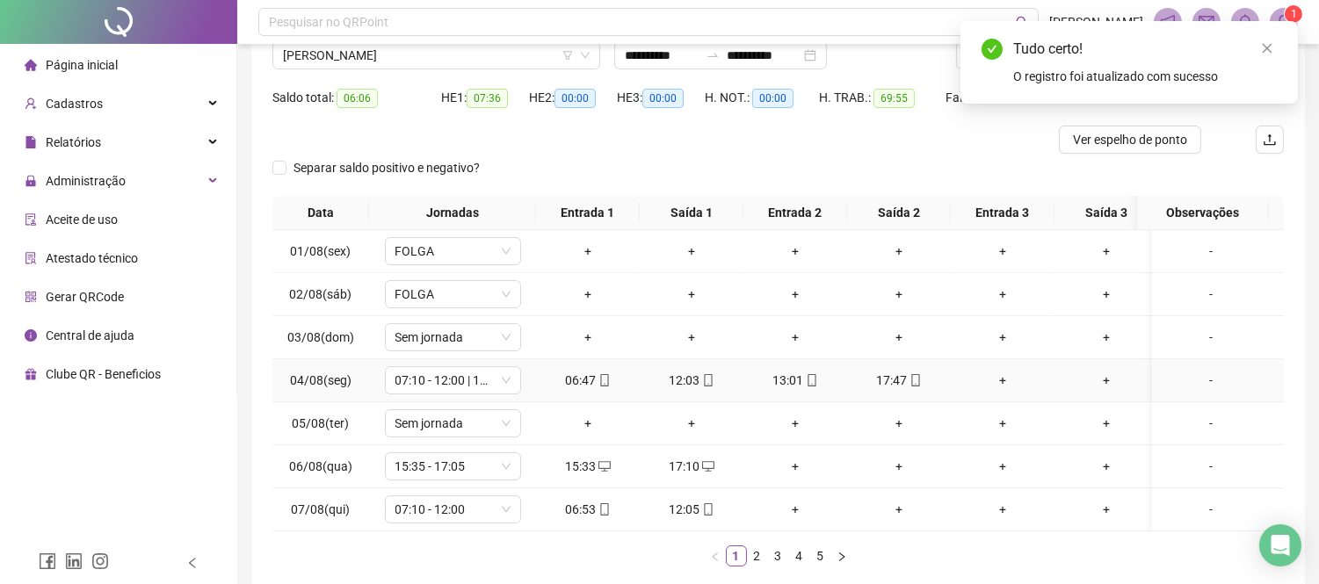
click at [607, 379] on icon "mobile" at bounding box center [604, 380] width 8 height 12
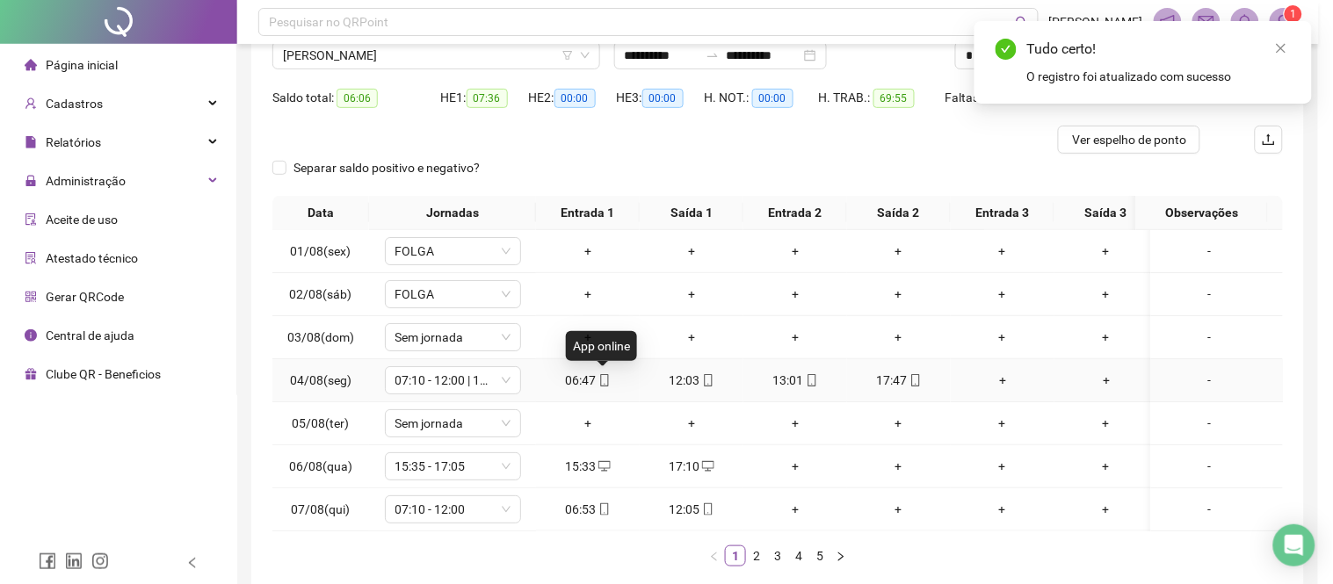
type input "**********"
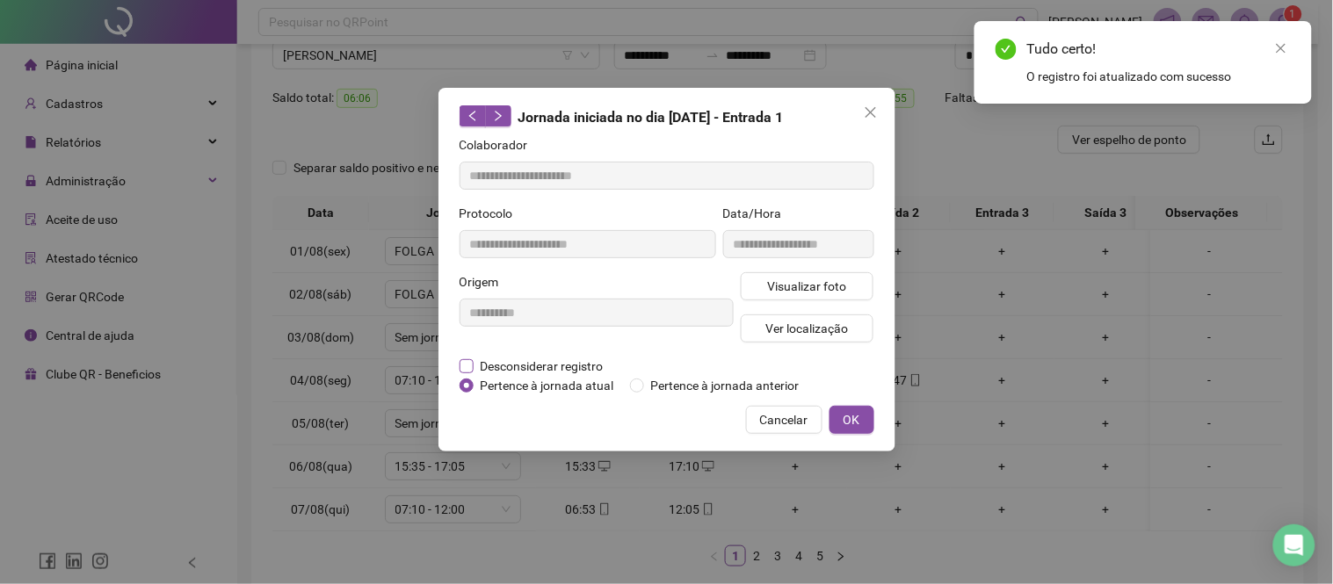
click at [574, 364] on span "Desconsiderar registro" at bounding box center [541, 366] width 137 height 19
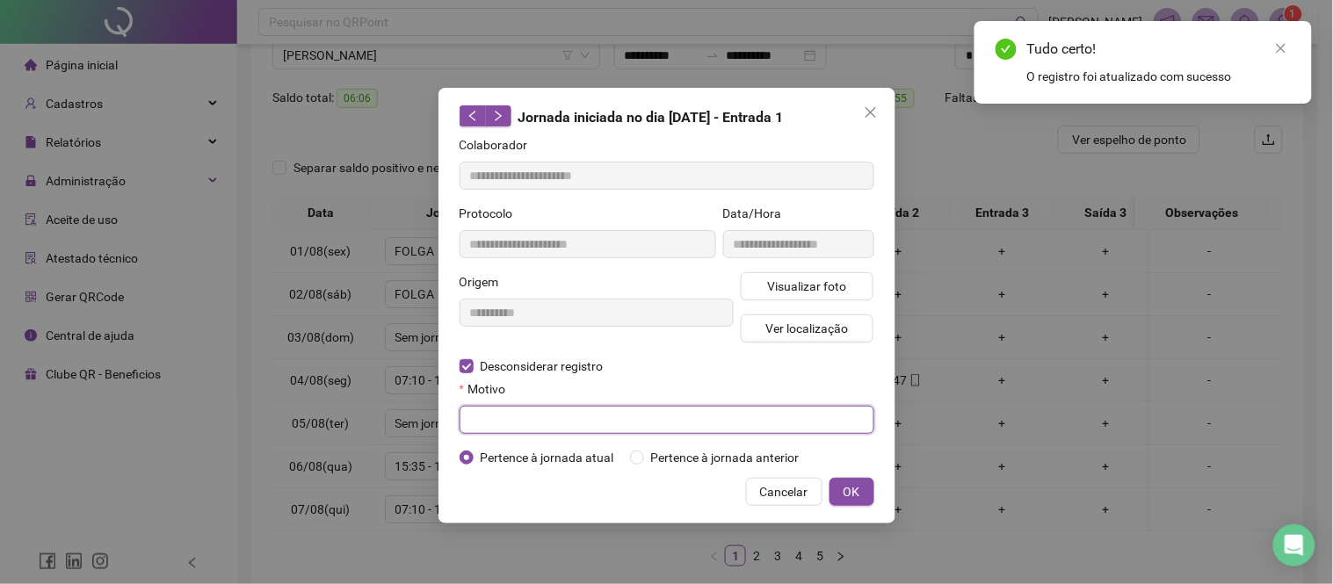
click at [566, 416] on input "text" at bounding box center [666, 420] width 415 height 28
paste input "**********"
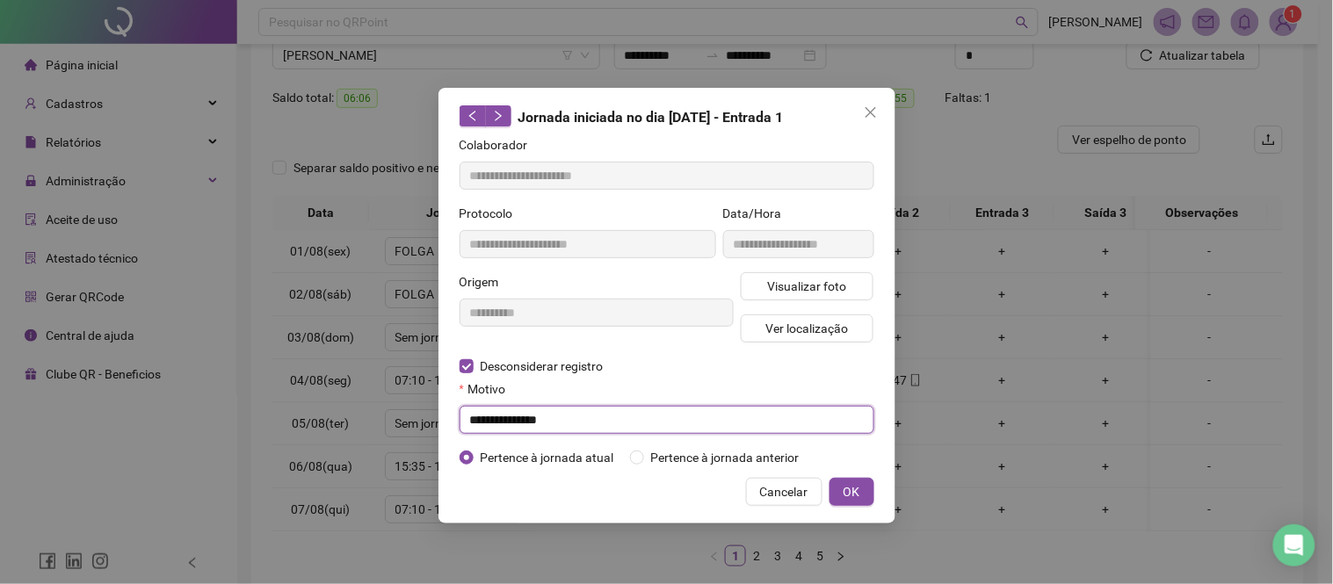
type input "**********"
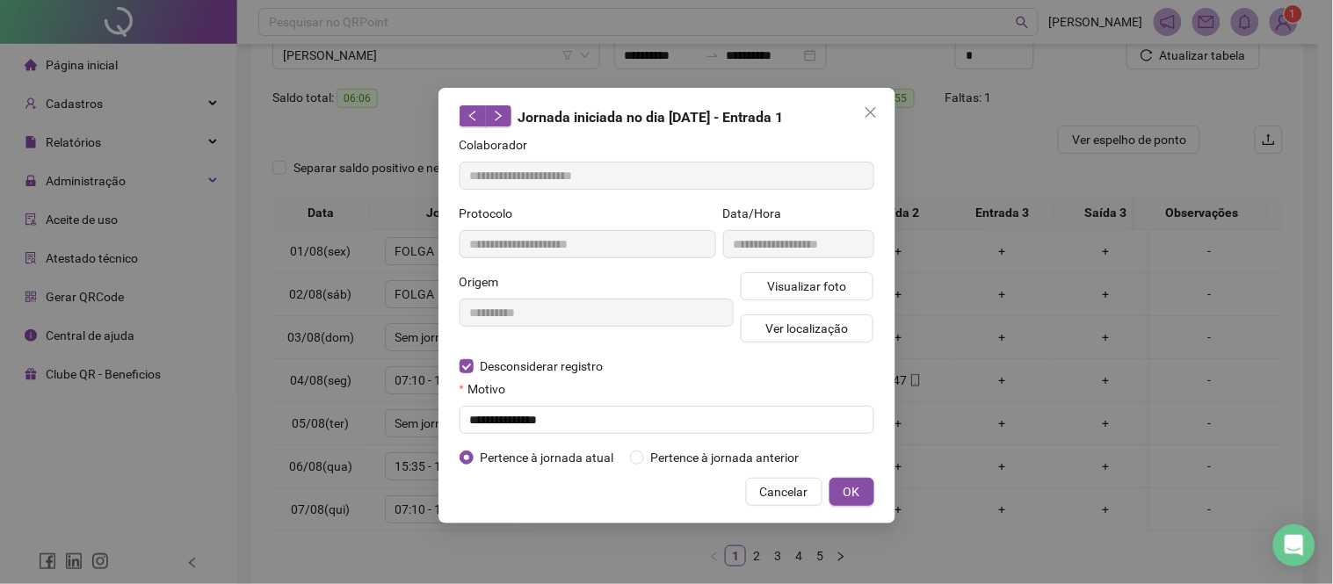
click at [846, 473] on div "**********" at bounding box center [666, 306] width 457 height 436
click at [849, 481] on button "OK" at bounding box center [851, 492] width 45 height 28
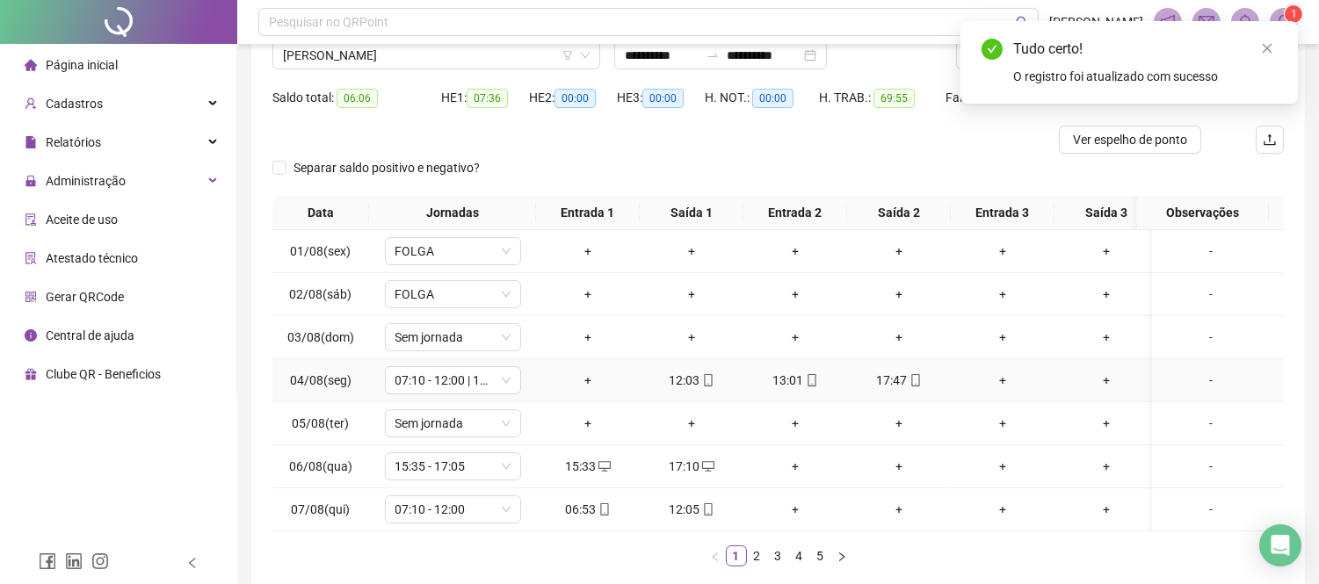
click at [589, 380] on div "+" at bounding box center [588, 380] width 90 height 19
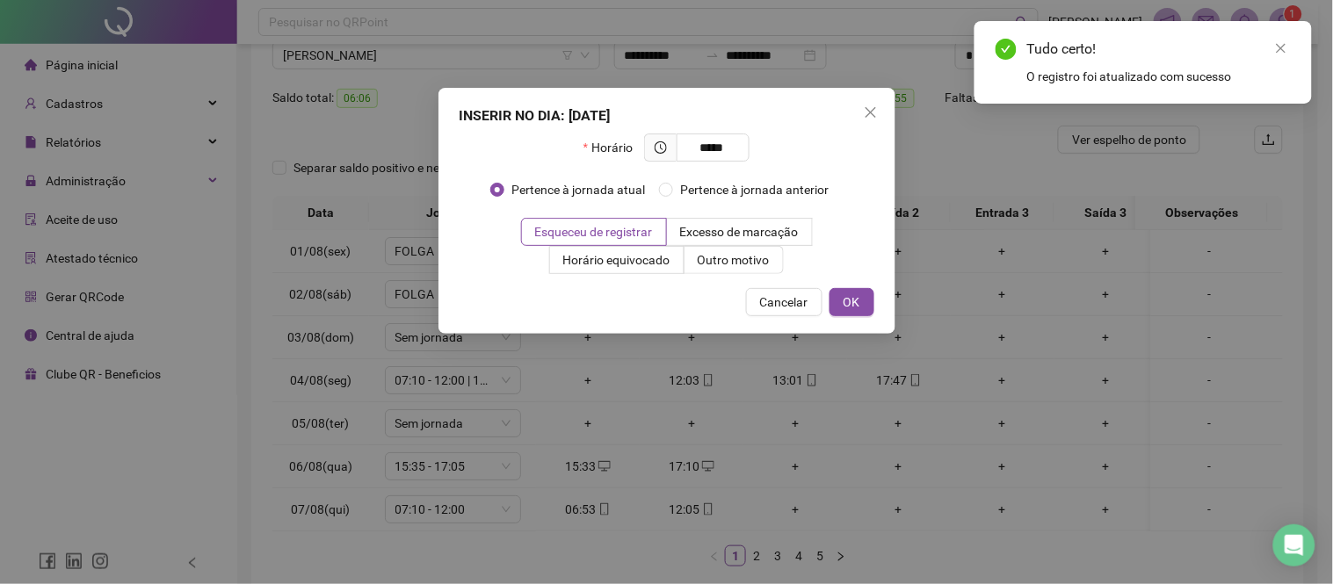
type input "*****"
drag, startPoint x: 882, startPoint y: 297, endPoint x: 857, endPoint y: 304, distance: 25.6
click at [881, 297] on div "INSERIR NO DIA : [DATE] Horário ***** Pertence à jornada atual Pertence à jorna…" at bounding box center [666, 211] width 457 height 246
click at [845, 306] on span "OK" at bounding box center [851, 302] width 17 height 19
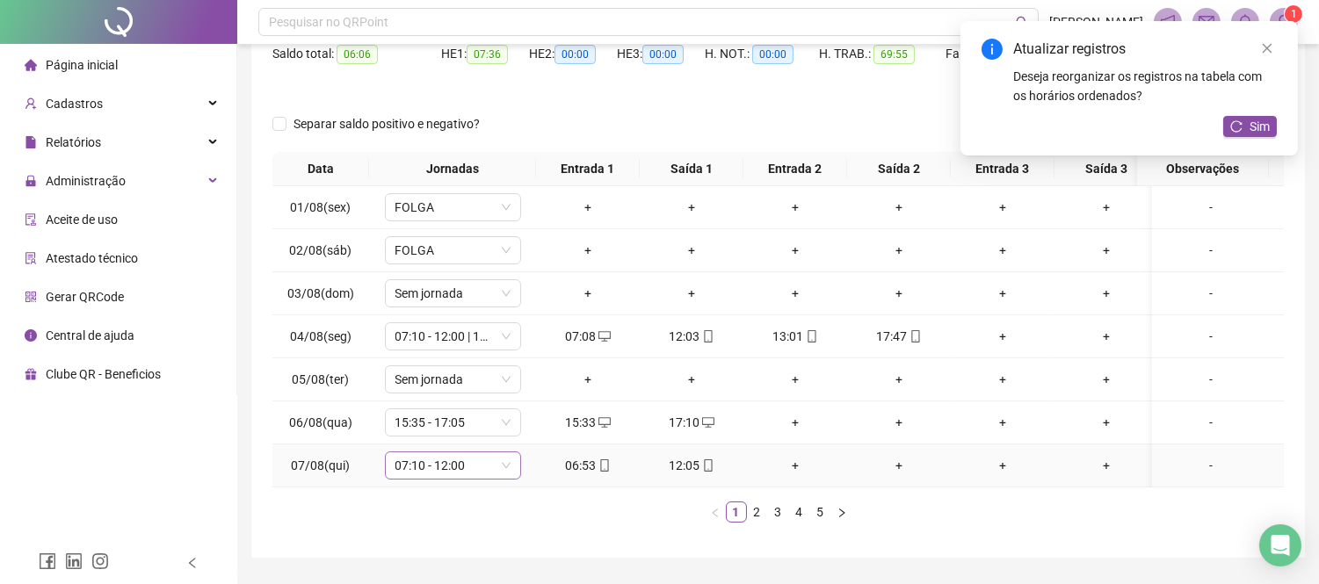
scroll to position [156, 0]
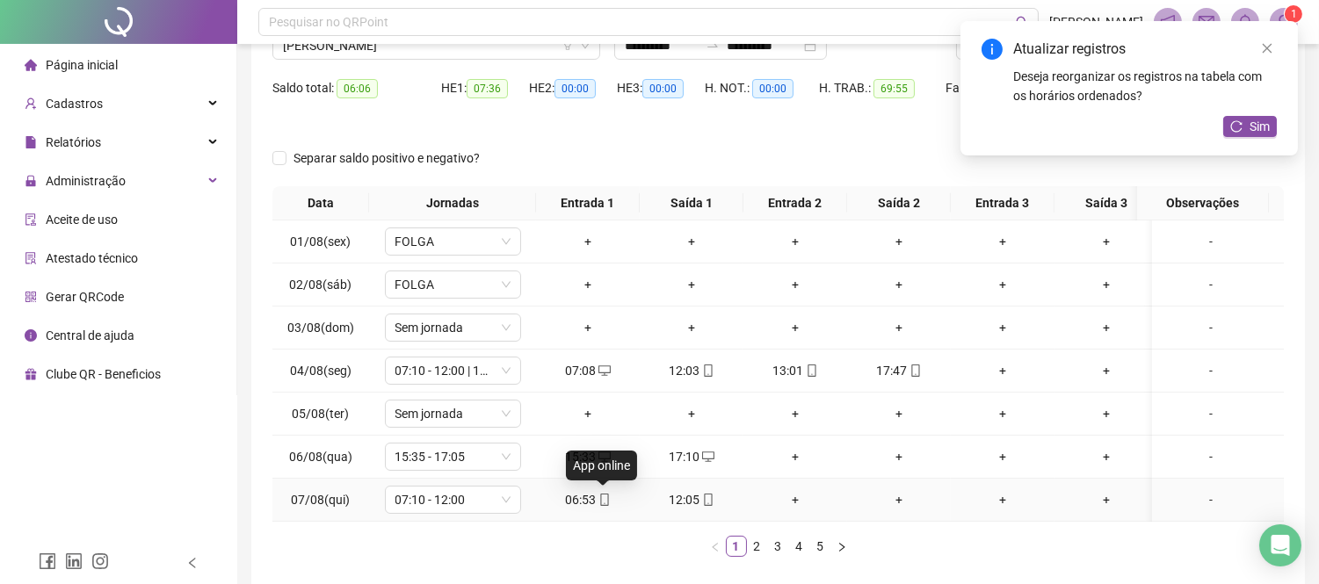
click at [607, 498] on icon "mobile" at bounding box center [604, 500] width 8 height 12
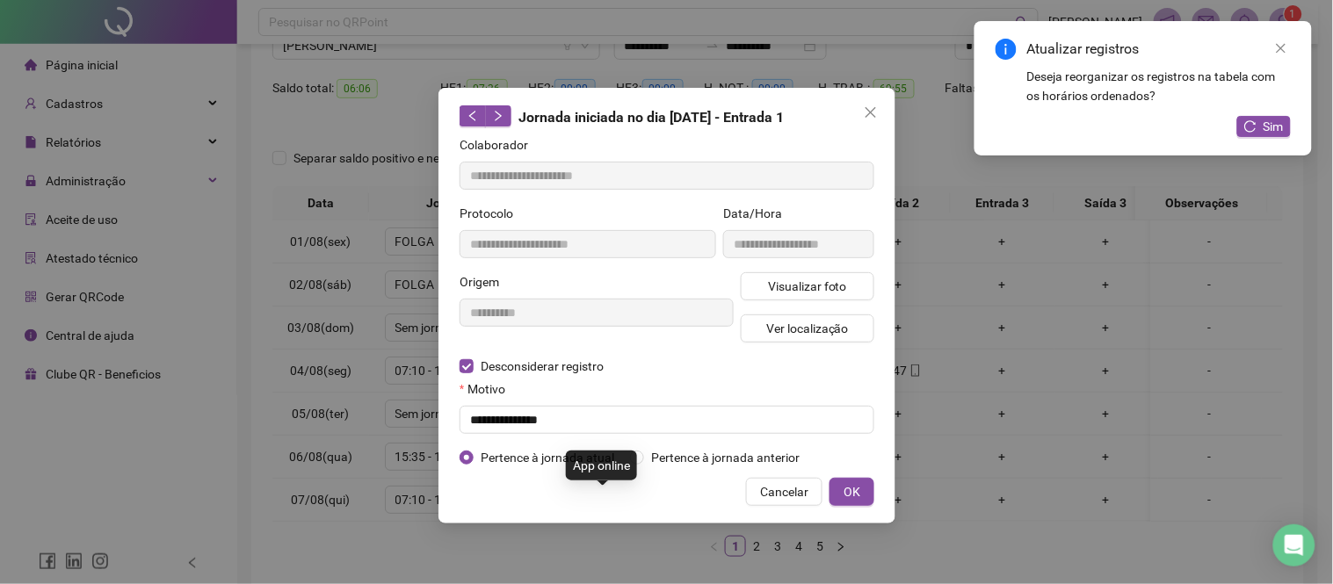
type input "**********"
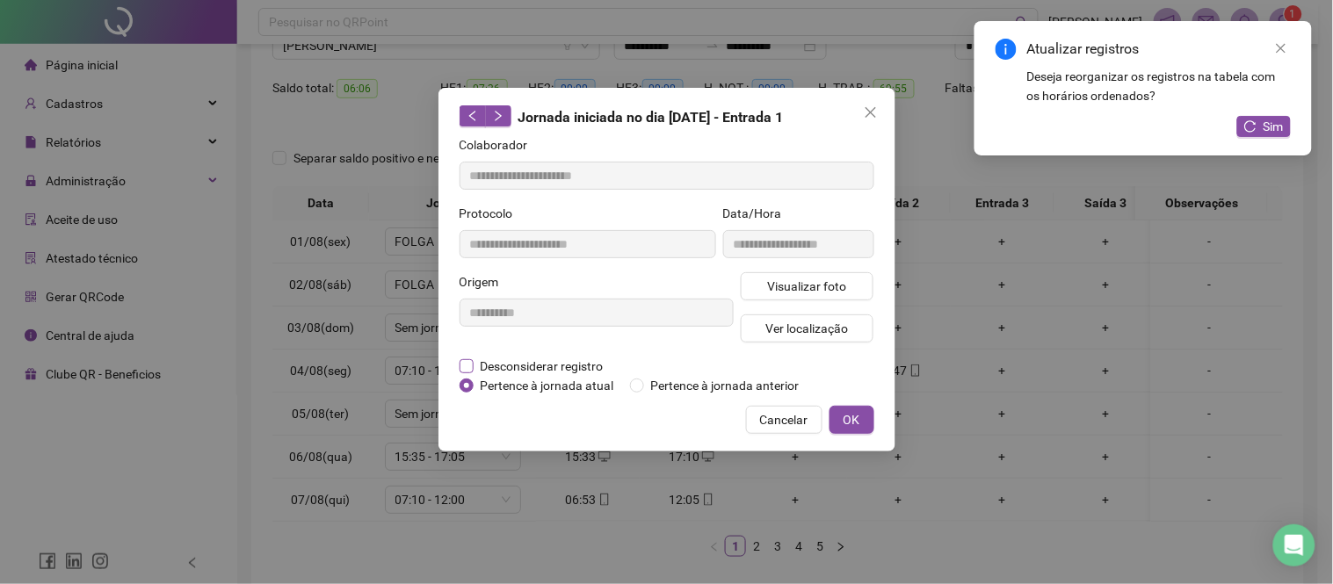
click at [498, 370] on span "Desconsiderar registro" at bounding box center [541, 366] width 137 height 19
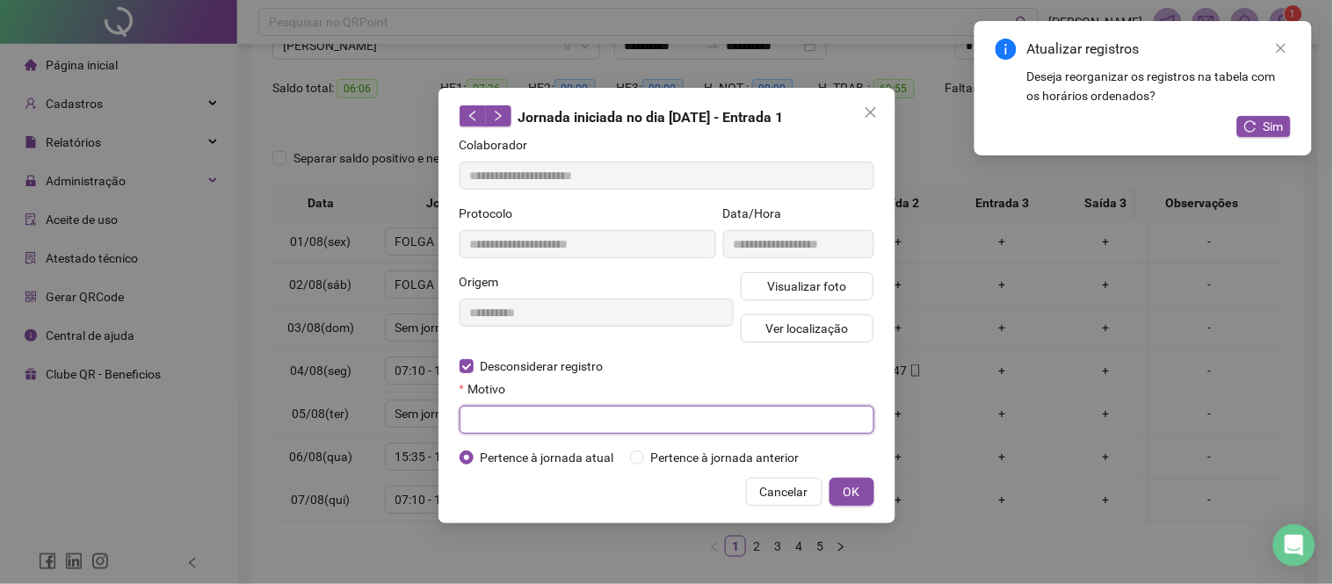
click at [492, 426] on input "text" at bounding box center [666, 420] width 415 height 28
paste input "**********"
type input "**********"
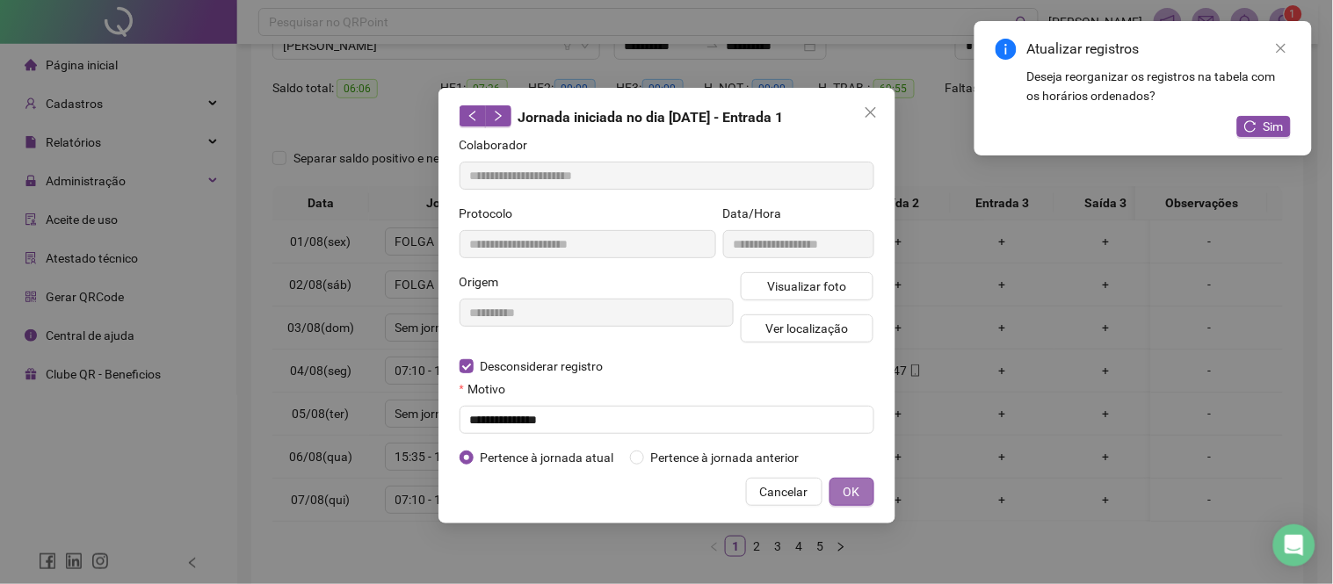
click at [843, 484] on span "OK" at bounding box center [851, 491] width 17 height 19
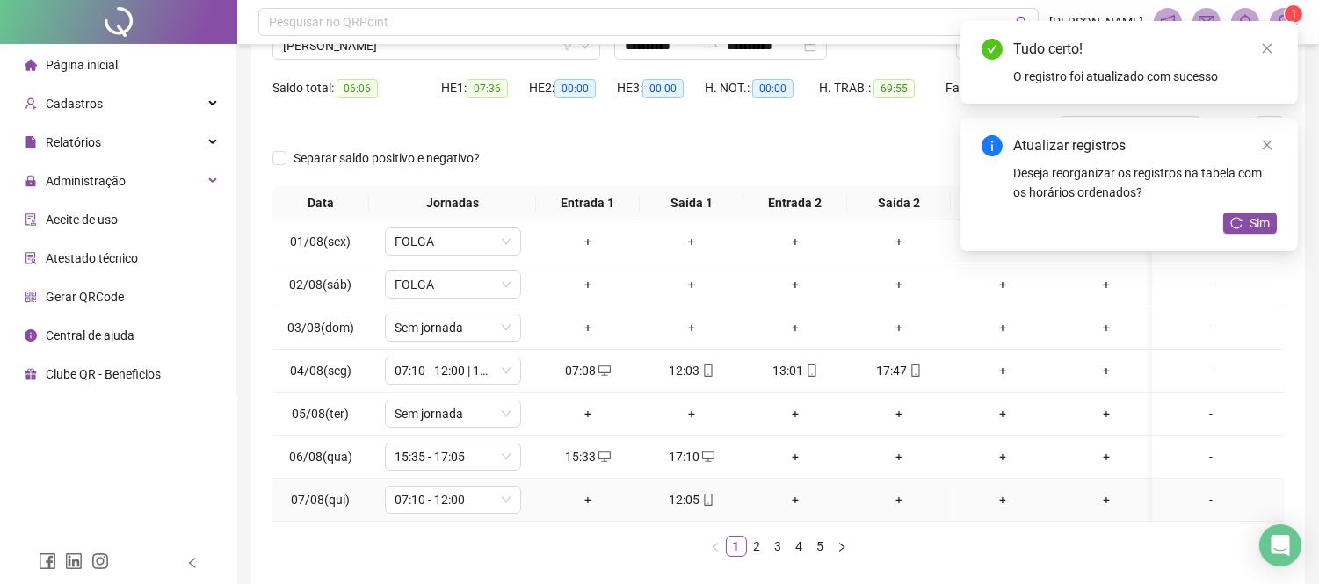
click at [591, 499] on div "+" at bounding box center [588, 499] width 90 height 19
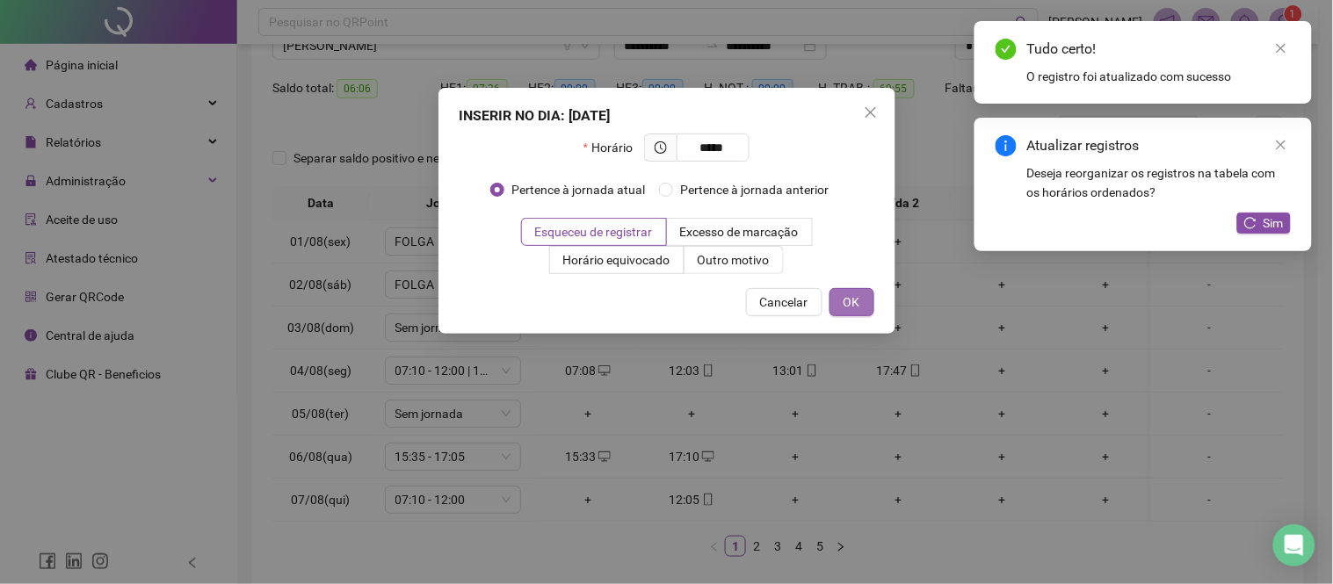
type input "*****"
click at [846, 300] on span "OK" at bounding box center [851, 302] width 17 height 19
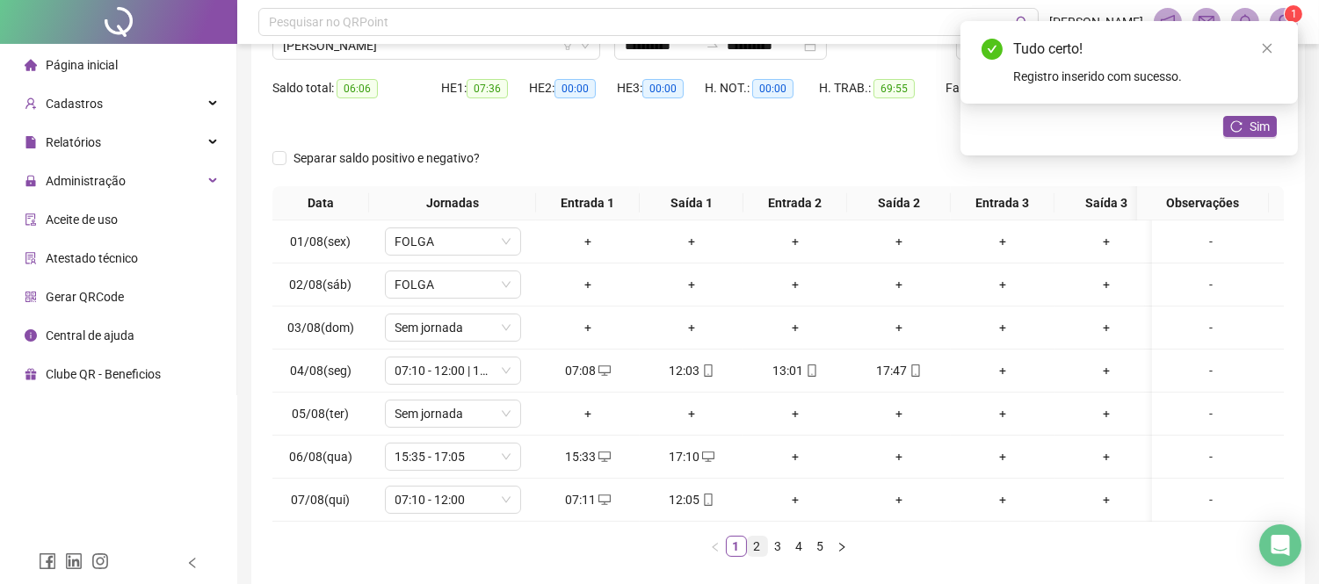
click at [762, 556] on link "2" at bounding box center [757, 546] width 19 height 19
click at [602, 367] on icon "mobile" at bounding box center [604, 371] width 12 height 12
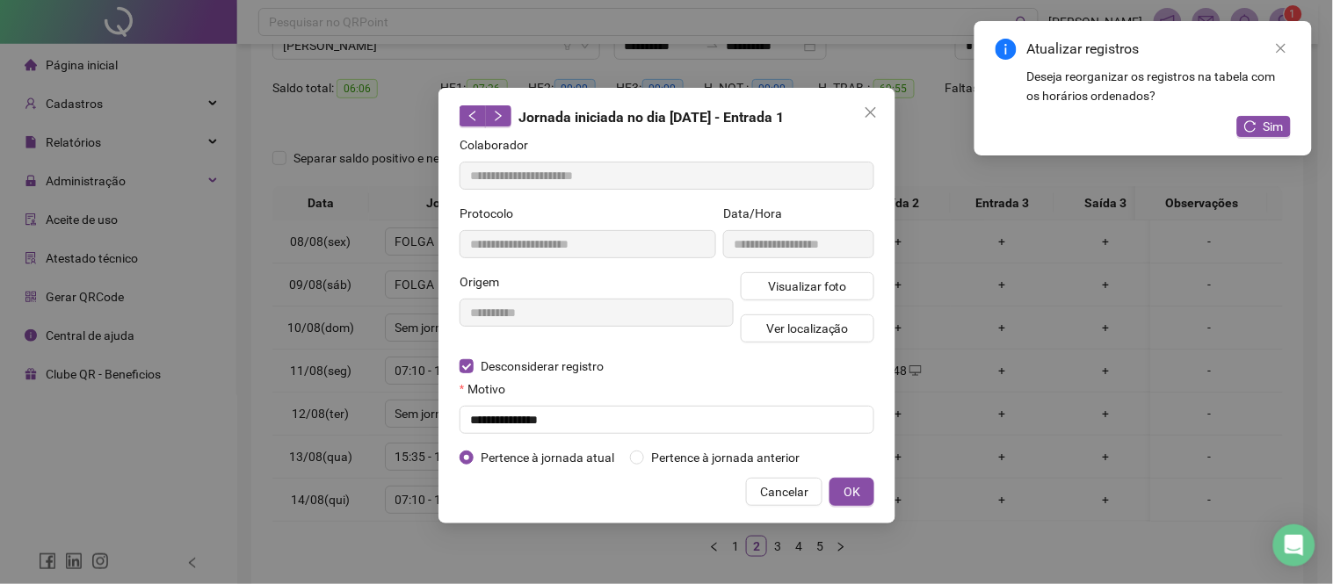
type input "**********"
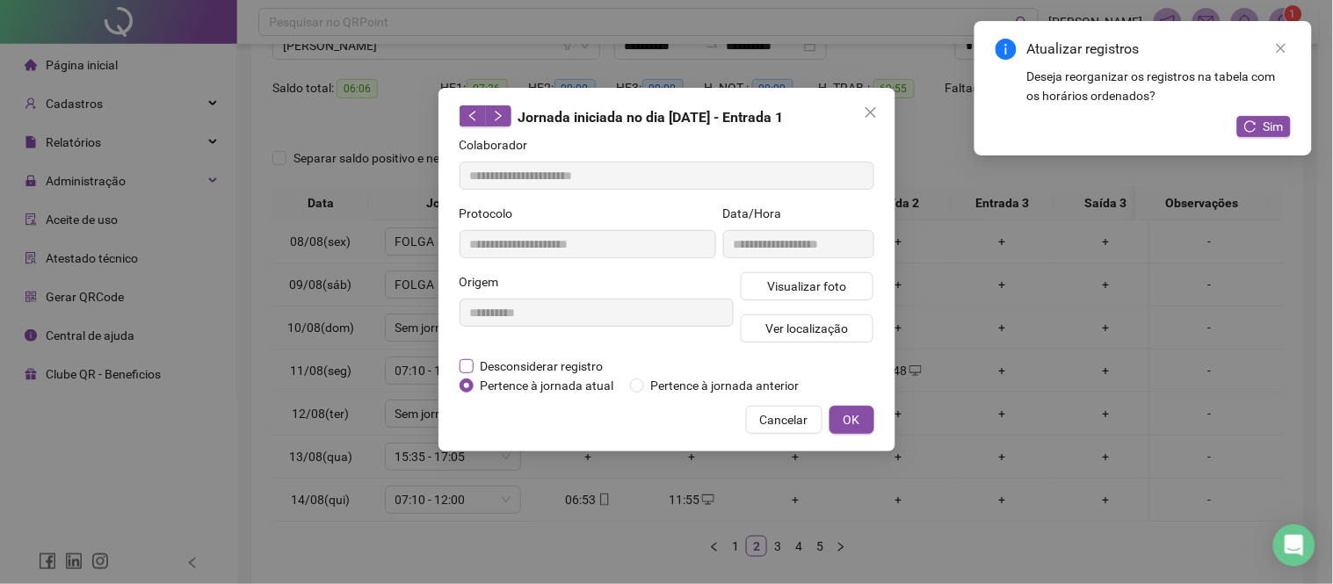
click at [539, 364] on span "Desconsiderar registro" at bounding box center [541, 366] width 137 height 19
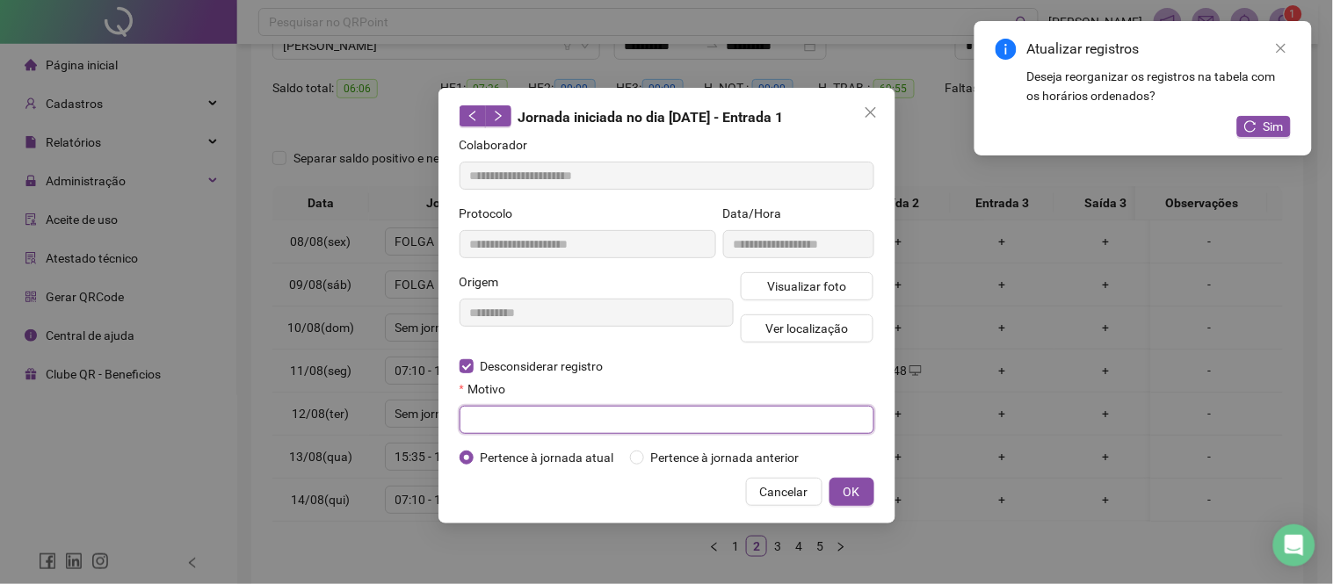
click at [531, 434] on input "text" at bounding box center [666, 420] width 415 height 28
paste input "**********"
type input "**********"
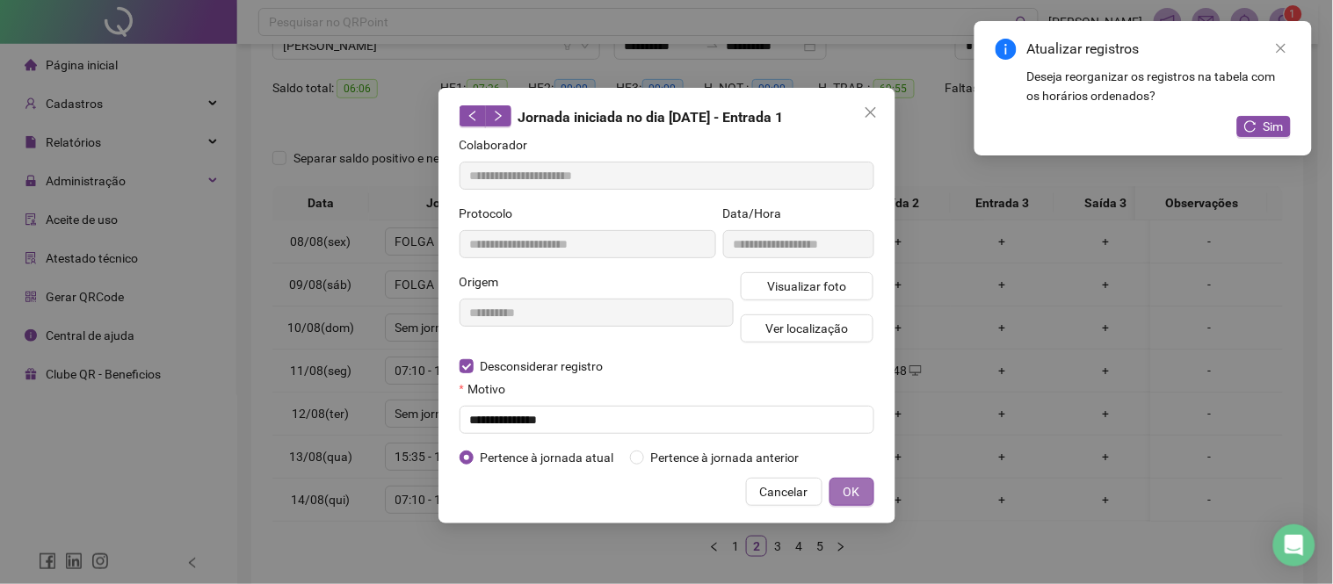
click at [859, 490] on button "OK" at bounding box center [851, 492] width 45 height 28
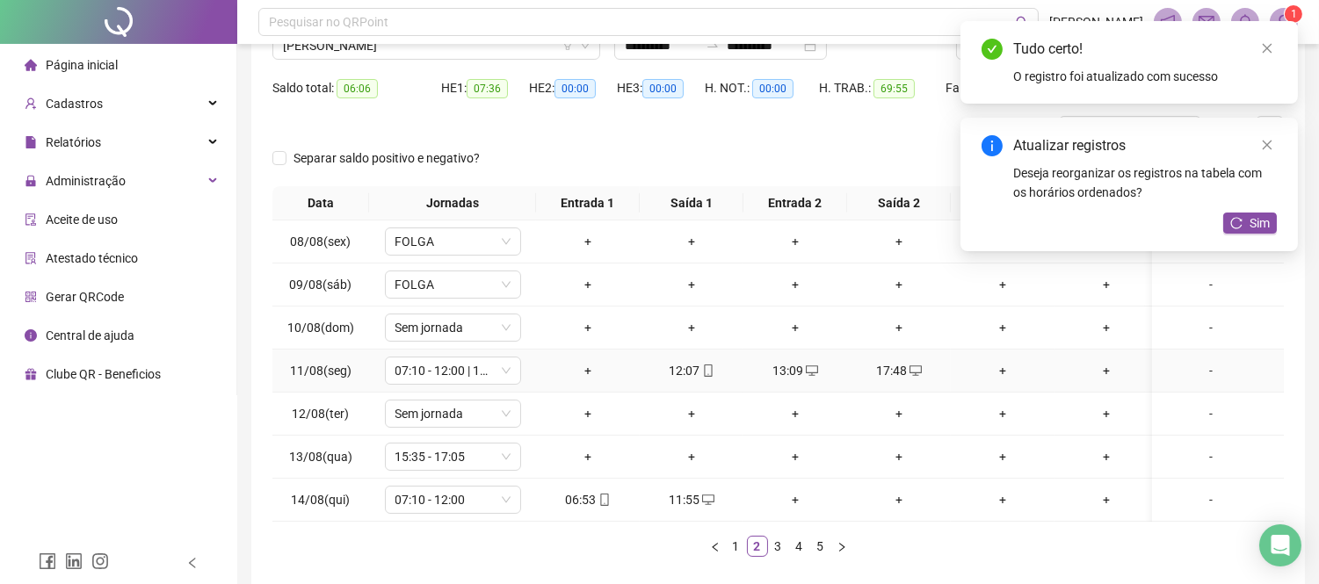
click at [591, 369] on div "+" at bounding box center [588, 370] width 90 height 19
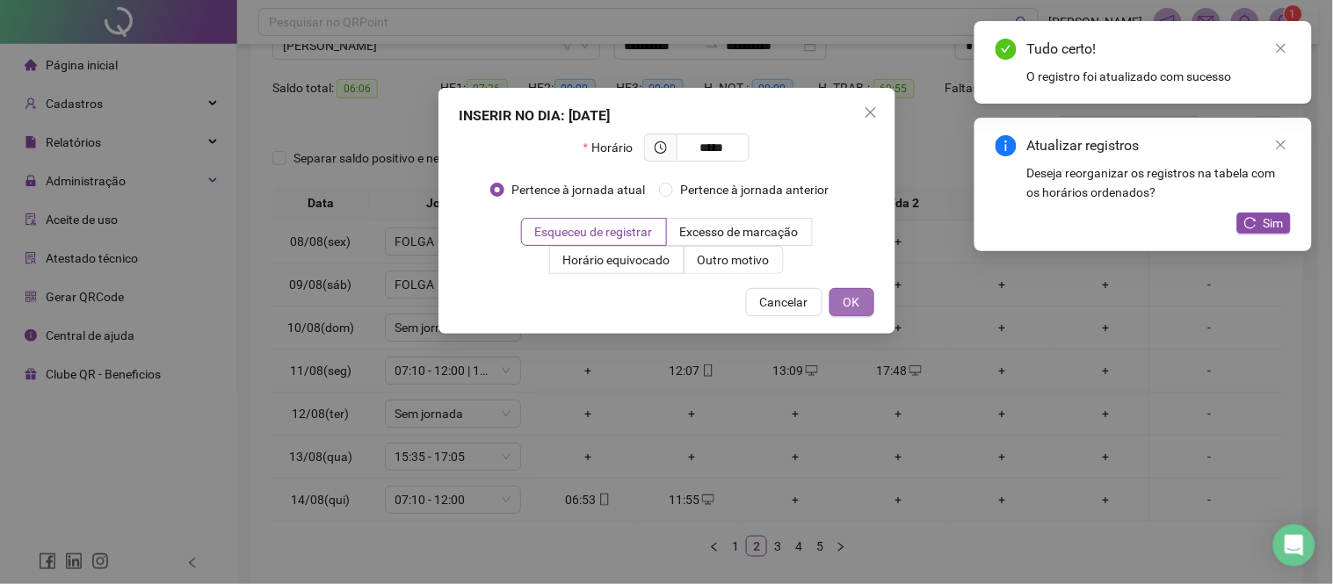
type input "*****"
click at [847, 307] on span "OK" at bounding box center [851, 302] width 17 height 19
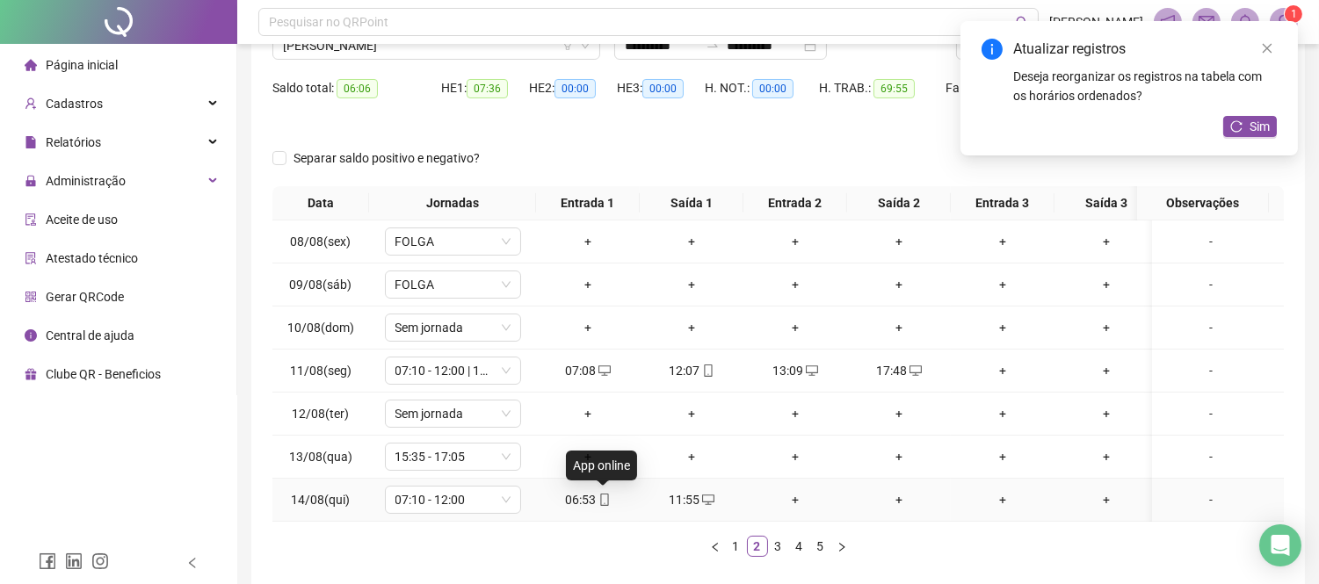
click at [607, 505] on icon "mobile" at bounding box center [604, 500] width 12 height 12
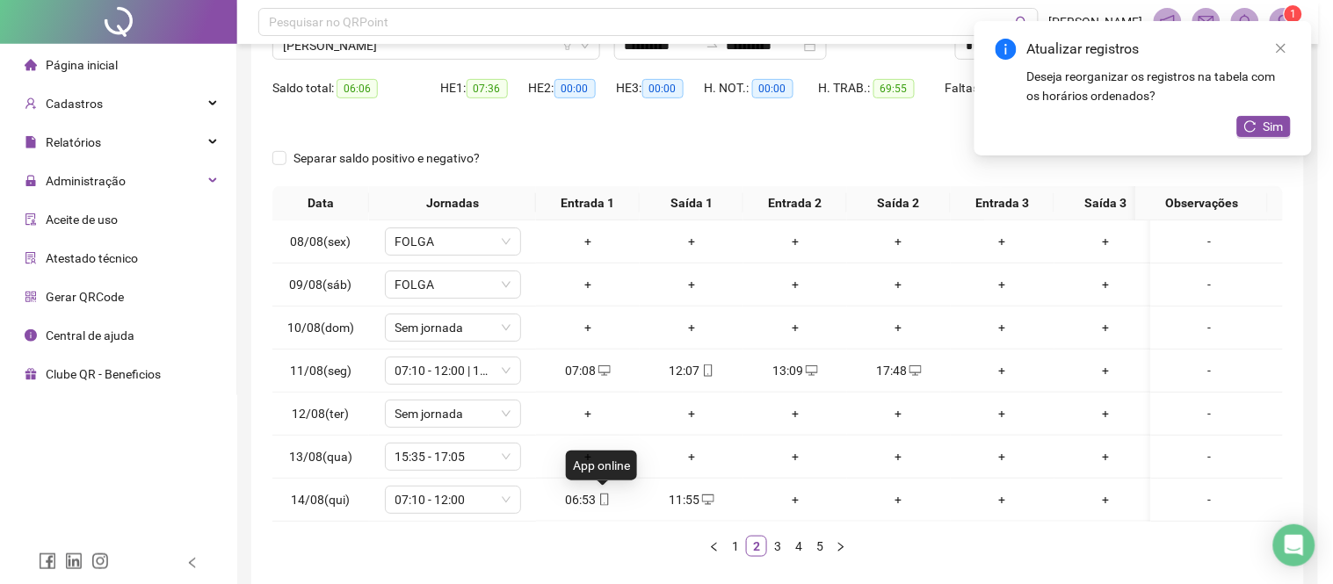
type input "**********"
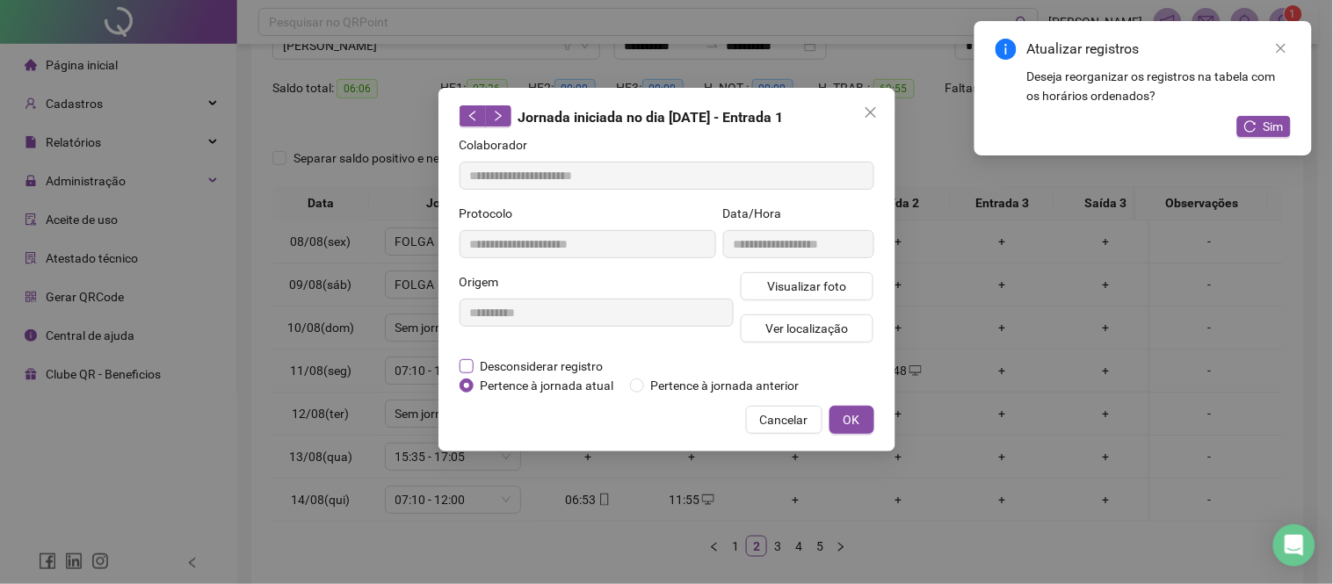
click at [511, 358] on span "Desconsiderar registro" at bounding box center [541, 366] width 137 height 19
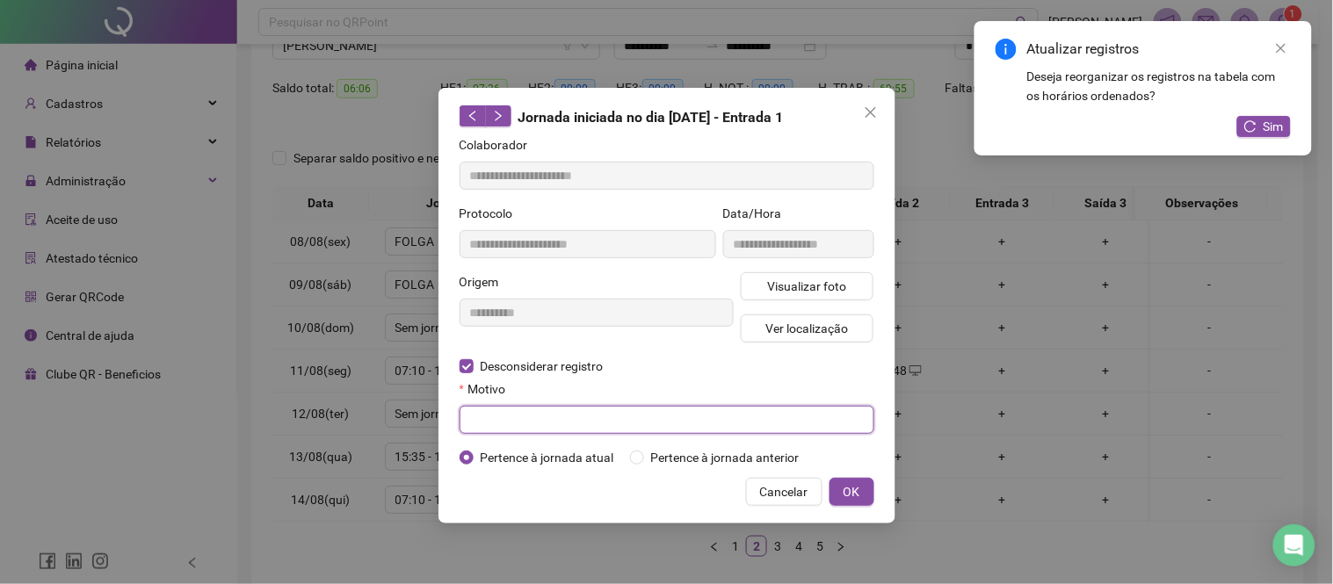
click at [518, 415] on input "text" at bounding box center [666, 420] width 415 height 28
paste input "**********"
type input "**********"
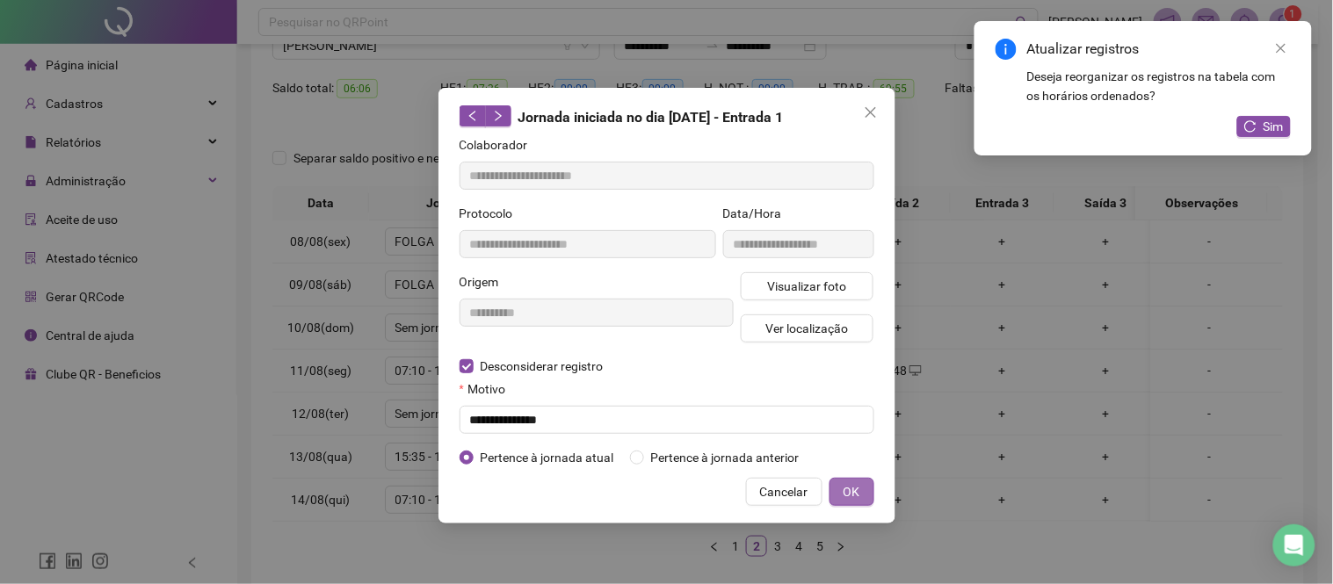
click at [854, 498] on span "OK" at bounding box center [851, 491] width 17 height 19
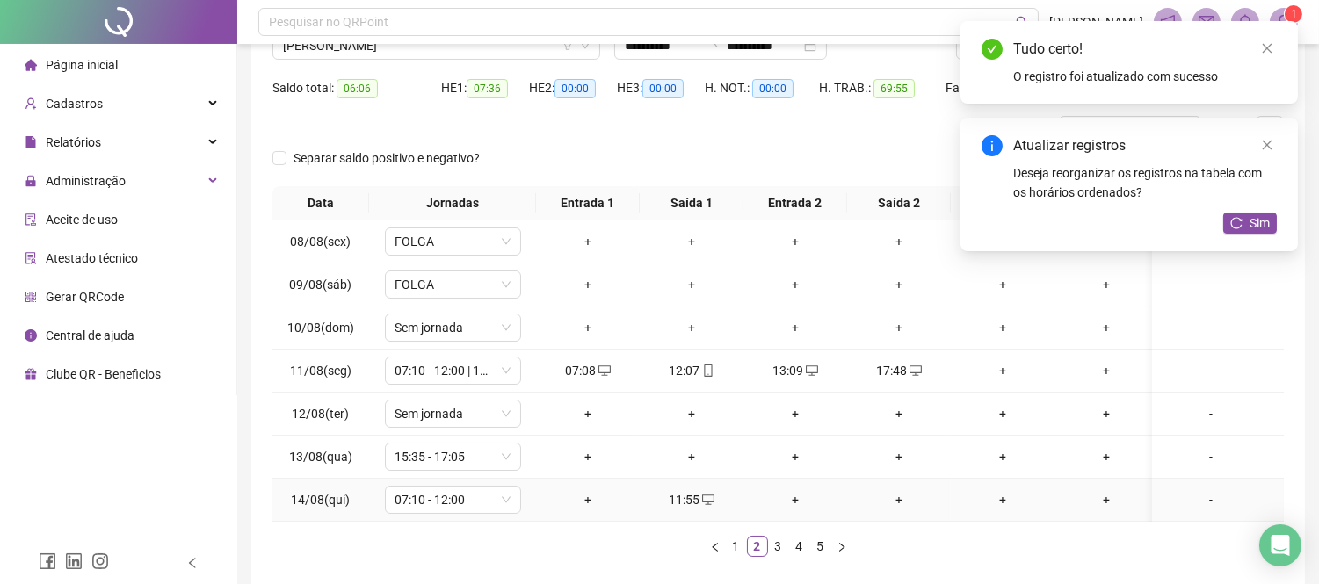
click at [582, 501] on div "+" at bounding box center [588, 499] width 90 height 19
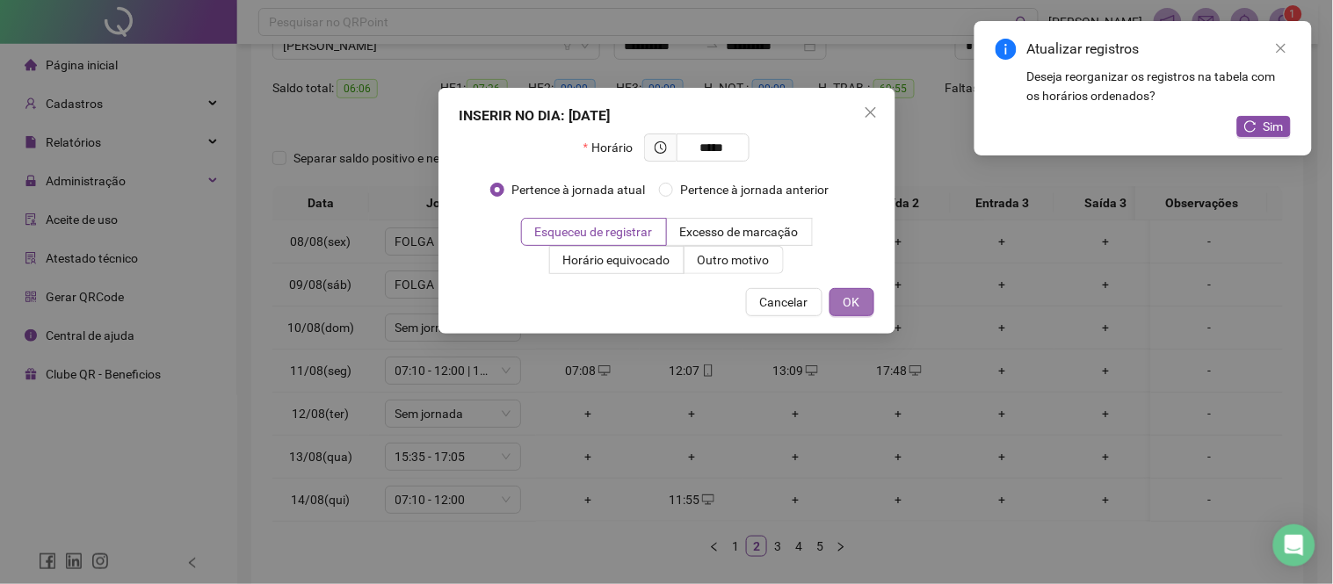
type input "*****"
click at [847, 307] on span "OK" at bounding box center [851, 302] width 17 height 19
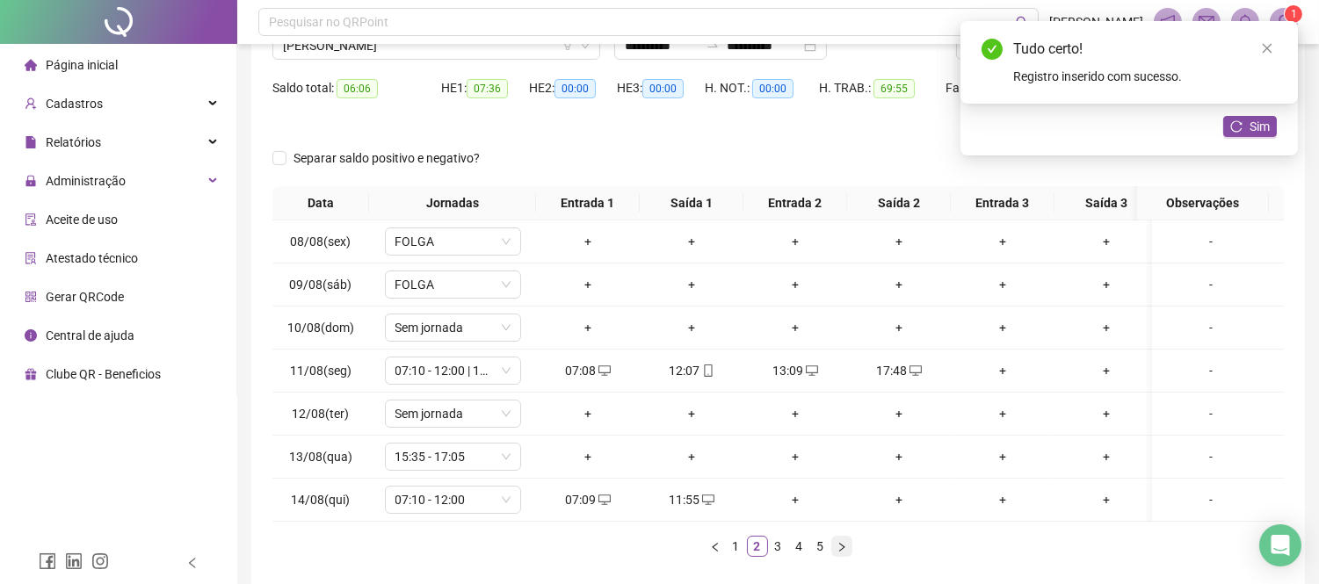
click at [838, 553] on icon "right" at bounding box center [841, 547] width 11 height 11
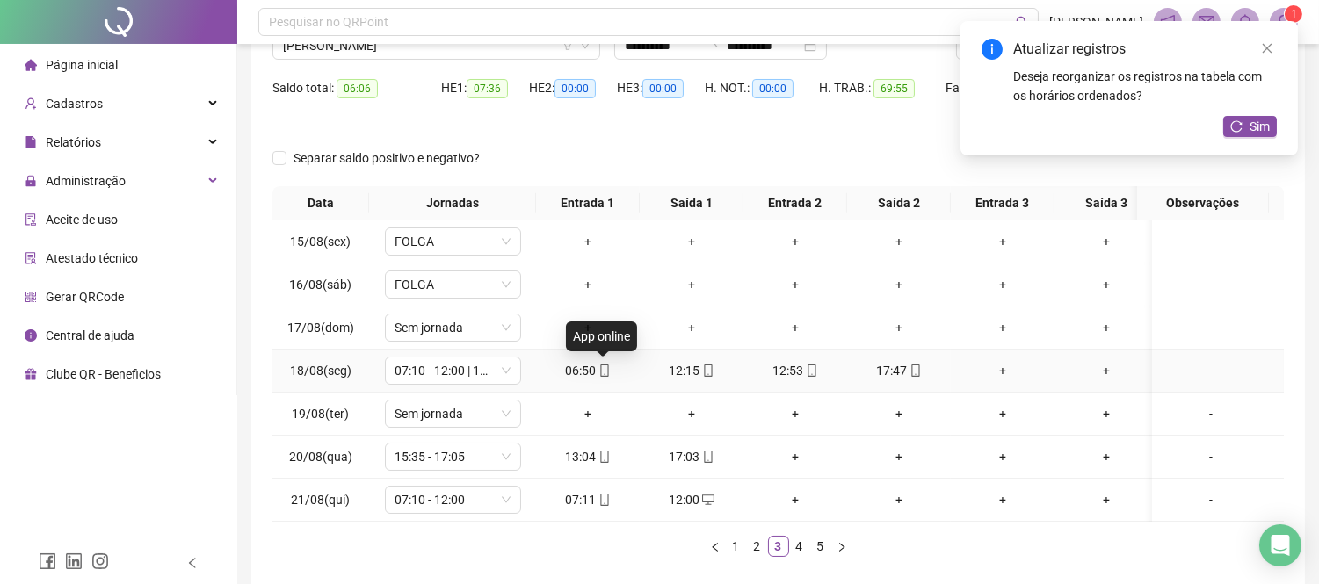
click at [606, 370] on icon "mobile" at bounding box center [604, 371] width 12 height 12
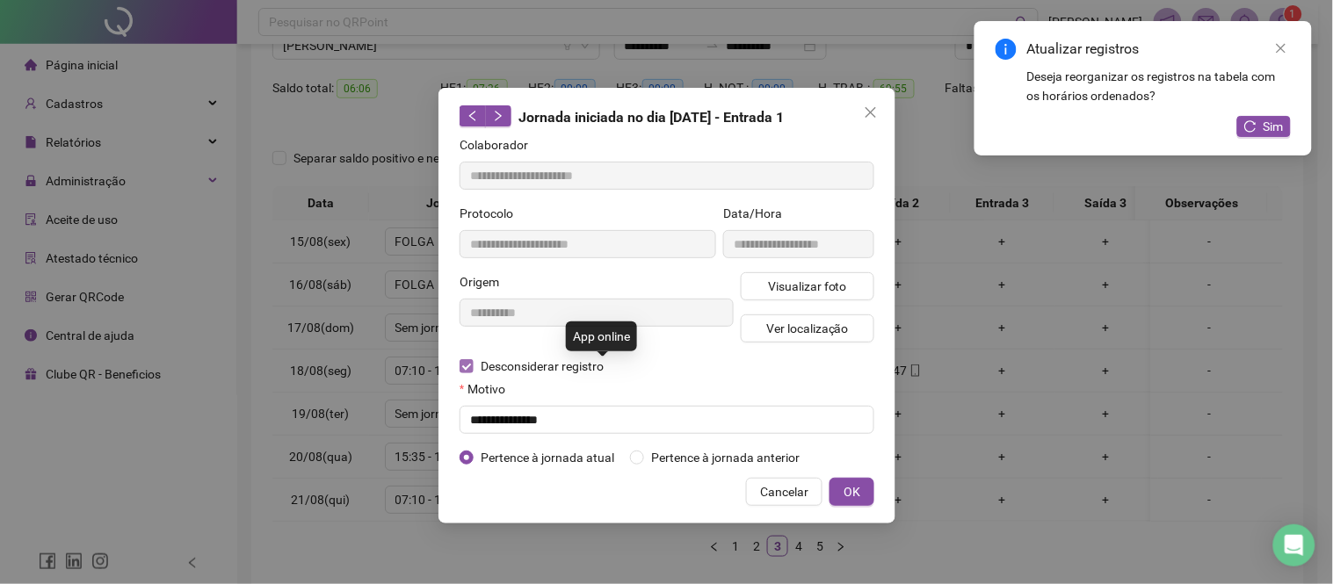
type input "**********"
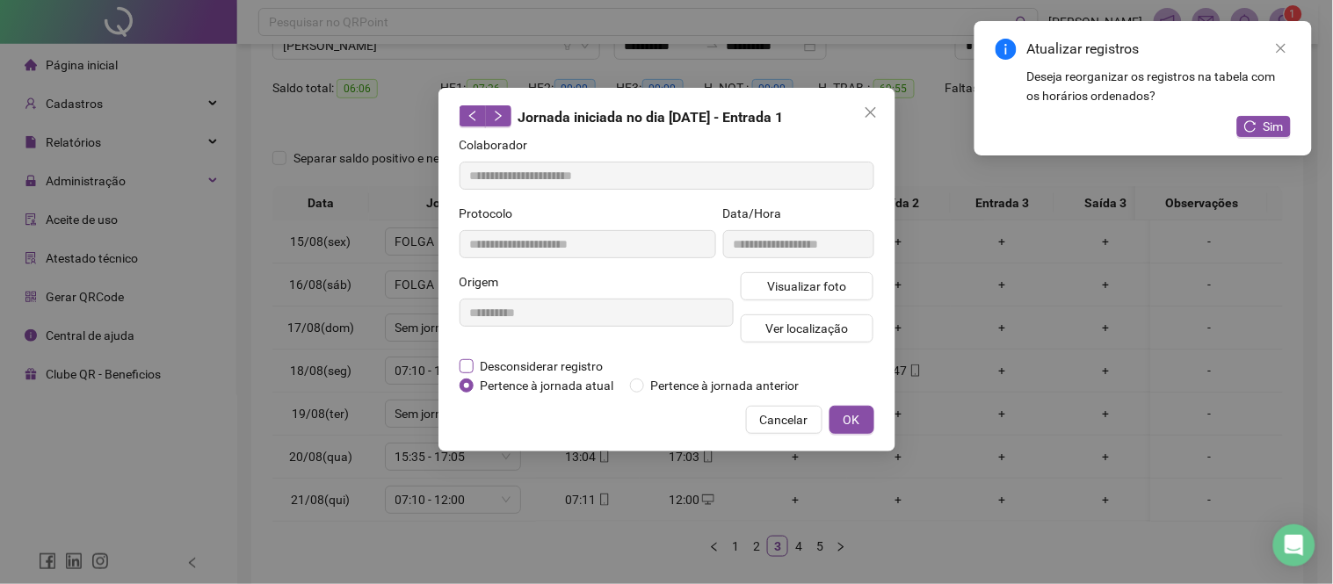
drag, startPoint x: 501, startPoint y: 363, endPoint x: 505, endPoint y: 373, distance: 11.4
click at [501, 362] on span "Desconsiderar registro" at bounding box center [541, 366] width 137 height 19
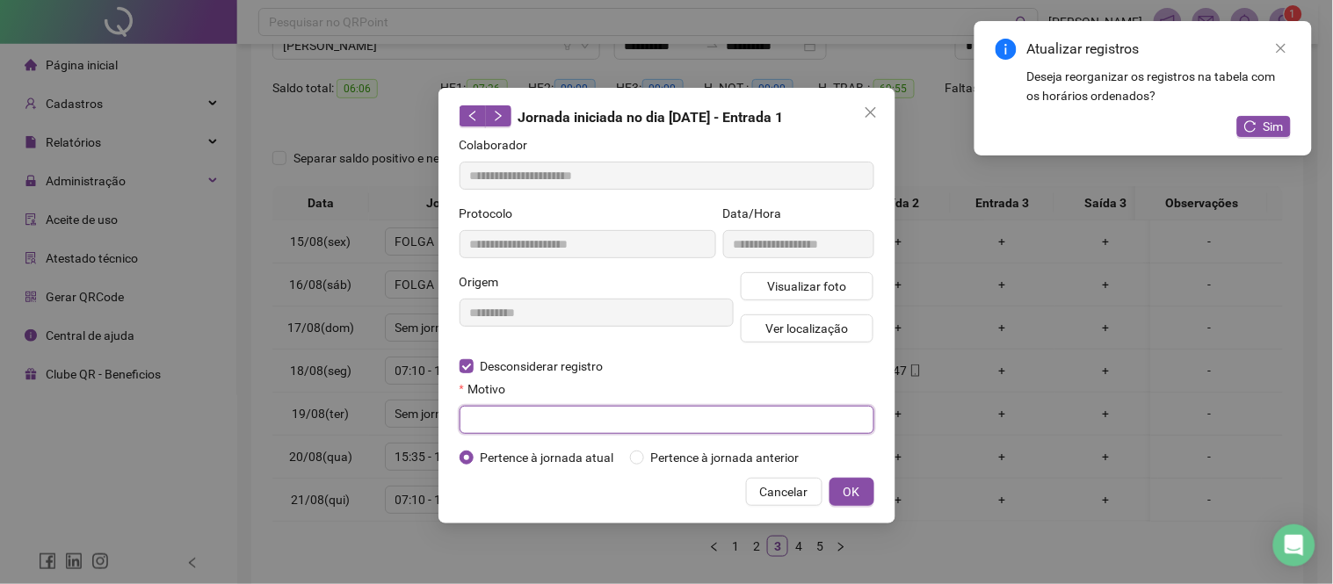
click at [515, 419] on input "text" at bounding box center [666, 420] width 415 height 28
paste input "**********"
type input "**********"
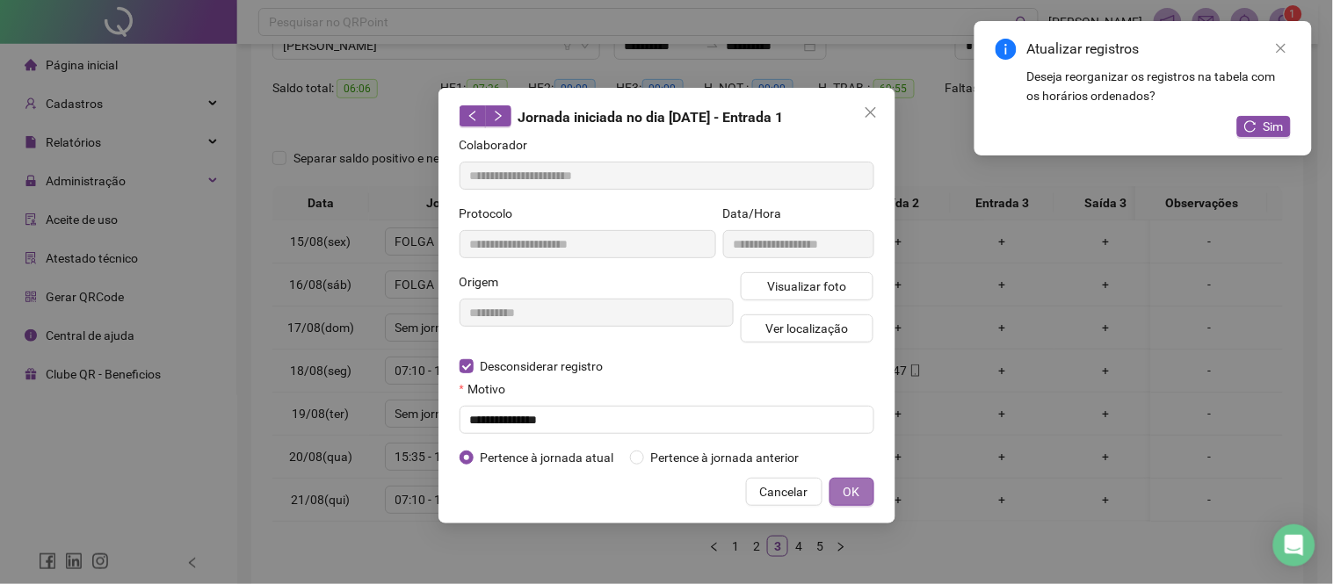
click at [855, 484] on span "OK" at bounding box center [851, 491] width 17 height 19
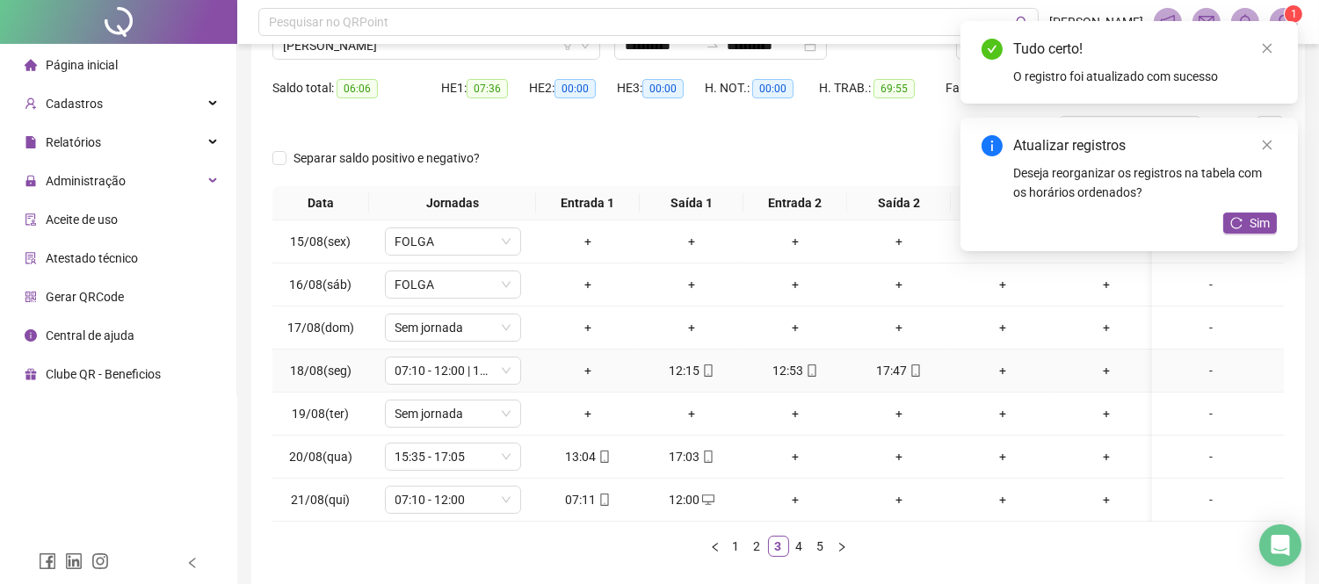
click at [589, 370] on div "+" at bounding box center [588, 370] width 90 height 19
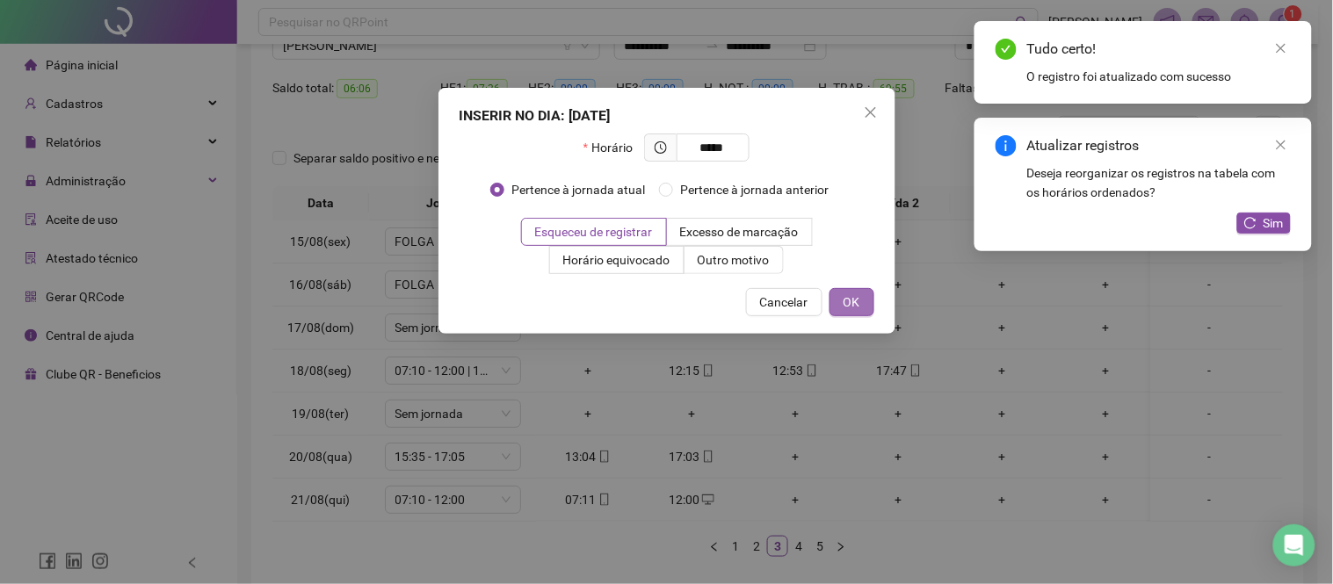
type input "*****"
click at [857, 295] on span "OK" at bounding box center [851, 302] width 17 height 19
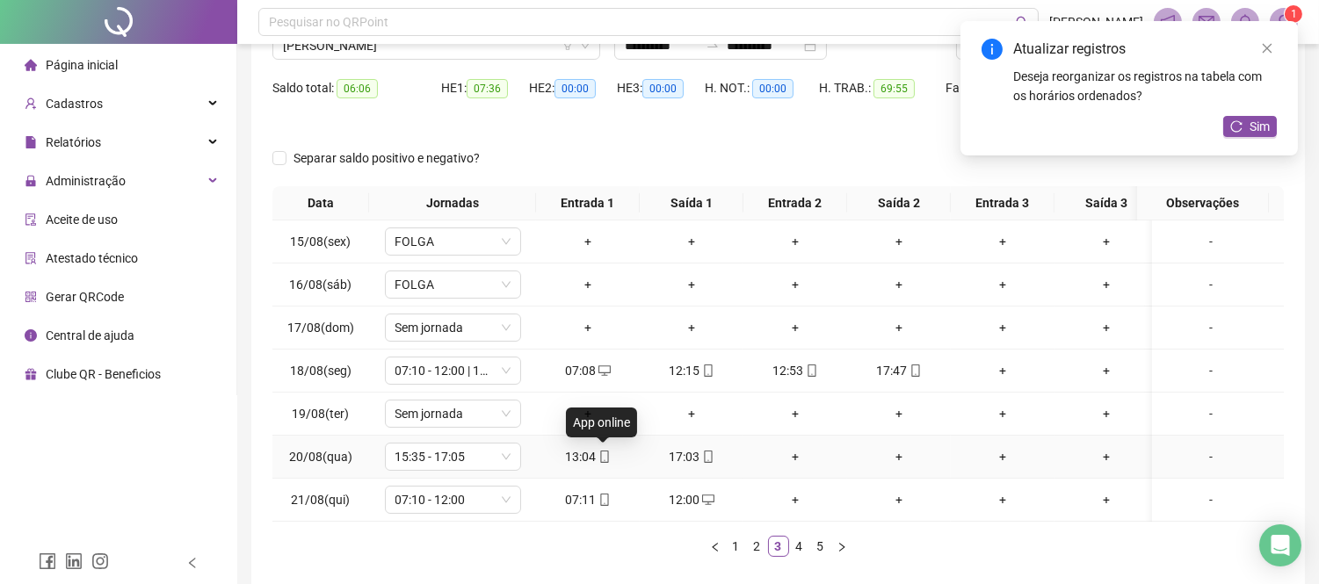
click at [604, 455] on icon "mobile" at bounding box center [604, 457] width 12 height 12
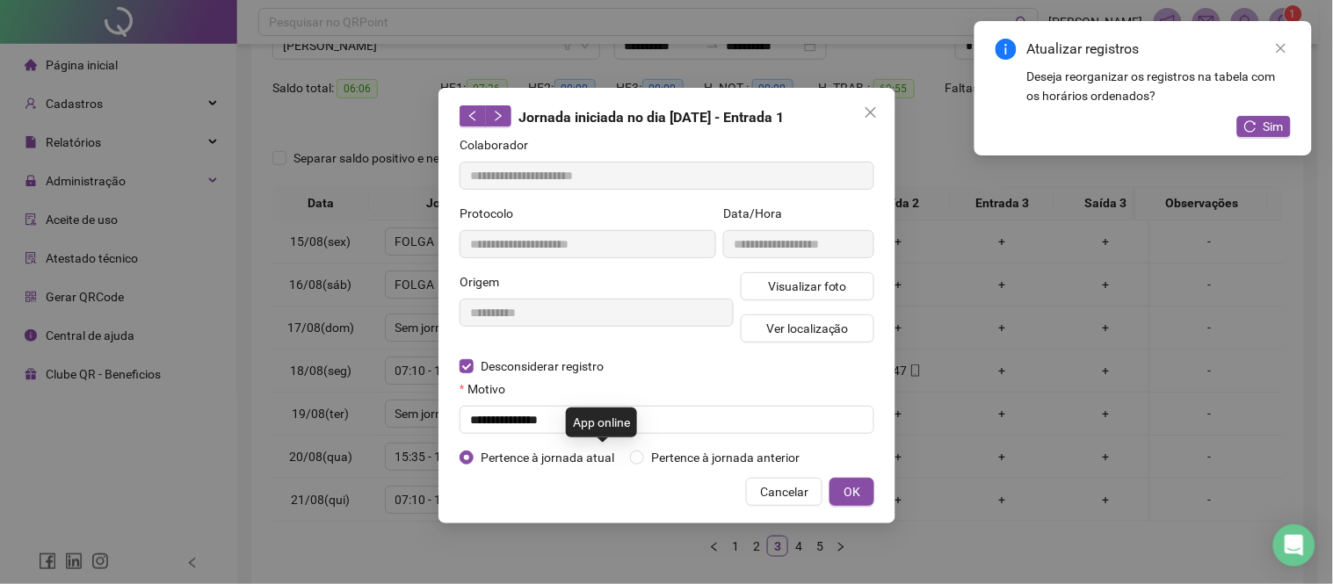
type input "**********"
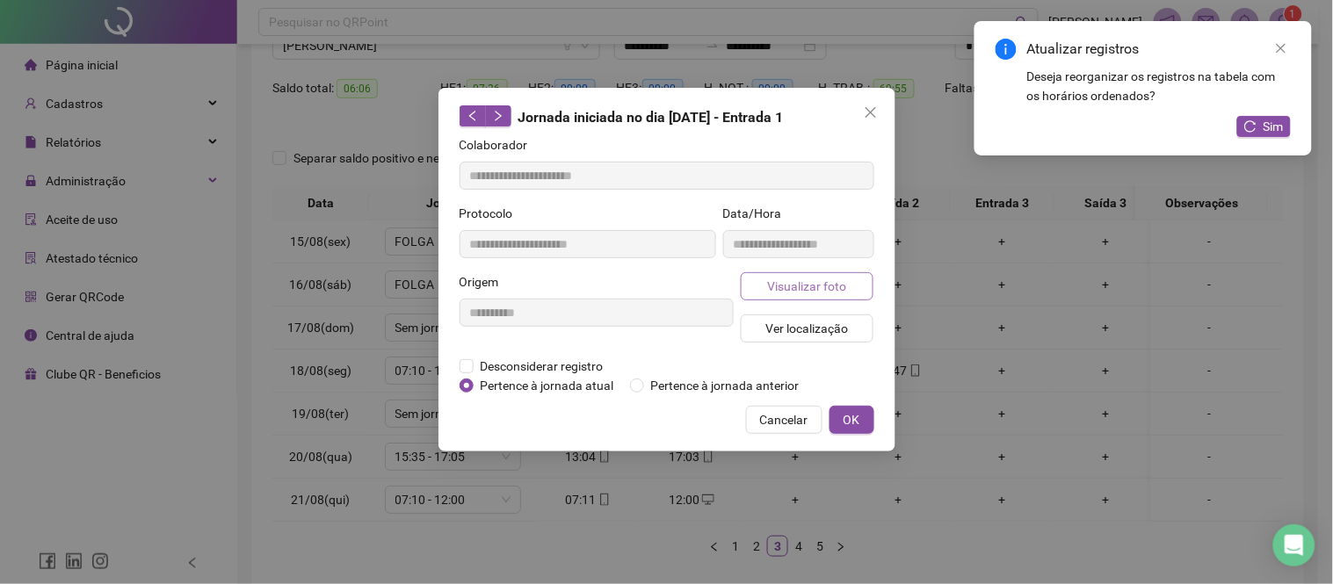
click at [770, 299] on button "Visualizar foto" at bounding box center [808, 286] width 134 height 28
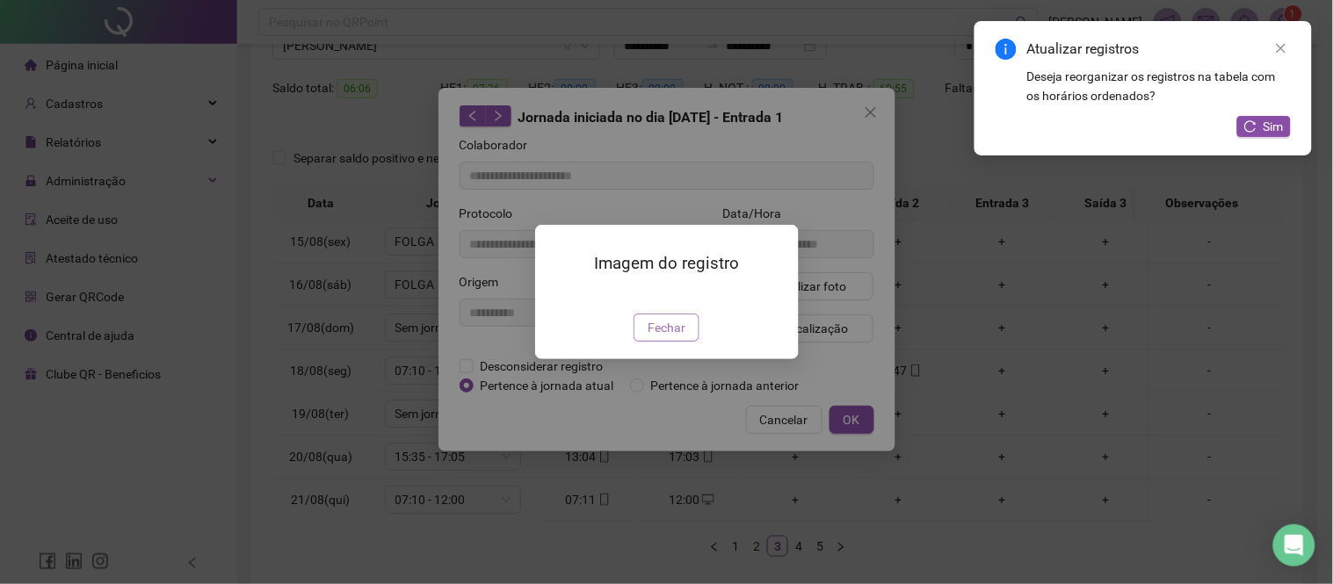
click at [673, 337] on span "Fechar" at bounding box center [666, 327] width 38 height 19
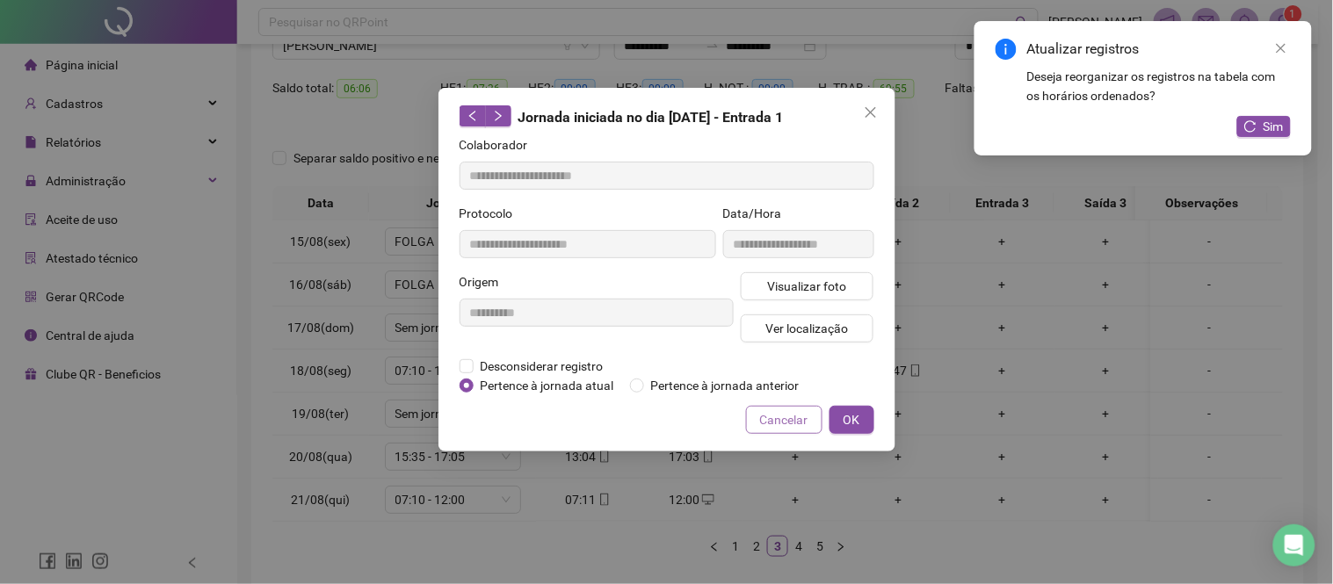
click at [791, 404] on div "**********" at bounding box center [666, 270] width 457 height 364
click at [791, 416] on span "Cancelar" at bounding box center [784, 419] width 48 height 19
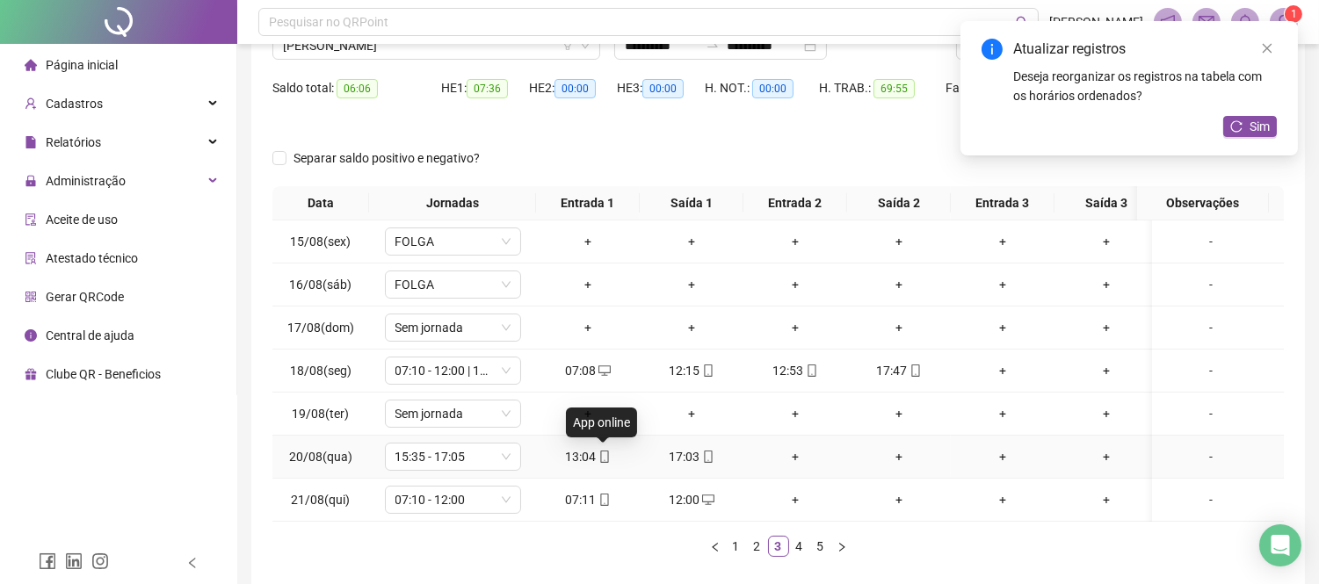
click at [598, 459] on icon "mobile" at bounding box center [604, 457] width 12 height 12
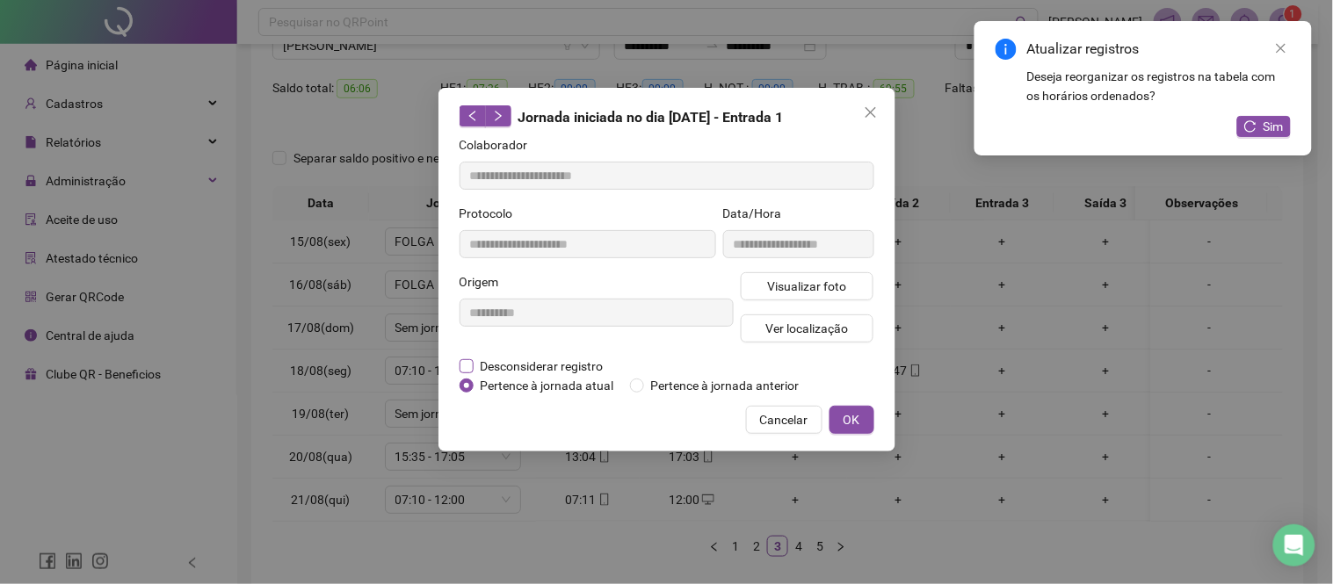
click at [507, 370] on span "Desconsiderar registro" at bounding box center [541, 366] width 137 height 19
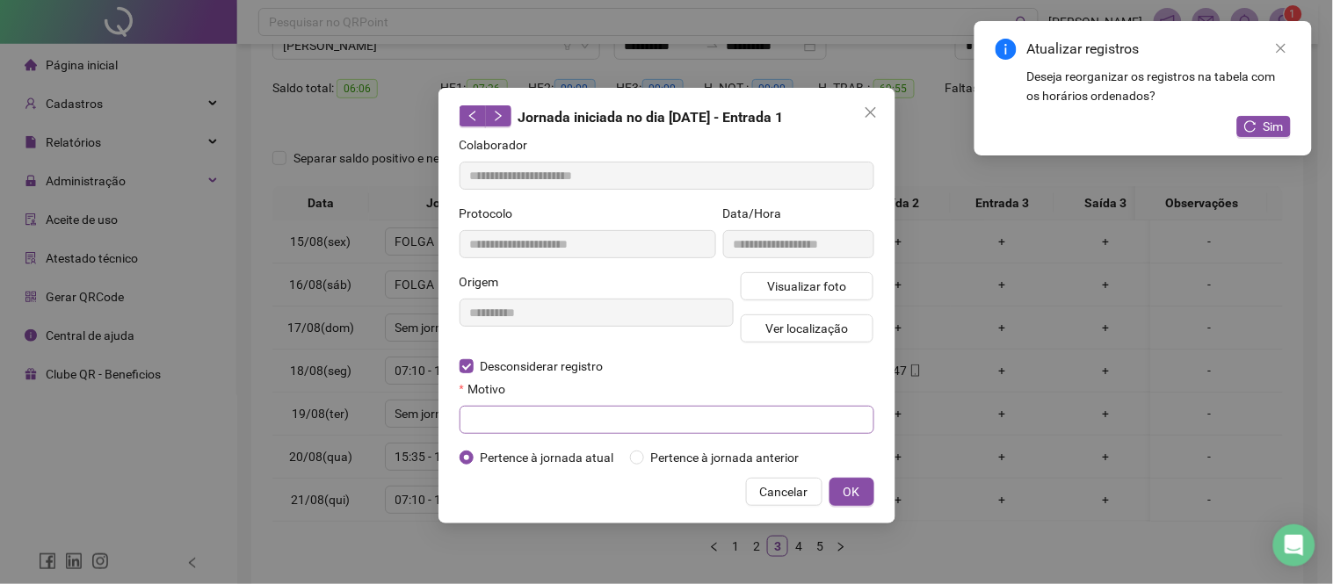
drag, startPoint x: 508, startPoint y: 400, endPoint x: 512, endPoint y: 418, distance: 19.0
click at [508, 402] on div "Motivo" at bounding box center [666, 392] width 415 height 26
click at [512, 418] on input "text" at bounding box center [666, 420] width 415 height 28
paste input "**********"
type input "**********"
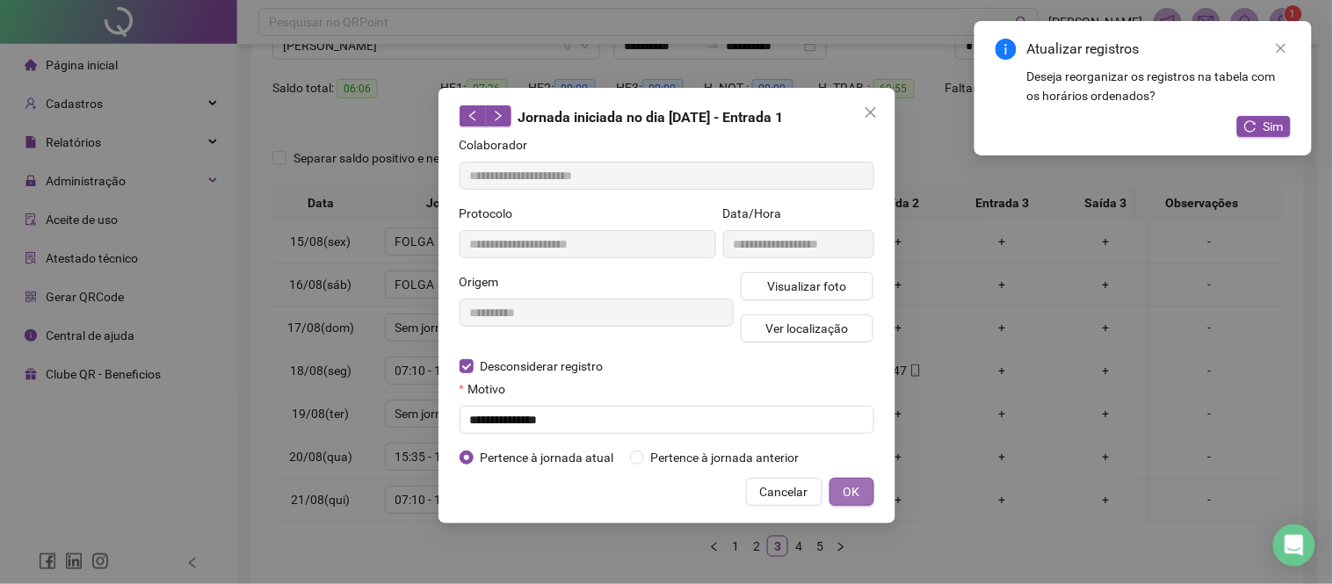
click at [845, 489] on span "OK" at bounding box center [851, 491] width 17 height 19
click at [859, 494] on button "OK" at bounding box center [851, 492] width 45 height 28
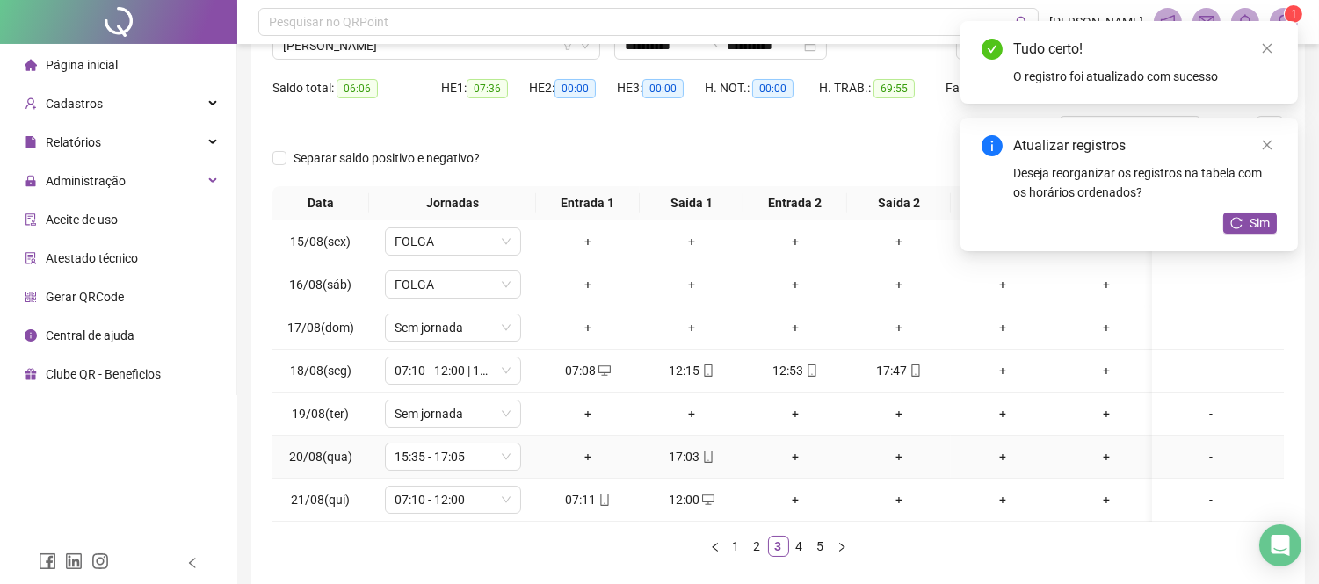
click at [589, 452] on div "+" at bounding box center [588, 456] width 90 height 19
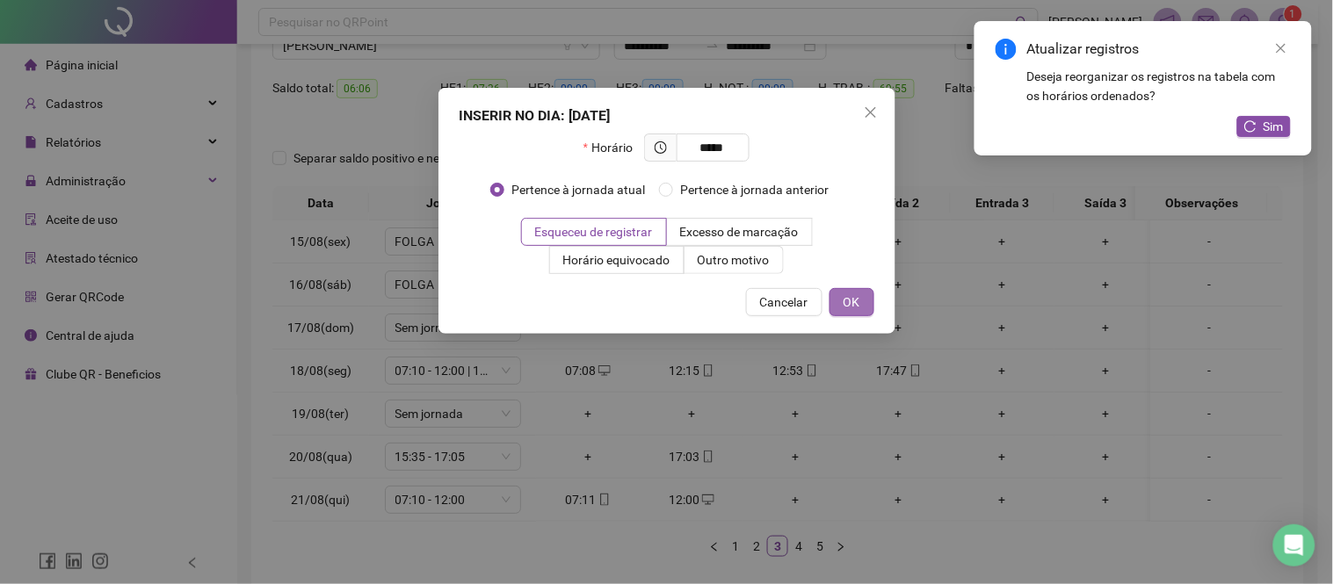
type input "*****"
click at [845, 290] on button "OK" at bounding box center [851, 302] width 45 height 28
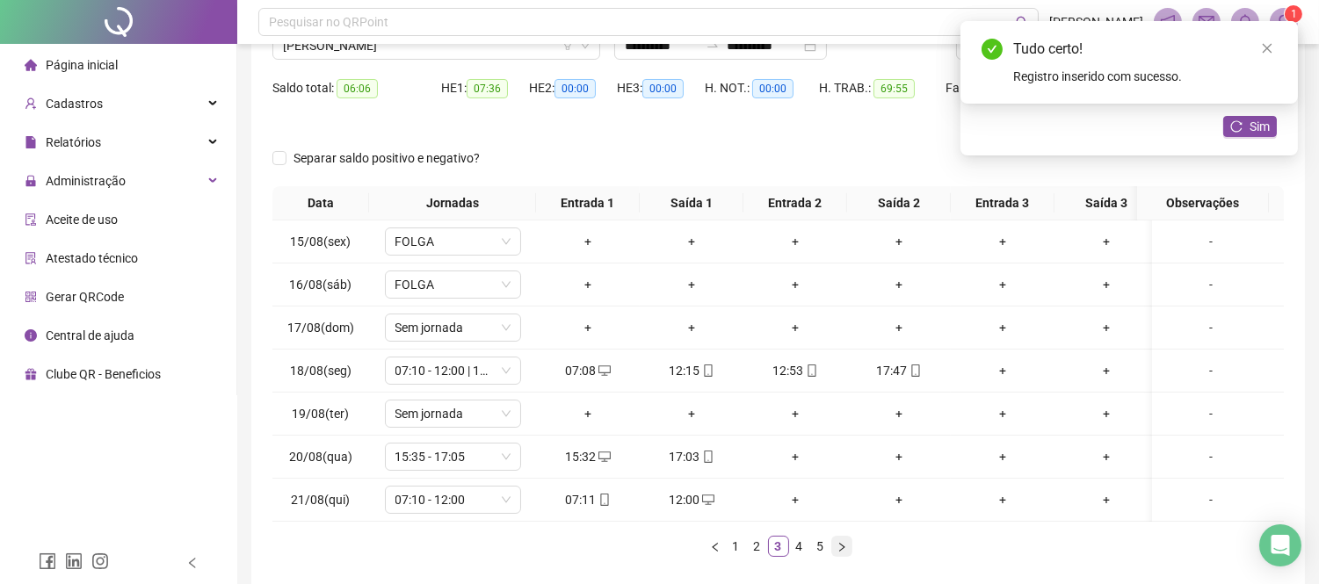
click at [843, 553] on icon "right" at bounding box center [841, 547] width 11 height 11
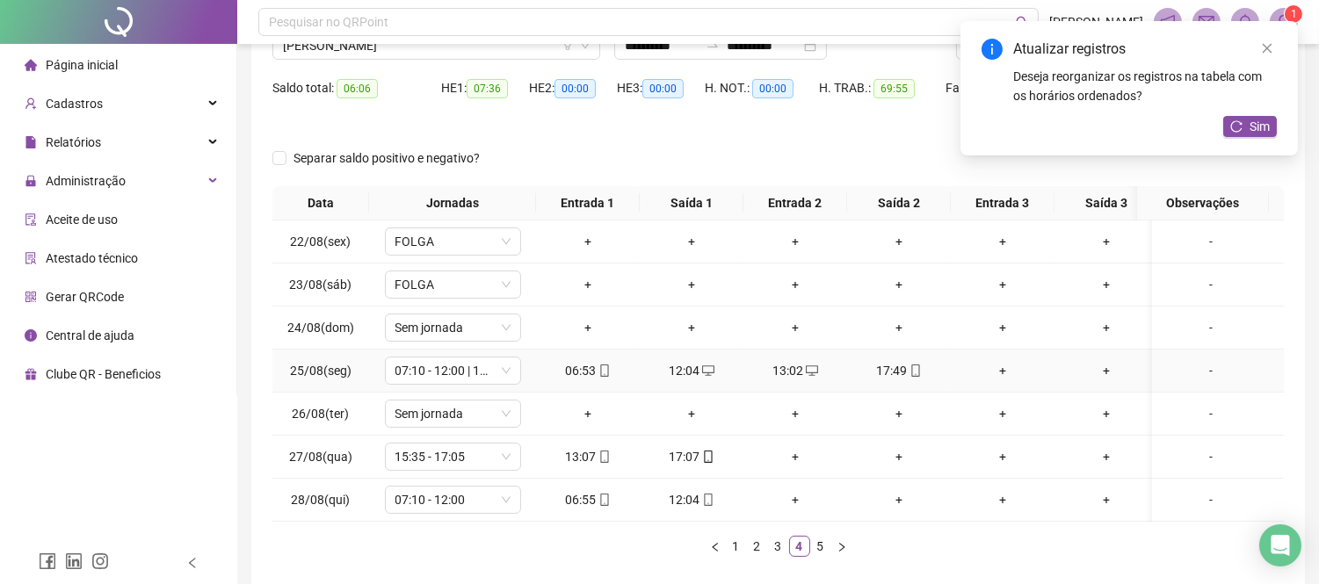
click at [611, 369] on div "06:53" at bounding box center [588, 370] width 90 height 19
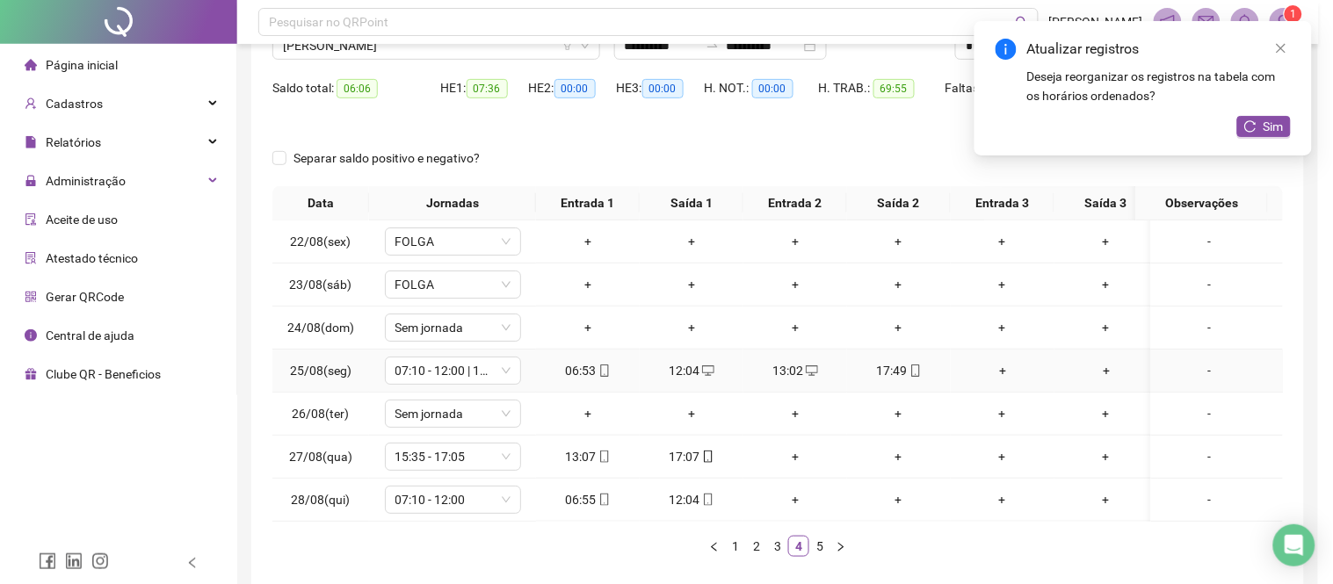
type input "**********"
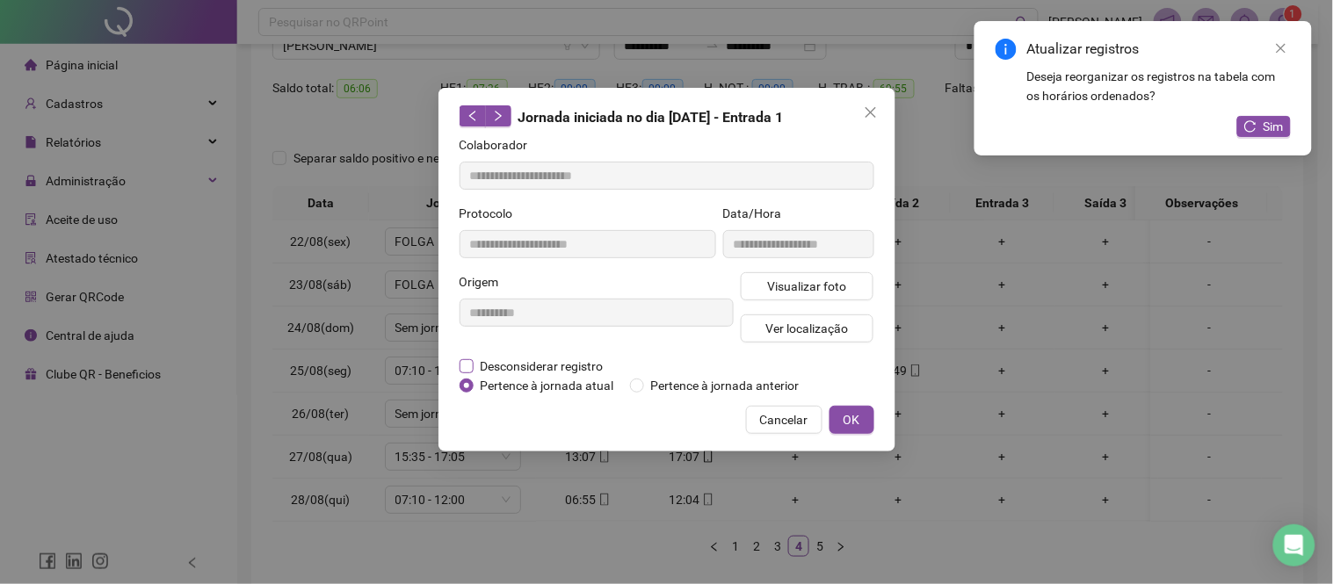
click at [540, 372] on span "Desconsiderar registro" at bounding box center [541, 366] width 137 height 19
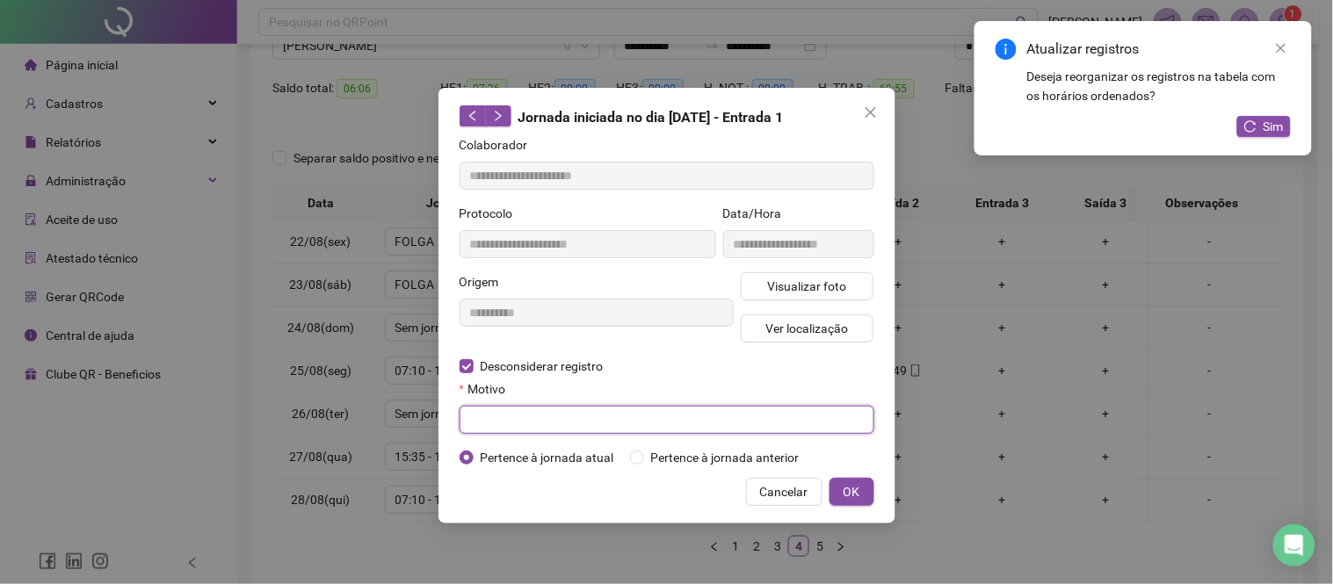
click at [534, 428] on input "text" at bounding box center [666, 420] width 415 height 28
paste input "**********"
type input "**********"
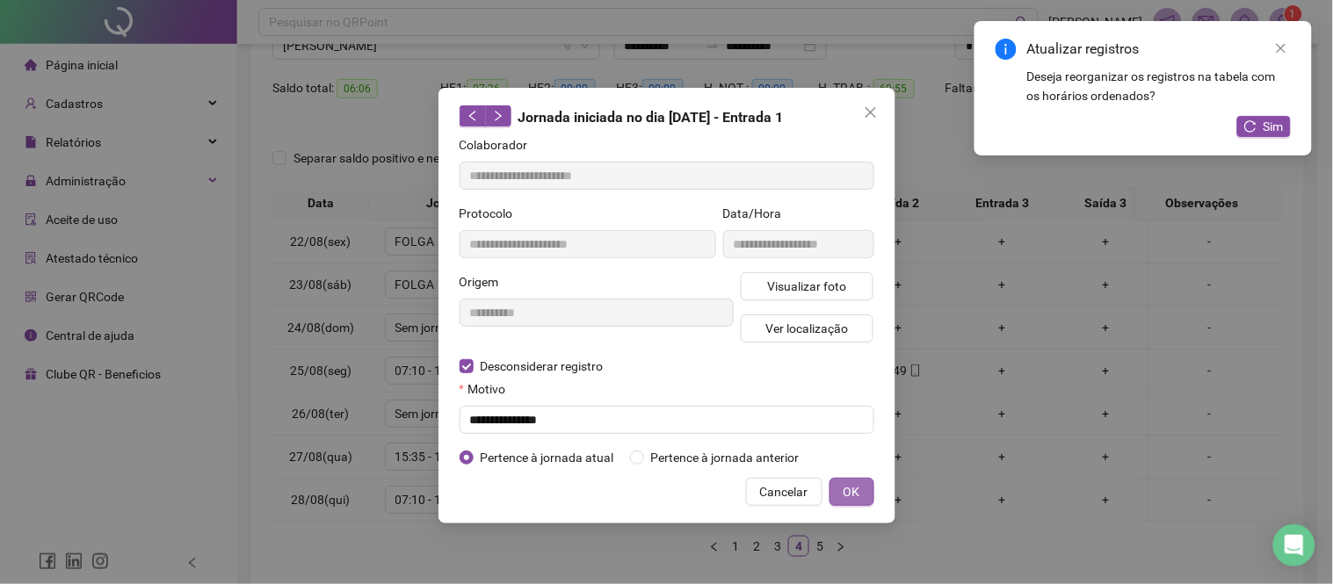
click at [855, 495] on span "OK" at bounding box center [851, 491] width 17 height 19
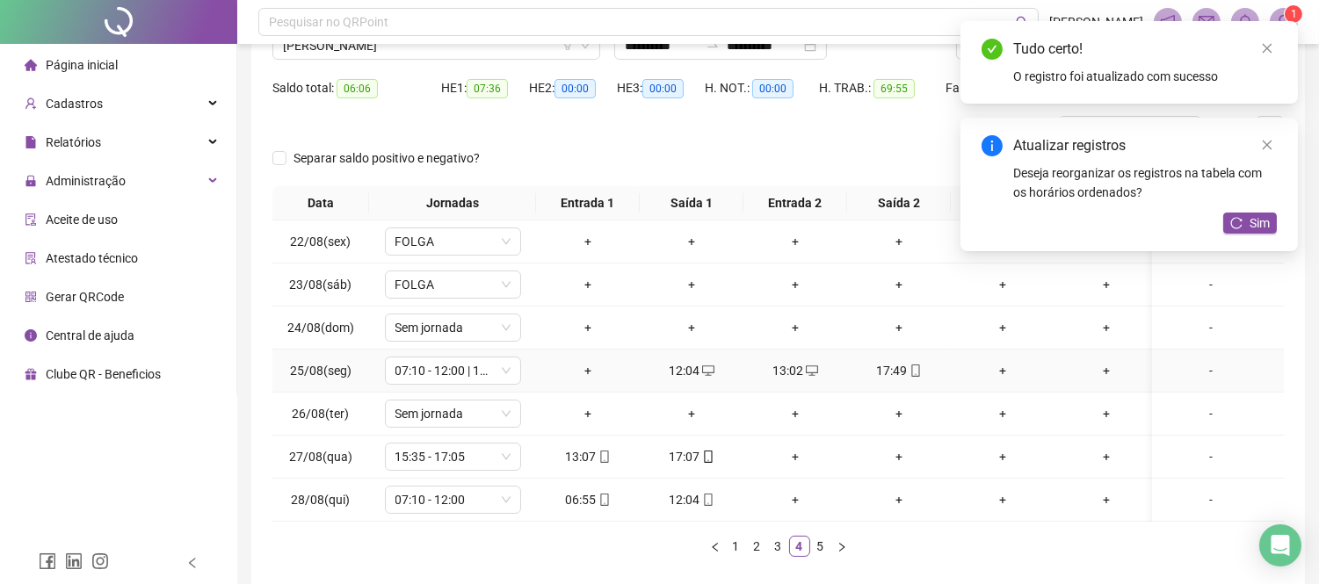
click at [589, 369] on div "+" at bounding box center [588, 370] width 90 height 19
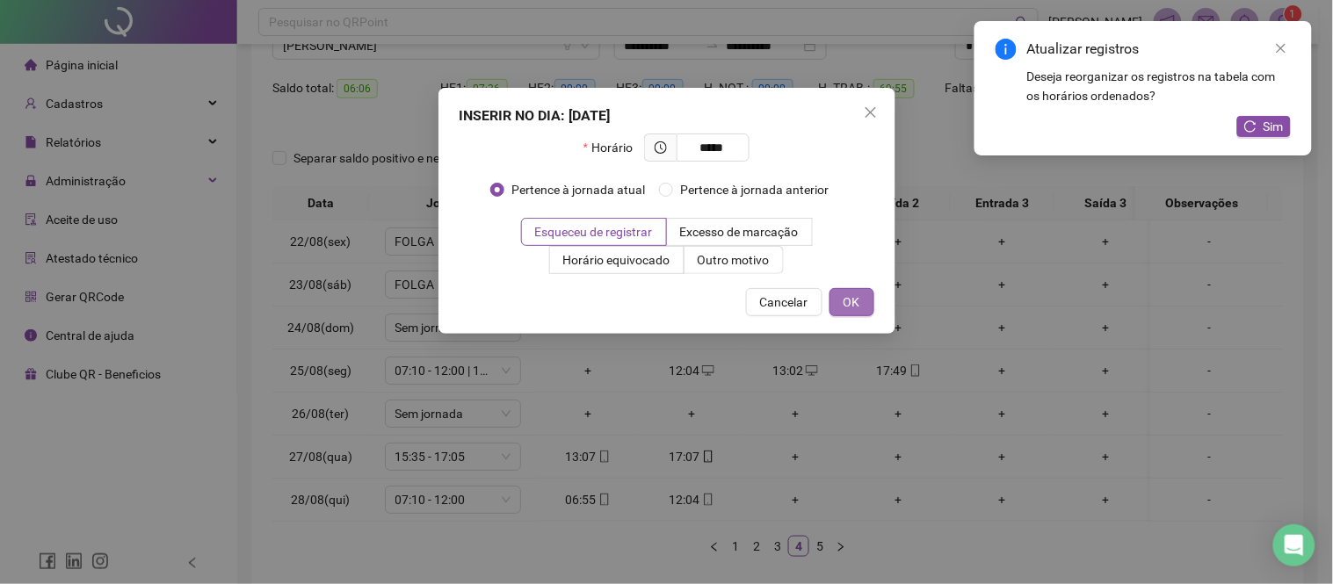
type input "*****"
click at [852, 291] on button "OK" at bounding box center [851, 302] width 45 height 28
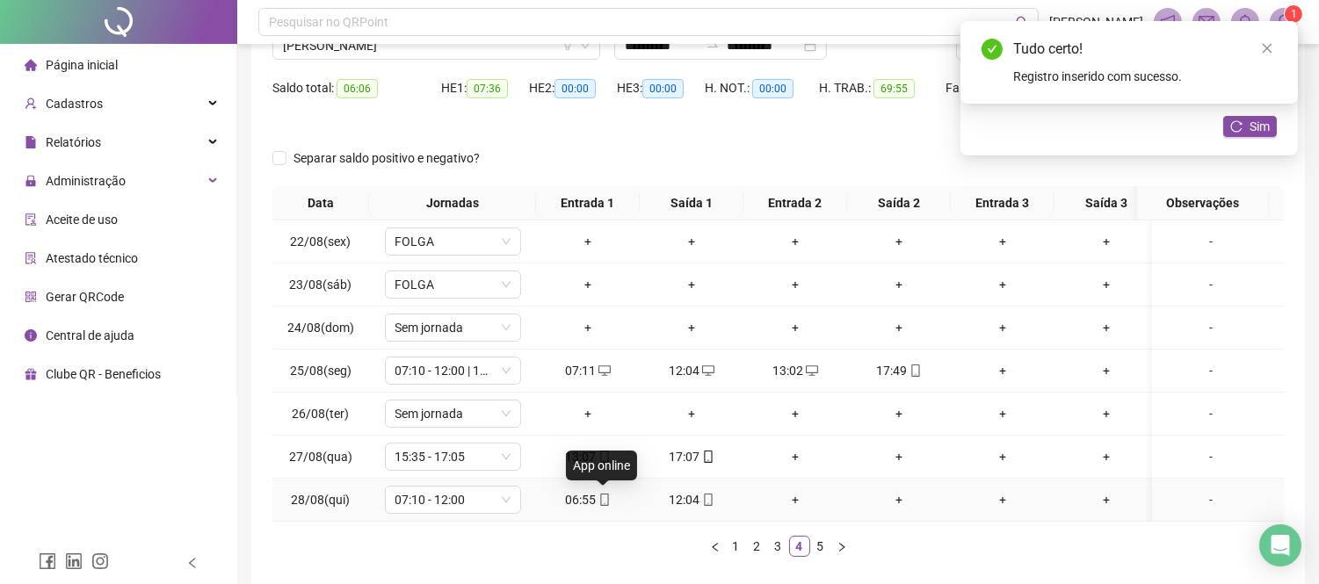
click at [603, 496] on icon "mobile" at bounding box center [604, 500] width 12 height 12
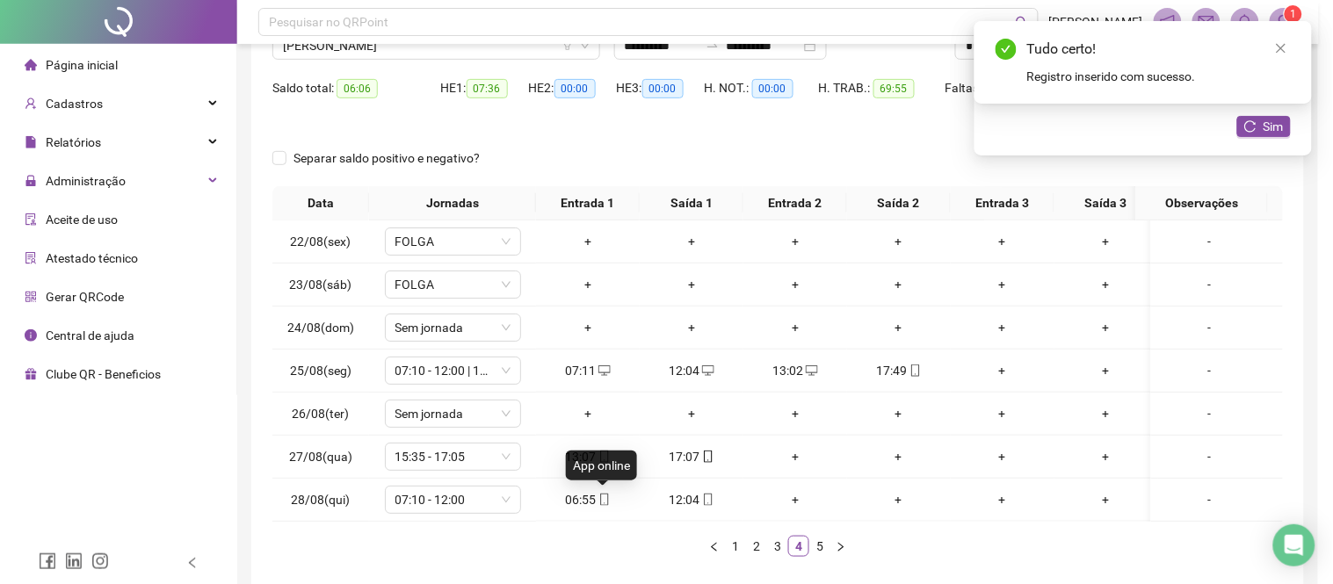
type input "**********"
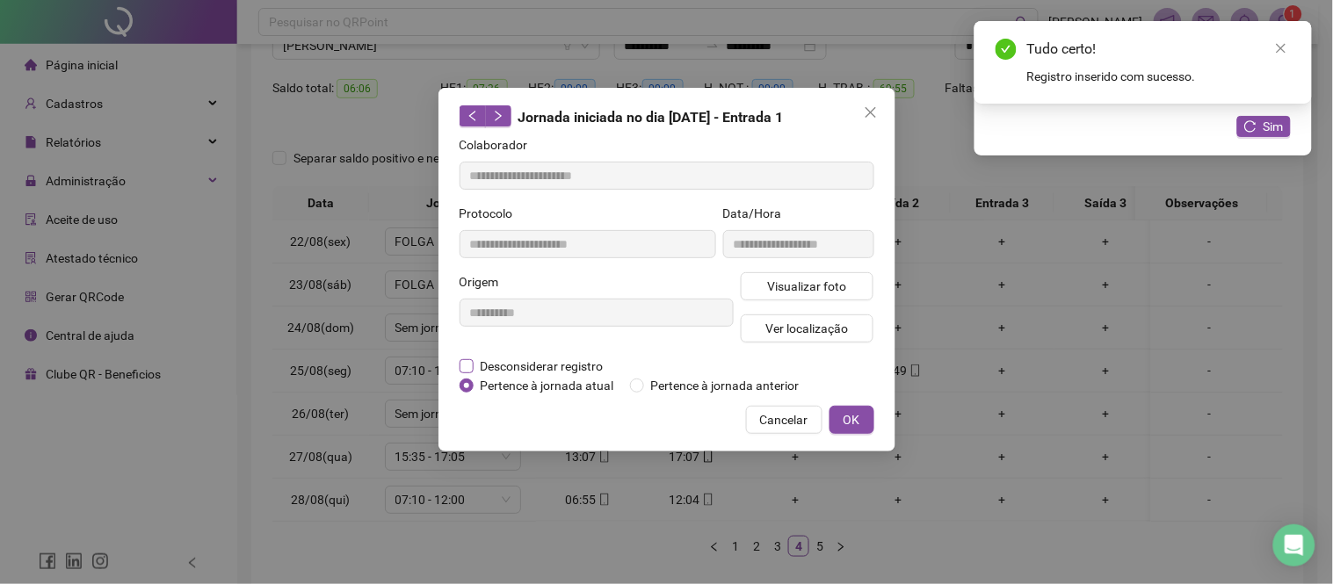
click at [599, 362] on span "Desconsiderar registro" at bounding box center [541, 366] width 137 height 19
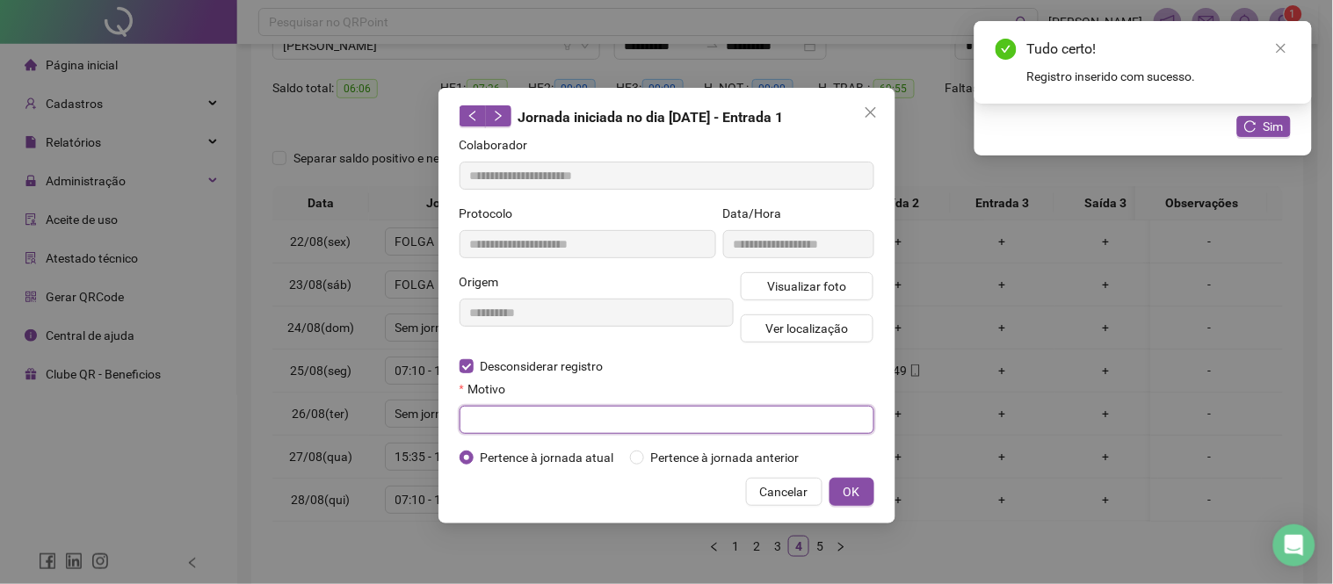
click at [574, 422] on input "text" at bounding box center [666, 420] width 415 height 28
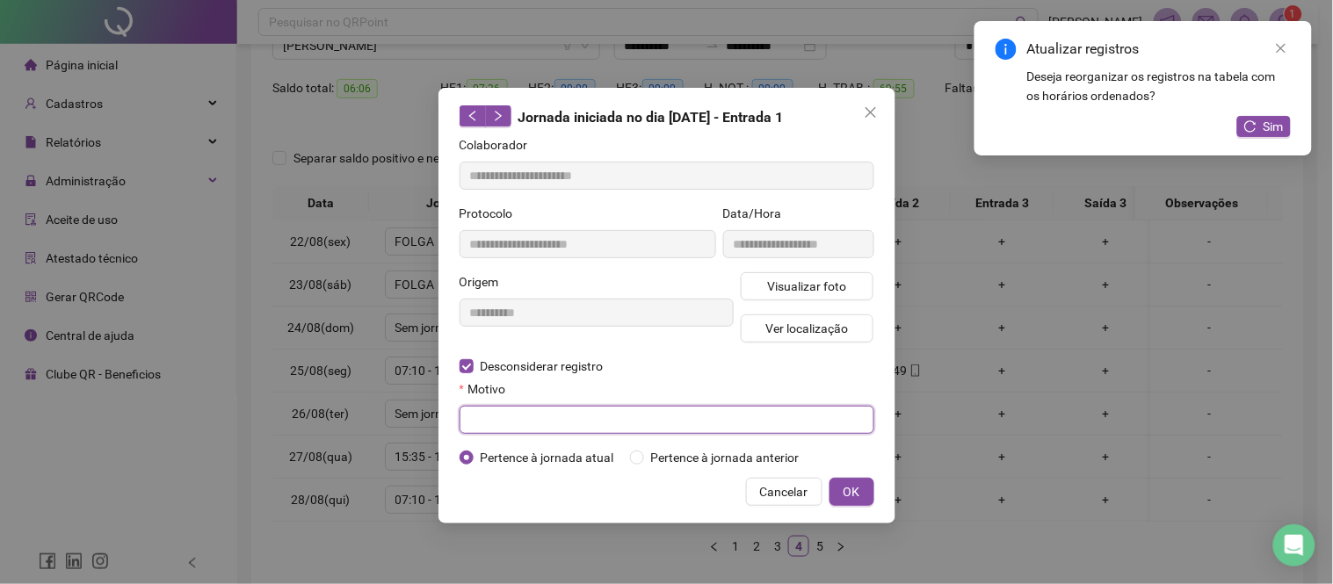
paste input "**********"
type input "**********"
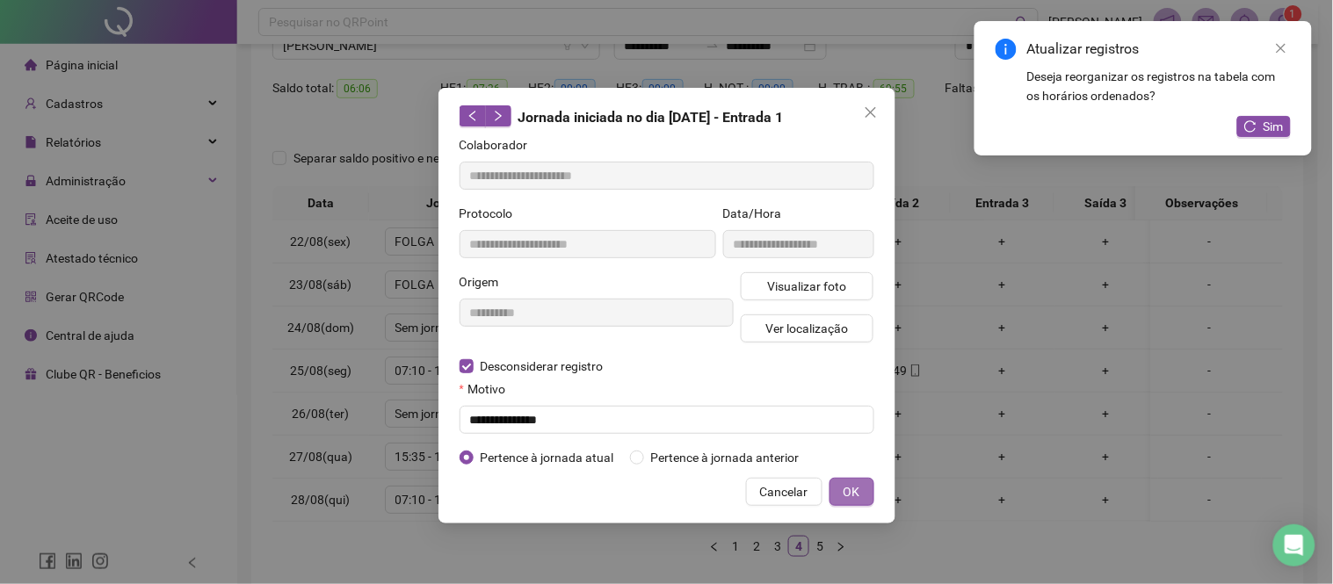
click at [863, 495] on button "OK" at bounding box center [851, 492] width 45 height 28
click at [859, 495] on button "OK" at bounding box center [851, 492] width 45 height 28
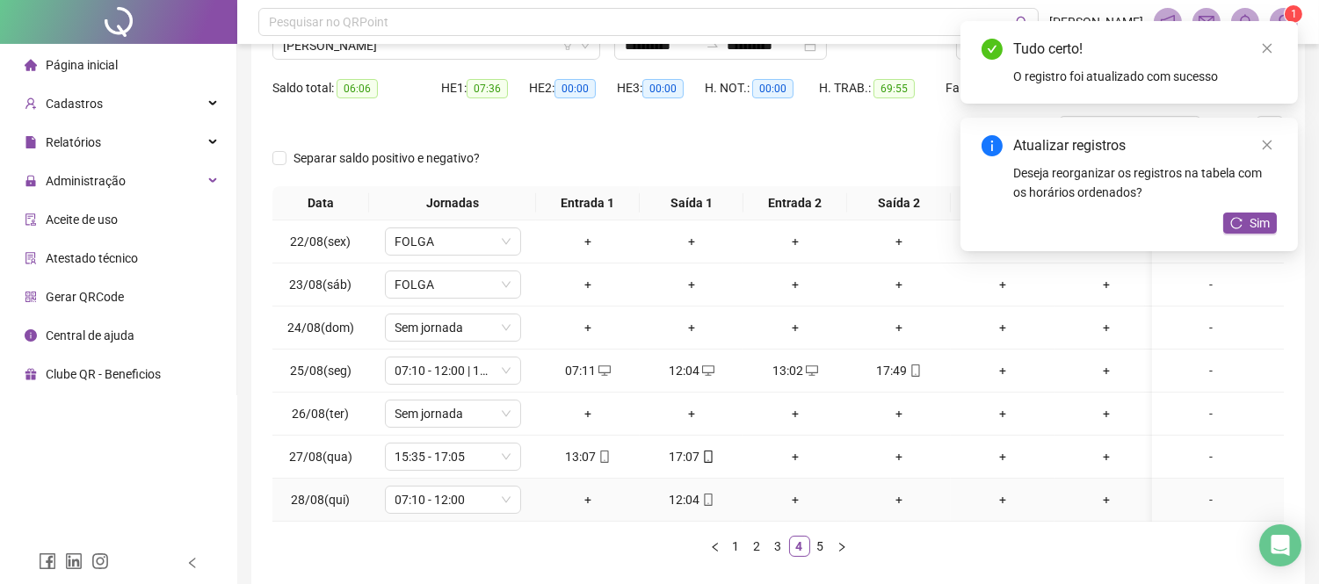
click at [585, 502] on div "+" at bounding box center [588, 499] width 90 height 19
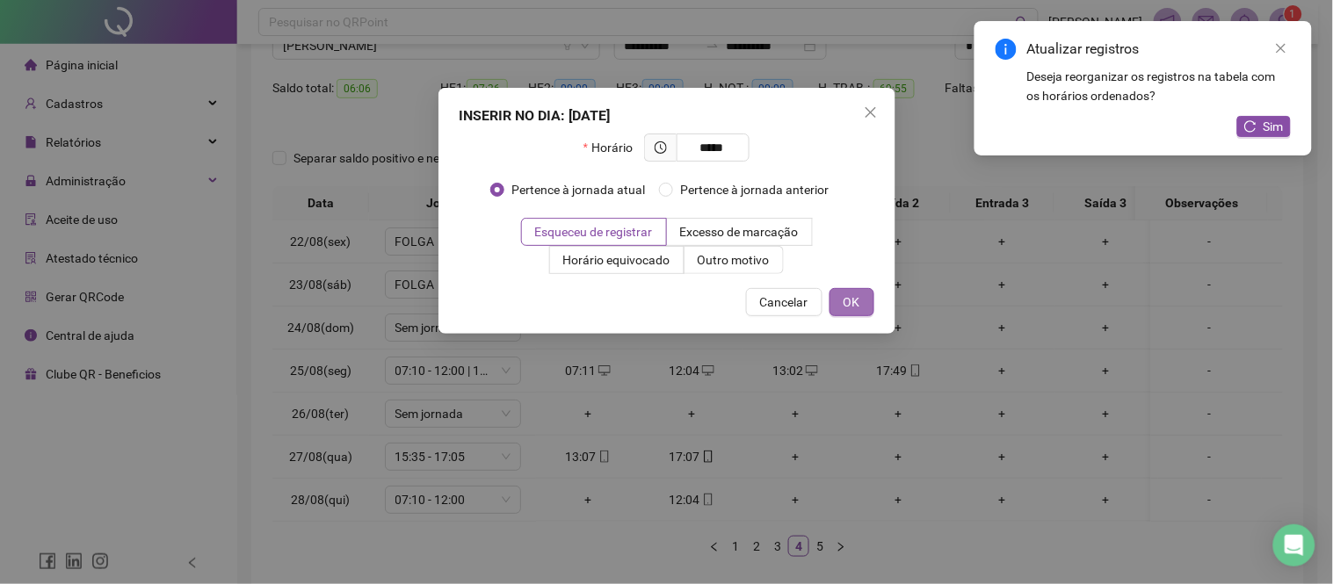
type input "*****"
click at [858, 308] on span "OK" at bounding box center [851, 302] width 17 height 19
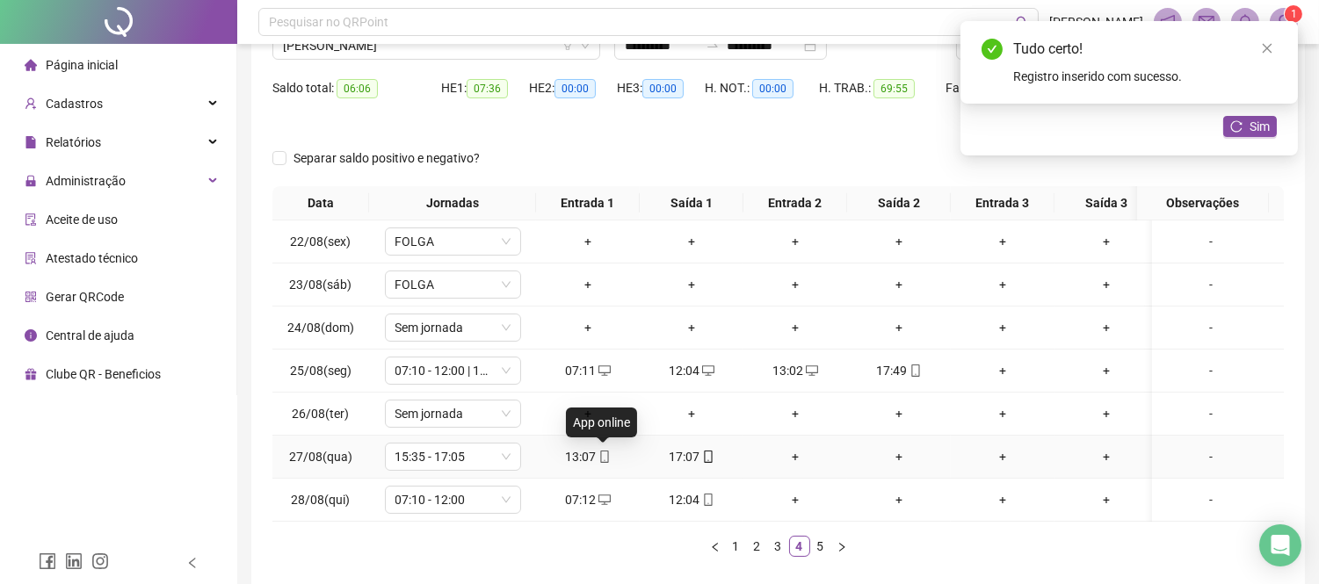
click at [602, 454] on icon "mobile" at bounding box center [604, 457] width 12 height 12
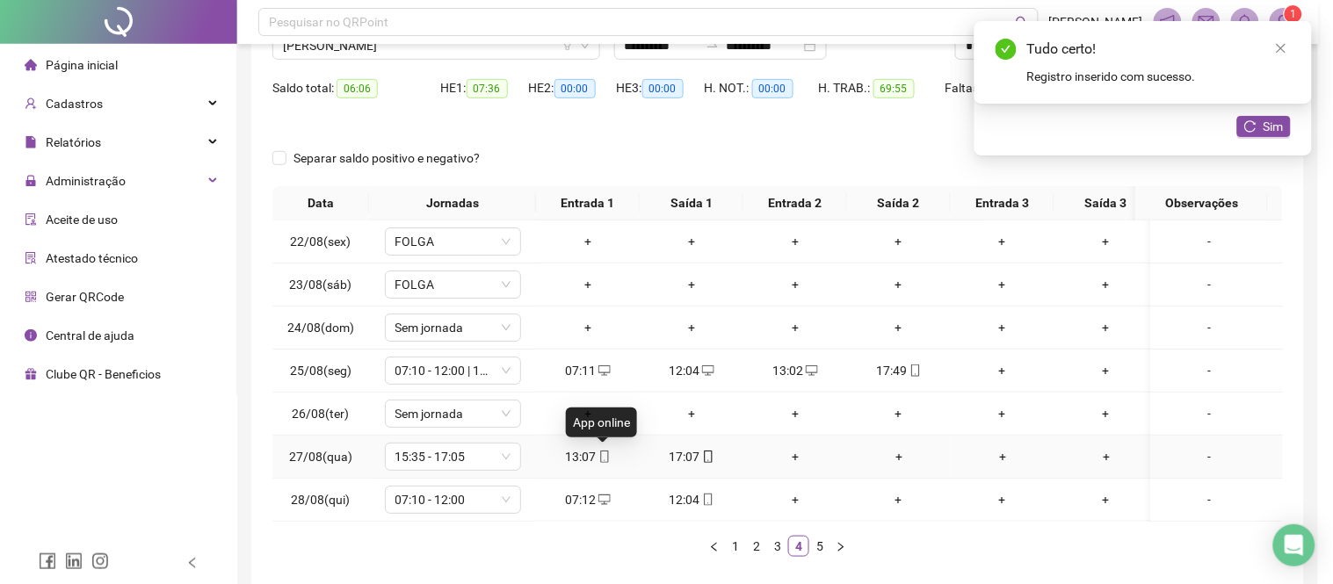
type input "**********"
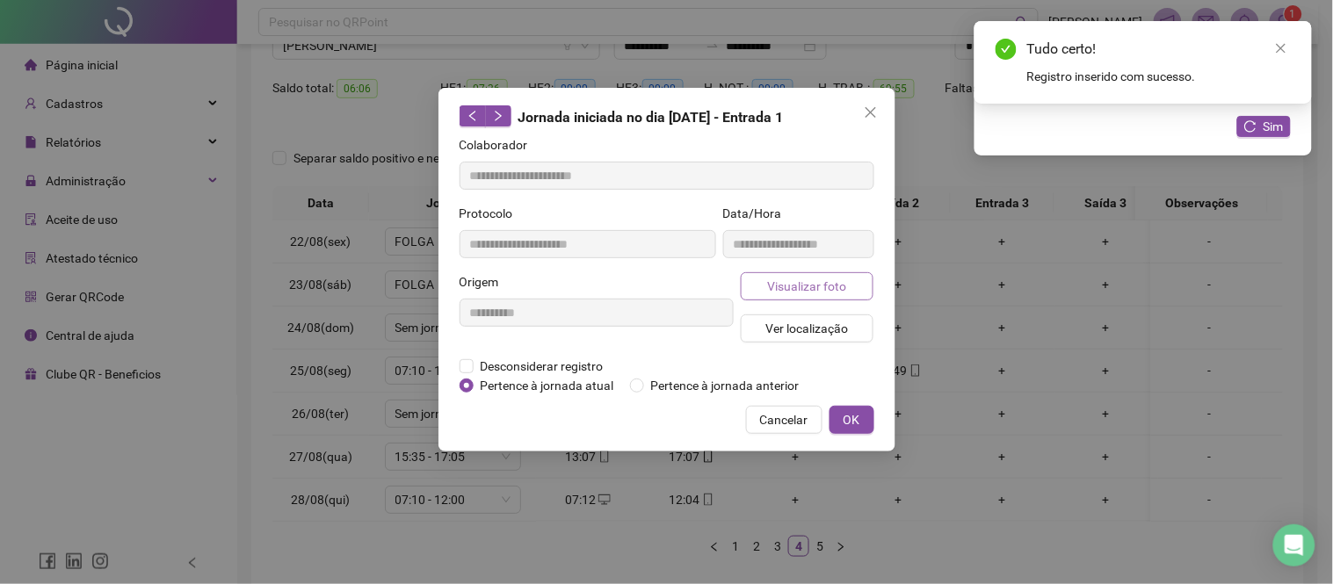
click at [775, 294] on span "Visualizar foto" at bounding box center [806, 286] width 79 height 19
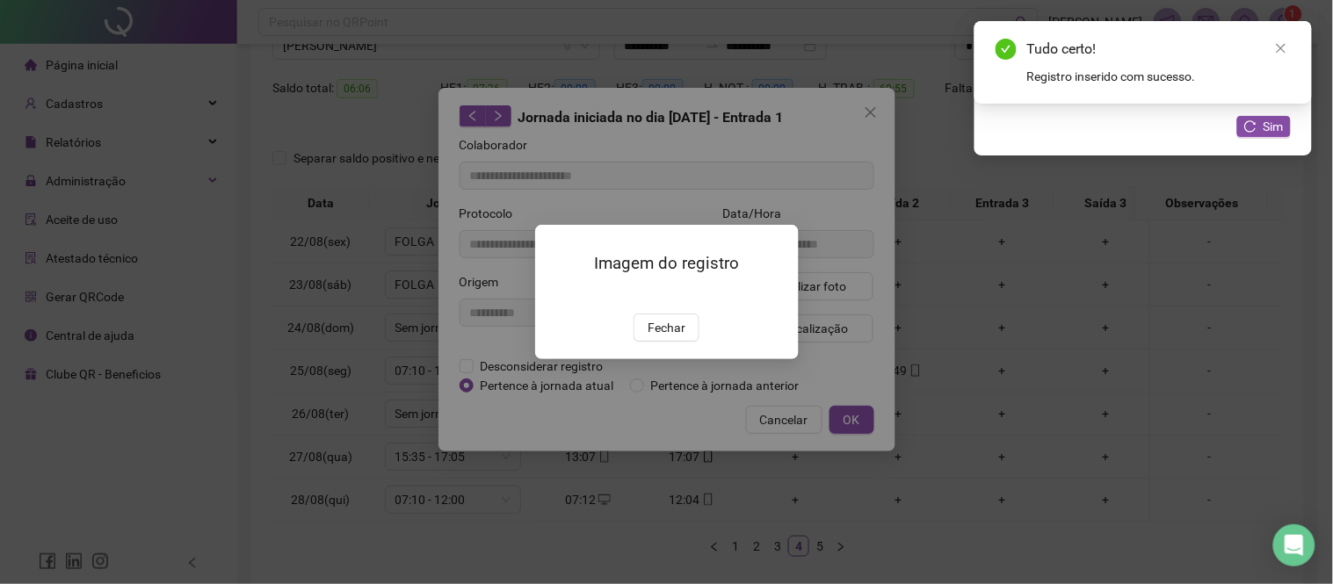
click at [666, 359] on div "Imagem do registro Fechar" at bounding box center [667, 292] width 264 height 134
click at [664, 337] on span "Fechar" at bounding box center [666, 327] width 38 height 19
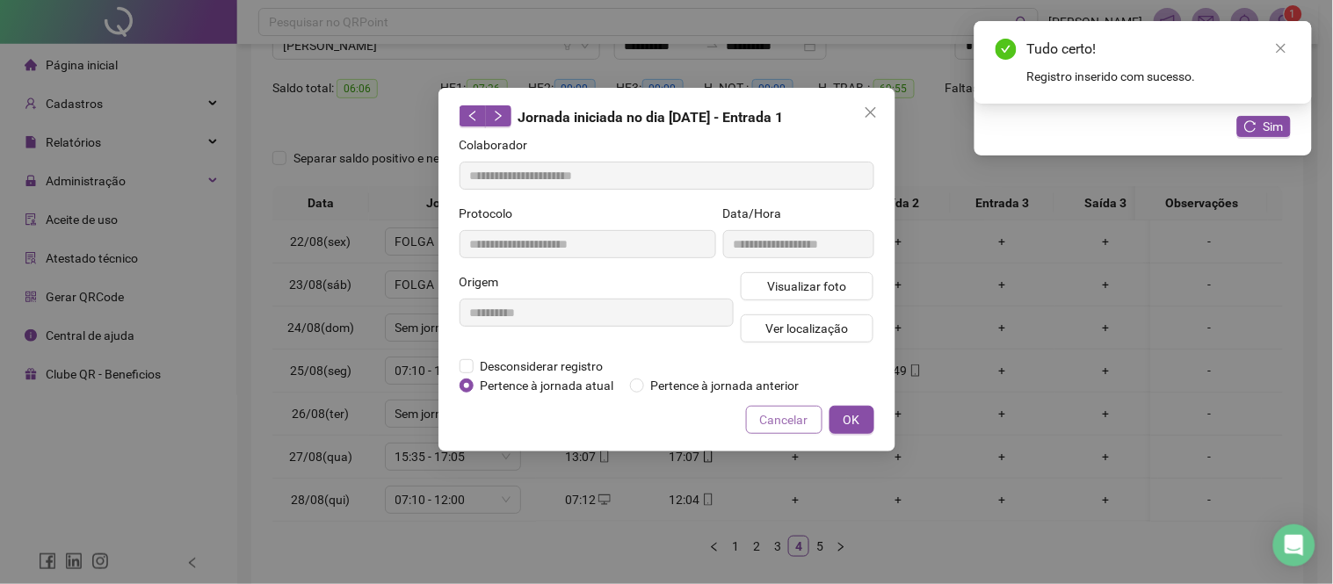
click at [795, 423] on span "Cancelar" at bounding box center [784, 419] width 48 height 19
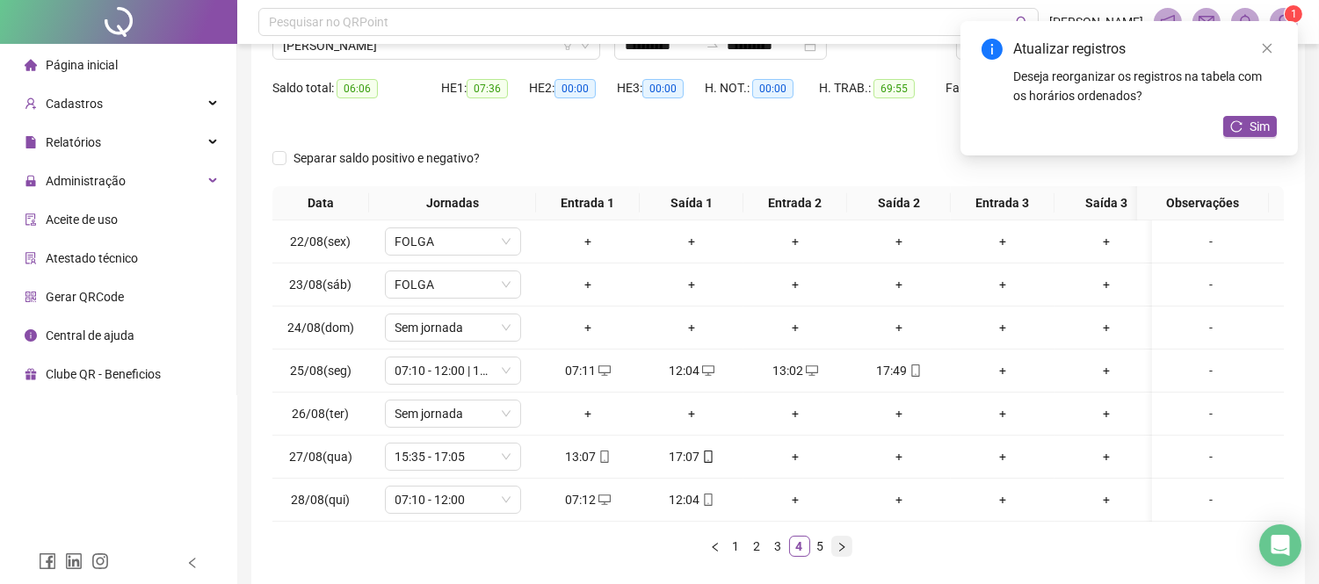
click at [841, 553] on icon "right" at bounding box center [841, 547] width 11 height 11
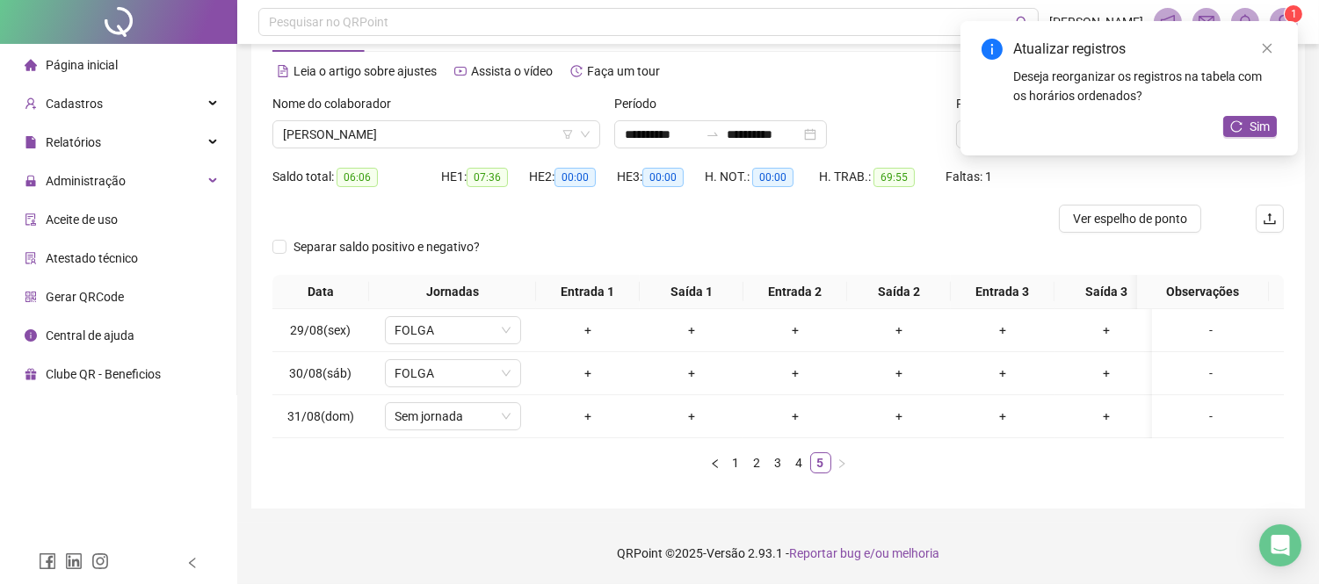
scroll to position [82, 0]
click at [714, 472] on div "Data Jornadas Entrada 1 Saída 1 Entrada 2 Saída 2 Entrada 3 Saída 3 Entrada 4 S…" at bounding box center [777, 381] width 1011 height 213
click at [714, 472] on button "button" at bounding box center [714, 462] width 21 height 21
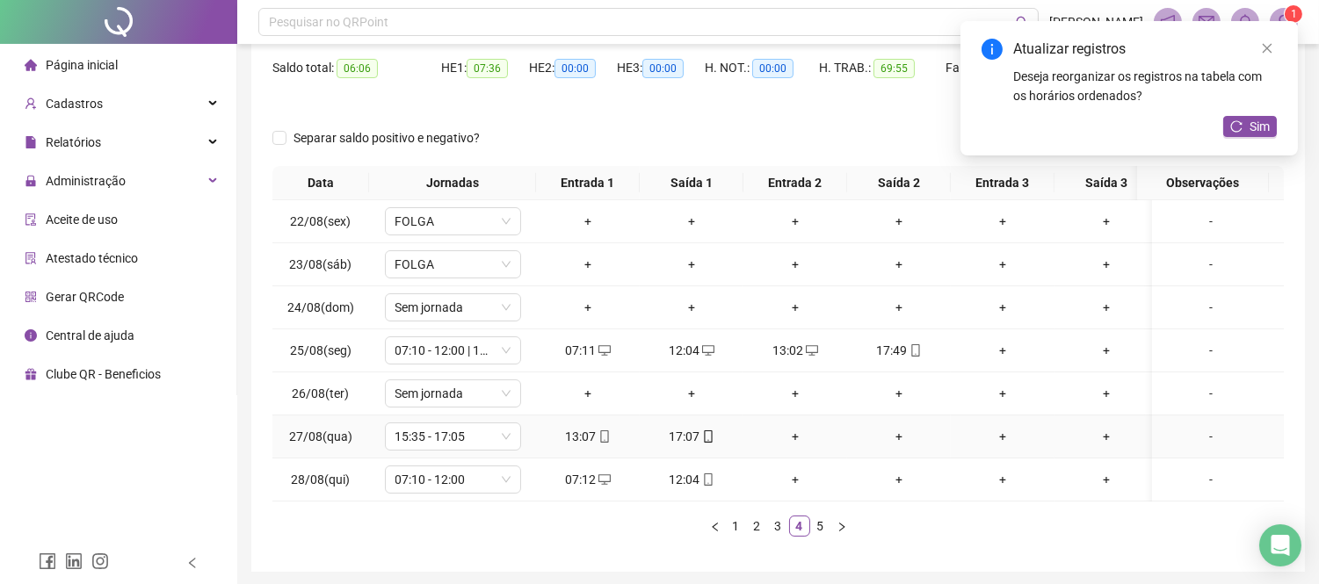
scroll to position [255, 0]
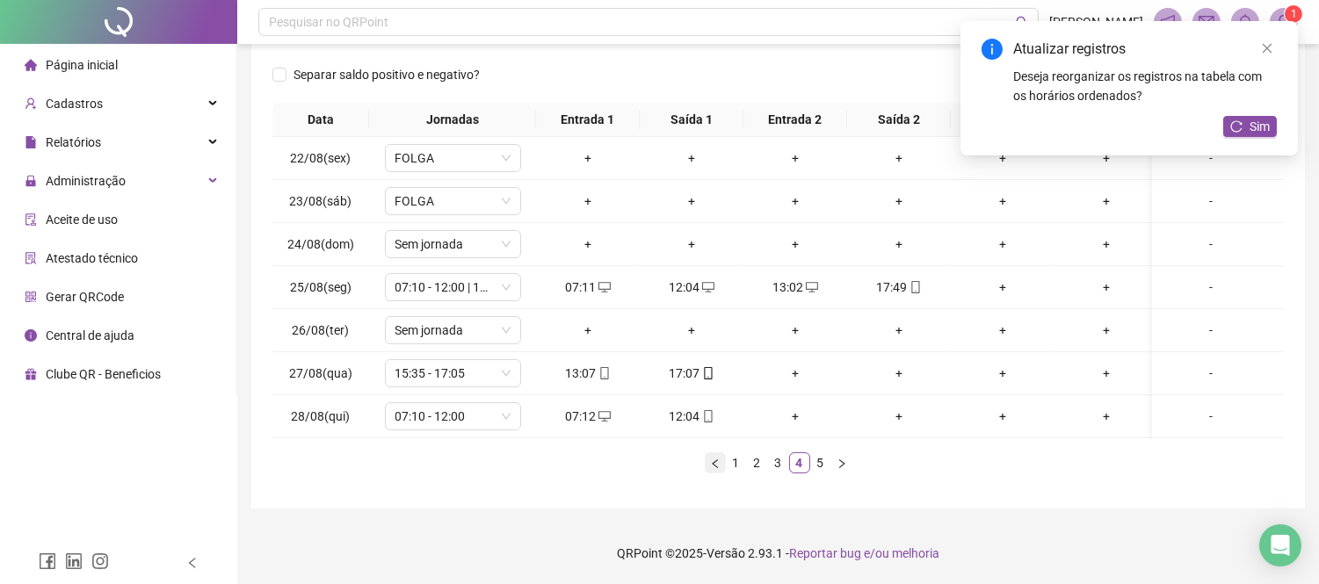
click at [712, 471] on button "button" at bounding box center [714, 462] width 21 height 21
click at [838, 462] on icon "right" at bounding box center [841, 464] width 11 height 11
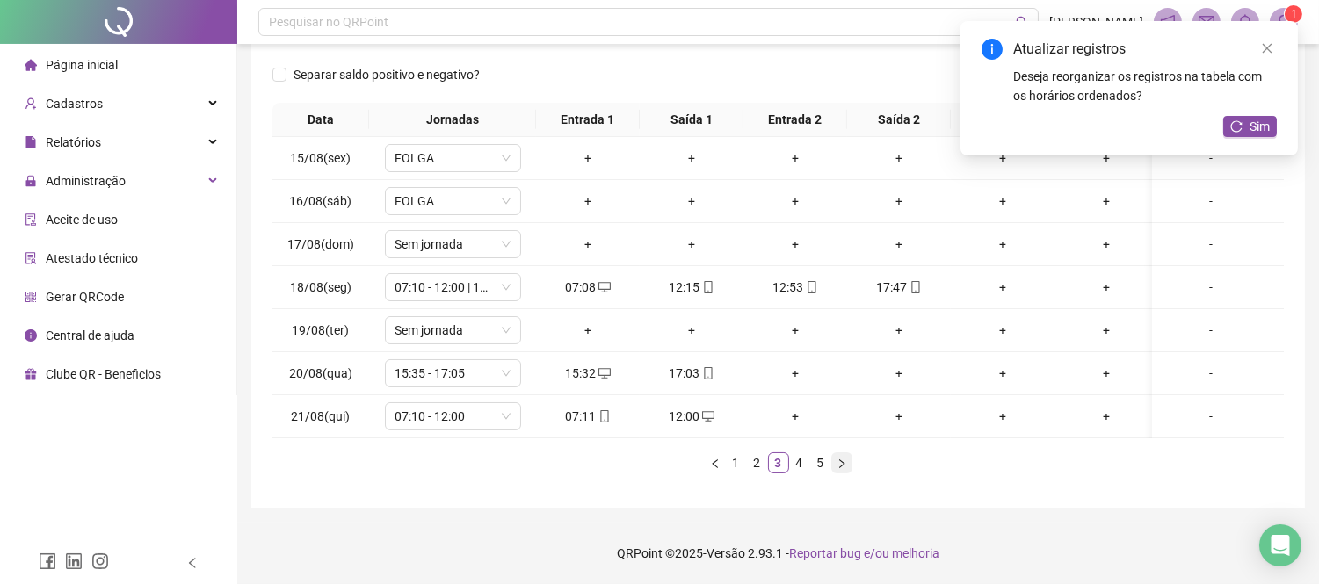
click at [838, 462] on icon "right" at bounding box center [841, 464] width 11 height 11
click at [603, 367] on icon "mobile" at bounding box center [604, 373] width 12 height 12
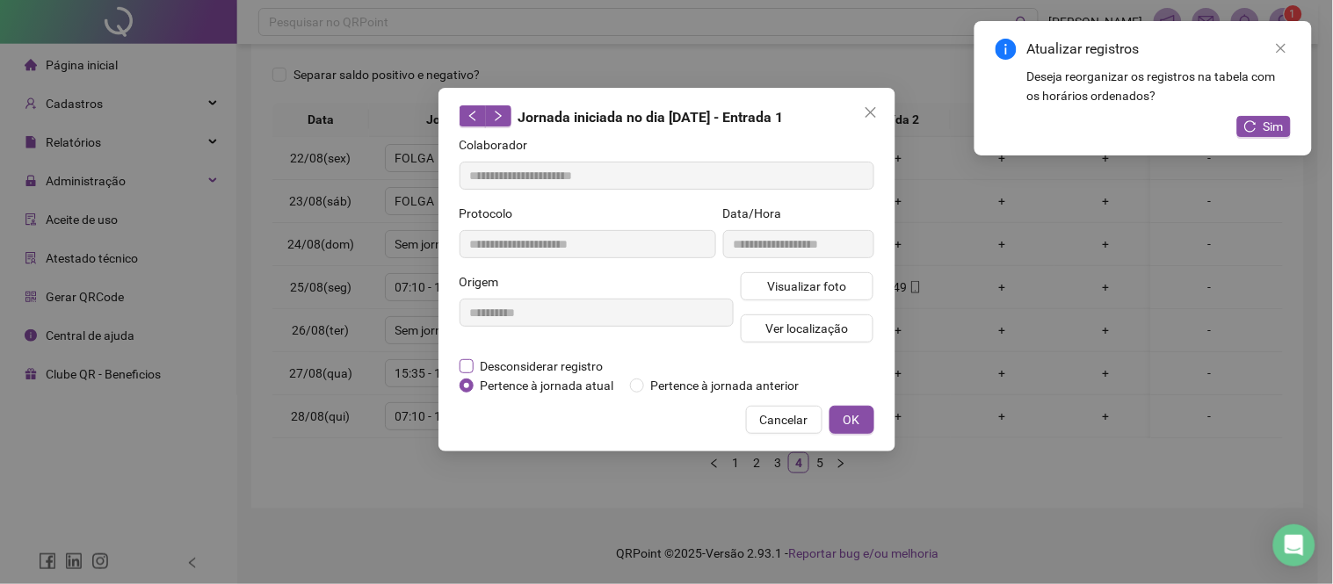
click at [572, 365] on span "Desconsiderar registro" at bounding box center [541, 366] width 137 height 19
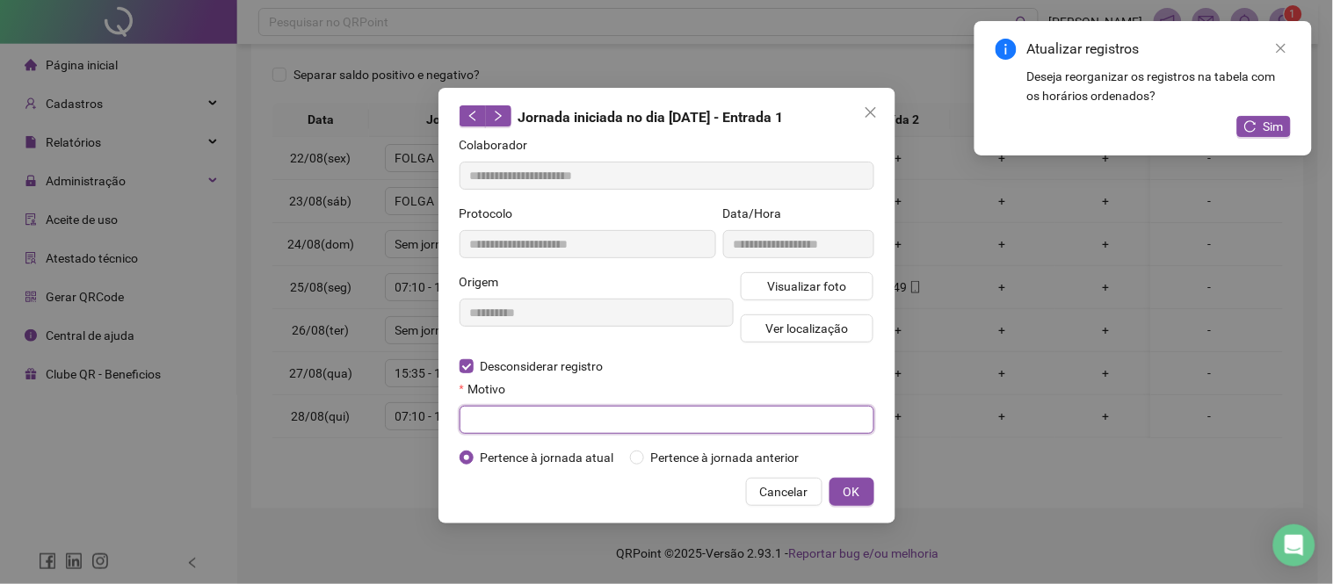
click at [531, 418] on input "text" at bounding box center [666, 420] width 415 height 28
paste input "**********"
type input "**********"
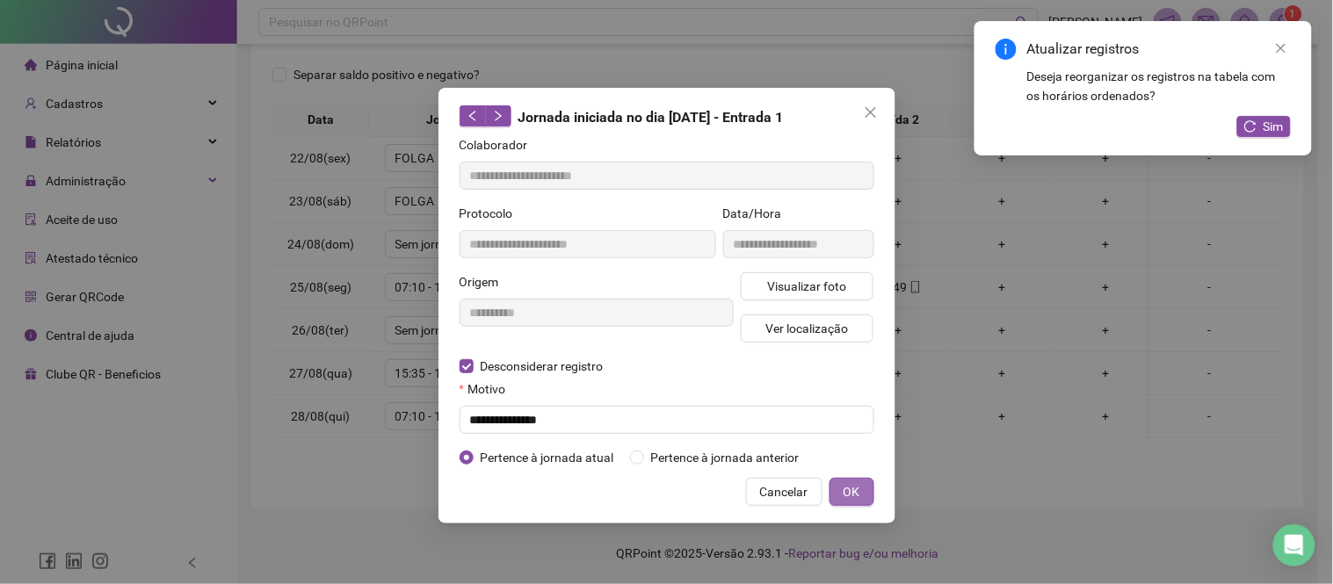
click at [864, 488] on button "OK" at bounding box center [851, 492] width 45 height 28
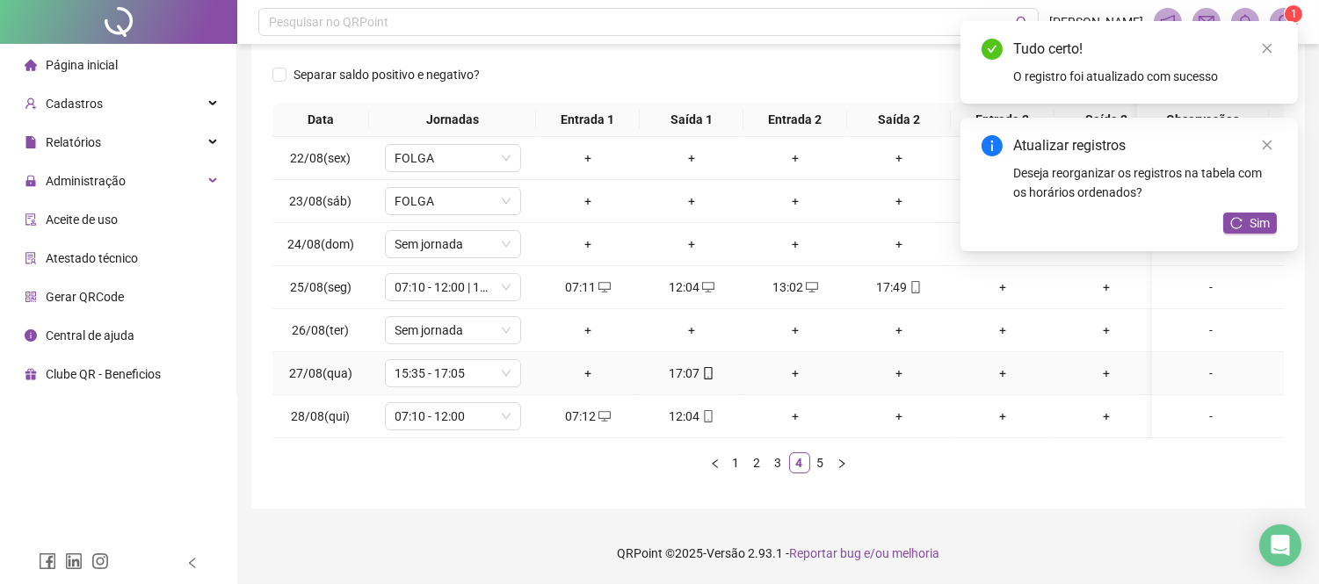
click at [584, 364] on div "+" at bounding box center [588, 373] width 90 height 19
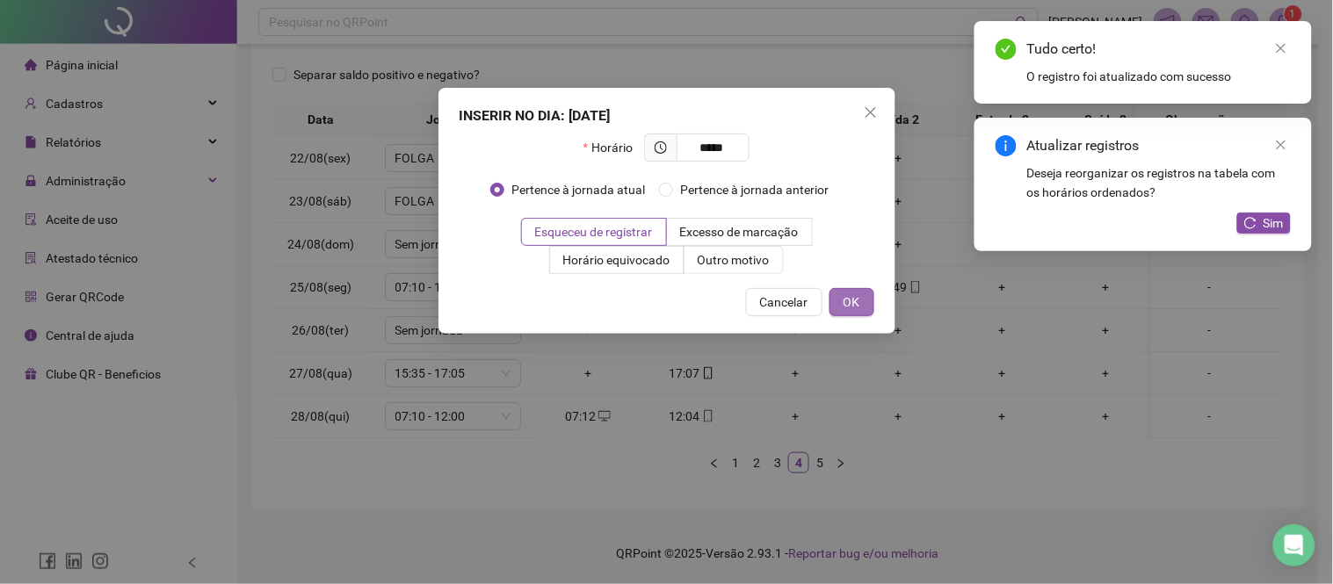
type input "*****"
click at [861, 288] on button "OK" at bounding box center [851, 302] width 45 height 28
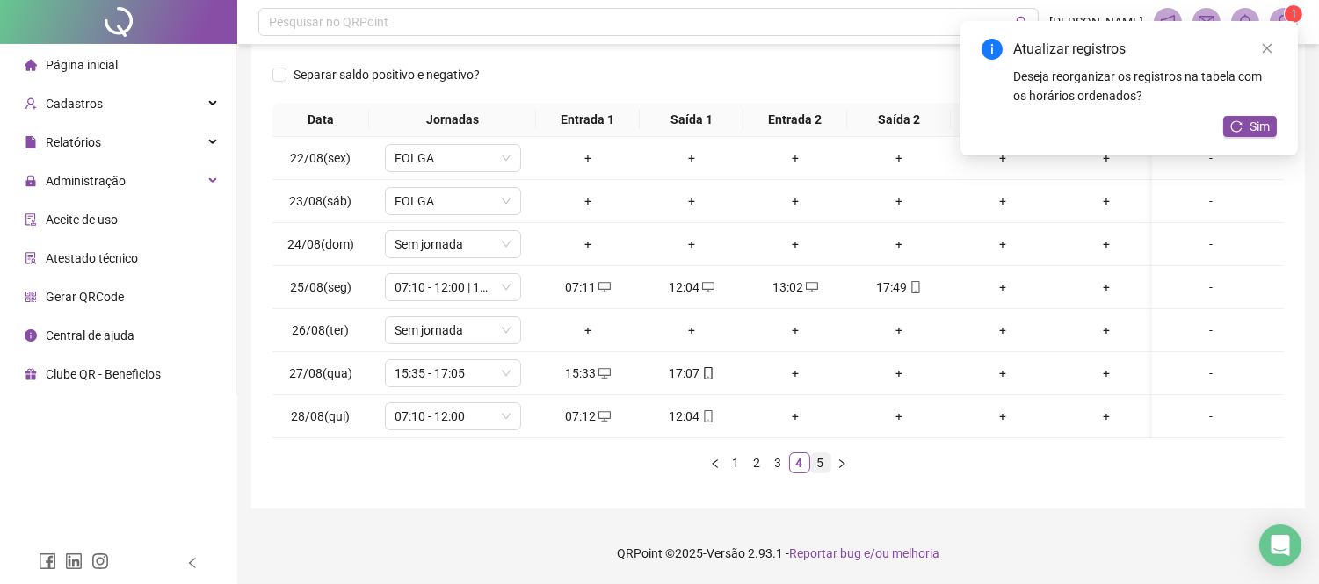
click at [815, 466] on link "5" at bounding box center [820, 462] width 19 height 19
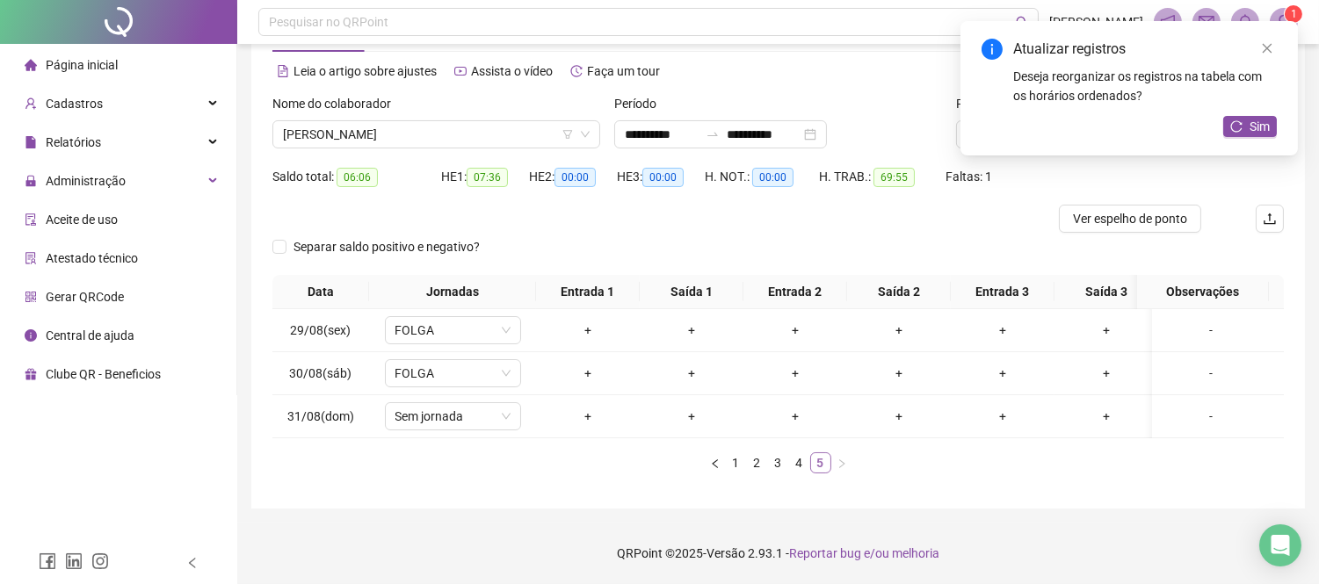
scroll to position [82, 0]
click at [715, 463] on icon "left" at bounding box center [715, 464] width 11 height 11
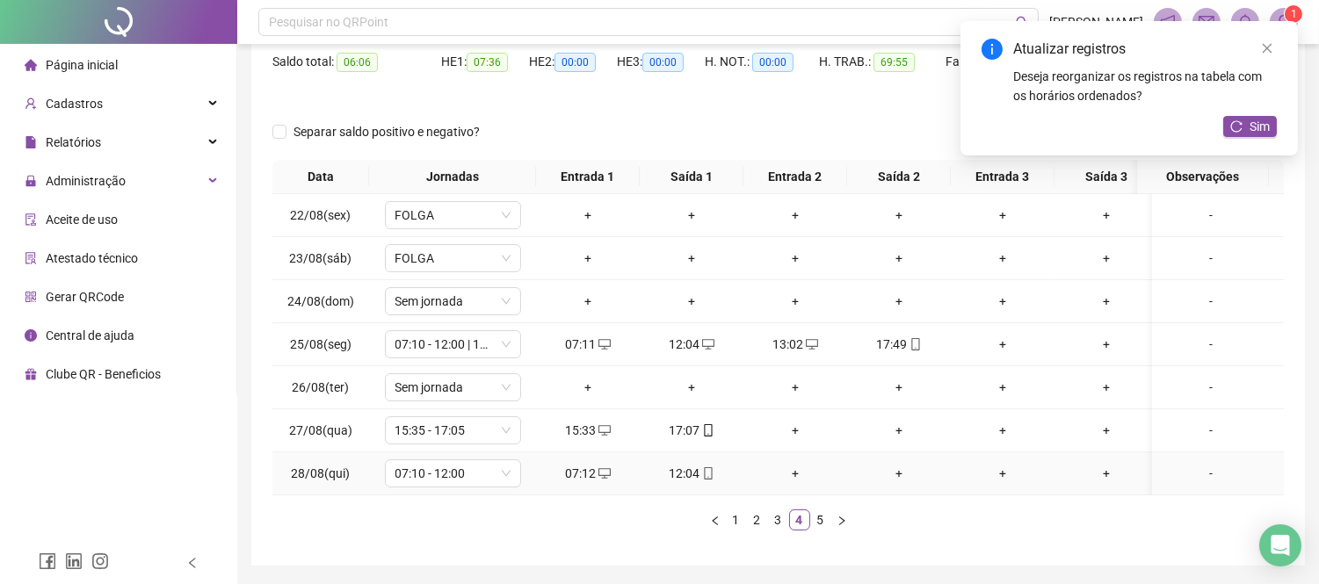
scroll to position [255, 0]
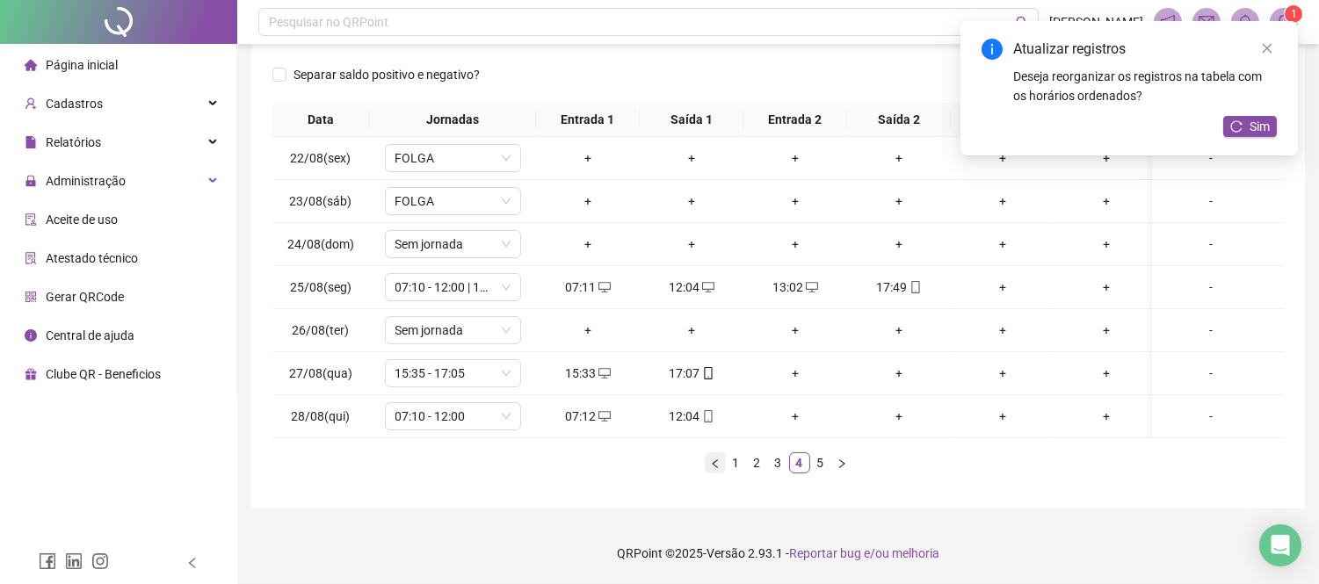
click at [715, 459] on icon "left" at bounding box center [715, 464] width 11 height 11
click at [716, 459] on icon "left" at bounding box center [715, 464] width 11 height 11
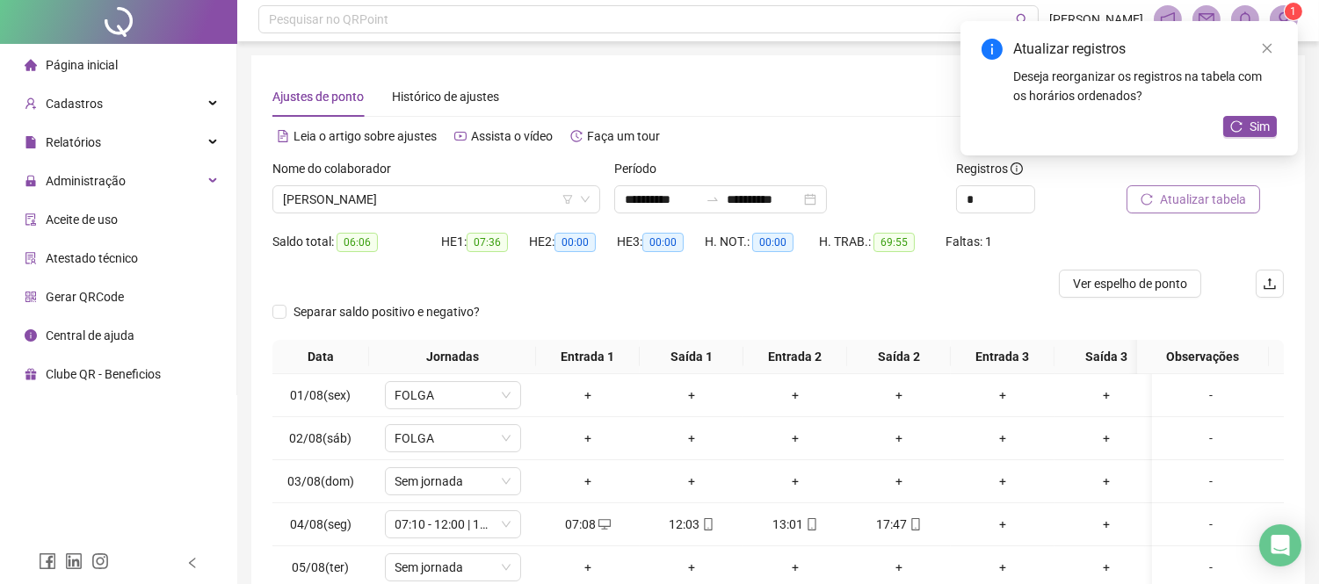
scroll to position [0, 0]
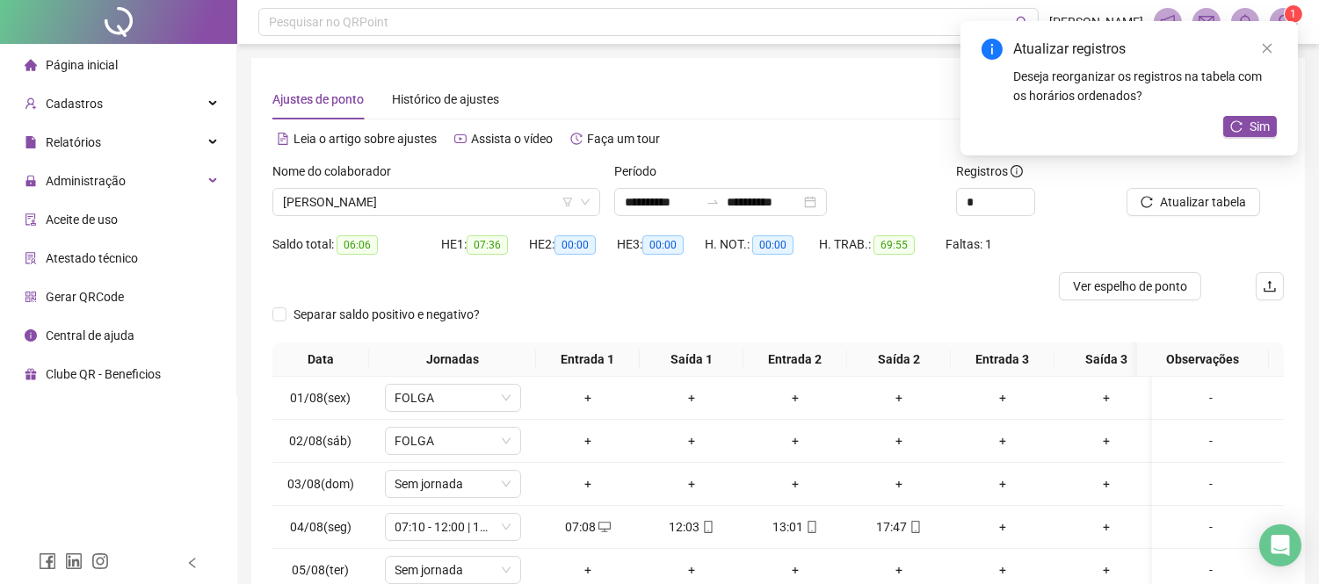
click at [1249, 141] on div "Atualizar registros Deseja reorganizar os registros na tabela com os horários o…" at bounding box center [1128, 88] width 337 height 134
click at [1251, 132] on span "Sim" at bounding box center [1259, 126] width 20 height 19
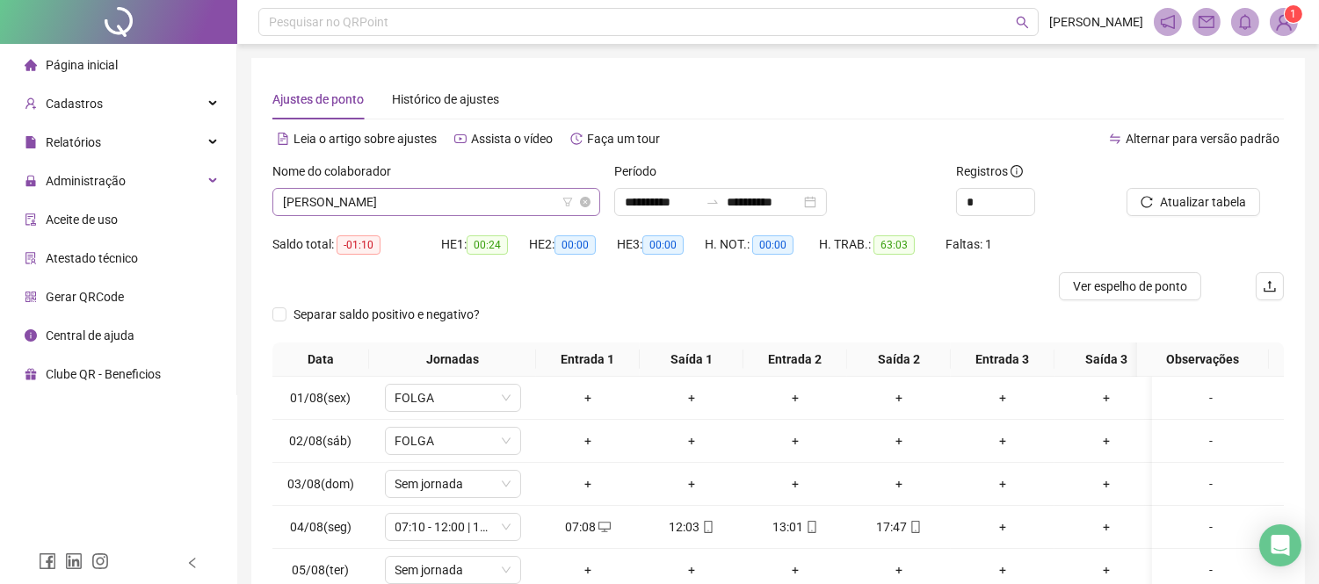
click at [471, 199] on span "[PERSON_NAME]" at bounding box center [436, 202] width 307 height 26
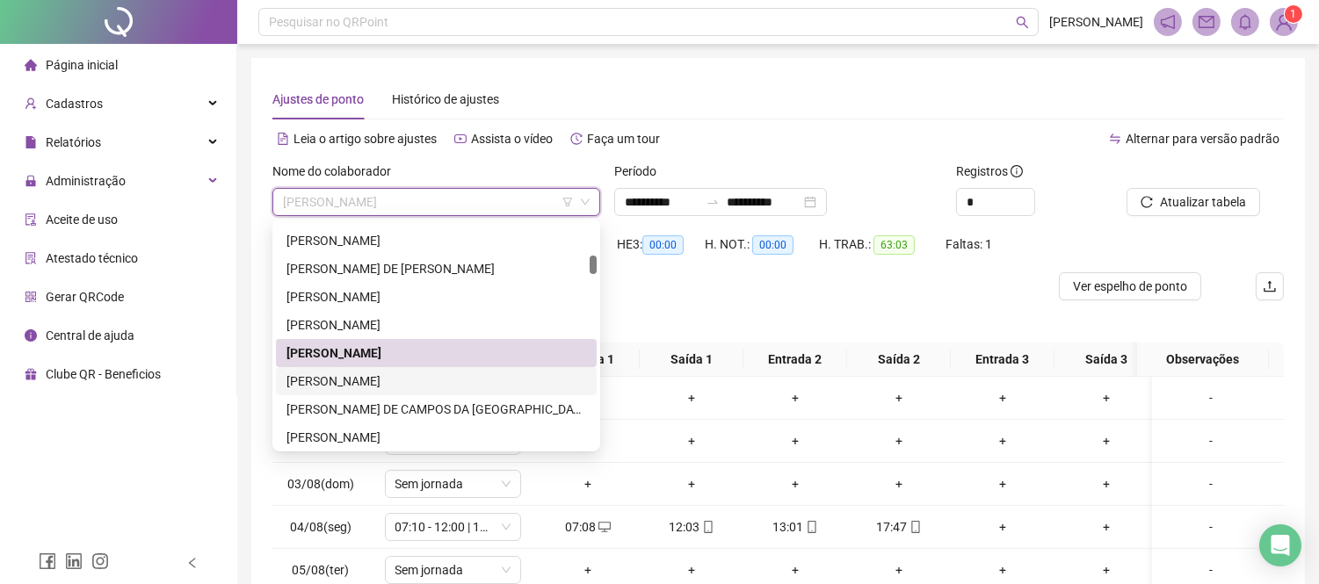
click at [393, 379] on div "[PERSON_NAME]" at bounding box center [436, 381] width 300 height 19
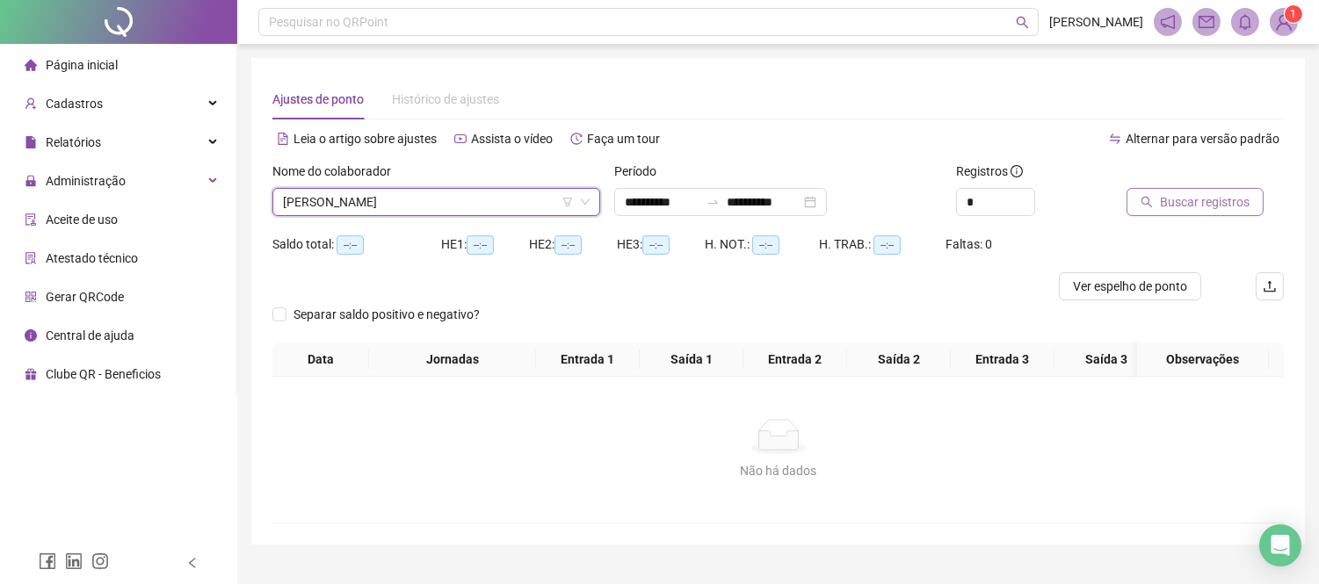
click at [1224, 197] on span "Buscar registros" at bounding box center [1205, 201] width 90 height 19
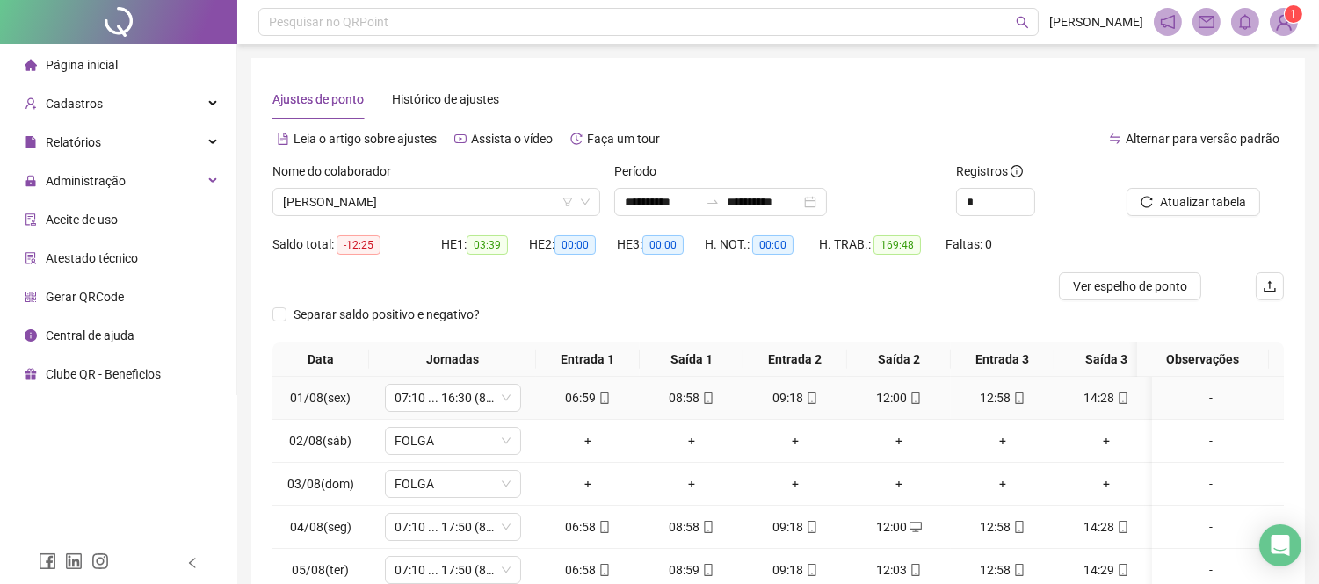
click at [611, 393] on div "06:59" at bounding box center [588, 397] width 90 height 19
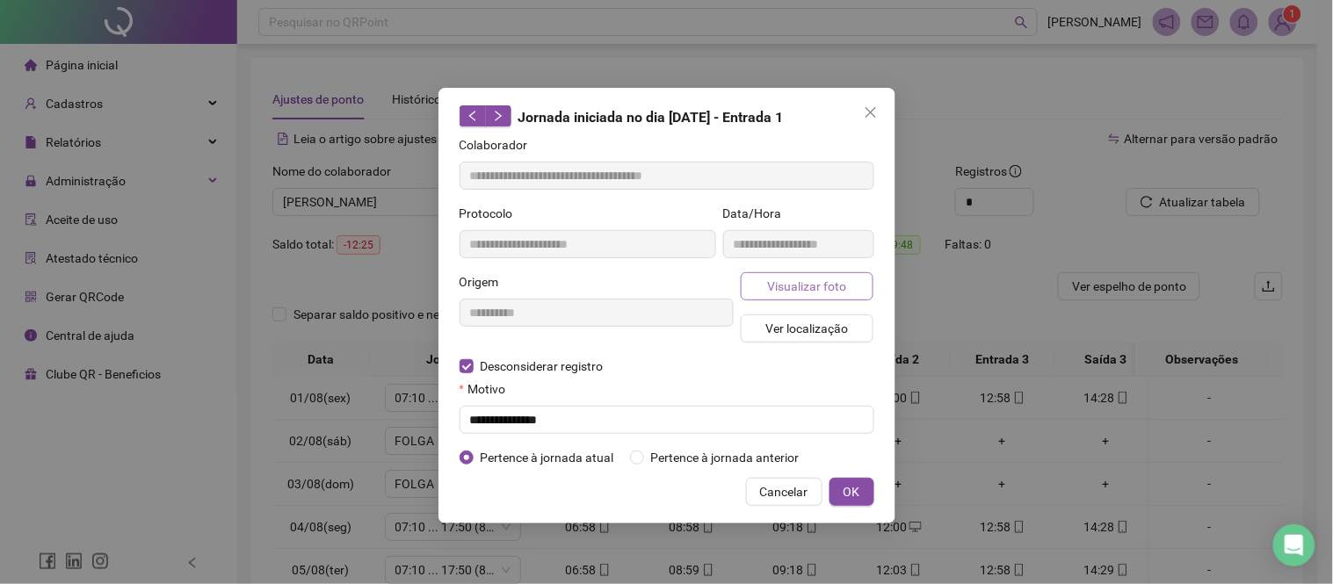
type input "**********"
click at [789, 282] on span "Visualizar foto" at bounding box center [806, 286] width 79 height 19
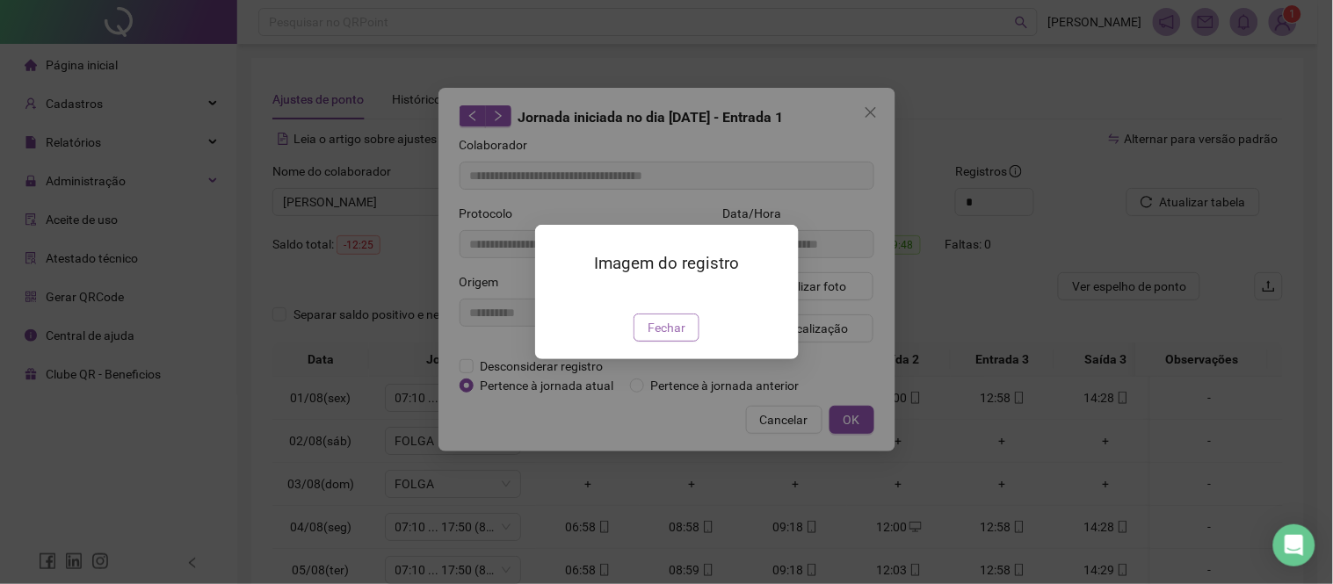
click at [660, 337] on span "Fechar" at bounding box center [666, 327] width 38 height 19
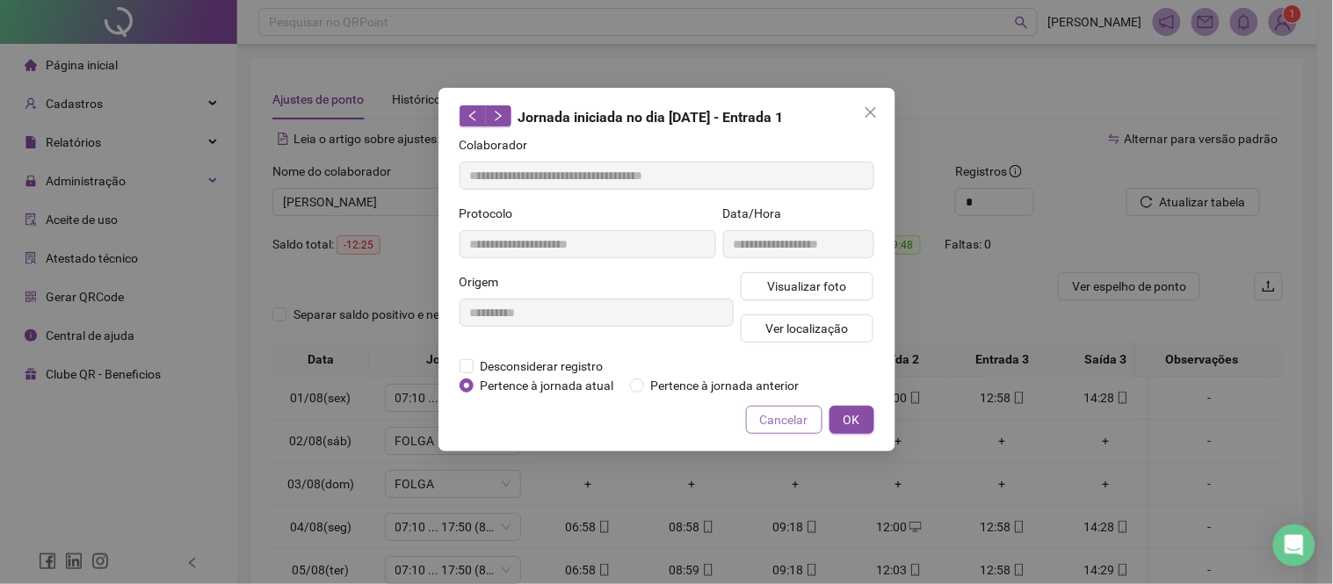
click at [770, 415] on span "Cancelar" at bounding box center [784, 419] width 48 height 19
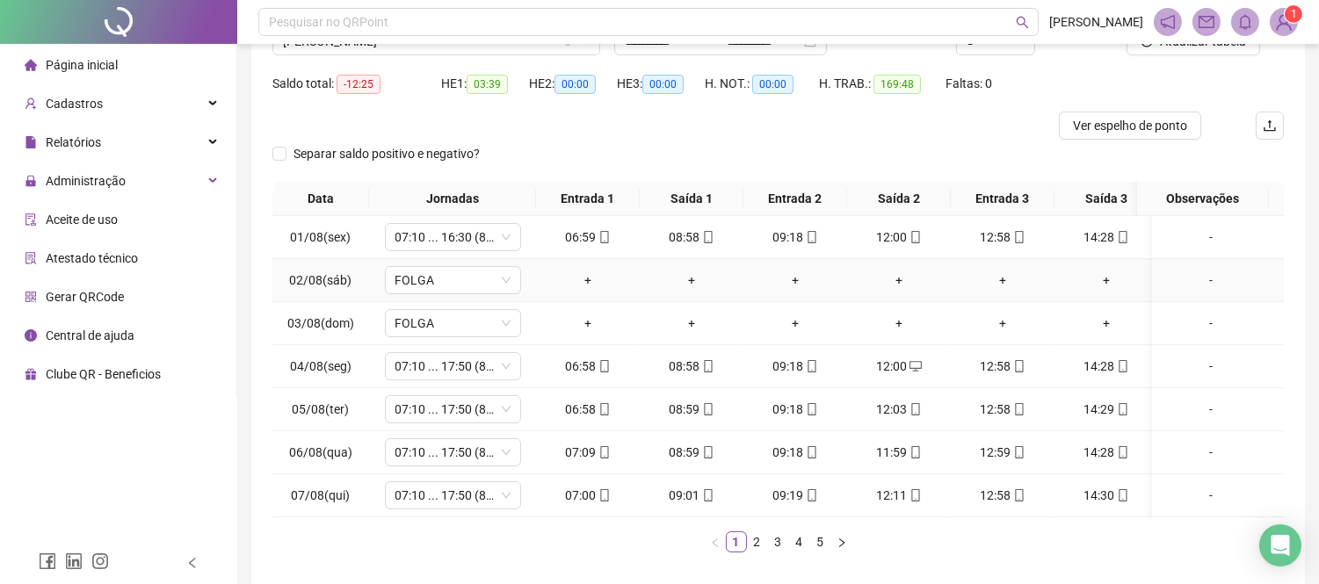
scroll to position [195, 0]
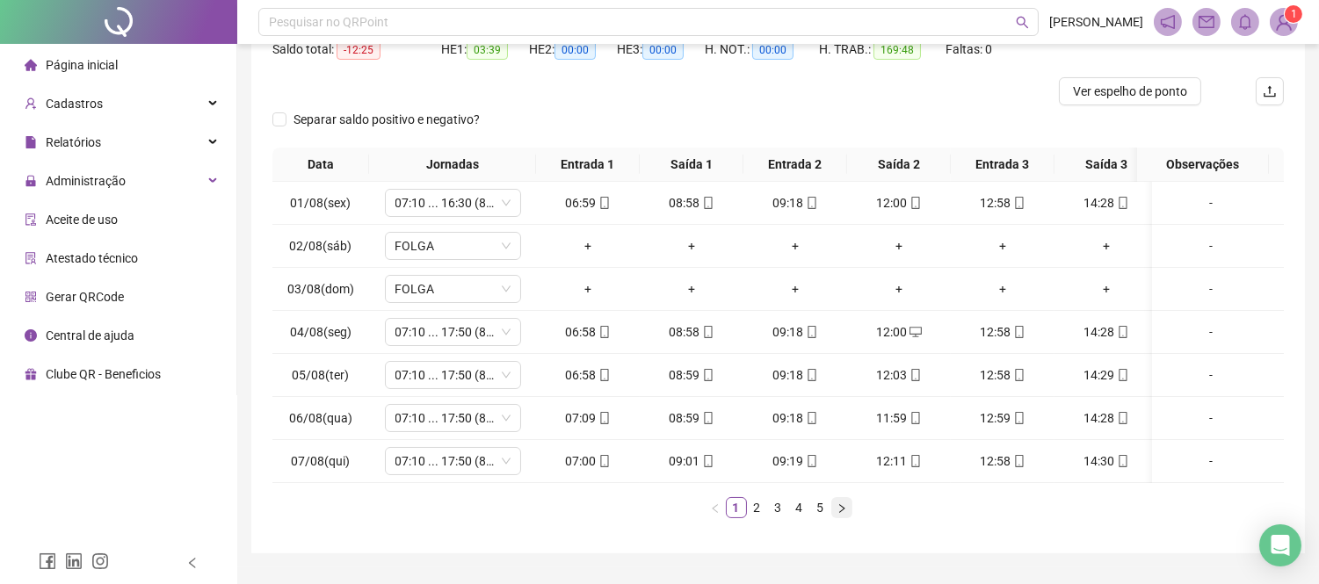
click at [842, 518] on button "button" at bounding box center [841, 507] width 21 height 21
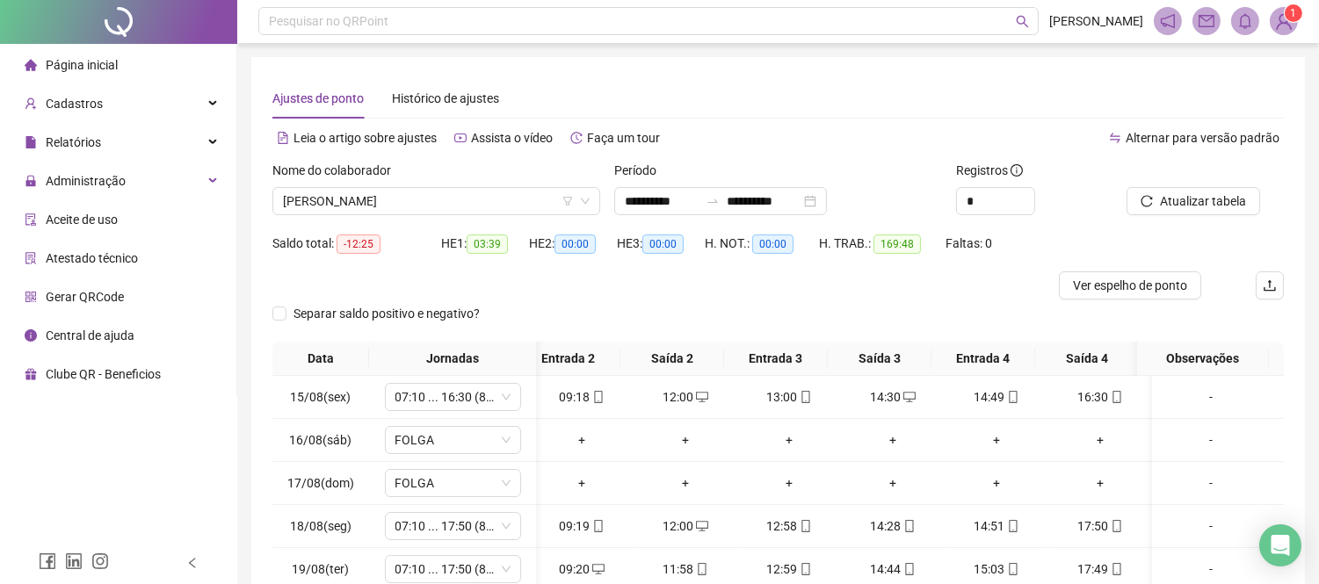
scroll to position [0, 0]
click at [1023, 199] on span "Decrease Value" at bounding box center [1024, 207] width 19 height 16
click at [1023, 194] on icon "up" at bounding box center [1025, 197] width 6 height 6
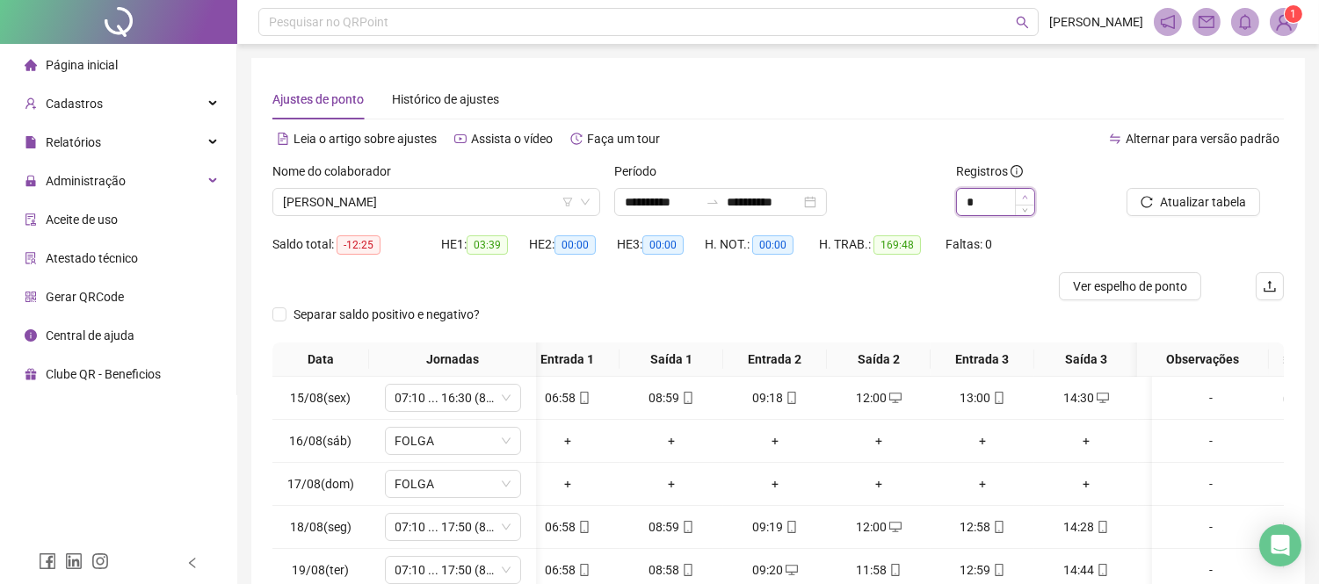
click at [1023, 194] on icon "up" at bounding box center [1025, 197] width 6 height 6
type input "**"
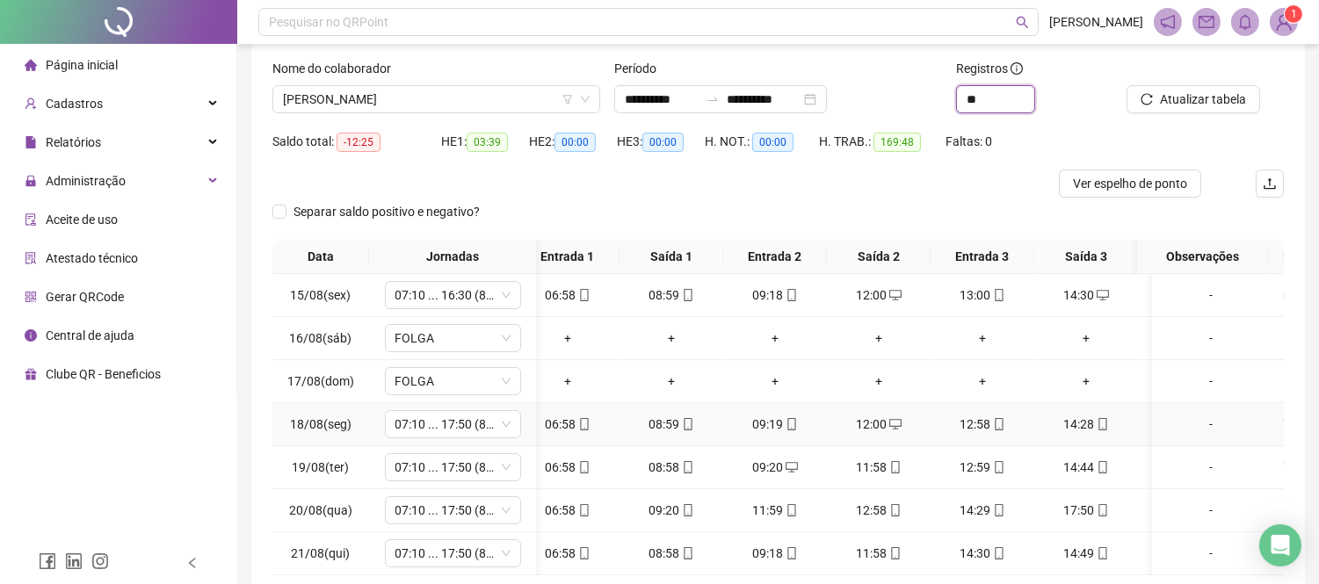
scroll to position [0, 0]
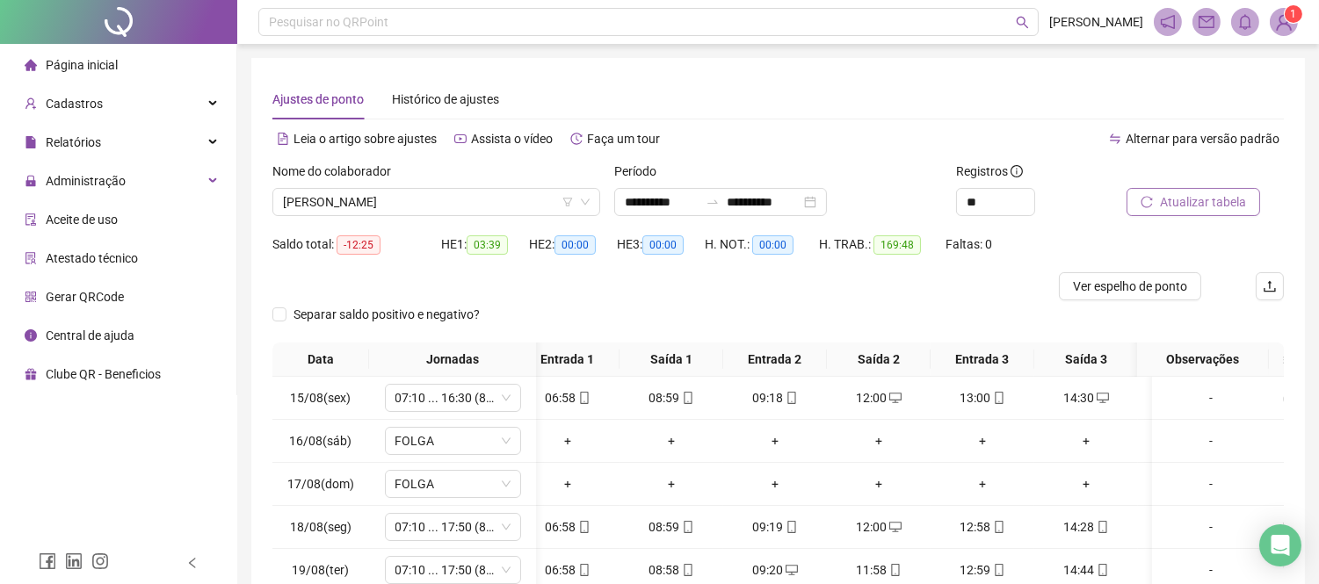
click at [1210, 206] on span "Atualizar tabela" at bounding box center [1203, 201] width 86 height 19
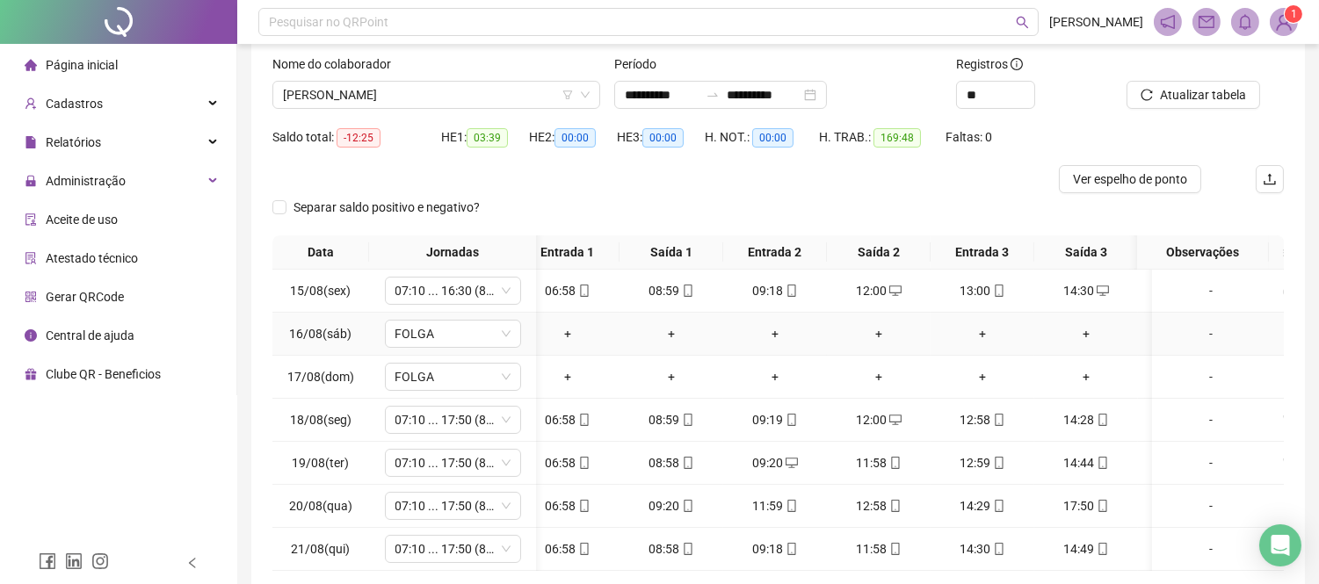
scroll to position [255, 0]
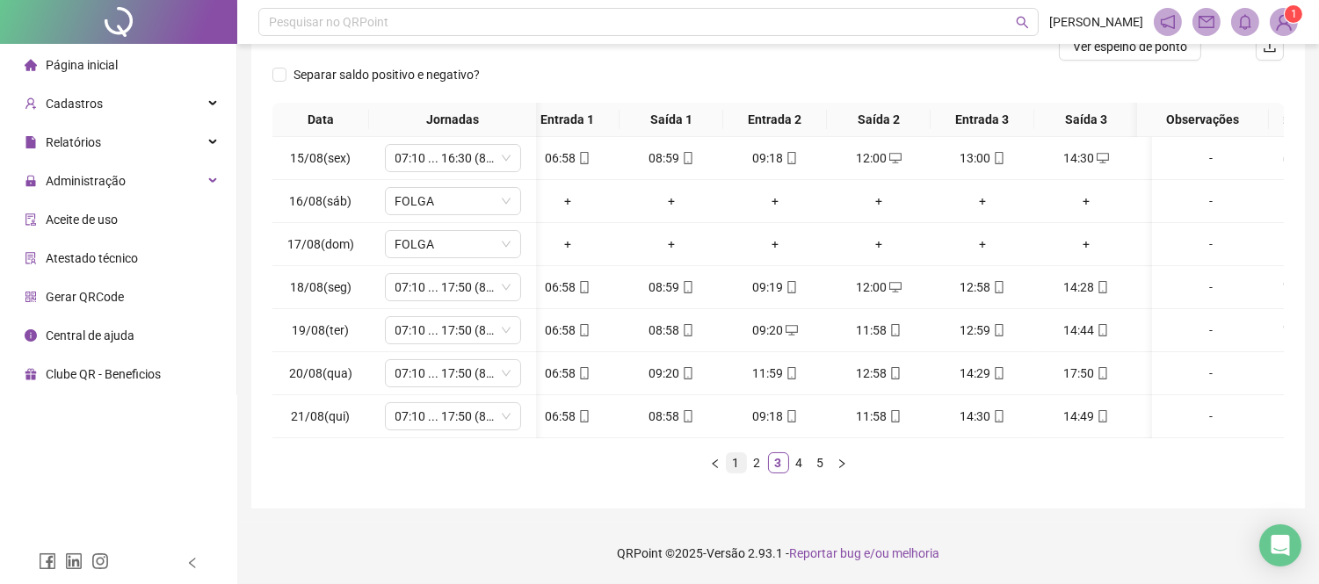
click at [740, 467] on link "1" at bounding box center [735, 462] width 19 height 19
click at [582, 152] on icon "mobile" at bounding box center [584, 158] width 12 height 12
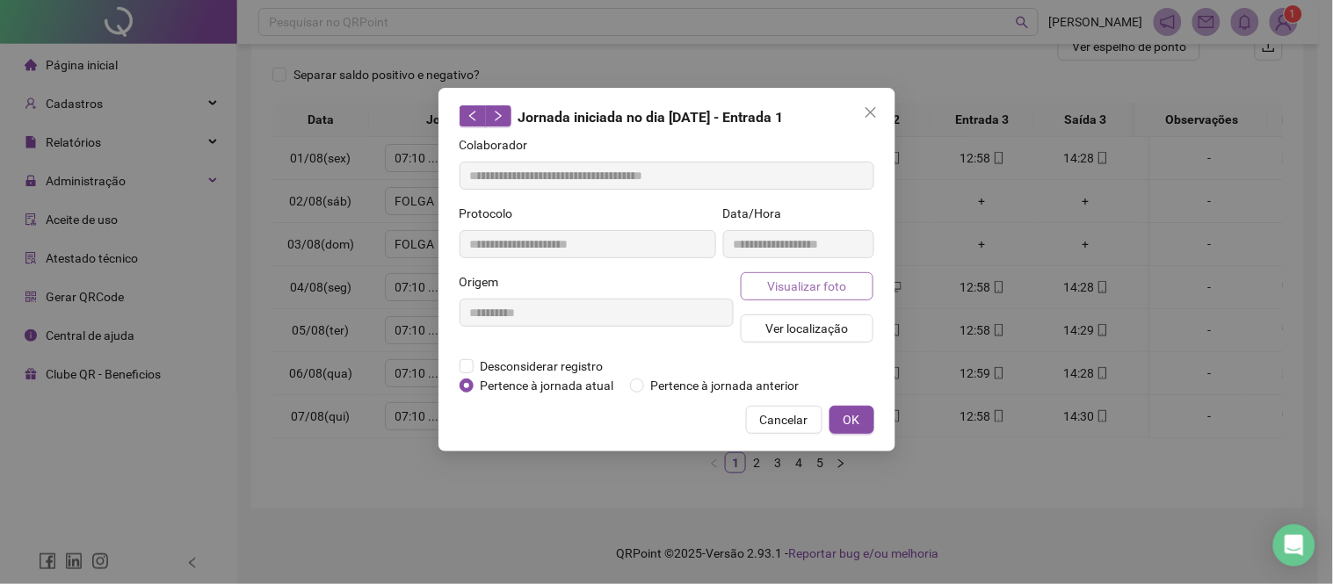
click at [794, 294] on span "Visualizar foto" at bounding box center [806, 286] width 79 height 19
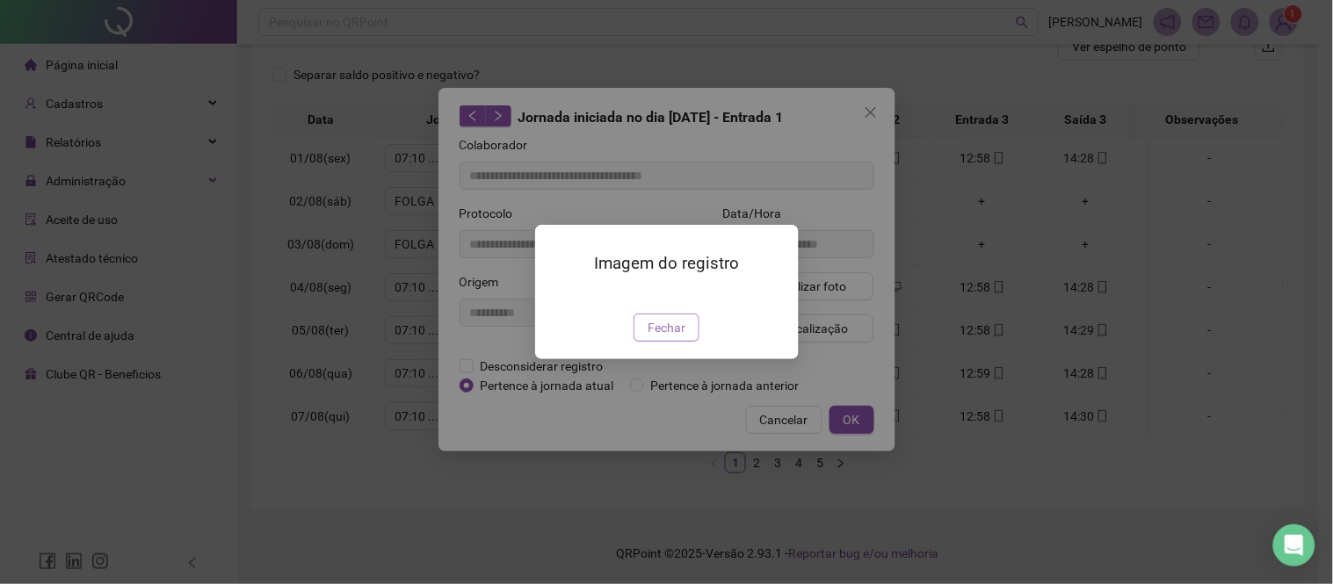
click at [661, 337] on span "Fechar" at bounding box center [666, 327] width 38 height 19
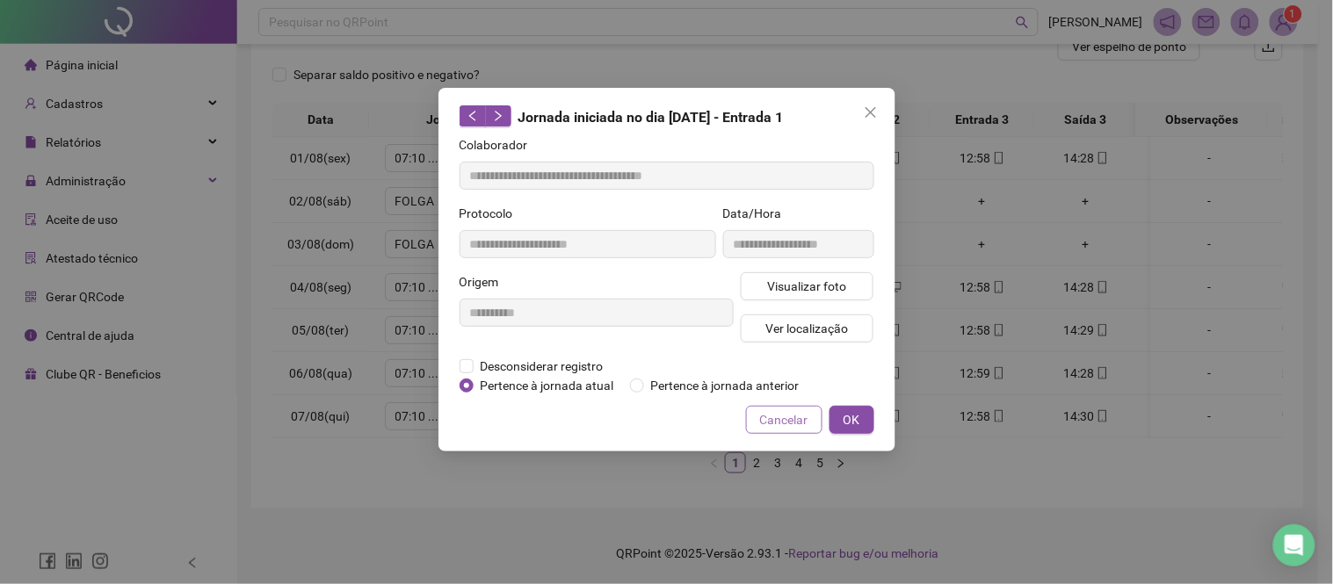
click at [761, 424] on span "Cancelar" at bounding box center [784, 419] width 48 height 19
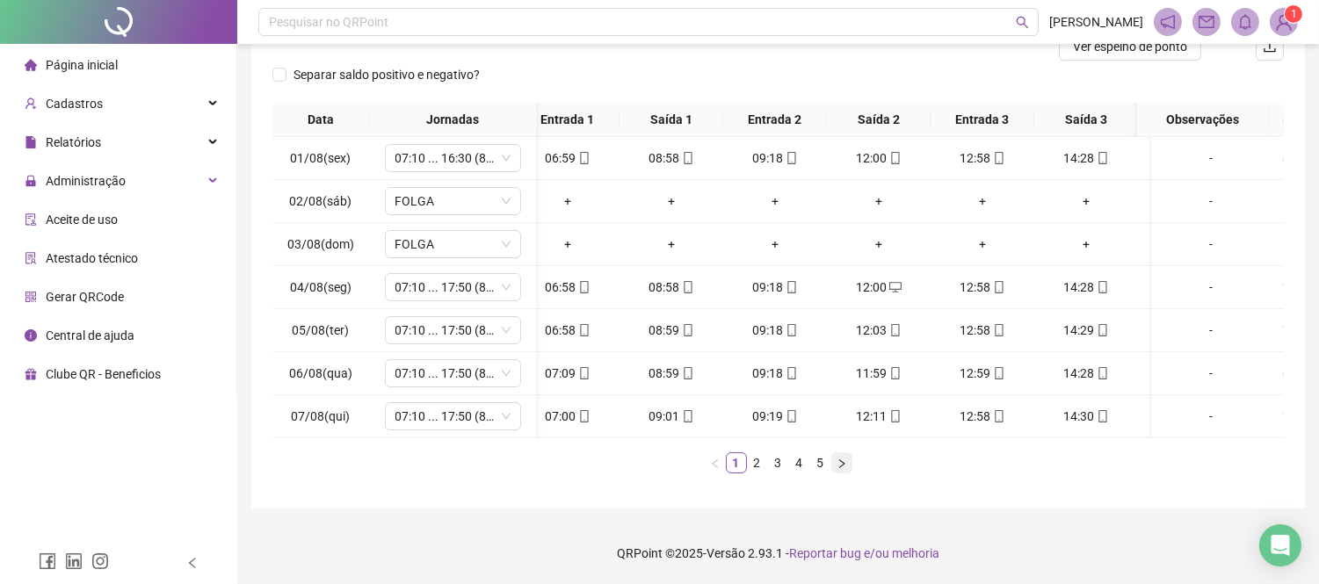
click at [833, 466] on button "button" at bounding box center [841, 462] width 21 height 21
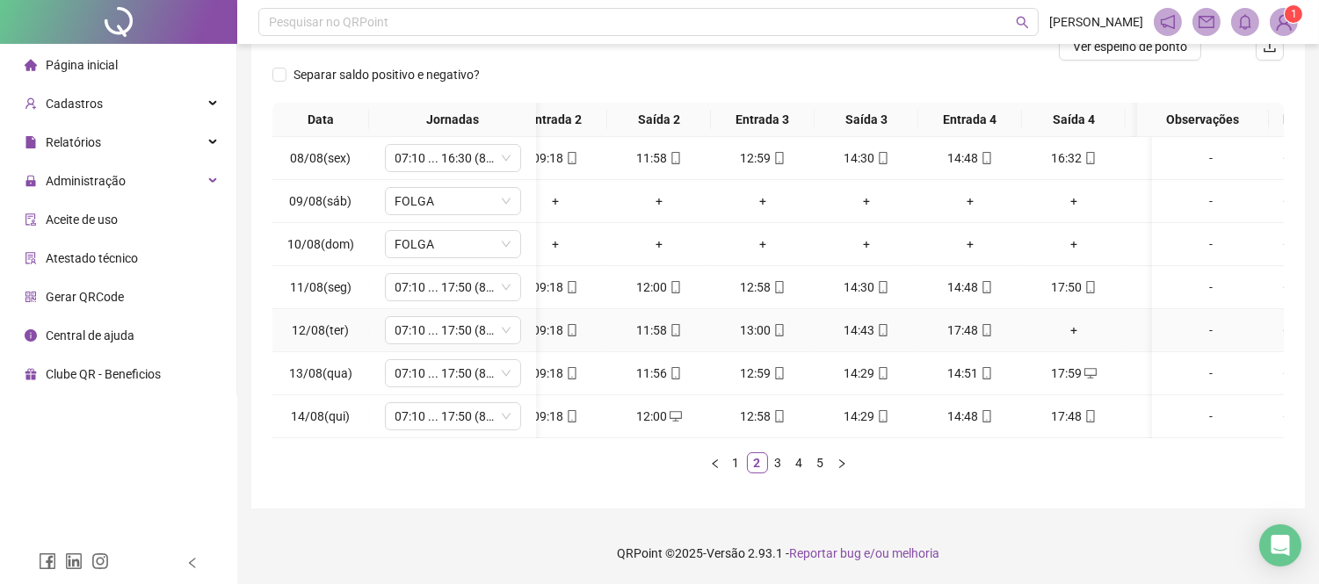
click at [1073, 321] on div "+" at bounding box center [1074, 330] width 90 height 19
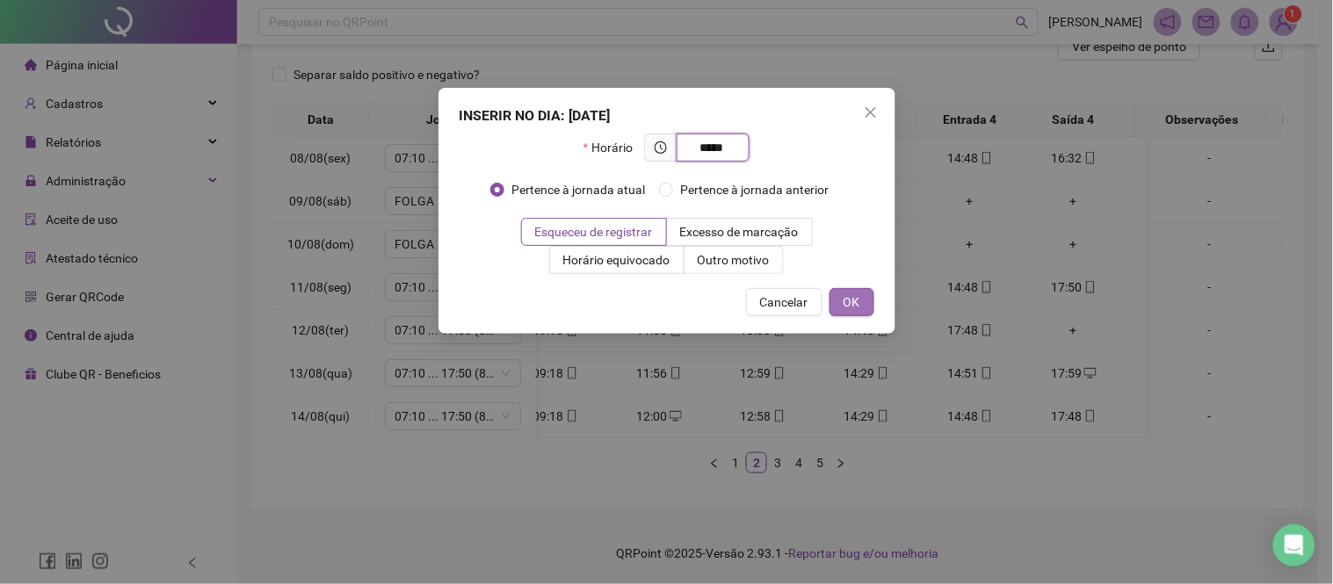
type input "*****"
click at [850, 300] on span "OK" at bounding box center [851, 302] width 17 height 19
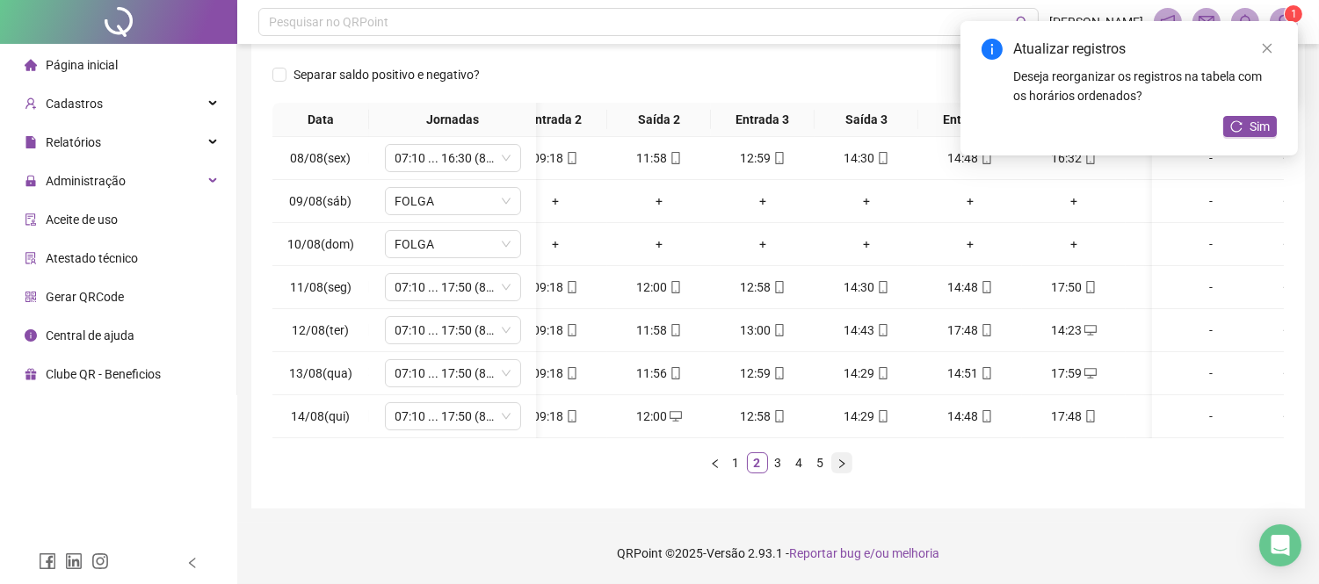
click at [843, 466] on icon "right" at bounding box center [841, 464] width 11 height 11
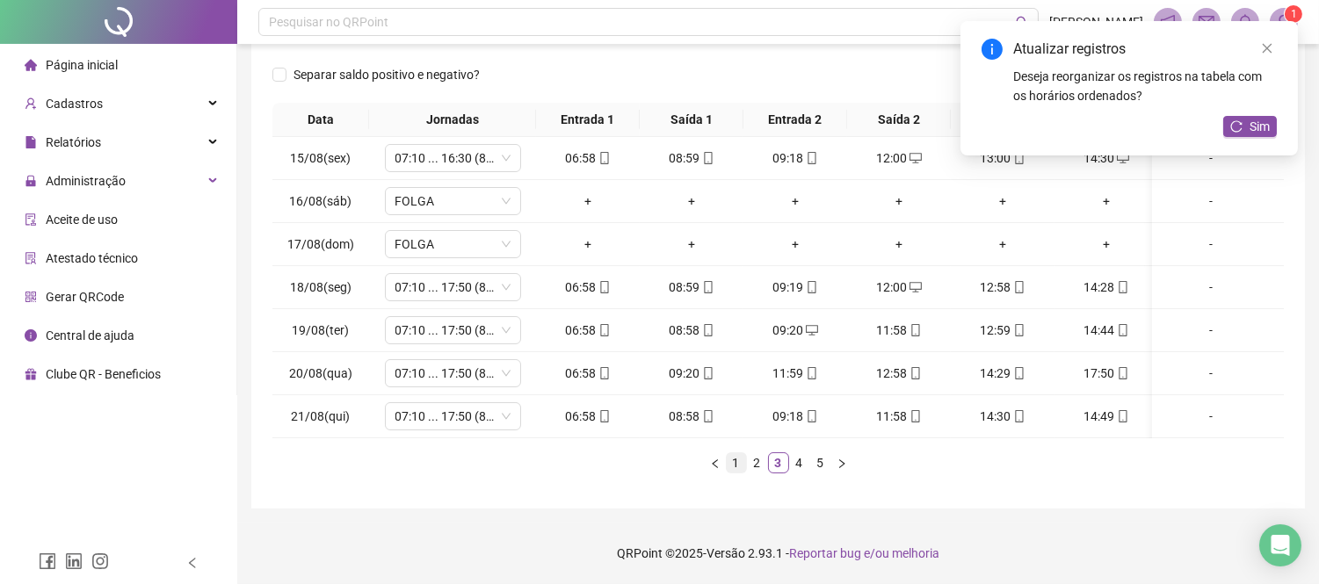
click at [736, 455] on link "1" at bounding box center [735, 462] width 19 height 19
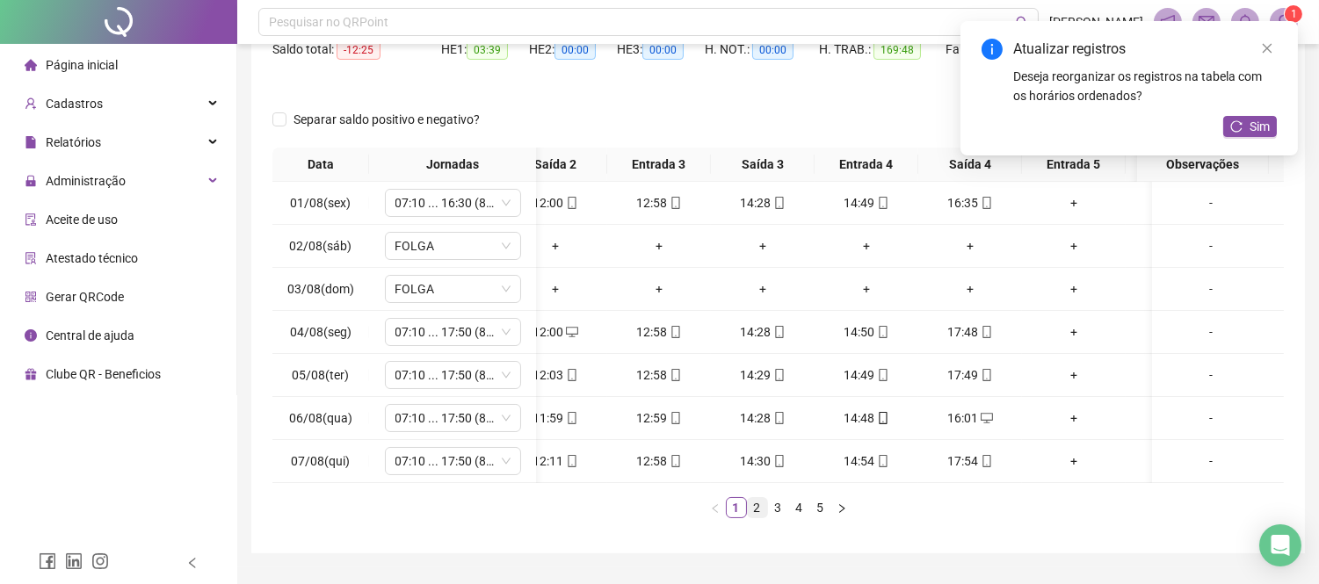
click at [759, 517] on link "2" at bounding box center [757, 507] width 19 height 19
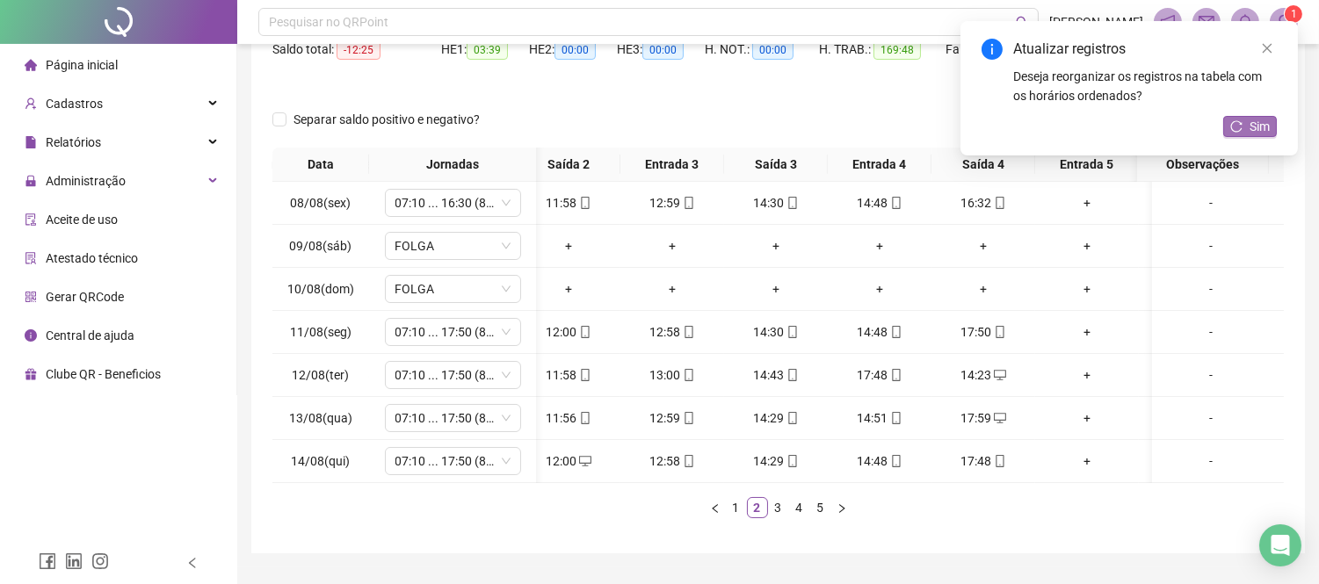
click at [1270, 132] on button "Sim" at bounding box center [1250, 126] width 54 height 21
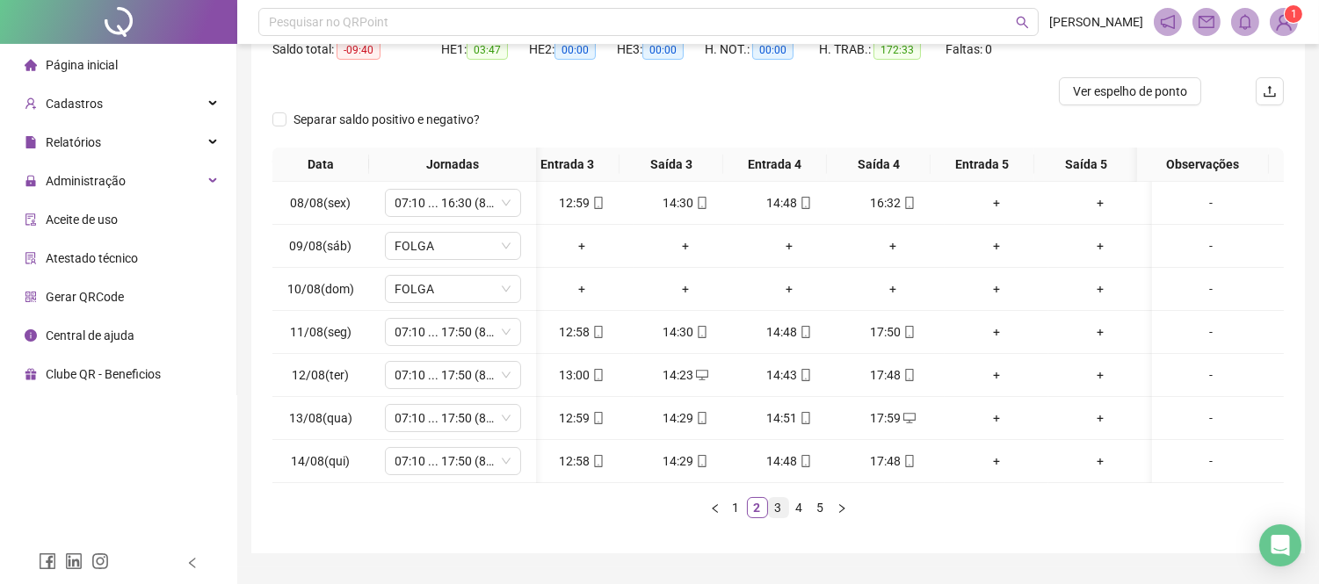
click at [774, 517] on link "3" at bounding box center [778, 507] width 19 height 19
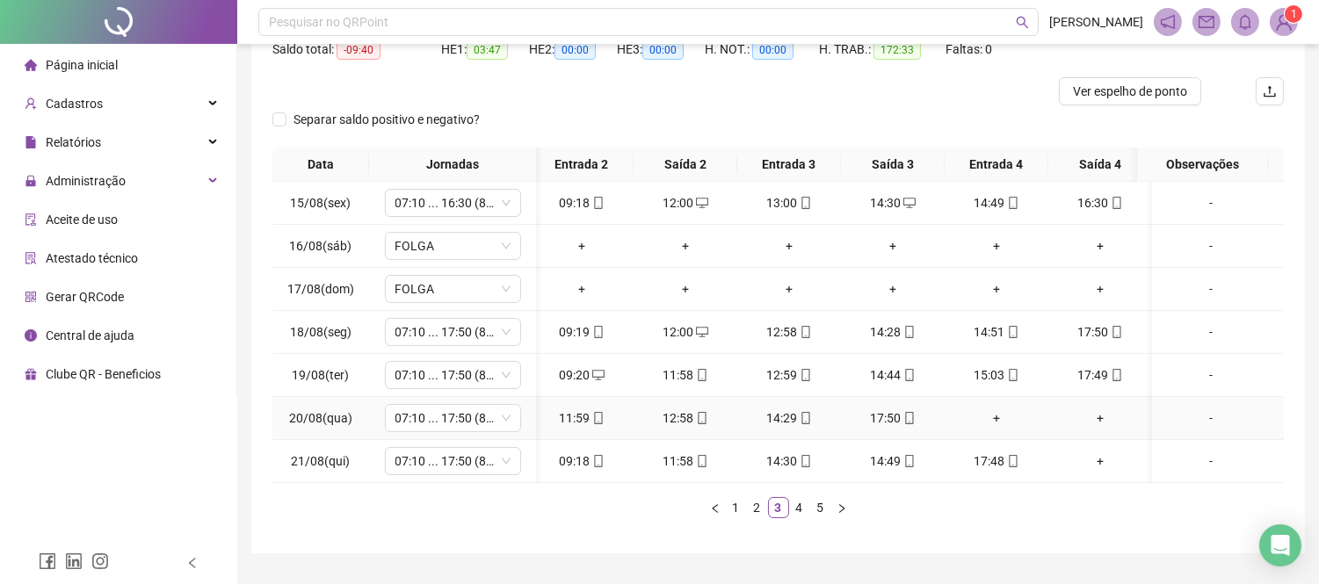
click at [995, 418] on div "+" at bounding box center [996, 417] width 90 height 19
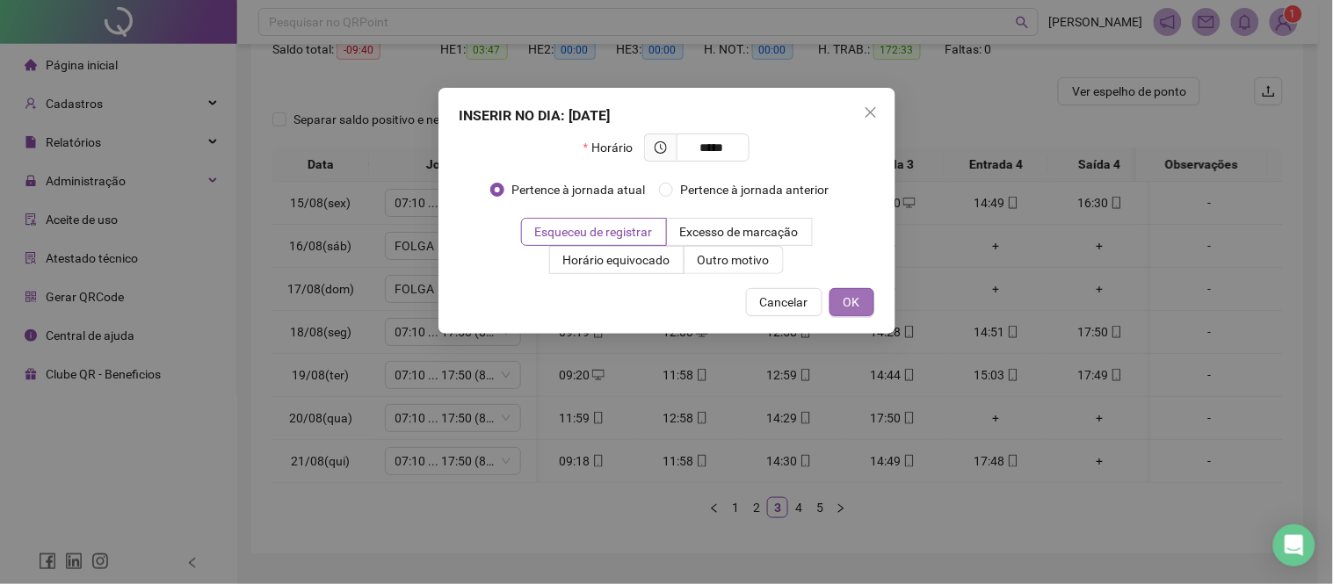
type input "*****"
click at [849, 303] on span "OK" at bounding box center [851, 302] width 17 height 19
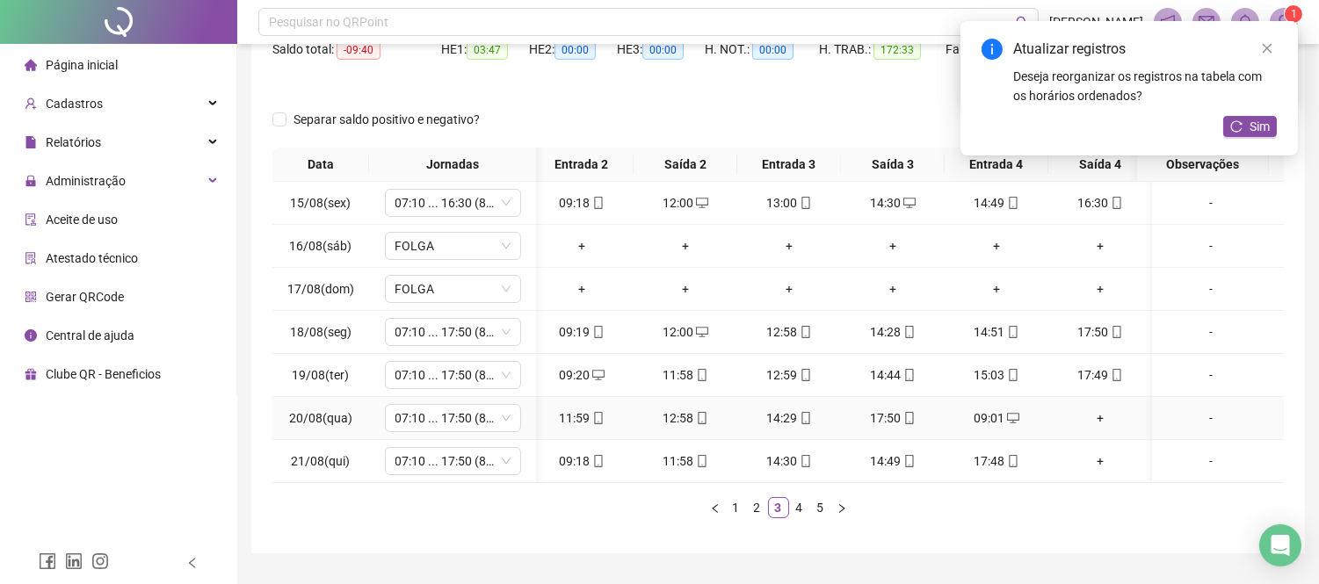
click at [1099, 409] on div "+" at bounding box center [1100, 417] width 90 height 19
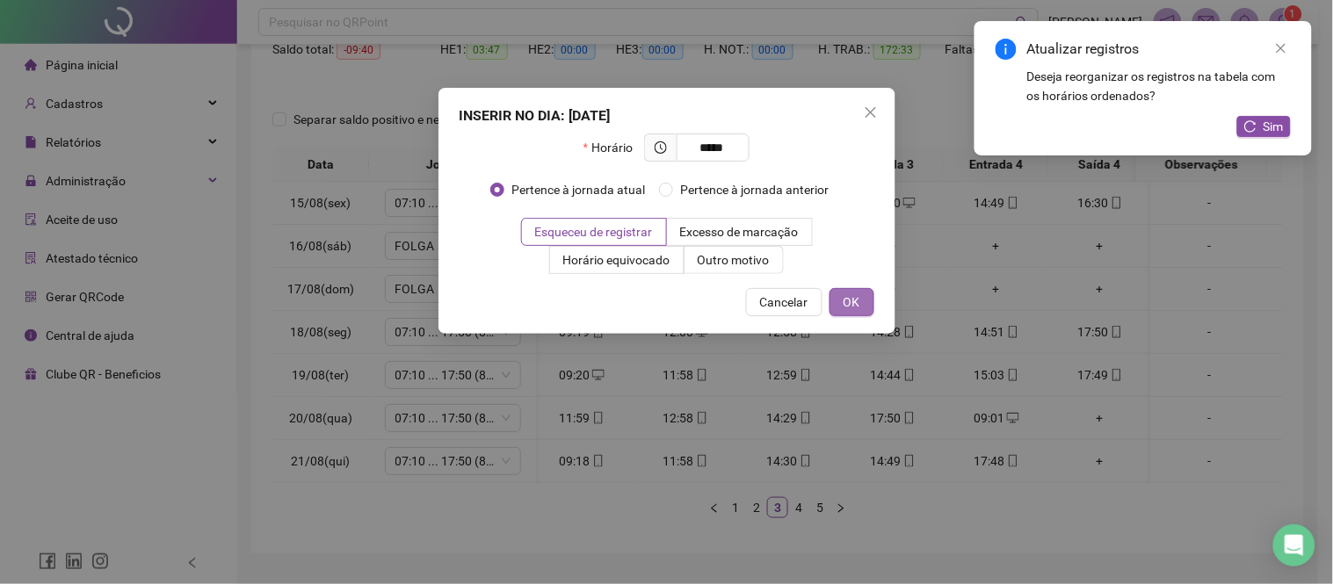
type input "*****"
click at [858, 288] on button "OK" at bounding box center [851, 302] width 45 height 28
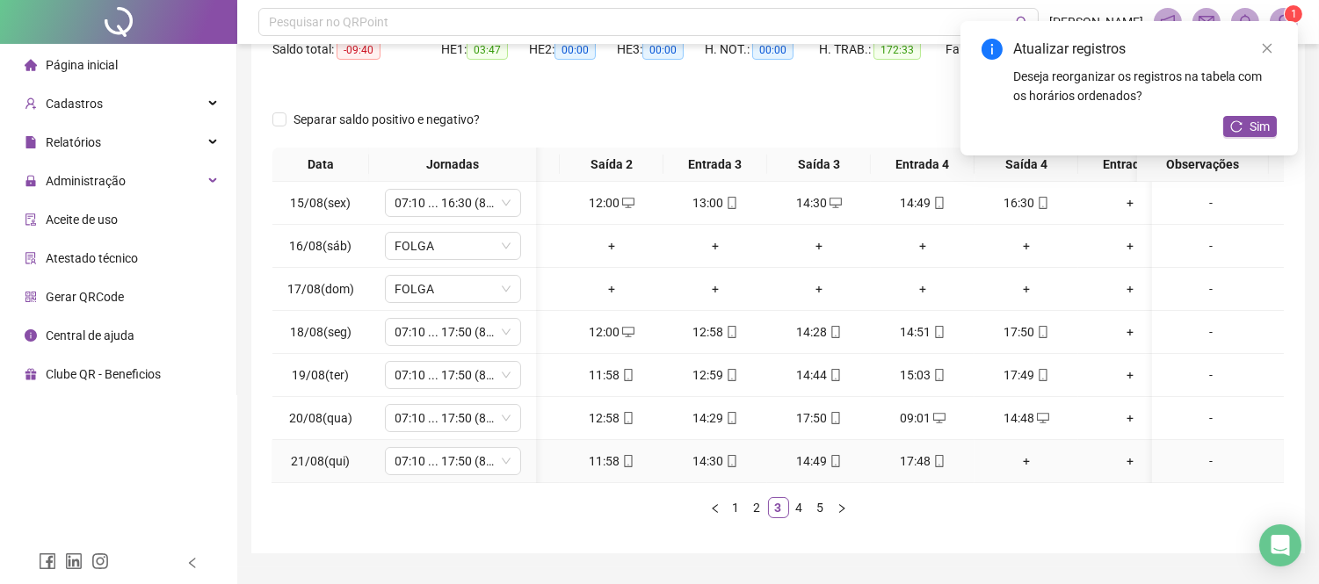
click at [1022, 453] on div "+" at bounding box center [1026, 461] width 90 height 19
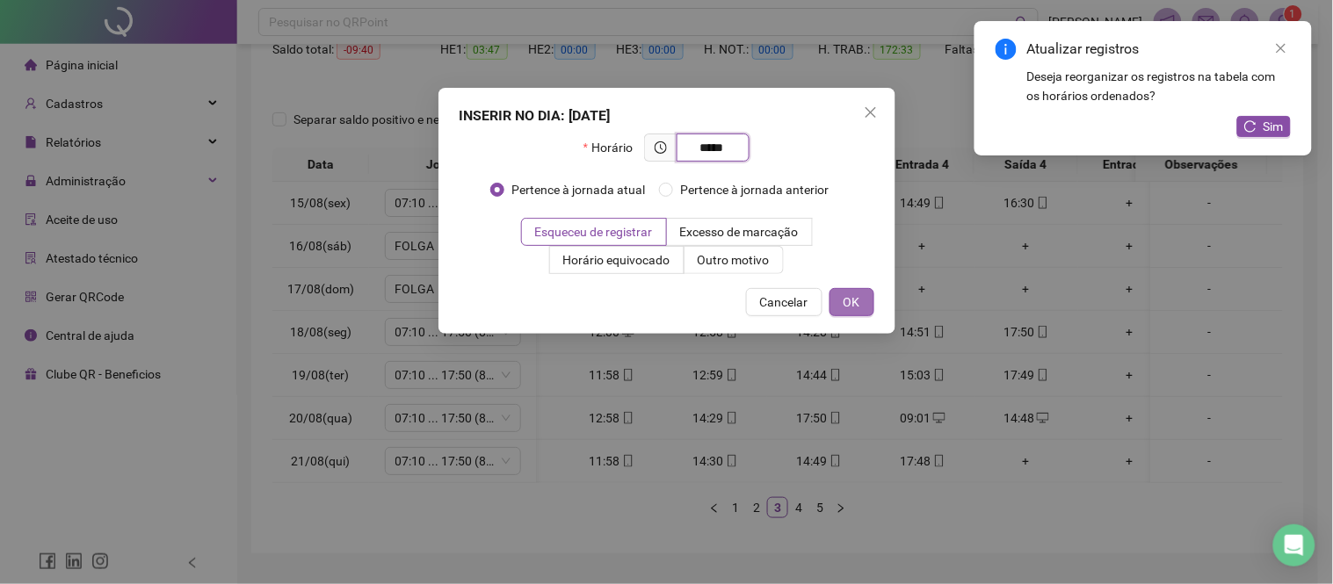
type input "*****"
click at [854, 303] on span "OK" at bounding box center [851, 302] width 17 height 19
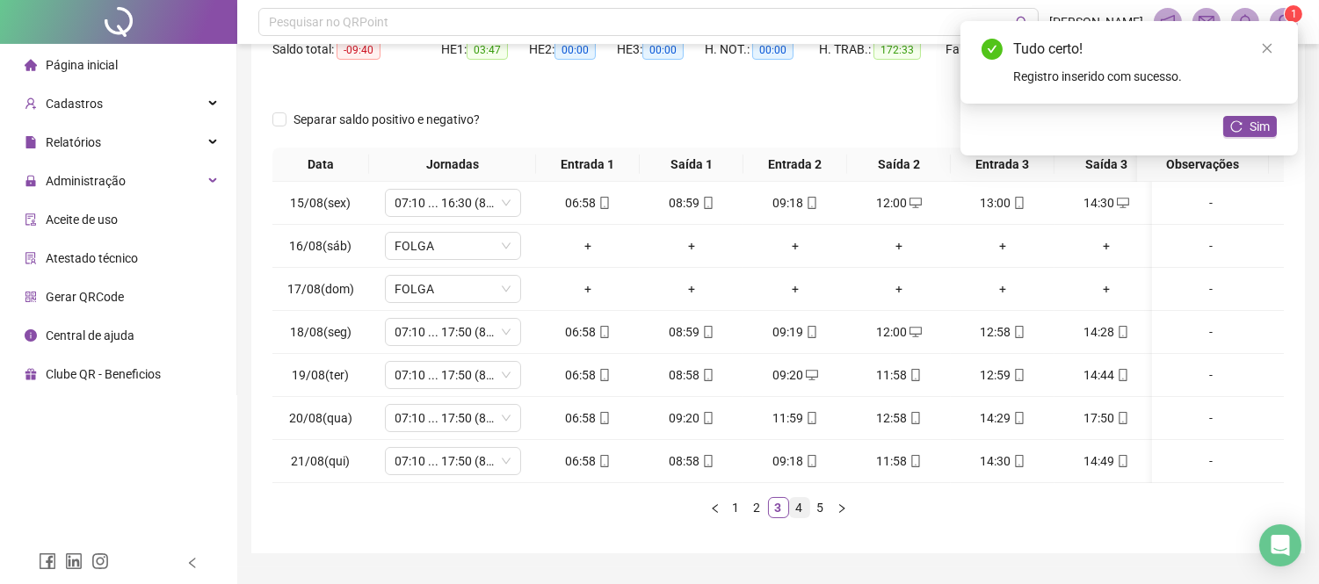
click at [800, 517] on link "4" at bounding box center [799, 507] width 19 height 19
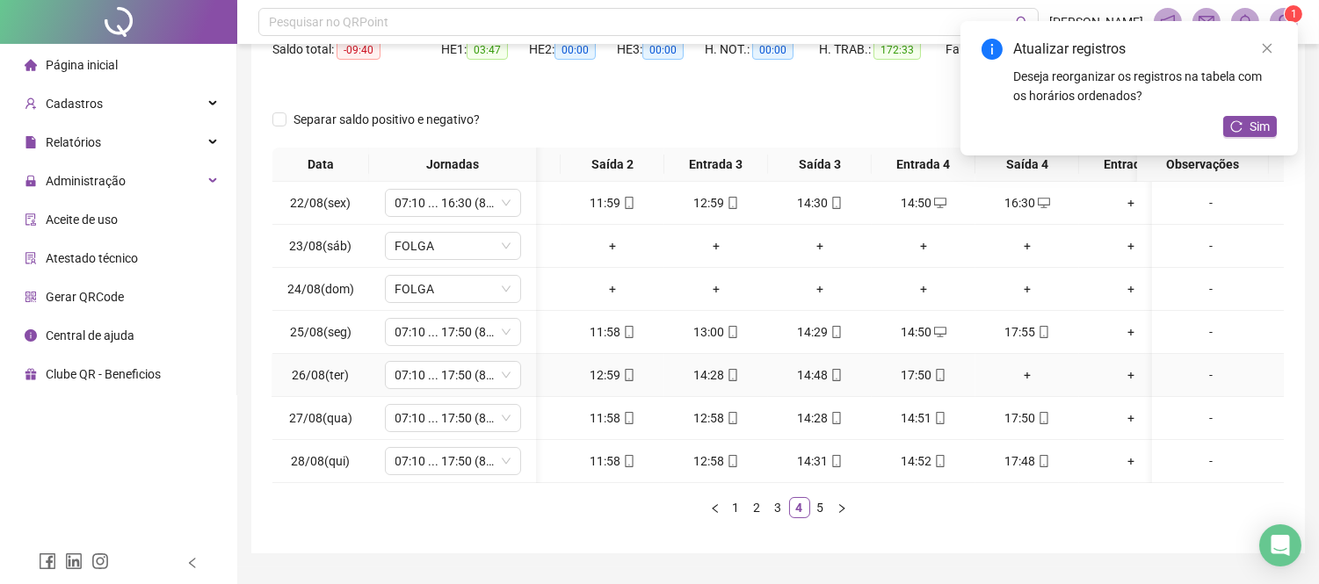
click at [1022, 375] on div "+" at bounding box center [1027, 374] width 90 height 19
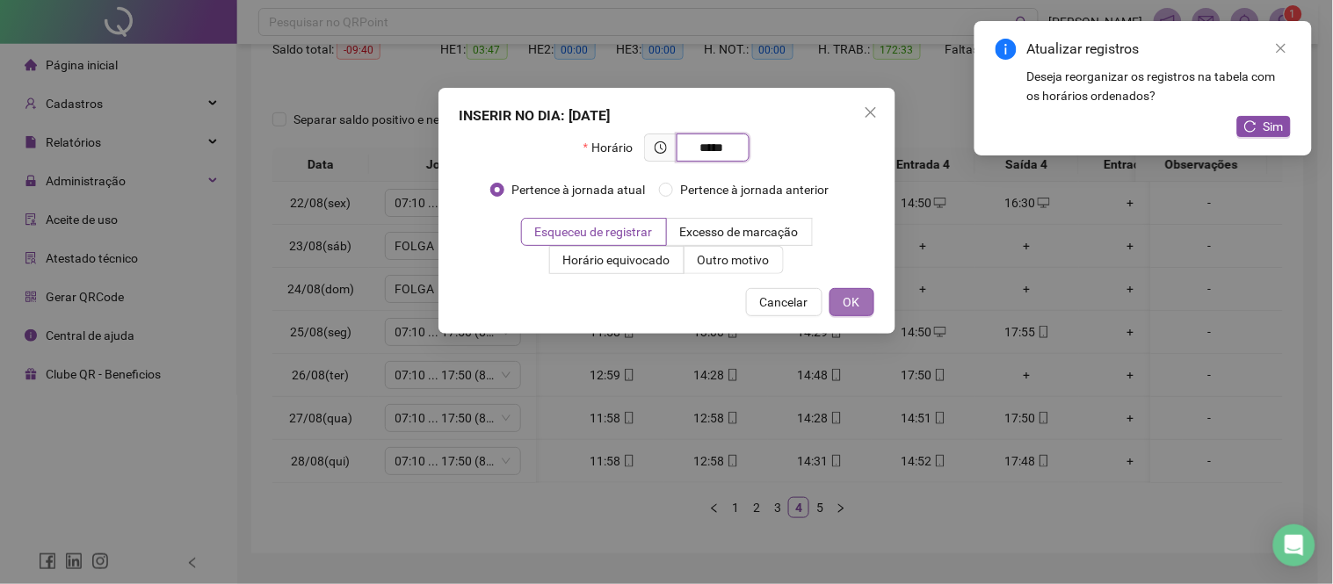
type input "*****"
click at [855, 301] on span "OK" at bounding box center [851, 302] width 17 height 19
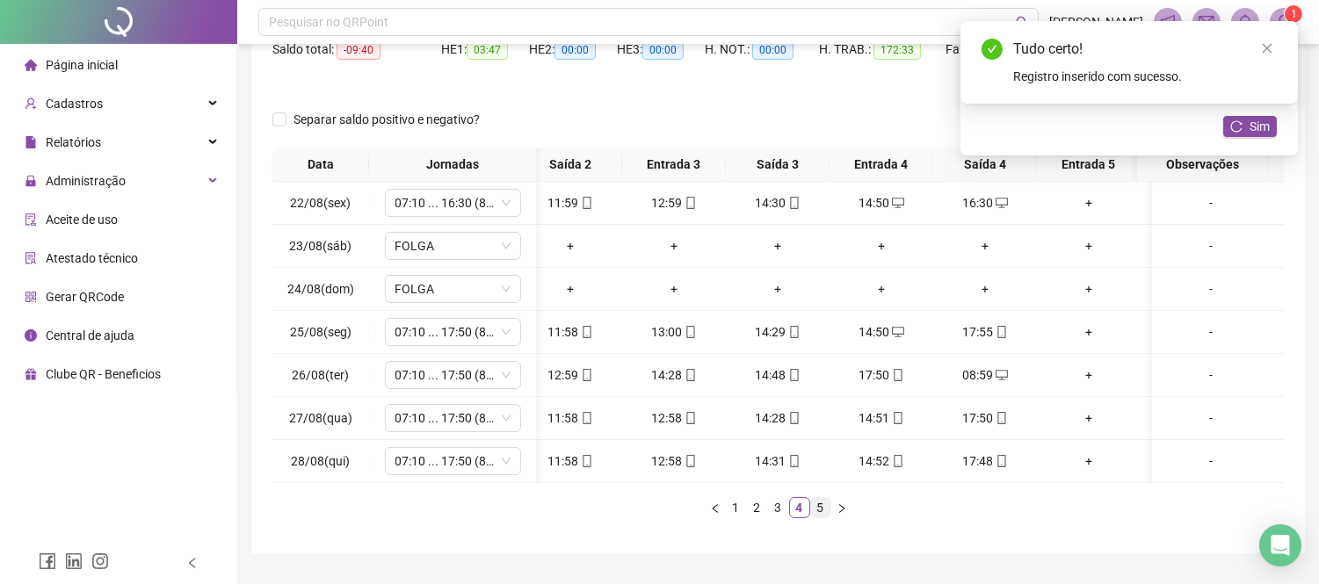
click at [821, 517] on link "5" at bounding box center [820, 507] width 19 height 19
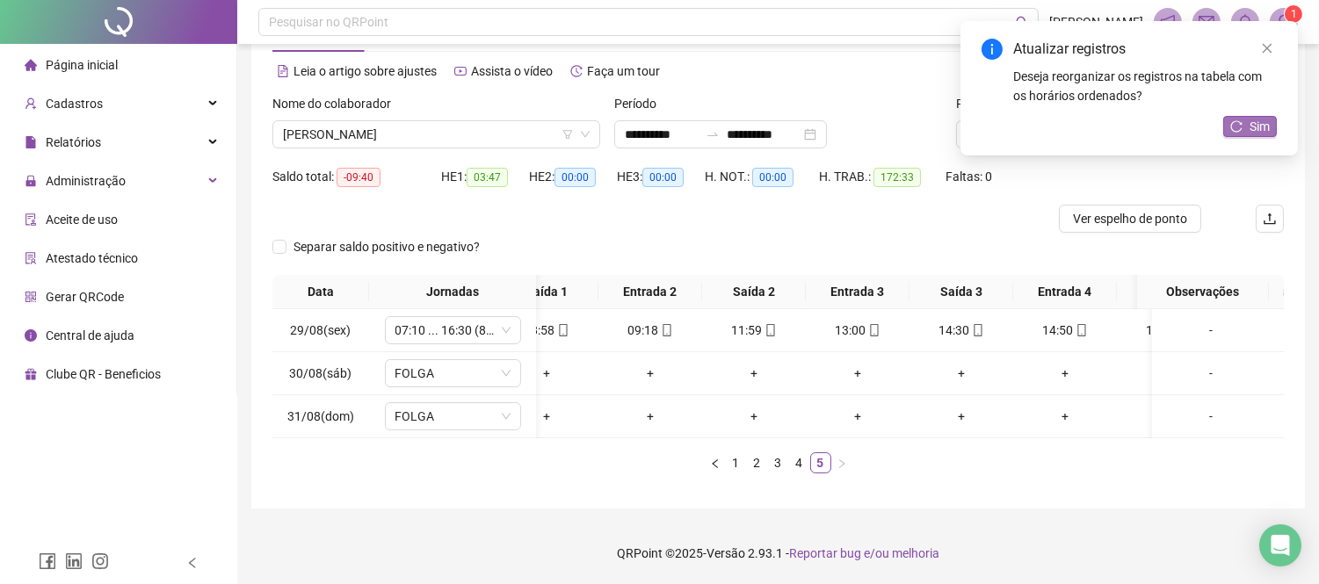
click at [1240, 125] on icon "reload" at bounding box center [1236, 126] width 12 height 12
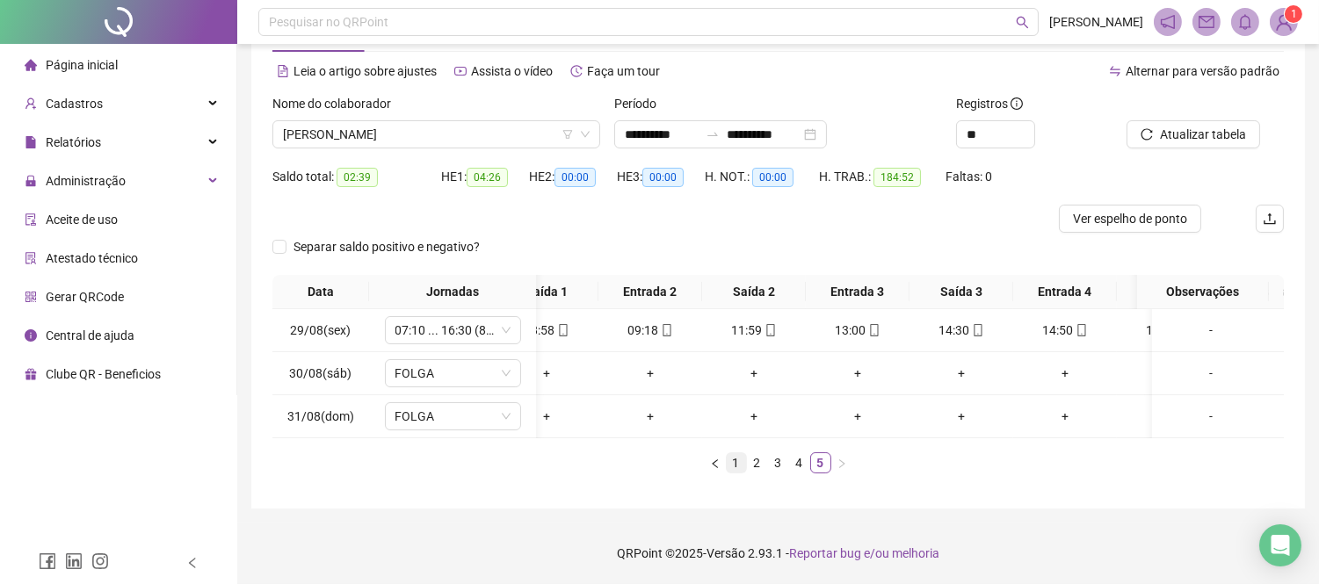
click at [732, 466] on link "1" at bounding box center [735, 462] width 19 height 19
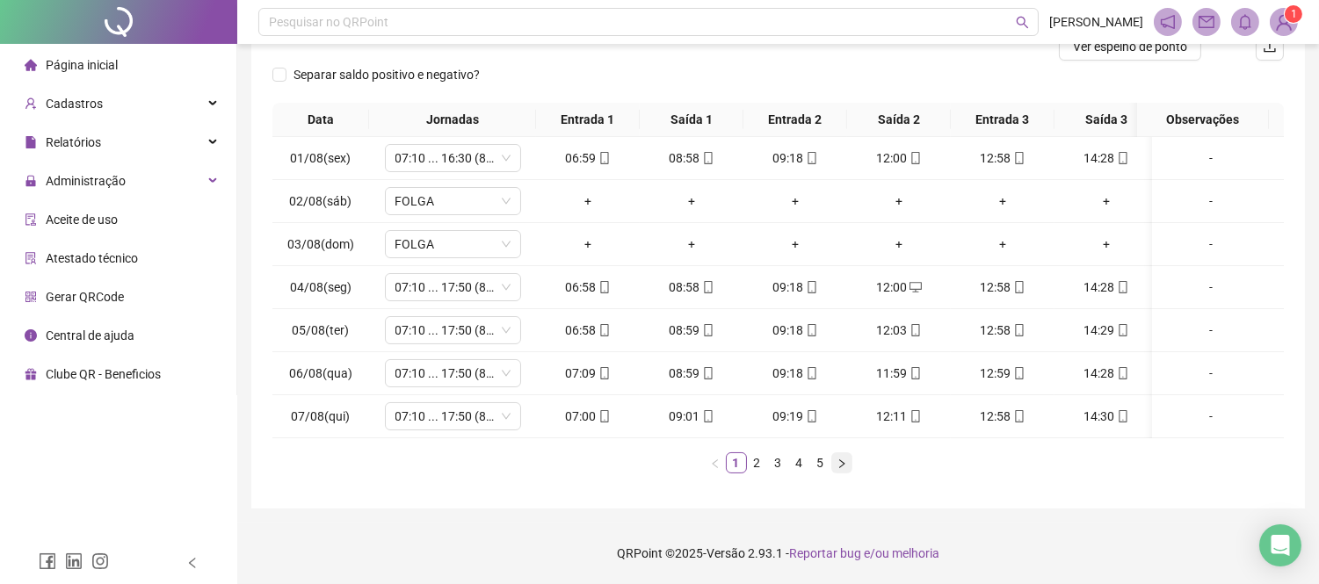
click at [845, 464] on icon "right" at bounding box center [841, 464] width 11 height 11
click at [844, 464] on icon "right" at bounding box center [841, 464] width 11 height 11
click at [741, 469] on link "1" at bounding box center [735, 462] width 19 height 19
click at [845, 459] on icon "right" at bounding box center [841, 464] width 11 height 11
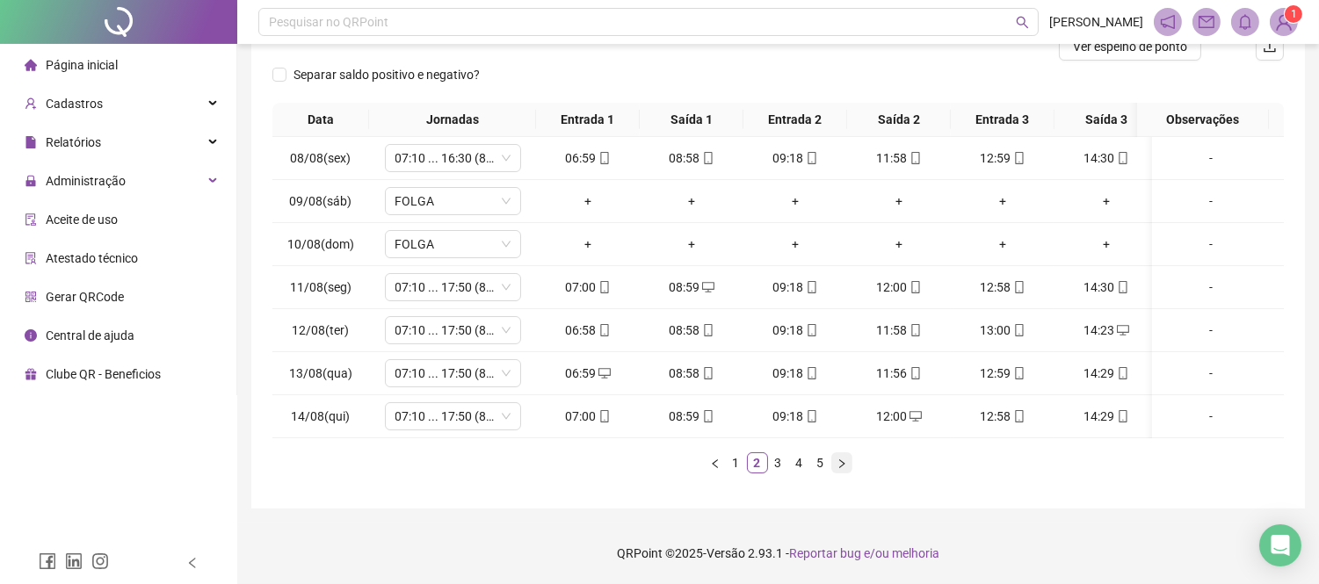
click at [845, 459] on icon "right" at bounding box center [841, 464] width 11 height 11
click at [811, 466] on link "5" at bounding box center [820, 462] width 19 height 19
